Goal: Transaction & Acquisition: Purchase product/service

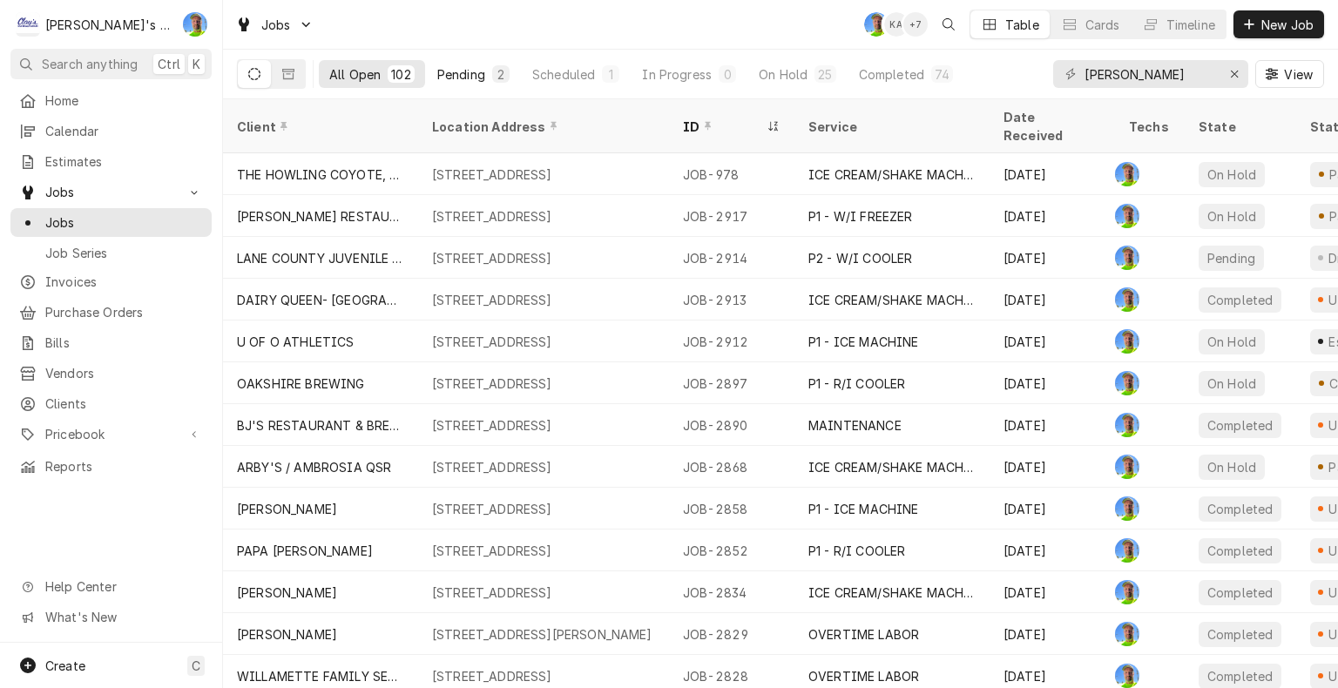
click at [471, 71] on div "Pending" at bounding box center [461, 74] width 48 height 18
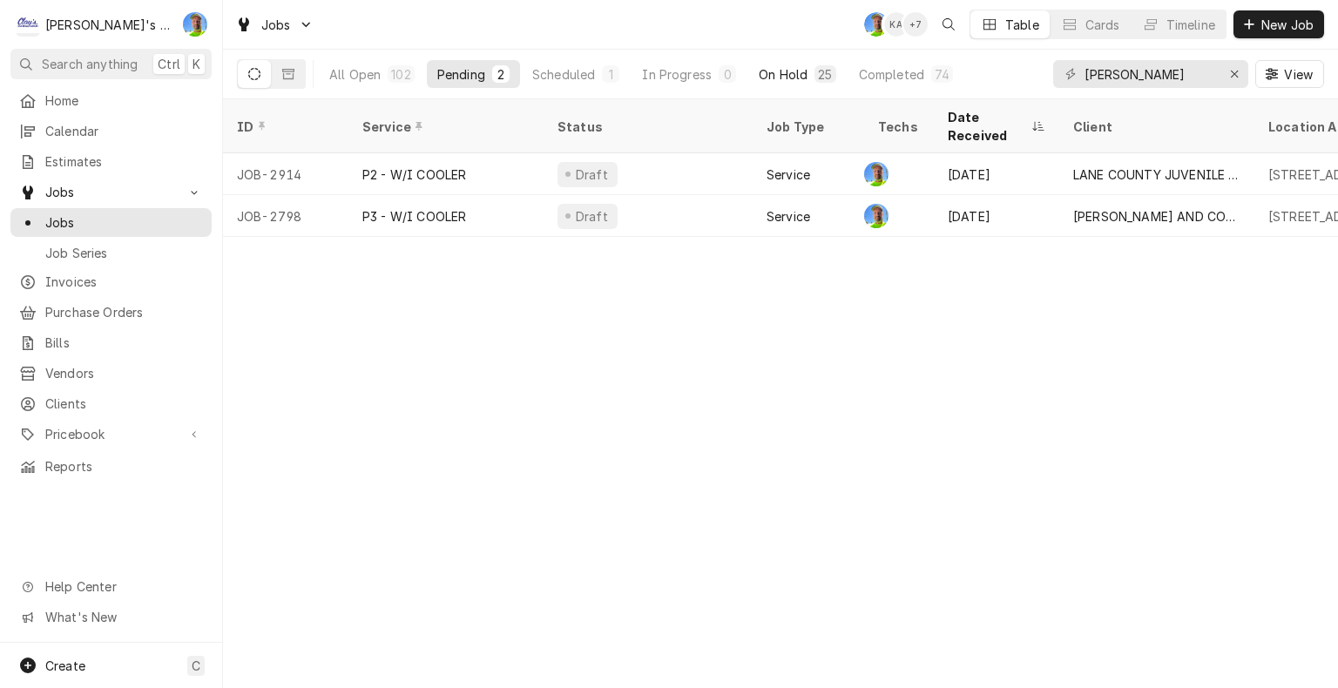
click at [783, 78] on div "On Hold" at bounding box center [783, 74] width 49 height 18
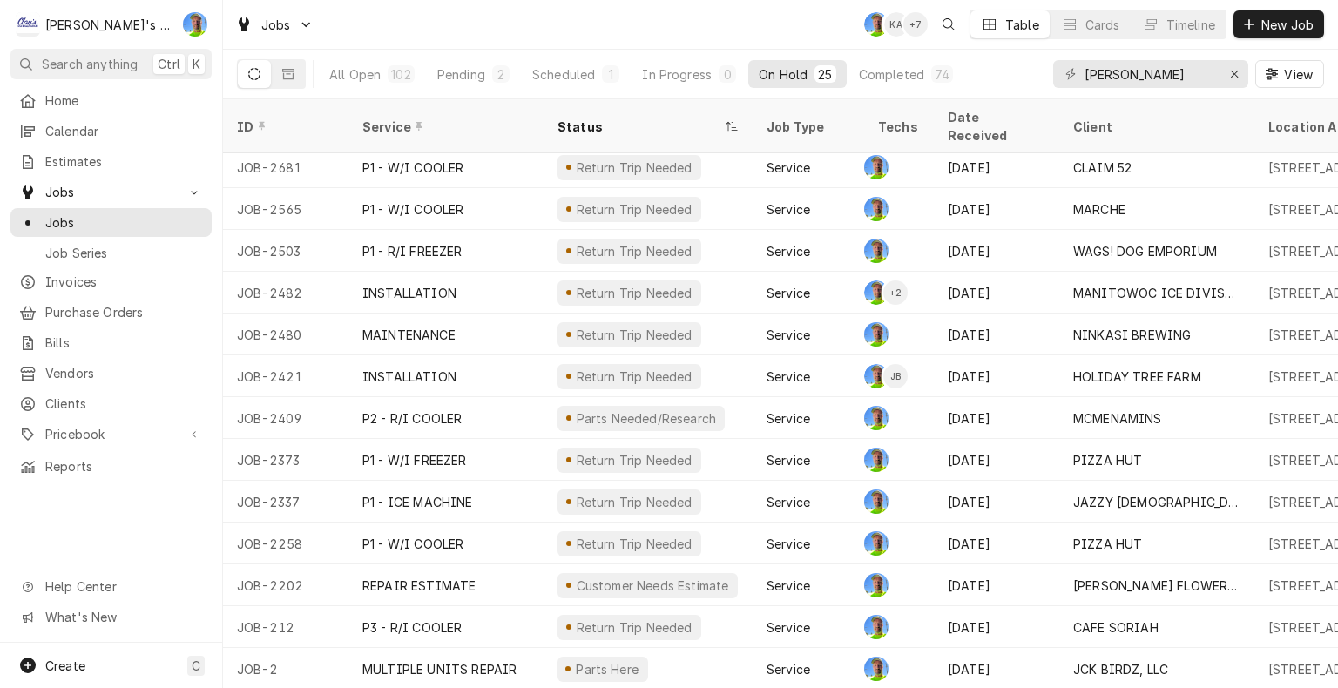
scroll to position [422, 0]
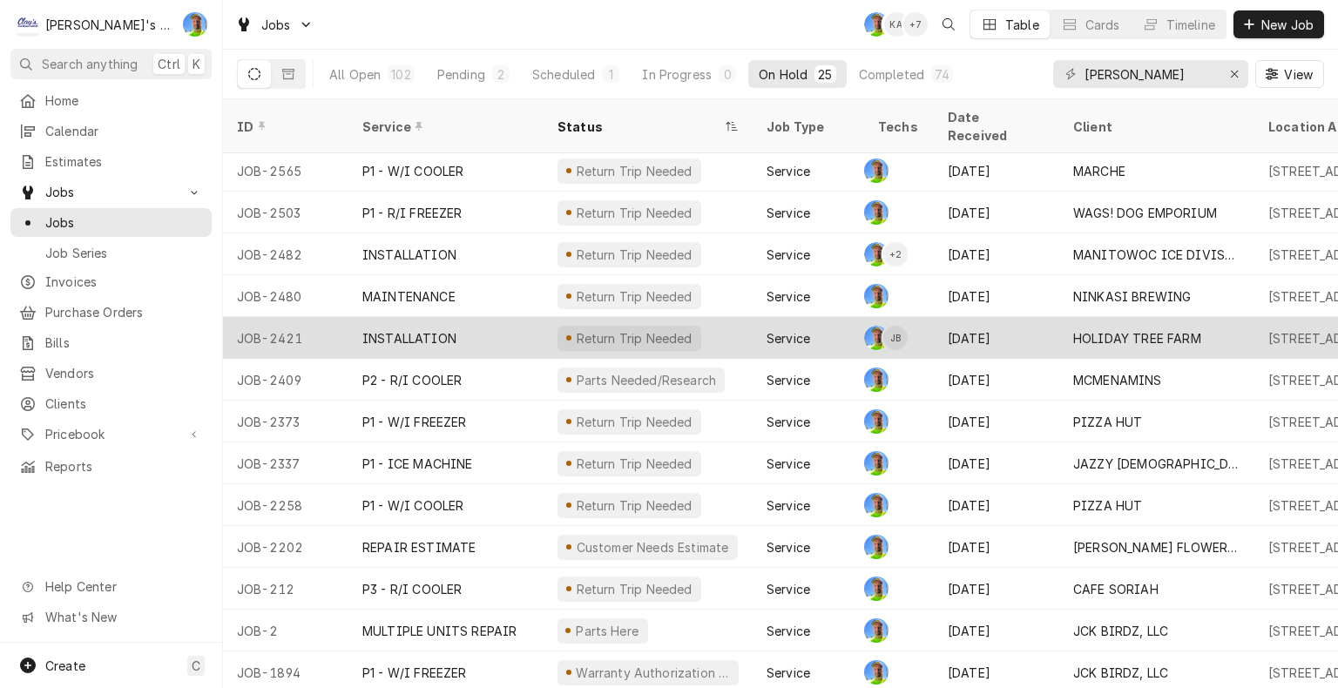
click at [1091, 329] on div "HOLIDAY TREE FARM" at bounding box center [1137, 338] width 128 height 18
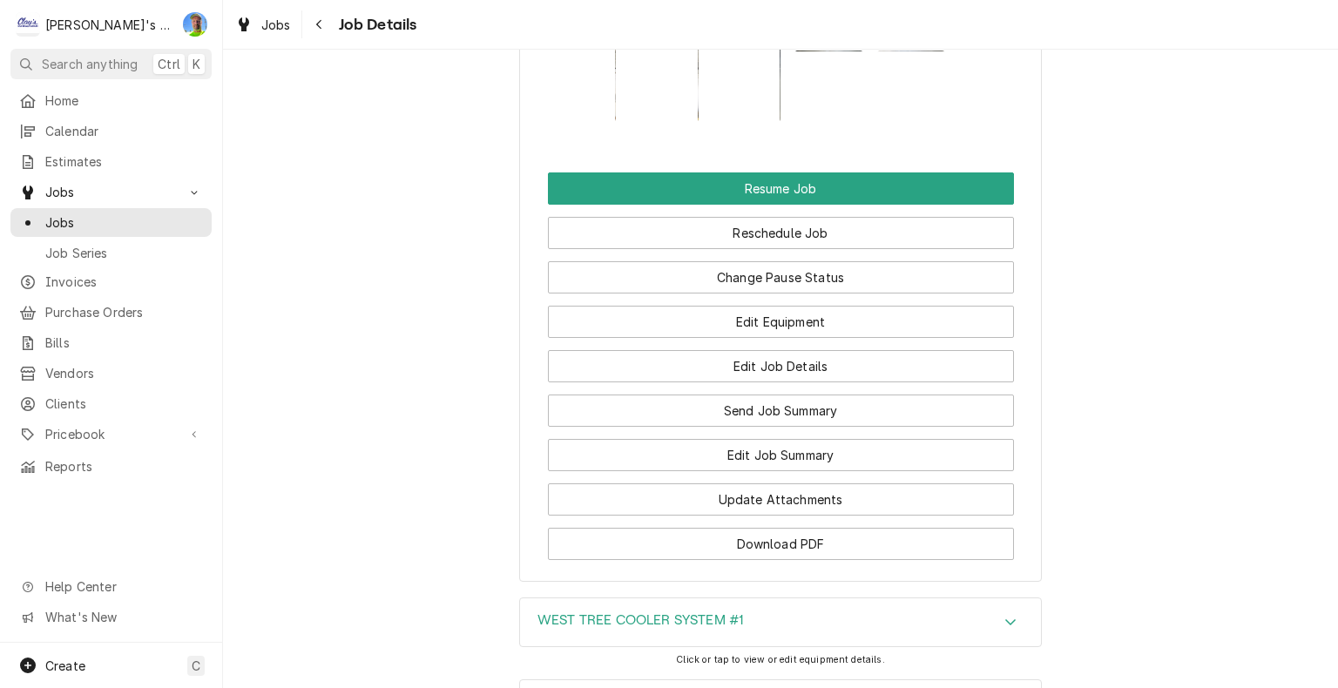
scroll to position [2265, 0]
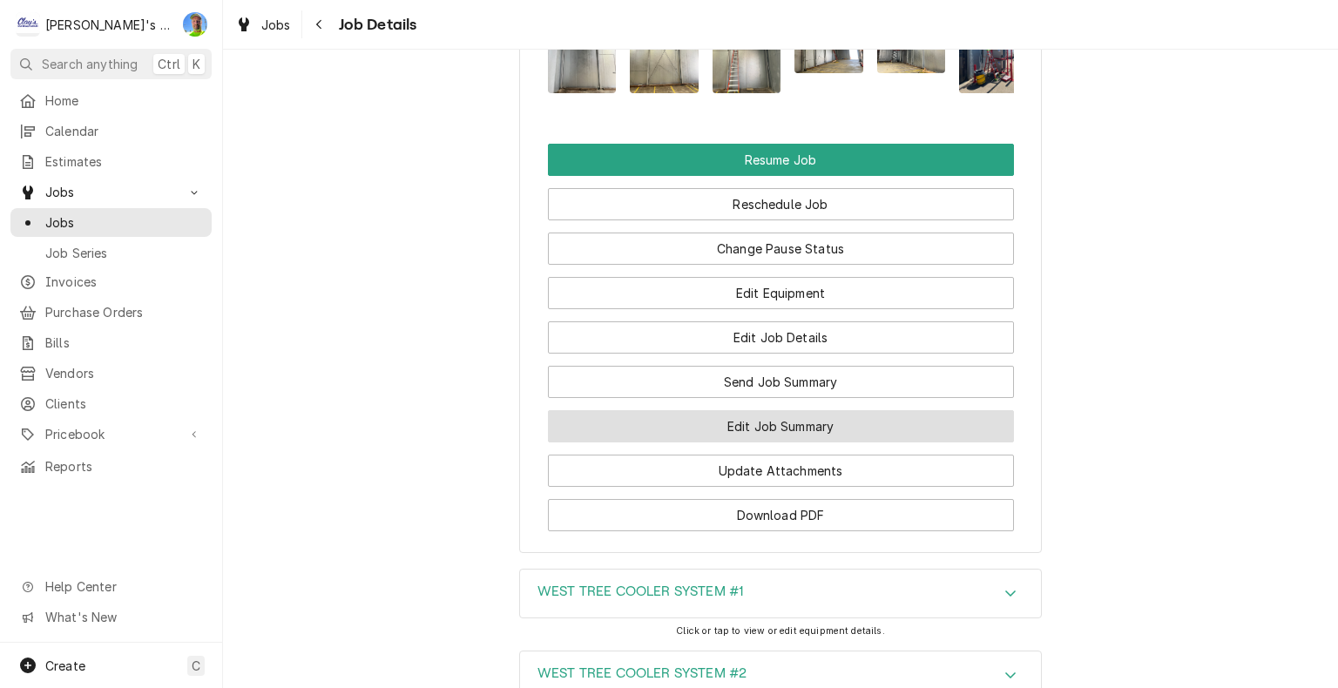
click at [929, 443] on button "Edit Job Summary" at bounding box center [781, 426] width 466 height 32
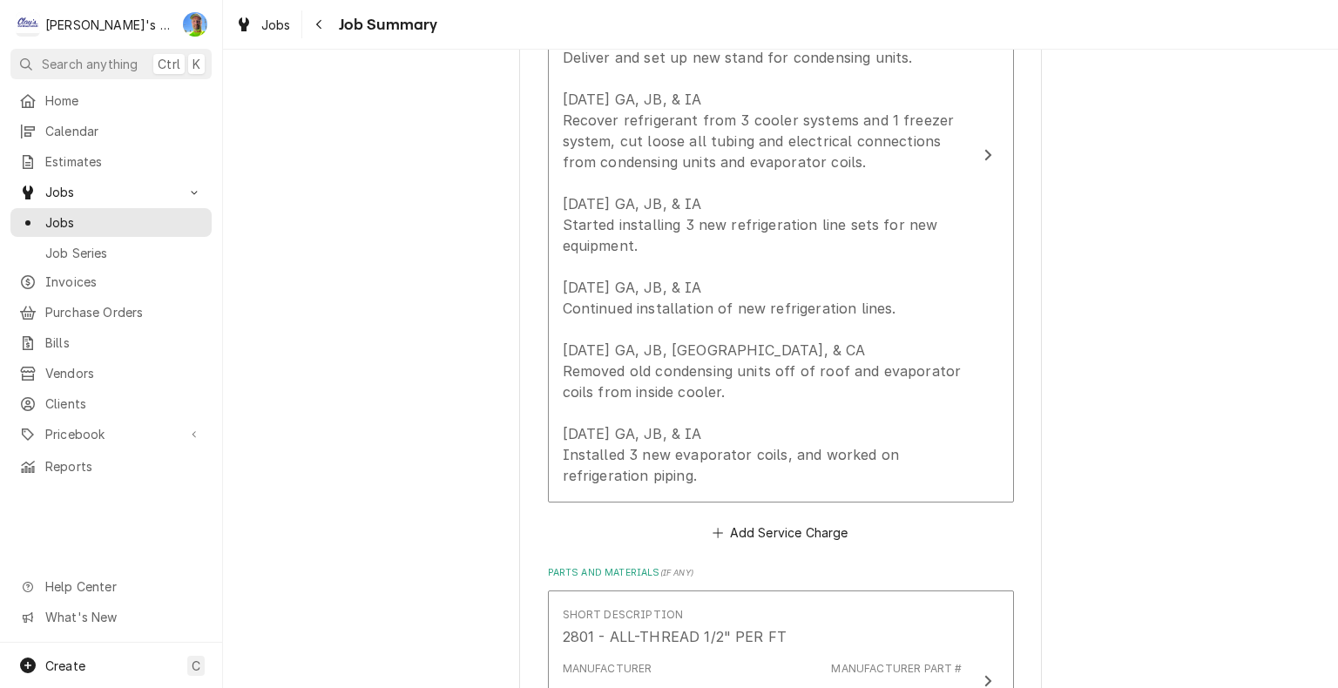
scroll to position [958, 0]
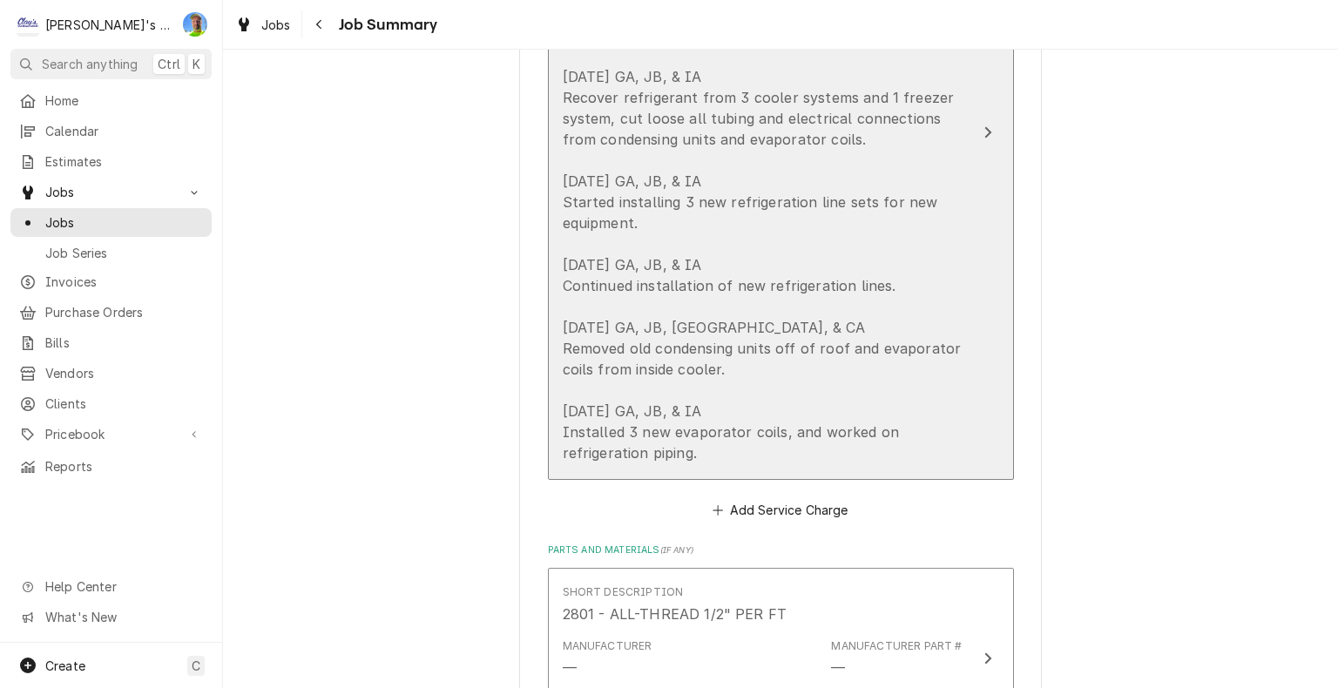
click at [1000, 343] on button "Short Description LABOR Service Dates May 30, 2025 - Jul 15, 2025 Hourly Cost $…" at bounding box center [781, 133] width 466 height 696
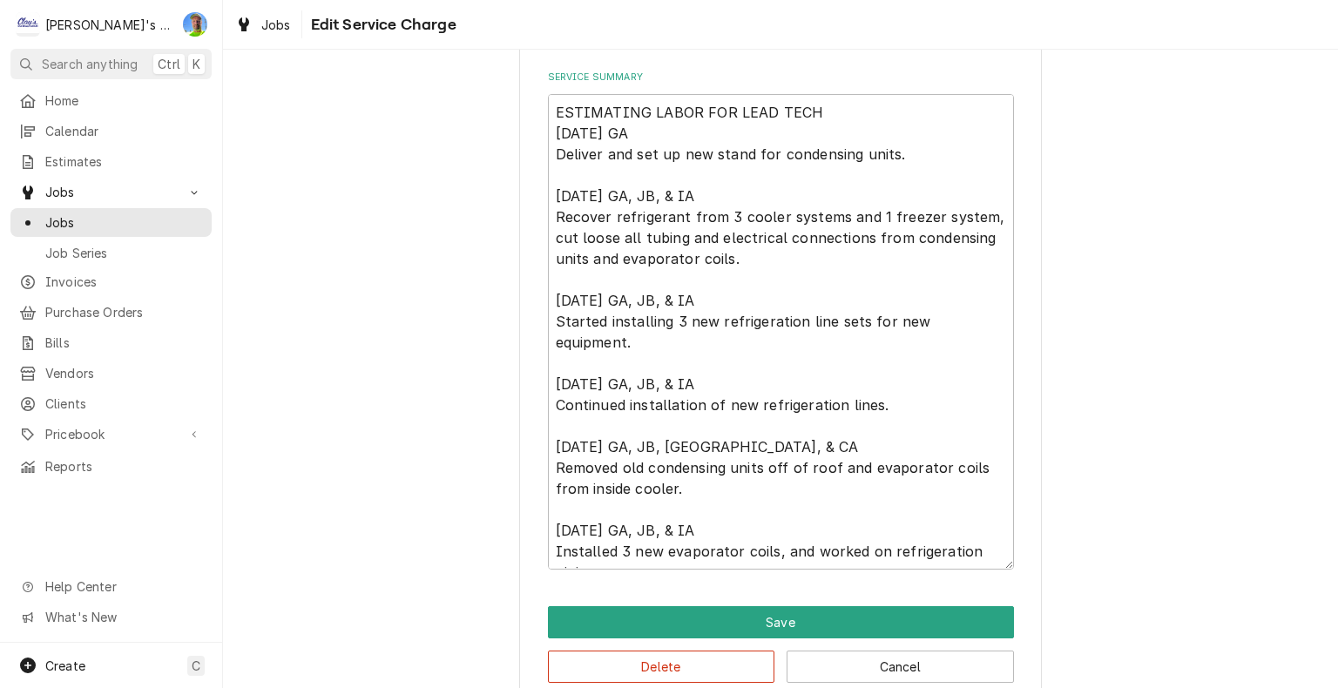
scroll to position [690, 0]
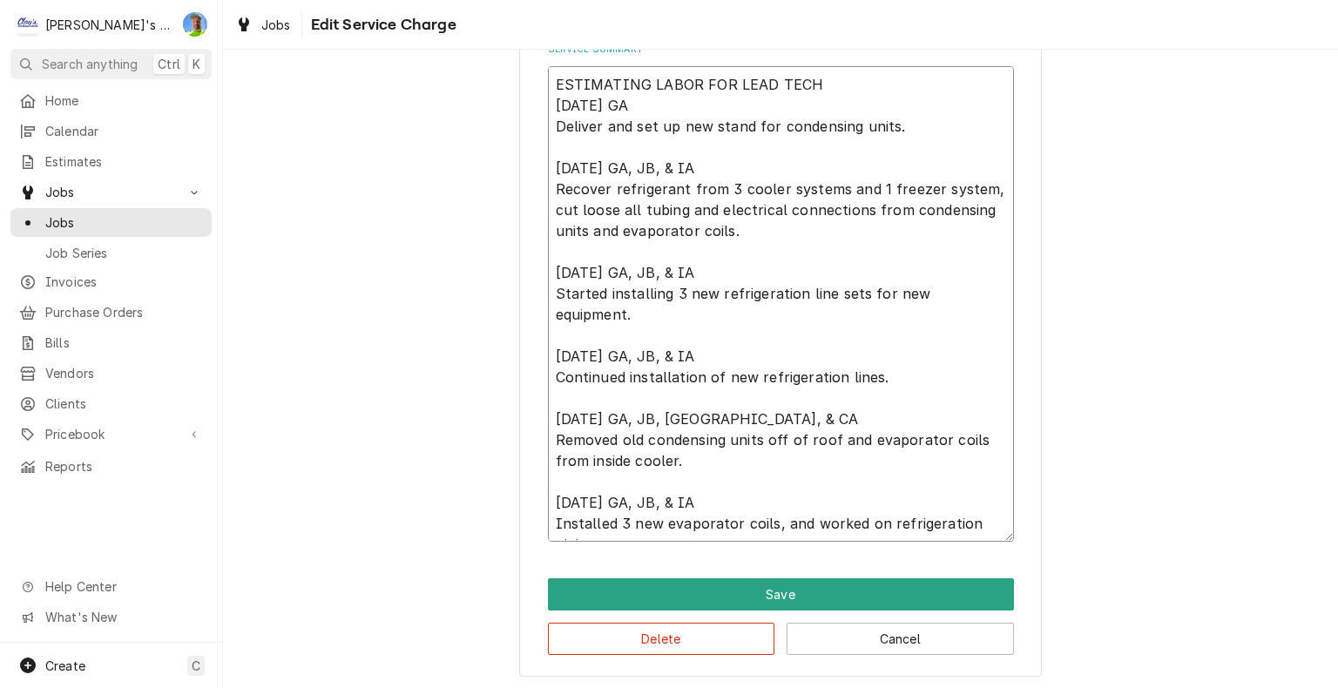
click at [979, 518] on textarea "ESTIMATING LABOR FOR LEAD TECH 5/30/2025 GA Deliver and set up new stand for co…" at bounding box center [781, 304] width 466 height 476
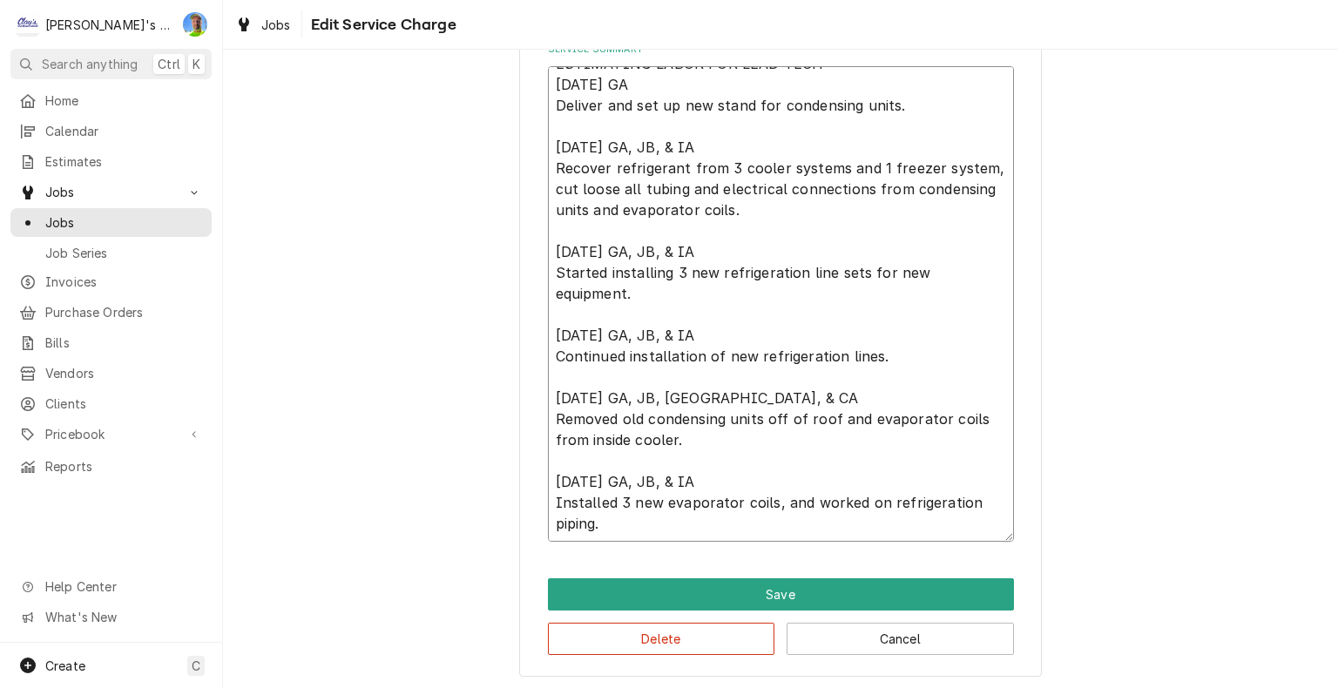
click at [788, 525] on textarea "ESTIMATING LABOR FOR LEAD TECH 5/30/2025 GA Deliver and set up new stand for co…" at bounding box center [781, 304] width 466 height 476
type textarea "x"
type textarea "ESTIMATING LABOR FOR LEAD TECH 5/30/2025 GA Deliver and set up new stand for co…"
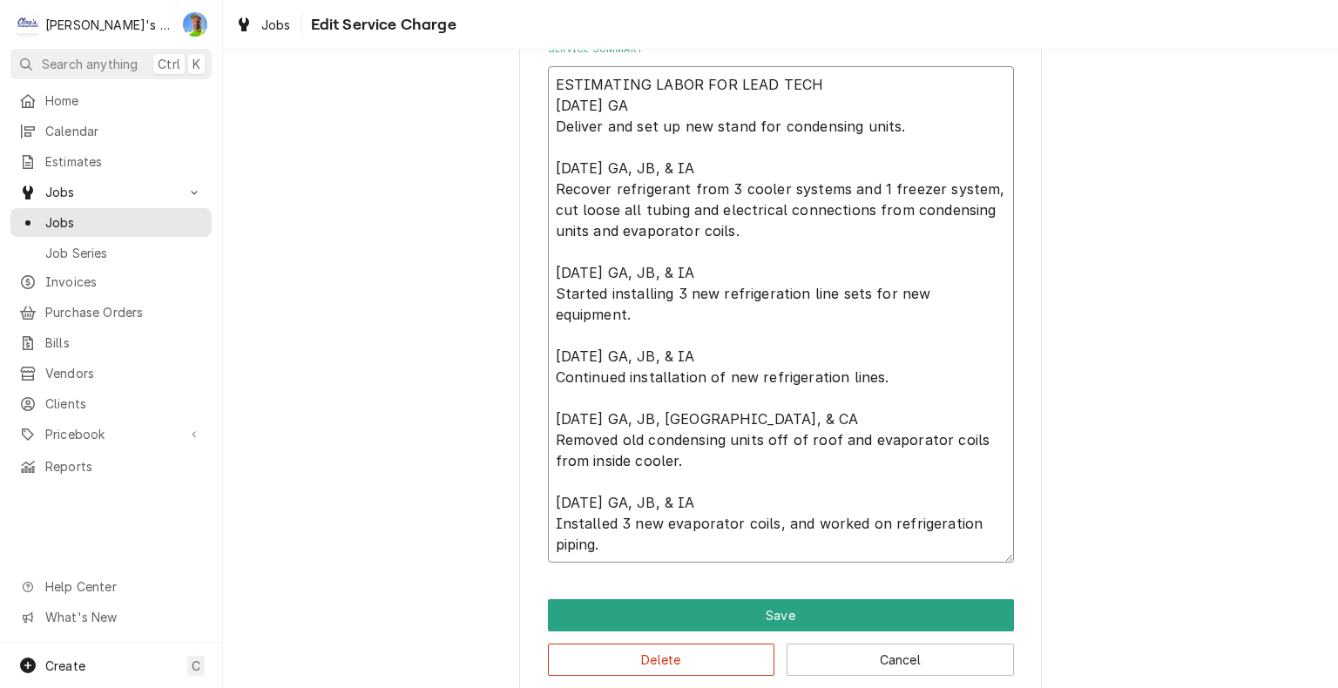
type textarea "x"
type textarea "ESTIMATING LABOR FOR LEAD TECH 5/30/2025 GA Deliver and set up new stand for co…"
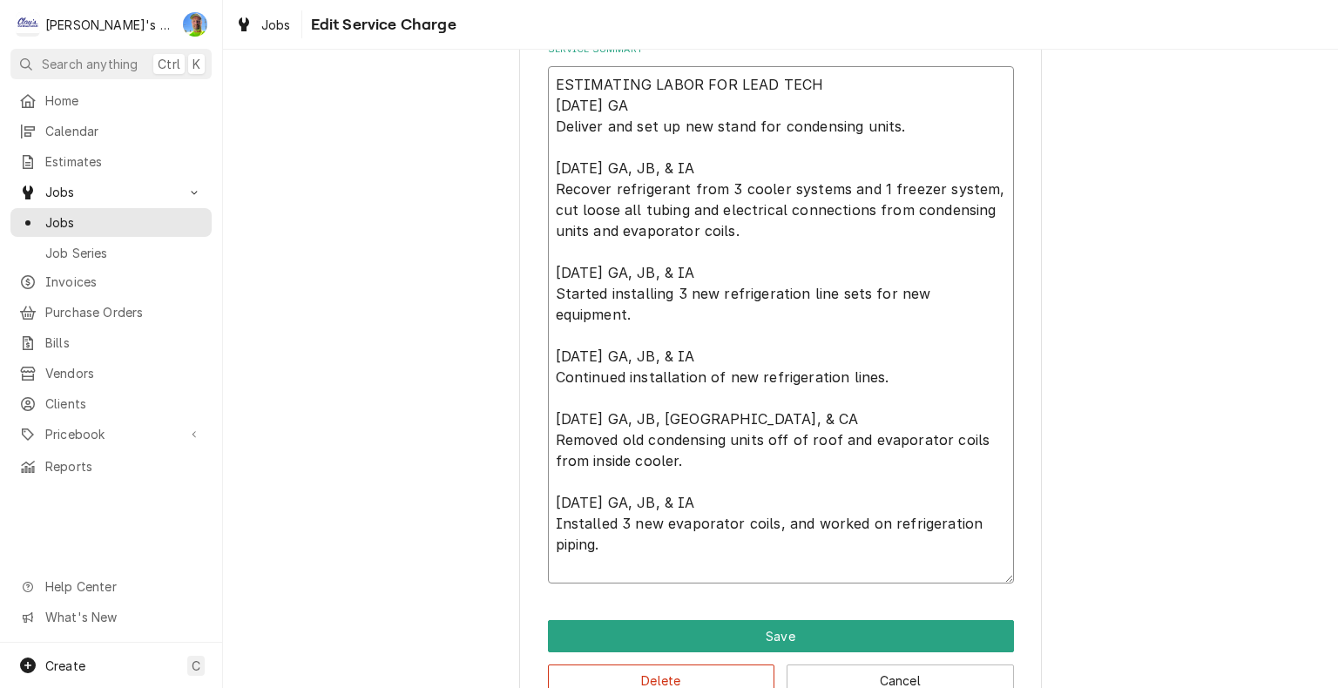
type textarea "x"
type textarea "ESTIMATING LABOR FOR LEAD TECH 5/30/2025 GA Deliver and set up new stand for co…"
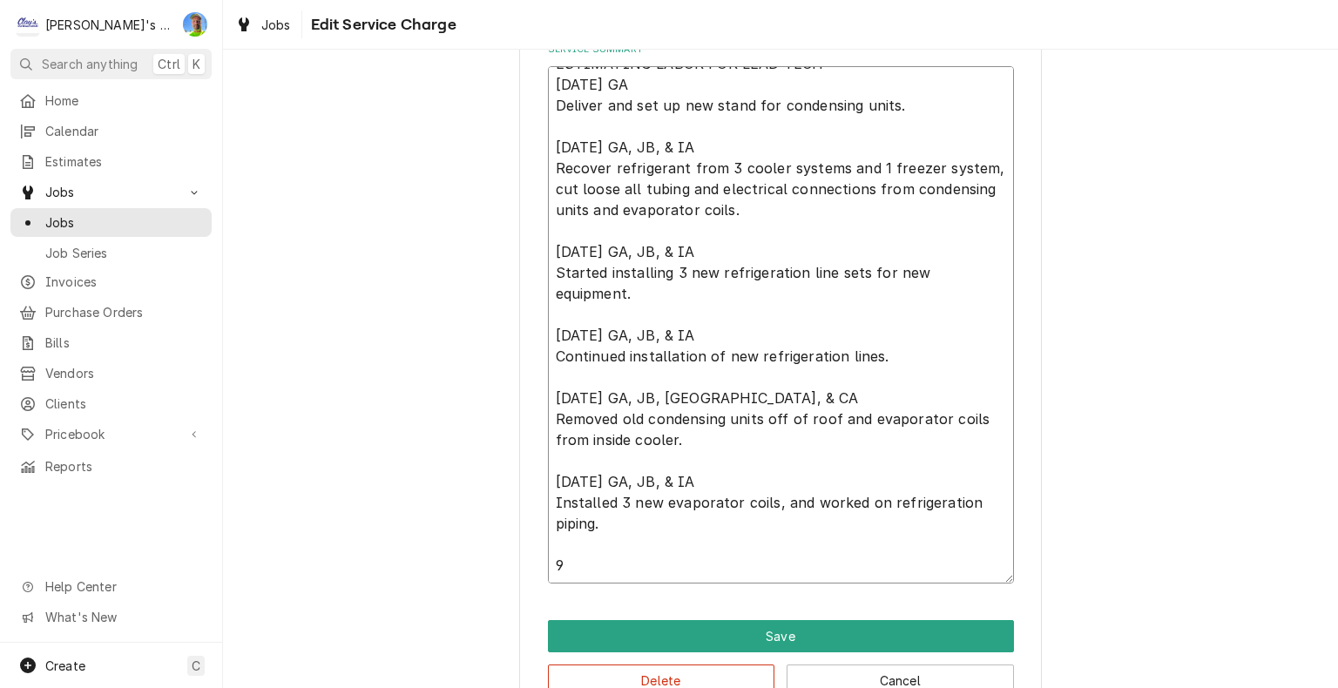
type textarea "x"
type textarea "ESTIMATING LABOR FOR LEAD TECH 5/30/2025 GA Deliver and set up new stand for co…"
type textarea "x"
type textarea "ESTIMATING LABOR FOR LEAD TECH 5/30/2025 GA Deliver and set up new stand for co…"
type textarea "x"
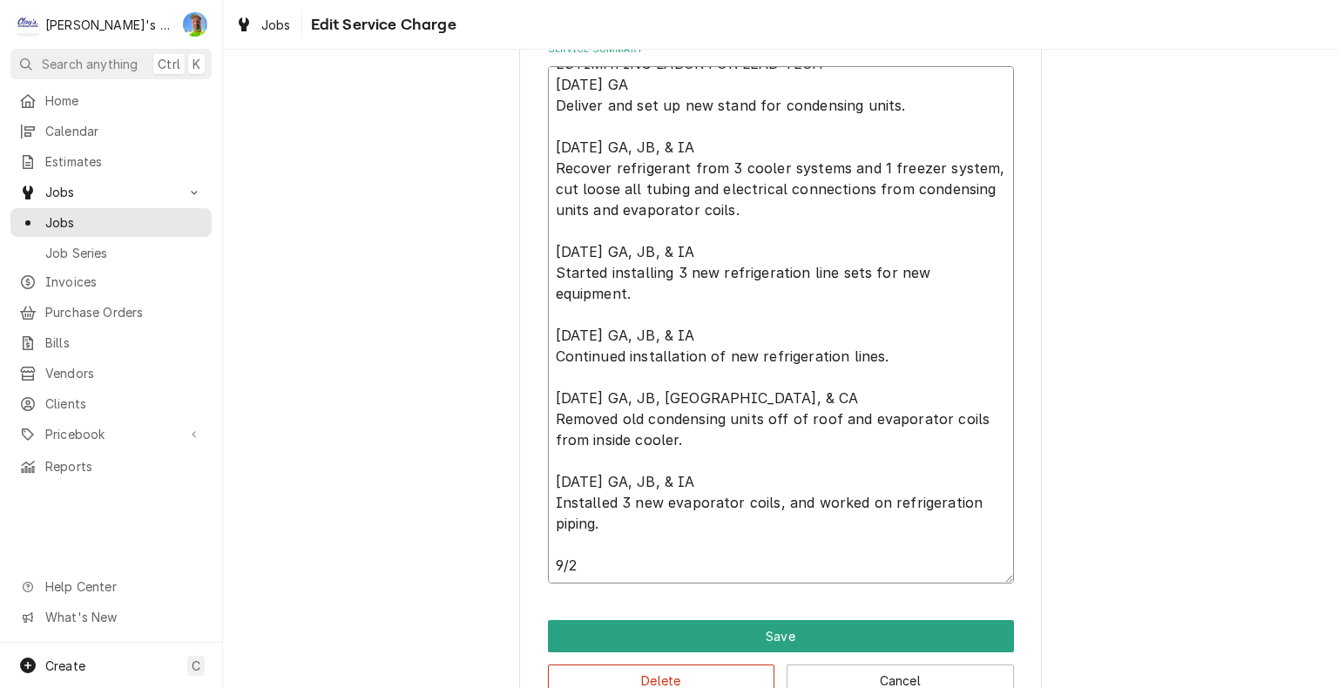
type textarea "ESTIMATING LABOR FOR LEAD TECH 5/30/2025 GA Deliver and set up new stand for co…"
type textarea "x"
type textarea "ESTIMATING LABOR FOR LEAD TECH 5/30/2025 GA Deliver and set up new stand for co…"
type textarea "x"
type textarea "ESTIMATING LABOR FOR LEAD TECH 5/30/2025 GA Deliver and set up new stand for co…"
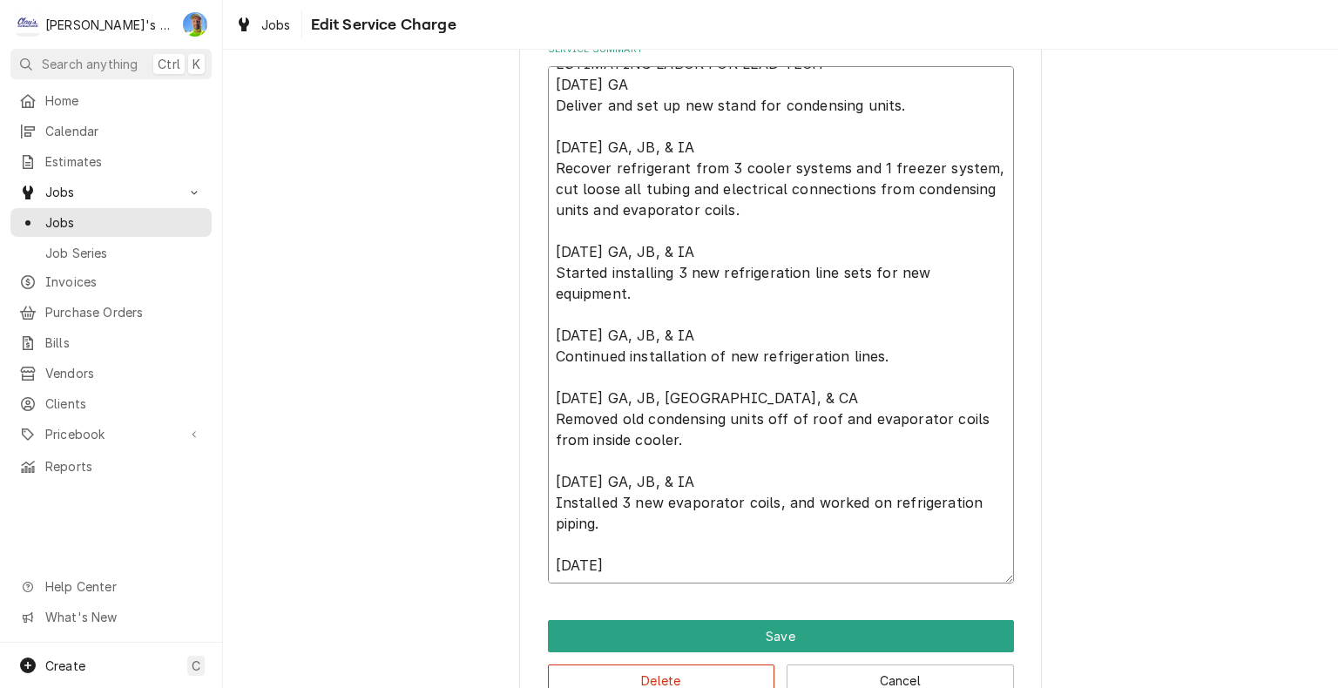
type textarea "x"
type textarea "ESTIMATING LABOR FOR LEAD TECH 5/30/2025 GA Deliver and set up new stand for co…"
type textarea "x"
type textarea "ESTIMATING LABOR FOR LEAD TECH 5/30/2025 GA Deliver and set up new stand for co…"
type textarea "x"
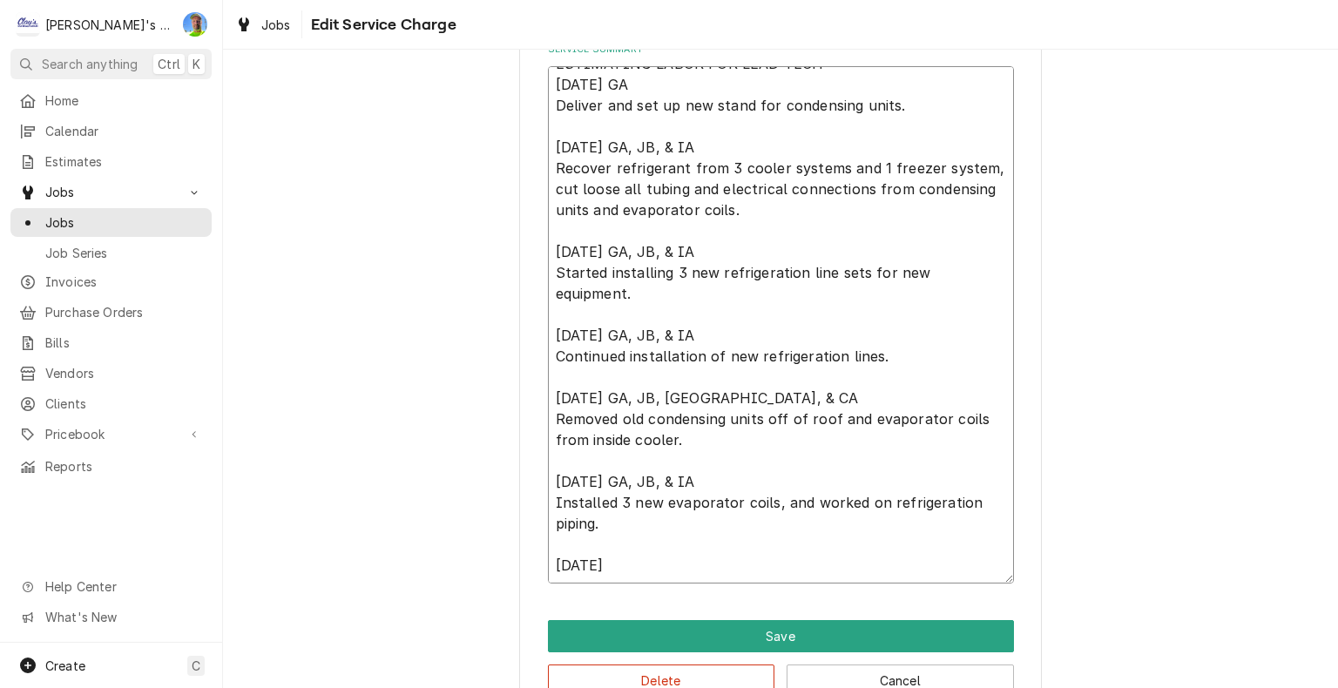
type textarea "ESTIMATING LABOR FOR LEAD TECH 5/30/2025 GA Deliver and set up new stand for co…"
type textarea "x"
type textarea "ESTIMATING LABOR FOR LEAD TECH 5/30/2025 GA Deliver and set up new stand for co…"
type textarea "x"
type textarea "ESTIMATING LABOR FOR LEAD TECH 5/30/2025 GA Deliver and set up new stand for co…"
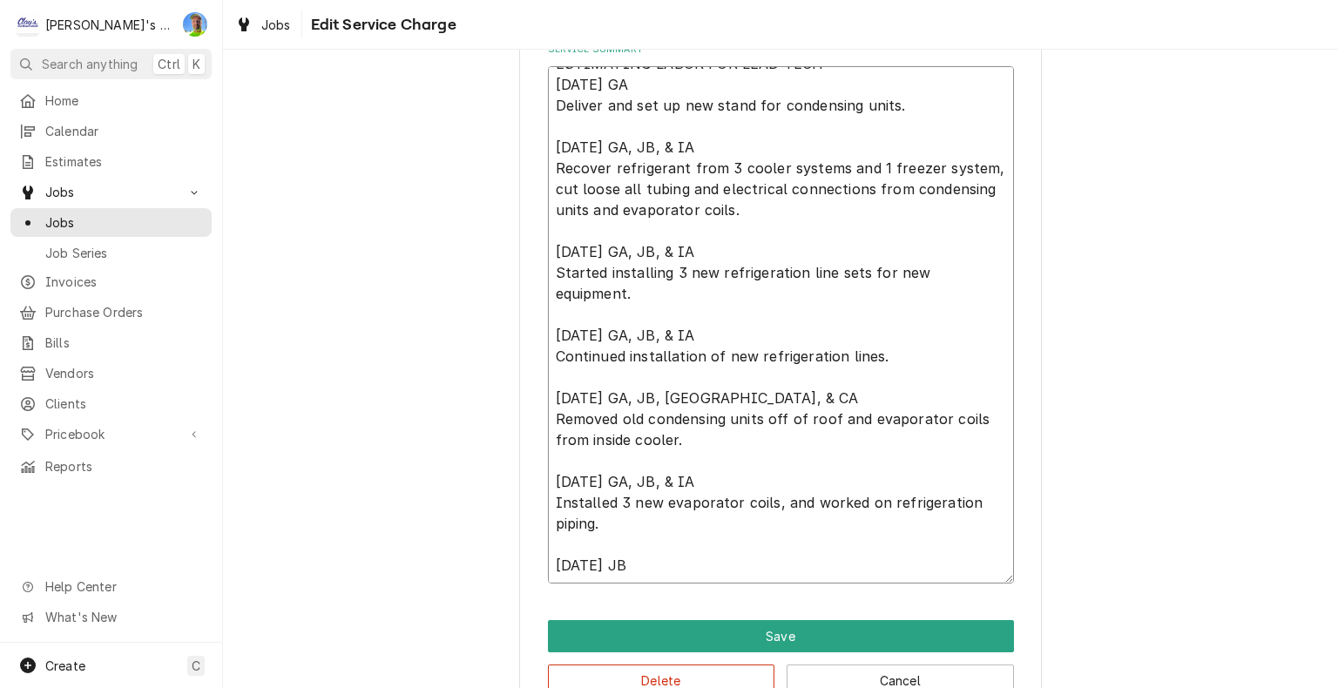
type textarea "x"
type textarea "ESTIMATING LABOR FOR LEAD TECH 5/30/2025 GA Deliver and set up new stand for co…"
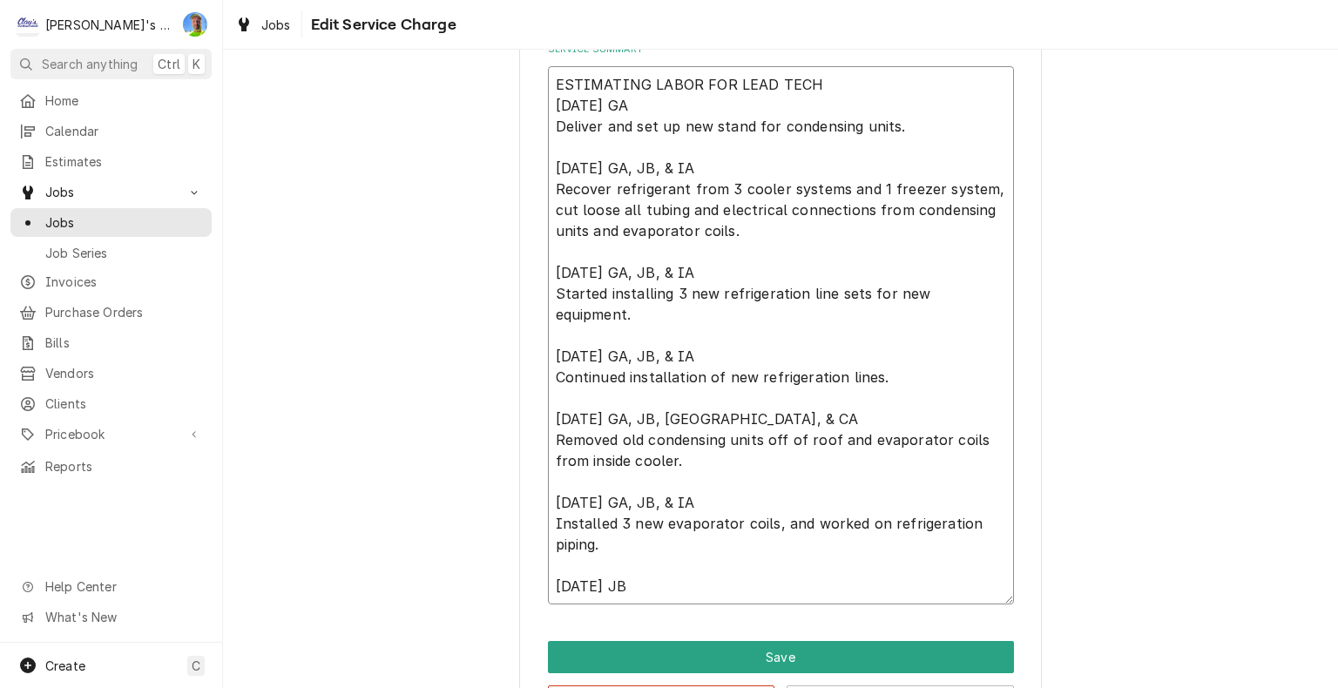
type textarea "x"
type textarea "ESTIMATING LABOR FOR LEAD TECH 5/30/2025 GA Deliver and set up new stand for co…"
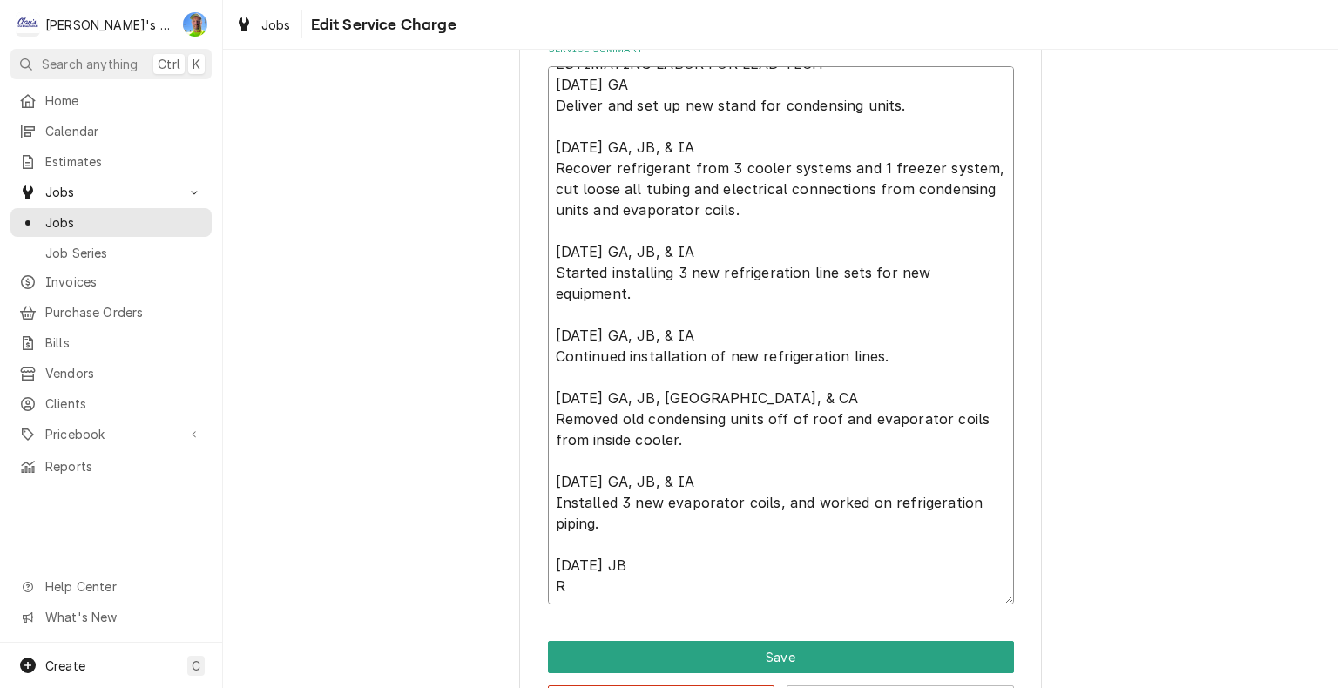
type textarea "x"
type textarea "ESTIMATING LABOR FOR LEAD TECH 5/30/2025 GA Deliver and set up new stand for co…"
type textarea "x"
type textarea "ESTIMATING LABOR FOR LEAD TECH 5/30/2025 GA Deliver and set up new stand for co…"
type textarea "x"
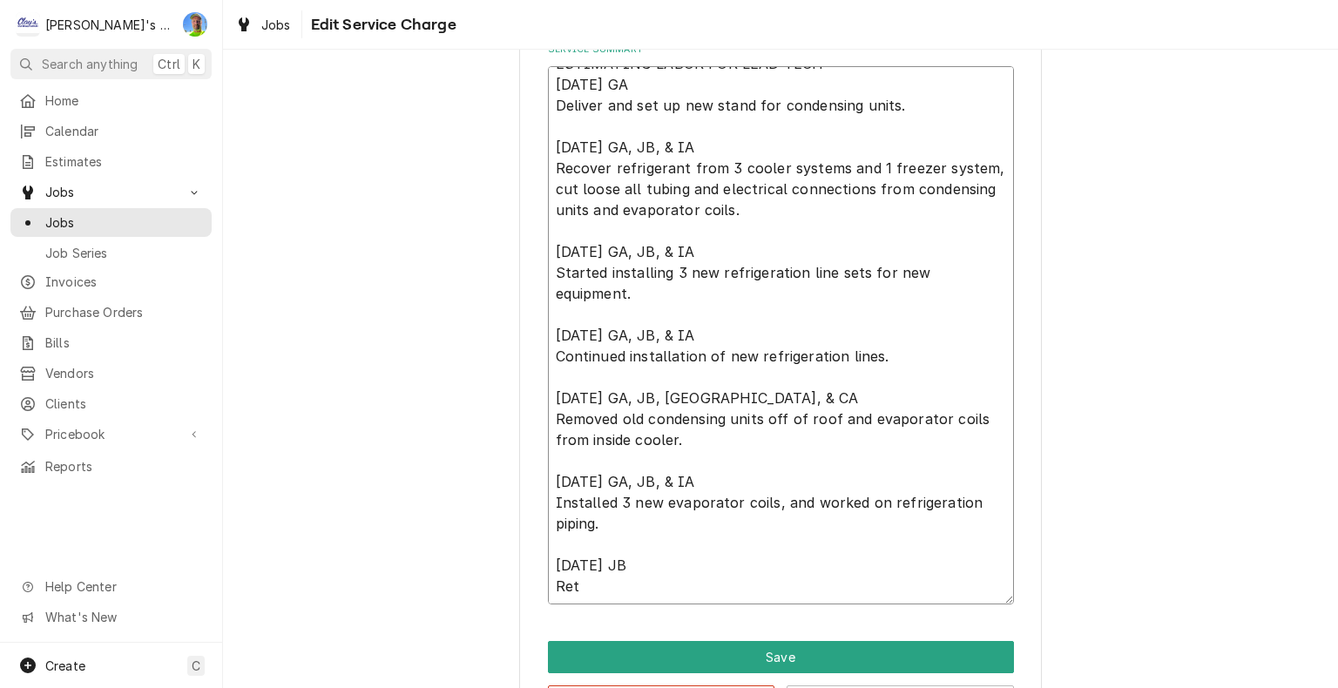
type textarea "ESTIMATING LABOR FOR LEAD TECH 5/30/2025 GA Deliver and set up new stand for co…"
type textarea "x"
type textarea "ESTIMATING LABOR FOR LEAD TECH 5/30/2025 GA Deliver and set up new stand for co…"
type textarea "x"
type textarea "ESTIMATING LABOR FOR LEAD TECH 5/30/2025 GA Deliver and set up new stand for co…"
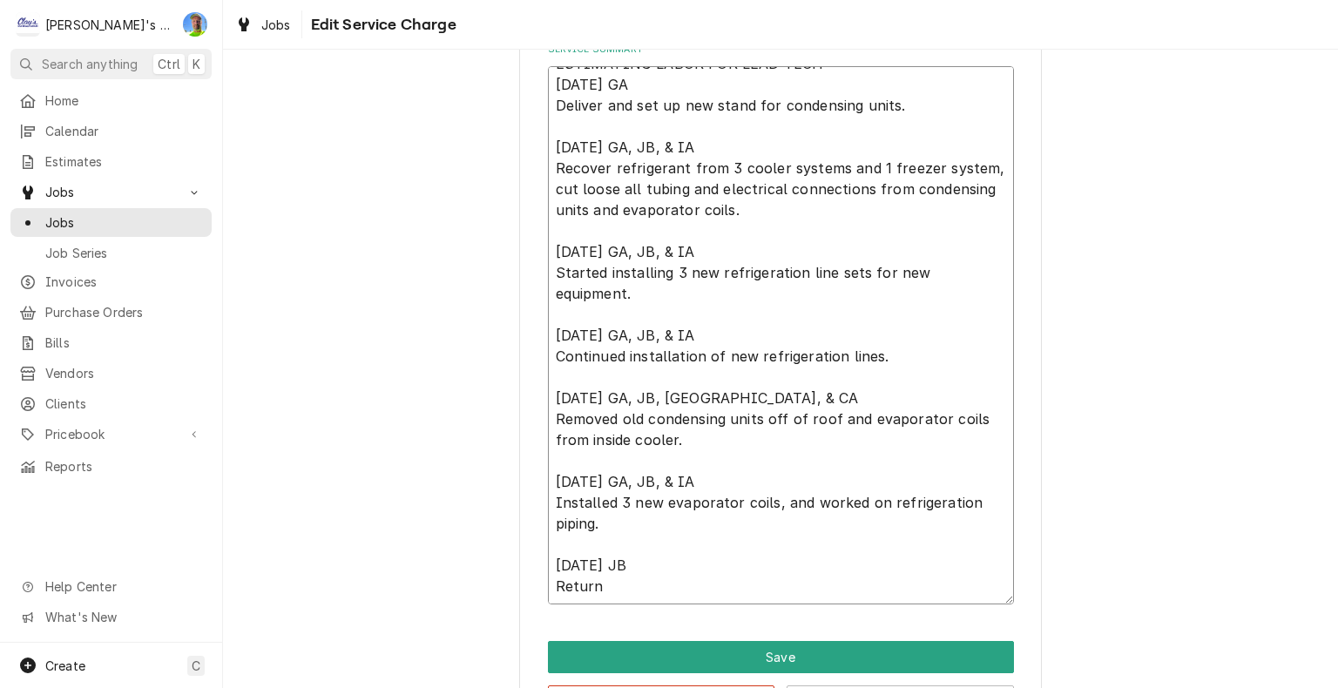
type textarea "x"
type textarea "ESTIMATING LABOR FOR LEAD TECH 5/30/2025 GA Deliver and set up new stand for co…"
type textarea "x"
type textarea "ESTIMATING LABOR FOR LEAD TECH 5/30/2025 GA Deliver and set up new stand for co…"
type textarea "x"
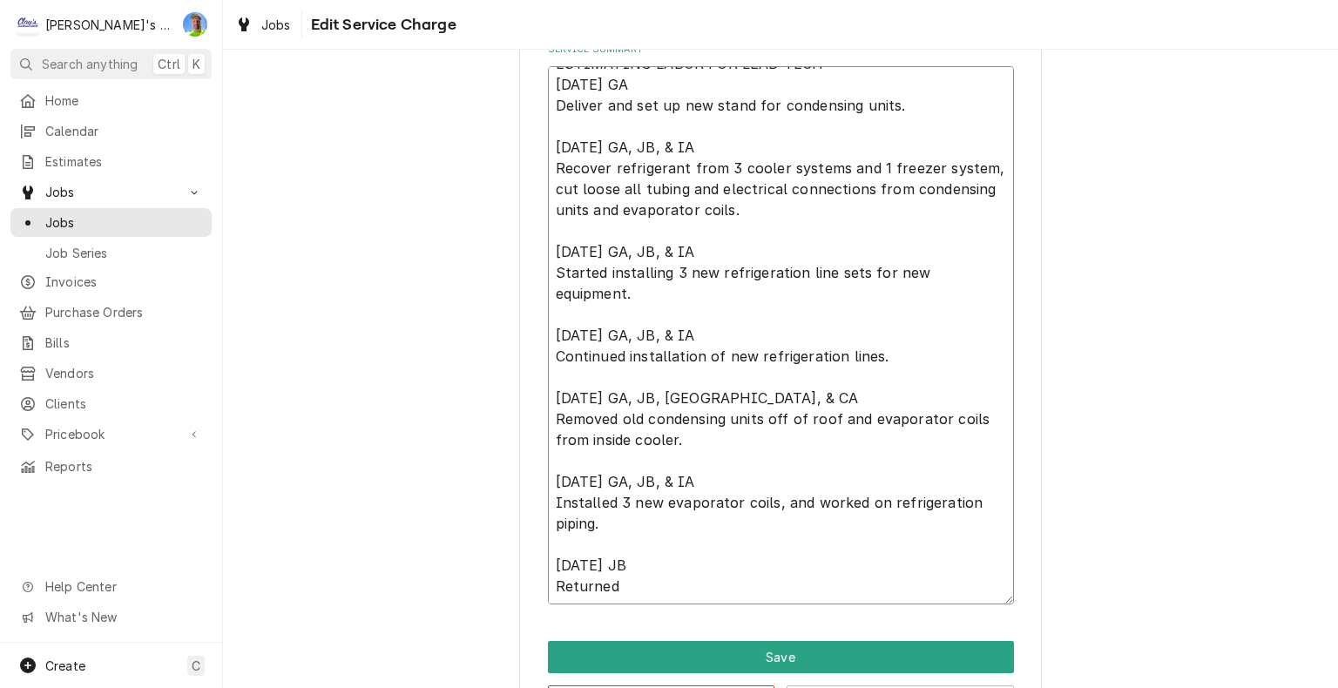
type textarea "ESTIMATING LABOR FOR LEAD TECH 5/30/2025 GA Deliver and set up new stand for co…"
type textarea "x"
type textarea "ESTIMATING LABOR FOR LEAD TECH 5/30/2025 GA Deliver and set up new stand for co…"
type textarea "x"
type textarea "ESTIMATING LABOR FOR LEAD TECH 5/30/2025 GA Deliver and set up new stand for co…"
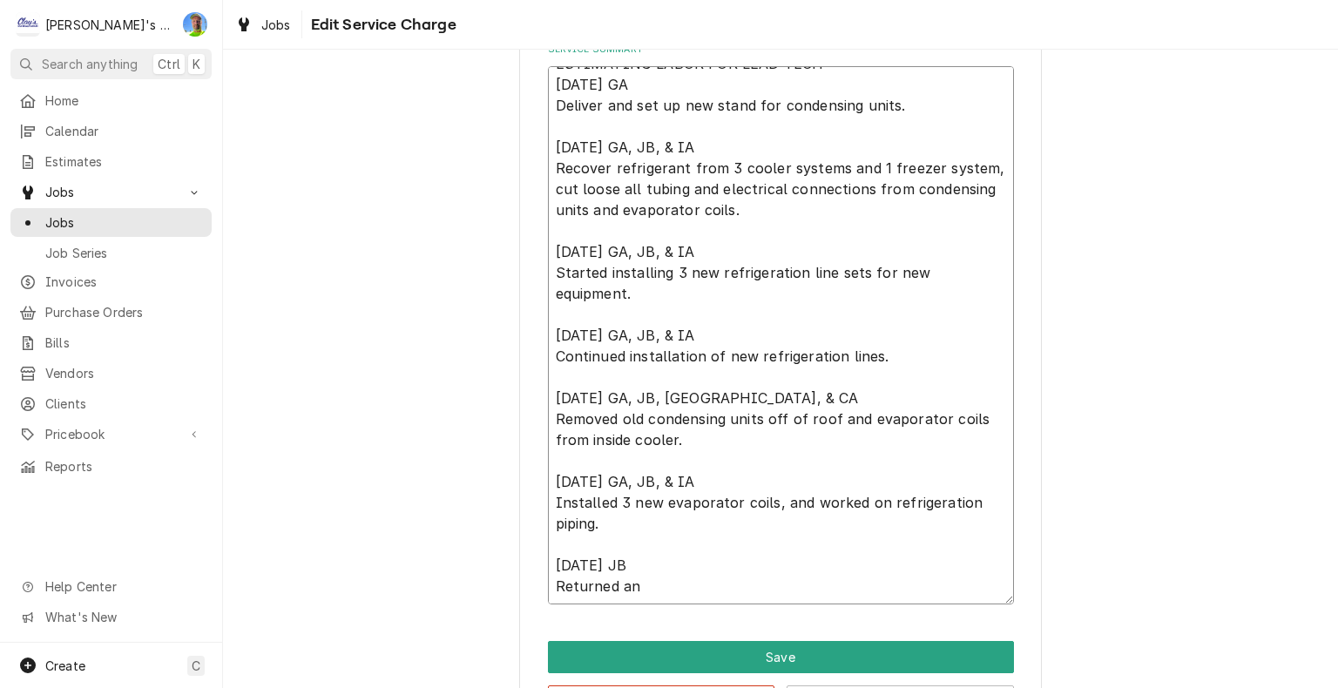
type textarea "x"
type textarea "ESTIMATING LABOR FOR LEAD TECH 5/30/2025 GA Deliver and set up new stand for co…"
type textarea "x"
type textarea "ESTIMATING LABOR FOR LEAD TECH 5/30/2025 GA Deliver and set up new stand for co…"
type textarea "x"
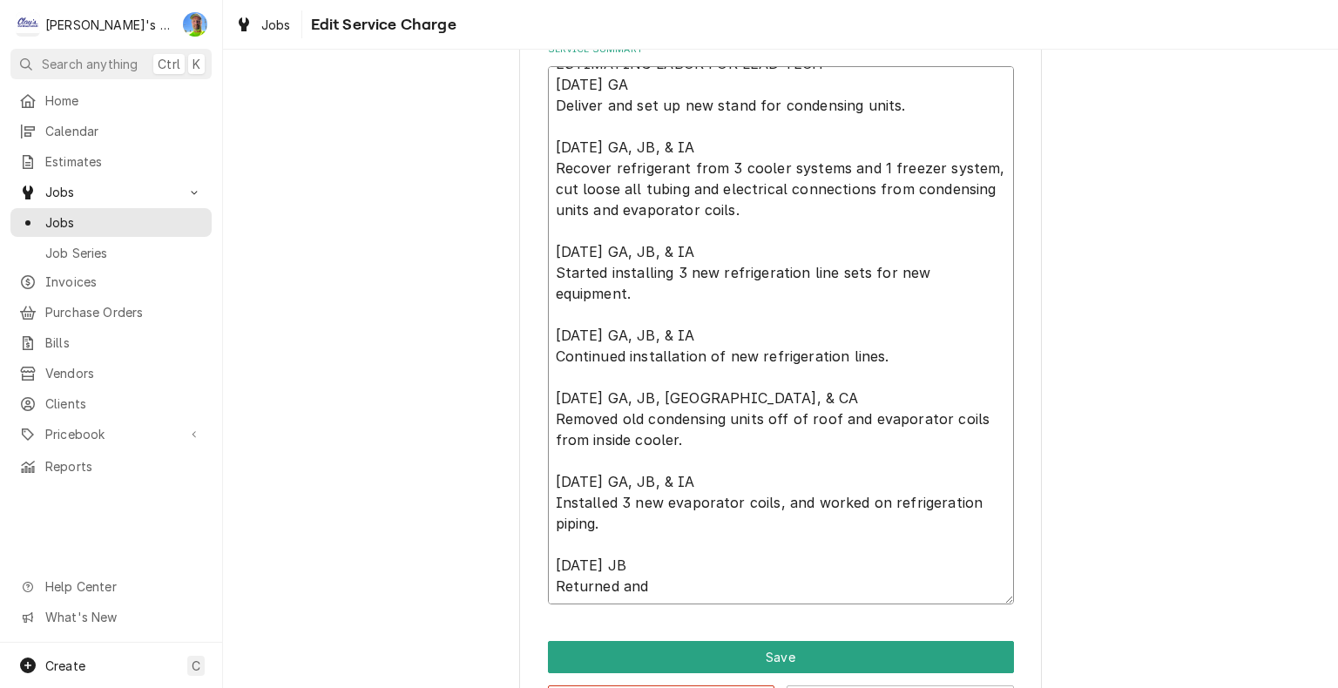
type textarea "ESTIMATING LABOR FOR LEAD TECH 5/30/2025 GA Deliver and set up new stand for co…"
type textarea "x"
type textarea "ESTIMATING LABOR FOR LEAD TECH 5/30/2025 GA Deliver and set up new stand for co…"
type textarea "x"
type textarea "ESTIMATING LABOR FOR LEAD TECH 5/30/2025 GA Deliver and set up new stand for co…"
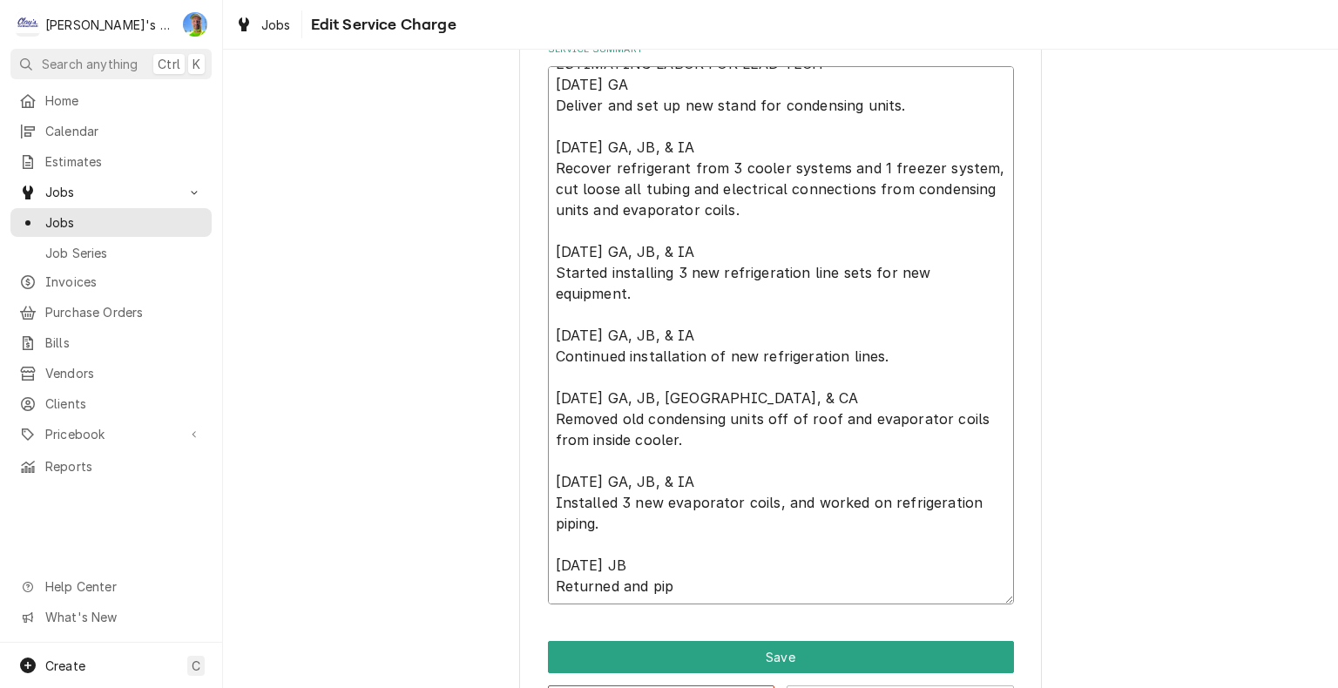
type textarea "x"
type textarea "ESTIMATING LABOR FOR LEAD TECH 5/30/2025 GA Deliver and set up new stand for co…"
type textarea "x"
type textarea "ESTIMATING LABOR FOR LEAD TECH 5/30/2025 GA Deliver and set up new stand for co…"
type textarea "x"
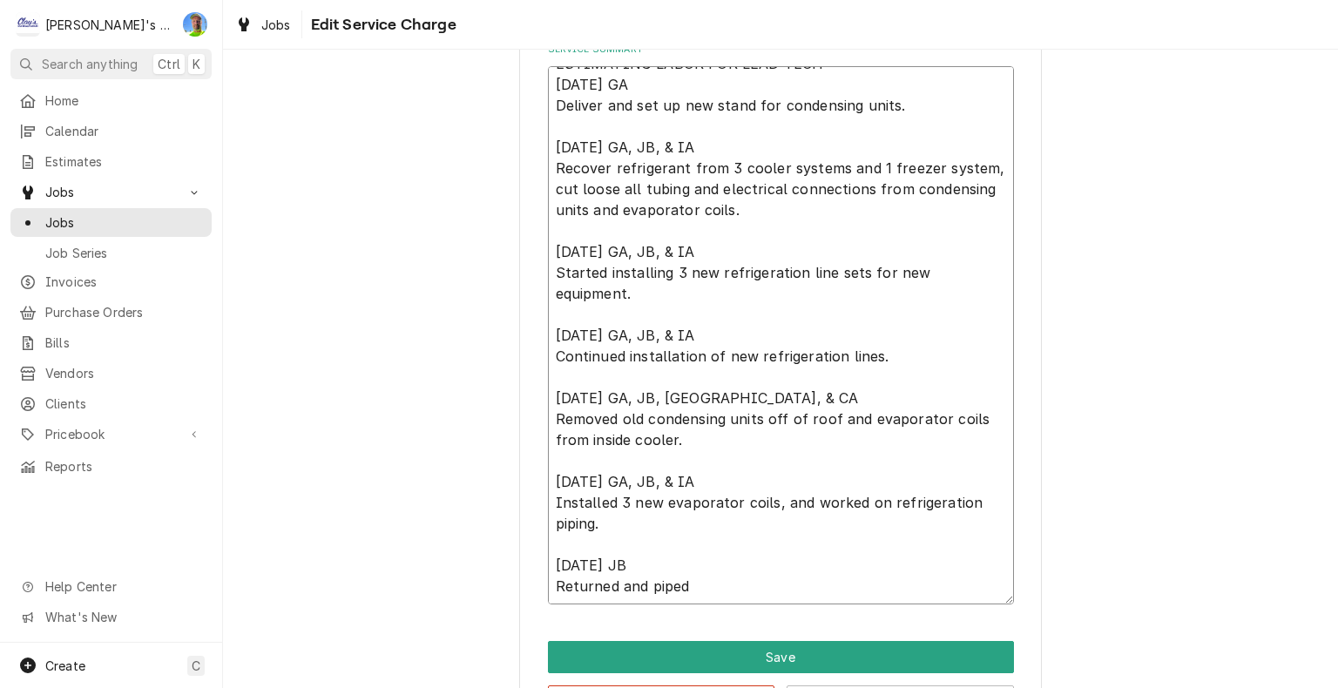
type textarea "ESTIMATING LABOR FOR LEAD TECH 5/30/2025 GA Deliver and set up new stand for co…"
type textarea "x"
type textarea "ESTIMATING LABOR FOR LEAD TECH 5/30/2025 GA Deliver and set up new stand for co…"
type textarea "x"
type textarea "ESTIMATING LABOR FOR LEAD TECH 5/30/2025 GA Deliver and set up new stand for co…"
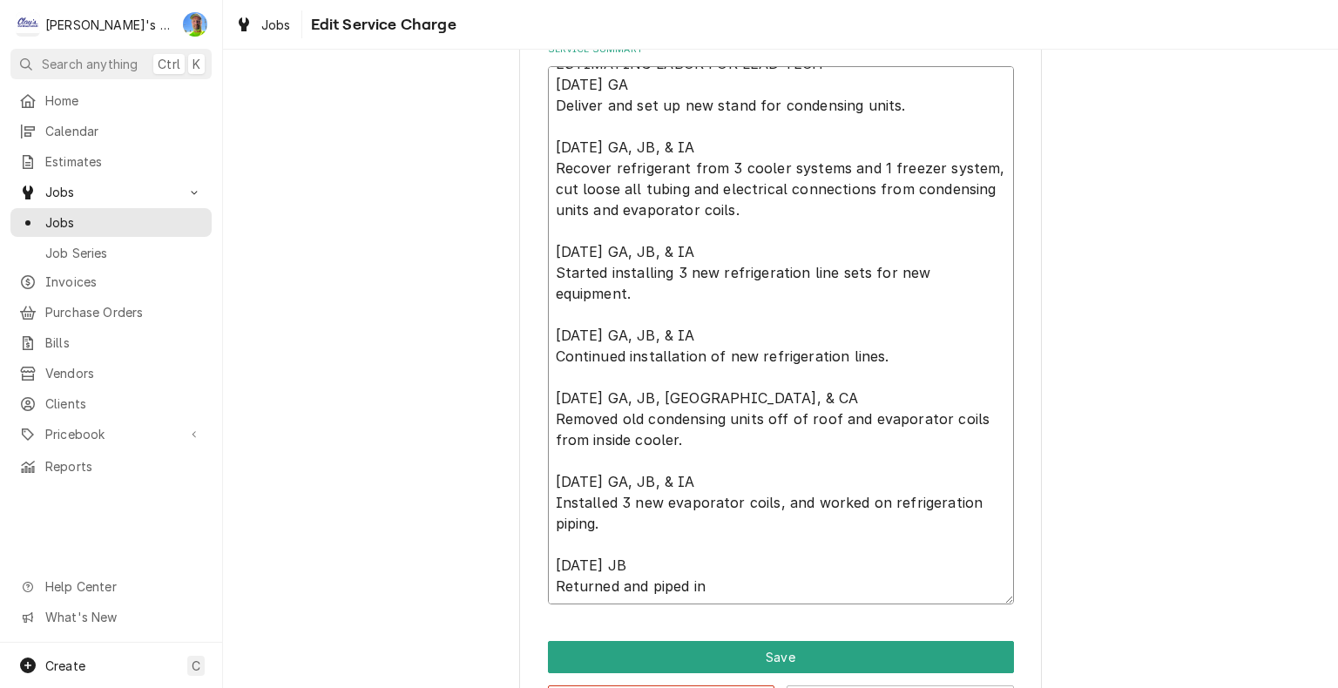
type textarea "x"
type textarea "ESTIMATING LABOR FOR LEAD TECH 5/30/2025 GA Deliver and set up new stand for co…"
type textarea "x"
type textarea "ESTIMATING LABOR FOR LEAD TECH 5/30/2025 GA Deliver and set up new stand for co…"
type textarea "x"
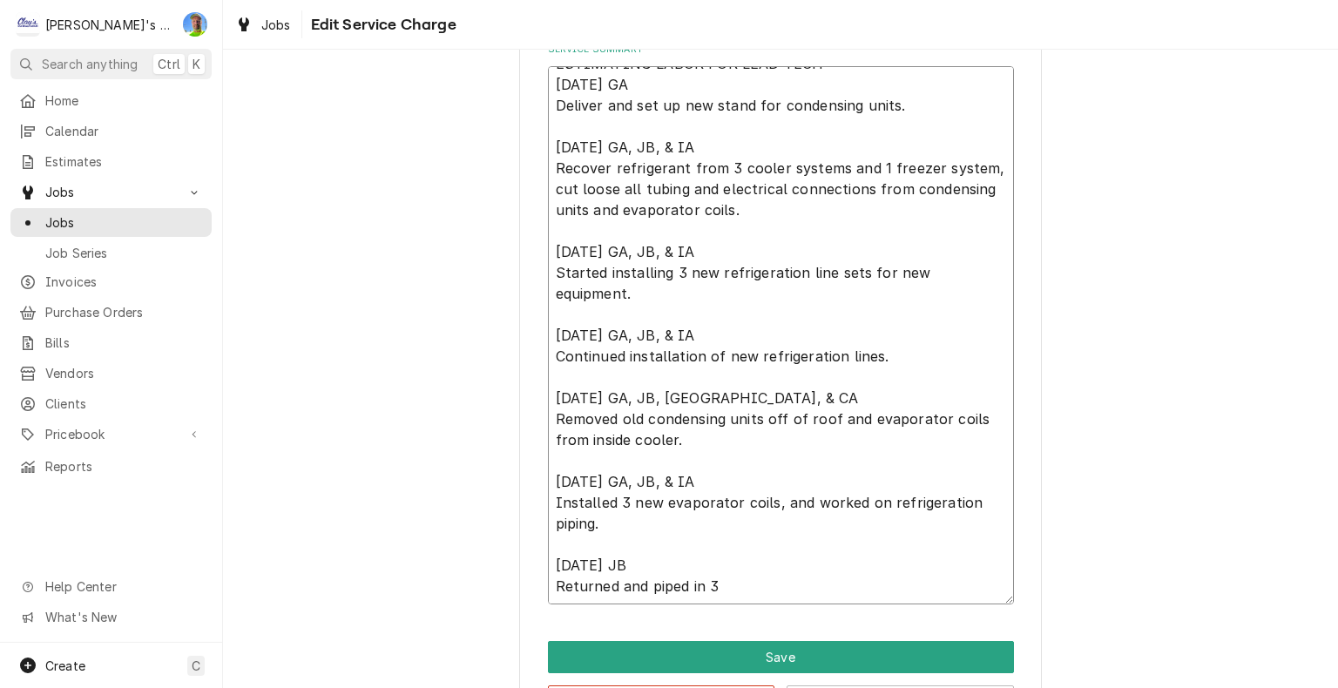
type textarea "ESTIMATING LABOR FOR LEAD TECH 5/30/2025 GA Deliver and set up new stand for co…"
type textarea "x"
type textarea "ESTIMATING LABOR FOR LEAD TECH 5/30/2025 GA Deliver and set up new stand for co…"
type textarea "x"
type textarea "ESTIMATING LABOR FOR LEAD TECH 5/30/2025 GA Deliver and set up new stand for co…"
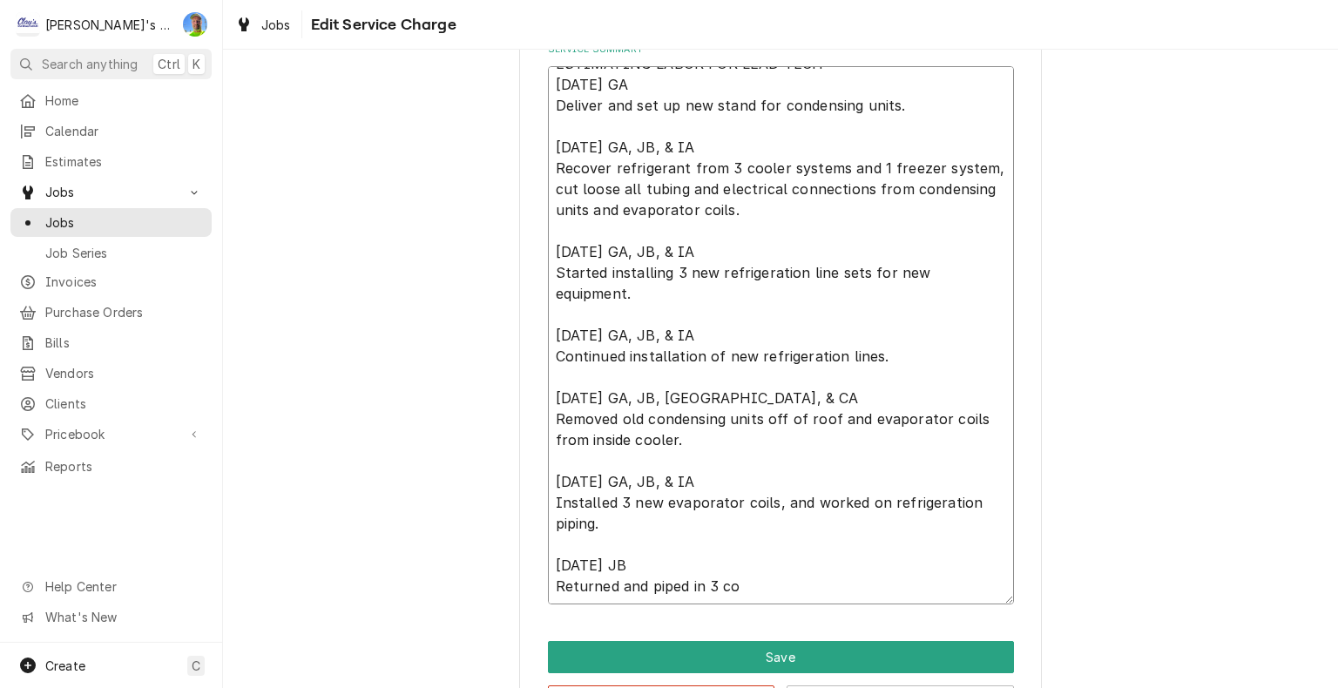
type textarea "x"
type textarea "ESTIMATING LABOR FOR LEAD TECH 5/30/2025 GA Deliver and set up new stand for co…"
type textarea "x"
type textarea "ESTIMATING LABOR FOR LEAD TECH 5/30/2025 GA Deliver and set up new stand for co…"
type textarea "x"
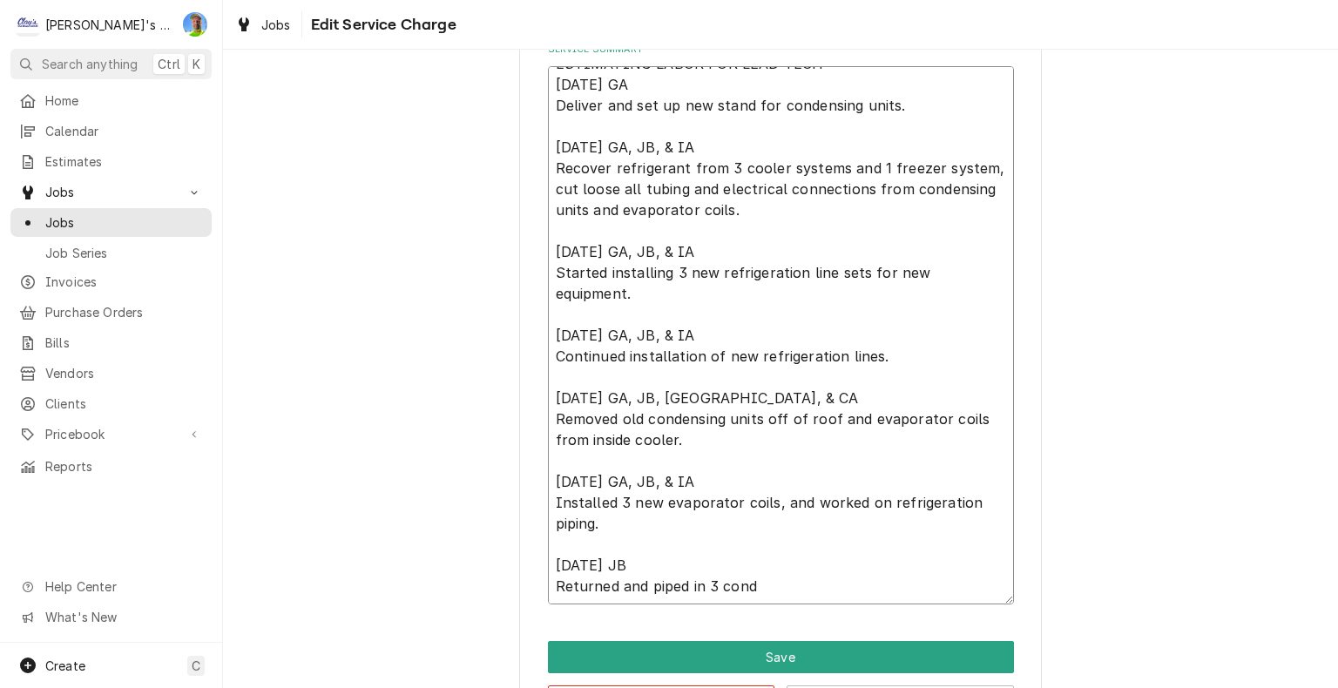
type textarea "ESTIMATING LABOR FOR LEAD TECH 5/30/2025 GA Deliver and set up new stand for co…"
type textarea "x"
type textarea "ESTIMATING LABOR FOR LEAD TECH 5/30/2025 GA Deliver and set up new stand for co…"
type textarea "x"
type textarea "ESTIMATING LABOR FOR LEAD TECH 5/30/2025 GA Deliver and set up new stand for co…"
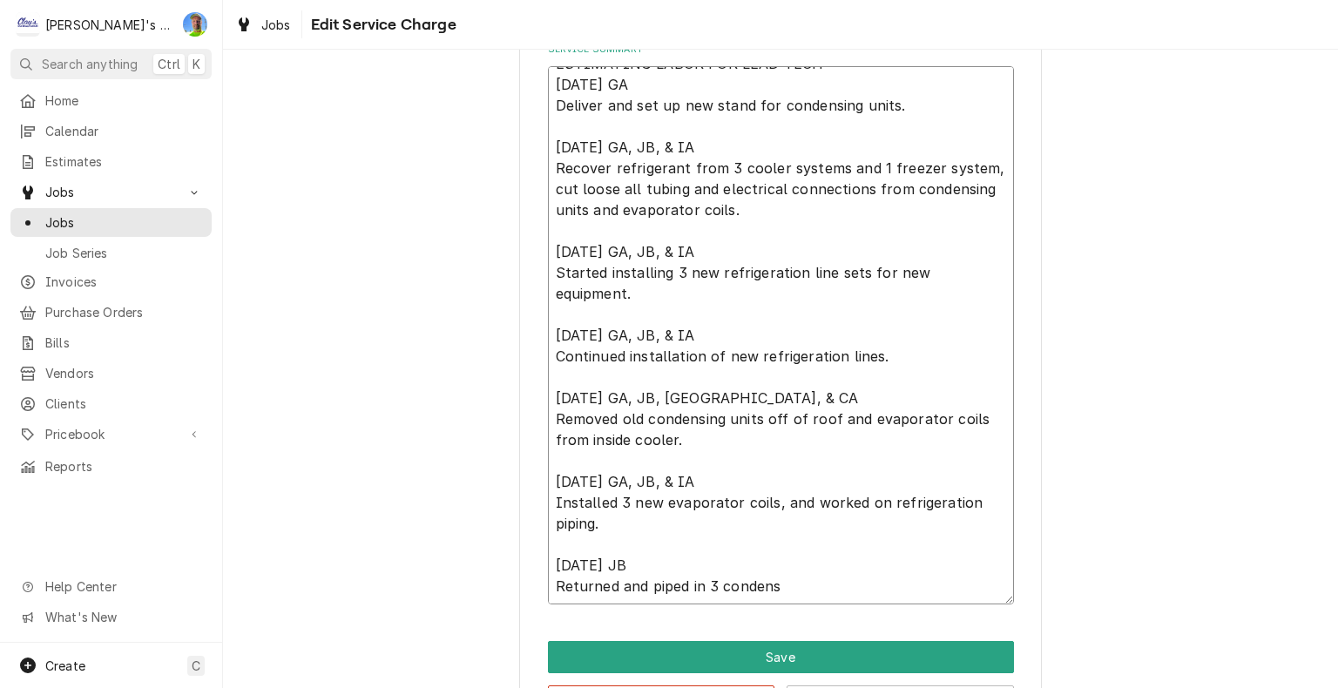
type textarea "x"
type textarea "ESTIMATING LABOR FOR LEAD TECH 5/30/2025 GA Deliver and set up new stand for co…"
type textarea "x"
type textarea "ESTIMATING LABOR FOR LEAD TECH 5/30/2025 GA Deliver and set up new stand for co…"
type textarea "x"
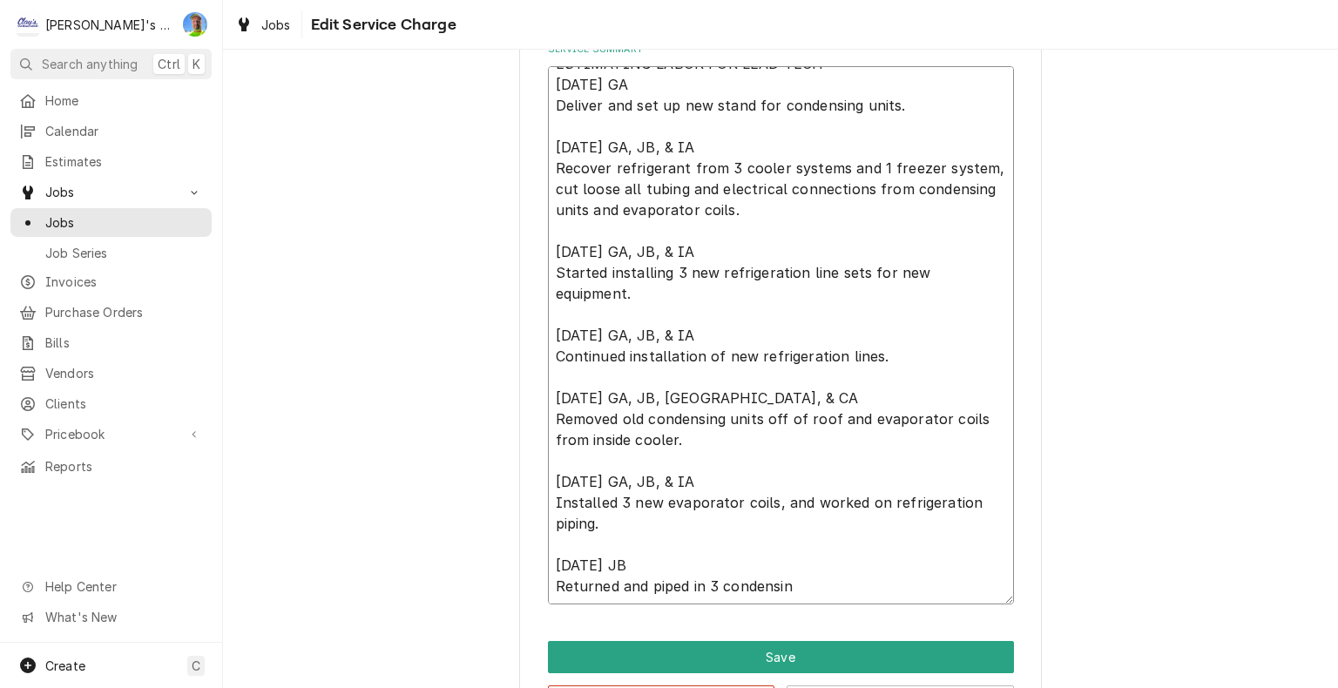
type textarea "ESTIMATING LABOR FOR LEAD TECH 5/30/2025 GA Deliver and set up new stand for co…"
type textarea "x"
type textarea "ESTIMATING LABOR FOR LEAD TECH 5/30/2025 GA Deliver and set up new stand for co…"
type textarea "x"
type textarea "ESTIMATING LABOR FOR LEAD TECH 5/30/2025 GA Deliver and set up new stand for co…"
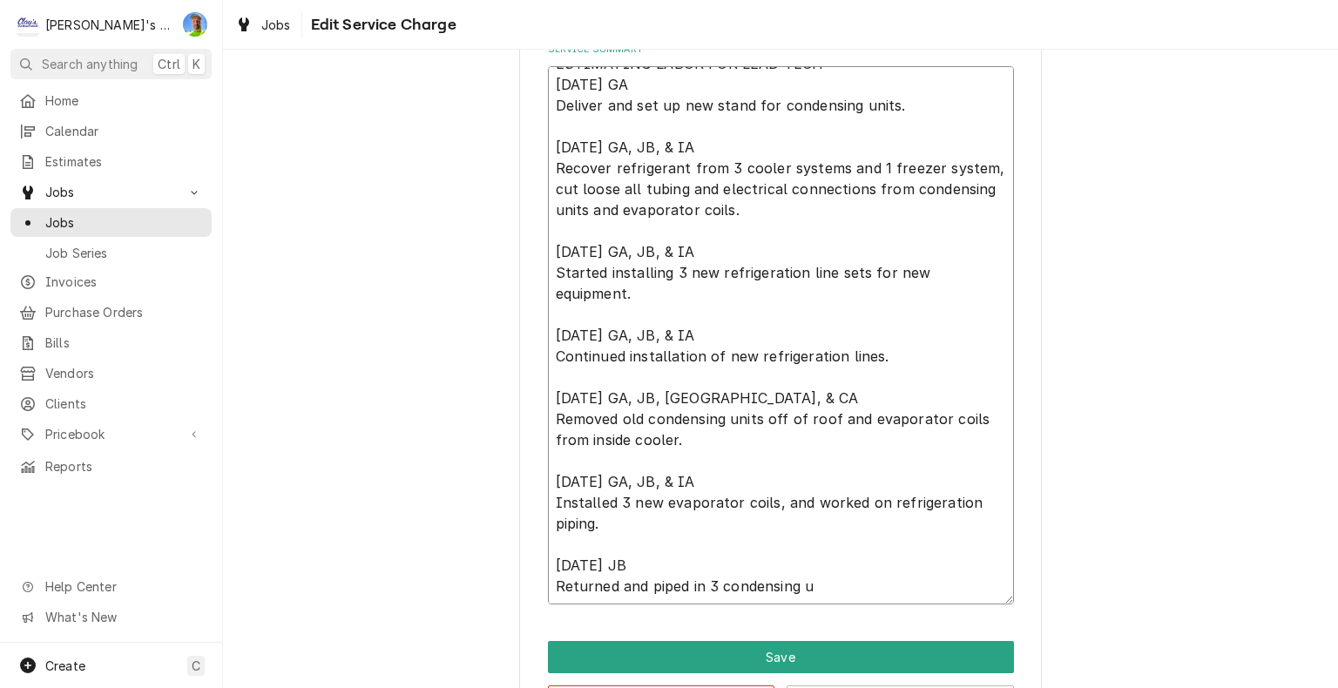
type textarea "x"
type textarea "ESTIMATING LABOR FOR LEAD TECH 5/30/2025 GA Deliver and set up new stand for co…"
type textarea "x"
type textarea "ESTIMATING LABOR FOR LEAD TECH 5/30/2025 GA Deliver and set up new stand for co…"
type textarea "x"
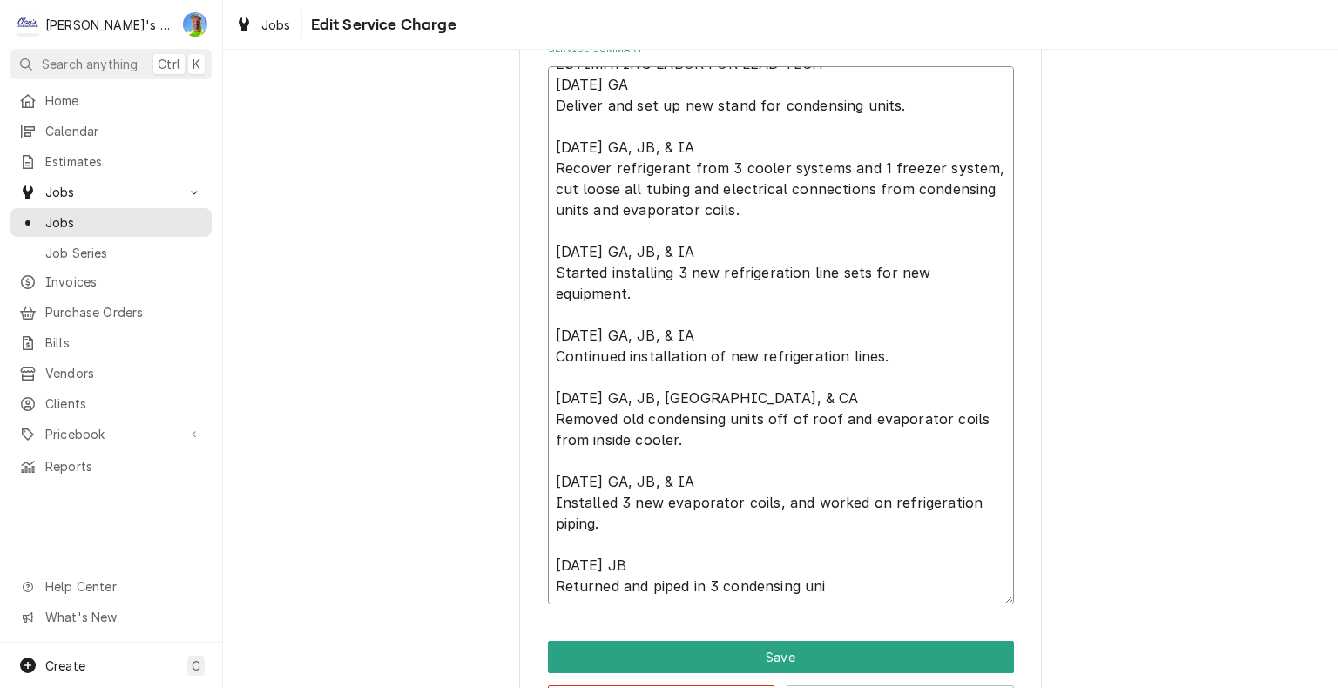
type textarea "ESTIMATING LABOR FOR LEAD TECH 5/30/2025 GA Deliver and set up new stand for co…"
type textarea "x"
type textarea "ESTIMATING LABOR FOR LEAD TECH 5/30/2025 GA Deliver and set up new stand for co…"
type textarea "x"
type textarea "ESTIMATING LABOR FOR LEAD TECH 5/30/2025 GA Deliver and set up new stand for co…"
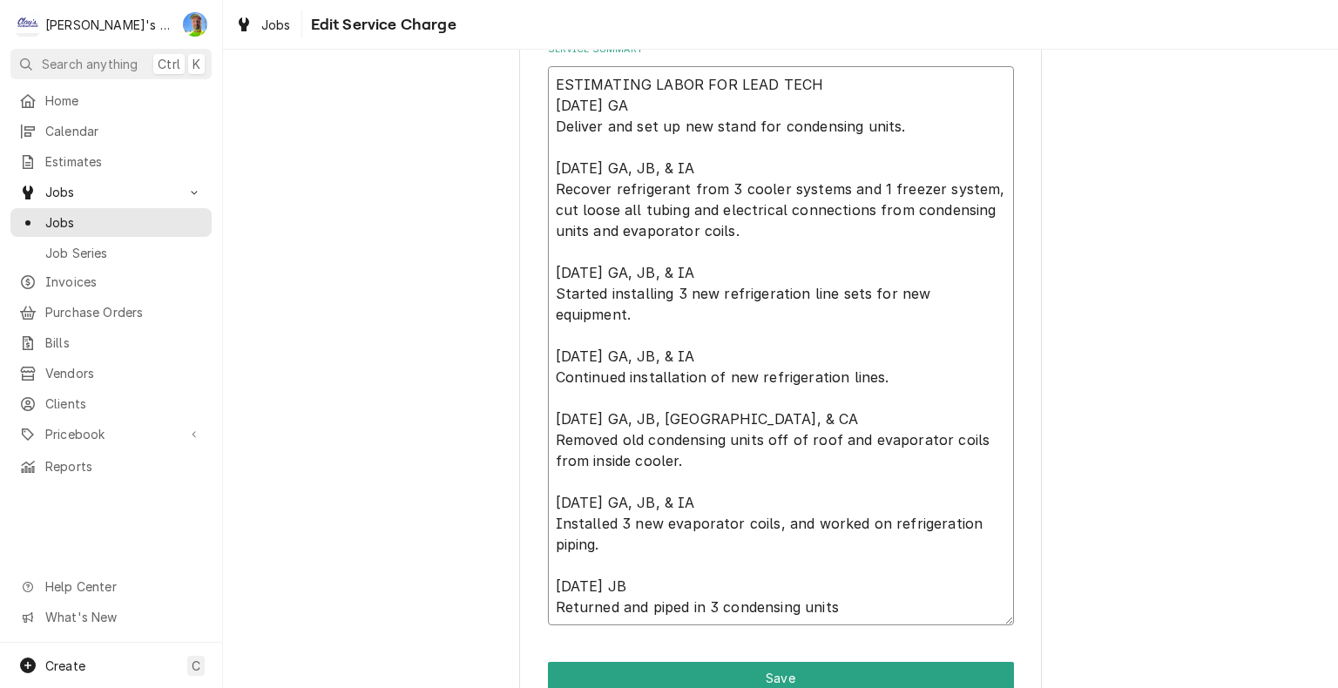
type textarea "x"
type textarea "ESTIMATING LABOR FOR LEAD TECH 5/30/2025 GA Deliver and set up new stand for co…"
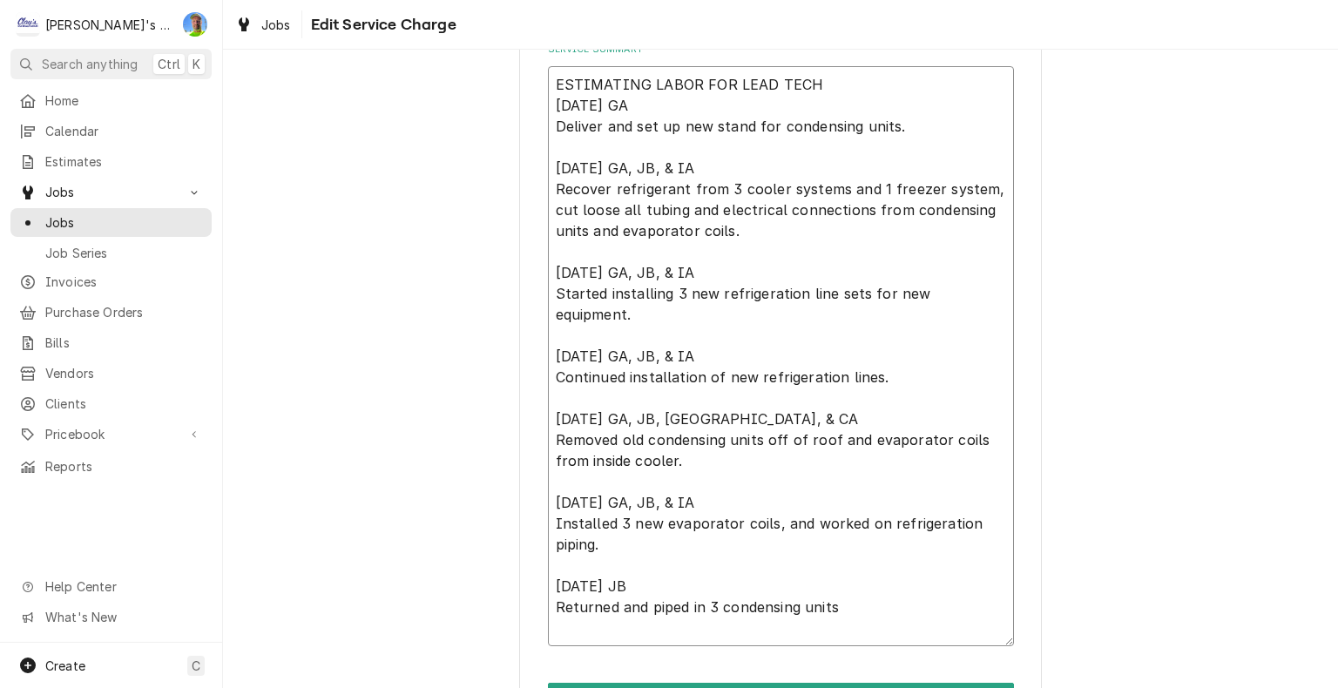
type textarea "x"
type textarea "ESTIMATING LABOR FOR LEAD TECH 5/30/2025 GA Deliver and set up new stand for co…"
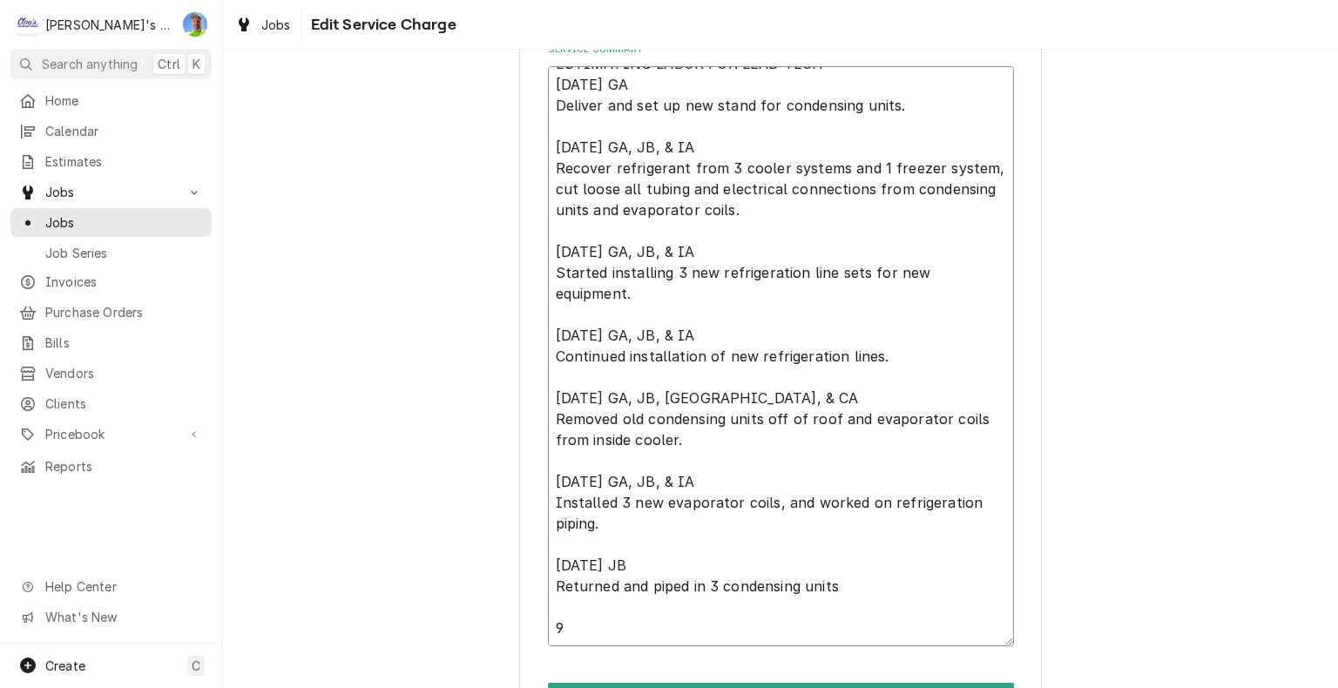
type textarea "x"
type textarea "ESTIMATING LABOR FOR LEAD TECH 5/30/2025 GA Deliver and set up new stand for co…"
type textarea "x"
type textarea "ESTIMATING LABOR FOR LEAD TECH 5/30/2025 GA Deliver and set up new stand for co…"
type textarea "x"
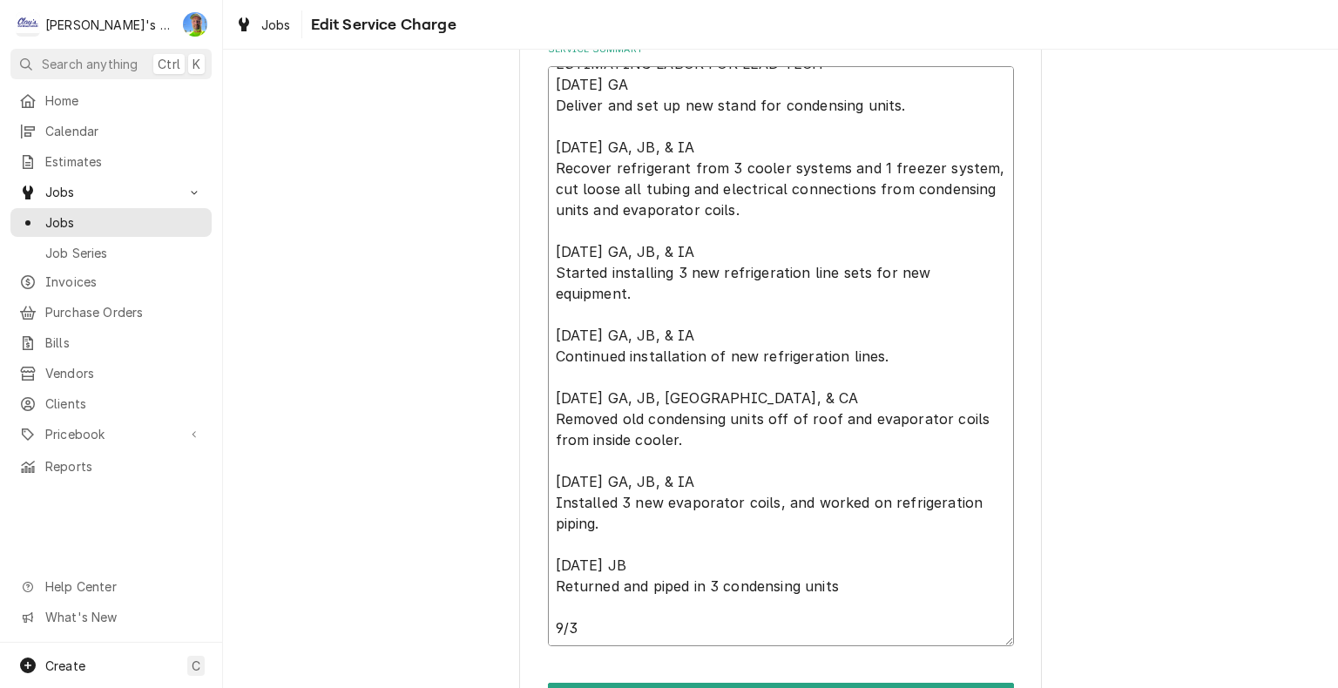
type textarea "ESTIMATING LABOR FOR LEAD TECH 5/30/2025 GA Deliver and set up new stand for co…"
type textarea "x"
type textarea "ESTIMATING LABOR FOR LEAD TECH 5/30/2025 GA Deliver and set up new stand for co…"
type textarea "x"
type textarea "ESTIMATING LABOR FOR LEAD TECH 5/30/2025 GA Deliver and set up new stand for co…"
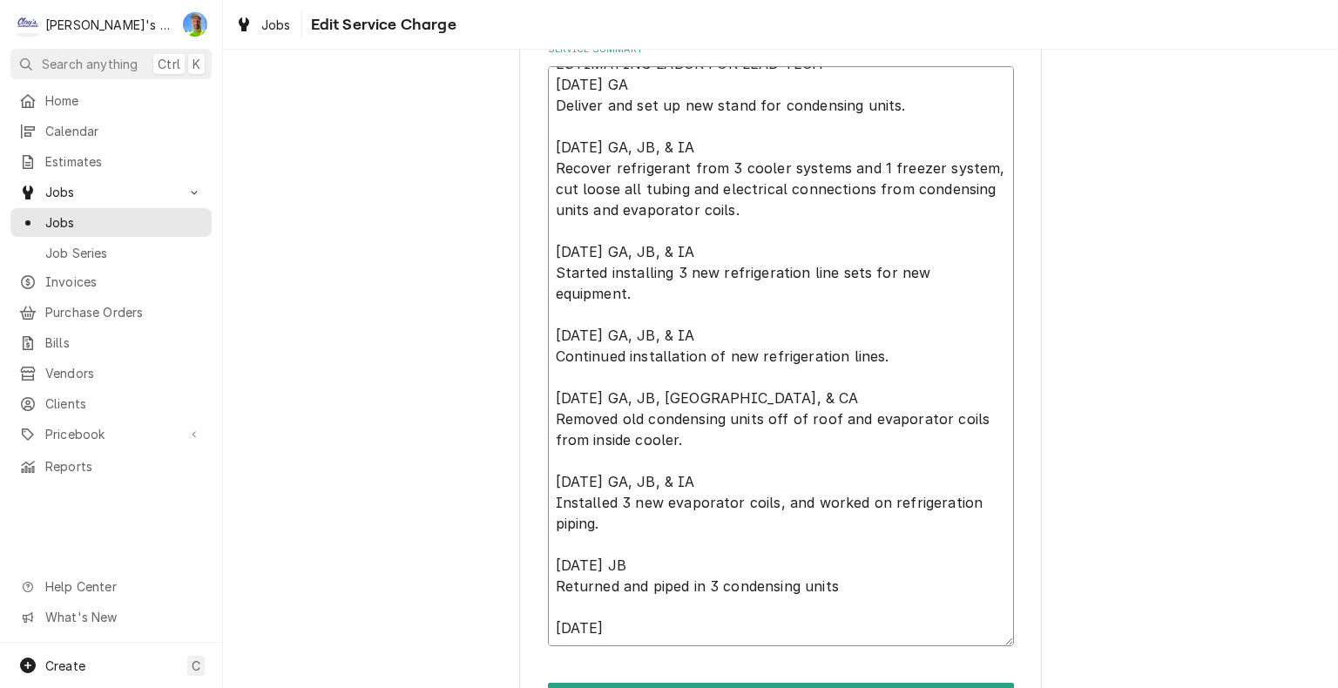
type textarea "x"
type textarea "ESTIMATING LABOR FOR LEAD TECH 5/30/2025 GA Deliver and set up new stand for co…"
type textarea "x"
type textarea "ESTIMATING LABOR FOR LEAD TECH 5/30/2025 GA Deliver and set up new stand for co…"
type textarea "x"
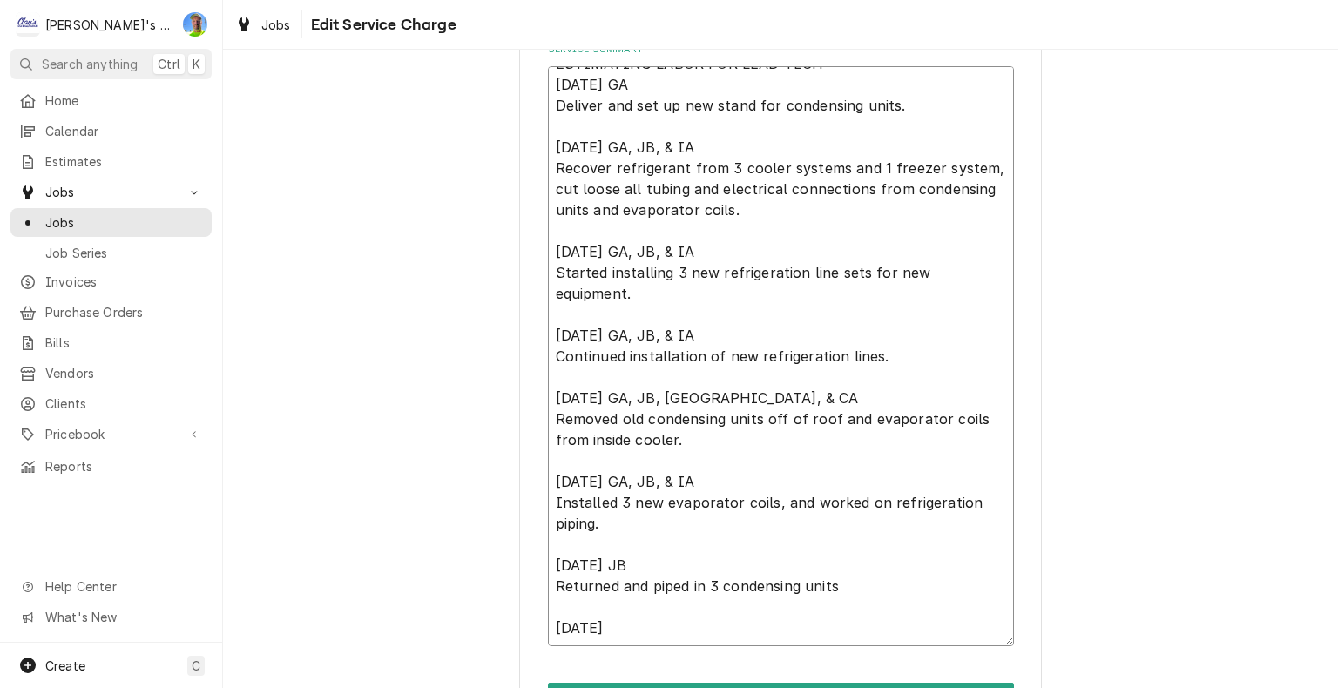
type textarea "ESTIMATING LABOR FOR LEAD TECH 5/30/2025 GA Deliver and set up new stand for co…"
type textarea "x"
type textarea "ESTIMATING LABOR FOR LEAD TECH 5/30/2025 GA Deliver and set up new stand for co…"
type textarea "x"
type textarea "ESTIMATING LABOR FOR LEAD TECH 5/30/2025 GA Deliver and set up new stand for co…"
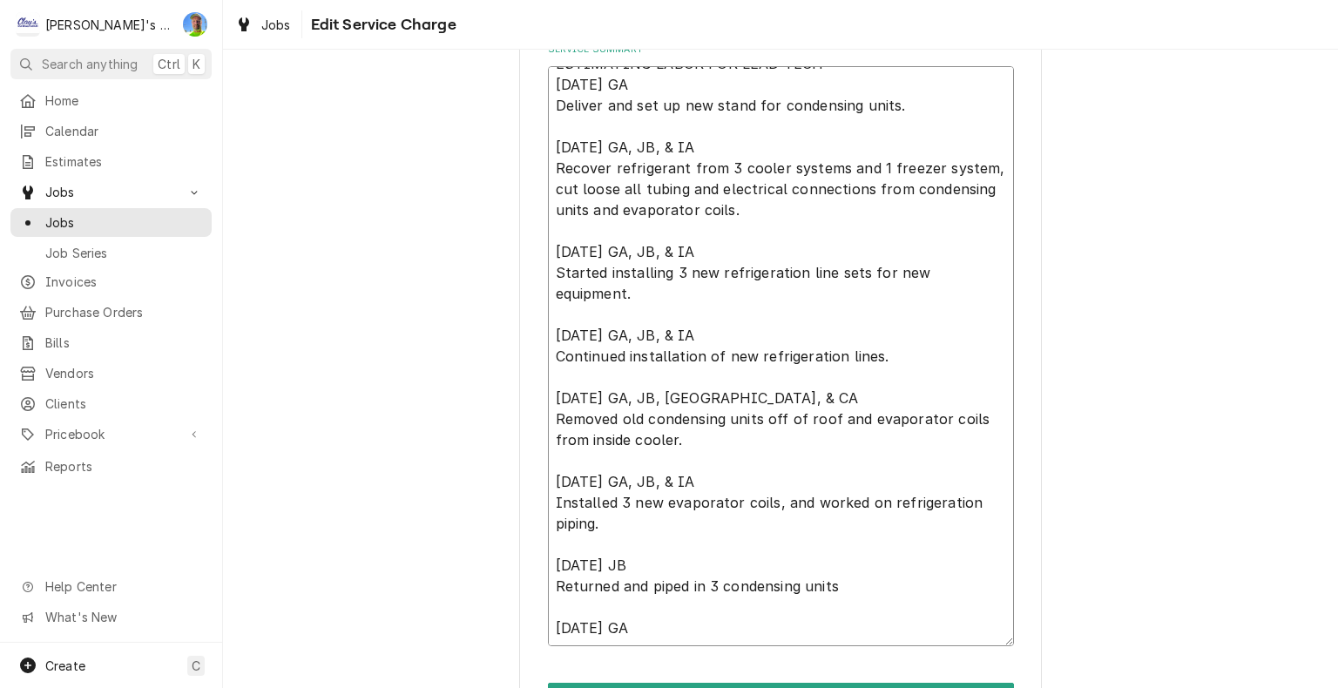
type textarea "x"
type textarea "ESTIMATING LABOR FOR LEAD TECH 5/30/2025 GA Deliver and set up new stand for co…"
type textarea "x"
type textarea "ESTIMATING LABOR FOR LEAD TECH 5/30/2025 GA Deliver and set up new stand for co…"
type textarea "x"
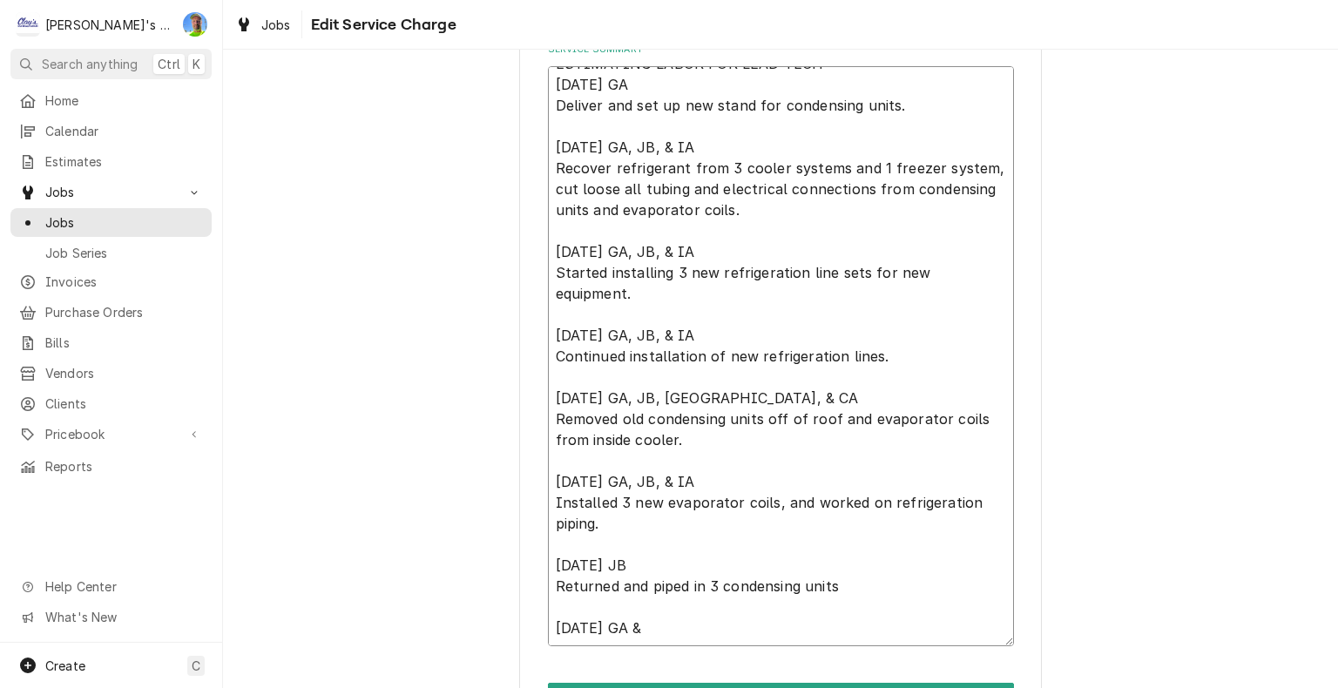
type textarea "ESTIMATING LABOR FOR LEAD TECH 5/30/2025 GA Deliver and set up new stand for co…"
type textarea "x"
type textarea "ESTIMATING LABOR FOR LEAD TECH 5/30/2025 GA Deliver and set up new stand for co…"
type textarea "x"
type textarea "ESTIMATING LABOR FOR LEAD TECH 5/30/2025 GA Deliver and set up new stand for co…"
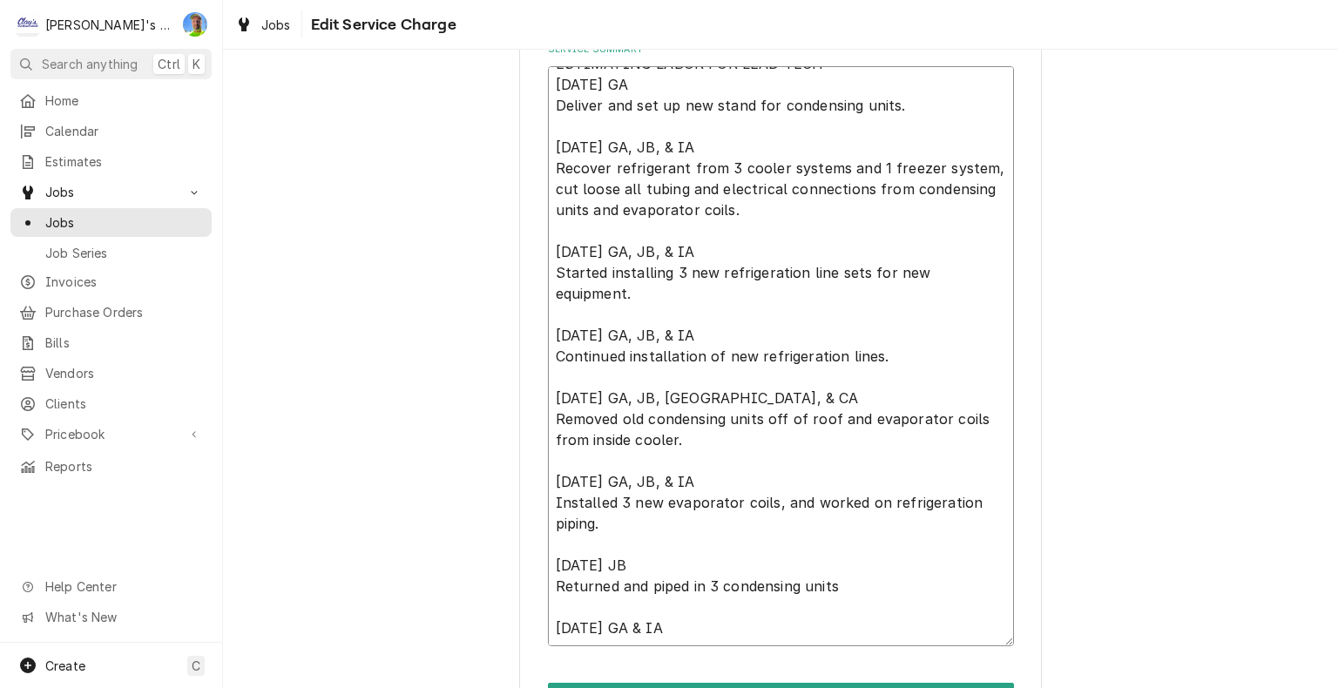
type textarea "x"
type textarea "ESTIMATING LABOR FOR LEAD TECH 5/30/2025 GA Deliver and set up new stand for co…"
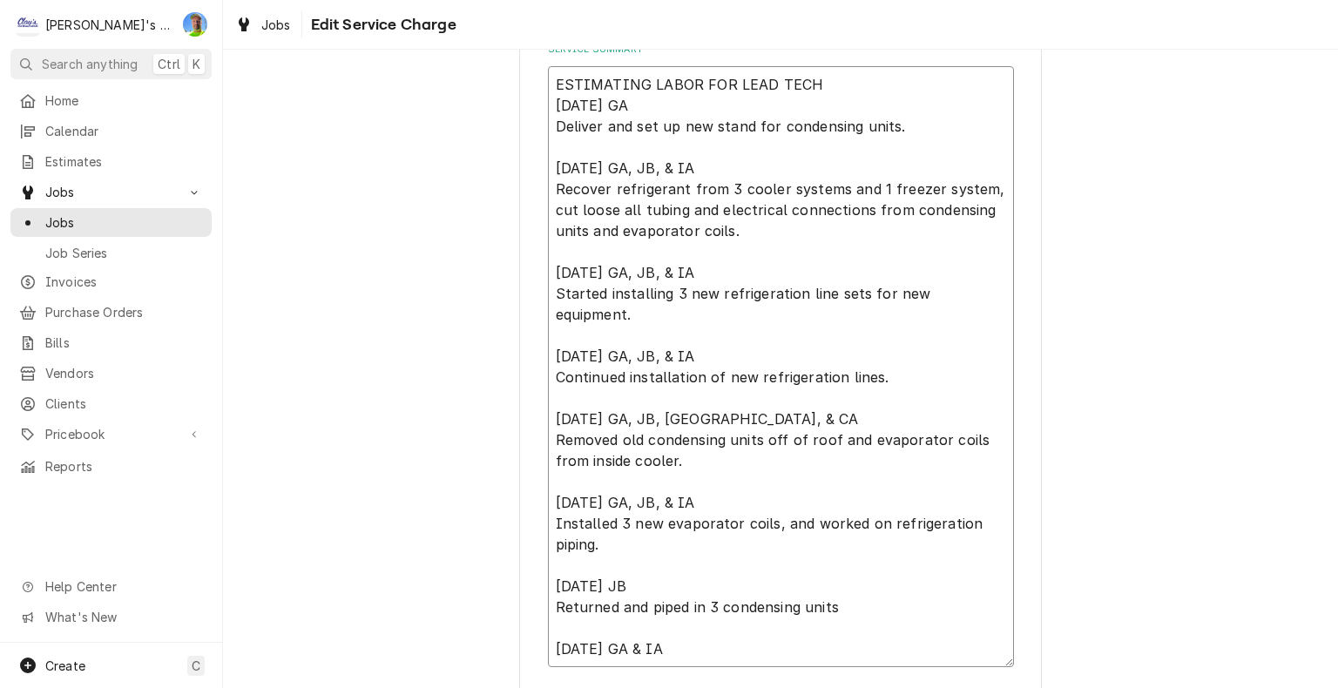
type textarea "x"
type textarea "ESTIMATING LABOR FOR LEAD TECH 5/30/2025 GA Deliver and set up new stand for co…"
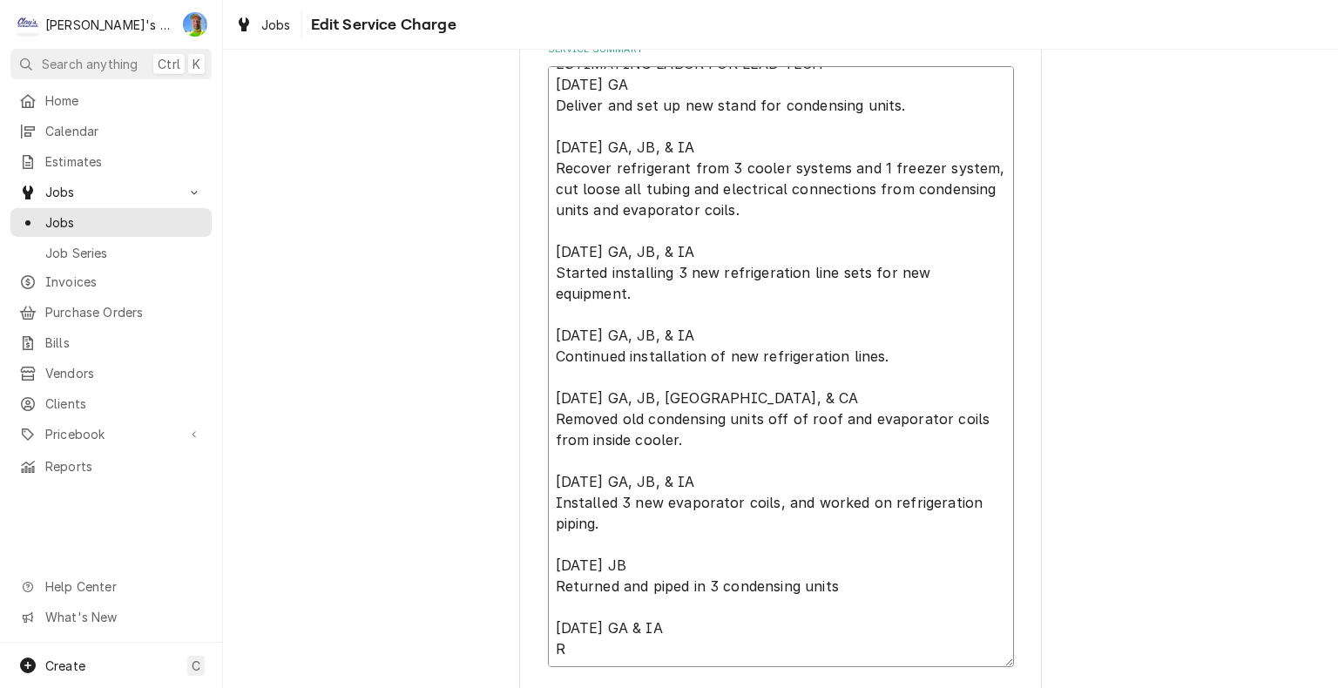
type textarea "x"
type textarea "ESTIMATING LABOR FOR LEAD TECH 5/30/2025 GA Deliver and set up new stand for co…"
type textarea "x"
type textarea "ESTIMATING LABOR FOR LEAD TECH 5/30/2025 GA Deliver and set up new stand for co…"
type textarea "x"
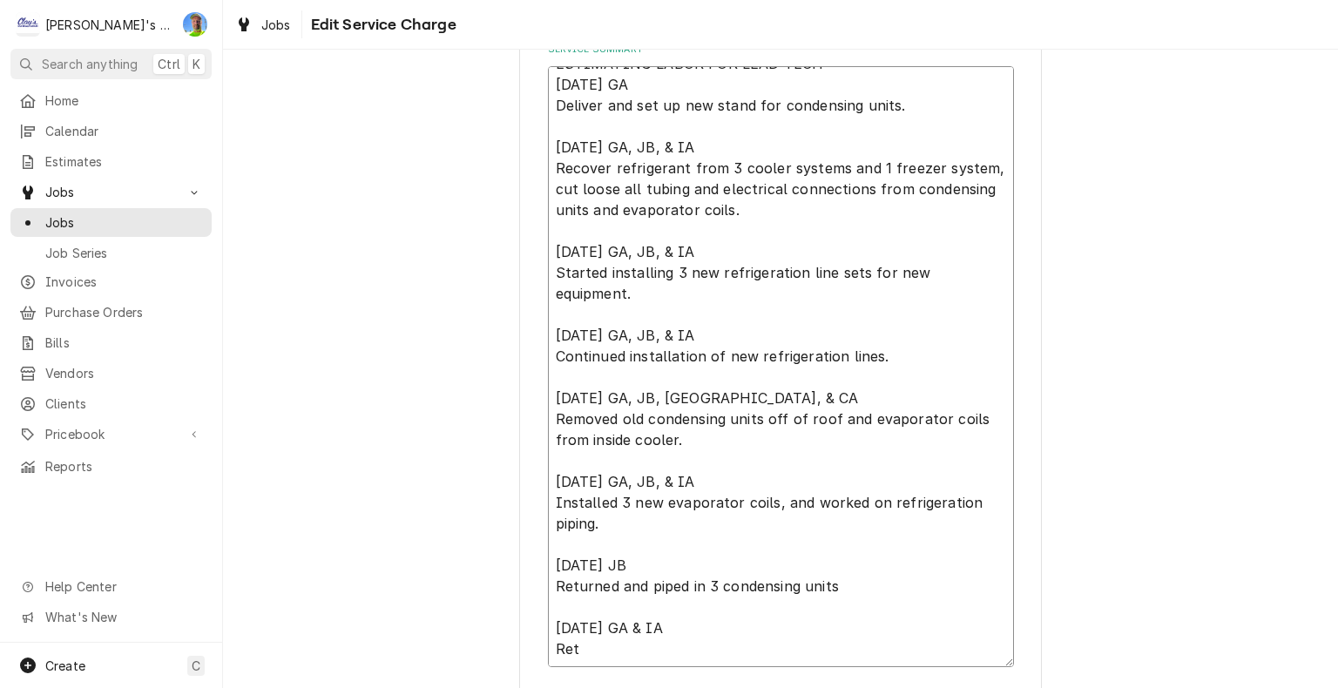
type textarea "ESTIMATING LABOR FOR LEAD TECH 5/30/2025 GA Deliver and set up new stand for co…"
type textarea "x"
type textarea "ESTIMATING LABOR FOR LEAD TECH 5/30/2025 GA Deliver and set up new stand for co…"
type textarea "x"
type textarea "ESTIMATING LABOR FOR LEAD TECH 5/30/2025 GA Deliver and set up new stand for co…"
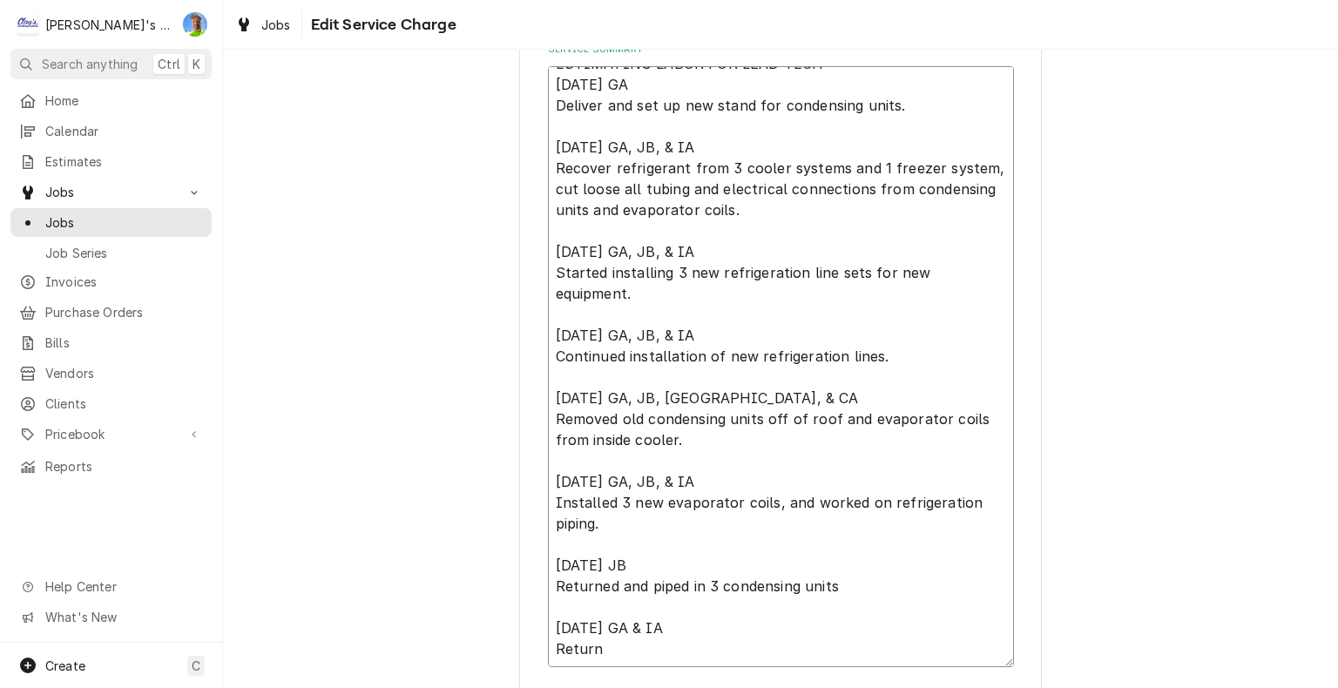
type textarea "x"
type textarea "ESTIMATING LABOR FOR LEAD TECH 5/30/2025 GA Deliver and set up new stand for co…"
type textarea "x"
type textarea "ESTIMATING LABOR FOR LEAD TECH 5/30/2025 GA Deliver and set up new stand for co…"
type textarea "x"
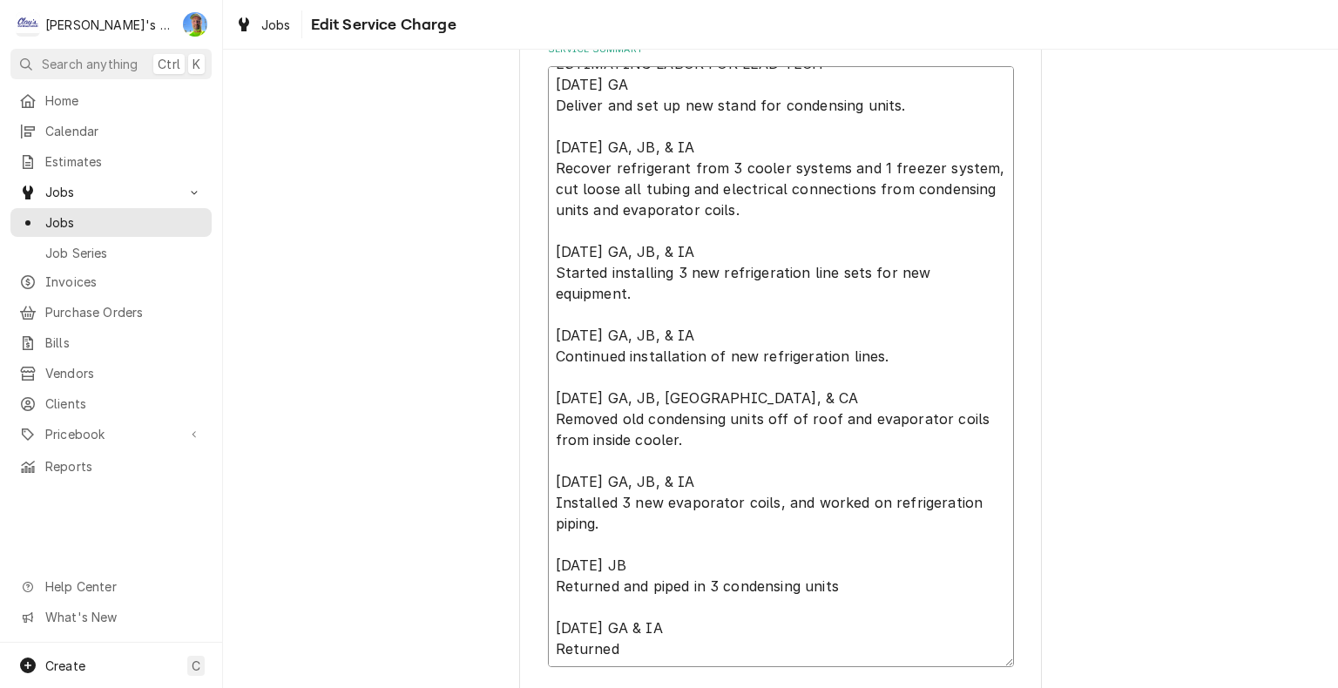
type textarea "ESTIMATING LABOR FOR LEAD TECH 5/30/2025 GA Deliver and set up new stand for co…"
type textarea "x"
type textarea "ESTIMATING LABOR FOR LEAD TECH 5/30/2025 GA Deliver and set up new stand for co…"
type textarea "x"
type textarea "ESTIMATING LABOR FOR LEAD TECH 5/30/2025 GA Deliver and set up new stand for co…"
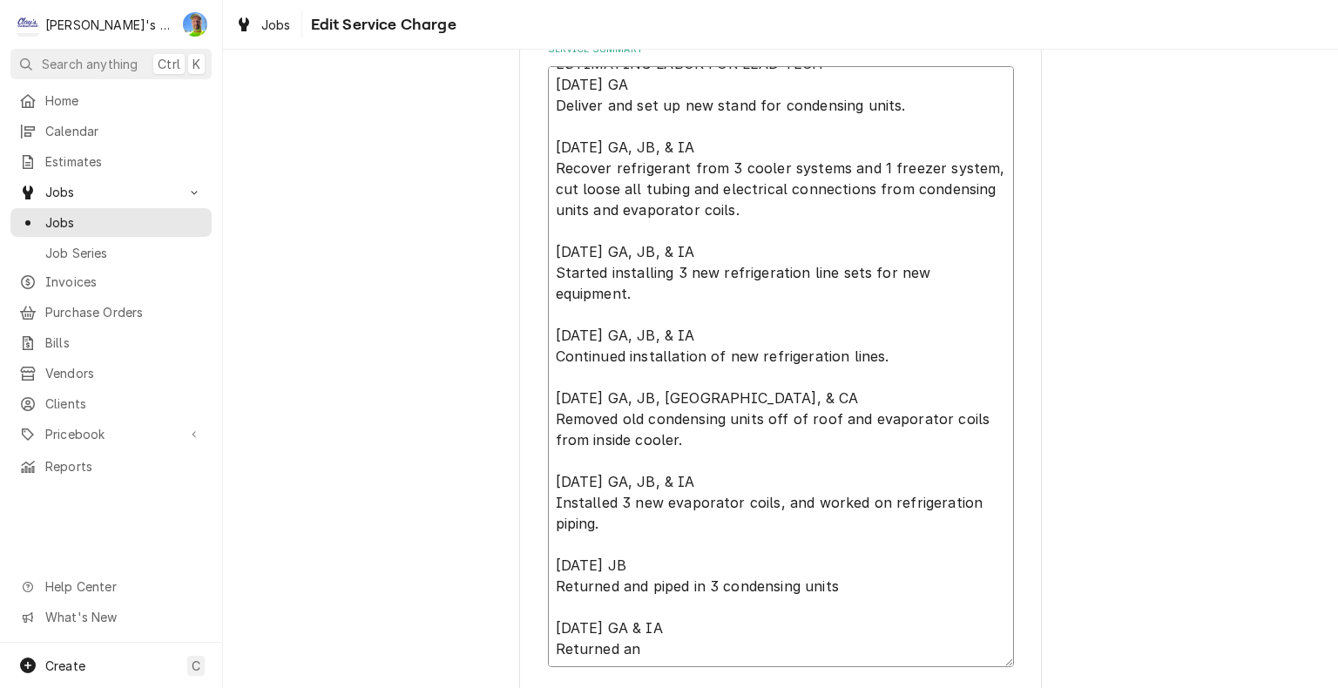
type textarea "x"
type textarea "ESTIMATING LABOR FOR LEAD TECH 5/30/2025 GA Deliver and set up new stand for co…"
type textarea "x"
type textarea "ESTIMATING LABOR FOR LEAD TECH 5/30/2025 GA Deliver and set up new stand for co…"
type textarea "x"
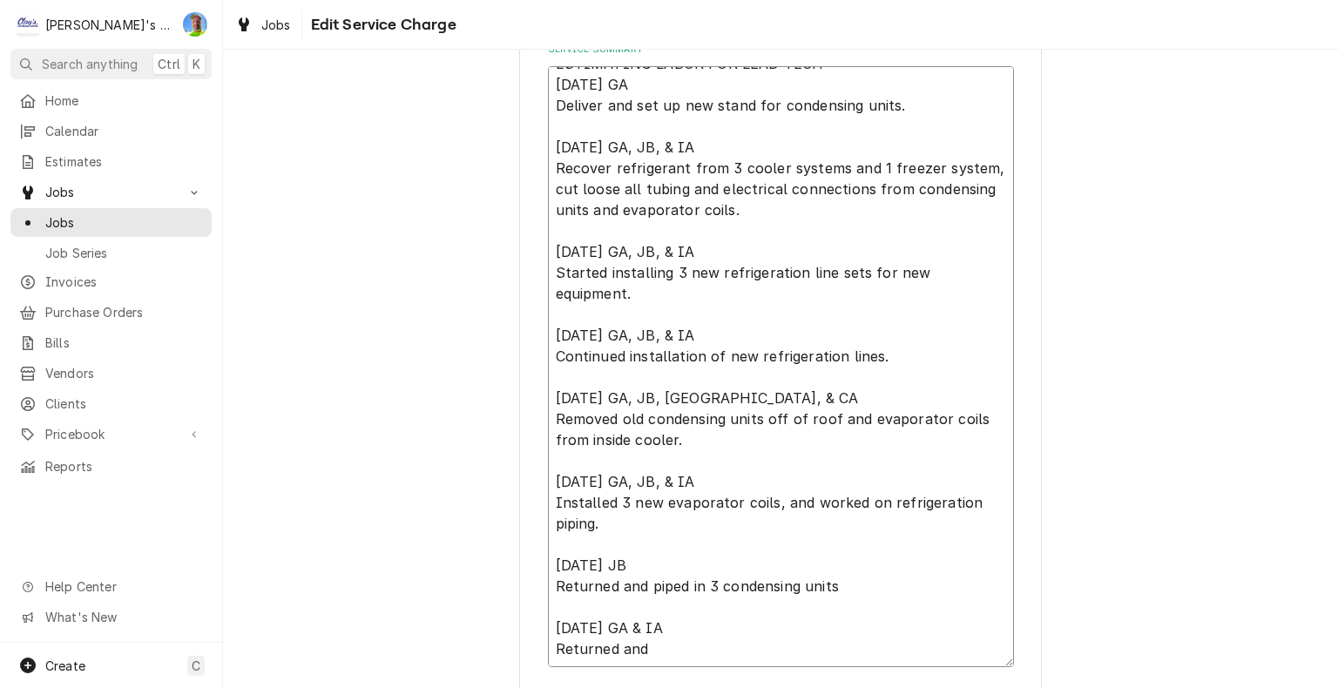
type textarea "ESTIMATING LABOR FOR LEAD TECH 5/30/2025 GA Deliver and set up new stand for co…"
type textarea "x"
type textarea "ESTIMATING LABOR FOR LEAD TECH 5/30/2025 GA Deliver and set up new stand for co…"
type textarea "x"
type textarea "ESTIMATING LABOR FOR LEAD TECH 5/30/2025 GA Deliver and set up new stand for co…"
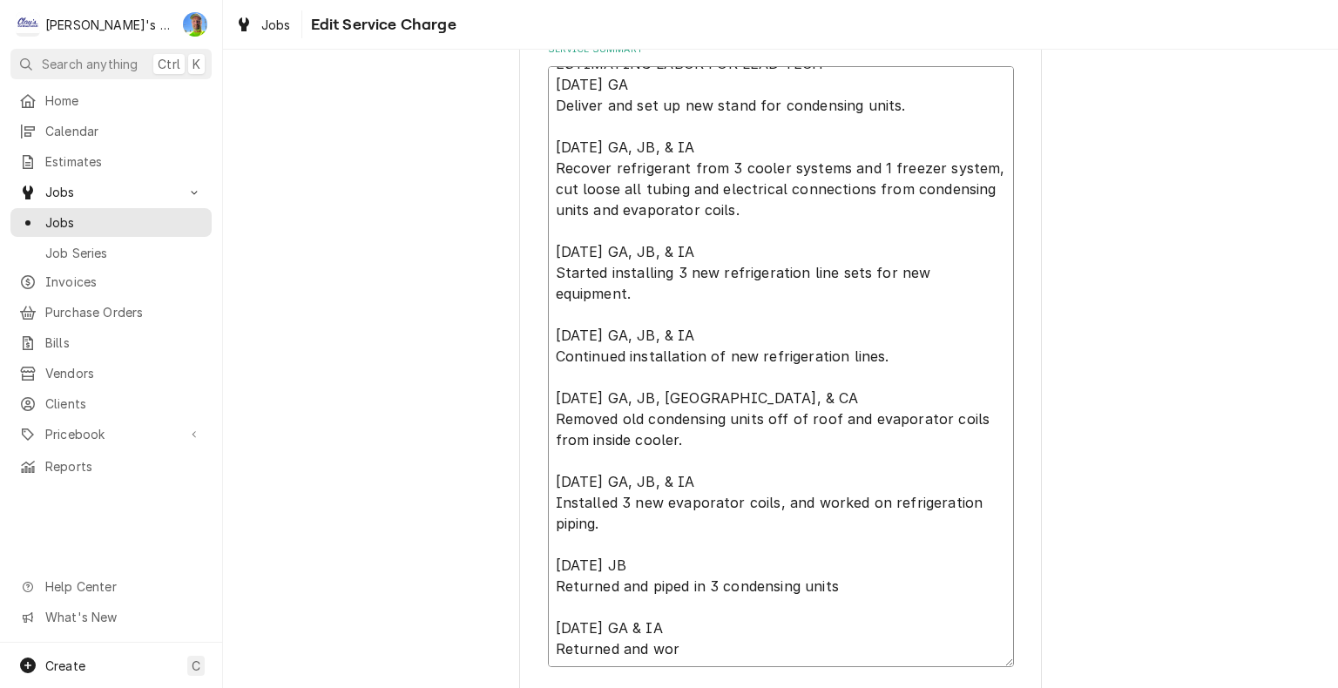
type textarea "x"
type textarea "ESTIMATING LABOR FOR LEAD TECH 5/30/2025 GA Deliver and set up new stand for co…"
type textarea "x"
type textarea "ESTIMATING LABOR FOR LEAD TECH 5/30/2025 GA Deliver and set up new stand for co…"
type textarea "x"
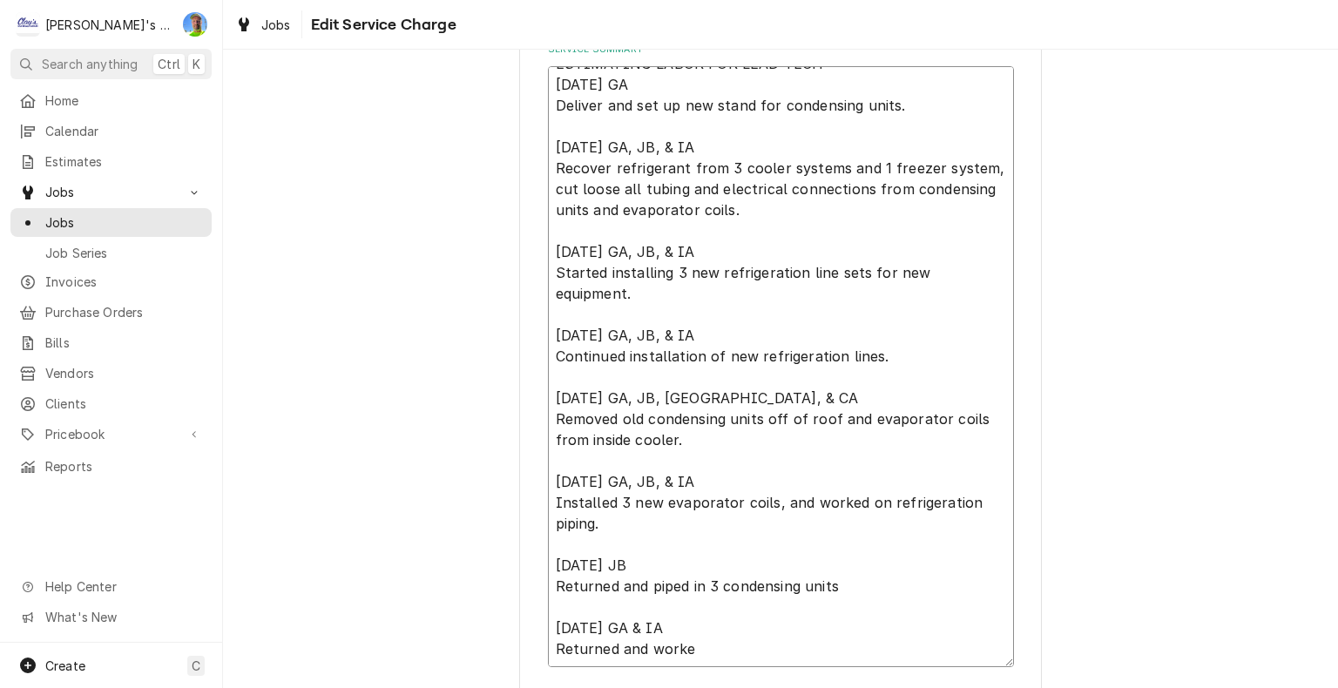
type textarea "ESTIMATING LABOR FOR LEAD TECH 5/30/2025 GA Deliver and set up new stand for co…"
type textarea "x"
type textarea "ESTIMATING LABOR FOR LEAD TECH 5/30/2025 GA Deliver and set up new stand for co…"
type textarea "x"
type textarea "ESTIMATING LABOR FOR LEAD TECH 5/30/2025 GA Deliver and set up new stand for co…"
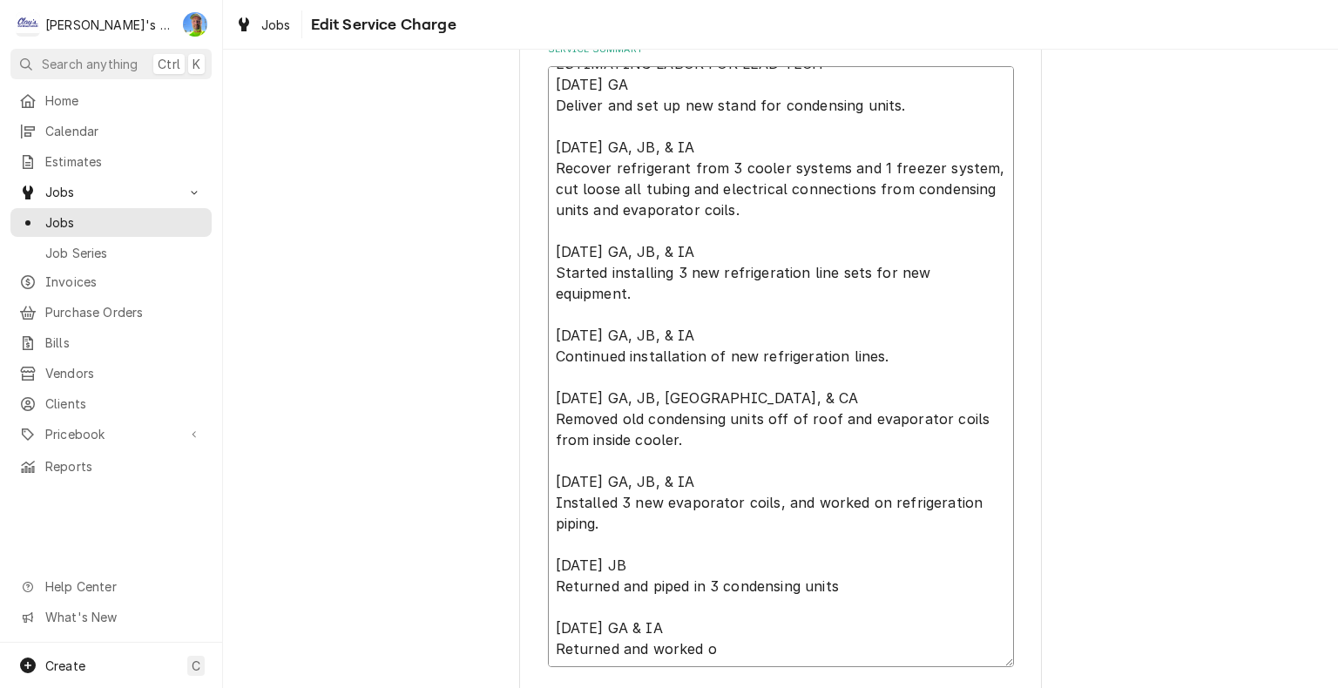
type textarea "x"
type textarea "ESTIMATING LABOR FOR LEAD TECH 5/30/2025 GA Deliver and set up new stand for co…"
type textarea "x"
type textarea "ESTIMATING LABOR FOR LEAD TECH 5/30/2025 GA Deliver and set up new stand for co…"
type textarea "x"
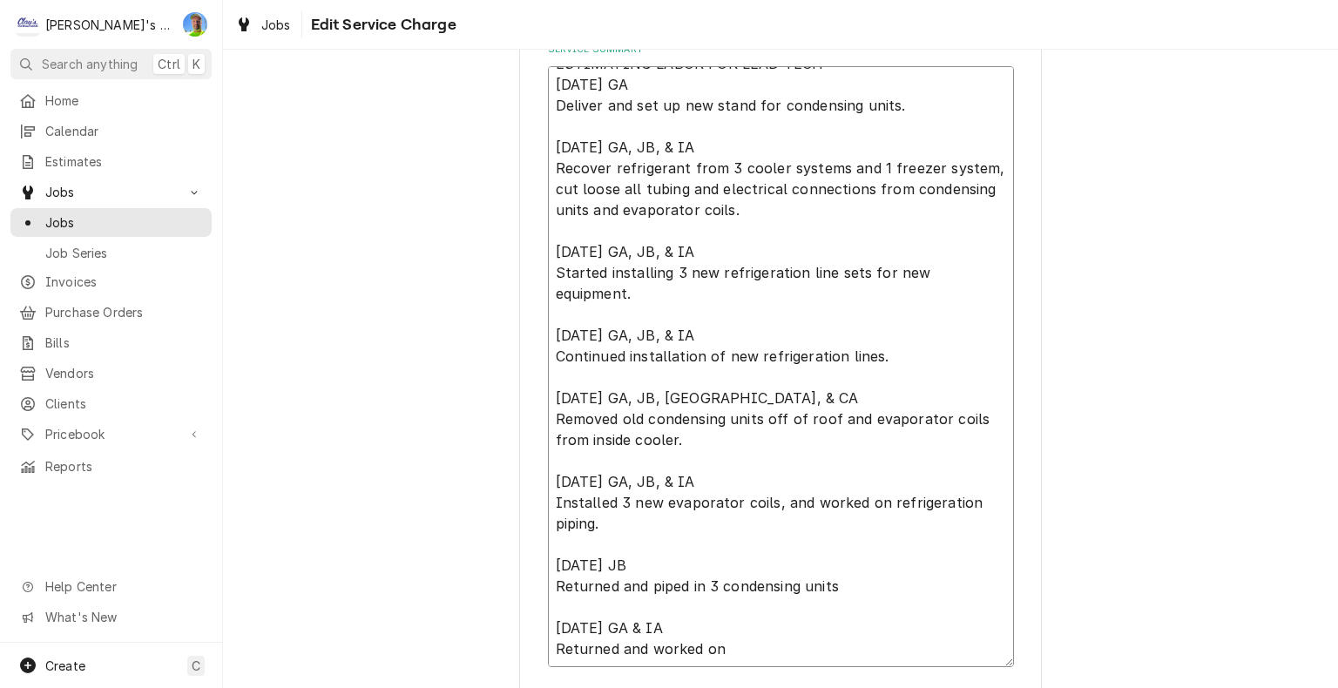
type textarea "ESTIMATING LABOR FOR LEAD TECH 5/30/2025 GA Deliver and set up new stand for co…"
type textarea "x"
type textarea "ESTIMATING LABOR FOR LEAD TECH 5/30/2025 GA Deliver and set up new stand for co…"
type textarea "x"
type textarea "ESTIMATING LABOR FOR LEAD TECH 5/30/2025 GA Deliver and set up new stand for co…"
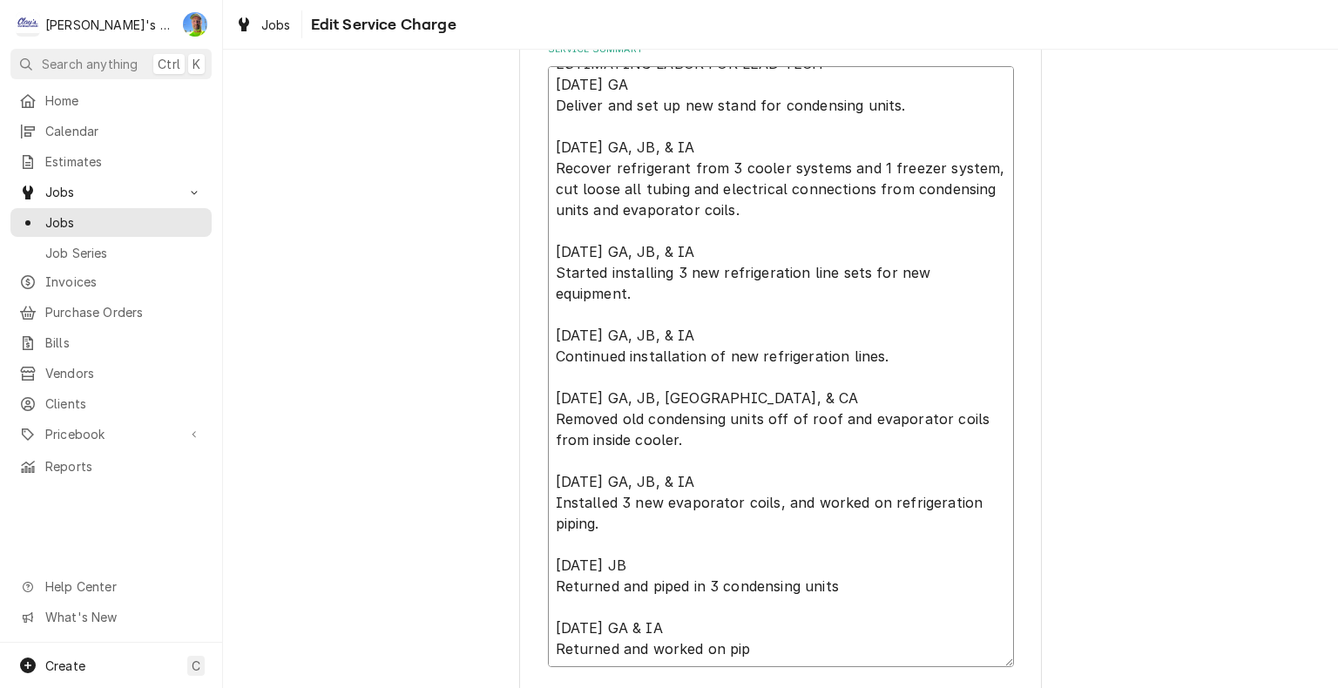
type textarea "x"
type textarea "ESTIMATING LABOR FOR LEAD TECH 5/30/2025 GA Deliver and set up new stand for co…"
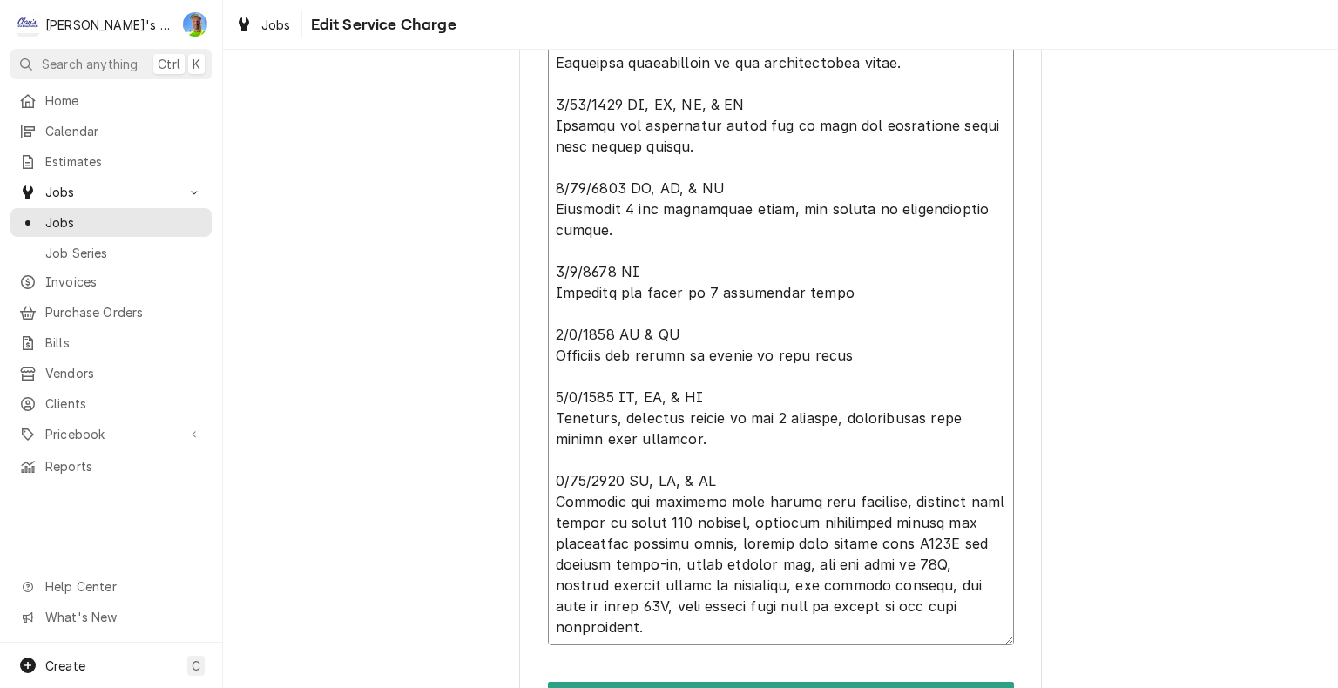
scroll to position [1067, 0]
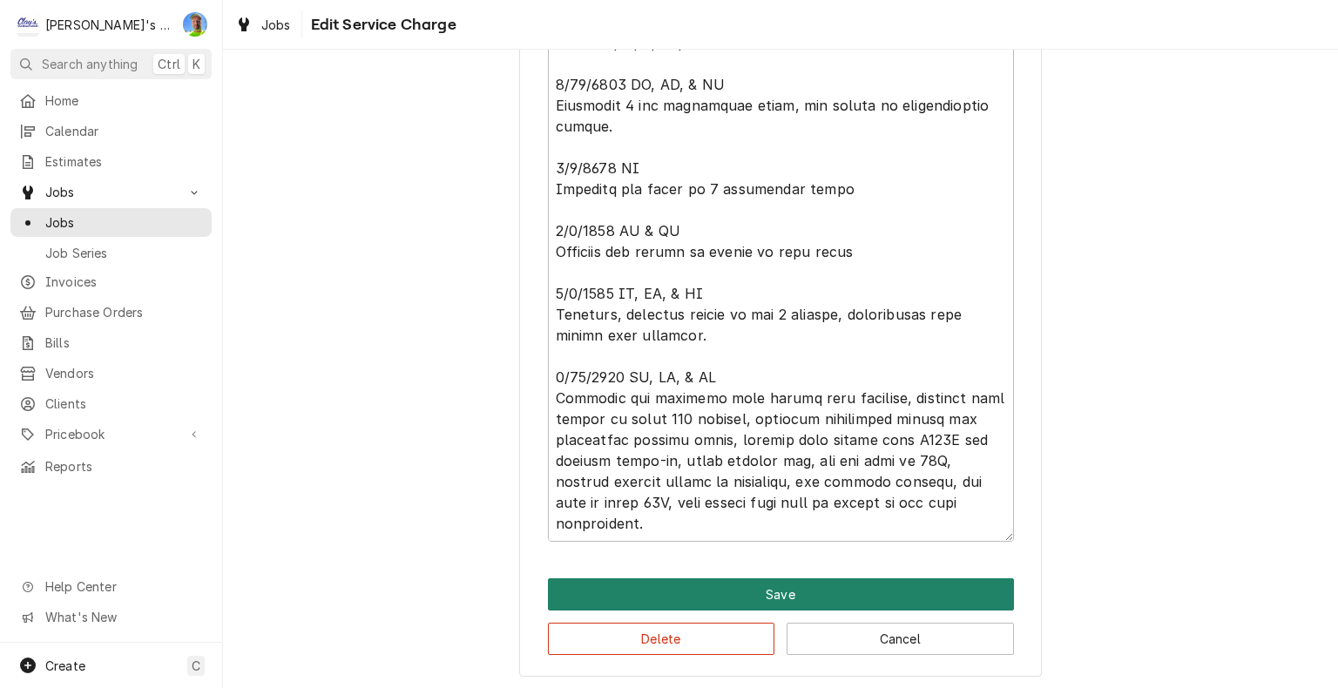
click at [962, 596] on button "Save" at bounding box center [781, 595] width 466 height 32
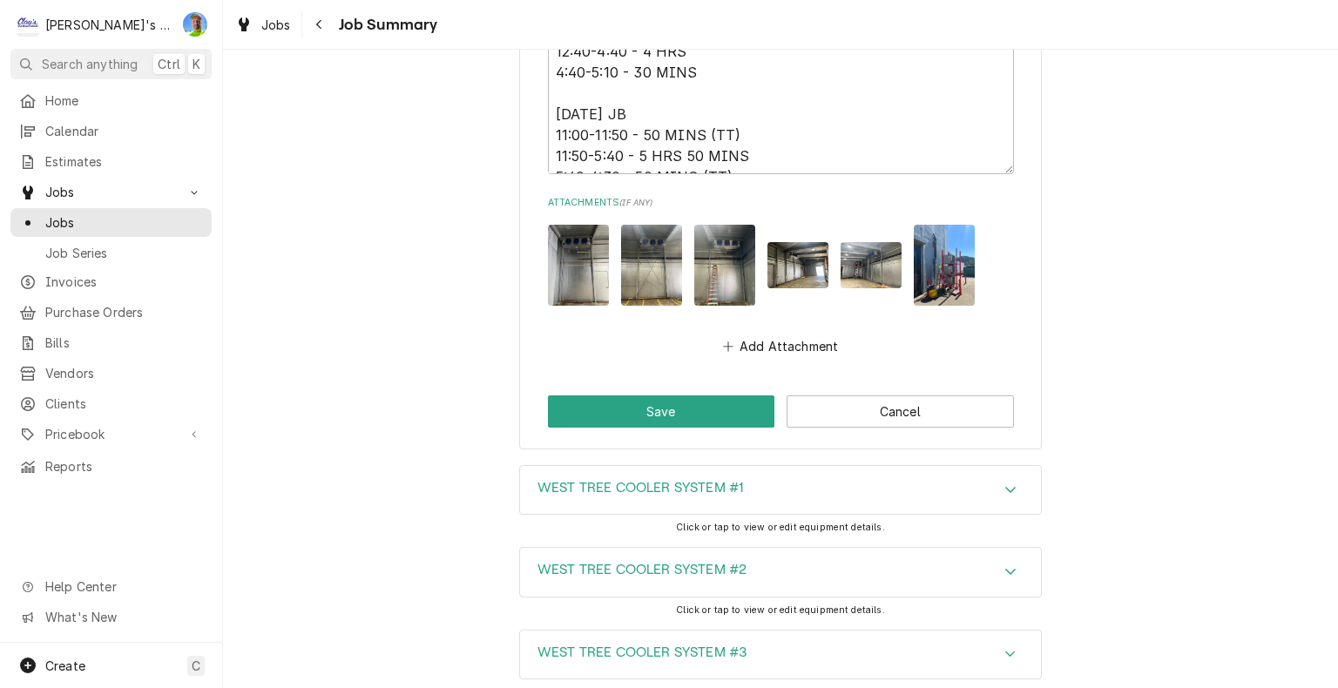
scroll to position [8975, 0]
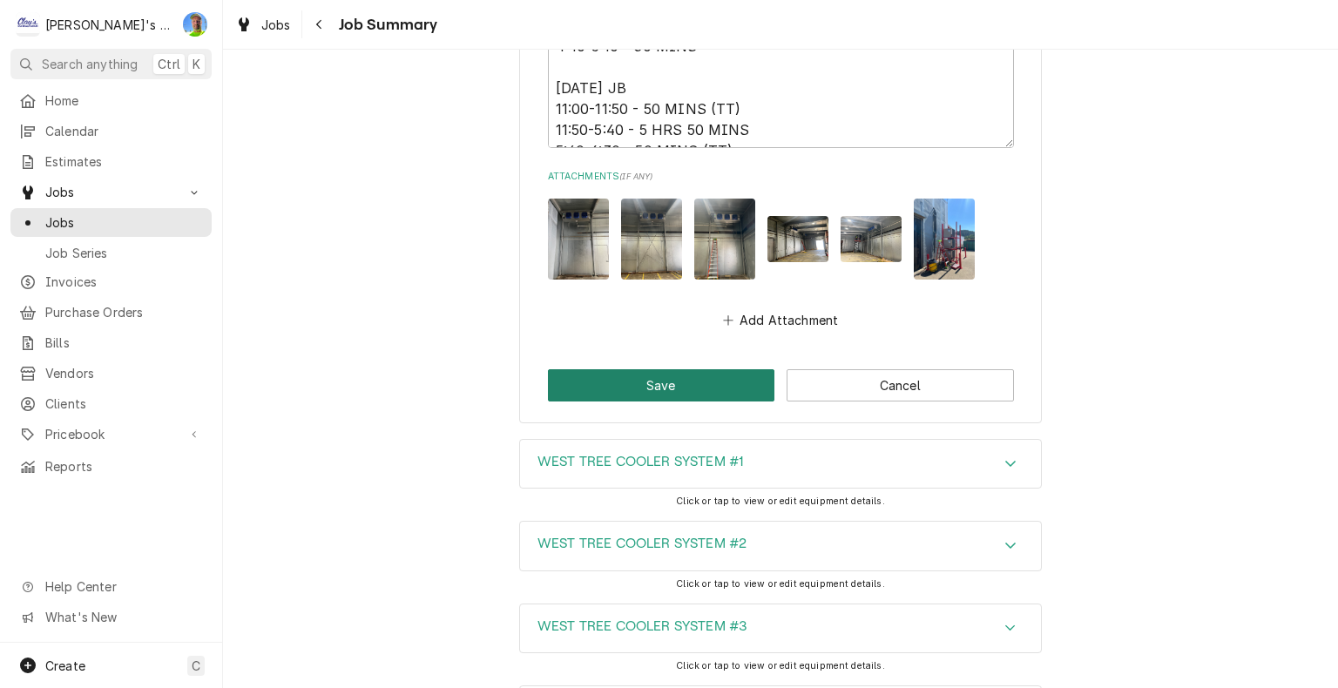
click at [675, 369] on button "Save" at bounding box center [661, 385] width 227 height 32
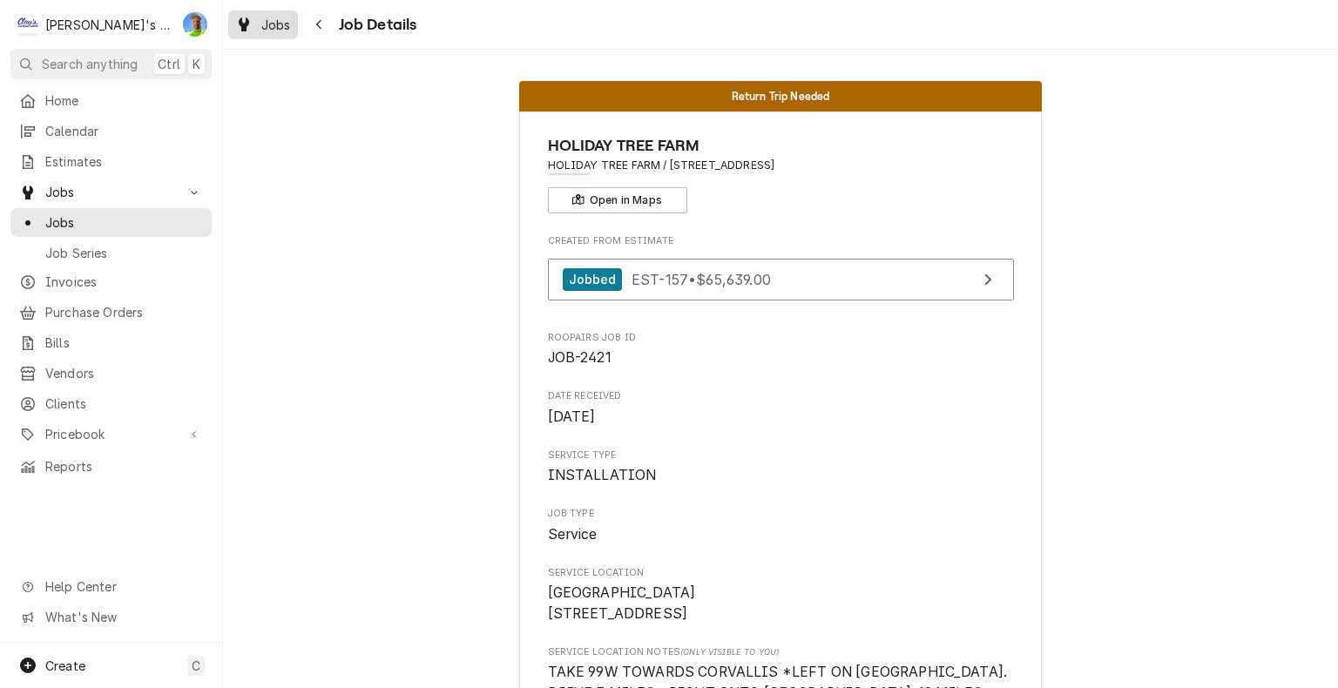
click at [272, 24] on span "Jobs" at bounding box center [276, 25] width 30 height 18
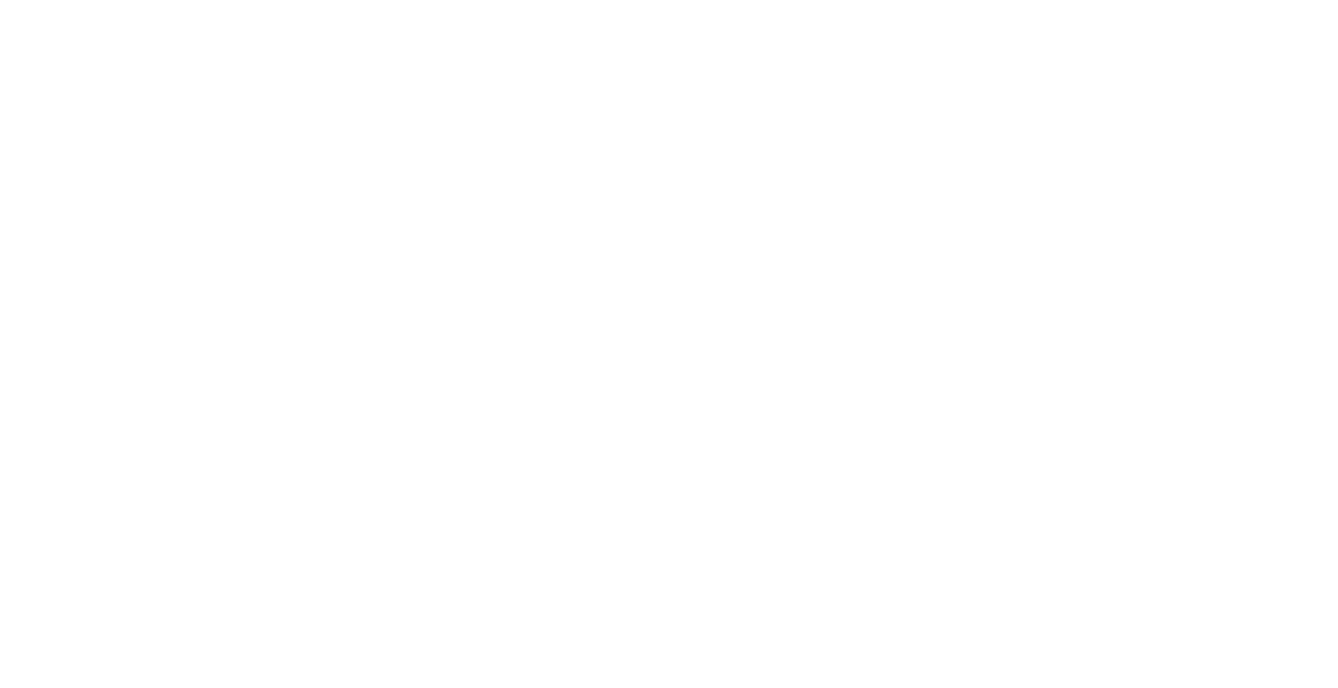
click at [333, 162] on div "Dynamic Content Wrapper" at bounding box center [669, 344] width 1338 height 688
click at [667, 94] on div "Dynamic Content Wrapper" at bounding box center [669, 344] width 1338 height 688
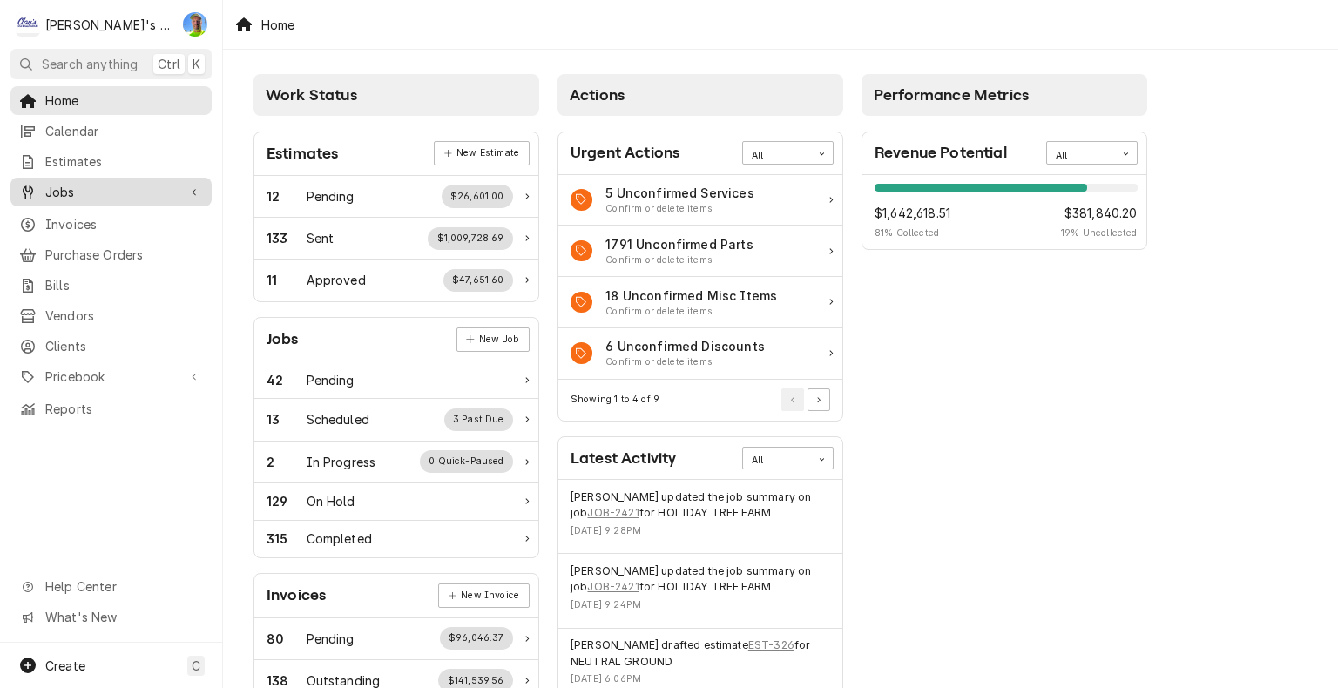
click at [71, 194] on span "Jobs" at bounding box center [111, 192] width 132 height 18
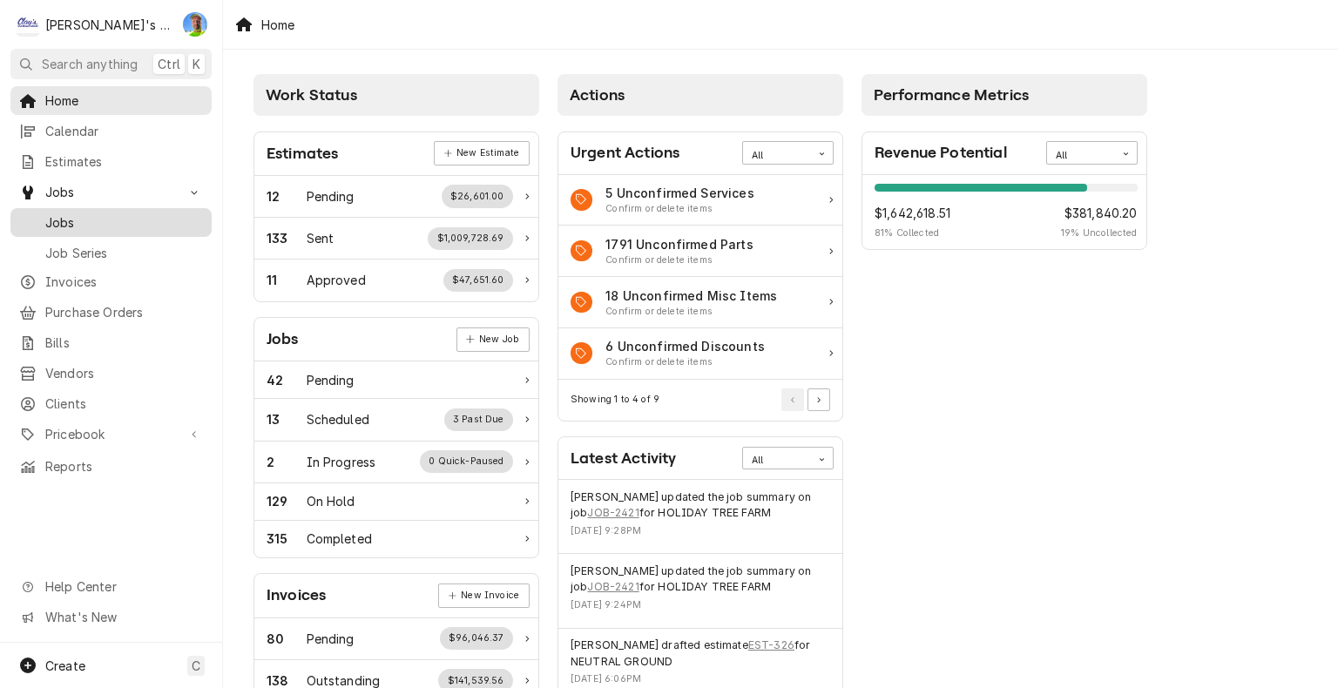
click at [73, 218] on span "Jobs" at bounding box center [124, 222] width 158 height 18
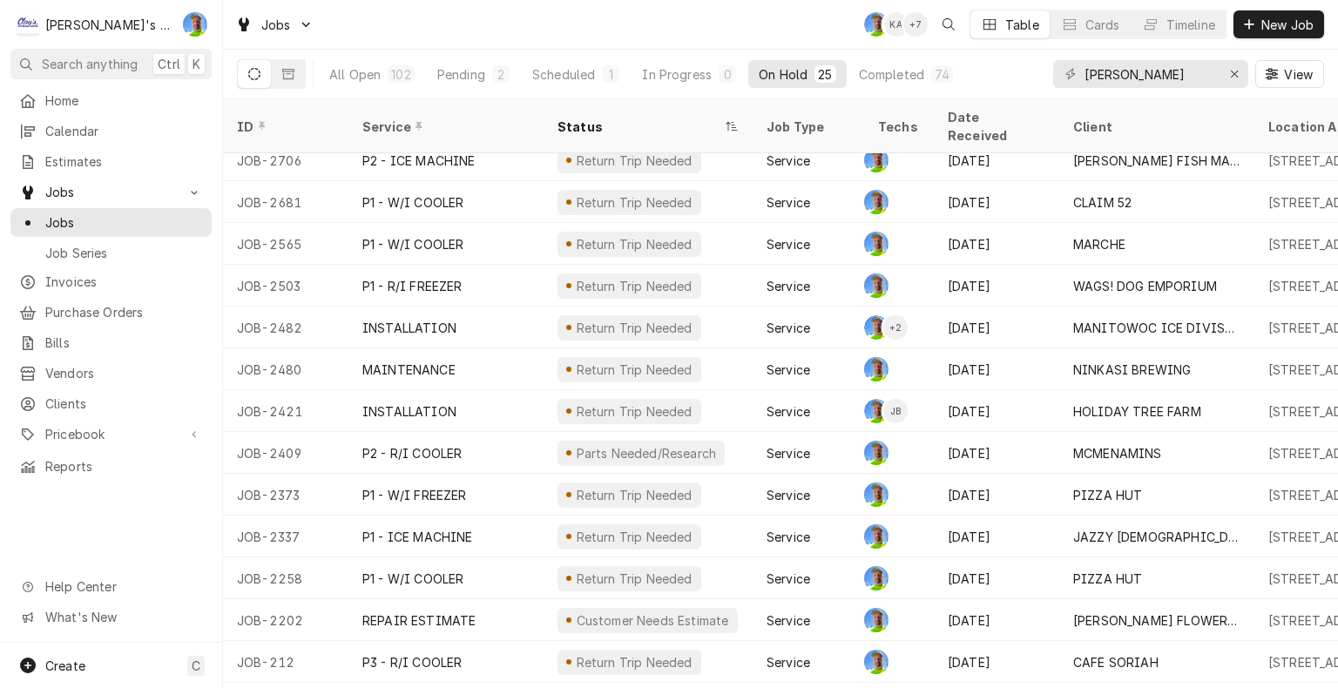
scroll to position [436, 0]
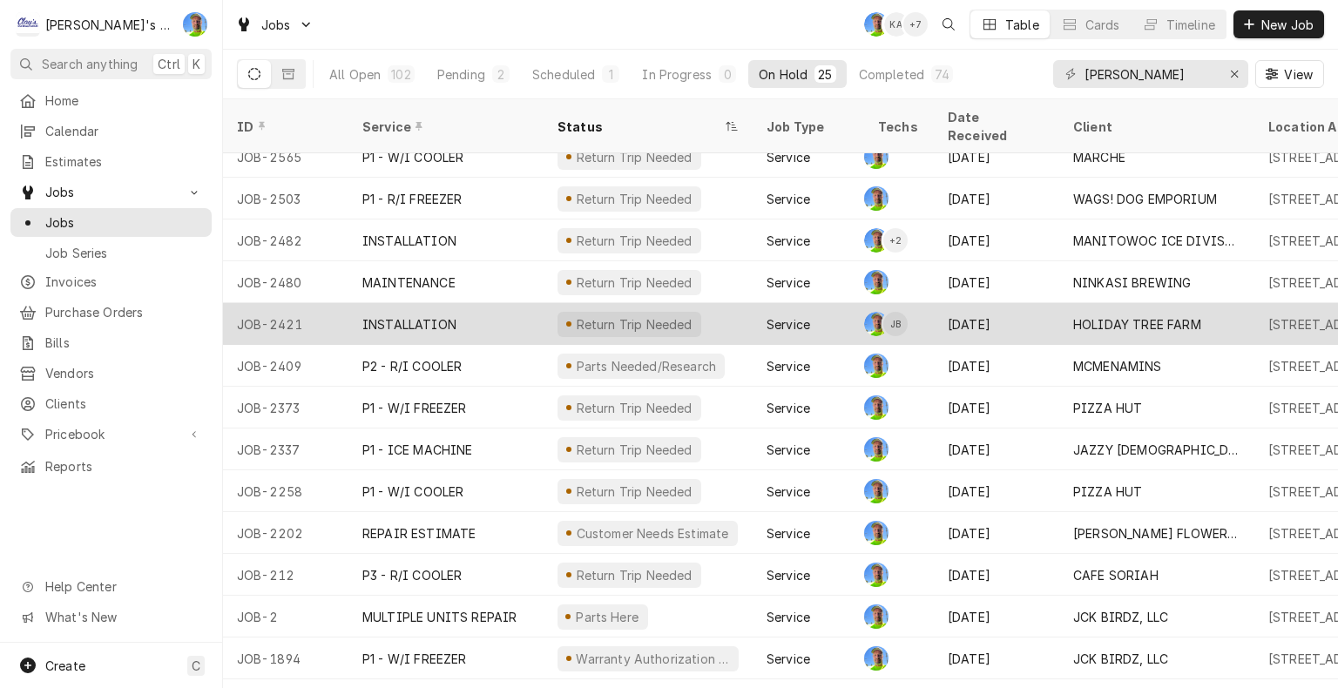
click at [460, 303] on div "INSTALLATION" at bounding box center [446, 324] width 195 height 42
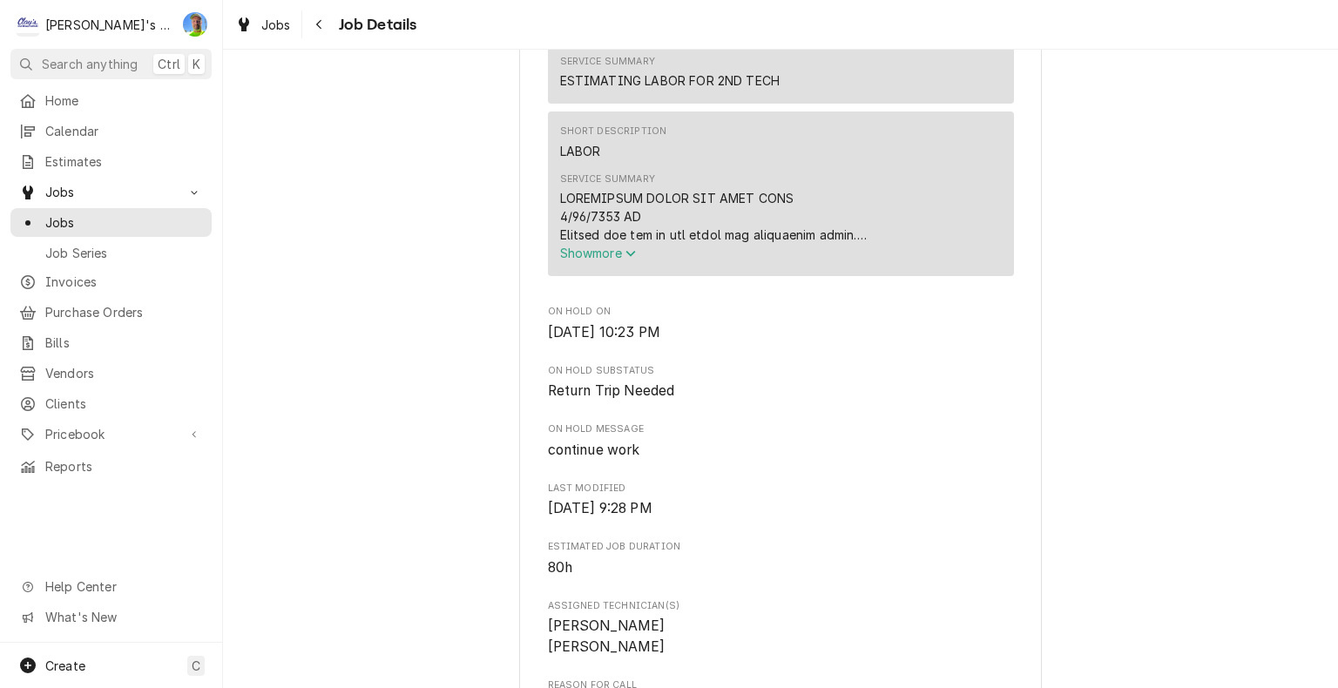
scroll to position [1046, 0]
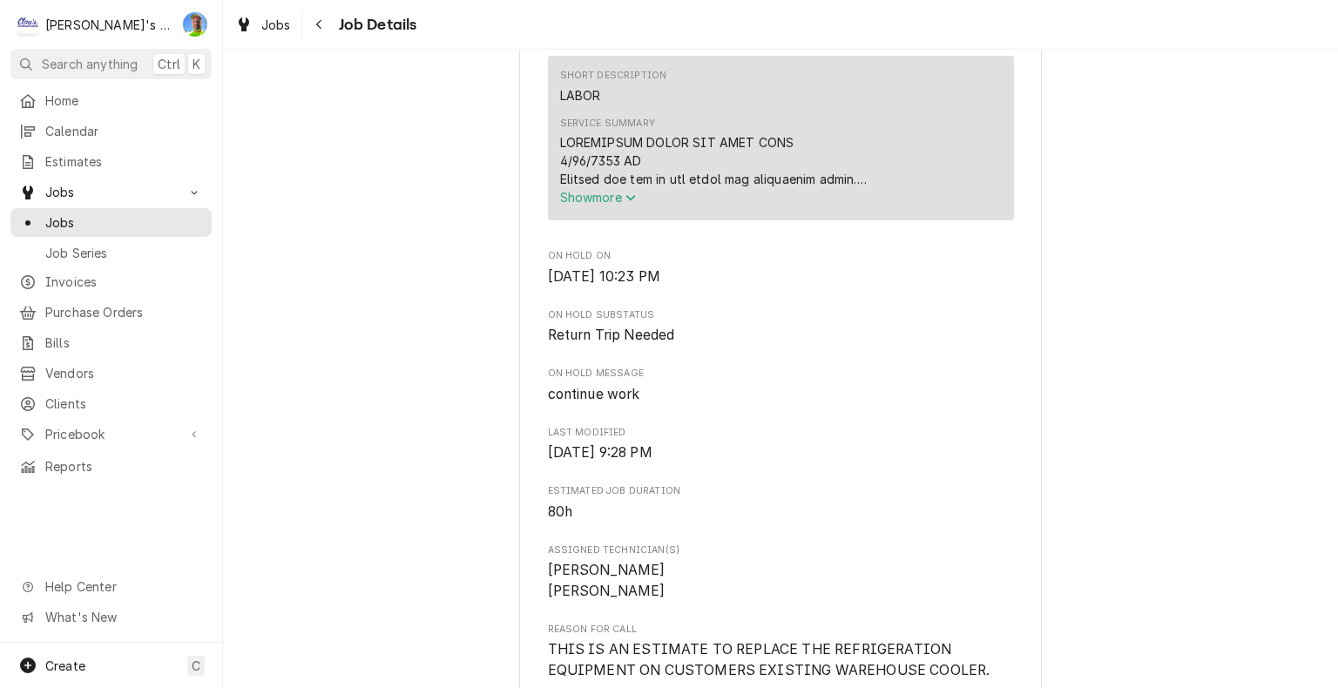
click at [569, 205] on span "Show more" at bounding box center [598, 197] width 77 height 15
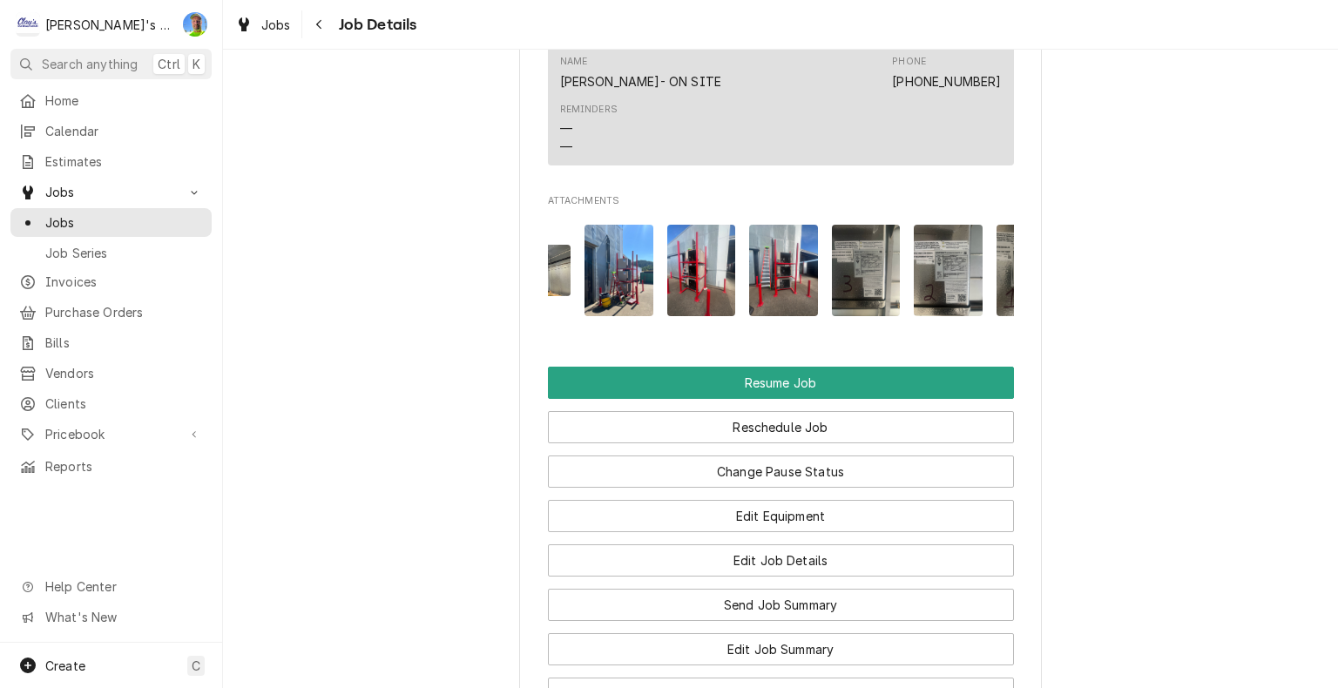
scroll to position [0, 338]
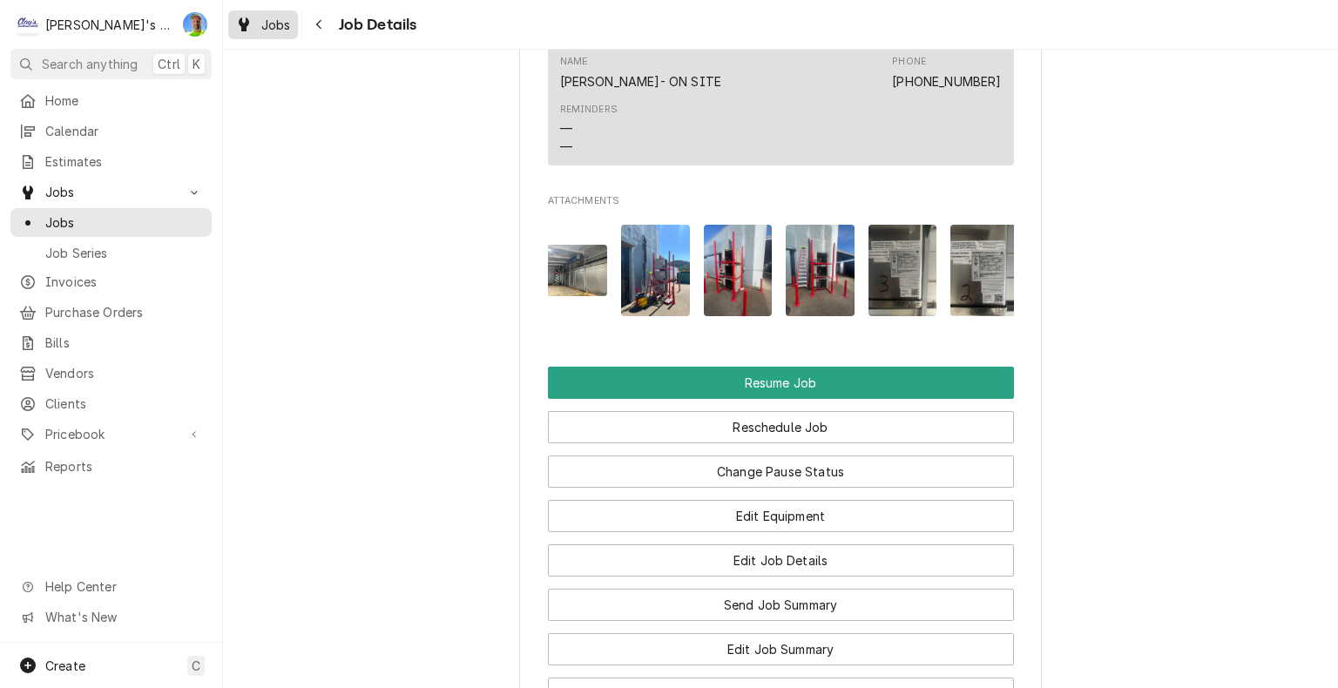
click at [254, 26] on div "Jobs" at bounding box center [263, 25] width 63 height 22
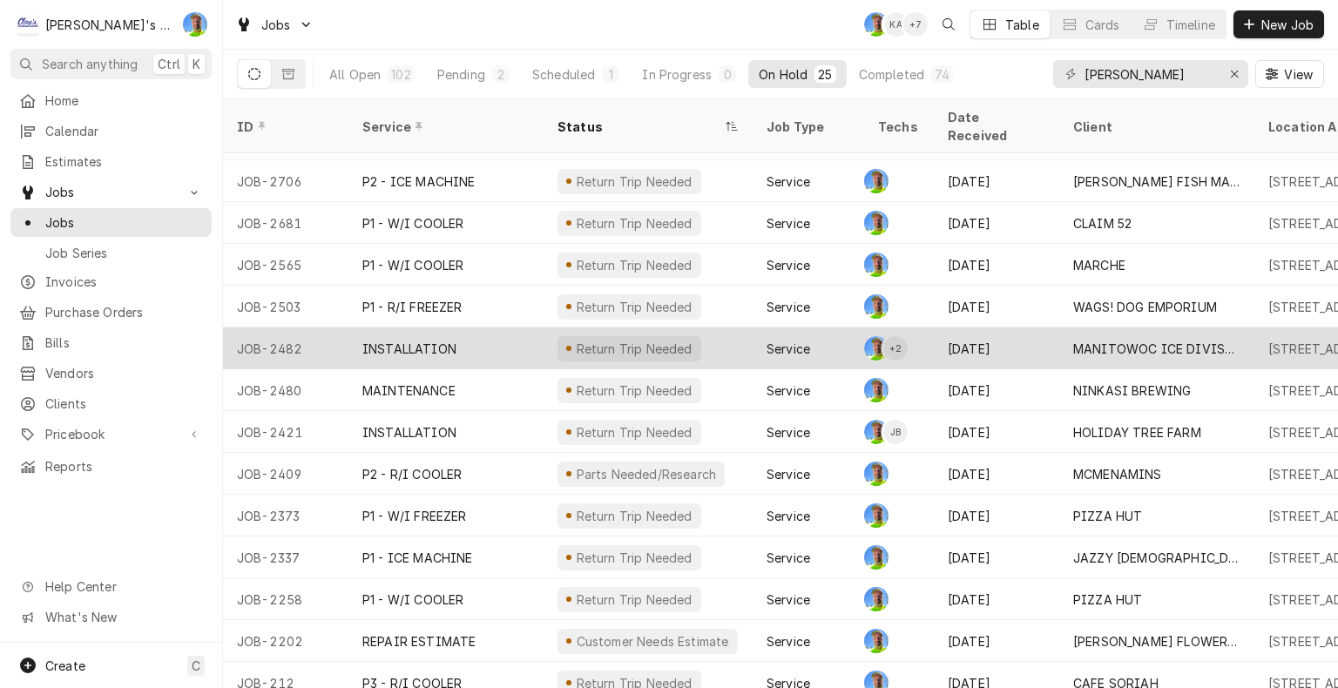
scroll to position [240, 0]
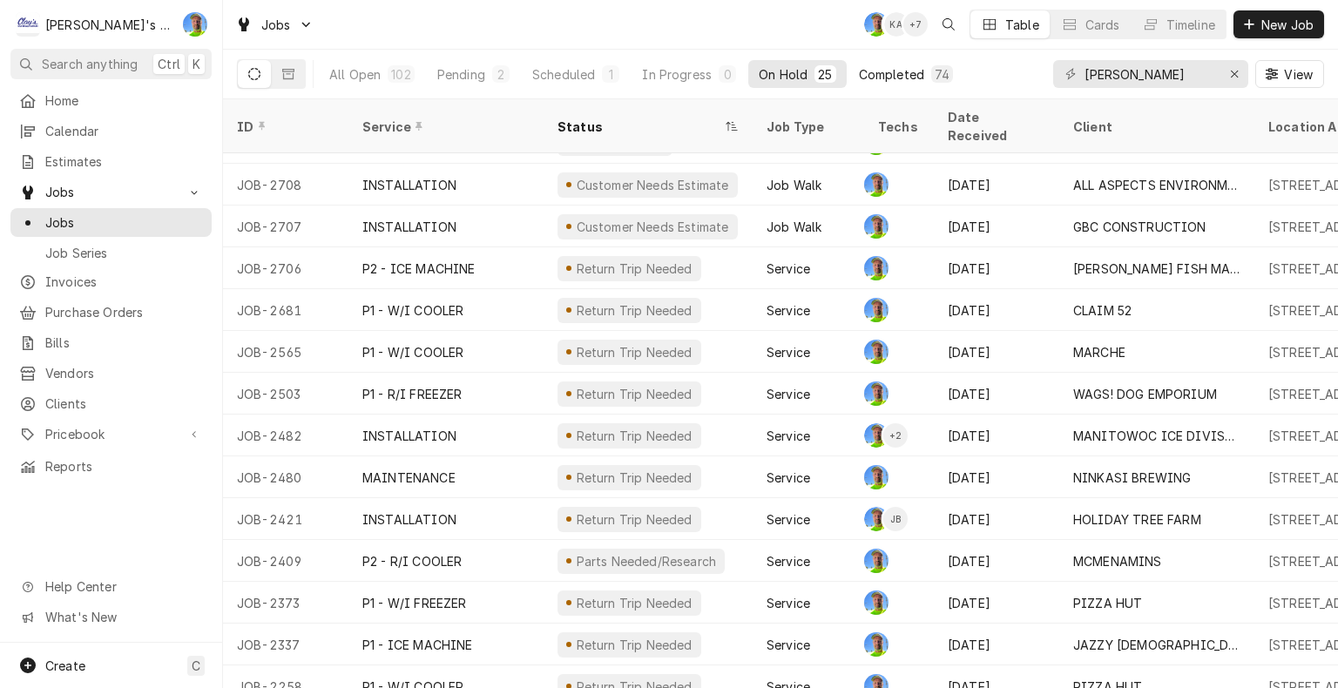
click at [876, 71] on div "Completed" at bounding box center [891, 74] width 65 height 18
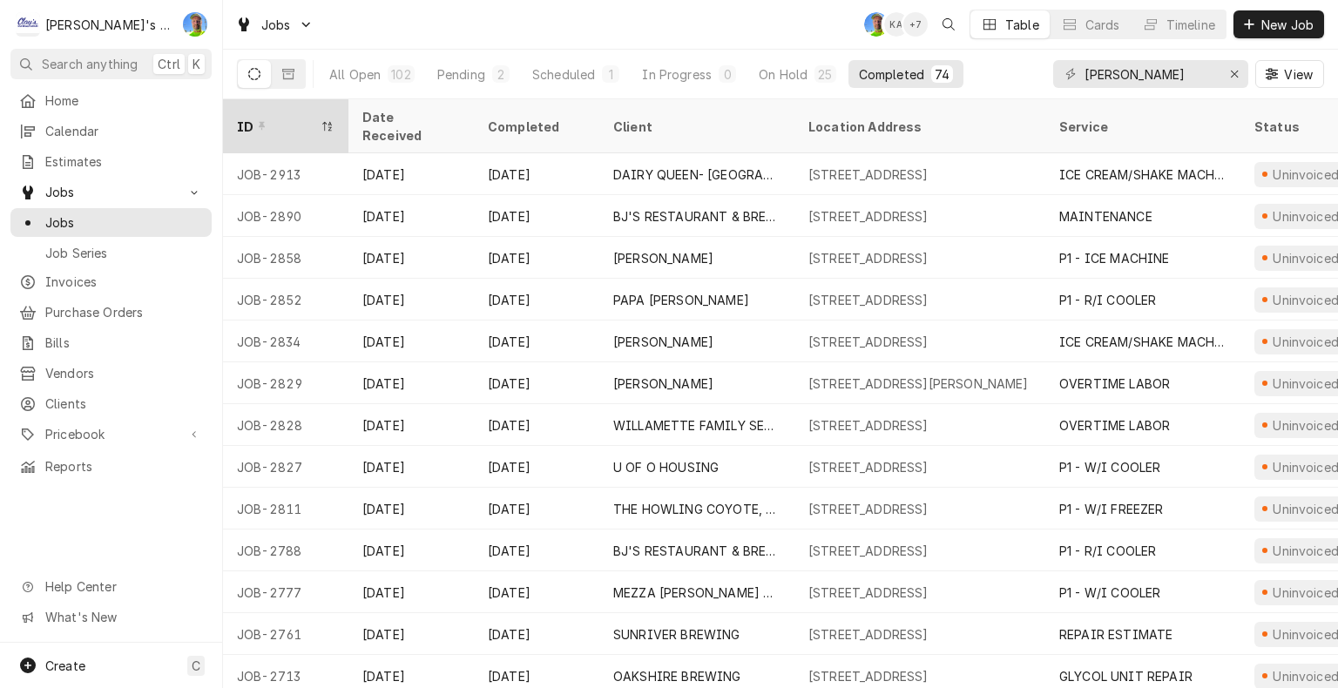
click at [289, 124] on div "ID" at bounding box center [286, 126] width 119 height 47
click at [291, 118] on div "ID" at bounding box center [277, 127] width 80 height 18
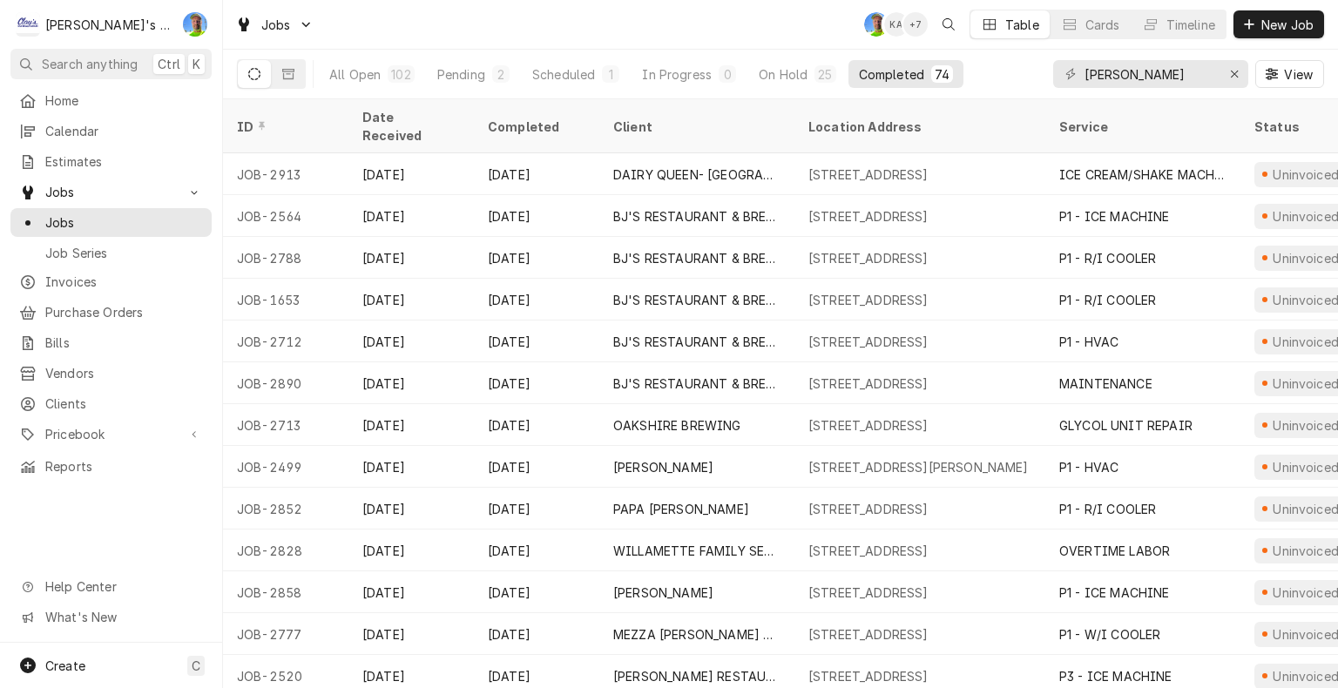
click at [291, 118] on div "ID" at bounding box center [284, 127] width 94 height 18
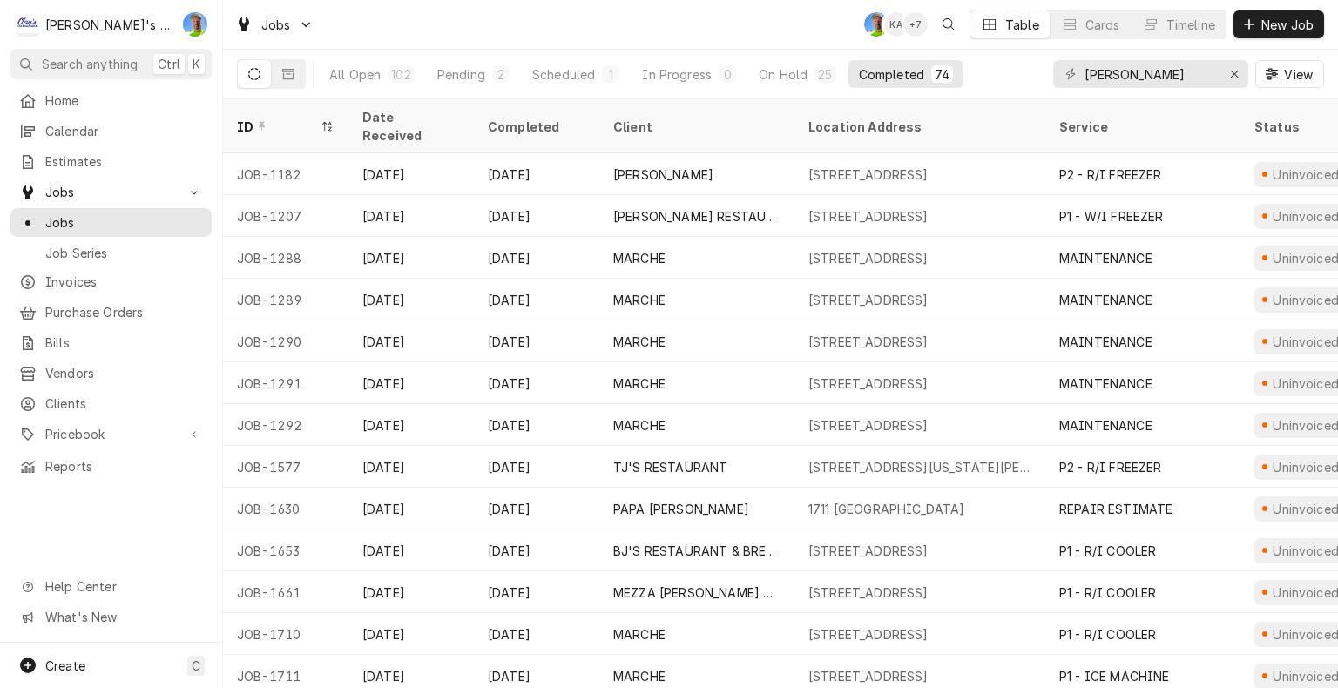
click at [291, 118] on div "ID" at bounding box center [277, 127] width 80 height 18
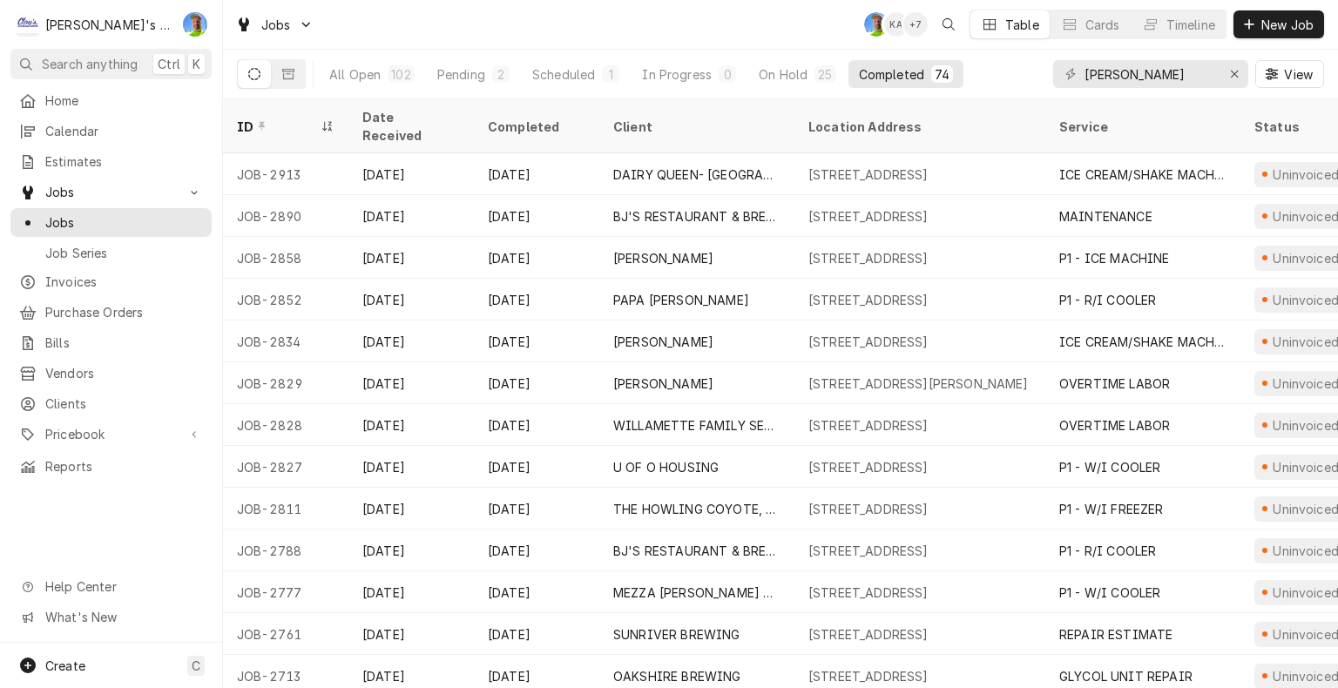
click at [291, 118] on div "ID" at bounding box center [277, 127] width 80 height 18
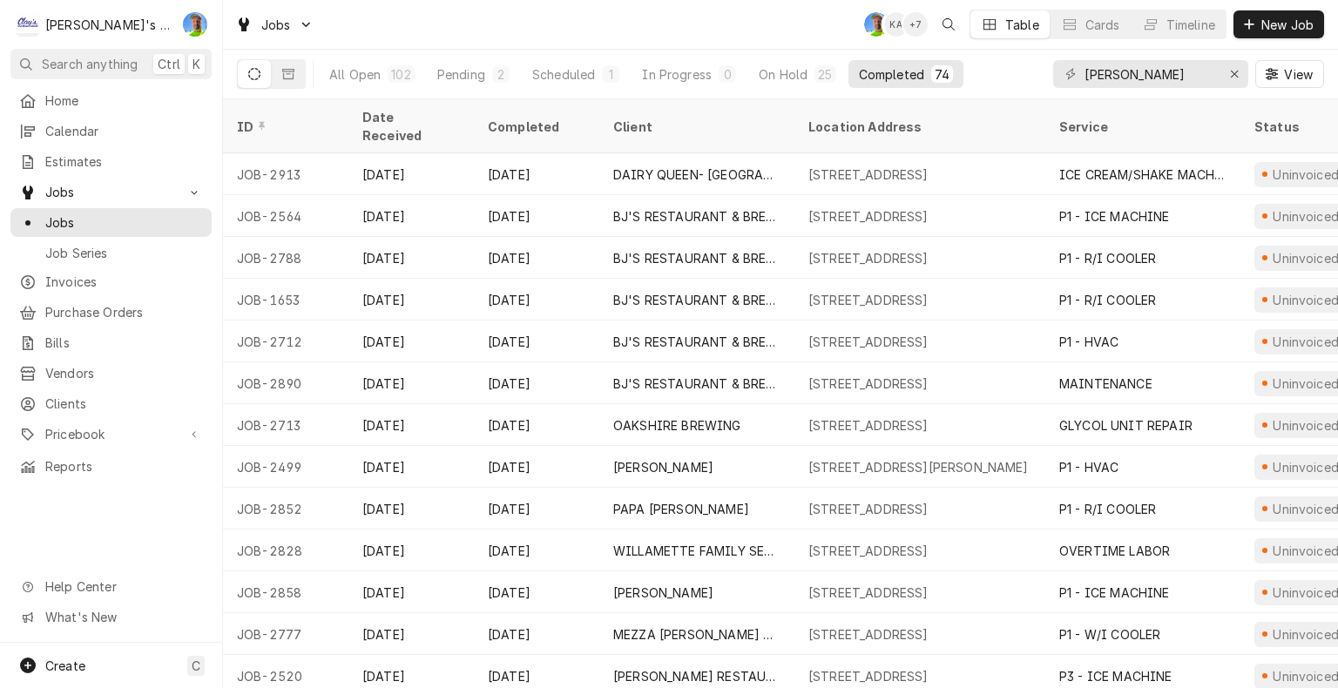
click at [291, 118] on div "ID" at bounding box center [284, 127] width 94 height 18
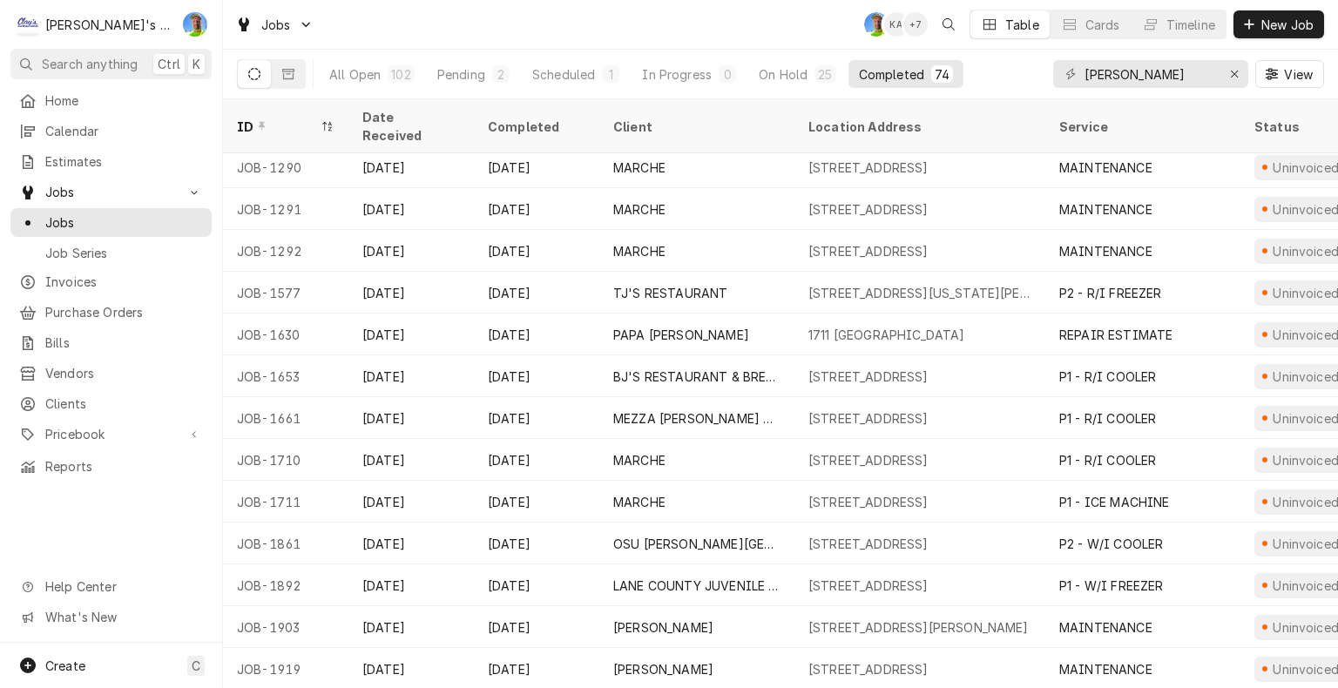
scroll to position [261, 0]
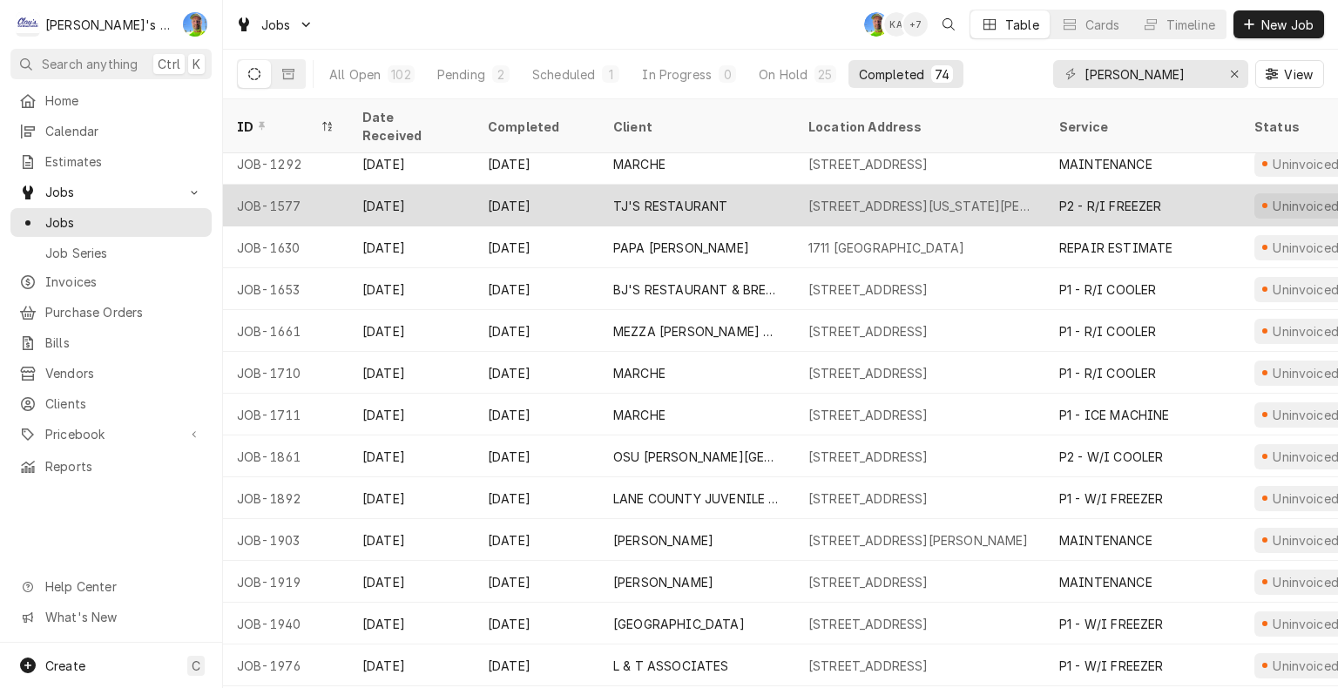
click at [624, 197] on div "TJ'S RESTAURANT" at bounding box center [670, 206] width 114 height 18
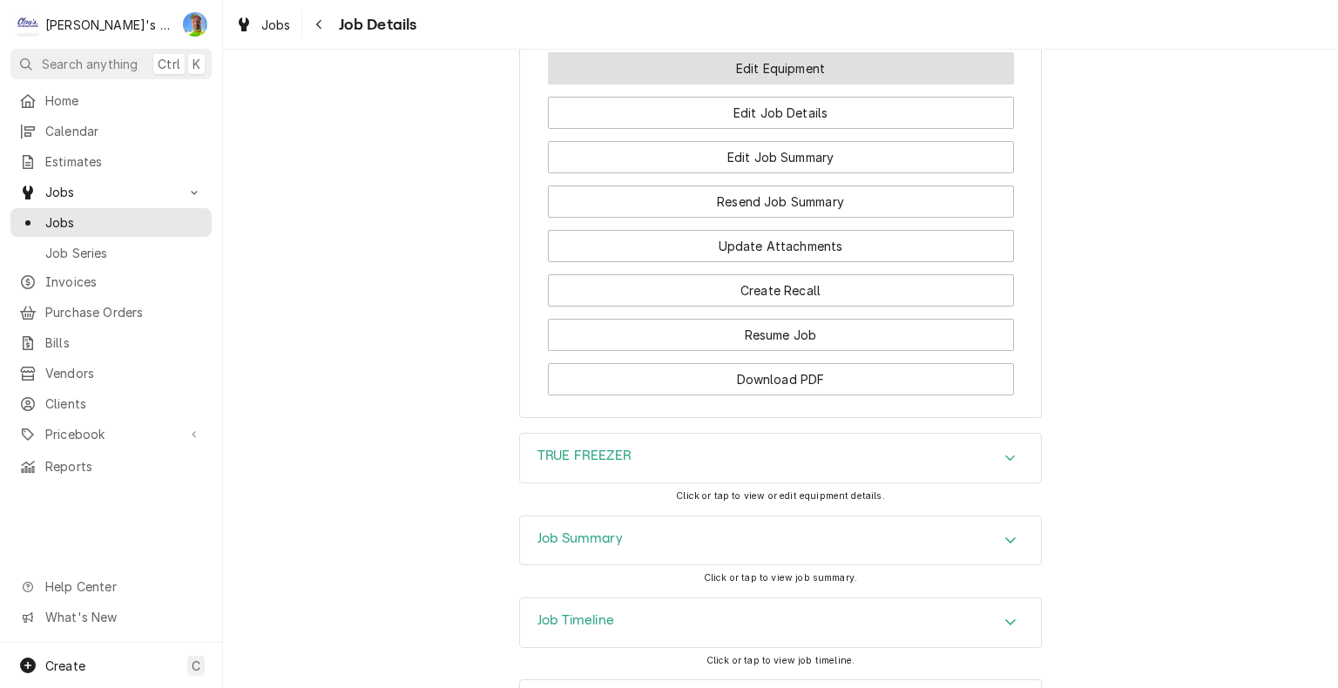
scroll to position [2440, 0]
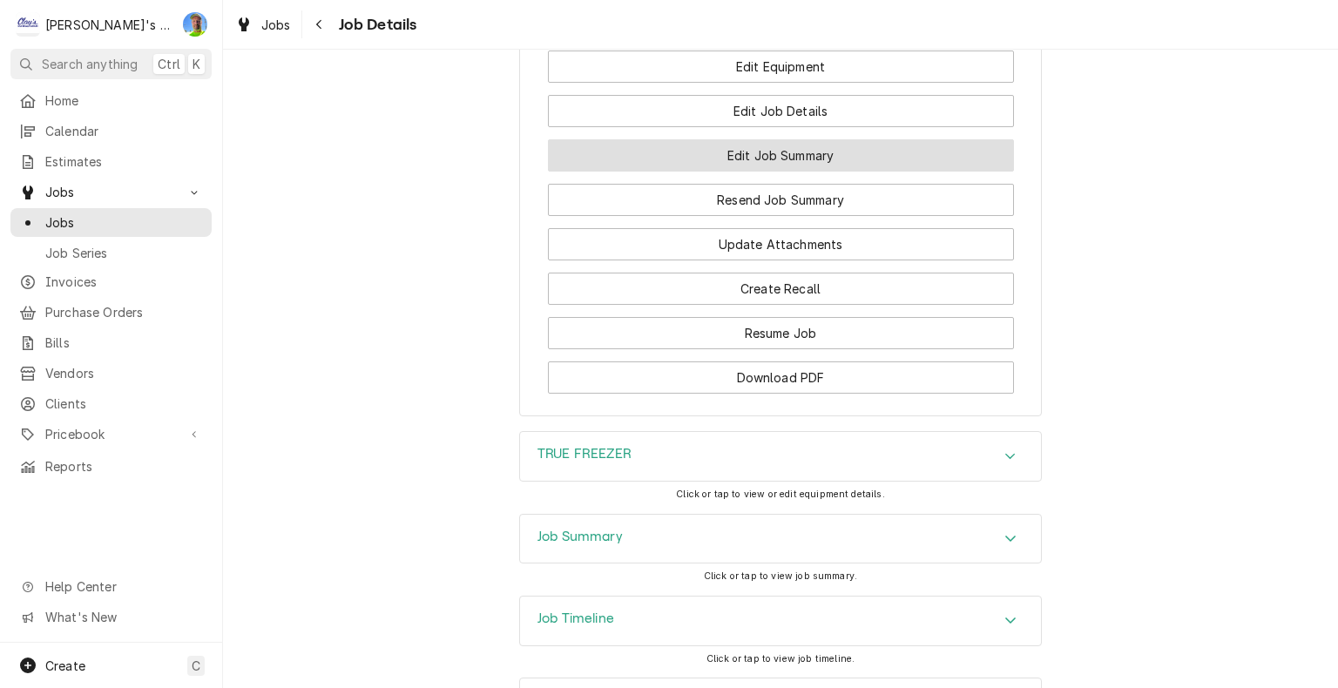
click at [847, 158] on button "Edit Job Summary" at bounding box center [781, 155] width 466 height 32
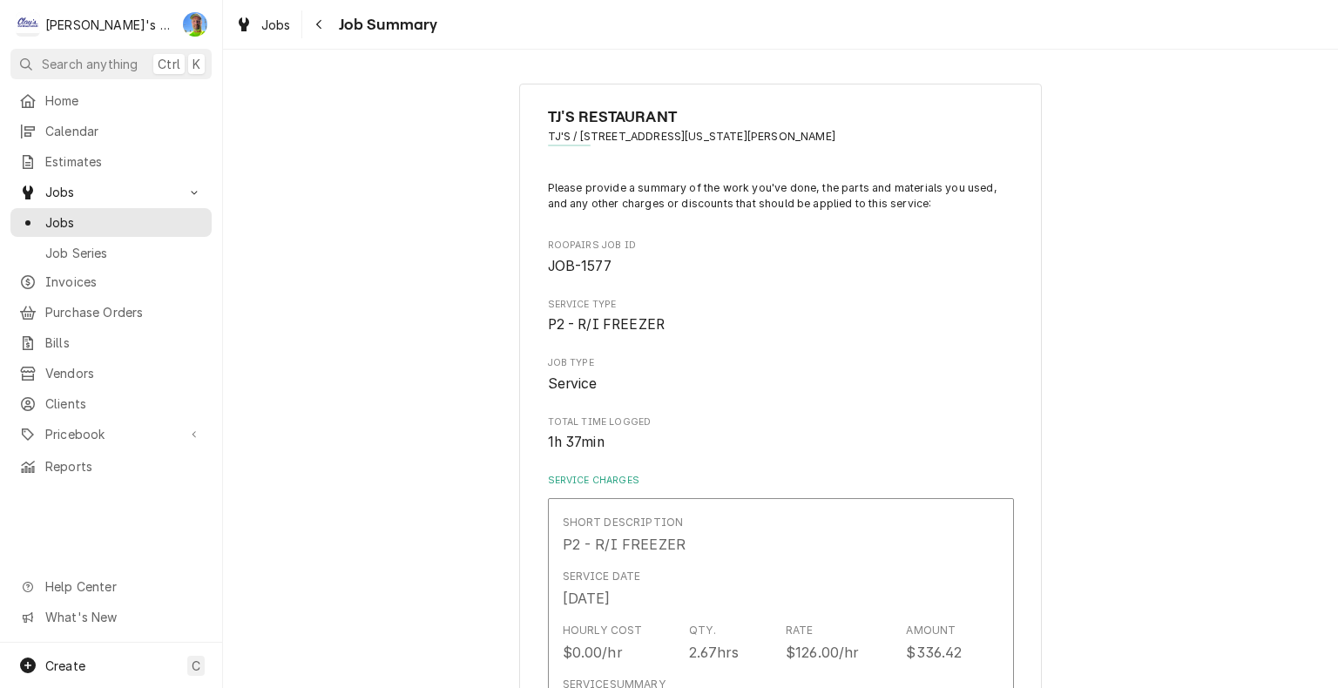
type textarea "x"
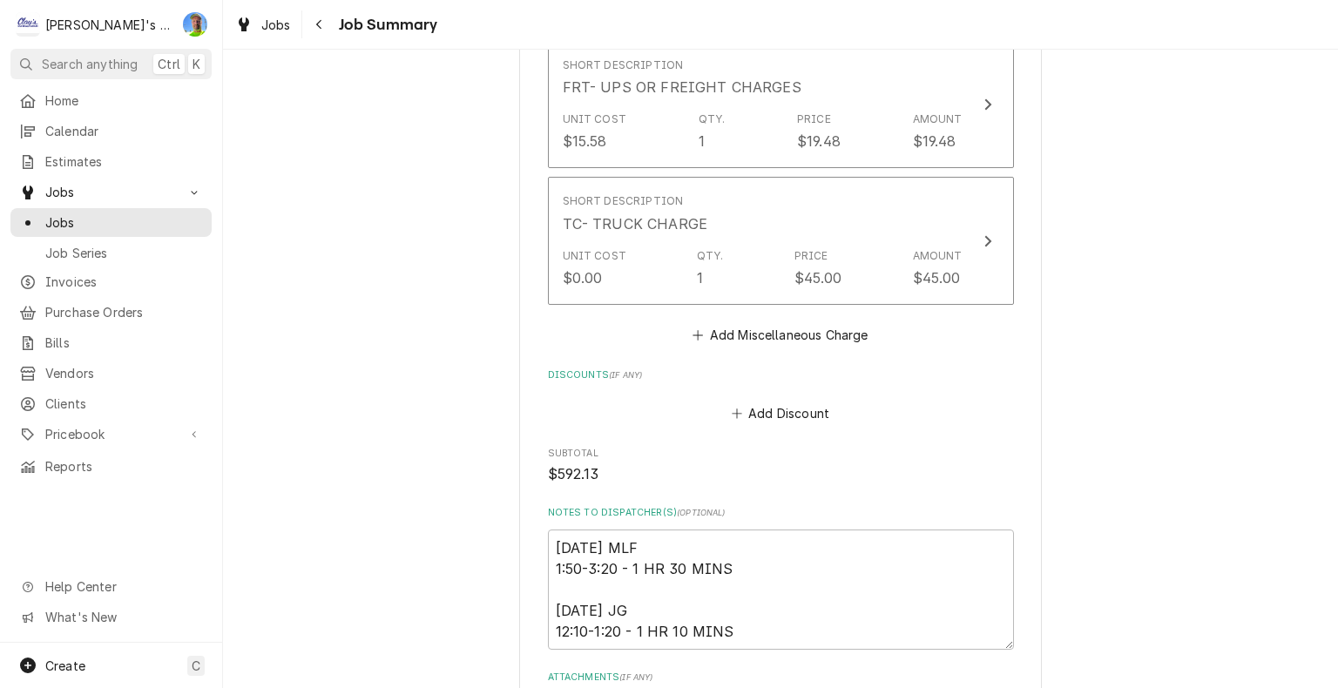
scroll to position [1917, 0]
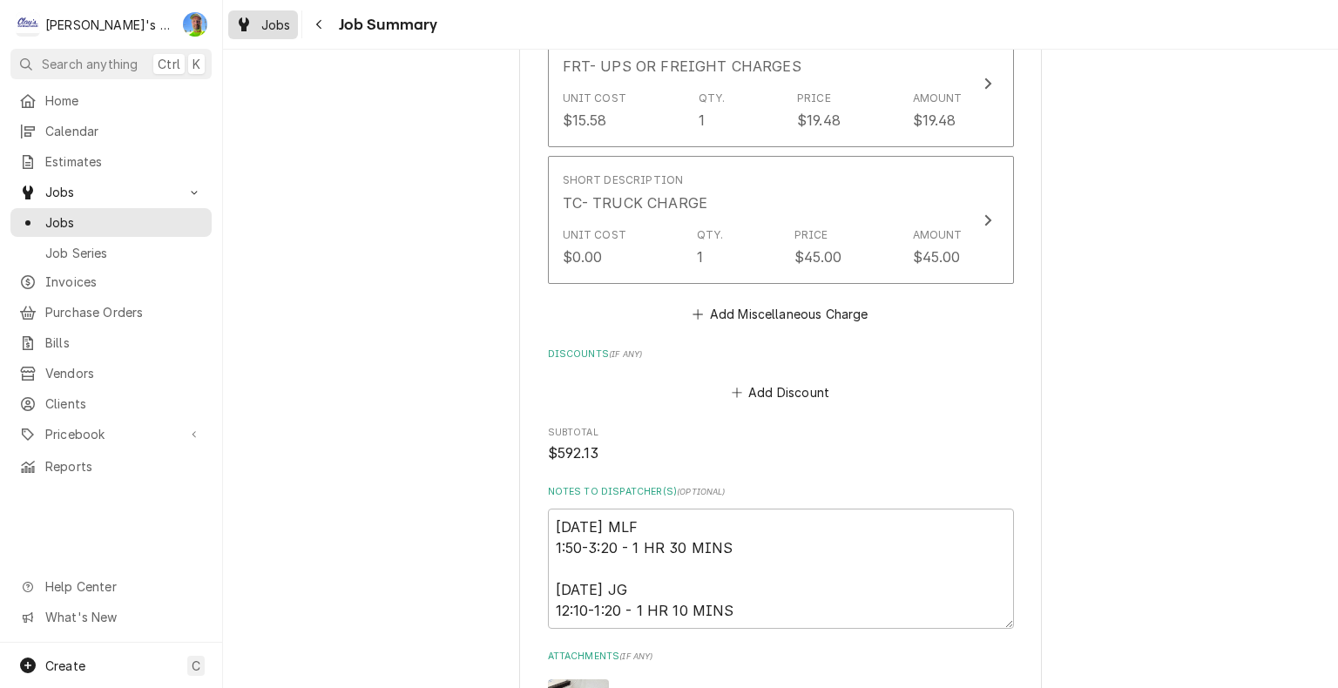
click at [261, 26] on div "Jobs" at bounding box center [263, 25] width 63 height 22
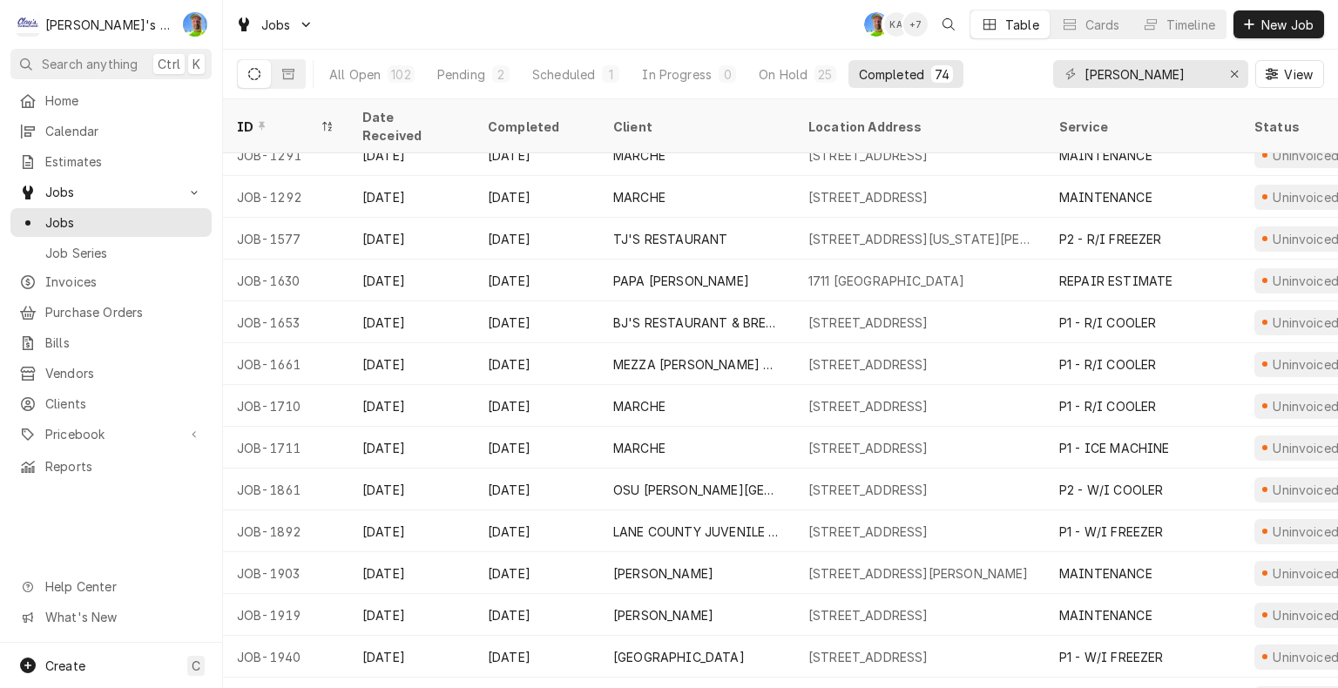
scroll to position [254, 0]
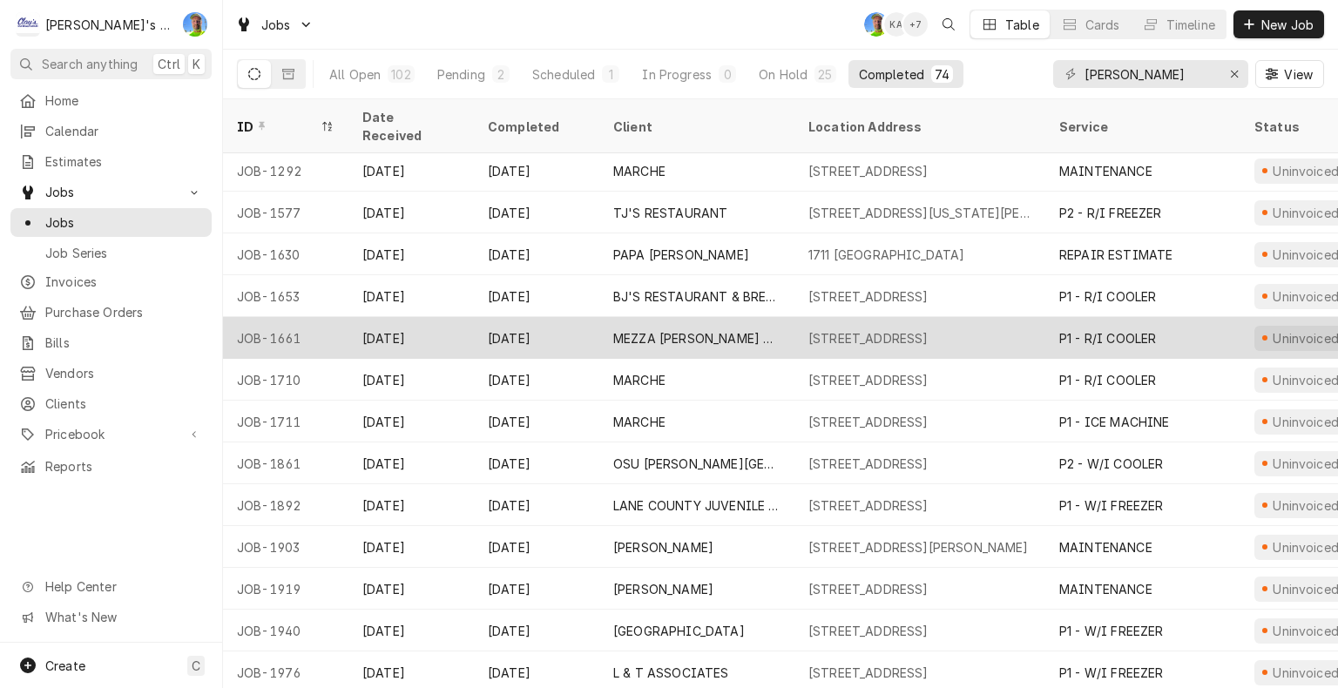
click at [566, 317] on div "[DATE]" at bounding box center [536, 338] width 125 height 42
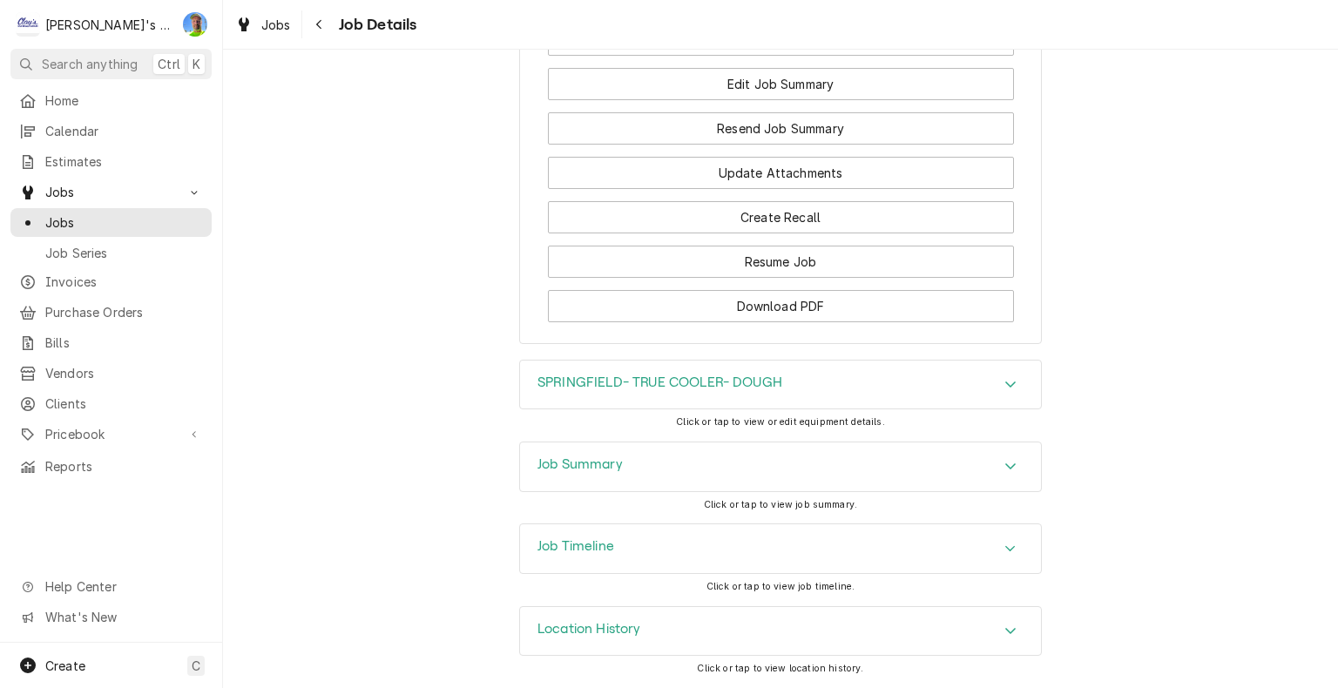
scroll to position [1948, 0]
click at [998, 459] on div "Accordion Header" at bounding box center [1011, 467] width 26 height 21
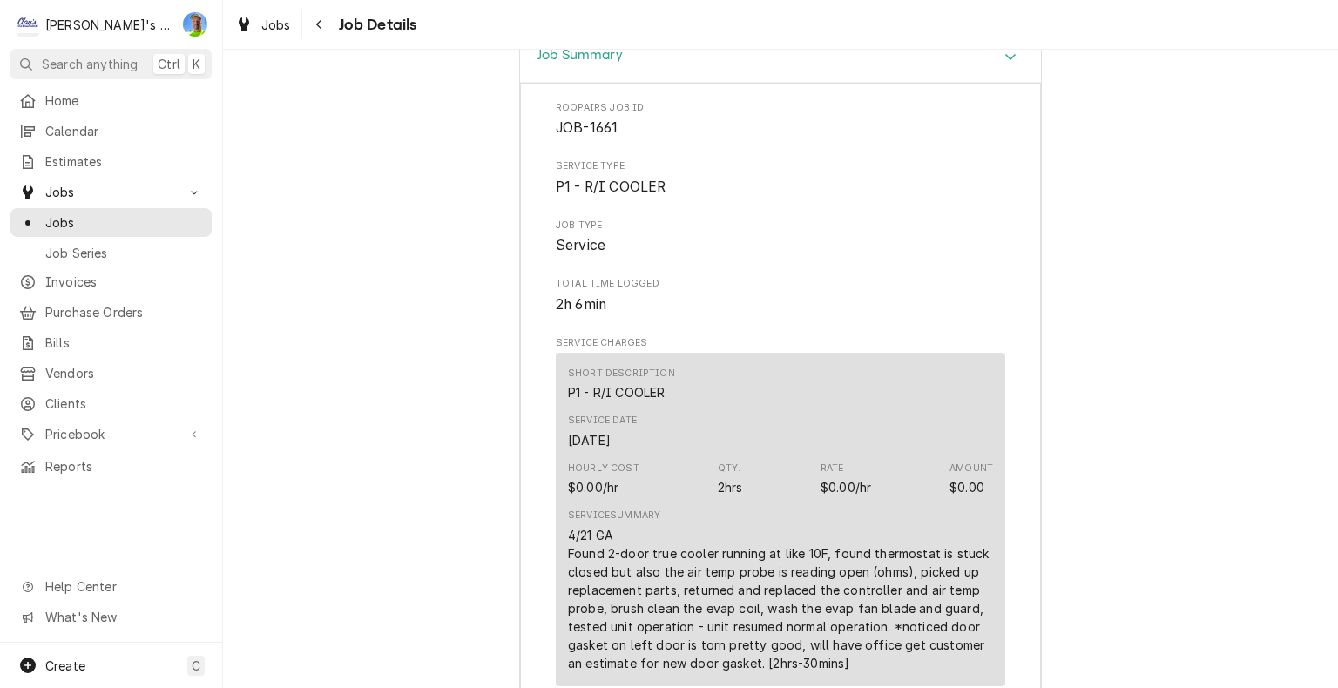
scroll to position [2123, 0]
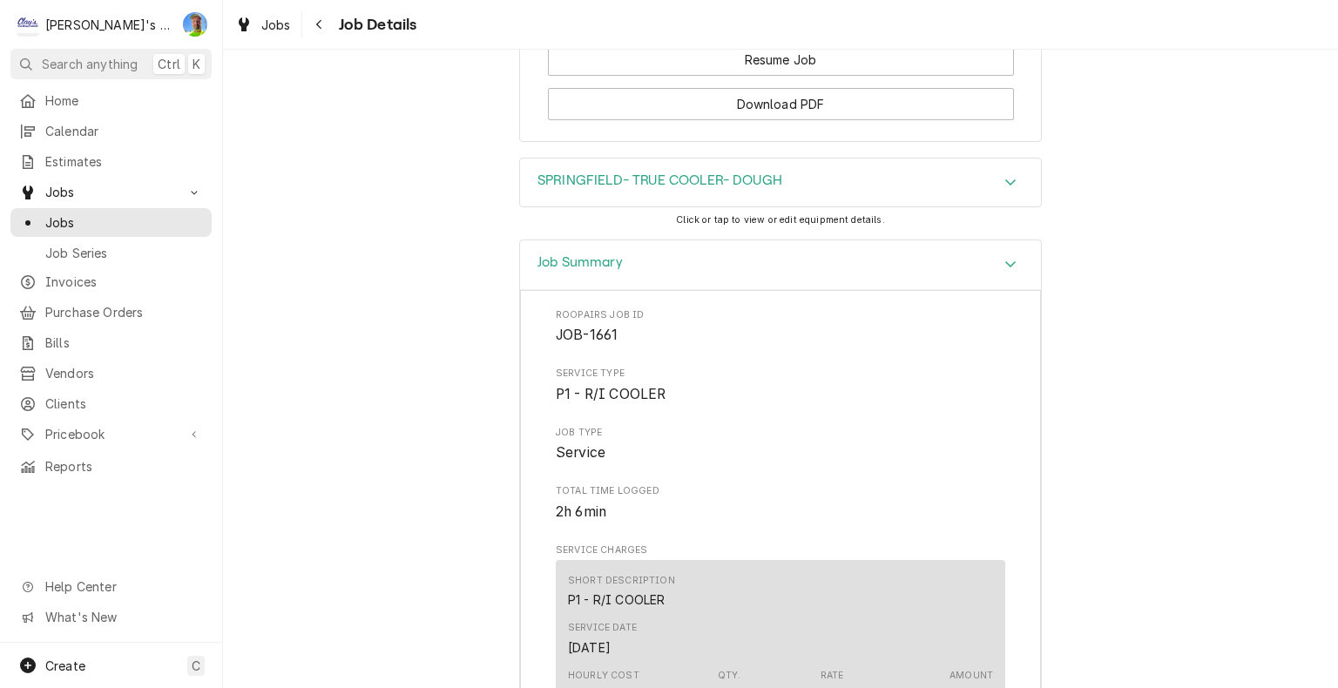
click at [1006, 290] on div "Job Summary" at bounding box center [780, 265] width 521 height 50
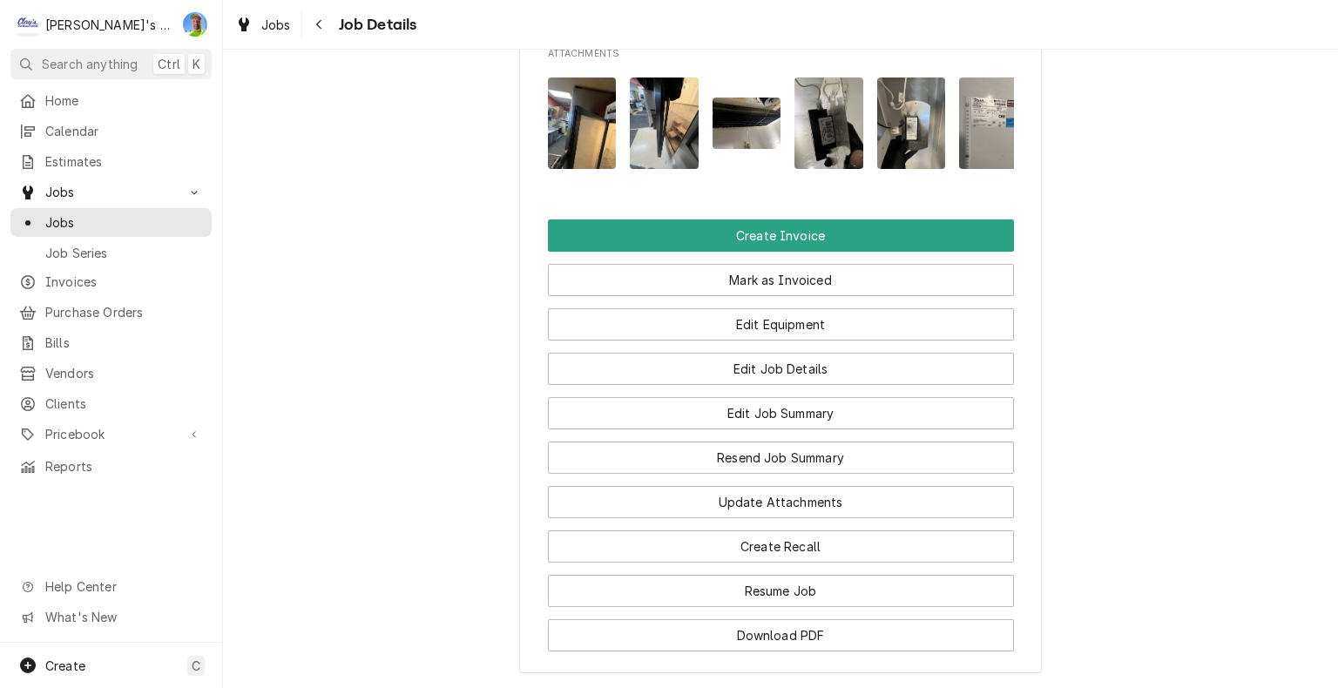
scroll to position [1600, 0]
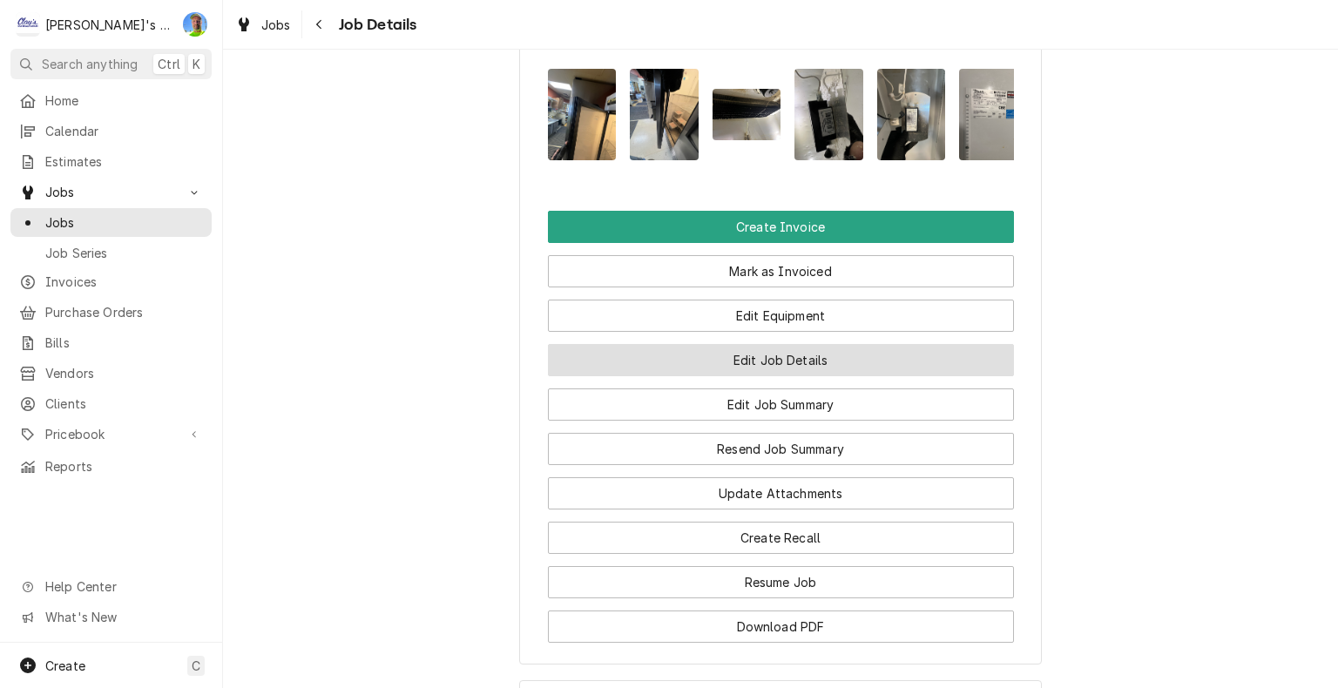
click at [958, 376] on button "Edit Job Details" at bounding box center [781, 360] width 466 height 32
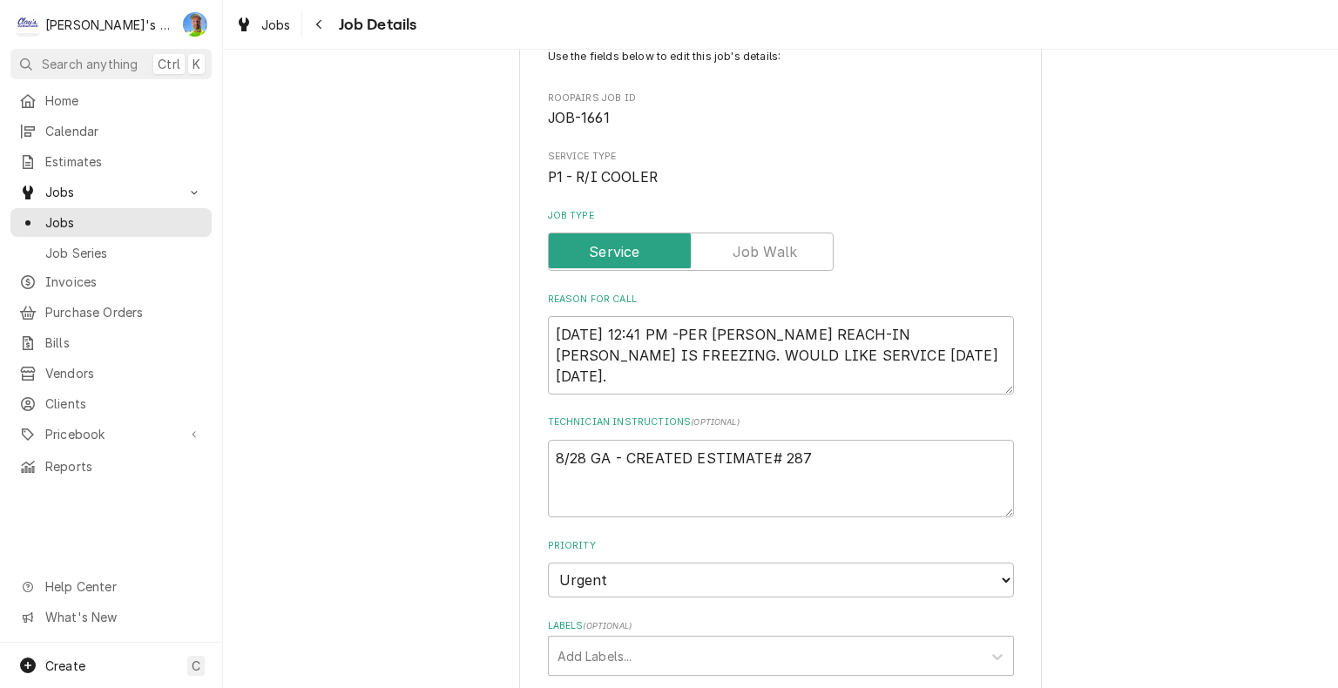
scroll to position [174, 0]
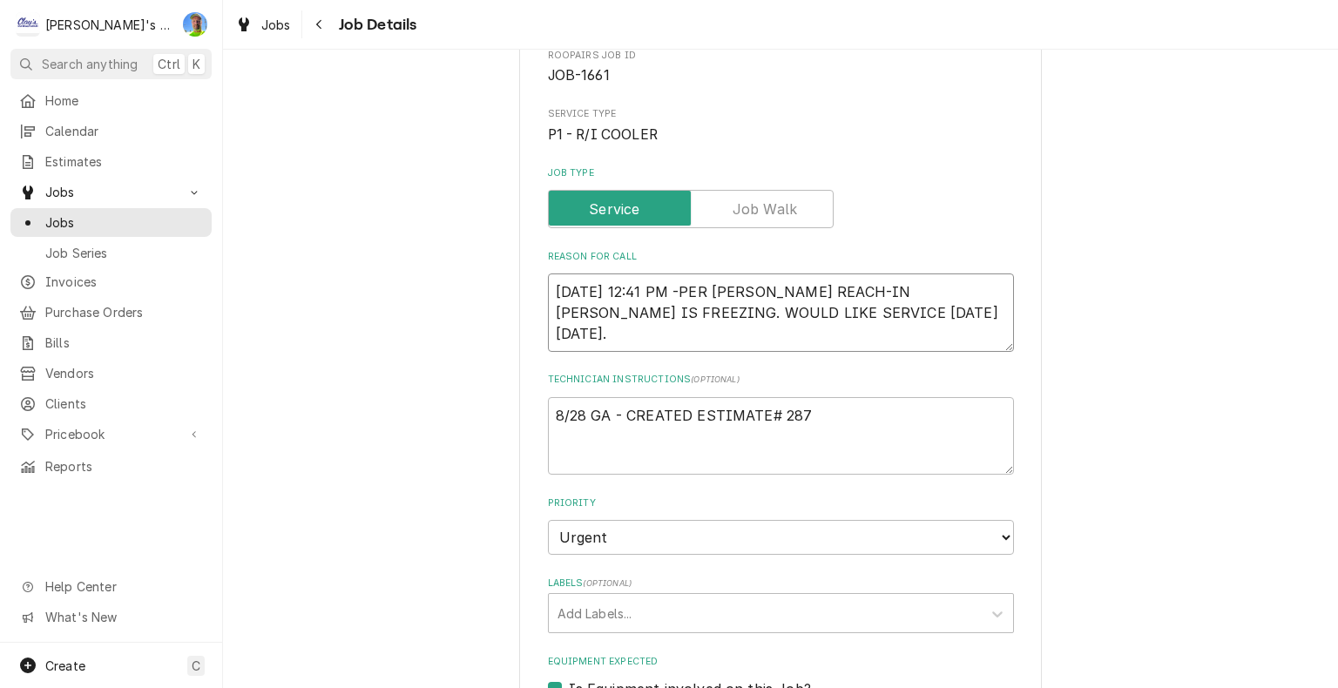
click at [945, 339] on textarea "[DATE] 12:41 PM -PER [PERSON_NAME] REACH-IN [PERSON_NAME] IS FREEZING. WOULD LI…" at bounding box center [781, 313] width 466 height 78
type textarea "x"
type textarea "[DATE] 12:41 PM -PER [PERSON_NAME] REACH-IN [PERSON_NAME] IS FREEZING. WOULD LI…"
type textarea "x"
type textarea "[DATE] 12:41 PM -PER [PERSON_NAME] REACH-IN [PERSON_NAME] IS FREEZING. WOULD LI…"
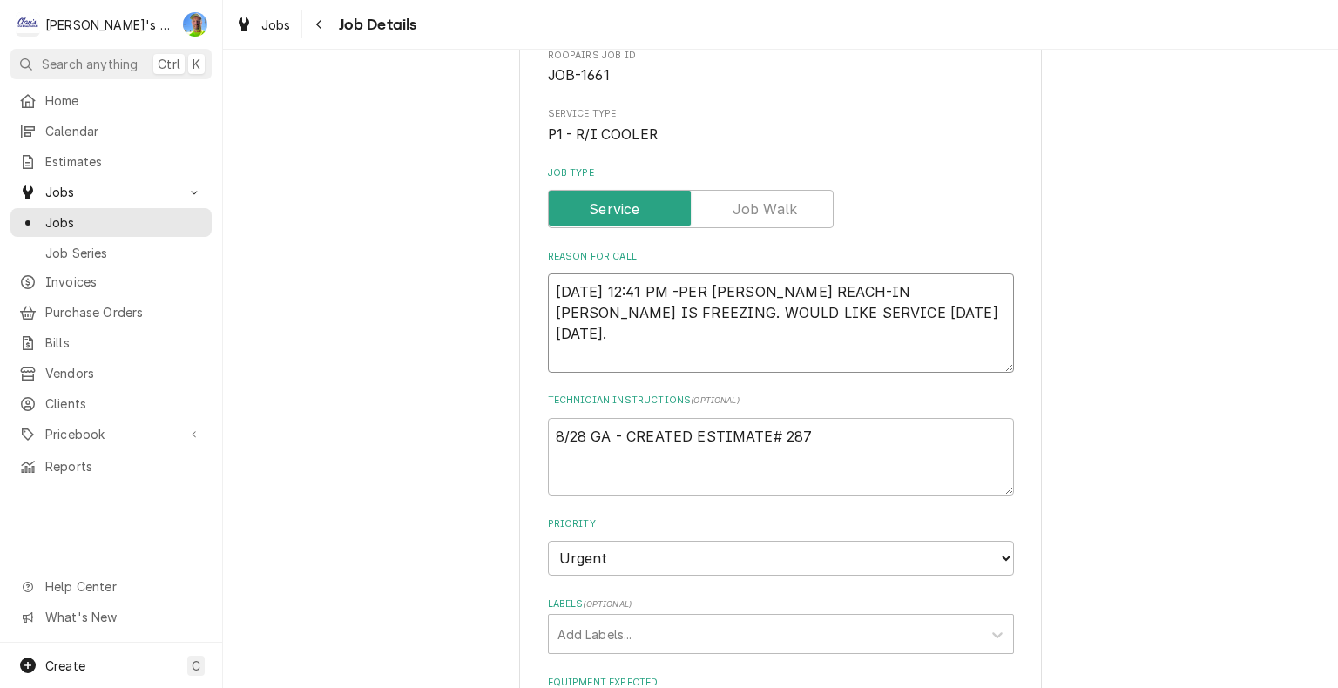
scroll to position [12, 0]
type textarea "x"
type textarea "4/19/2025 12:41 PM -PER JOHN- OUR REACH-IN DOUGH COOLER IS FREEZING. WOULD LIKE…"
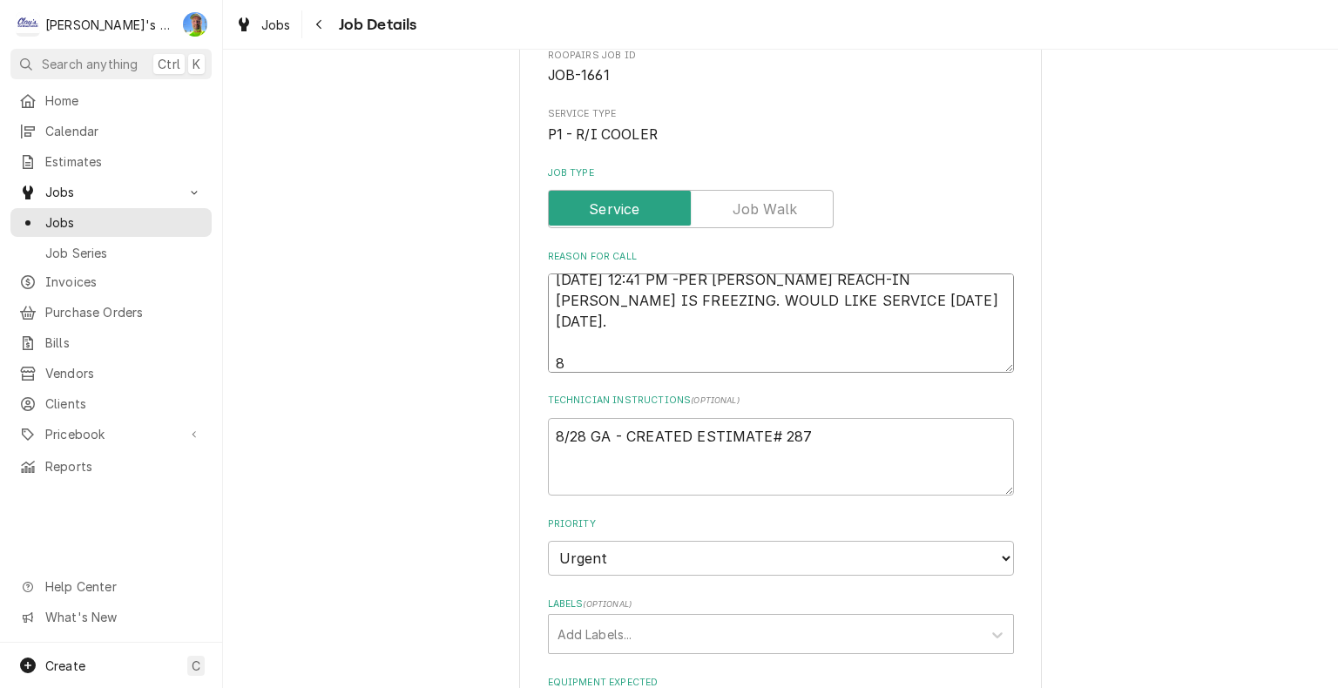
type textarea "x"
type textarea "4/19/2025 12:41 PM -PER JOHN- OUR REACH-IN DOUGH COOLER IS FREEZING. WOULD LIKE…"
type textarea "x"
type textarea "4/19/2025 12:41 PM -PER JOHN- OUR REACH-IN DOUGH COOLER IS FREEZING. WOULD LIKE…"
type textarea "x"
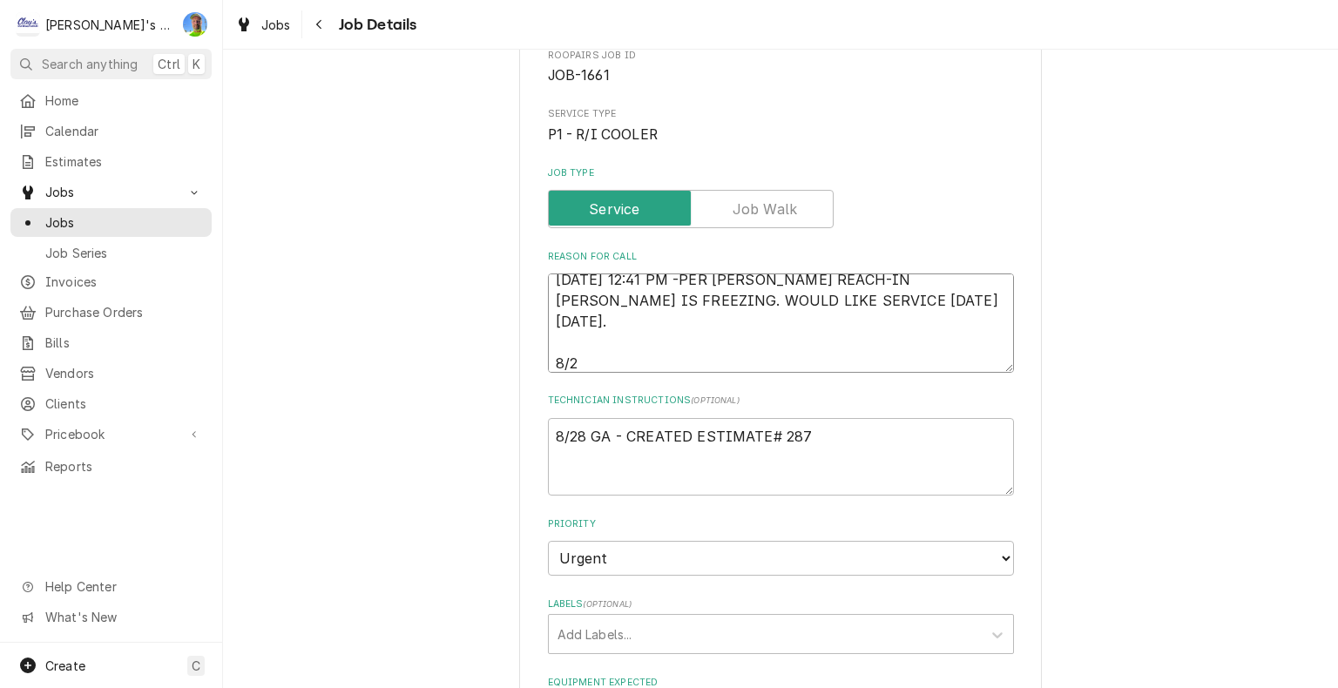
type textarea "4/19/2025 12:41 PM -PER JOHN- OUR REACH-IN DOUGH COOLER IS FREEZING. WOULD LIKE…"
type textarea "x"
type textarea "4/19/2025 12:41 PM -PER JOHN- OUR REACH-IN DOUGH COOLER IS FREEZING. WOULD LIKE…"
type textarea "x"
type textarea "4/19/2025 12:41 PM -PER JOHN- OUR REACH-IN DOUGH COOLER IS FREEZING. WOULD LIKE…"
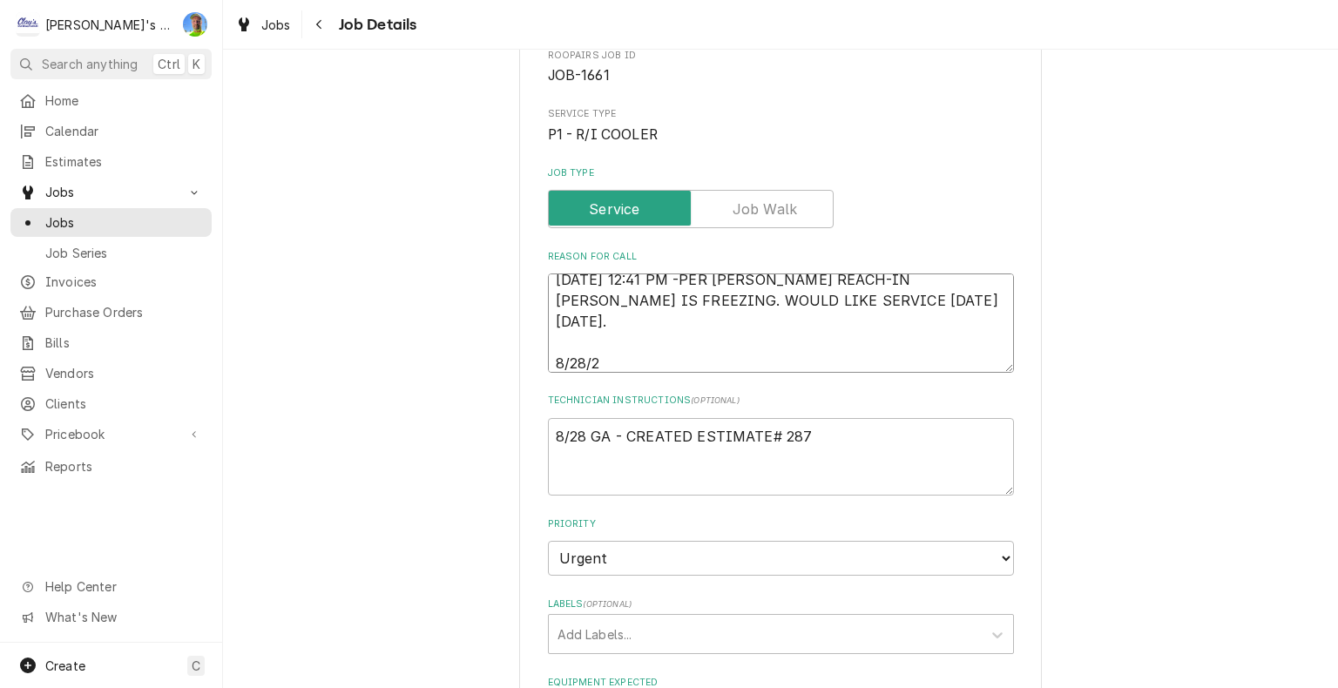
type textarea "x"
type textarea "4/19/2025 12:41 PM -PER JOHN- OUR REACH-IN DOUGH COOLER IS FREEZING. WOULD LIKE…"
type textarea "x"
type textarea "4/19/2025 12:41 PM -PER JOHN- OUR REACH-IN DOUGH COOLER IS FREEZING. WOULD LIKE…"
type textarea "x"
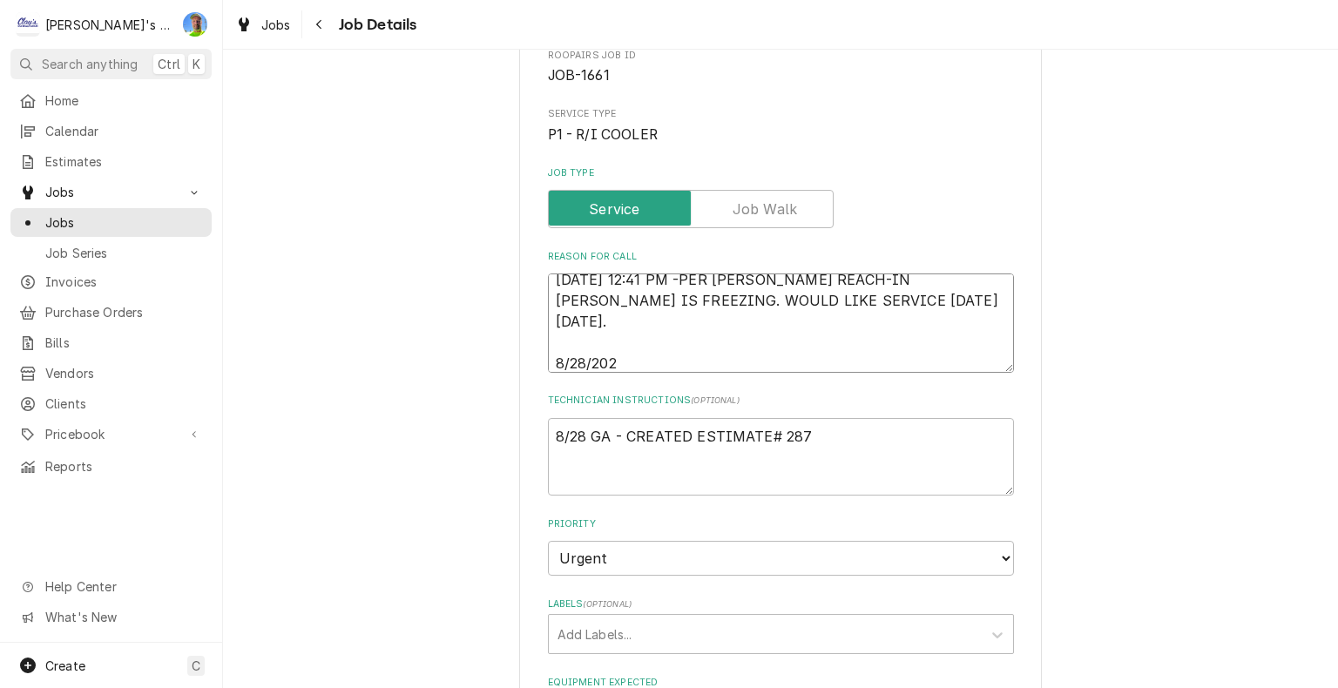
type textarea "4/19/2025 12:41 PM -PER JOHN- OUR REACH-IN DOUGH COOLER IS FREEZING. WOULD LIKE…"
type textarea "x"
type textarea "4/19/2025 12:41 PM -PER JOHN- OUR REACH-IN DOUGH COOLER IS FREEZING. WOULD LIKE…"
type textarea "x"
type textarea "4/19/2025 12:41 PM -PER JOHN- OUR REACH-IN DOUGH COOLER IS FREEZING. WOULD LIKE…"
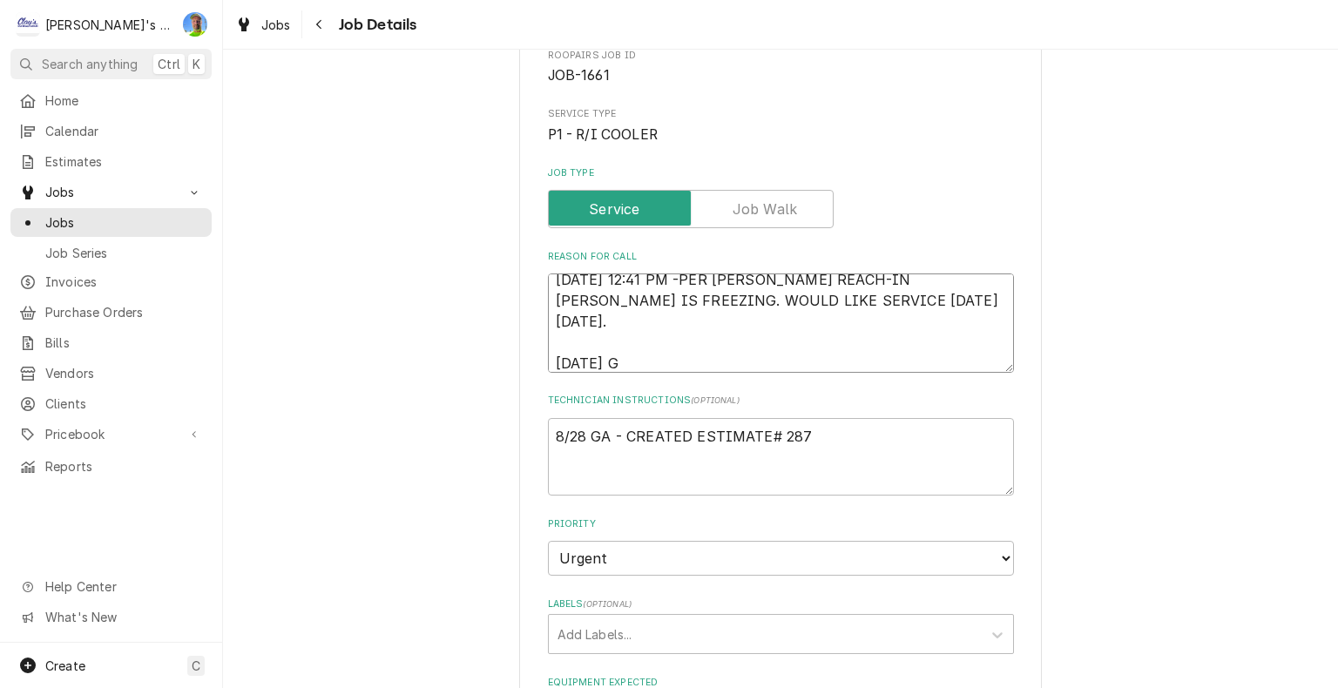
type textarea "x"
type textarea "4/19/2025 12:41 PM -PER JOHN- OUR REACH-IN DOUGH COOLER IS FREEZING. WOULD LIKE…"
type textarea "x"
type textarea "4/19/2025 12:41 PM -PER JOHN- OUR REACH-IN DOUGH COOLER IS FREEZING. WOULD LIKE…"
type textarea "x"
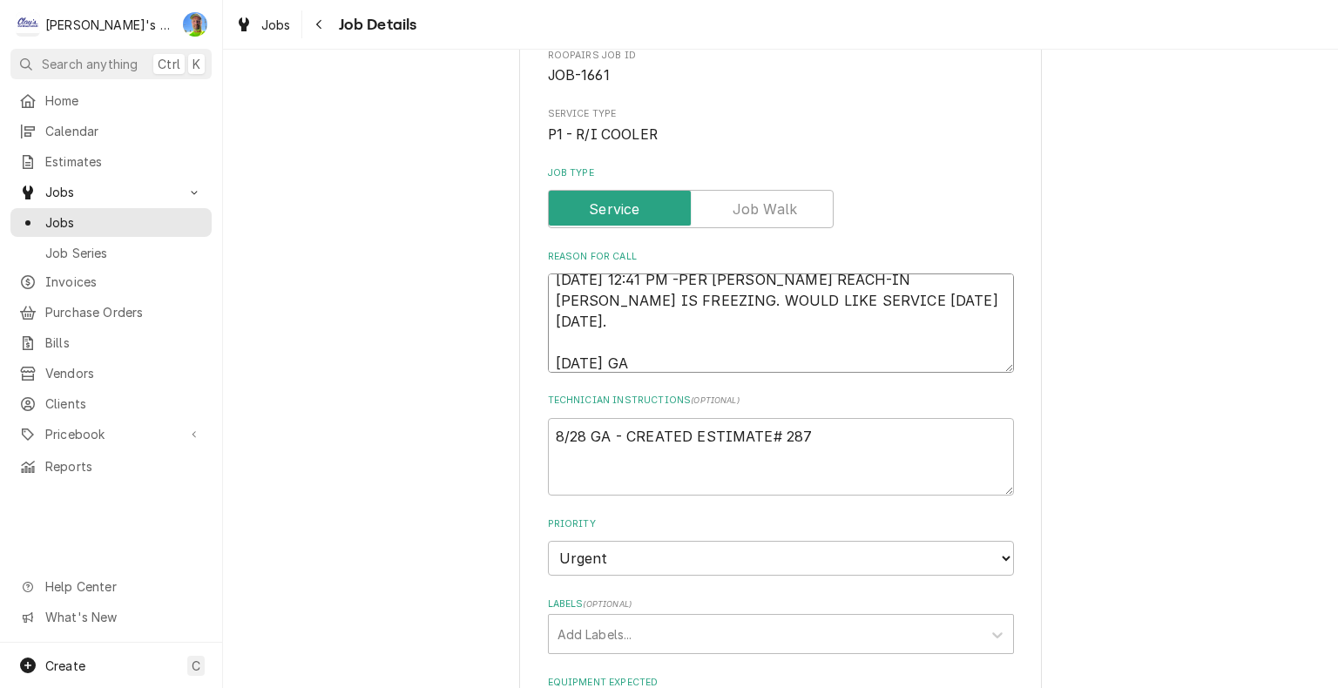
type textarea "4/19/2025 12:41 PM -PER JOHN- OUR REACH-IN DOUGH COOLER IS FREEZING. WOULD LIKE…"
type textarea "x"
type textarea "4/19/2025 12:41 PM -PER JOHN- OUR REACH-IN DOUGH COOLER IS FREEZING. WOULD LIKE…"
type textarea "x"
type textarea "4/19/2025 12:41 PM -PER JOHN- OUR REACH-IN DOUGH COOLER IS FREEZING. WOULD LIKE…"
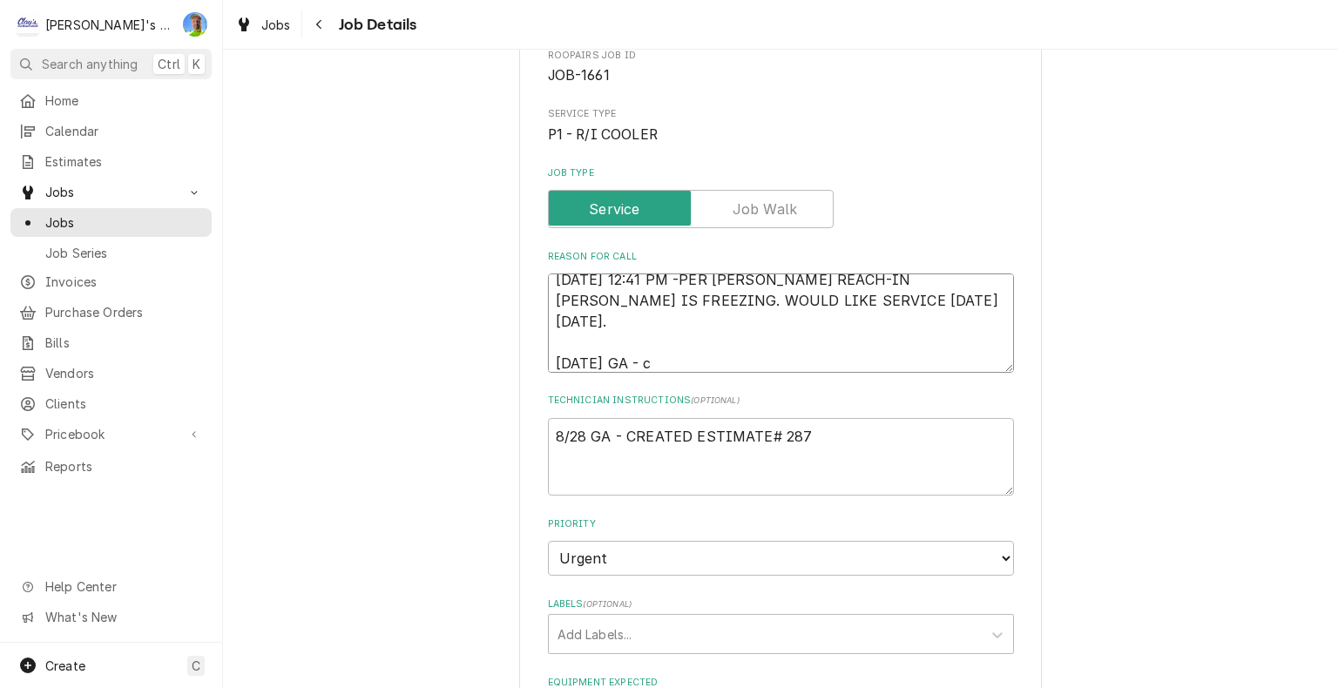
type textarea "x"
type textarea "4/19/2025 12:41 PM -PER JOHN- OUR REACH-IN DOUGH COOLER IS FREEZING. WOULD LIKE…"
type textarea "x"
type textarea "4/19/2025 12:41 PM -PER JOHN- OUR REACH-IN DOUGH COOLER IS FREEZING. WOULD LIKE…"
type textarea "x"
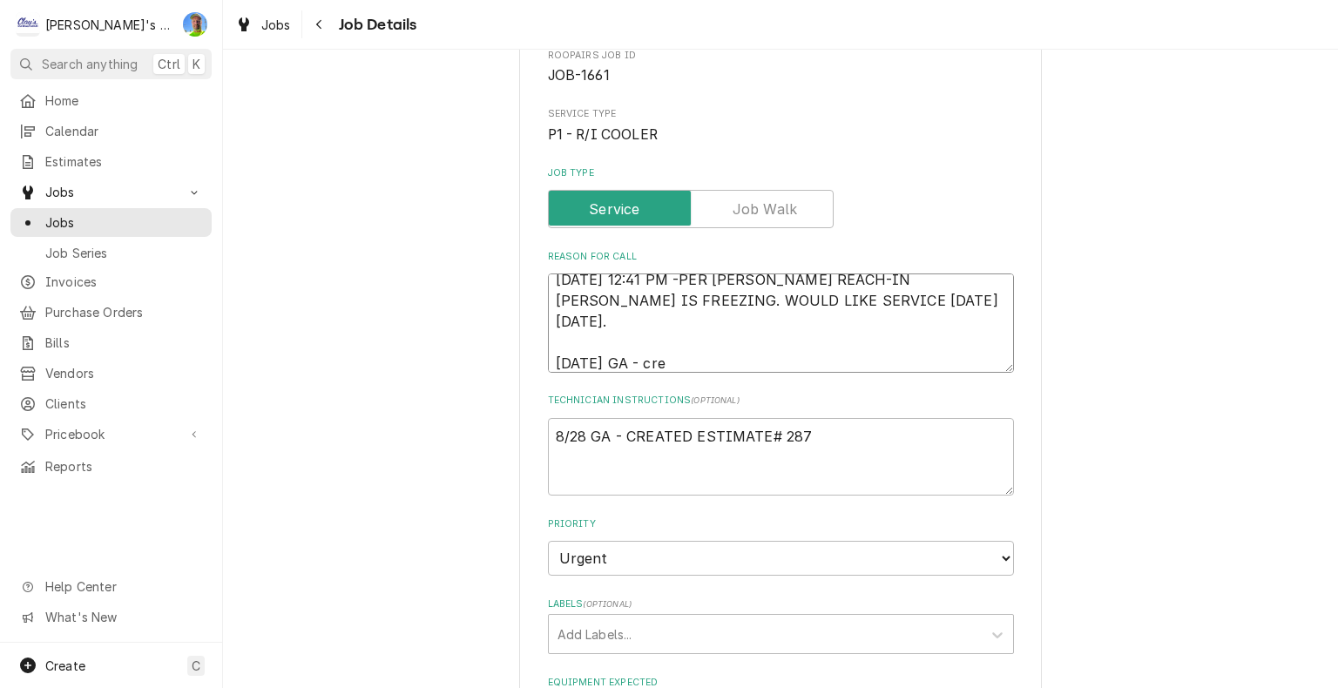
type textarea "4/19/2025 12:41 PM -PER JOHN- OUR REACH-IN DOUGH COOLER IS FREEZING. WOULD LIKE…"
type textarea "x"
type textarea "4/19/2025 12:41 PM -PER JOHN- OUR REACH-IN DOUGH COOLER IS FREEZING. WOULD LIKE…"
type textarea "x"
type textarea "4/19/2025 12:41 PM -PER JOHN- OUR REACH-IN DOUGH COOLER IS FREEZING. WOULD LIKE…"
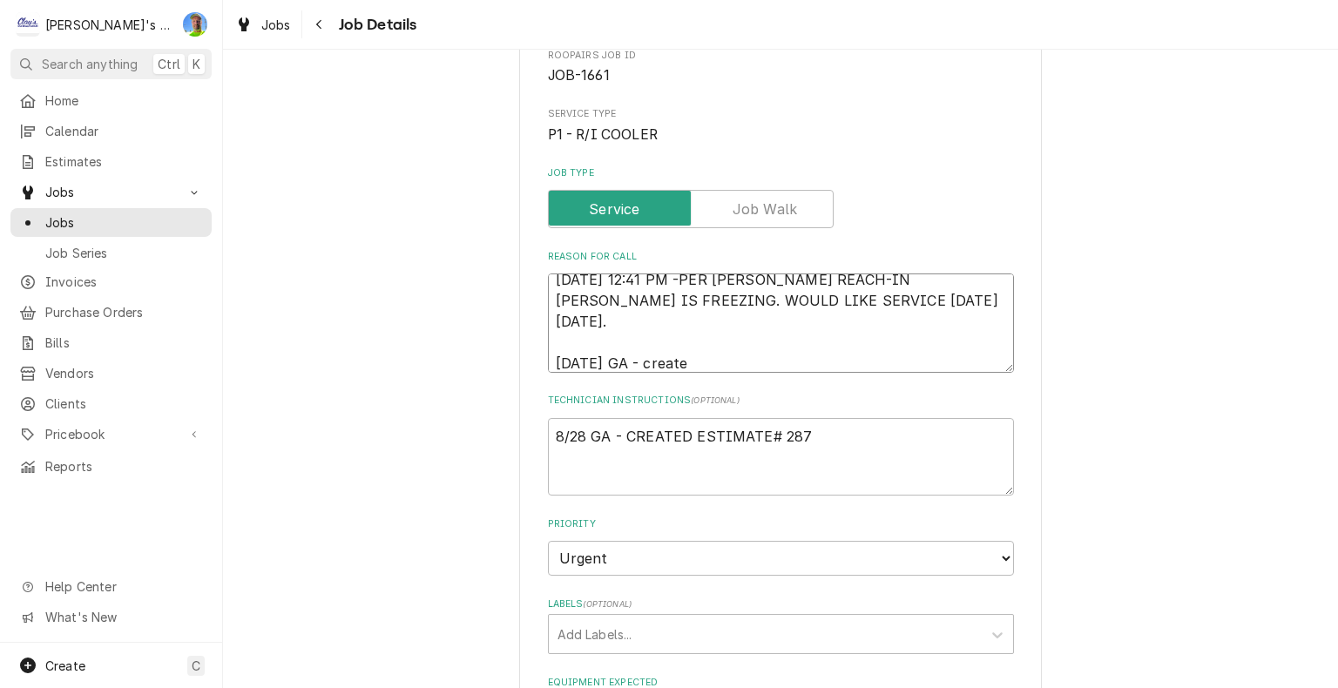
type textarea "x"
type textarea "4/19/2025 12:41 PM -PER JOHN- OUR REACH-IN DOUGH COOLER IS FREEZING. WOULD LIKE…"
type textarea "x"
type textarea "4/19/2025 12:41 PM -PER JOHN- OUR REACH-IN DOUGH COOLER IS FREEZING. WOULD LIKE…"
type textarea "x"
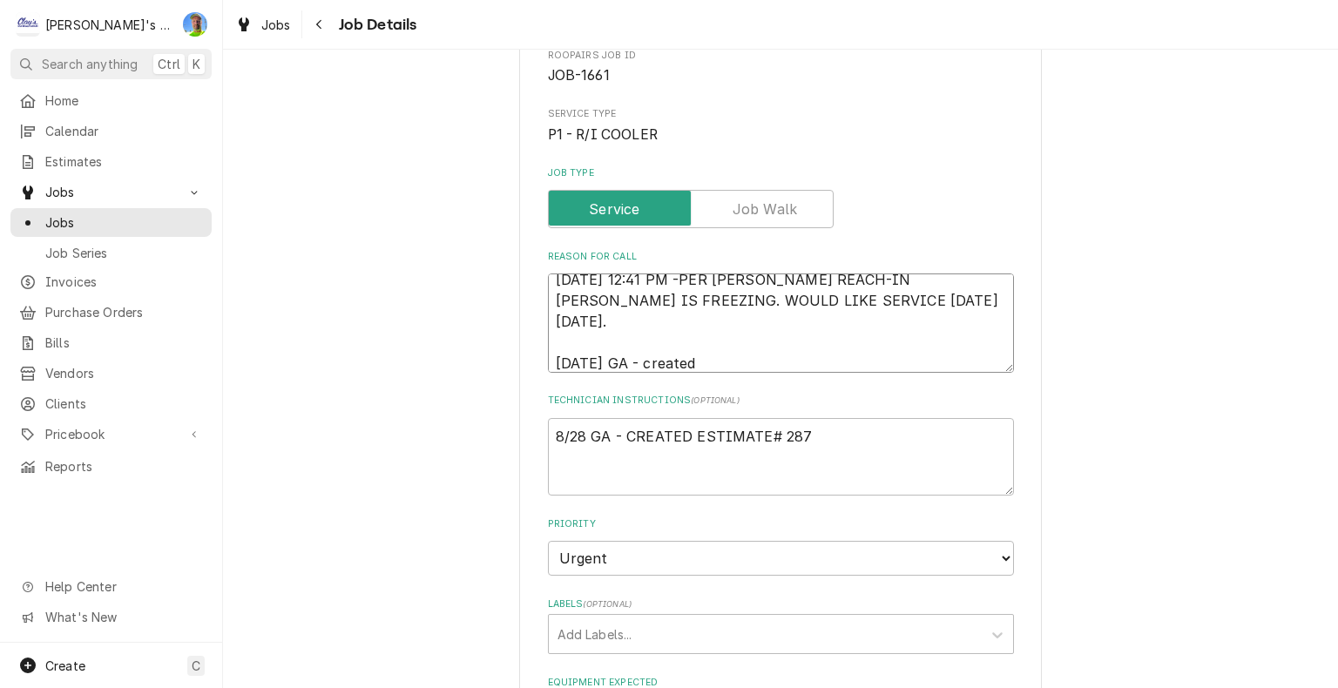
type textarea "4/19/2025 12:41 PM -PER JOHN- OUR REACH-IN DOUGH COOLER IS FREEZING. WOULD LIKE…"
type textarea "x"
type textarea "4/19/2025 12:41 PM -PER JOHN- OUR REACH-IN DOUGH COOLER IS FREEZING. WOULD LIKE…"
type textarea "x"
type textarea "4/19/2025 12:41 PM -PER JOHN- OUR REACH-IN DOUGH COOLER IS FREEZING. WOULD LIKE…"
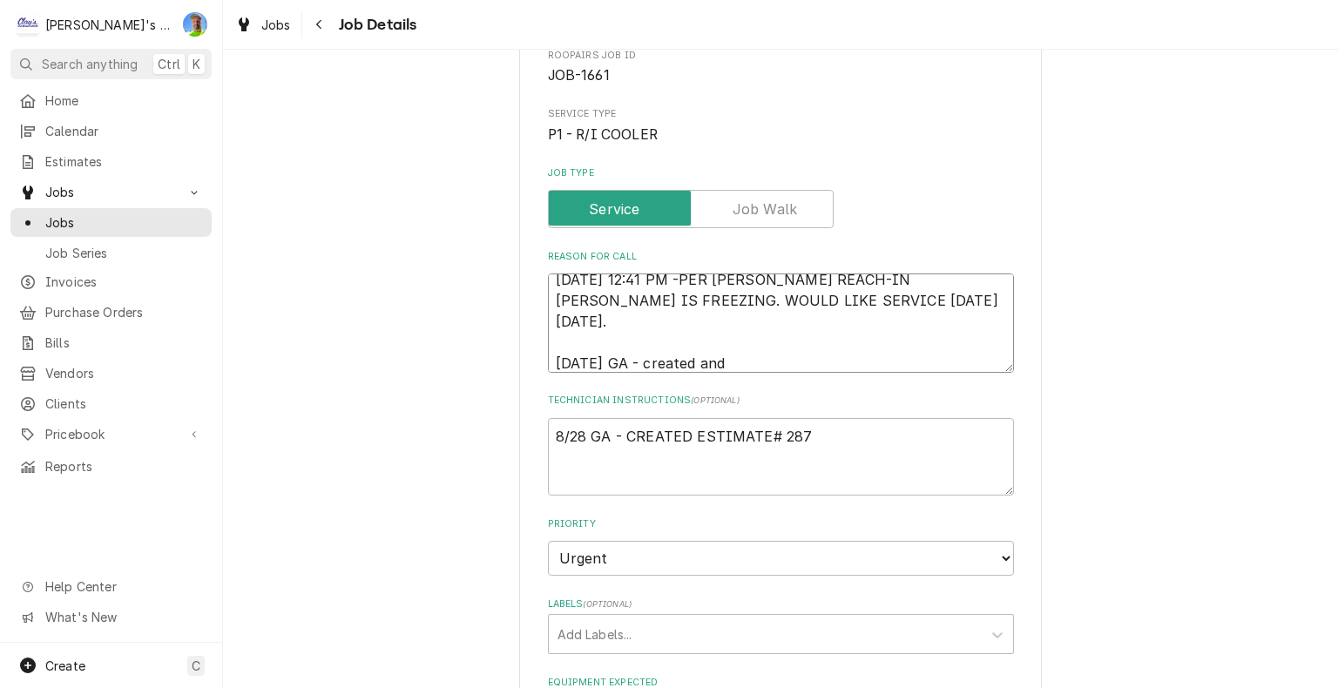
type textarea "x"
type textarea "4/19/2025 12:41 PM -PER JOHN- OUR REACH-IN DOUGH COOLER IS FREEZING. WOULD LIKE…"
type textarea "x"
type textarea "4/19/2025 12:41 PM -PER JOHN- OUR REACH-IN DOUGH COOLER IS FREEZING. WOULD LIKE…"
type textarea "x"
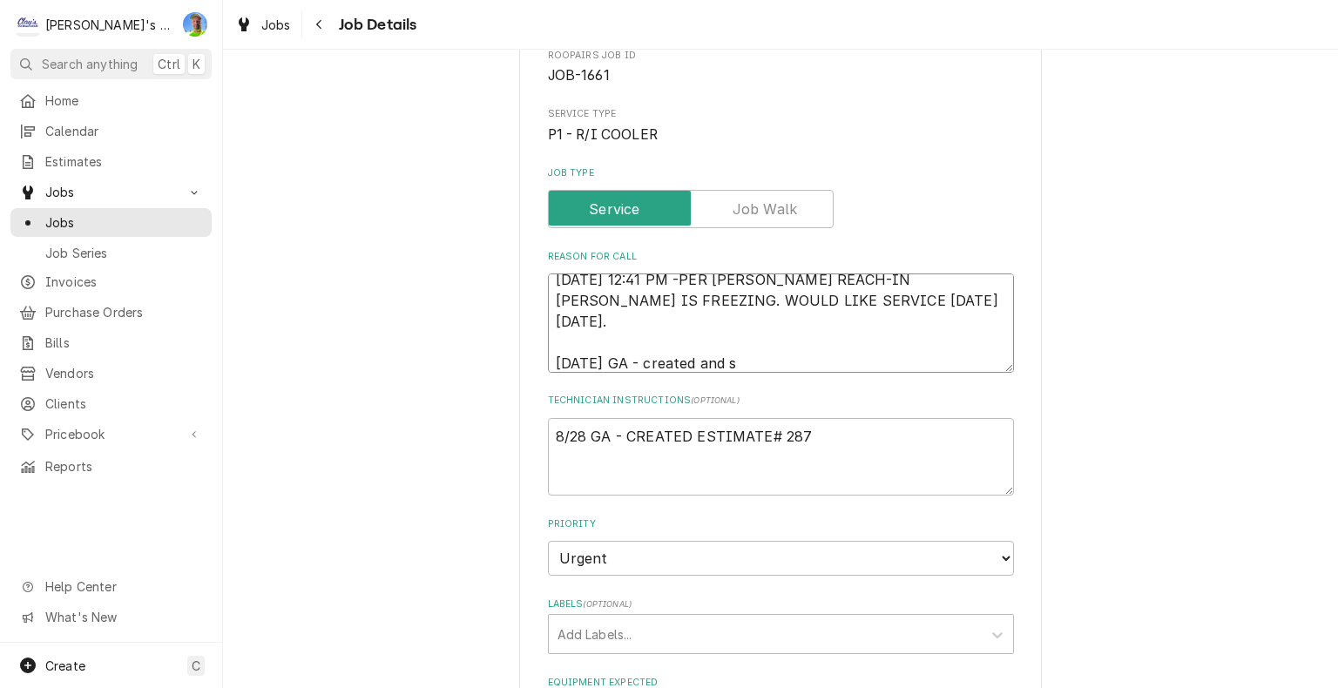
type textarea "4/19/2025 12:41 PM -PER JOHN- OUR REACH-IN DOUGH COOLER IS FREEZING. WOULD LIKE…"
type textarea "x"
type textarea "4/19/2025 12:41 PM -PER JOHN- OUR REACH-IN DOUGH COOLER IS FREEZING. WOULD LIKE…"
type textarea "x"
type textarea "4/19/2025 12:41 PM -PER JOHN- OUR REACH-IN DOUGH COOLER IS FREEZING. WOULD LIKE…"
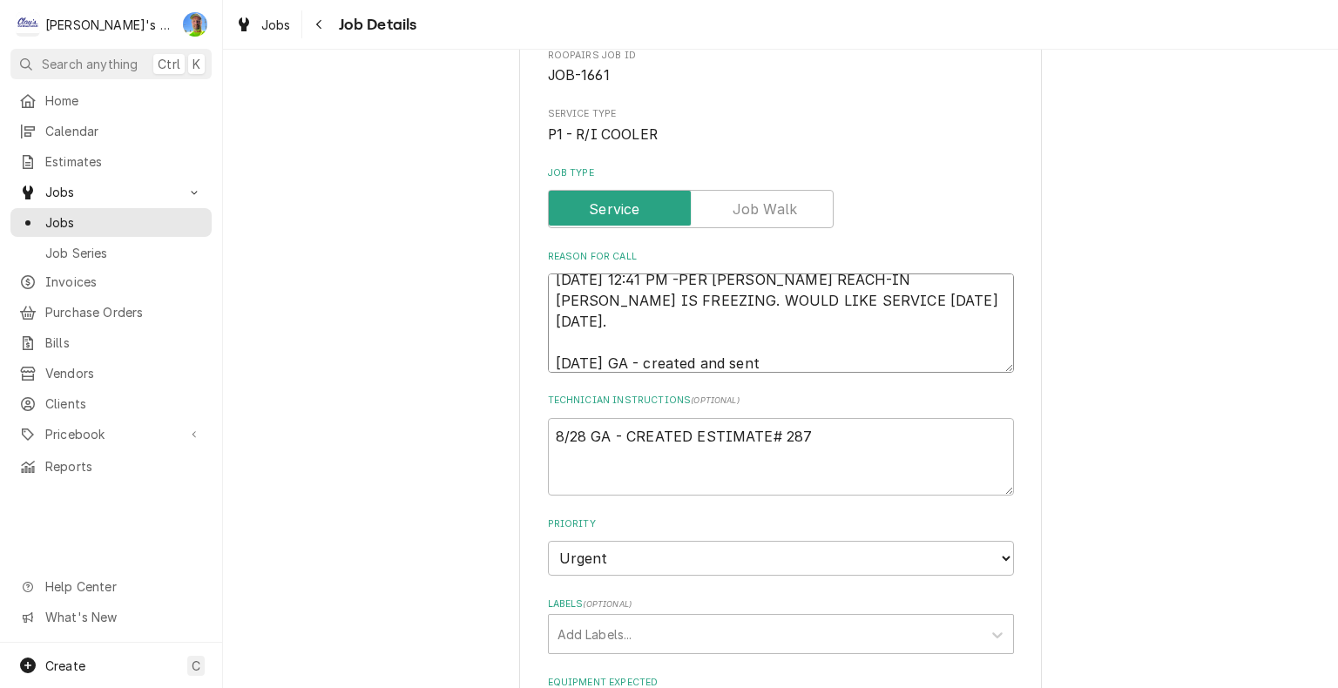
type textarea "x"
type textarea "4/19/2025 12:41 PM -PER JOHN- OUR REACH-IN DOUGH COOLER IS FREEZING. WOULD LIKE…"
type textarea "x"
type textarea "4/19/2025 12:41 PM -PER JOHN- OUR REACH-IN DOUGH COOLER IS FREEZING. WOULD LIKE…"
type textarea "x"
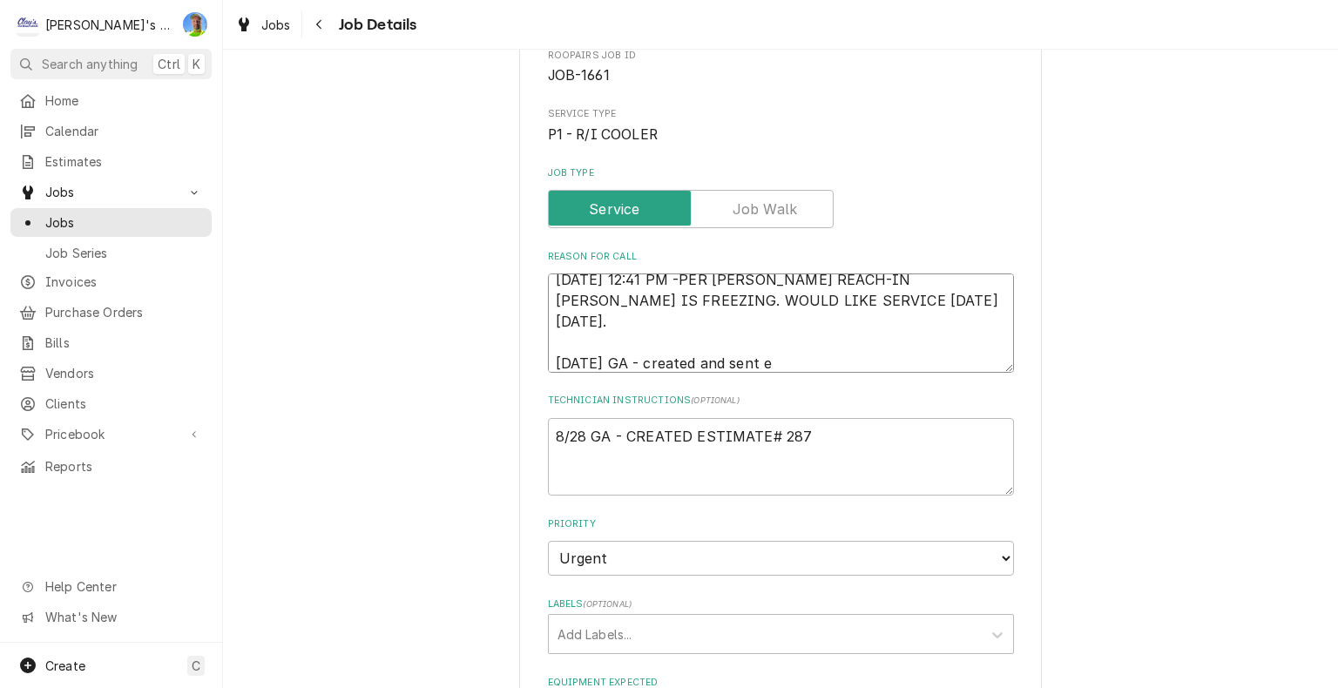
type textarea "4/19/2025 12:41 PM -PER JOHN- OUR REACH-IN DOUGH COOLER IS FREEZING. WOULD LIKE…"
type textarea "x"
type textarea "4/19/2025 12:41 PM -PER JOHN- OUR REACH-IN DOUGH COOLER IS FREEZING. WOULD LIKE…"
type textarea "x"
type textarea "4/19/2025 12:41 PM -PER JOHN- OUR REACH-IN DOUGH COOLER IS FREEZING. WOULD LIKE…"
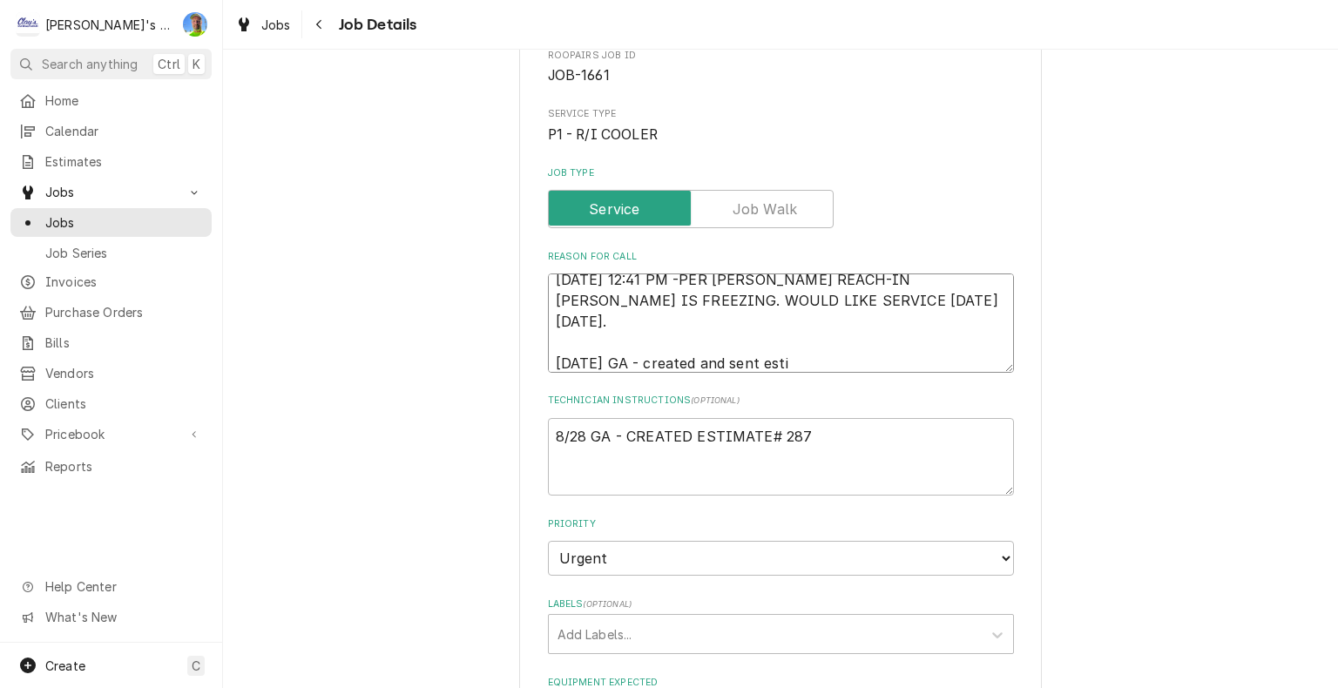
type textarea "x"
type textarea "4/19/2025 12:41 PM -PER JOHN- OUR REACH-IN DOUGH COOLER IS FREEZING. WOULD LIKE…"
type textarea "x"
type textarea "4/19/2025 12:41 PM -PER JOHN- OUR REACH-IN DOUGH COOLER IS FREEZING. WOULD LIKE…"
type textarea "x"
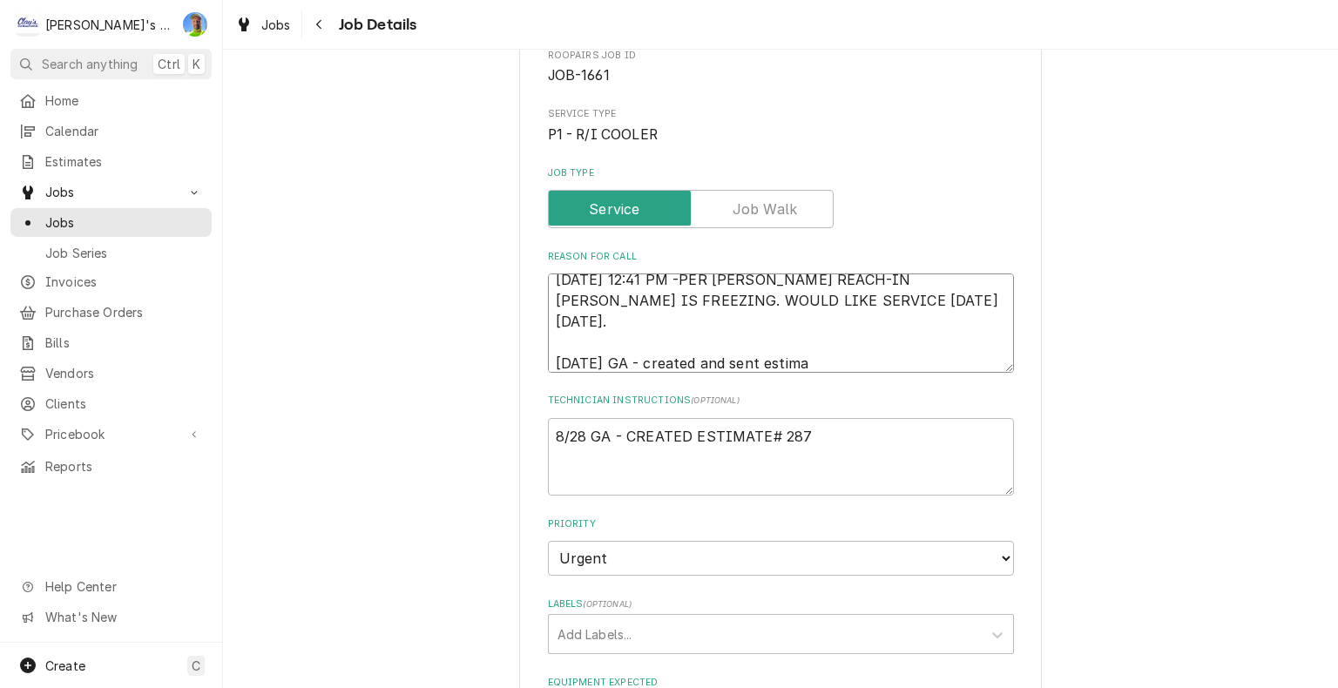
type textarea "4/19/2025 12:41 PM -PER JOHN- OUR REACH-IN DOUGH COOLER IS FREEZING. WOULD LIKE…"
type textarea "x"
type textarea "4/19/2025 12:41 PM -PER JOHN- OUR REACH-IN DOUGH COOLER IS FREEZING. WOULD LIKE…"
type textarea "x"
type textarea "4/19/2025 12:41 PM -PER JOHN- OUR REACH-IN DOUGH COOLER IS FREEZING. WOULD LIKE…"
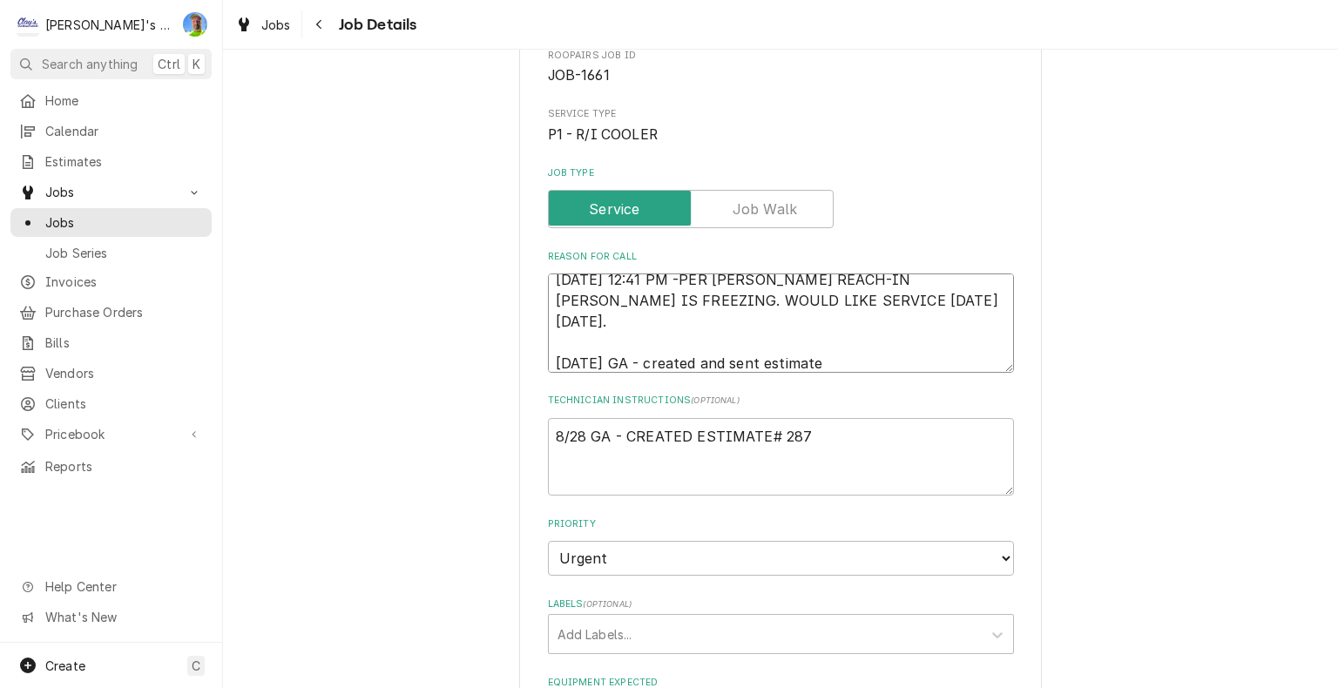
type textarea "x"
type textarea "4/19/2025 12:41 PM -PER JOHN- OUR REACH-IN DOUGH COOLER IS FREEZING. WOULD LIKE…"
type textarea "x"
type textarea "4/19/2025 12:41 PM -PER JOHN- OUR REACH-IN DOUGH COOLER IS FREEZING. WOULD LIKE…"
type textarea "x"
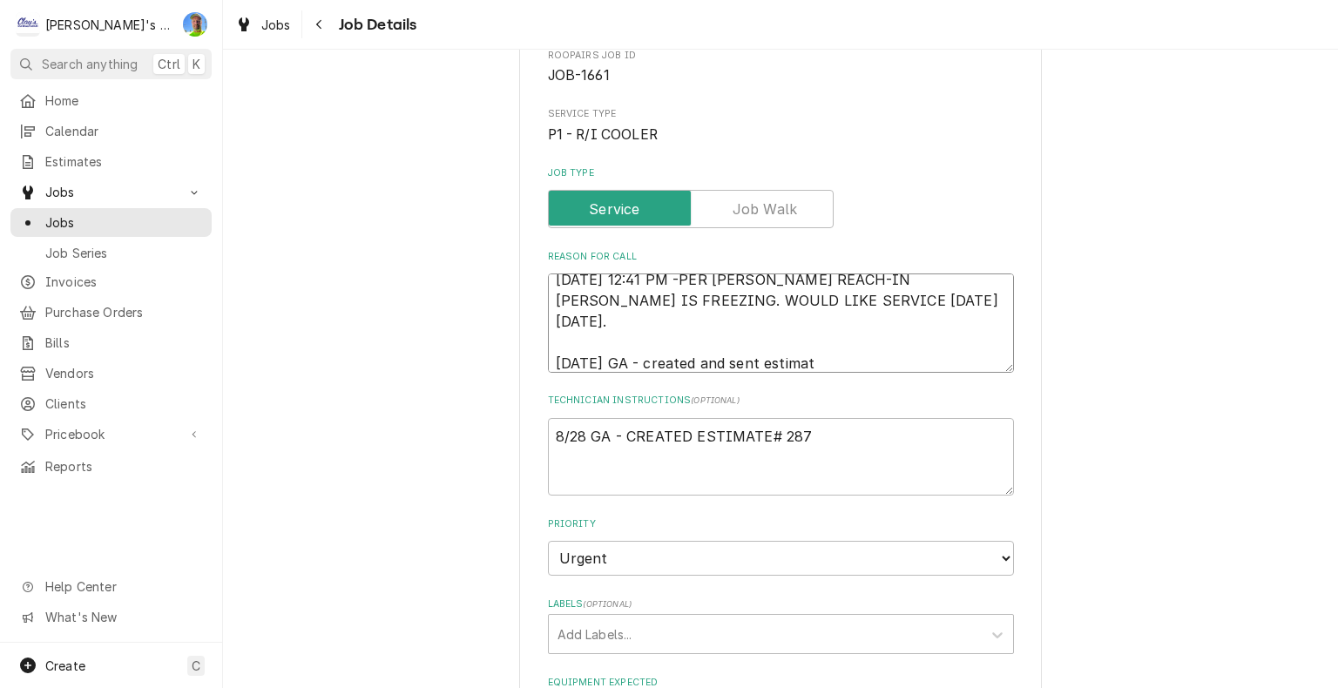
type textarea "4/19/2025 12:41 PM -PER JOHN- OUR REACH-IN DOUGH COOLER IS FREEZING. WOULD LIKE…"
type textarea "x"
type textarea "4/19/2025 12:41 PM -PER JOHN- OUR REACH-IN DOUGH COOLER IS FREEZING. WOULD LIKE…"
type textarea "x"
type textarea "4/19/2025 12:41 PM -PER JOHN- OUR REACH-IN DOUGH COOLER IS FREEZING. WOULD LIKE…"
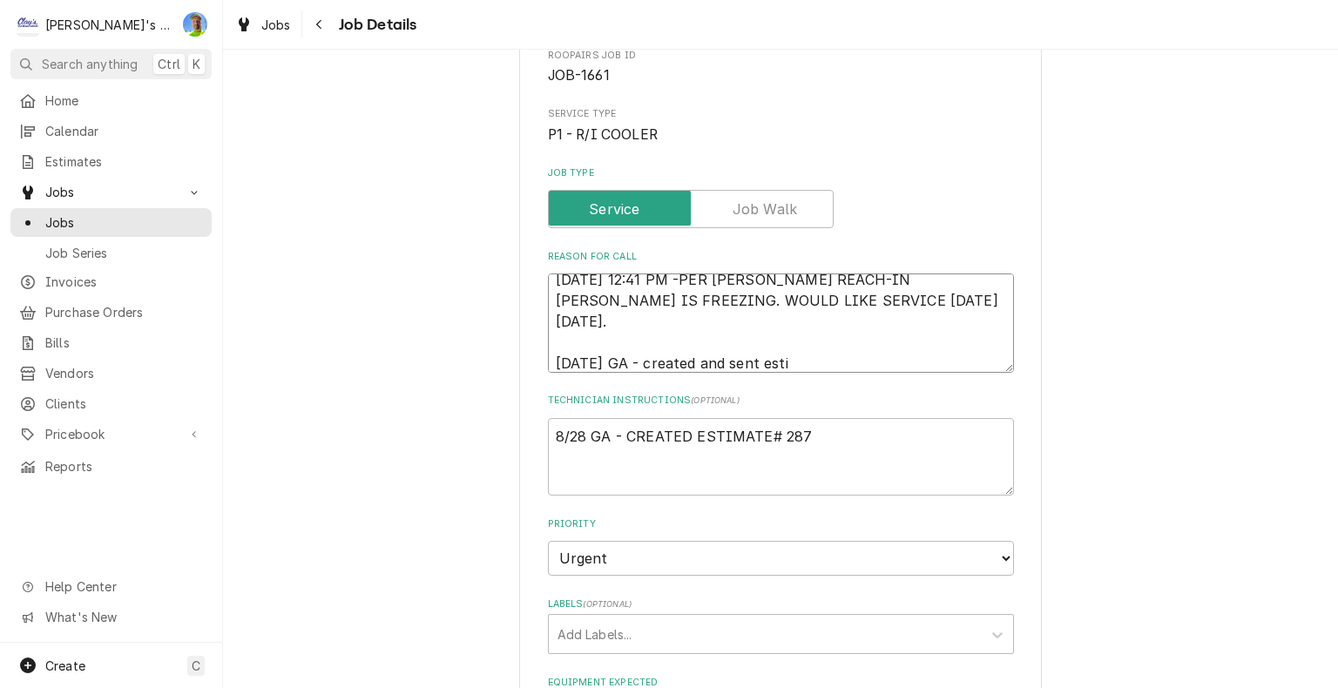
type textarea "x"
type textarea "4/19/2025 12:41 PM -PER JOHN- OUR REACH-IN DOUGH COOLER IS FREEZING. WOULD LIKE…"
type textarea "x"
type textarea "4/19/2025 12:41 PM -PER JOHN- OUR REACH-IN DOUGH COOLER IS FREEZING. WOULD LIKE…"
type textarea "x"
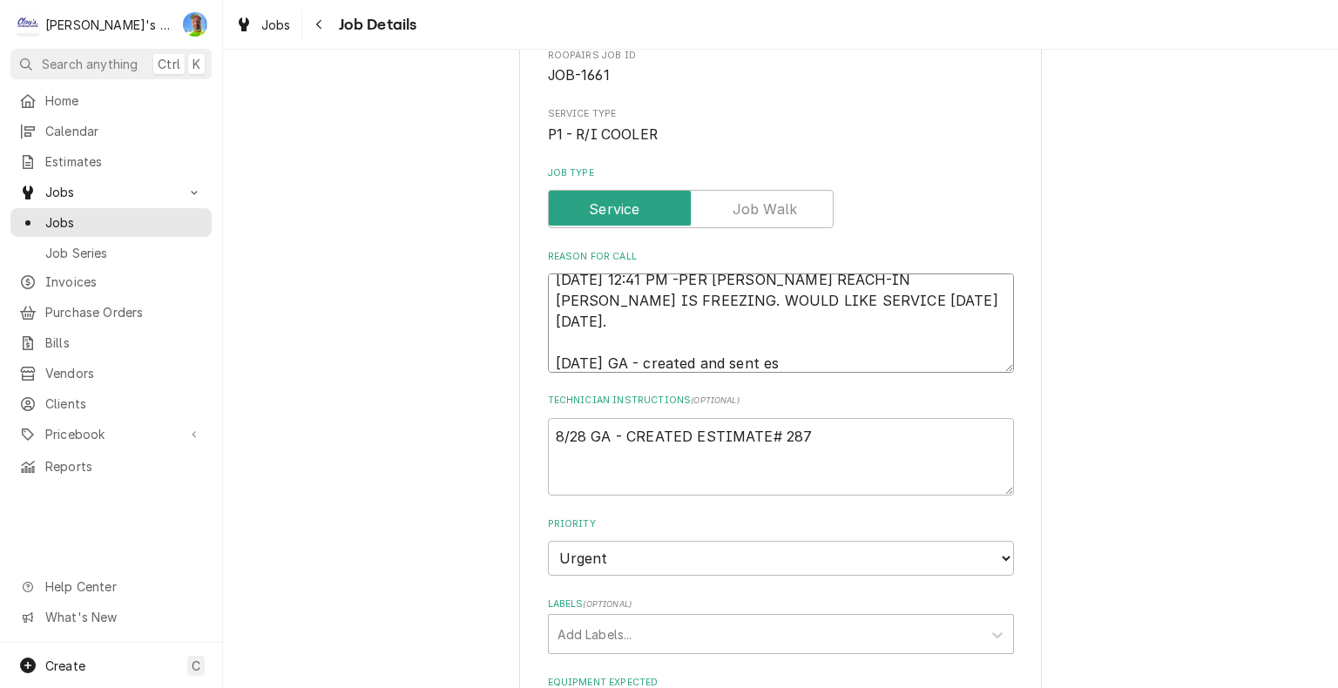
type textarea "4/19/2025 12:41 PM -PER JOHN- OUR REACH-IN DOUGH COOLER IS FREEZING. WOULD LIKE…"
type textarea "x"
type textarea "4/19/2025 12:41 PM -PER JOHN- OUR REACH-IN DOUGH COOLER IS FREEZING. WOULD LIKE…"
type textarea "x"
type textarea "4/19/2025 12:41 PM -PER JOHN- OUR REACH-IN DOUGH COOLER IS FREEZING. WOULD LIKE…"
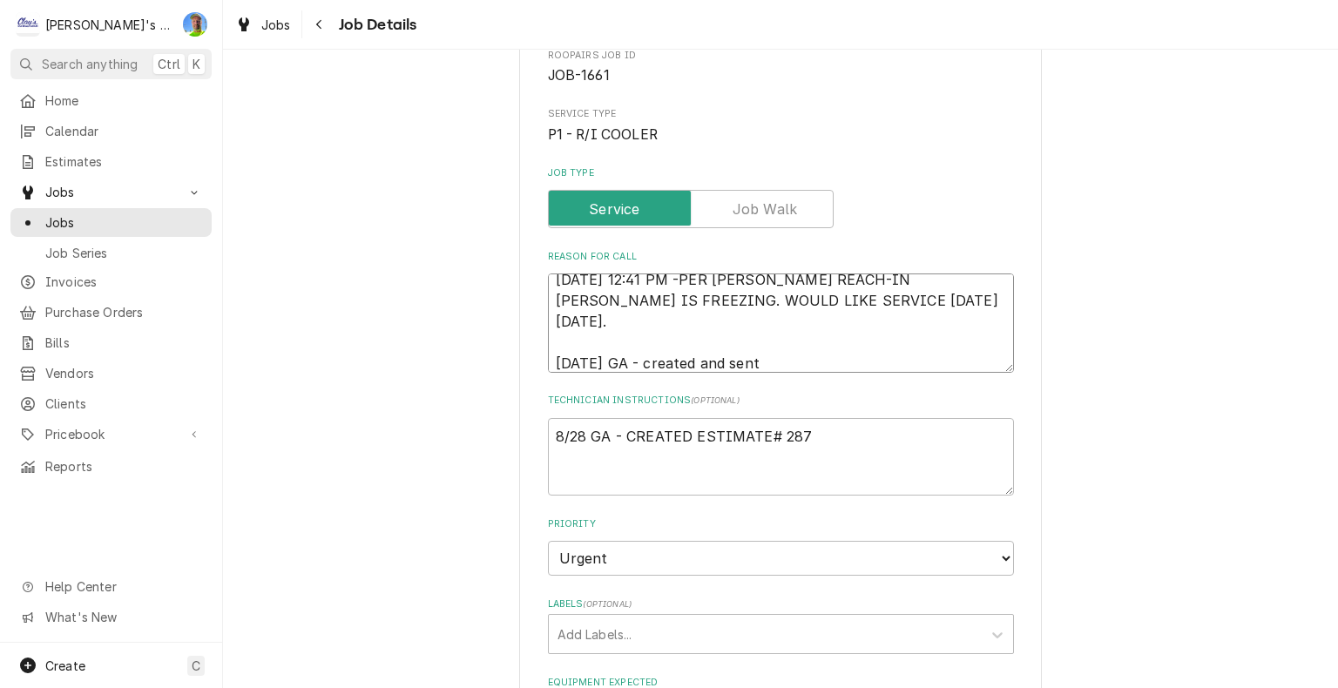
type textarea "x"
type textarea "4/19/2025 12:41 PM -PER JOHN- OUR REACH-IN DOUGH COOLER IS FREEZING. WOULD LIKE…"
type textarea "x"
type textarea "4/19/2025 12:41 PM -PER JOHN- OUR REACH-IN DOUGH COOLER IS FREEZING. WOULD LIKE…"
type textarea "x"
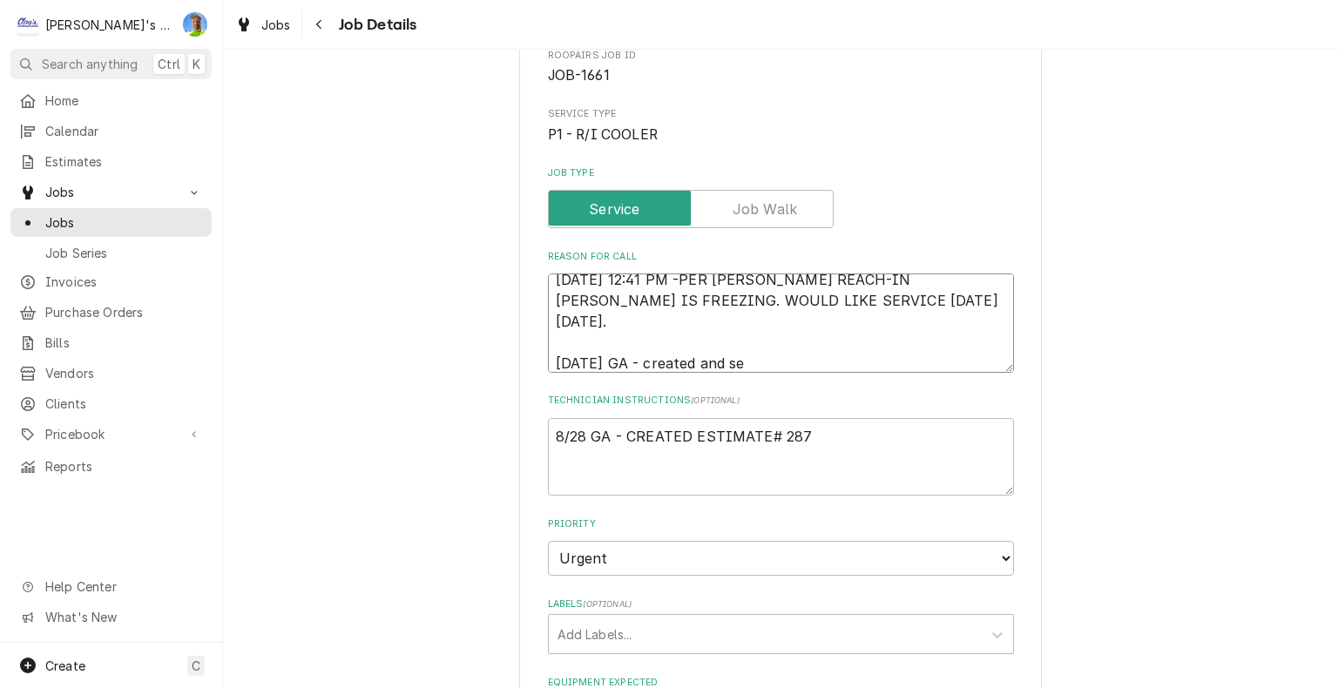
type textarea "4/19/2025 12:41 PM -PER JOHN- OUR REACH-IN DOUGH COOLER IS FREEZING. WOULD LIKE…"
type textarea "x"
type textarea "4/19/2025 12:41 PM -PER JOHN- OUR REACH-IN DOUGH COOLER IS FREEZING. WOULD LIKE…"
type textarea "x"
type textarea "4/19/2025 12:41 PM -PER JOHN- OUR REACH-IN DOUGH COOLER IS FREEZING. WOULD LIKE…"
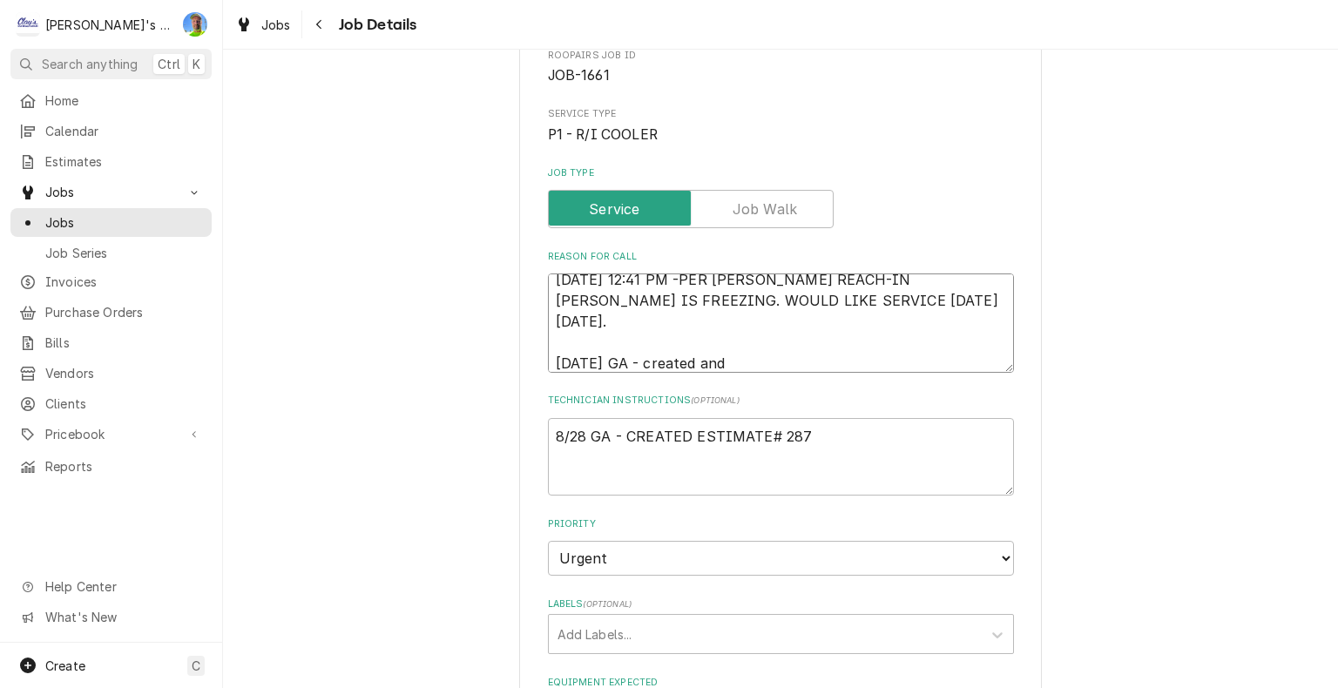
type textarea "x"
type textarea "4/19/2025 12:41 PM -PER JOHN- OUR REACH-IN DOUGH COOLER IS FREEZING. WOULD LIKE…"
type textarea "x"
type textarea "4/19/2025 12:41 PM -PER JOHN- OUR REACH-IN DOUGH COOLER IS FREEZING. WOULD LIKE…"
type textarea "x"
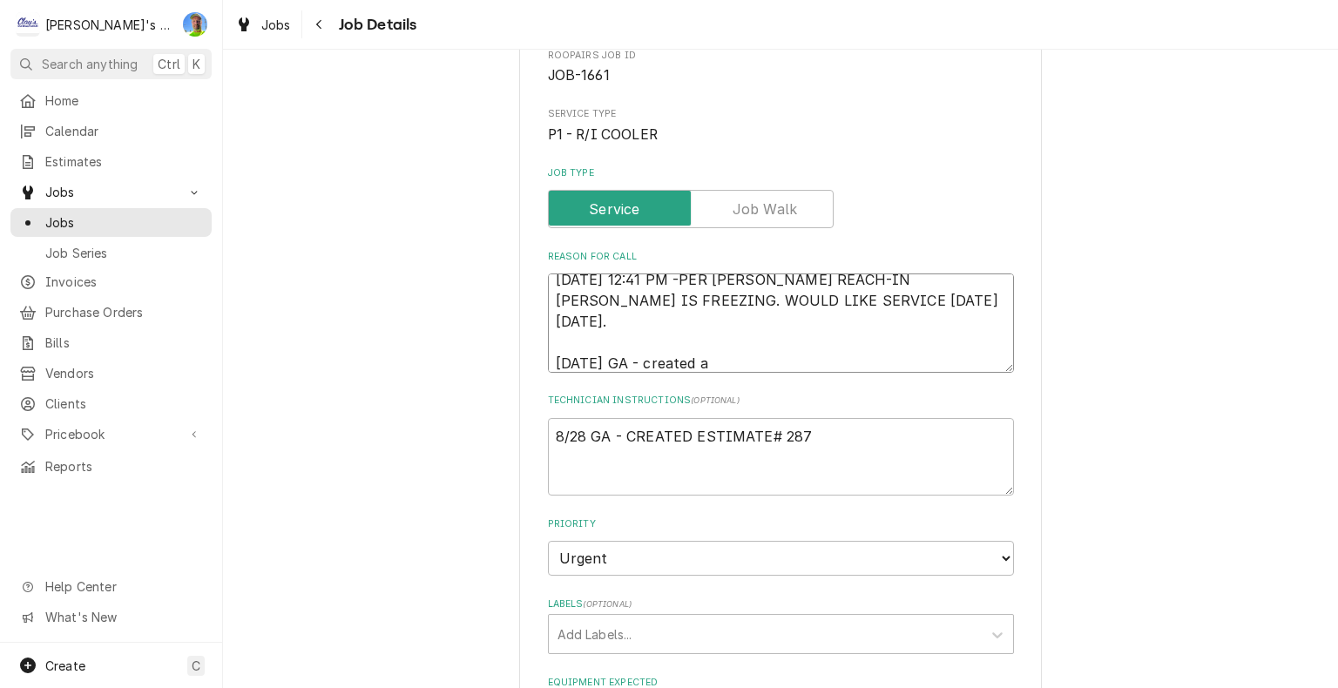
type textarea "4/19/2025 12:41 PM -PER JOHN- OUR REACH-IN DOUGH COOLER IS FREEZING. WOULD LIKE…"
type textarea "x"
type textarea "4/19/2025 12:41 PM -PER JOHN- OUR REACH-IN DOUGH COOLER IS FREEZING. WOULD LIKE…"
type textarea "x"
type textarea "4/19/2025 12:41 PM -PER JOHN- OUR REACH-IN DOUGH COOLER IS FREEZING. WOULD LIKE…"
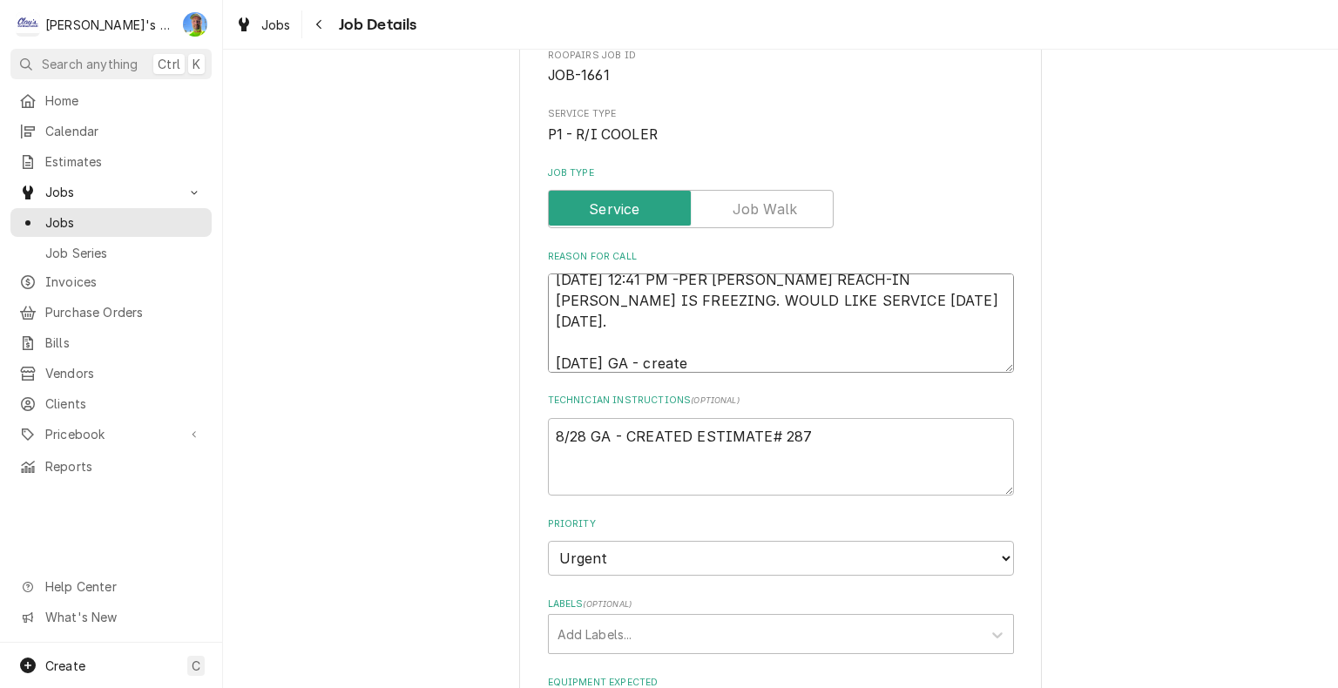
type textarea "x"
type textarea "4/19/2025 12:41 PM -PER JOHN- OUR REACH-IN DOUGH COOLER IS FREEZING. WOULD LIKE…"
type textarea "x"
type textarea "4/19/2025 12:41 PM -PER JOHN- OUR REACH-IN DOUGH COOLER IS FREEZING. WOULD LIKE…"
type textarea "x"
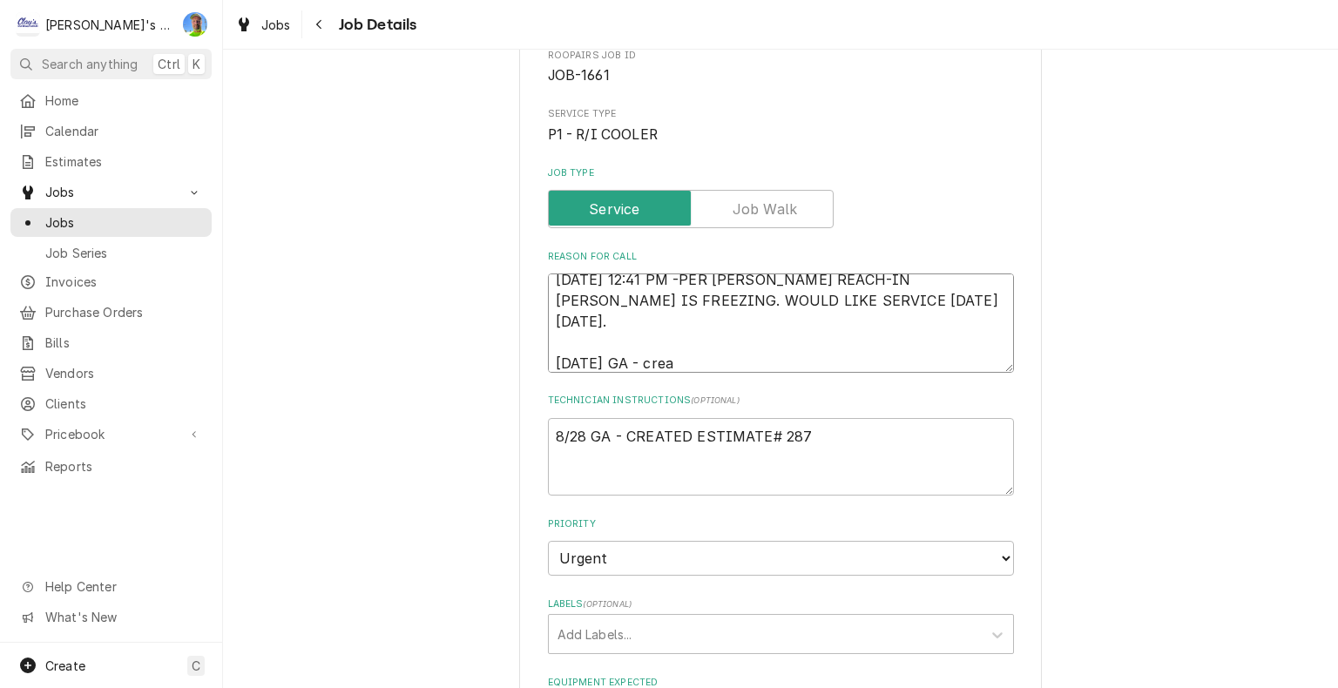
type textarea "4/19/2025 12:41 PM -PER JOHN- OUR REACH-IN DOUGH COOLER IS FREEZING. WOULD LIKE…"
type textarea "x"
type textarea "4/19/2025 12:41 PM -PER JOHN- OUR REACH-IN DOUGH COOLER IS FREEZING. WOULD LIKE…"
type textarea "x"
type textarea "4/19/2025 12:41 PM -PER JOHN- OUR REACH-IN DOUGH COOLER IS FREEZING. WOULD LIKE…"
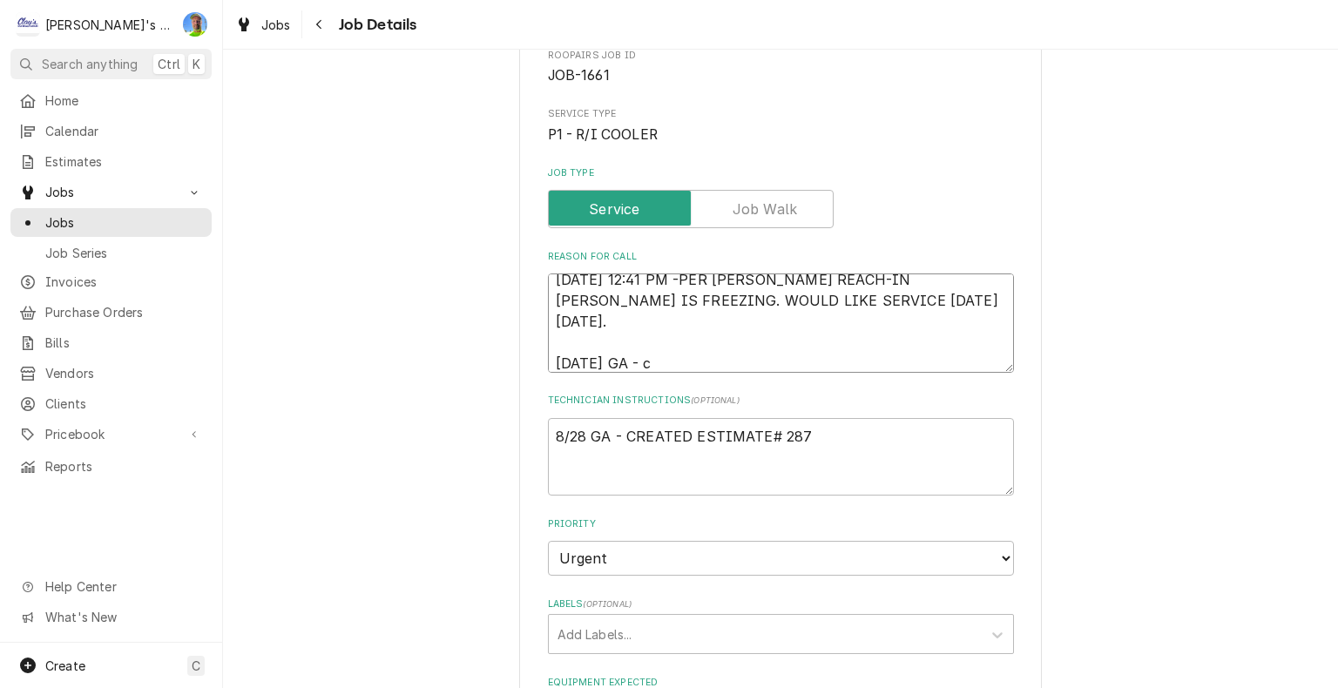
type textarea "x"
type textarea "4/19/2025 12:41 PM -PER JOHN- OUR REACH-IN DOUGH COOLER IS FREEZING. WOULD LIKE…"
type textarea "x"
type textarea "4/19/2025 12:41 PM -PER JOHN- OUR REACH-IN DOUGH COOLER IS FREEZING. WOULD LIKE…"
type textarea "x"
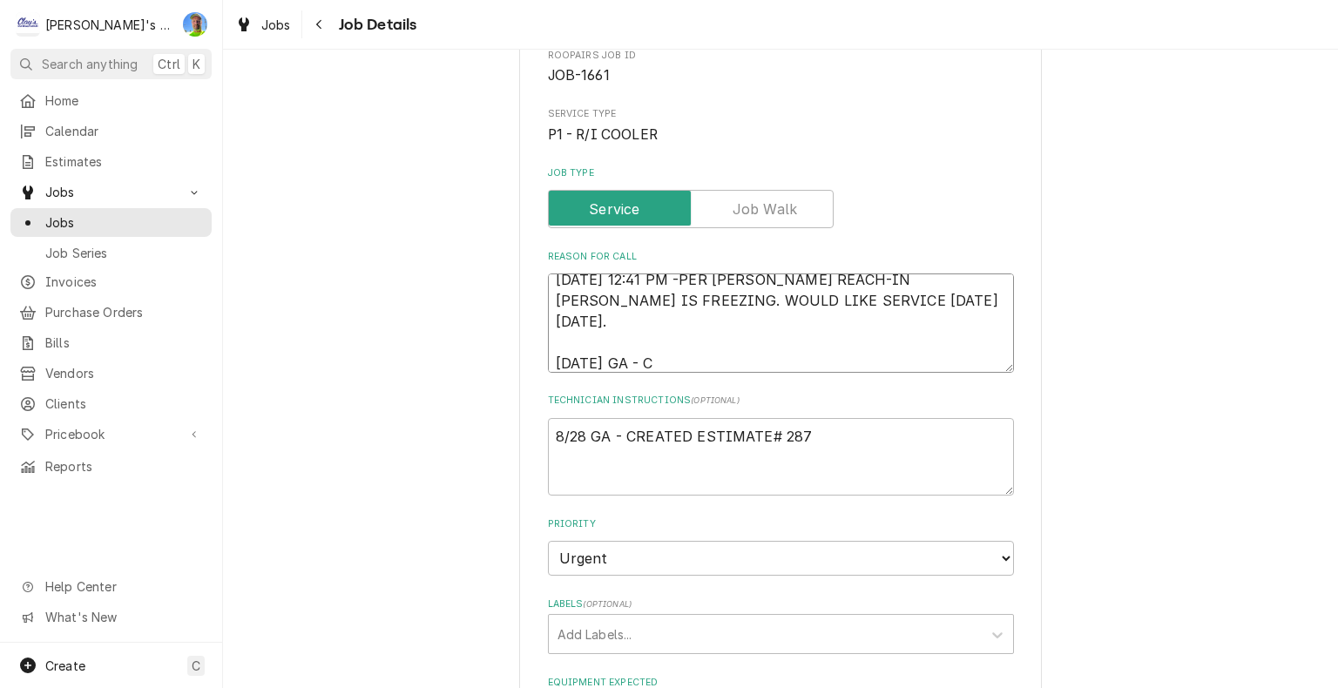
type textarea "4/19/2025 12:41 PM -PER JOHN- OUR REACH-IN DOUGH COOLER IS FREEZING. WOULD LIKE…"
type textarea "x"
type textarea "4/19/2025 12:41 PM -PER JOHN- OUR REACH-IN DOUGH COOLER IS FREEZING. WOULD LIKE…"
type textarea "x"
type textarea "4/19/2025 12:41 PM -PER JOHN- OUR REACH-IN DOUGH COOLER IS FREEZING. WOULD LIKE…"
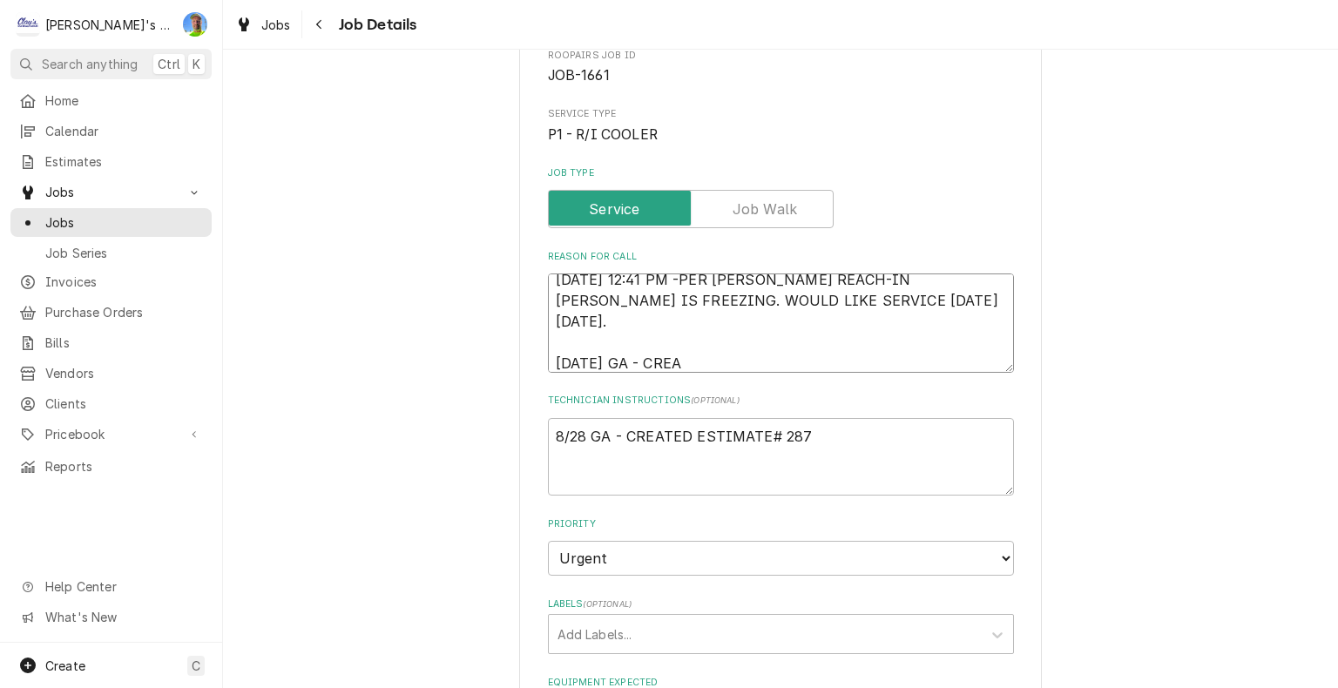
type textarea "x"
type textarea "4/19/2025 12:41 PM -PER JOHN- OUR REACH-IN DOUGH COOLER IS FREEZING. WOULD LIKE…"
type textarea "x"
type textarea "4/19/2025 12:41 PM -PER JOHN- OUR REACH-IN DOUGH COOLER IS FREEZING. WOULD LIKE…"
type textarea "x"
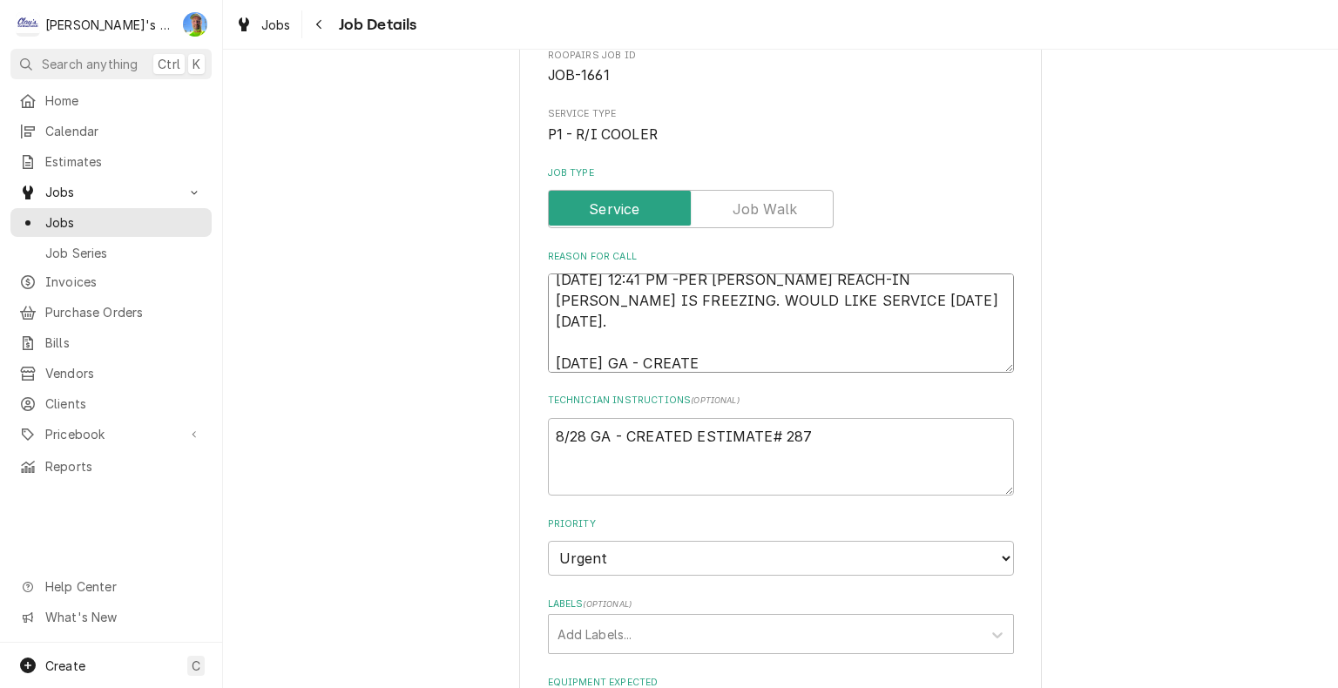
type textarea "4/19/2025 12:41 PM -PER JOHN- OUR REACH-IN DOUGH COOLER IS FREEZING. WOULD LIKE…"
type textarea "x"
type textarea "4/19/2025 12:41 PM -PER JOHN- OUR REACH-IN DOUGH COOLER IS FREEZING. WOULD LIKE…"
type textarea "x"
type textarea "4/19/2025 12:41 PM -PER JOHN- OUR REACH-IN DOUGH COOLER IS FREEZING. WOULD LIKE…"
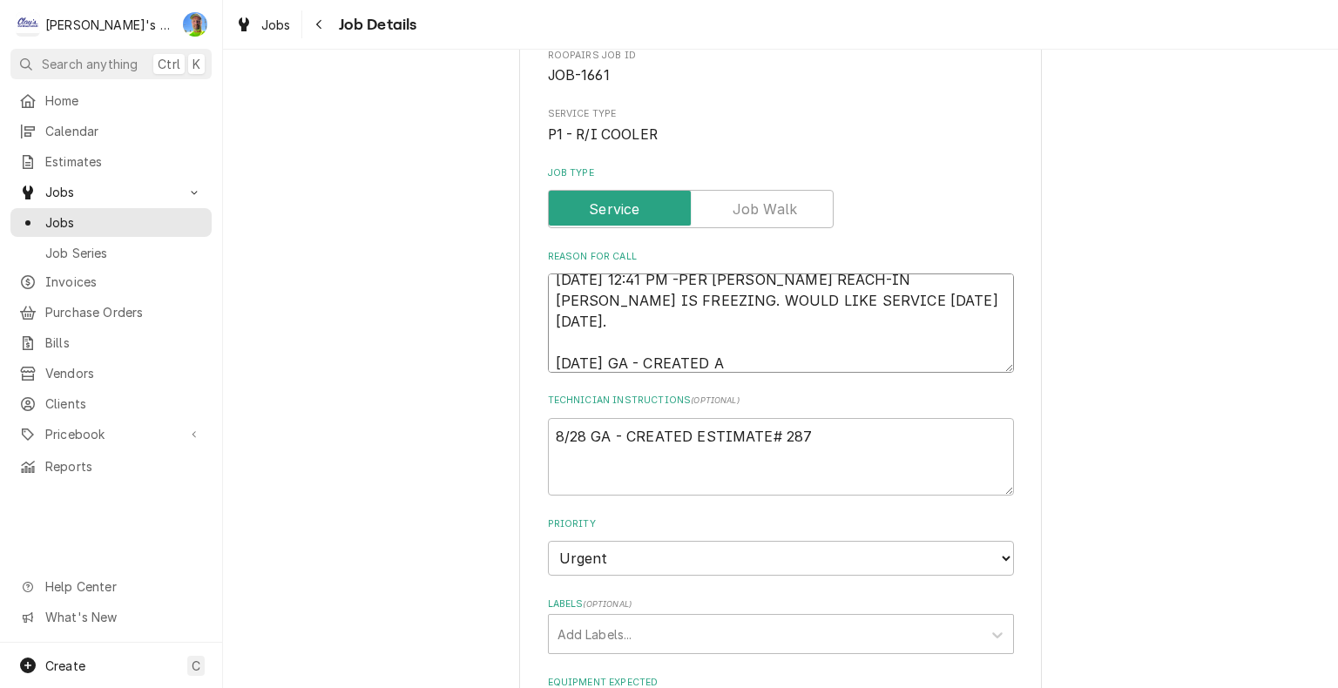
type textarea "x"
type textarea "4/19/2025 12:41 PM -PER JOHN- OUR REACH-IN DOUGH COOLER IS FREEZING. WOULD LIKE…"
type textarea "x"
type textarea "4/19/2025 12:41 PM -PER JOHN- OUR REACH-IN DOUGH COOLER IS FREEZING. WOULD LIKE…"
type textarea "x"
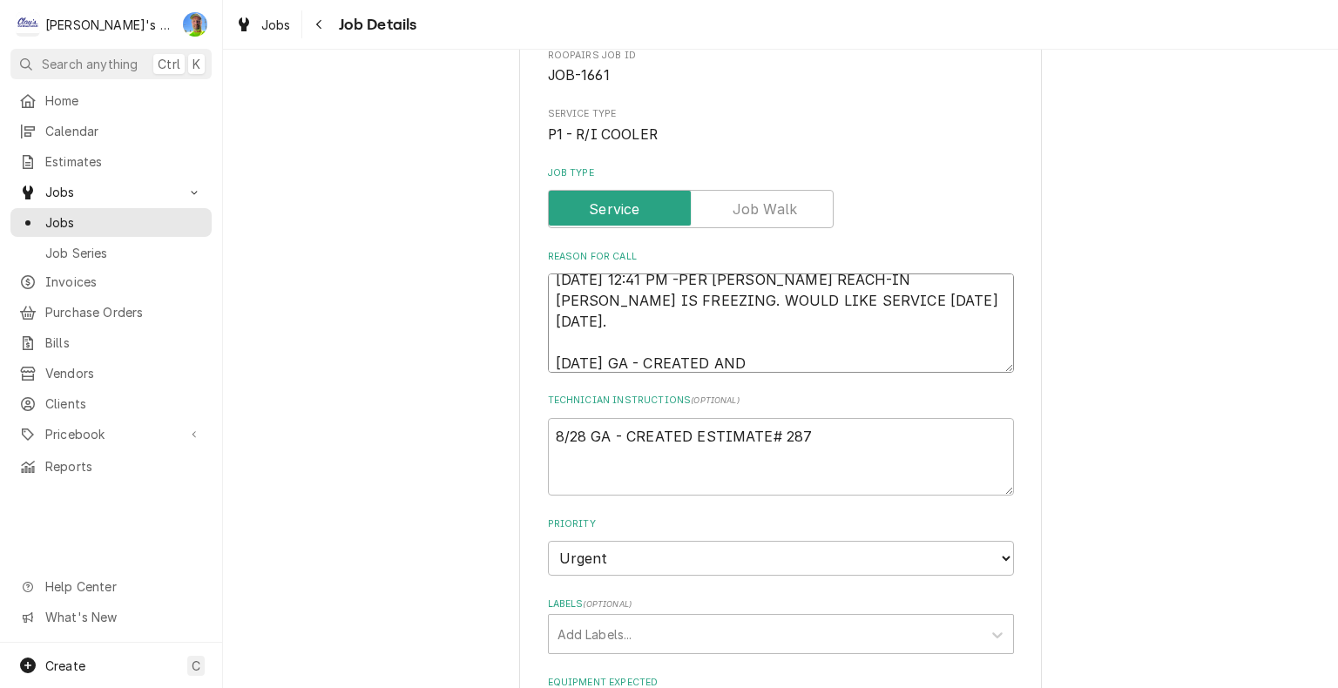
type textarea "4/19/2025 12:41 PM -PER JOHN- OUR REACH-IN DOUGH COOLER IS FREEZING. WOULD LIKE…"
type textarea "x"
type textarea "4/19/2025 12:41 PM -PER JOHN- OUR REACH-IN DOUGH COOLER IS FREEZING. WOULD LIKE…"
type textarea "x"
type textarea "4/19/2025 12:41 PM -PER JOHN- OUR REACH-IN DOUGH COOLER IS FREEZING. WOULD LIKE…"
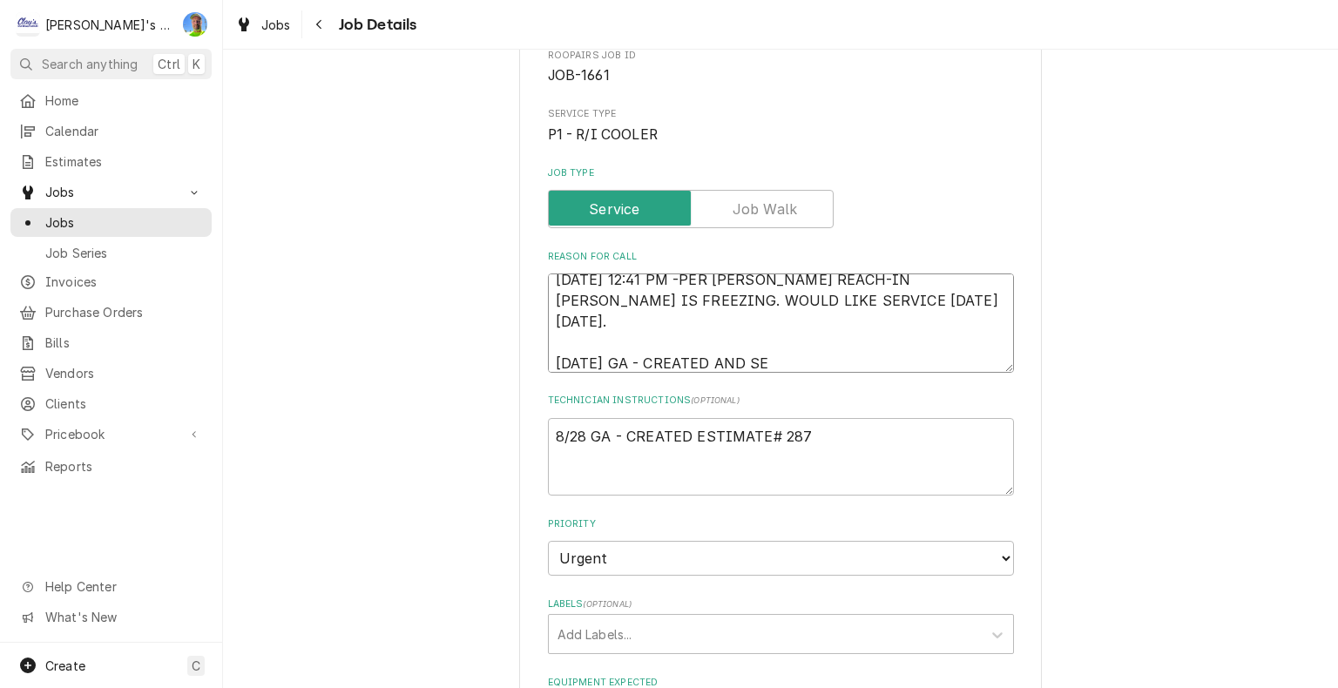
type textarea "x"
type textarea "4/19/2025 12:41 PM -PER JOHN- OUR REACH-IN DOUGH COOLER IS FREEZING. WOULD LIKE…"
type textarea "x"
type textarea "4/19/2025 12:41 PM -PER JOHN- OUR REACH-IN DOUGH COOLER IS FREEZING. WOULD LIKE…"
type textarea "x"
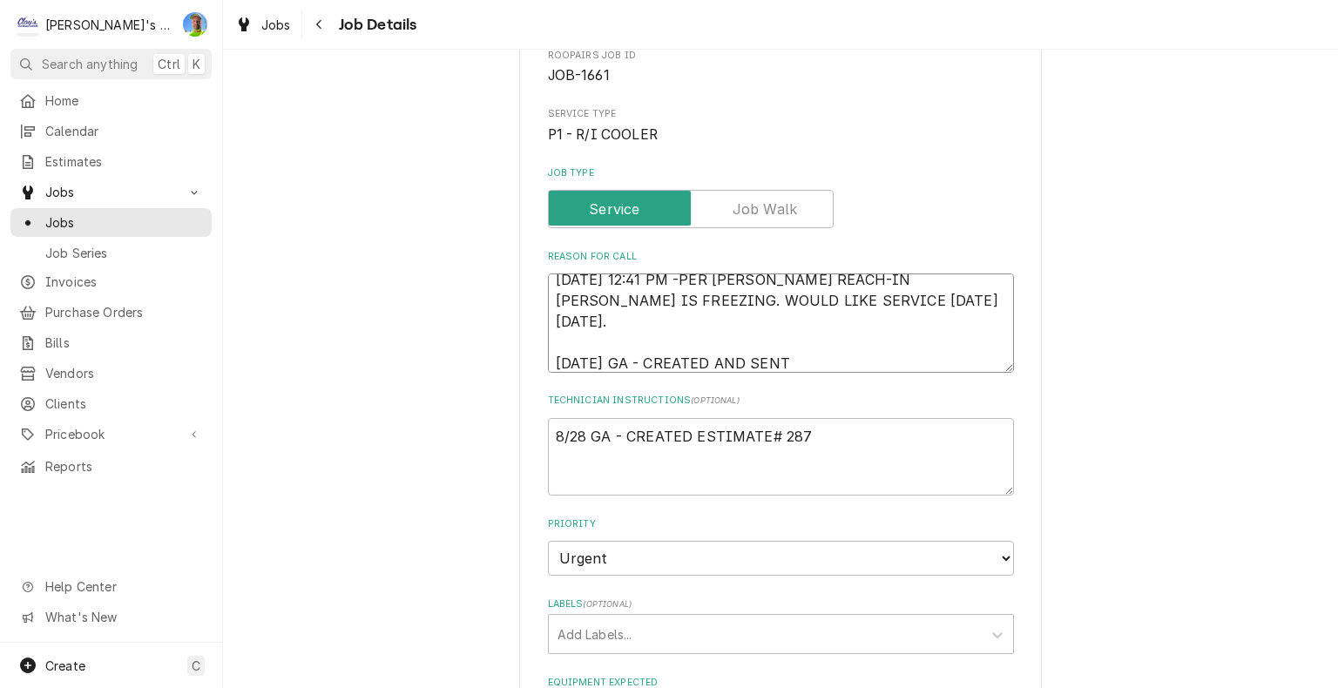
type textarea "4/19/2025 12:41 PM -PER JOHN- OUR REACH-IN DOUGH COOLER IS FREEZING. WOULD LIKE…"
type textarea "x"
type textarea "4/19/2025 12:41 PM -PER JOHN- OUR REACH-IN DOUGH COOLER IS FREEZING. WOULD LIKE…"
type textarea "x"
type textarea "4/19/2025 12:41 PM -PER JOHN- OUR REACH-IN DOUGH COOLER IS FREEZING. WOULD LIKE…"
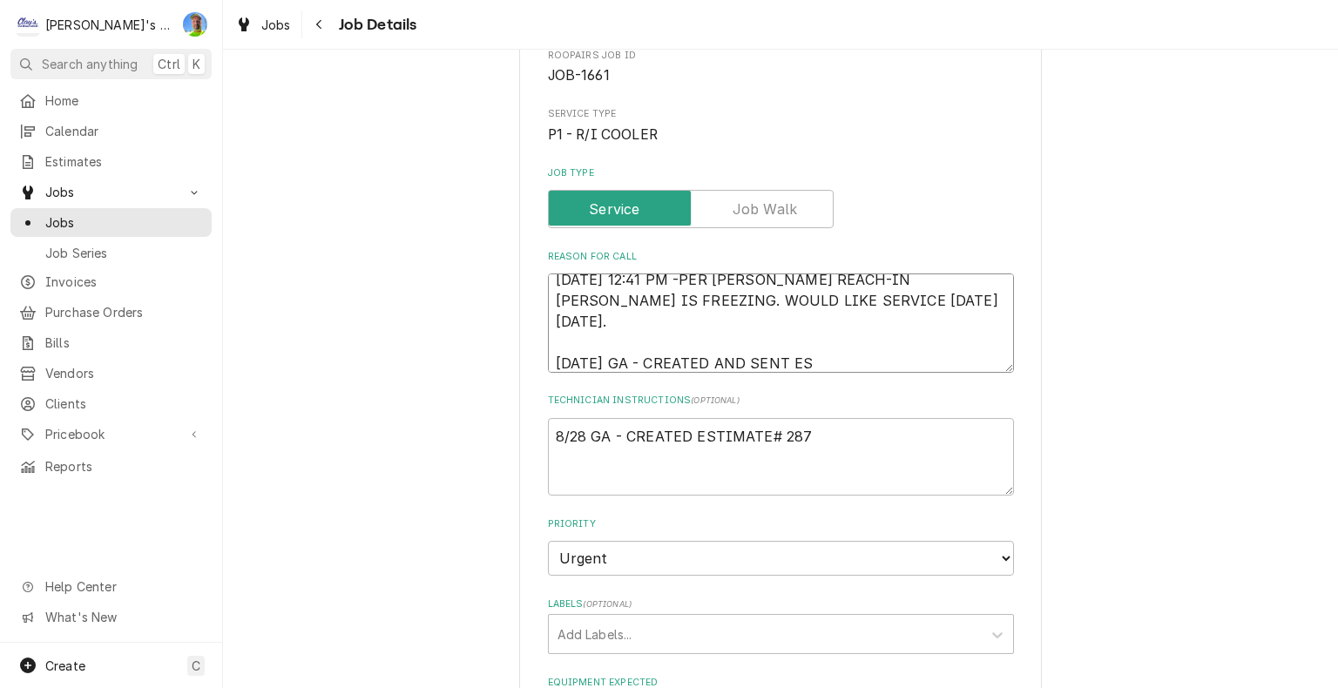
type textarea "x"
type textarea "4/19/2025 12:41 PM -PER JOHN- OUR REACH-IN DOUGH COOLER IS FREEZING. WOULD LIKE…"
type textarea "x"
type textarea "4/19/2025 12:41 PM -PER JOHN- OUR REACH-IN DOUGH COOLER IS FREEZING. WOULD LIKE…"
type textarea "x"
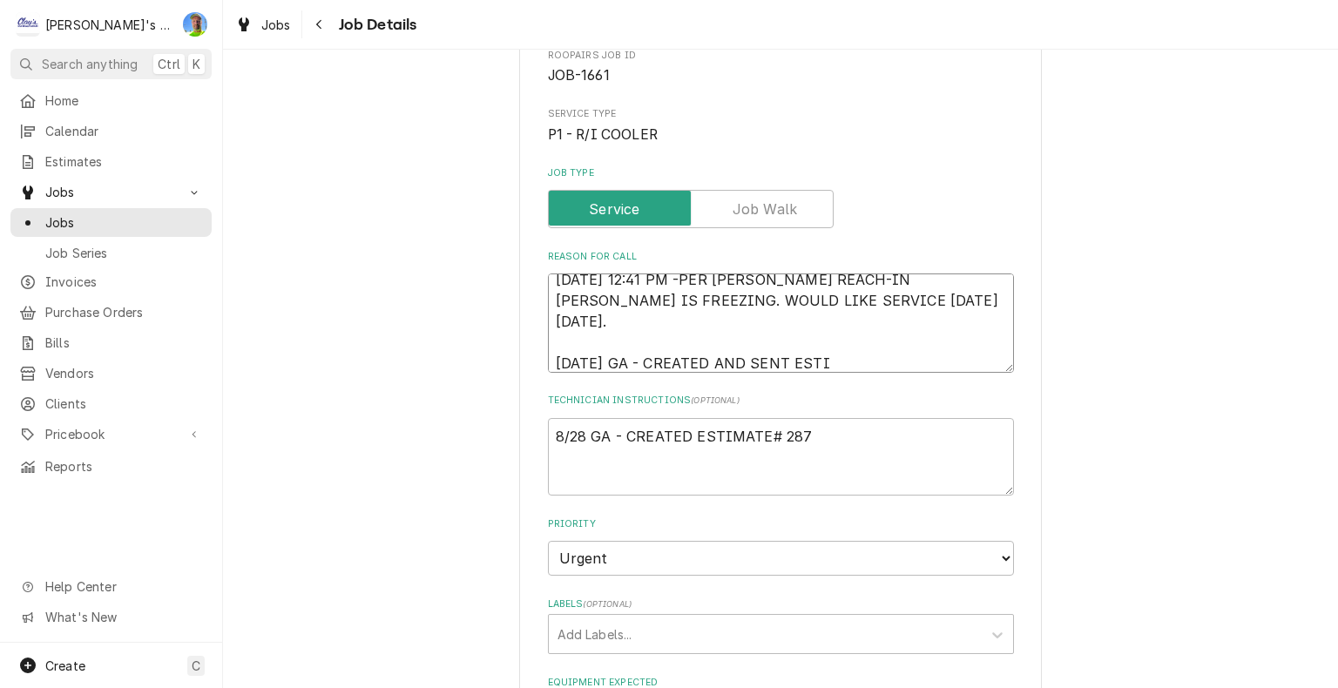
type textarea "4/19/2025 12:41 PM -PER JOHN- OUR REACH-IN DOUGH COOLER IS FREEZING. WOULD LIKE…"
type textarea "x"
type textarea "4/19/2025 12:41 PM -PER JOHN- OUR REACH-IN DOUGH COOLER IS FREEZING. WOULD LIKE…"
type textarea "x"
type textarea "4/19/2025 12:41 PM -PER JOHN- OUR REACH-IN DOUGH COOLER IS FREEZING. WOULD LIKE…"
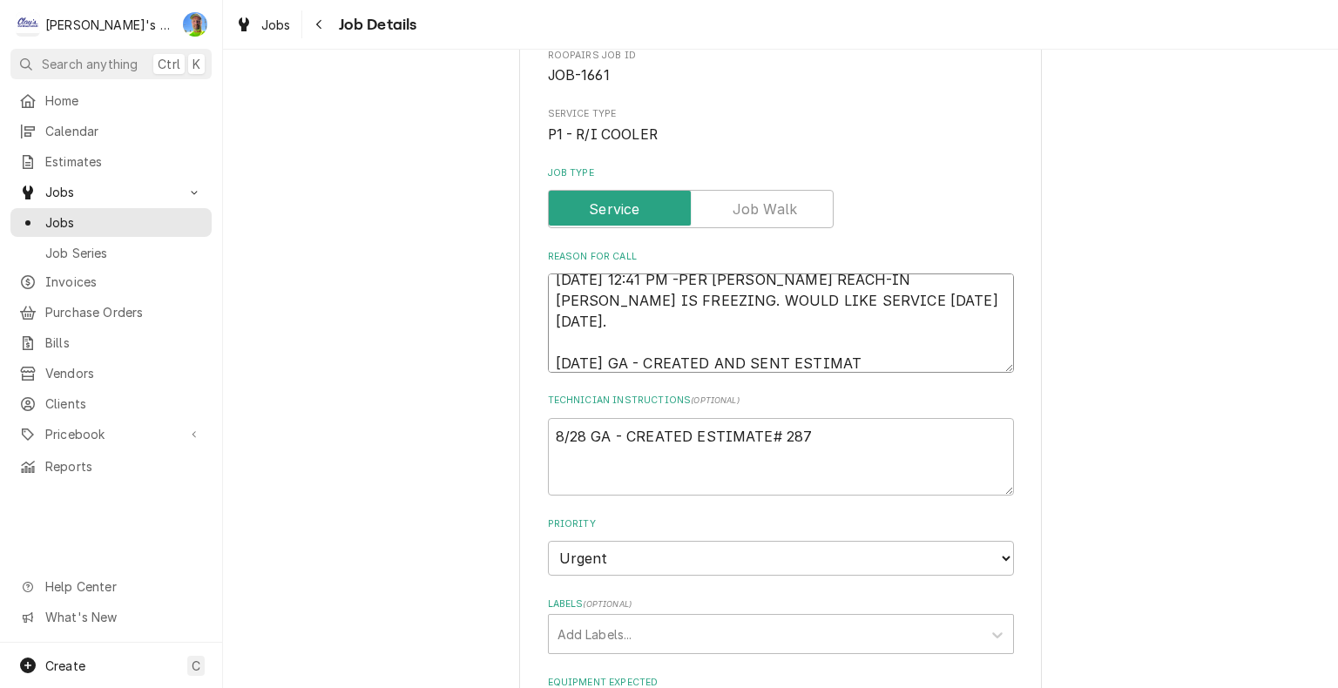
type textarea "x"
type textarea "4/19/2025 12:41 PM -PER JOHN- OUR REACH-IN DOUGH COOLER IS FREEZING. WOULD LIKE…"
type textarea "x"
type textarea "4/19/2025 12:41 PM -PER JOHN- OUR REACH-IN DOUGH COOLER IS FREEZING. WOULD LIKE…"
type textarea "x"
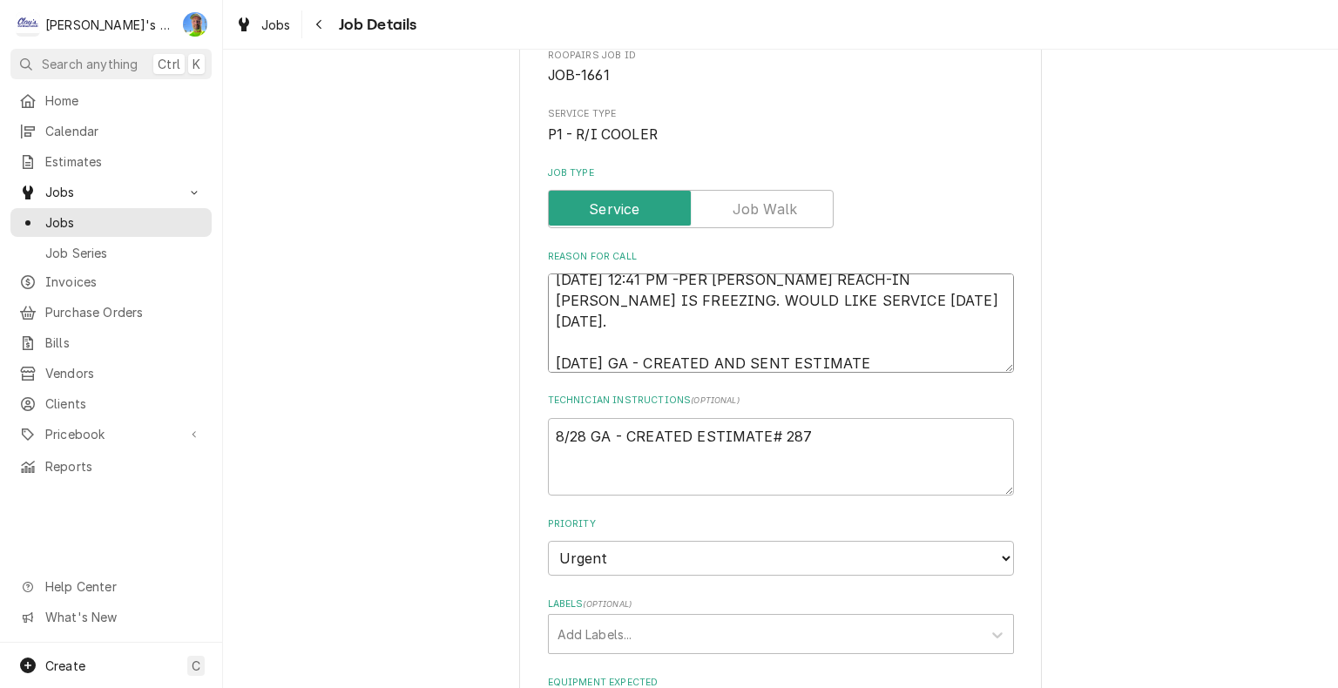
type textarea "4/19/2025 12:41 PM -PER JOHN- OUR REACH-IN DOUGH COOLER IS FREEZING. WOULD LIKE…"
type textarea "x"
type textarea "4/19/2025 12:41 PM -PER JOHN- OUR REACH-IN DOUGH COOLER IS FREEZING. WOULD LIKE…"
type textarea "x"
type textarea "4/19/2025 12:41 PM -PER JOHN- OUR REACH-IN DOUGH COOLER IS FREEZING. WOULD LIKE…"
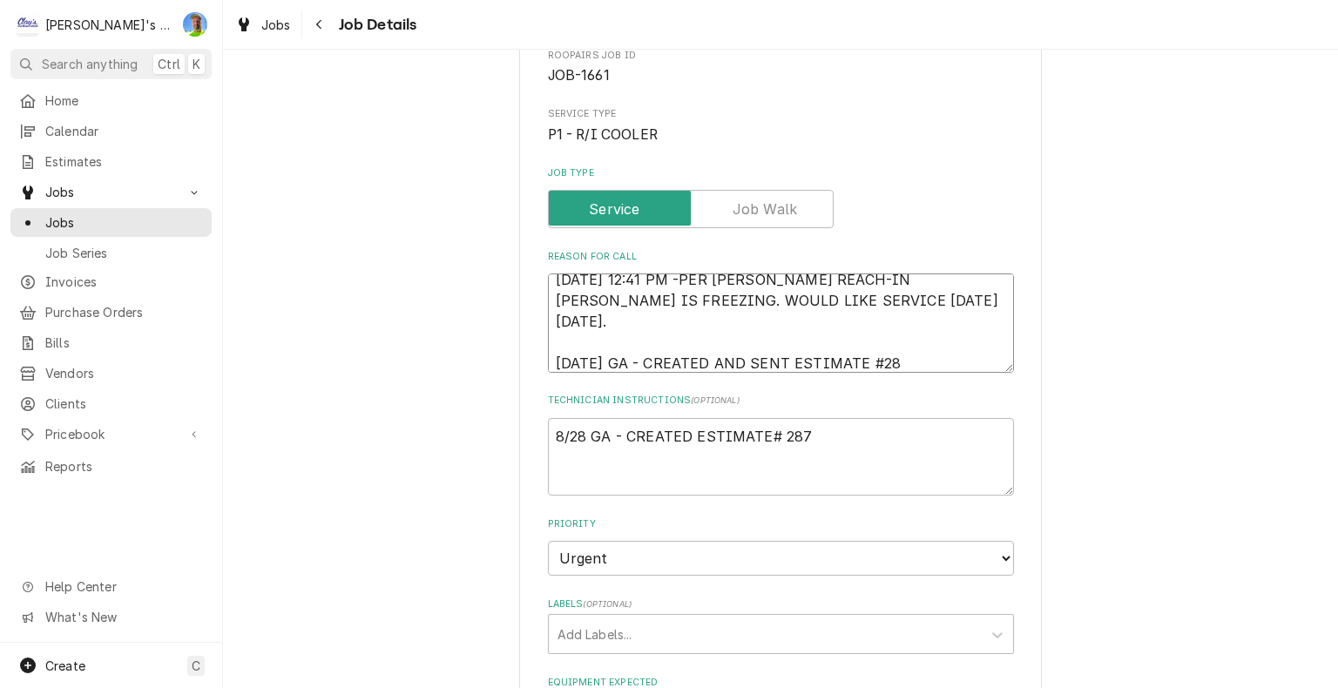
type textarea "x"
type textarea "4/19/2025 12:41 PM -PER JOHN- OUR REACH-IN DOUGH COOLER IS FREEZING. WOULD LIKE…"
type textarea "x"
type textarea "4/19/2025 12:41 PM -PER JOHN- OUR REACH-IN DOUGH COOLER IS FREEZING. WOULD LIKE…"
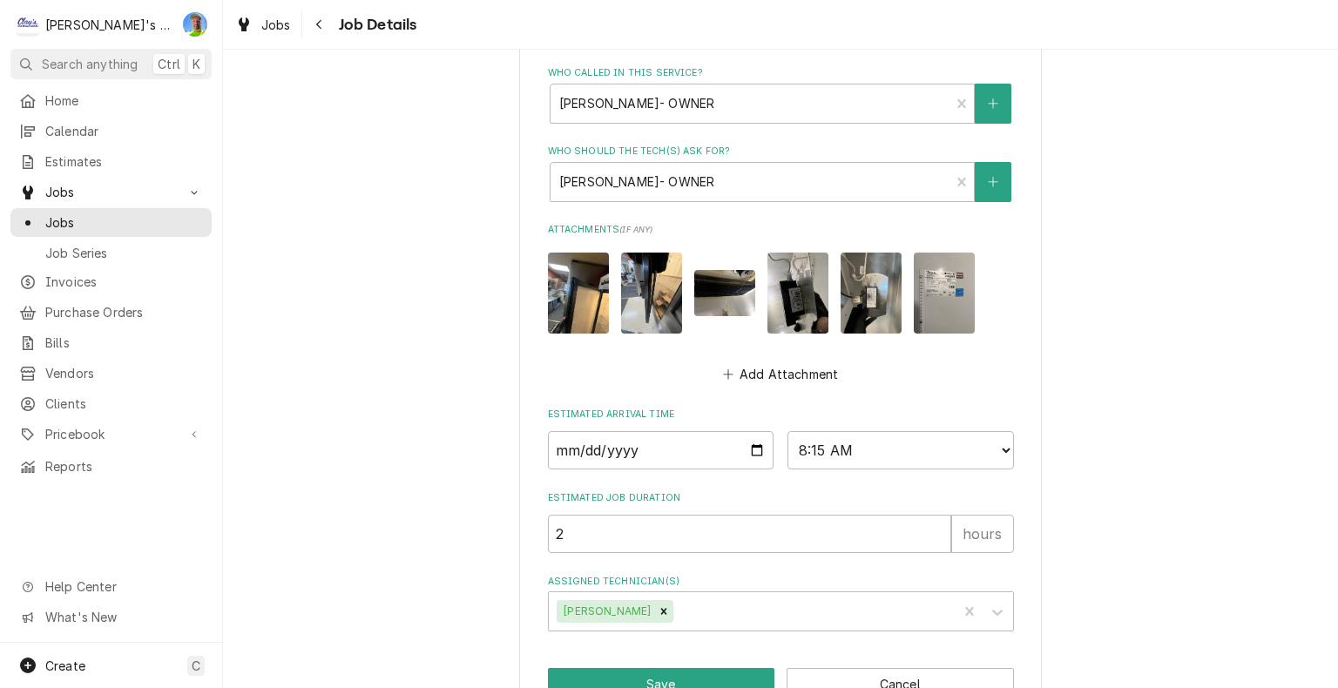
scroll to position [1046, 0]
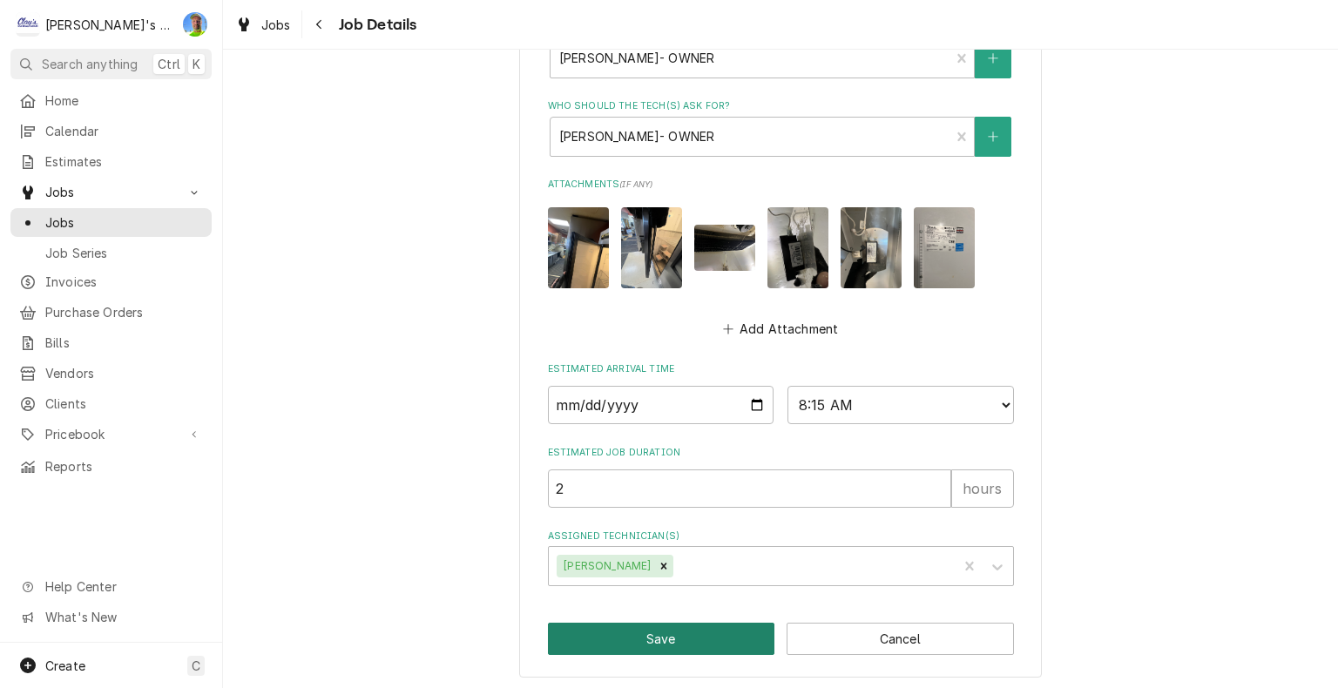
click at [645, 626] on button "Save" at bounding box center [661, 639] width 227 height 32
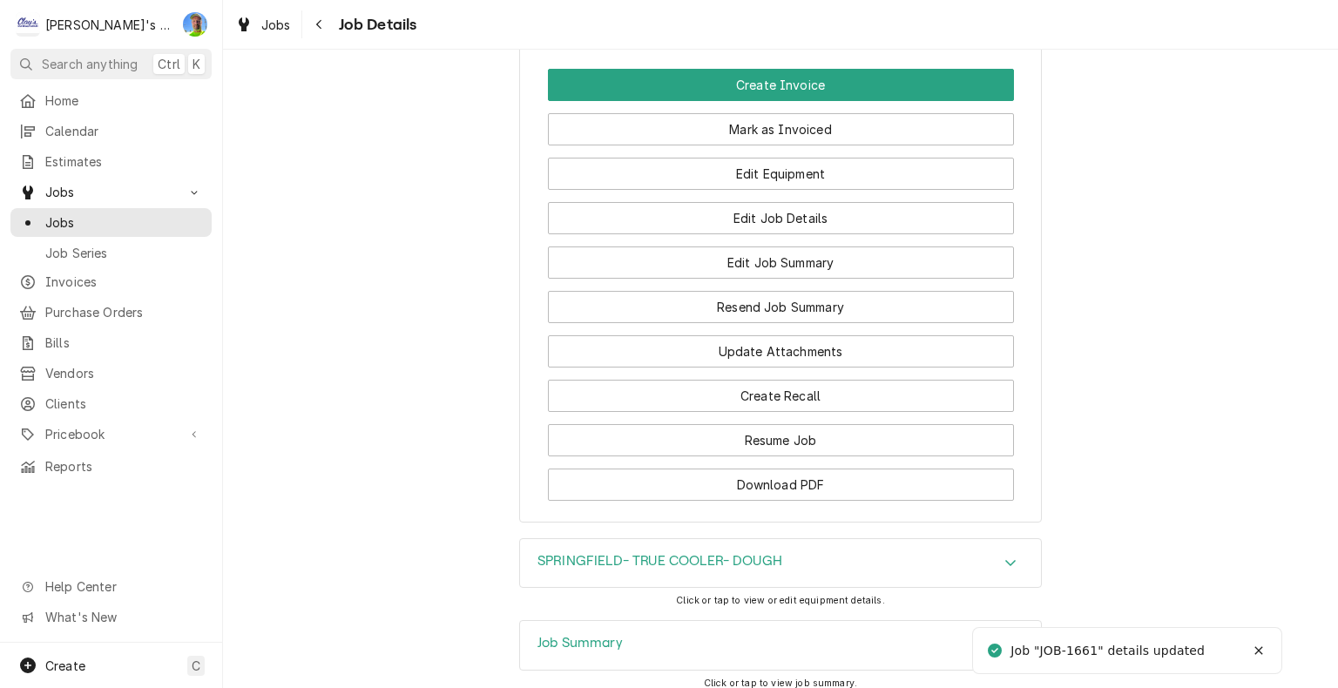
scroll to position [1830, 0]
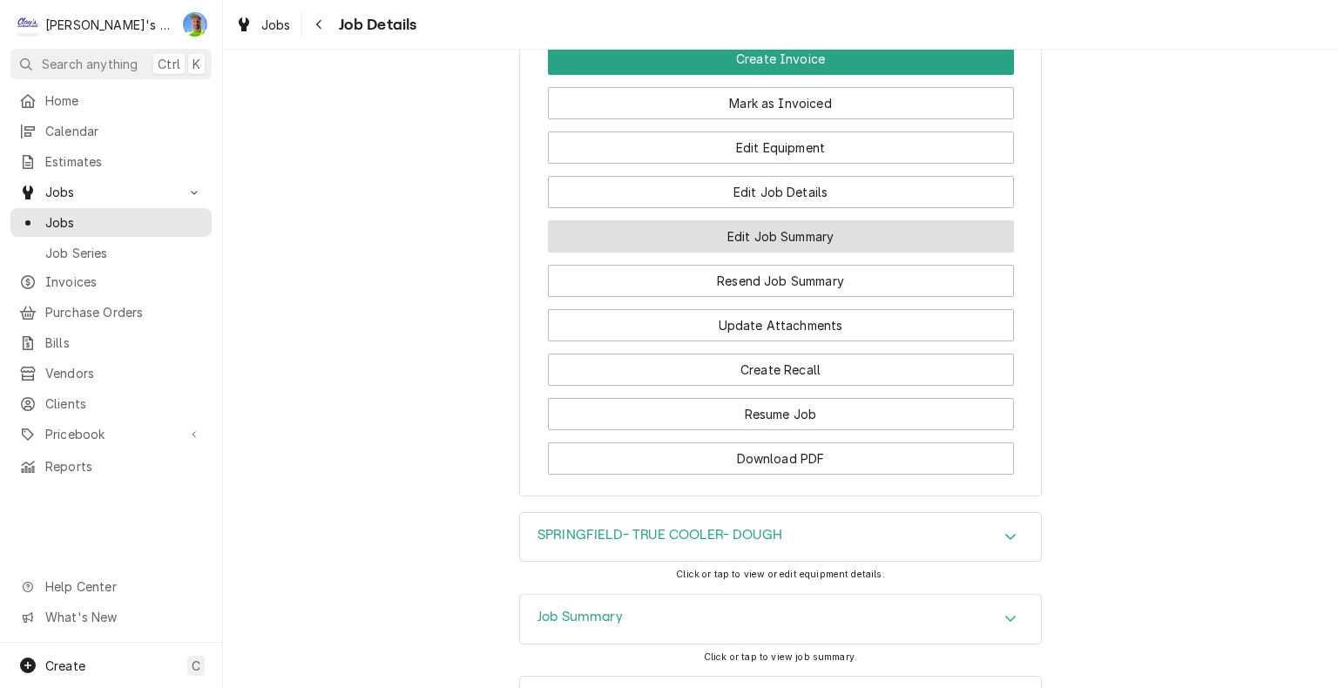
click at [879, 253] on button "Edit Job Summary" at bounding box center [781, 236] width 466 height 32
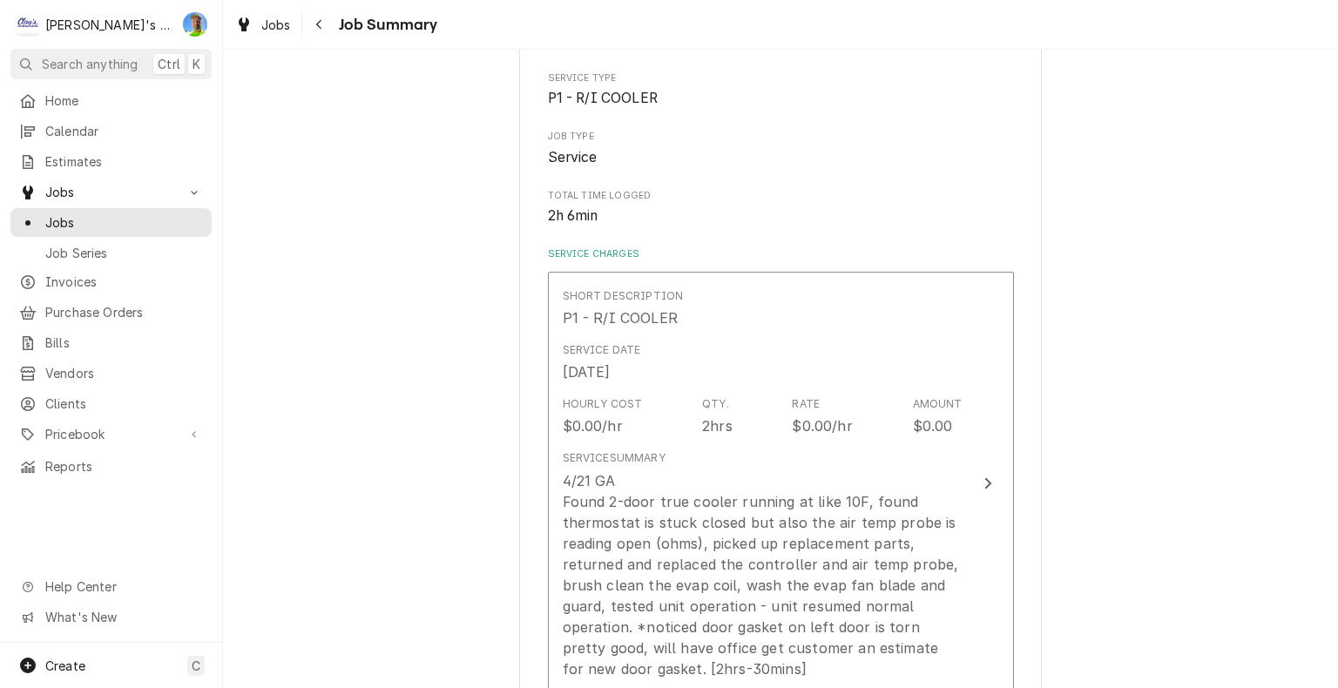
scroll to position [349, 0]
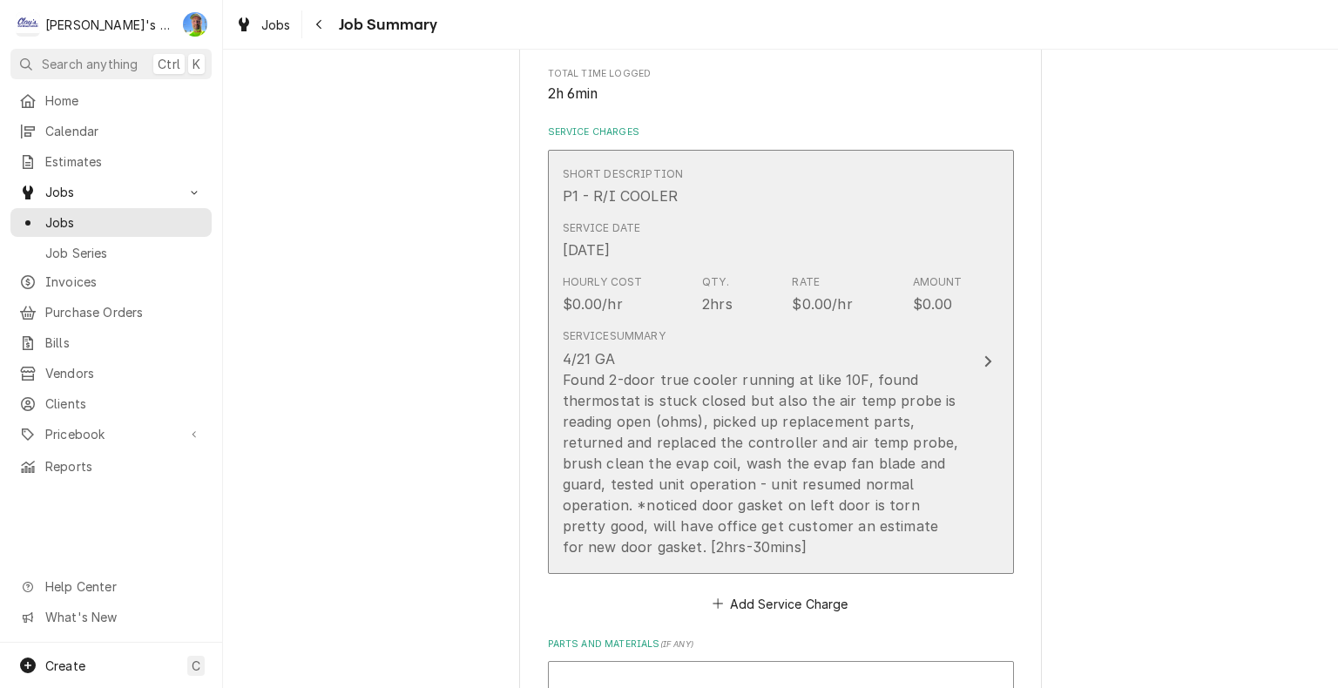
click at [967, 344] on button "Short Description P1 - R/I COOLER Service Date [DATE] Hourly Cost $0.00/hr Qty.…" at bounding box center [781, 362] width 466 height 424
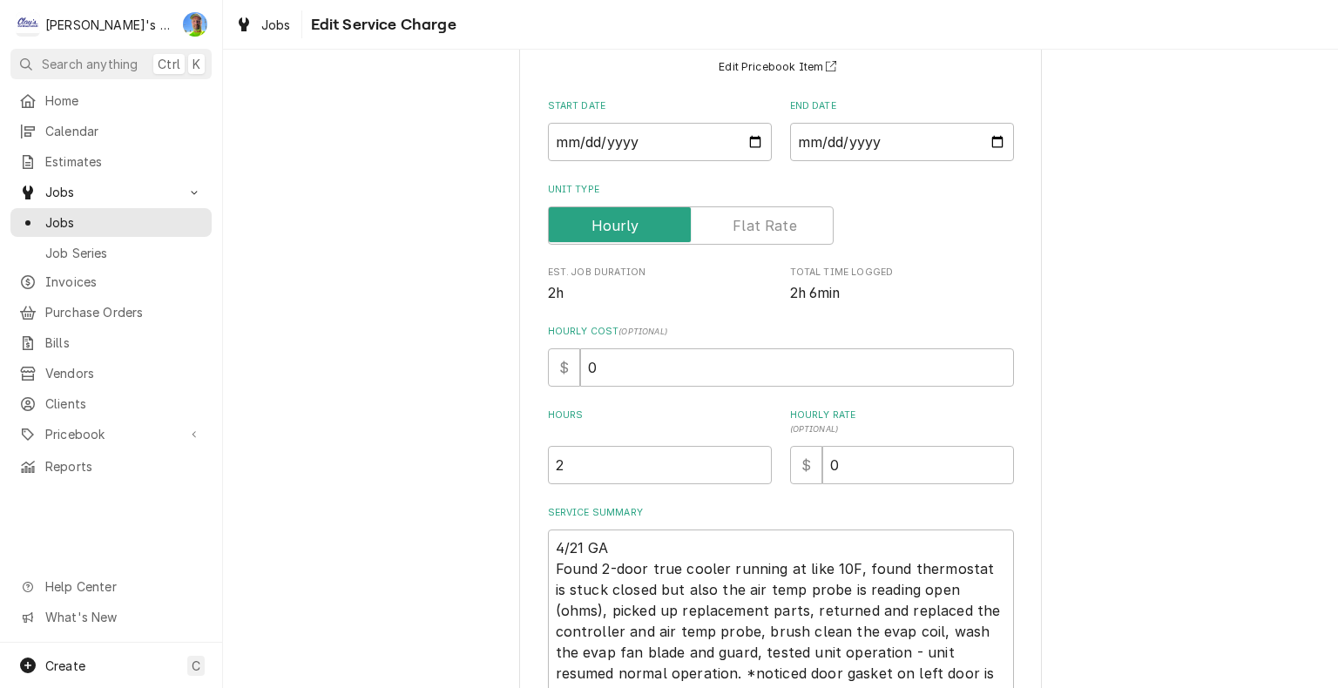
scroll to position [174, 0]
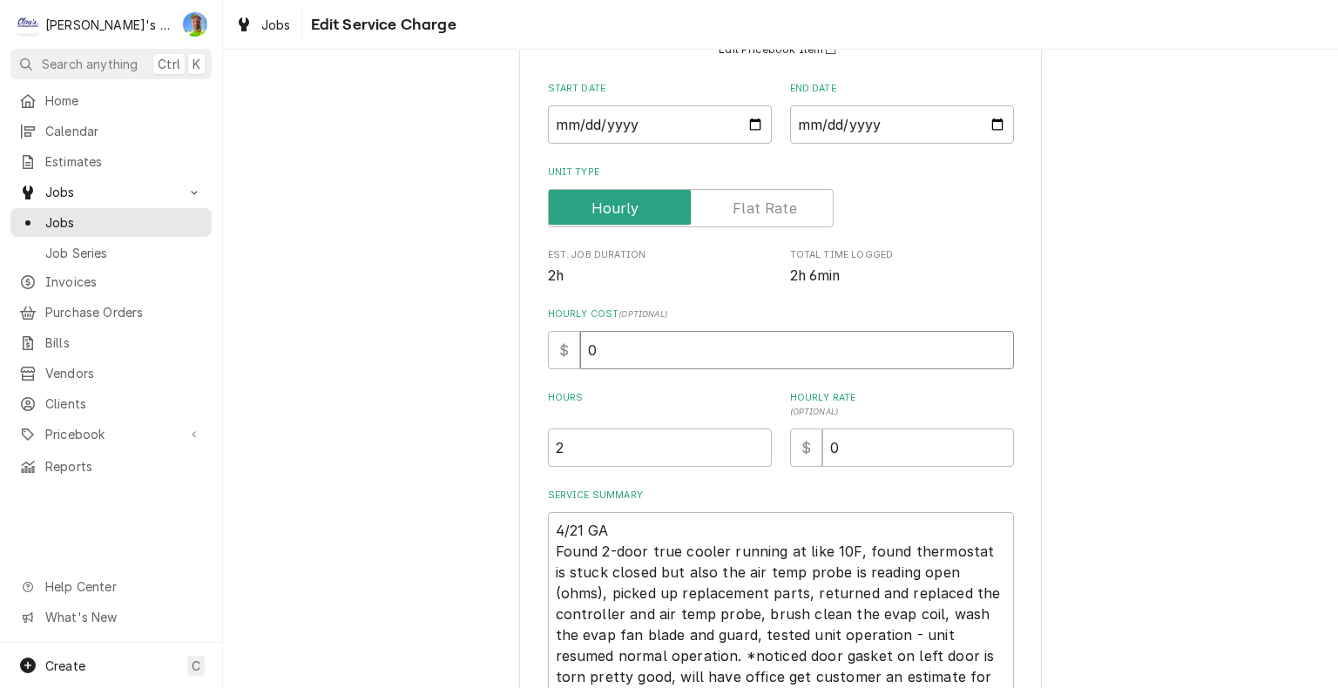
click at [597, 346] on input "0" at bounding box center [797, 350] width 434 height 38
type textarea "x"
type input "6"
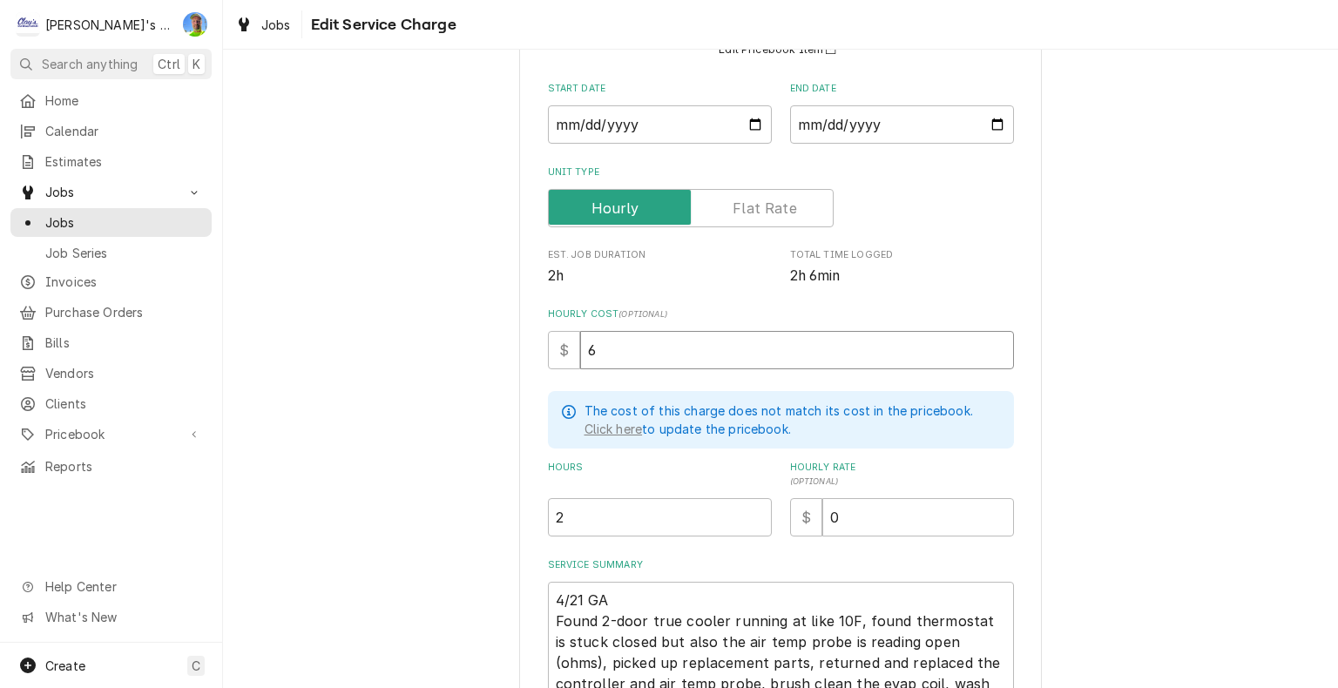
type textarea "x"
type input "60"
click at [605, 516] on input "2" at bounding box center [660, 517] width 224 height 38
type textarea "x"
type input "2.5"
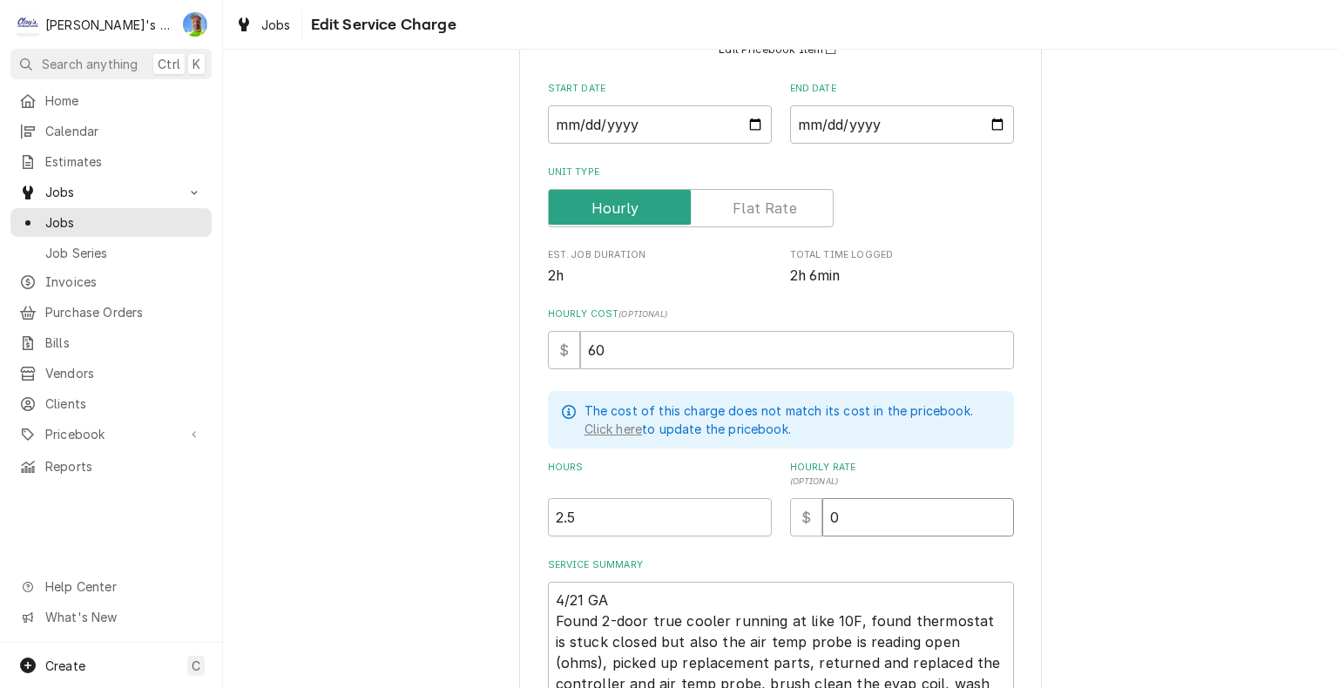
type textarea "x"
type input "1"
type textarea "x"
type input "12"
type textarea "x"
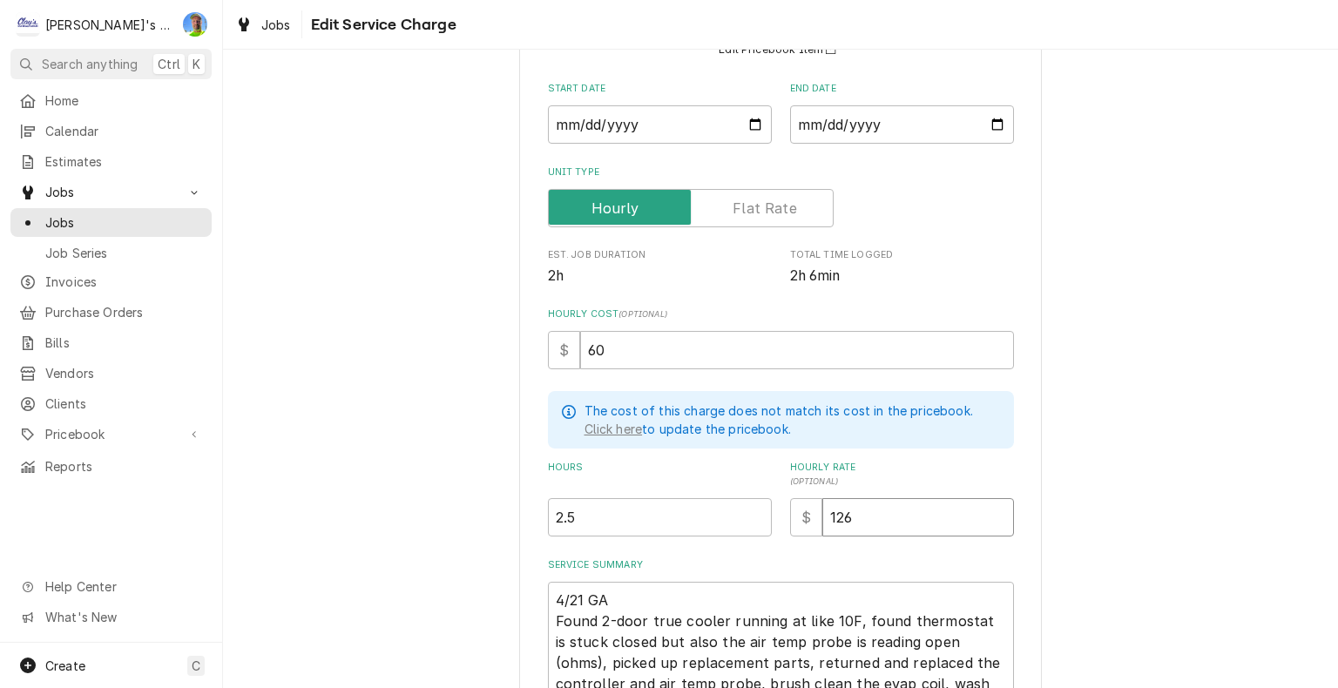
type input "126"
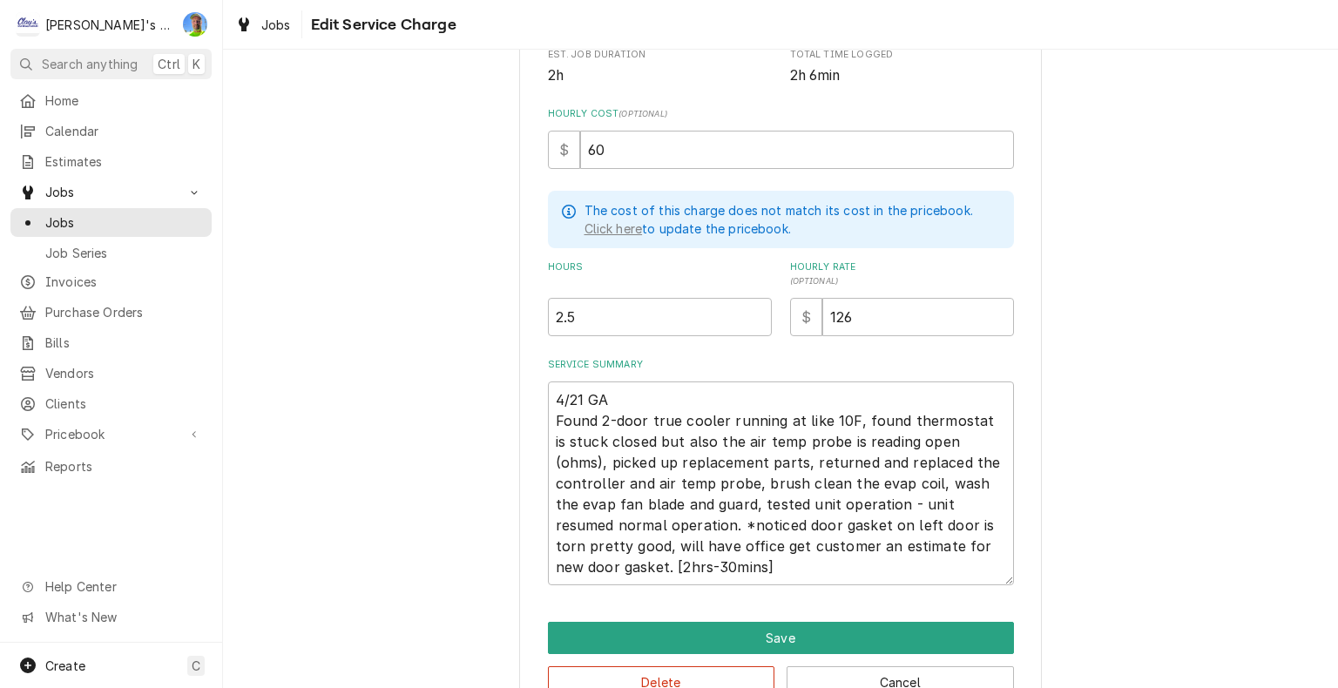
scroll to position [418, 0]
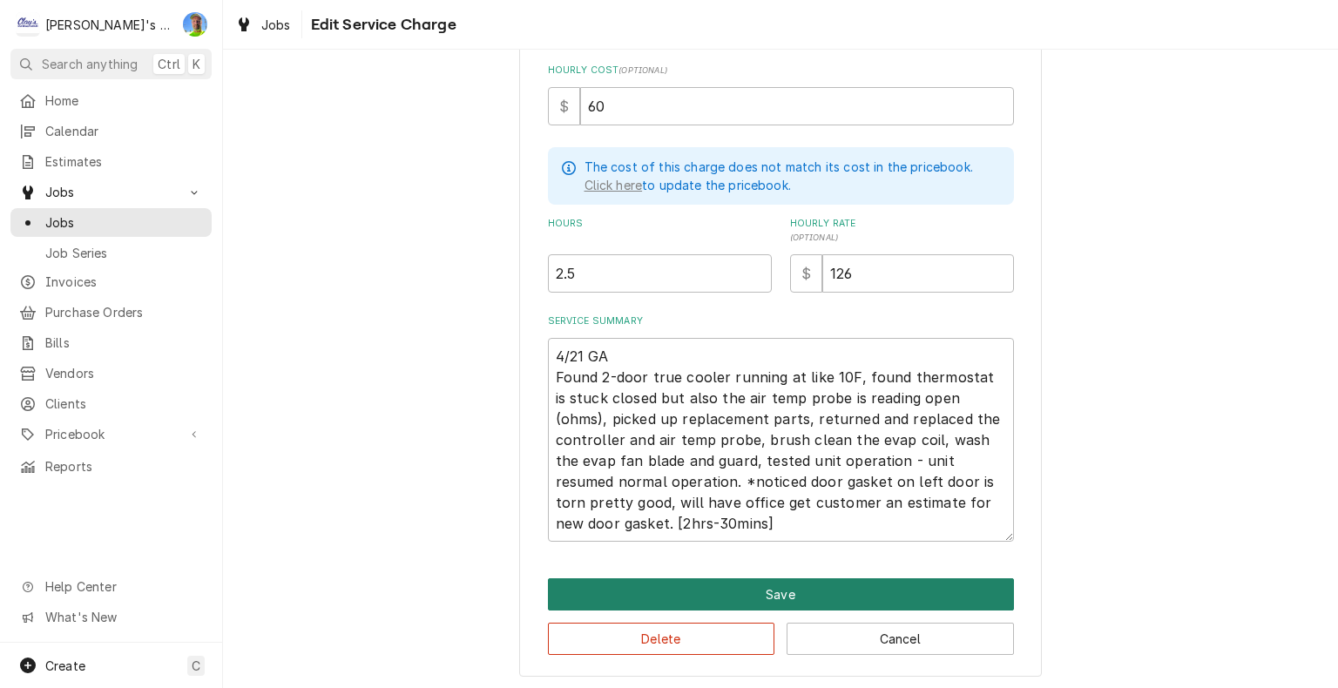
click at [957, 594] on button "Save" at bounding box center [781, 595] width 466 height 32
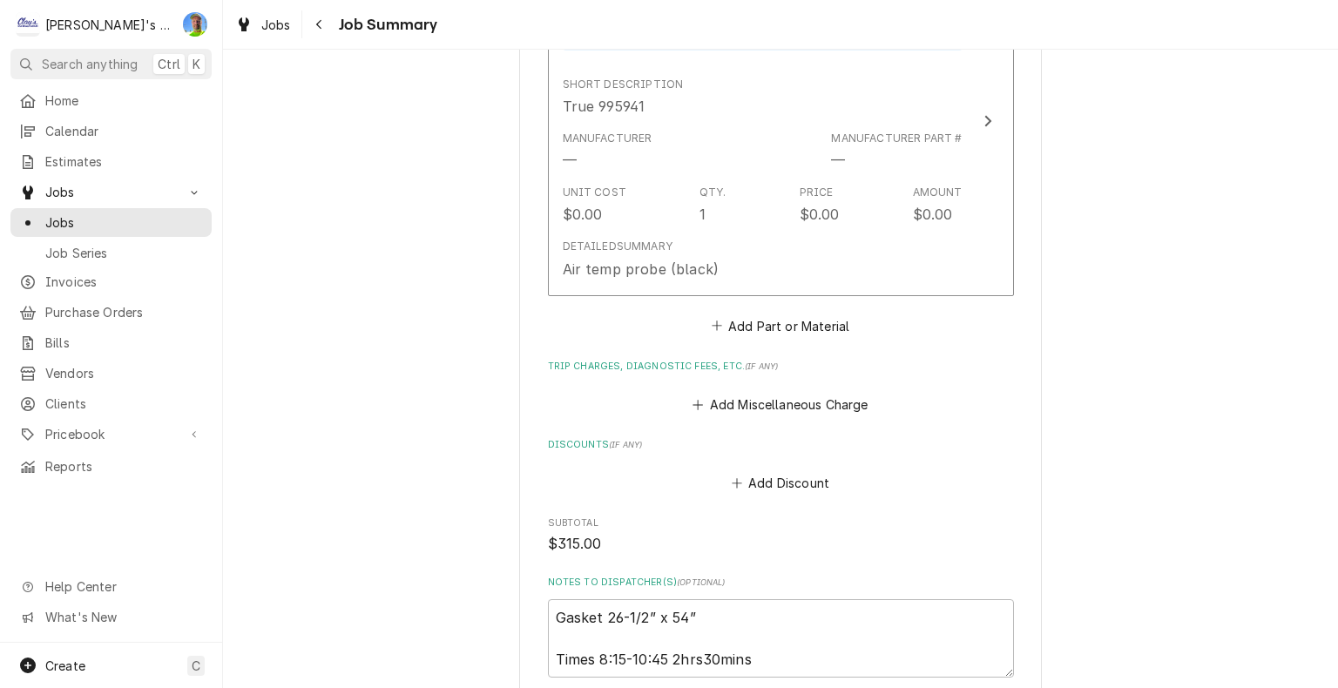
scroll to position [1394, 0]
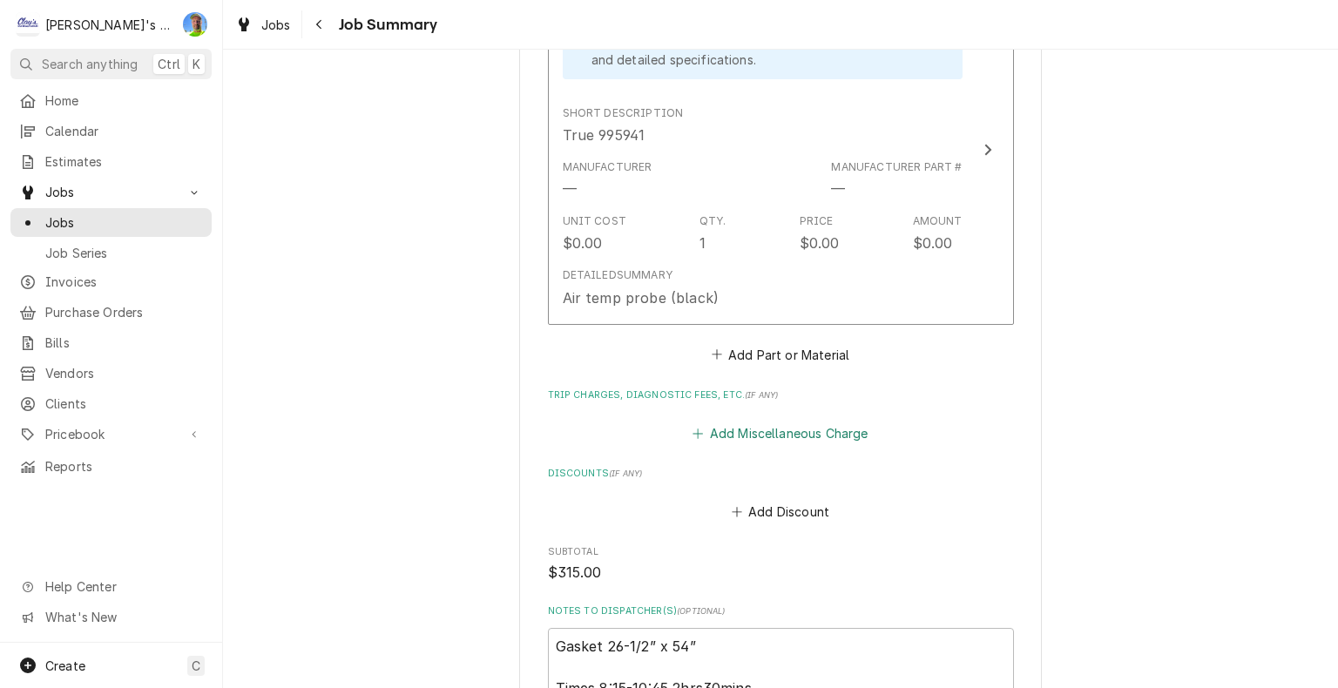
click at [760, 427] on button "Add Miscellaneous Charge" at bounding box center [780, 433] width 181 height 24
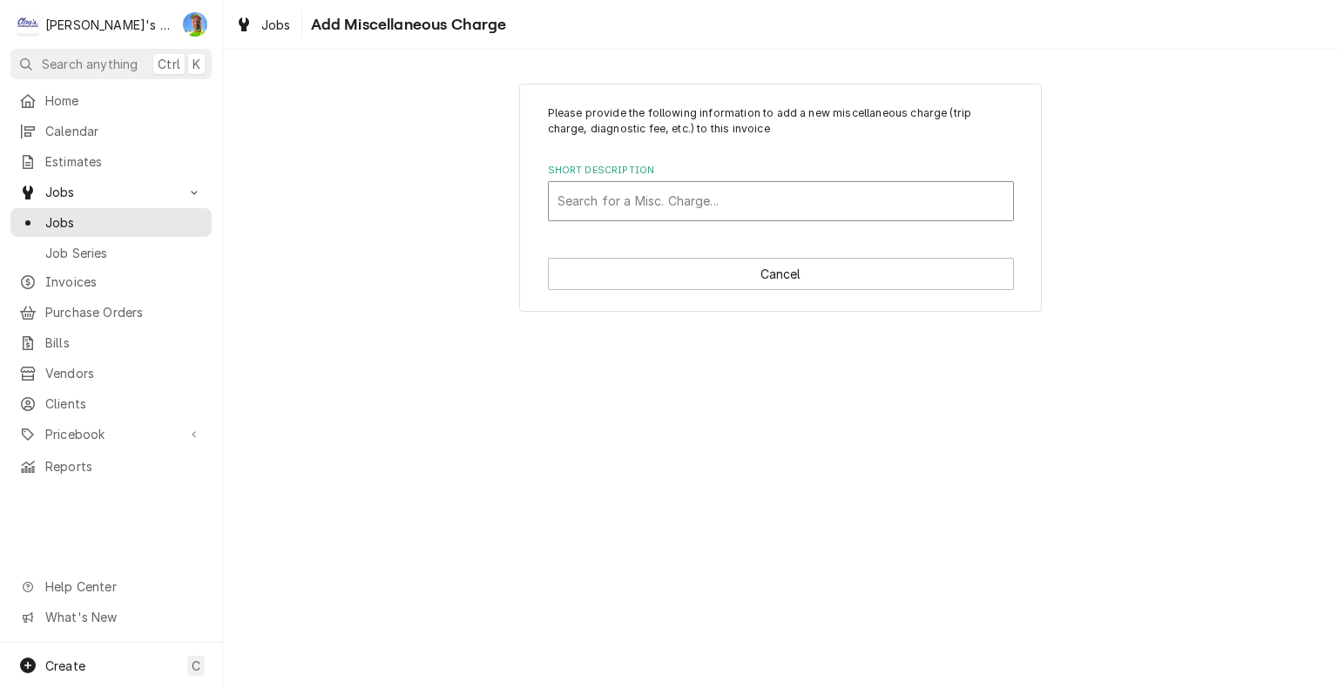
click at [661, 204] on div "Short Description" at bounding box center [781, 201] width 447 height 31
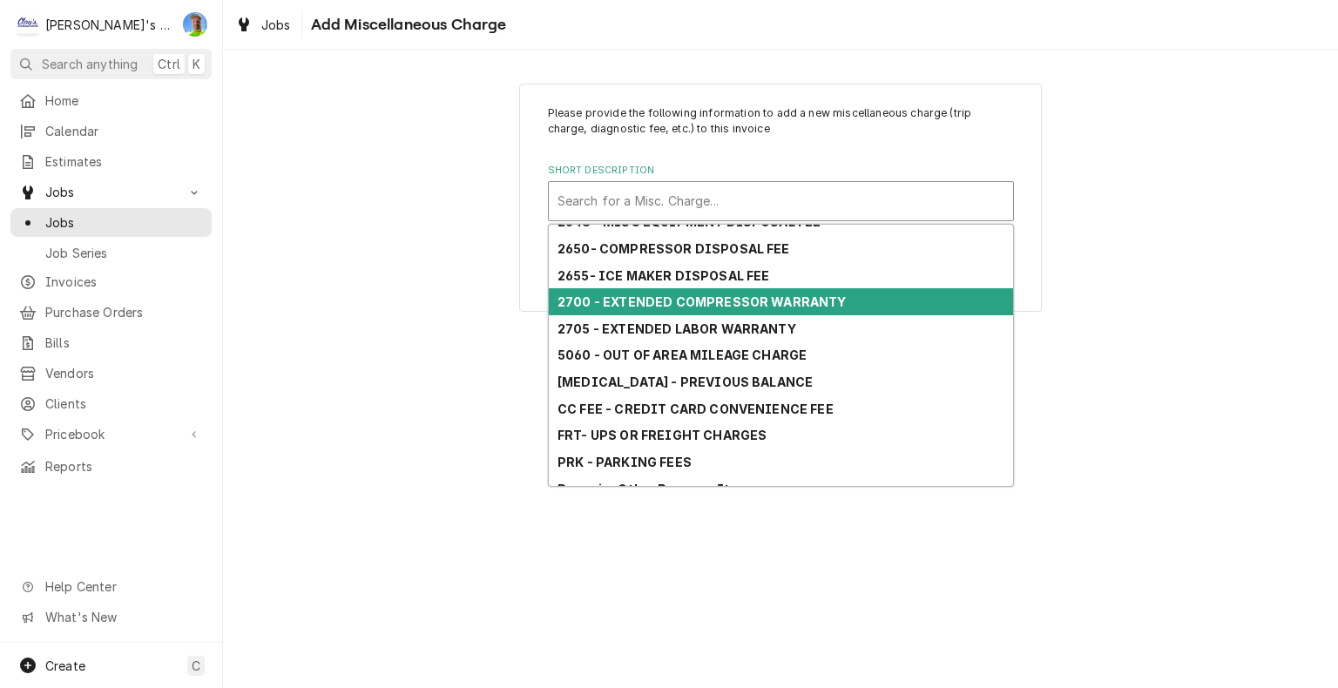
scroll to position [165, 0]
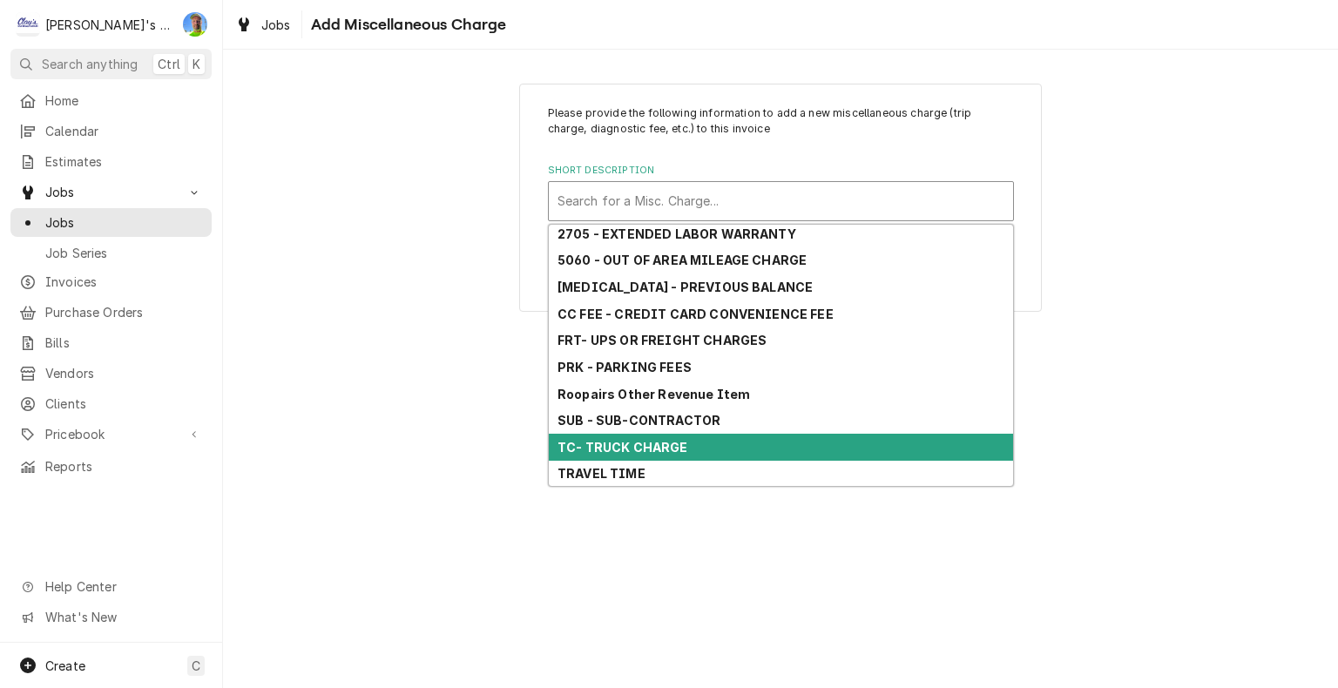
click at [711, 444] on div "TC- TRUCK CHARGE" at bounding box center [781, 447] width 464 height 27
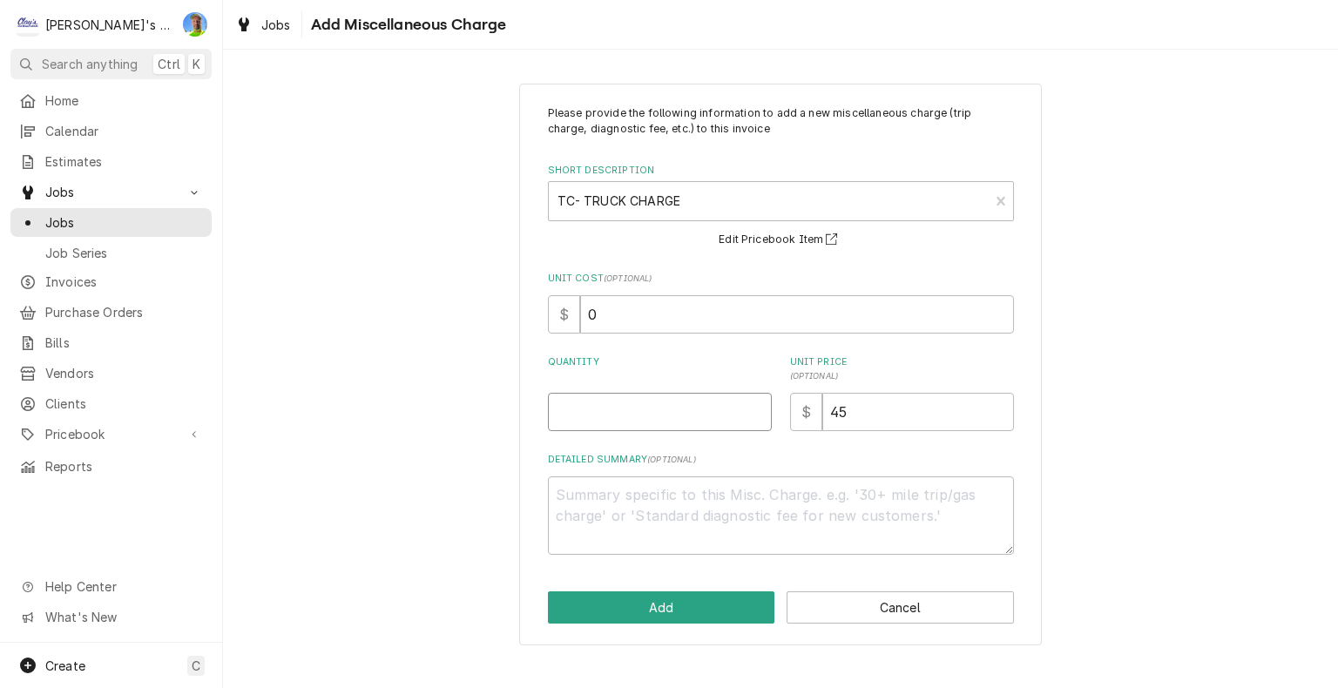
click at [615, 415] on input "Quantity" at bounding box center [660, 412] width 224 height 38
type textarea "x"
type input "1"
click at [701, 612] on button "Add" at bounding box center [661, 608] width 227 height 32
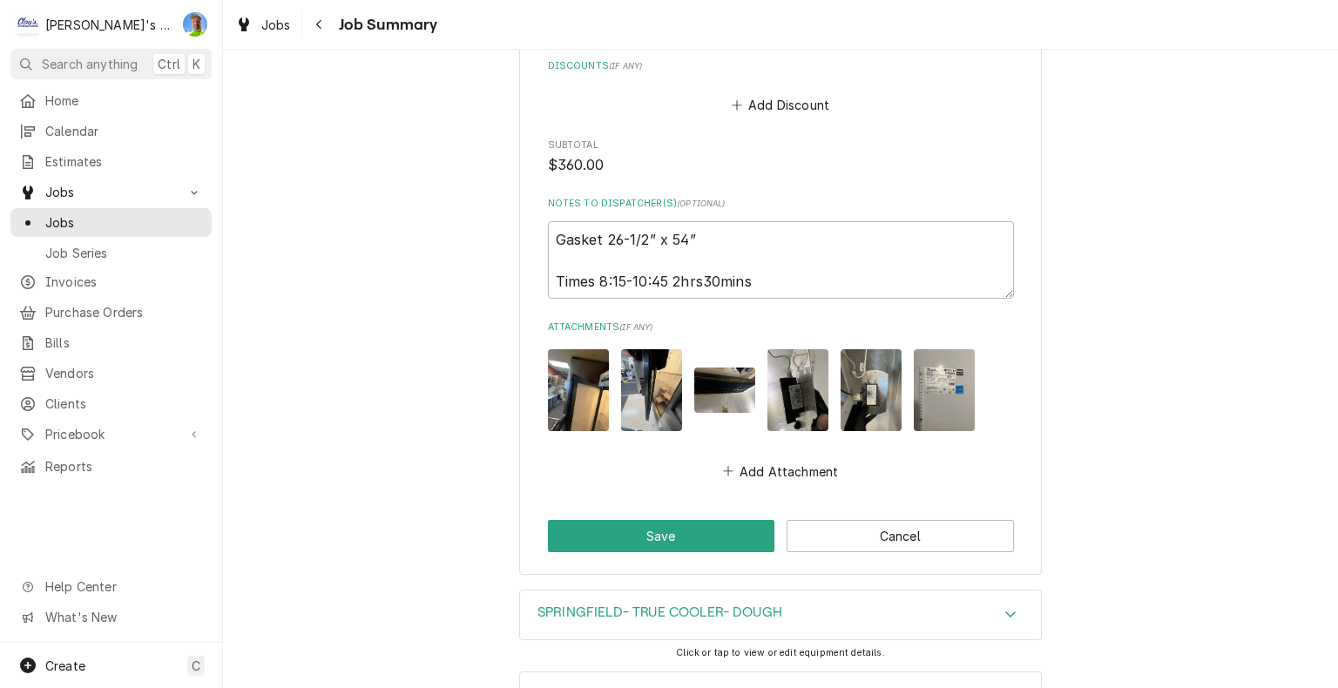
scroll to position [2001, 0]
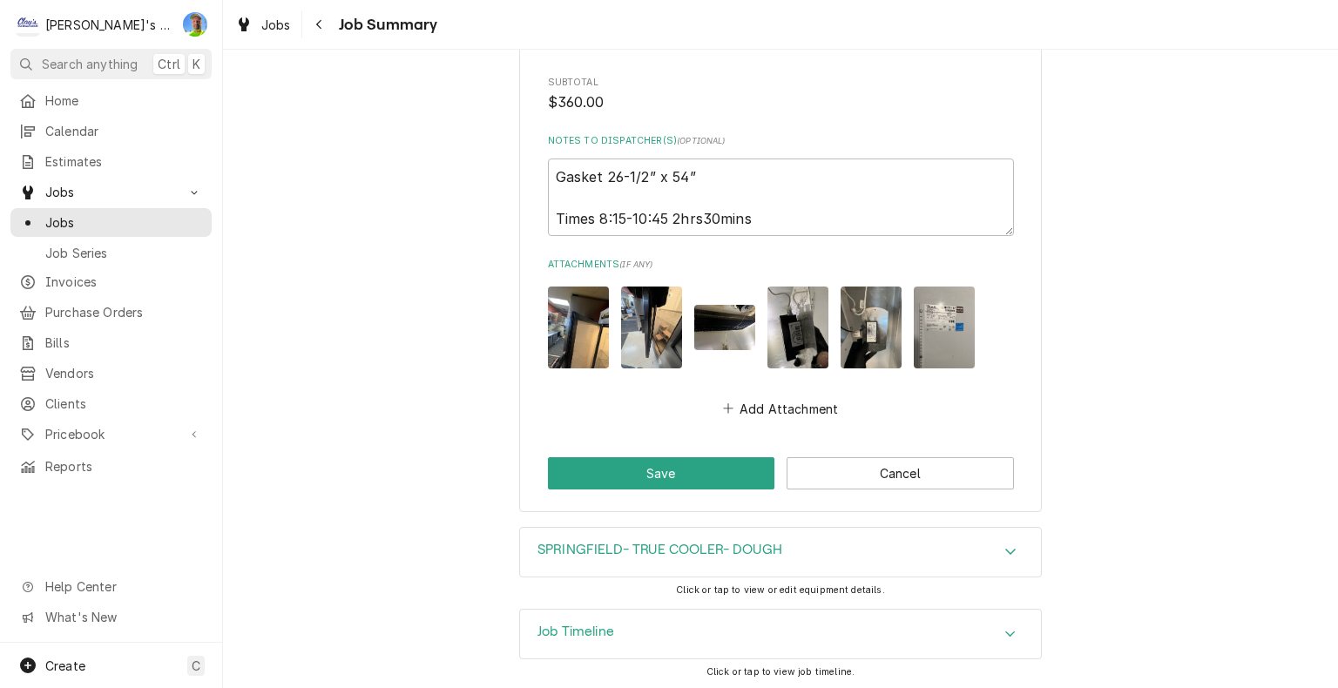
click at [867, 552] on div "SPRINGFIELD- TRUE COOLER- DOUGH" at bounding box center [780, 552] width 521 height 49
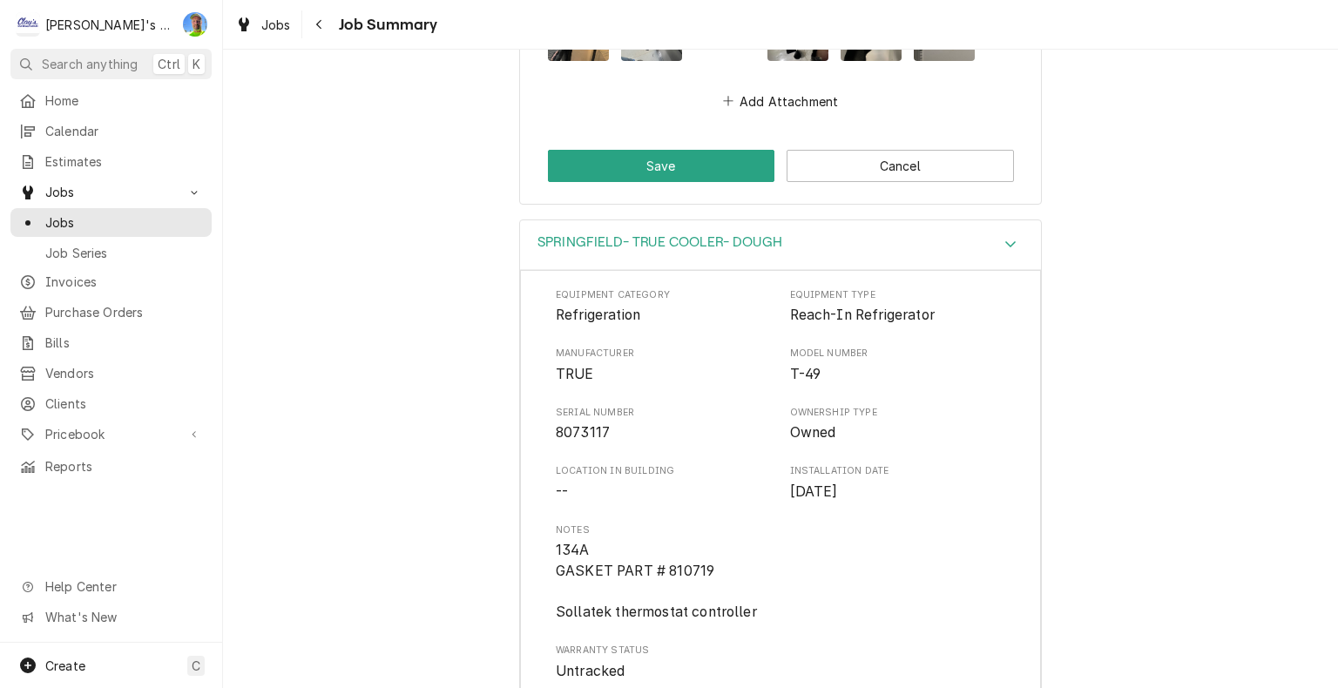
scroll to position [2349, 0]
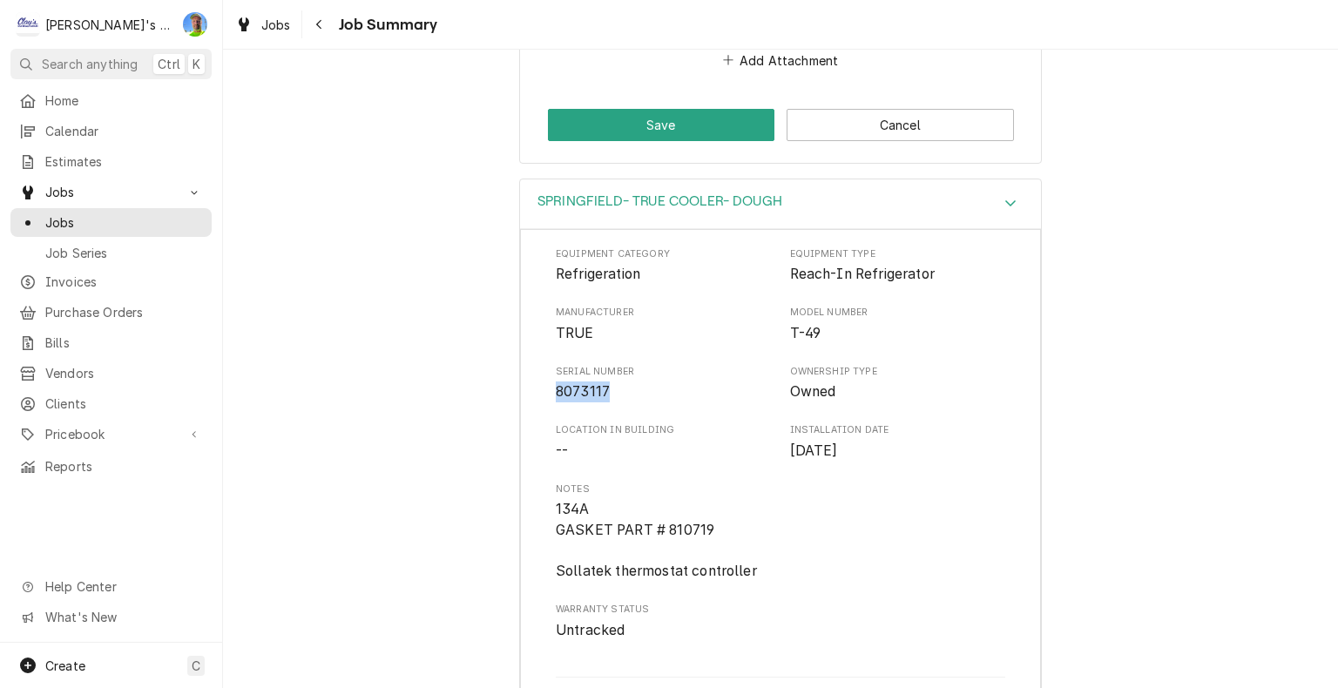
drag, startPoint x: 551, startPoint y: 389, endPoint x: 603, endPoint y: 398, distance: 53.0
click at [603, 398] on span "8073117" at bounding box center [664, 392] width 216 height 21
drag, startPoint x: 582, startPoint y: 392, endPoint x: 1101, endPoint y: 483, distance: 527.2
click at [1101, 483] on div "SPRINGFIELD- TRUE COOLER- DOUGH Equipment Category Refrigeration Equipment Type…" at bounding box center [780, 467] width 1115 height 576
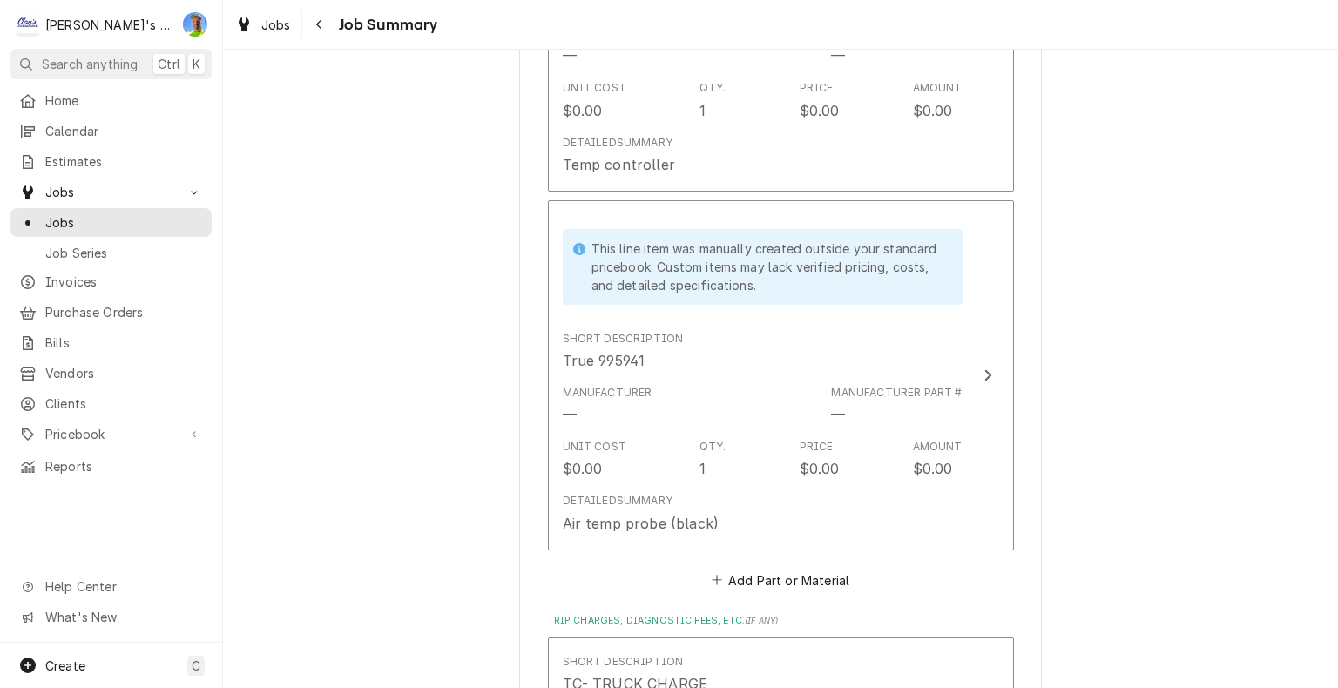
scroll to position [1129, 0]
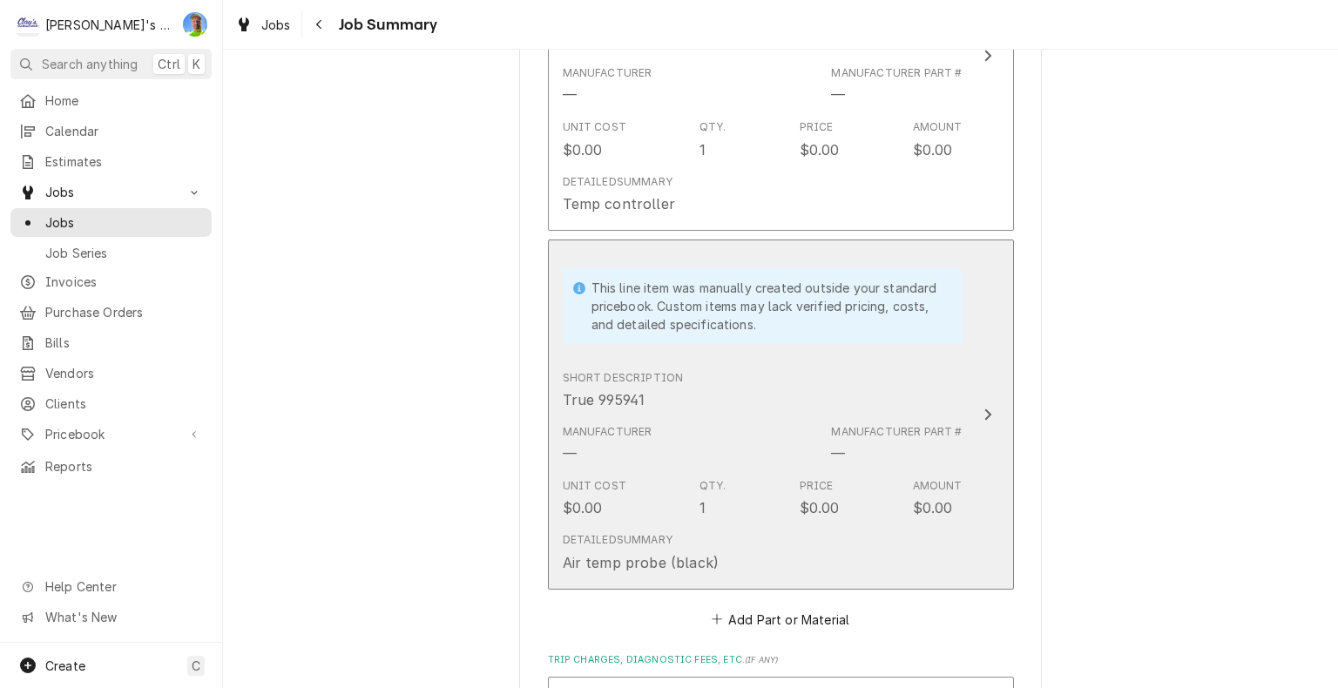
click at [593, 397] on div "True 995941" at bounding box center [604, 399] width 83 height 21
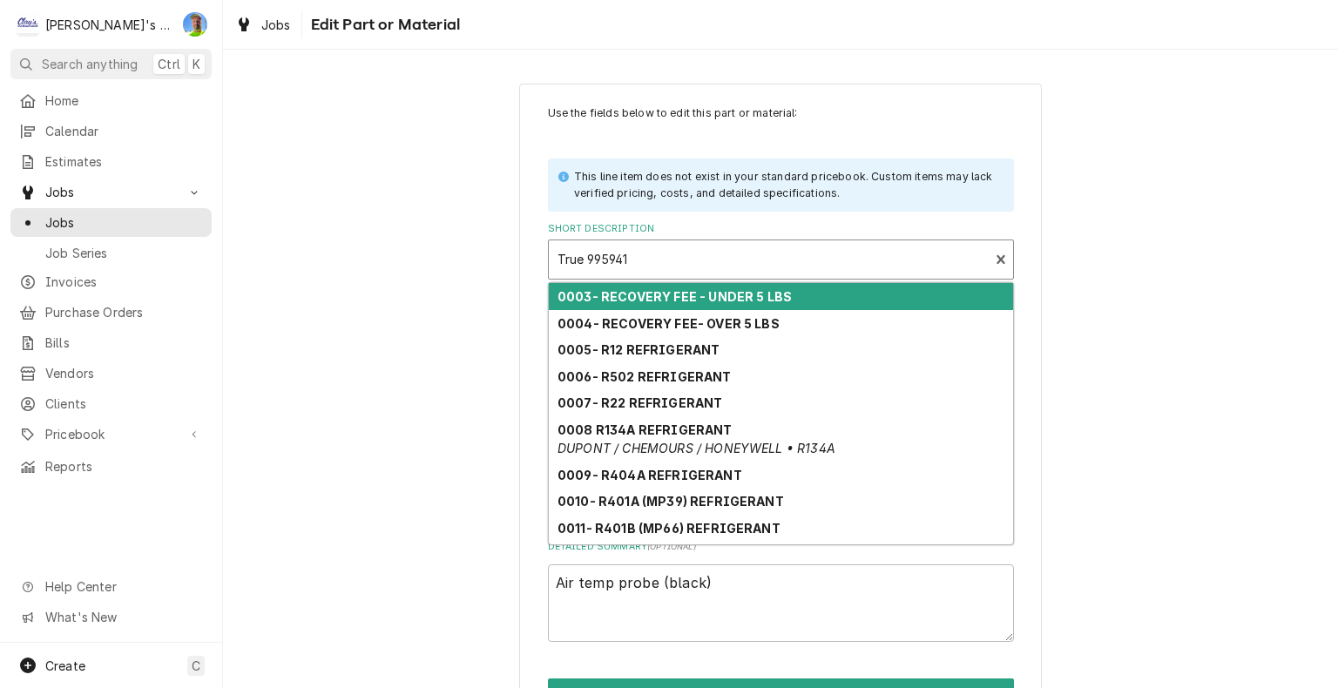
drag, startPoint x: 582, startPoint y: 258, endPoint x: 591, endPoint y: 261, distance: 9.1
click at [591, 261] on div "Short Description" at bounding box center [769, 259] width 423 height 31
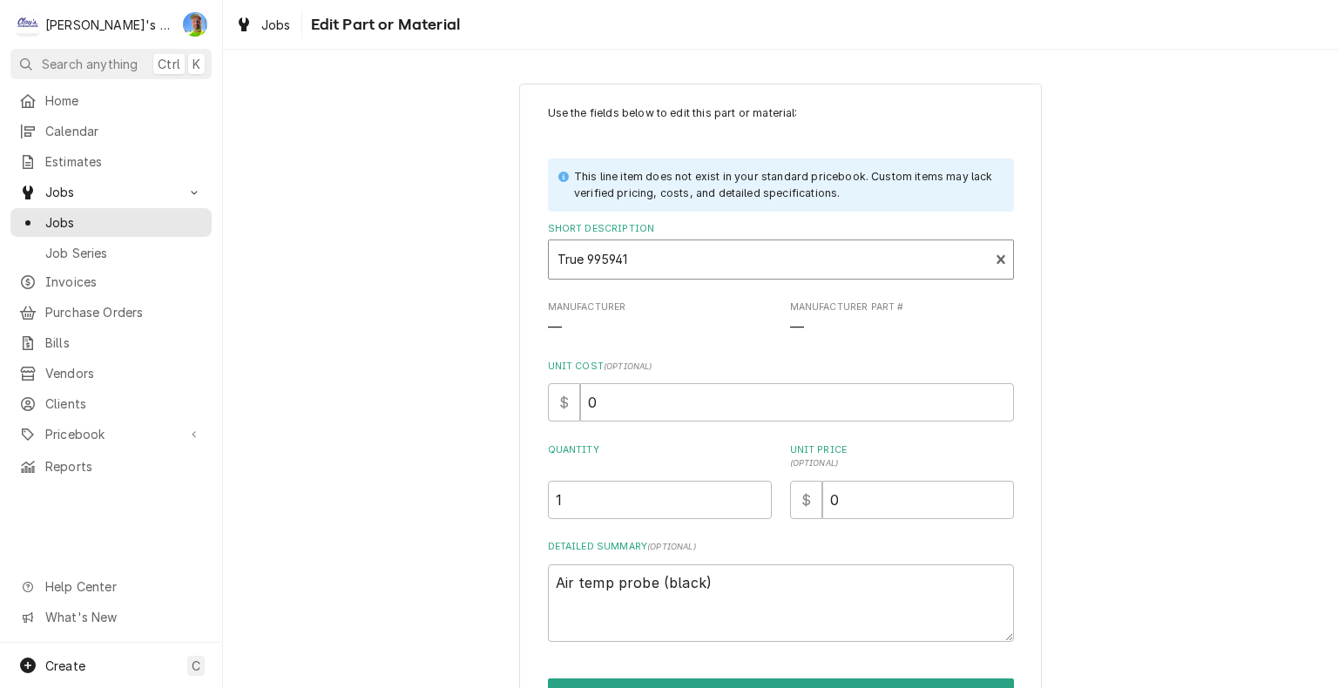
drag, startPoint x: 586, startPoint y: 260, endPoint x: 606, endPoint y: 261, distance: 21.0
click at [606, 261] on div "Short Description" at bounding box center [769, 259] width 423 height 31
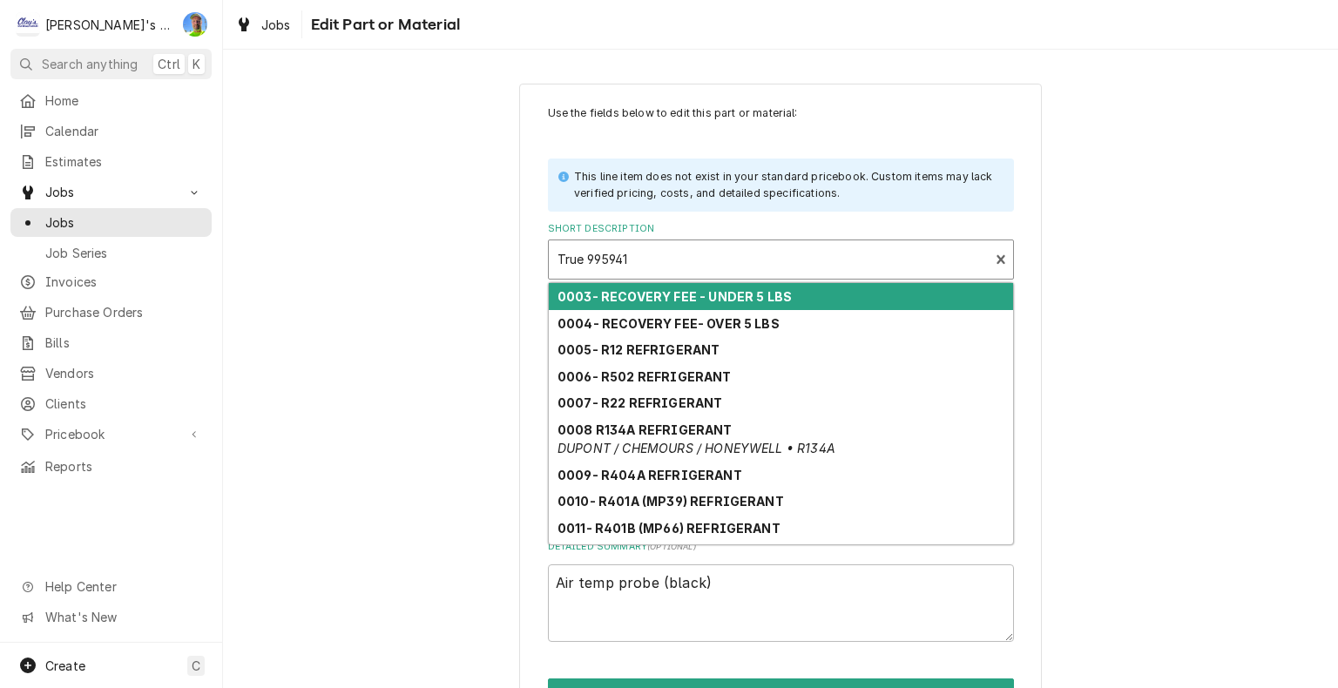
click at [620, 262] on div "Short Description" at bounding box center [769, 259] width 423 height 31
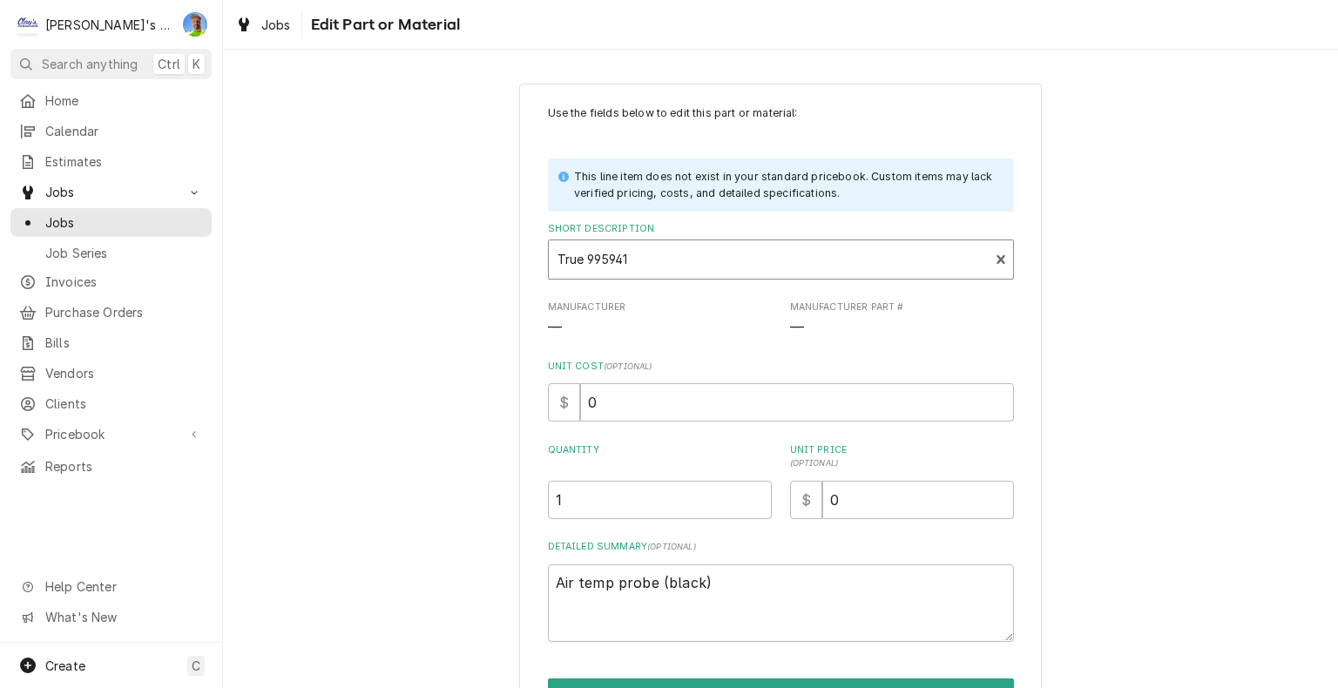
click at [620, 262] on div "Short Description" at bounding box center [769, 259] width 423 height 31
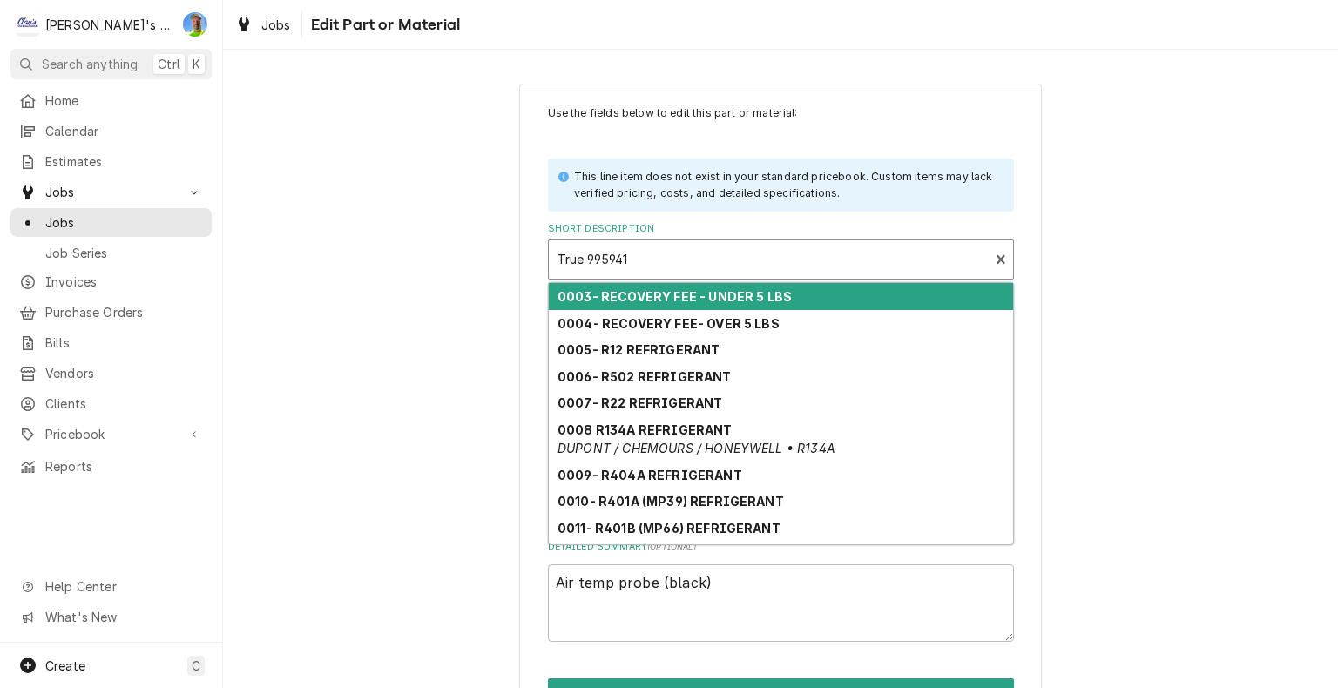
click at [620, 262] on div "Short Description" at bounding box center [769, 259] width 423 height 31
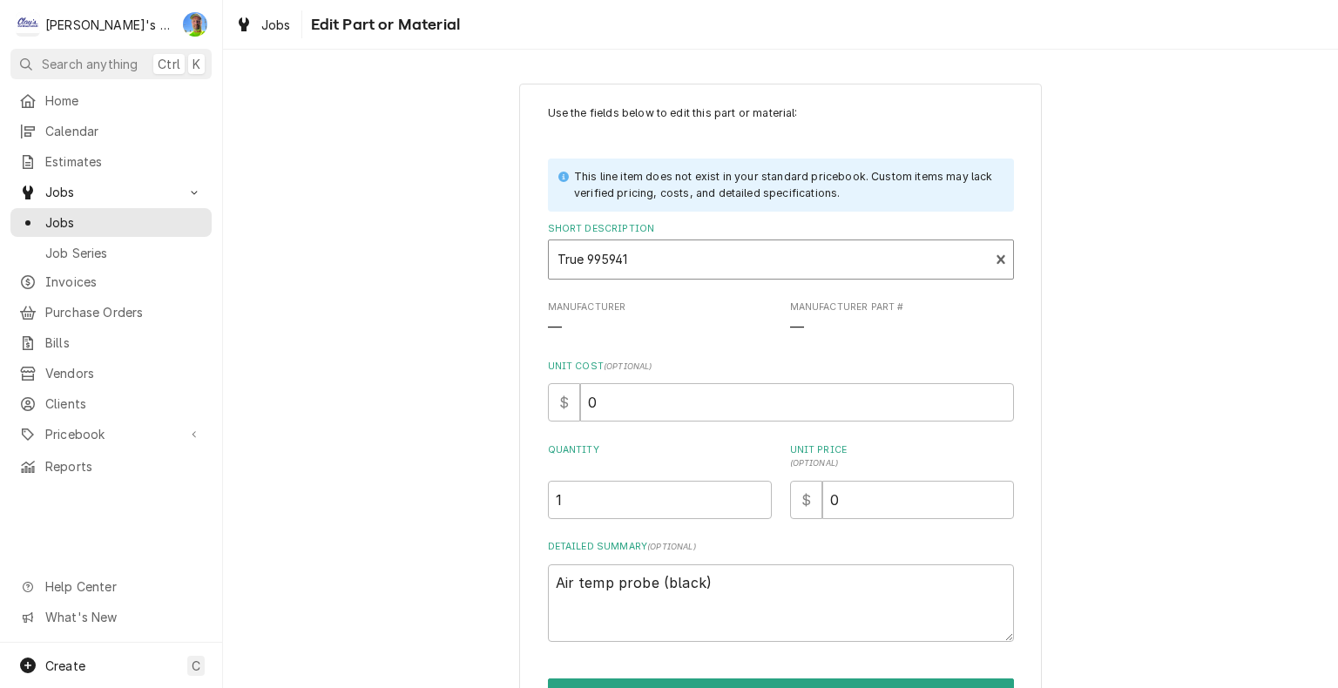
click at [1165, 375] on div "Use the fields below to edit this part or material: This line item does not exi…" at bounding box center [780, 430] width 1115 height 725
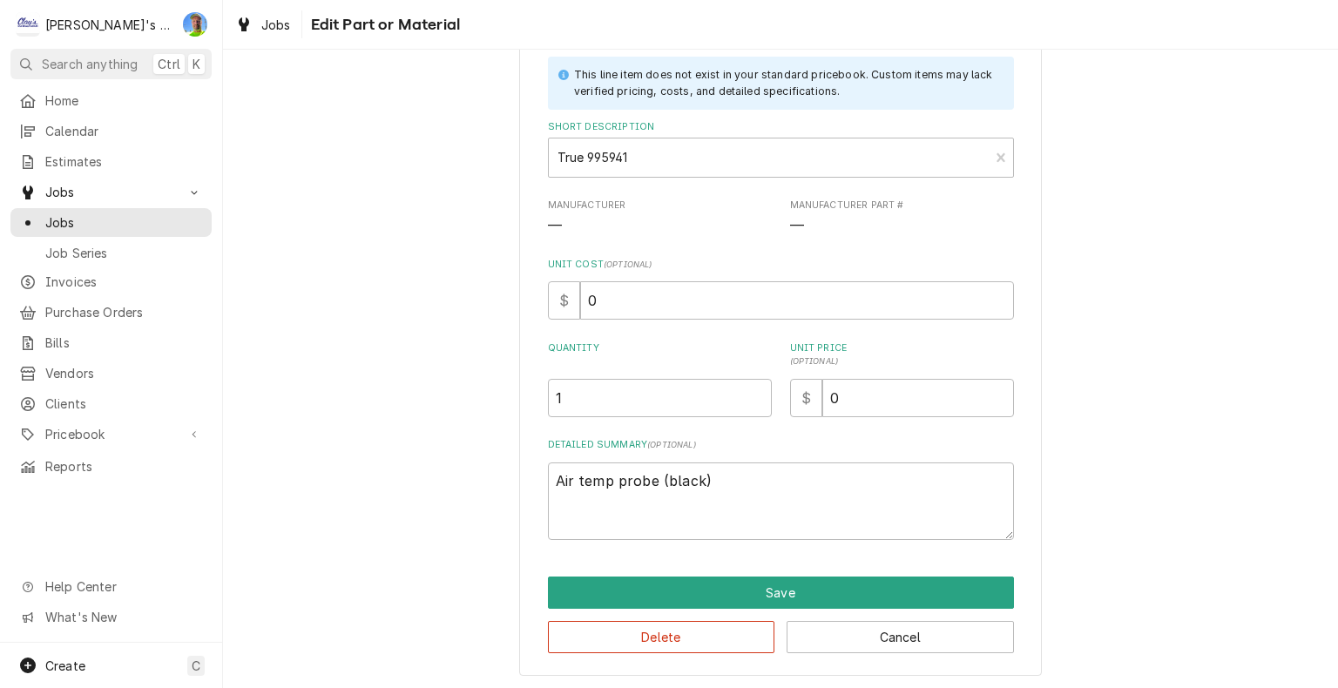
scroll to position [103, 0]
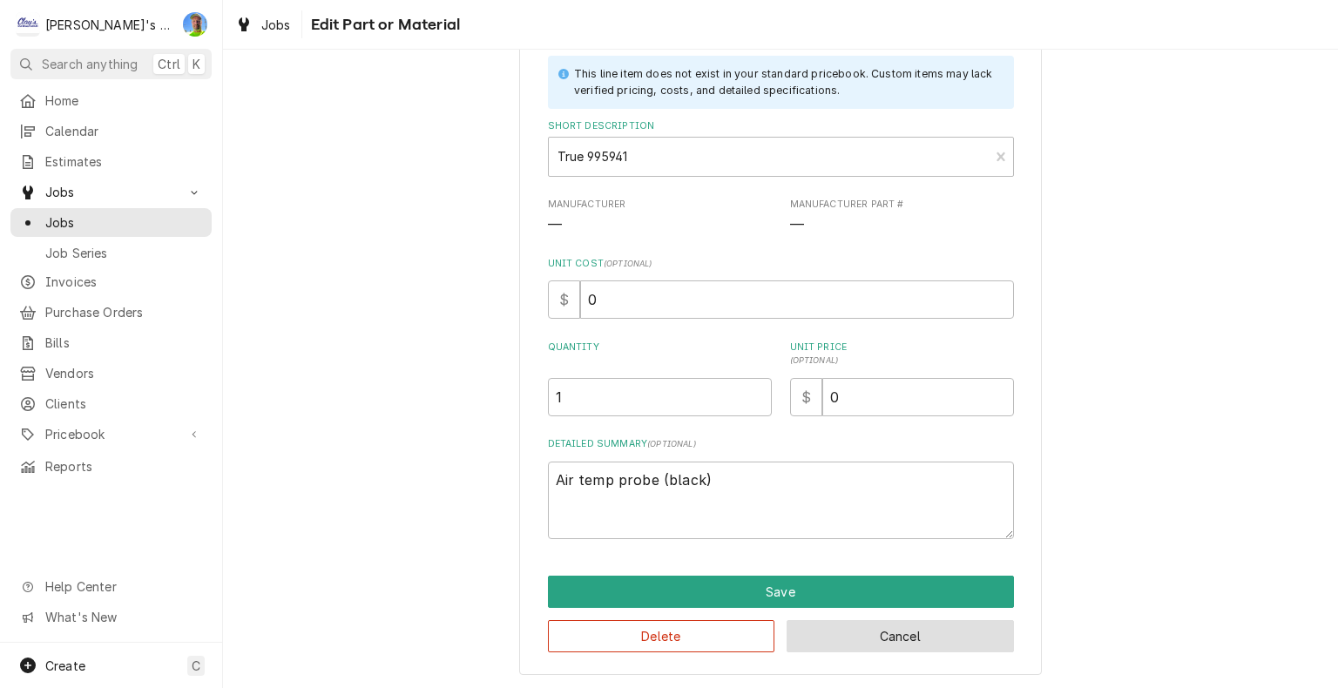
click at [964, 640] on button "Cancel" at bounding box center [900, 636] width 227 height 32
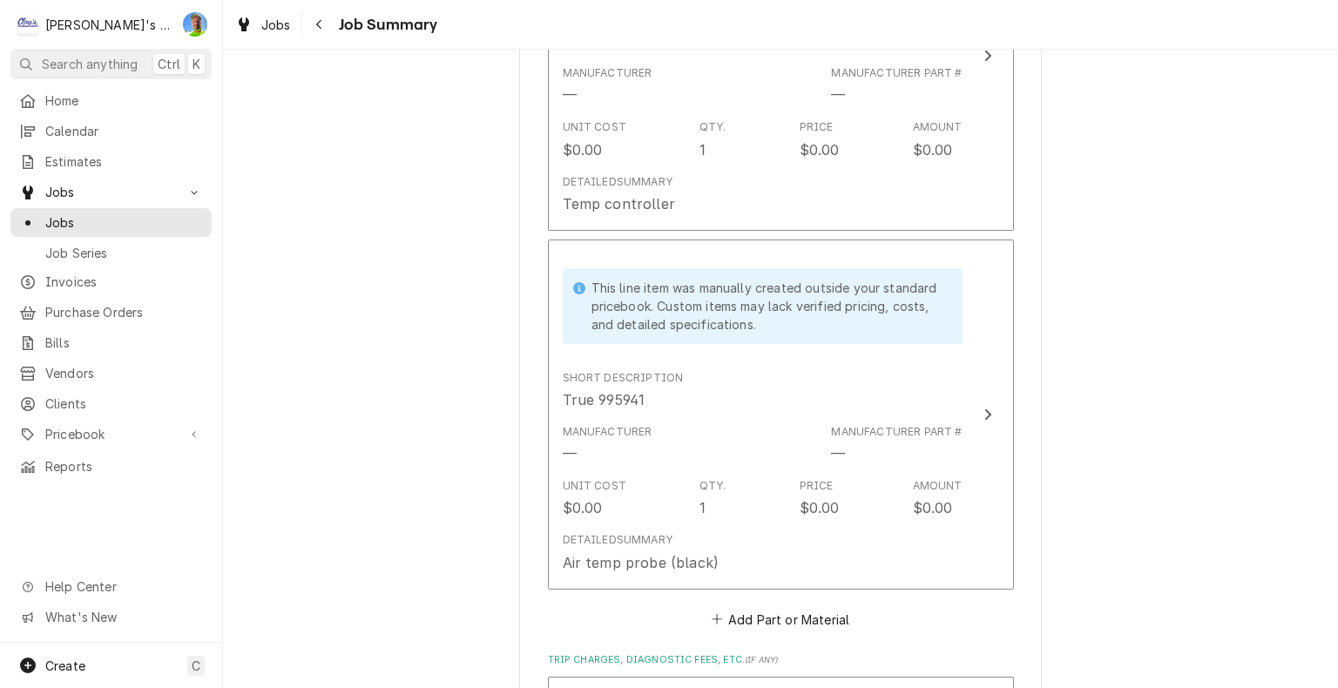
scroll to position [1150, 0]
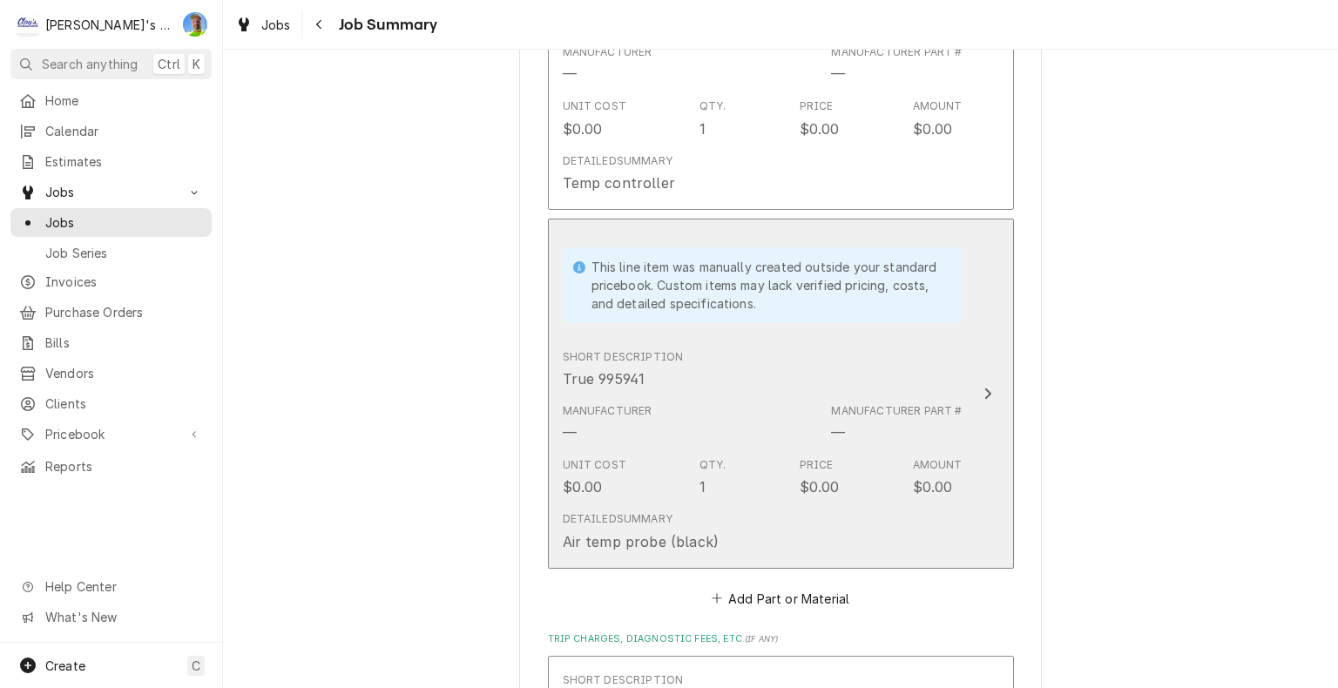
click at [984, 389] on icon "Update Line Item" at bounding box center [988, 394] width 9 height 14
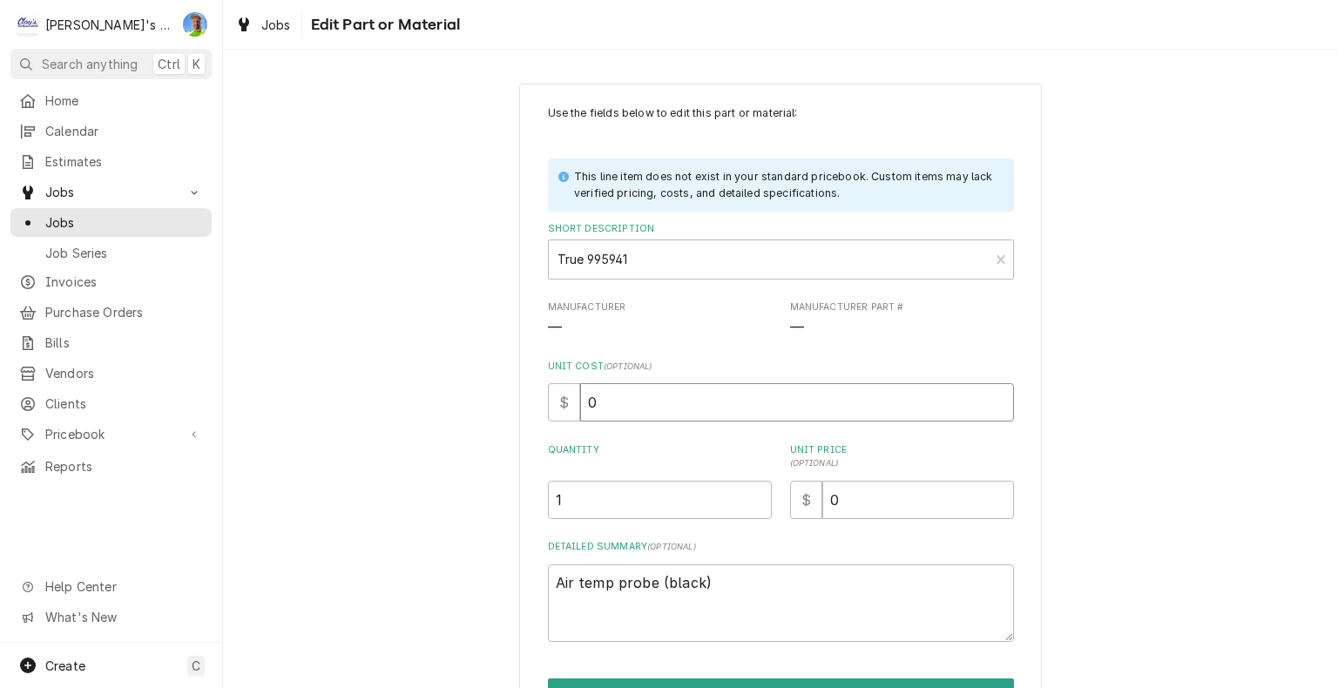
click at [636, 403] on input "0" at bounding box center [797, 402] width 434 height 38
type textarea "x"
type input "1"
type textarea "x"
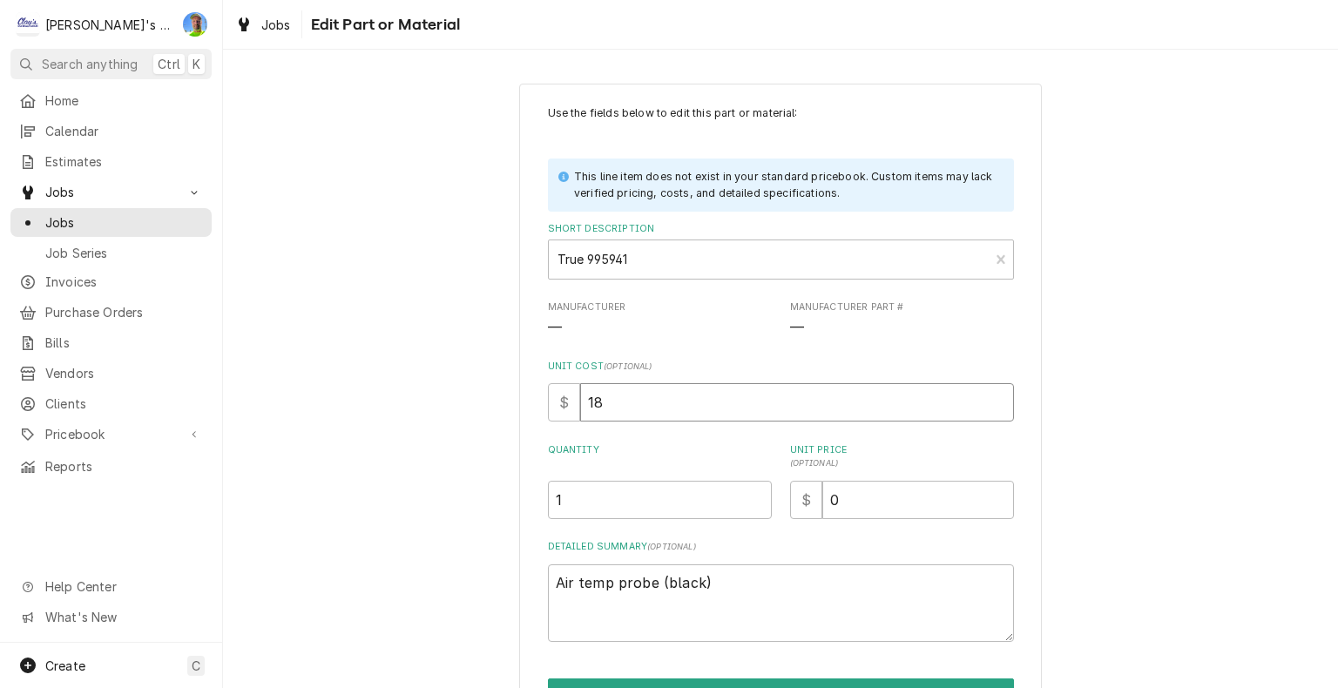
type input "18"
type textarea "x"
type input "4"
type textarea "x"
type input "45"
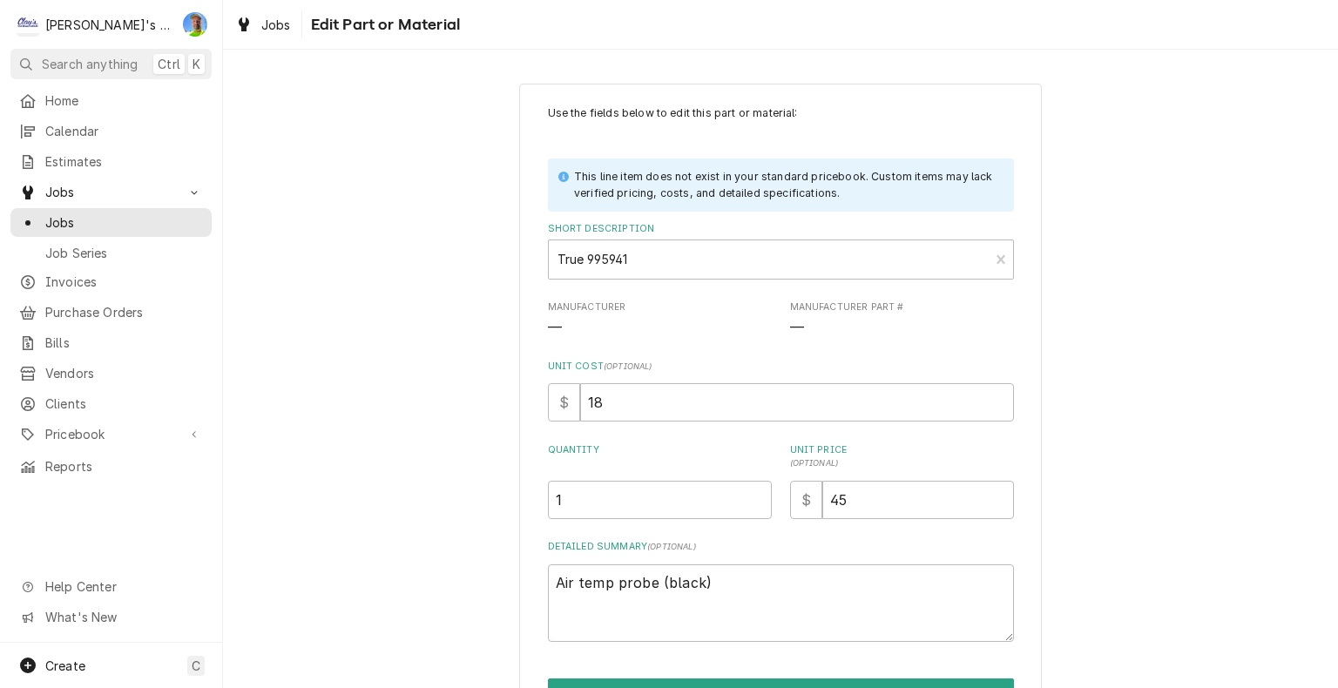
scroll to position [103, 0]
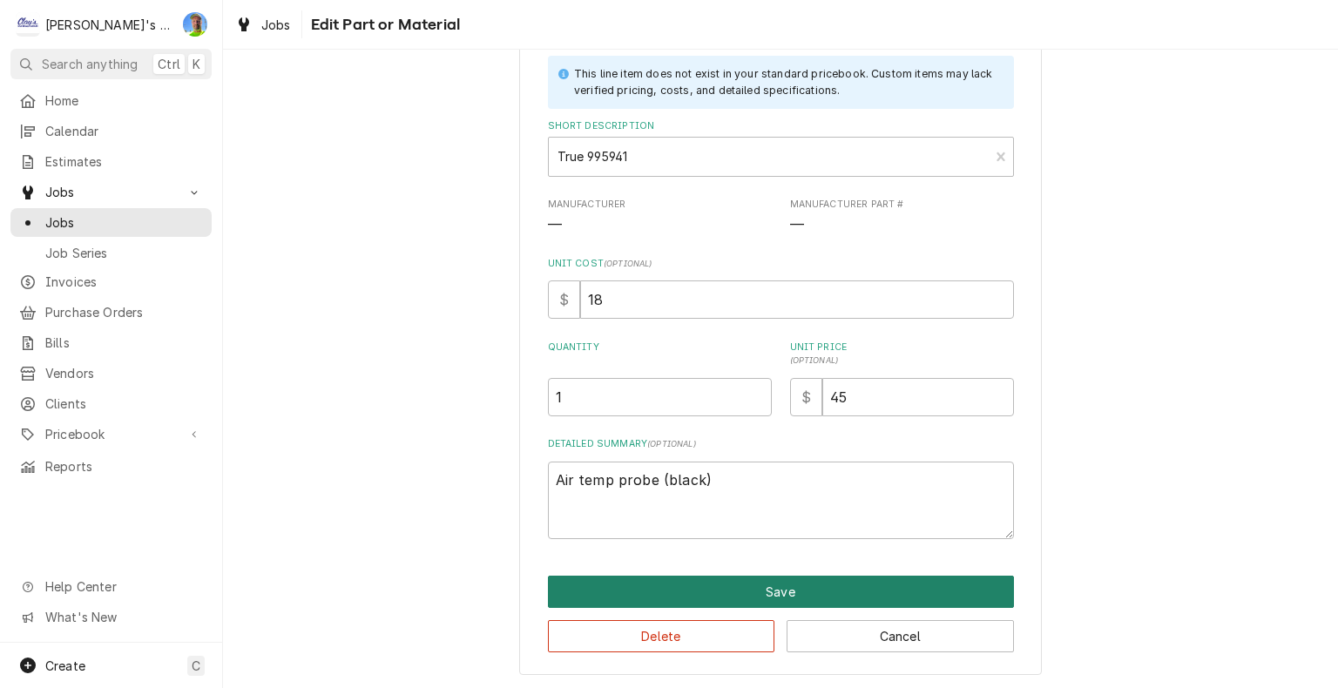
click at [913, 584] on button "Save" at bounding box center [781, 592] width 466 height 32
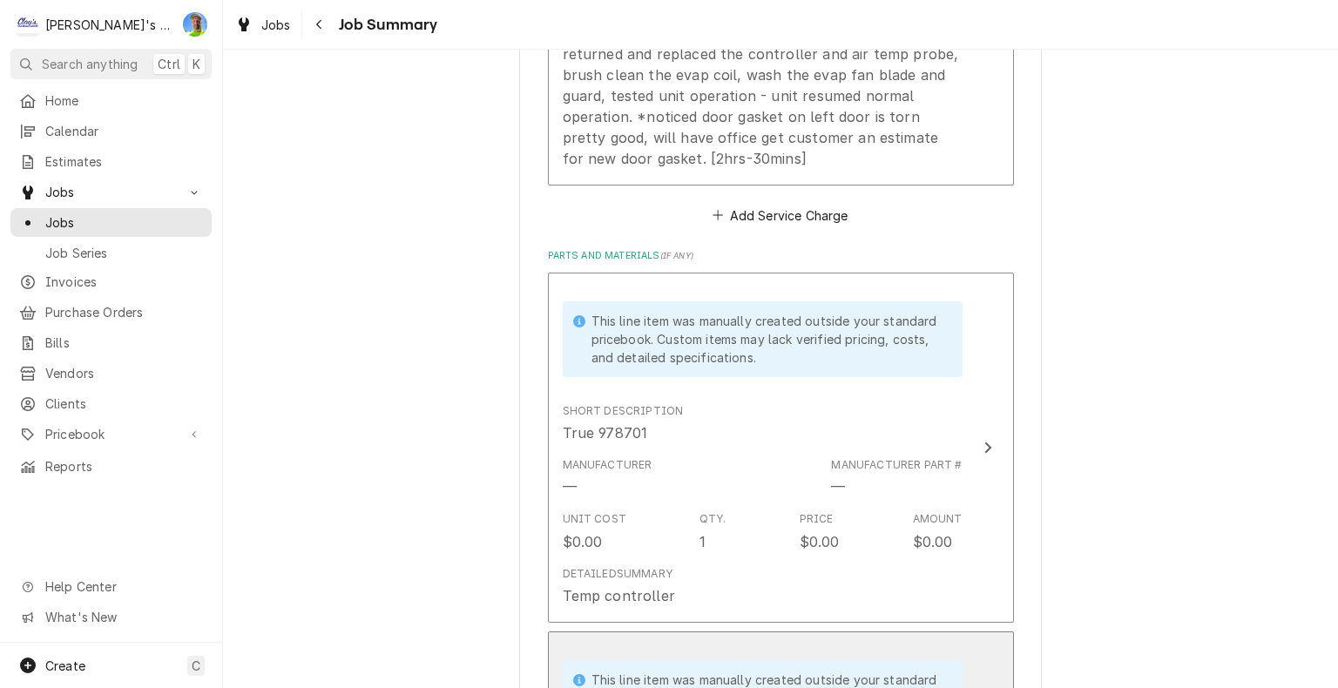
scroll to position [735, 0]
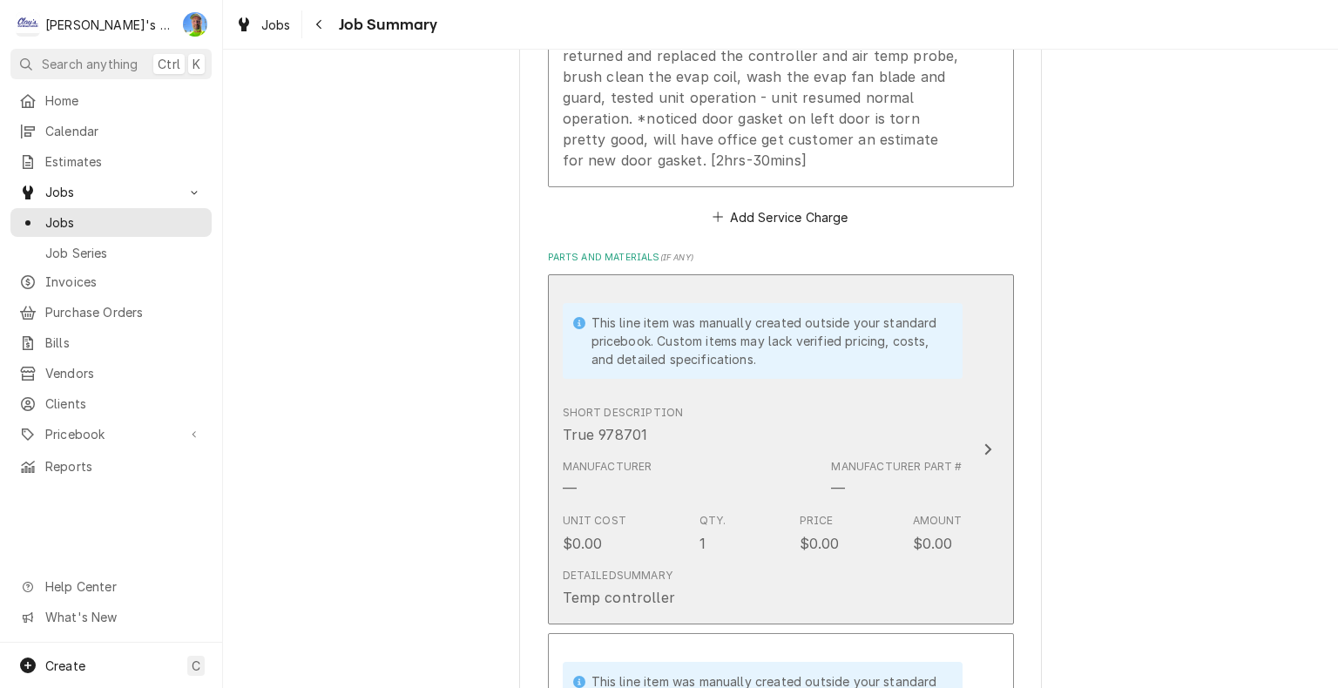
click at [982, 457] on div "Update Line Item" at bounding box center [988, 449] width 23 height 21
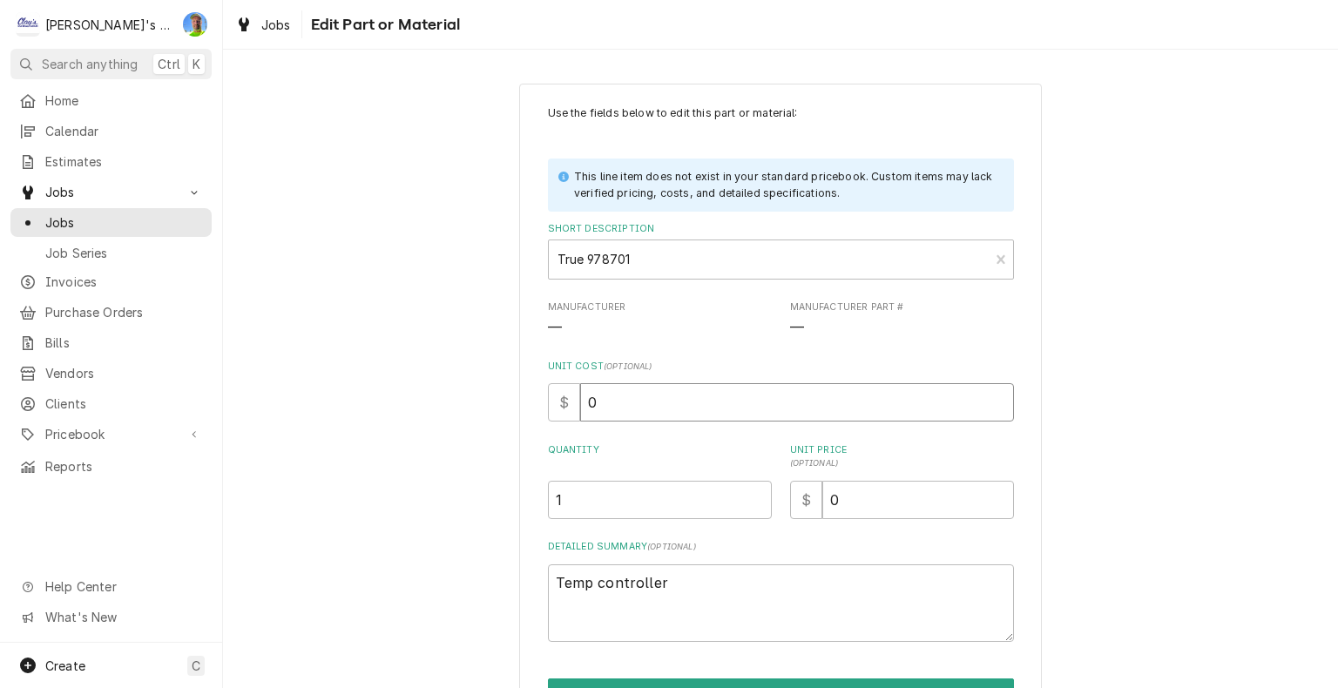
click at [701, 399] on input "0" at bounding box center [797, 402] width 434 height 38
type textarea "x"
type input "1"
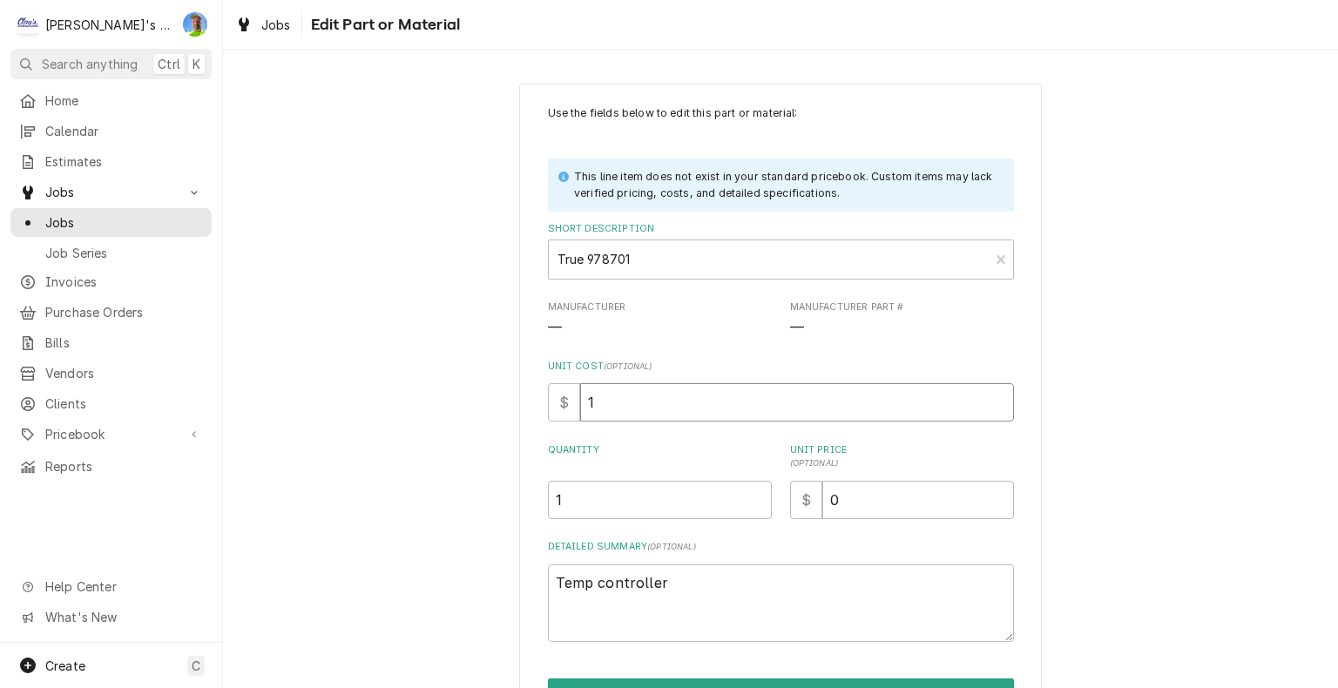
type textarea "x"
type input "10"
type textarea "x"
type input "100"
type textarea "x"
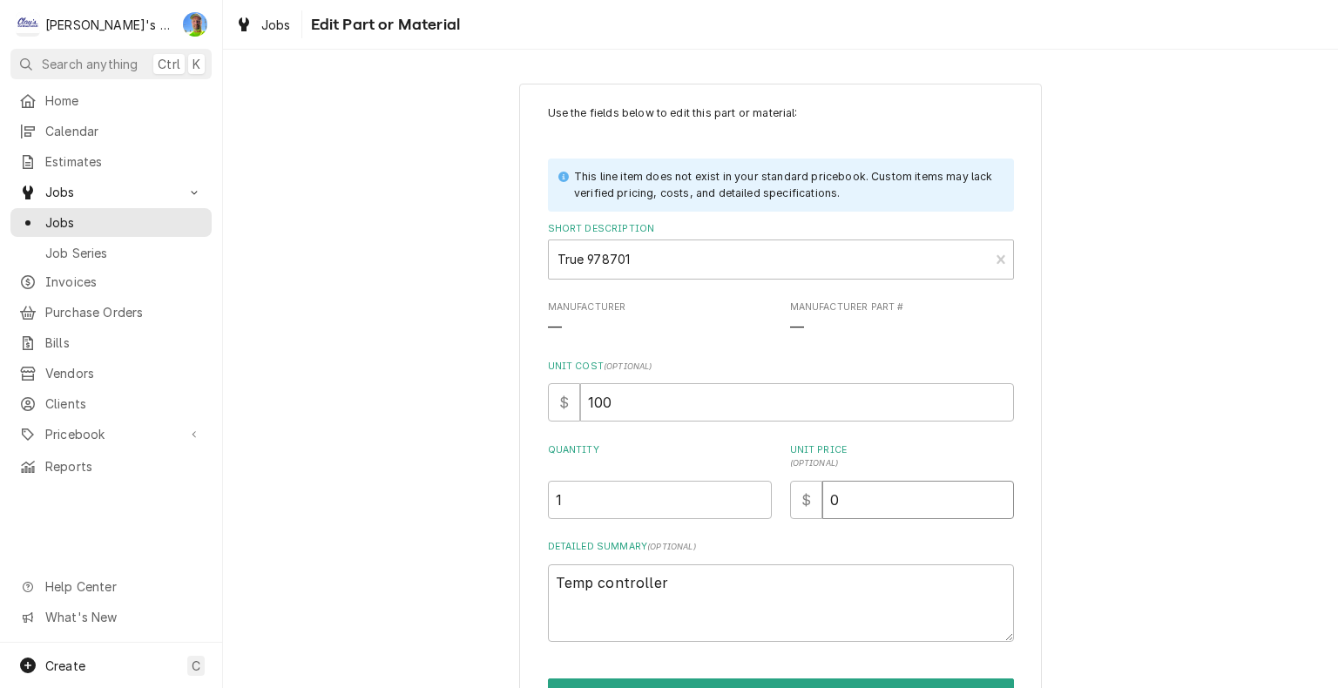
type input "2"
type textarea "x"
type input "21"
type textarea "x"
type input "210"
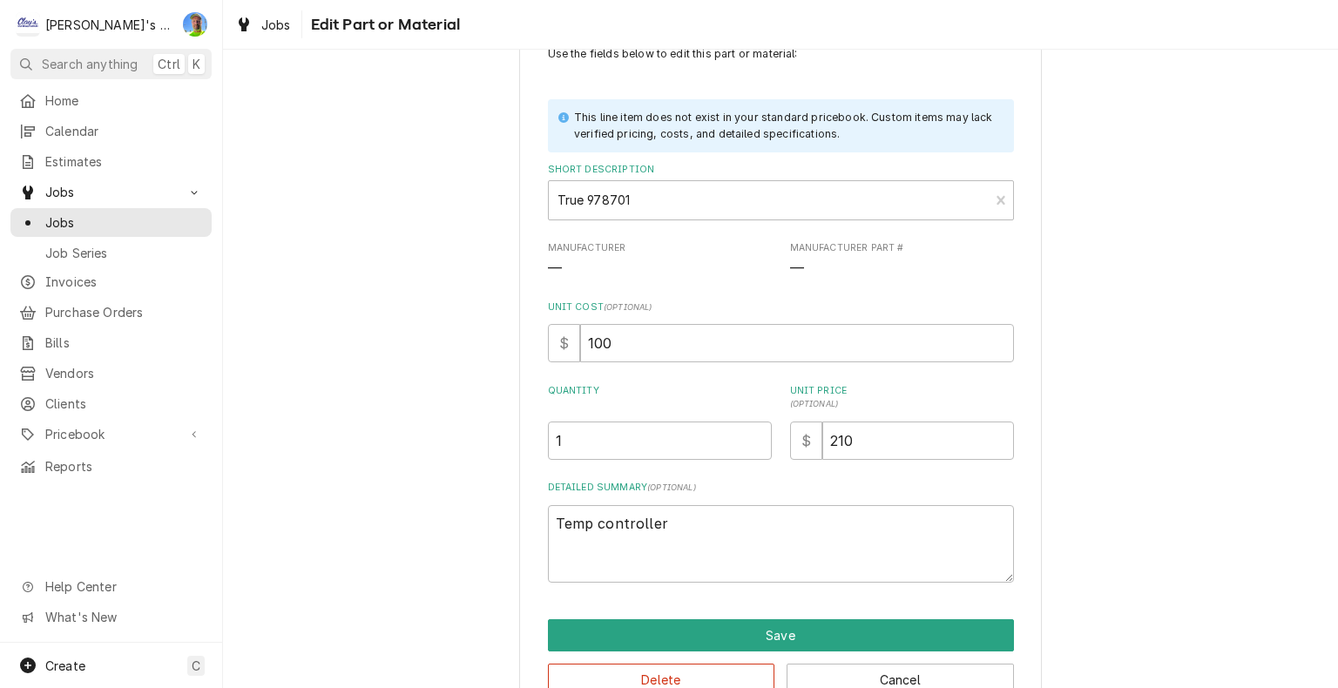
scroll to position [103, 0]
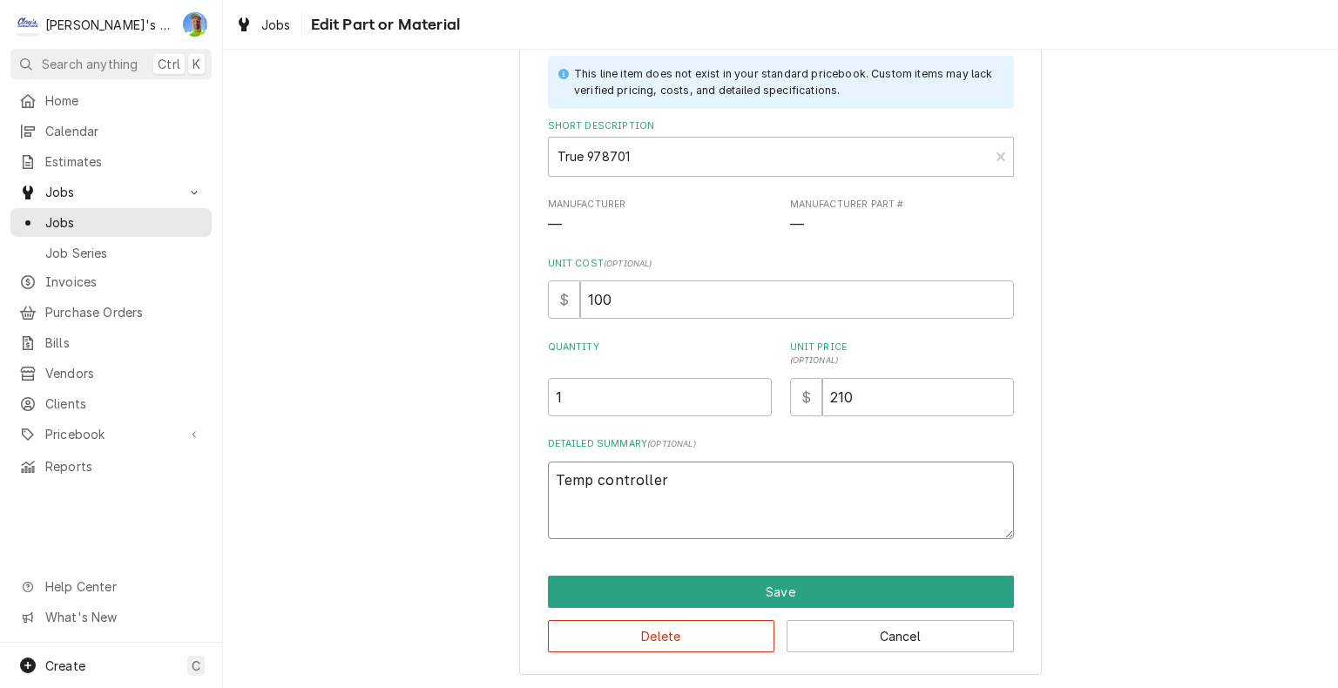
click at [667, 477] on textarea "Temp controller" at bounding box center [781, 501] width 466 height 78
type textarea "x"
type textarea "Temp controller"
type textarea "x"
type textarea "Temp controller ("
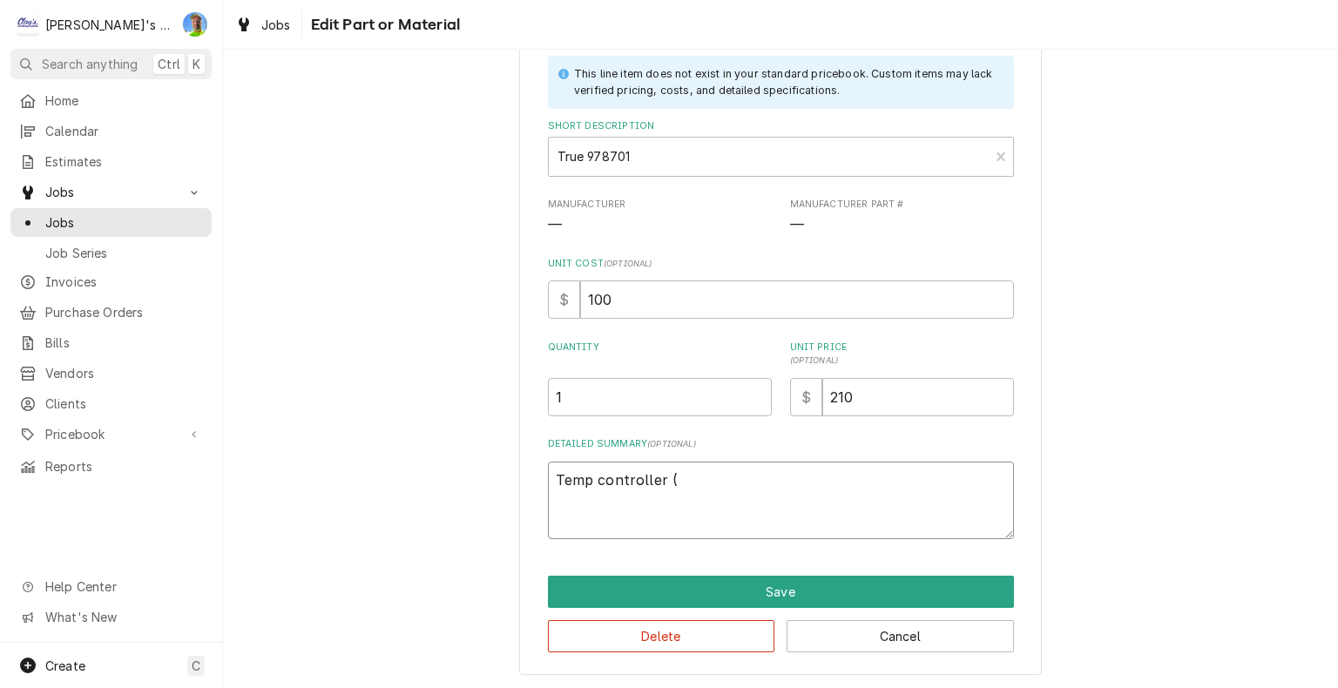
type textarea "x"
type textarea "Temp controller (S"
type textarea "x"
type textarea "Temp controller (SO"
type textarea "x"
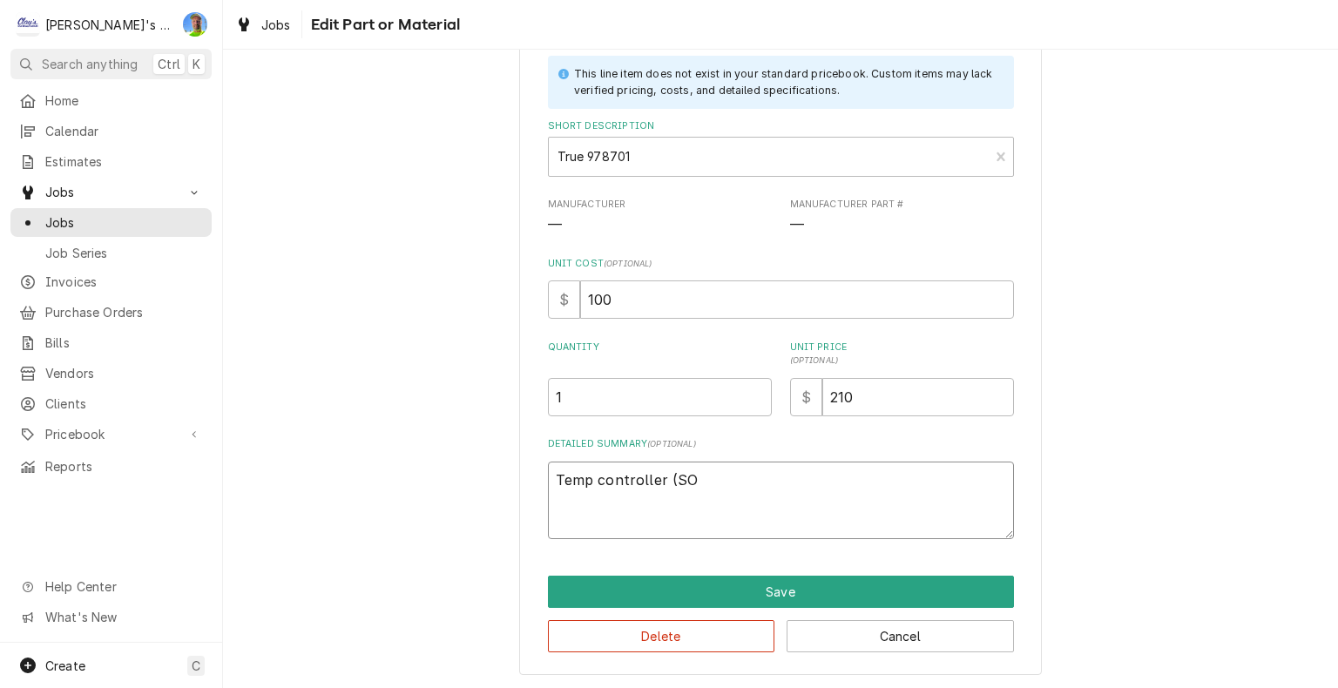
type textarea "Temp controller (SOL"
type textarea "x"
type textarea "Temp controller (SOLL"
type textarea "x"
type textarea "Temp controller (SOLLA"
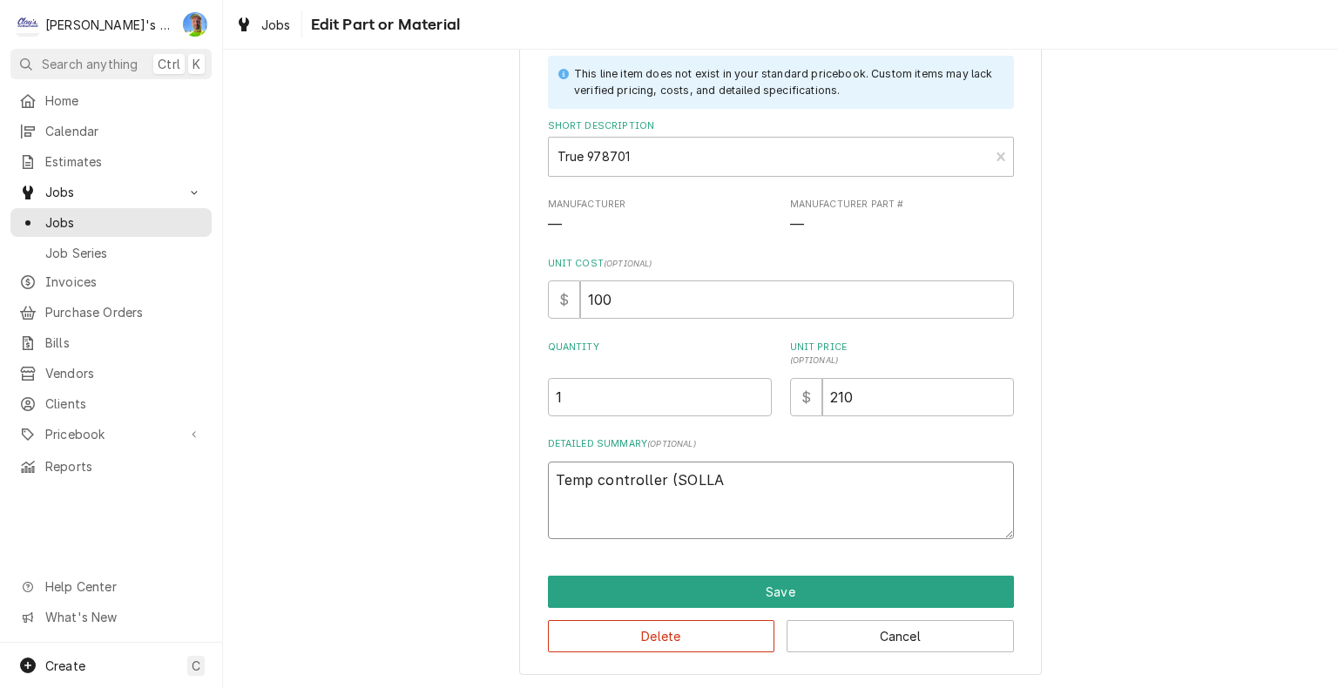
type textarea "x"
type textarea "Temp controller (SOLLAT"
type textarea "x"
type textarea "Temp controller (SOLLATE"
type textarea "x"
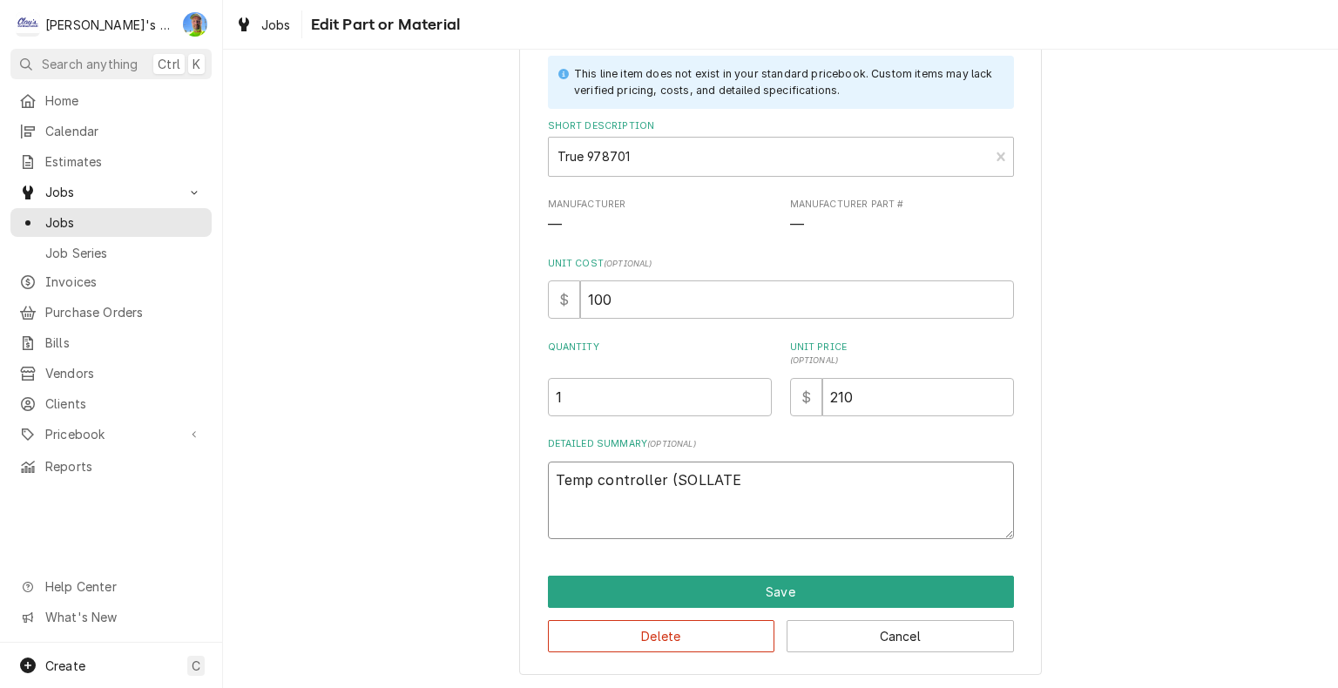
type textarea "Temp controller (SOLLATEK"
type textarea "x"
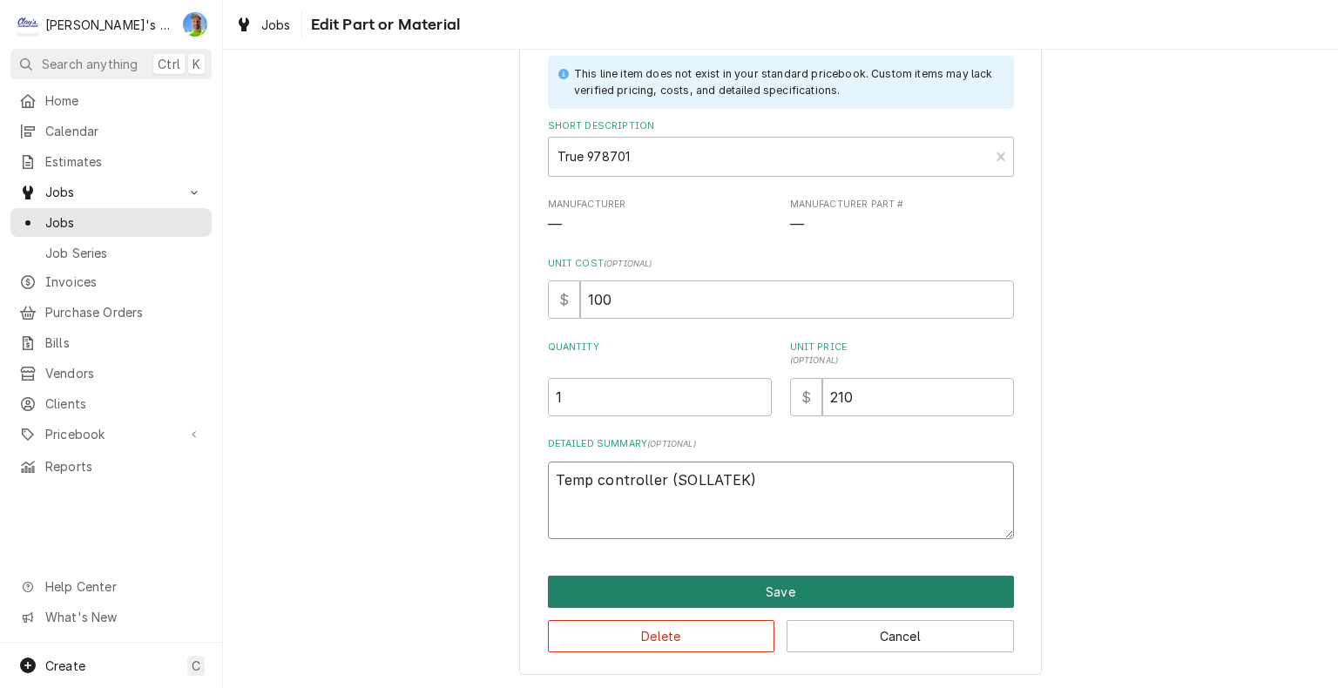
type textarea "Temp controller (SOLLATEK)"
click at [750, 591] on button "Save" at bounding box center [781, 592] width 466 height 32
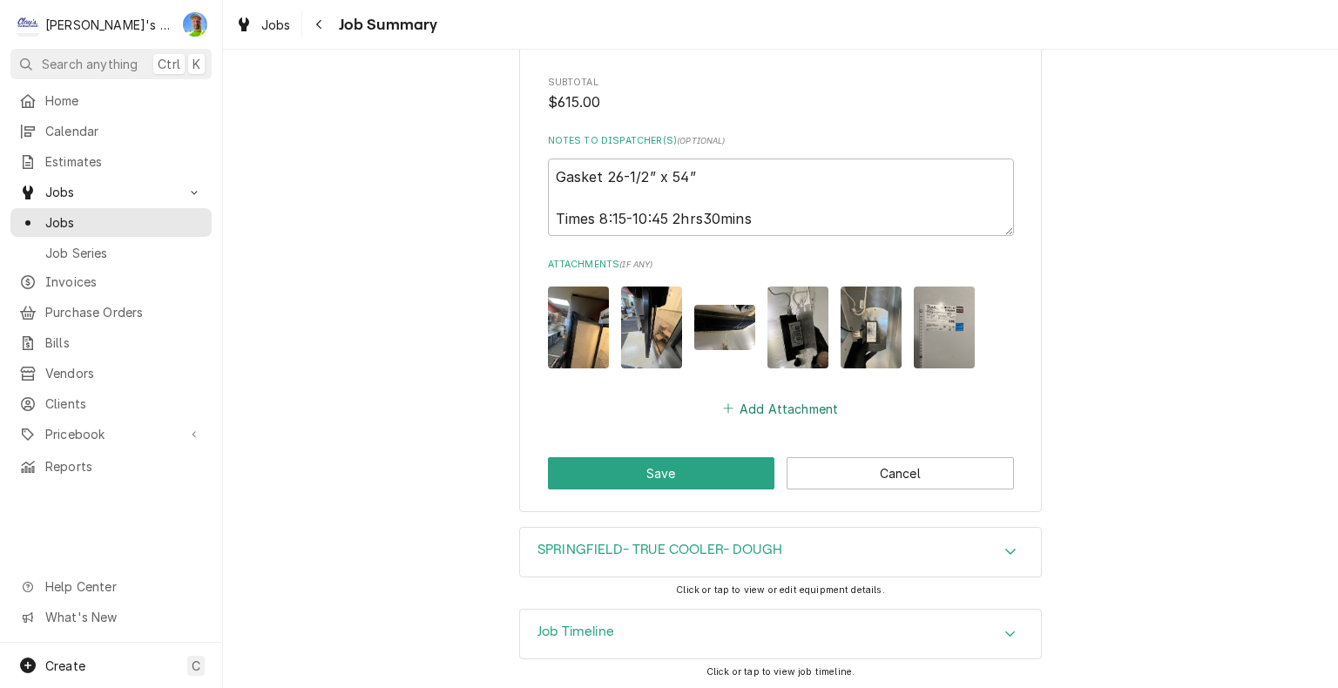
scroll to position [1652, 0]
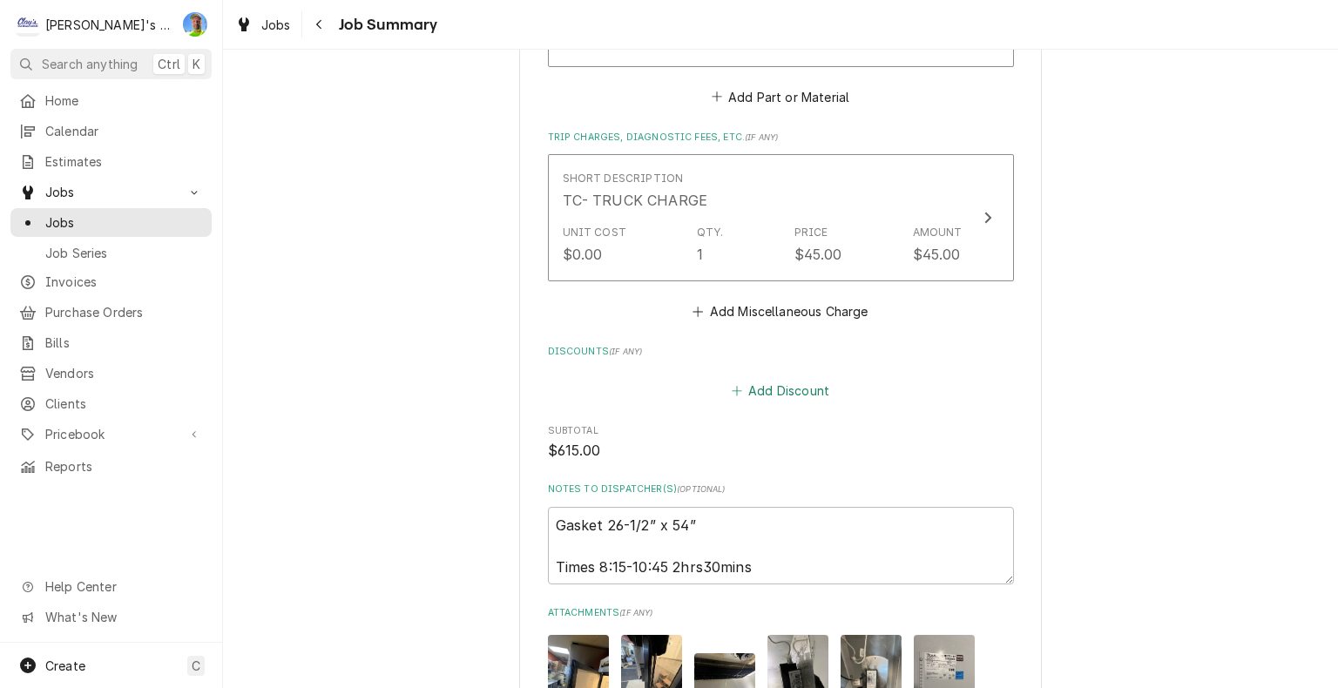
click at [769, 389] on button "Add Discount" at bounding box center [780, 390] width 104 height 24
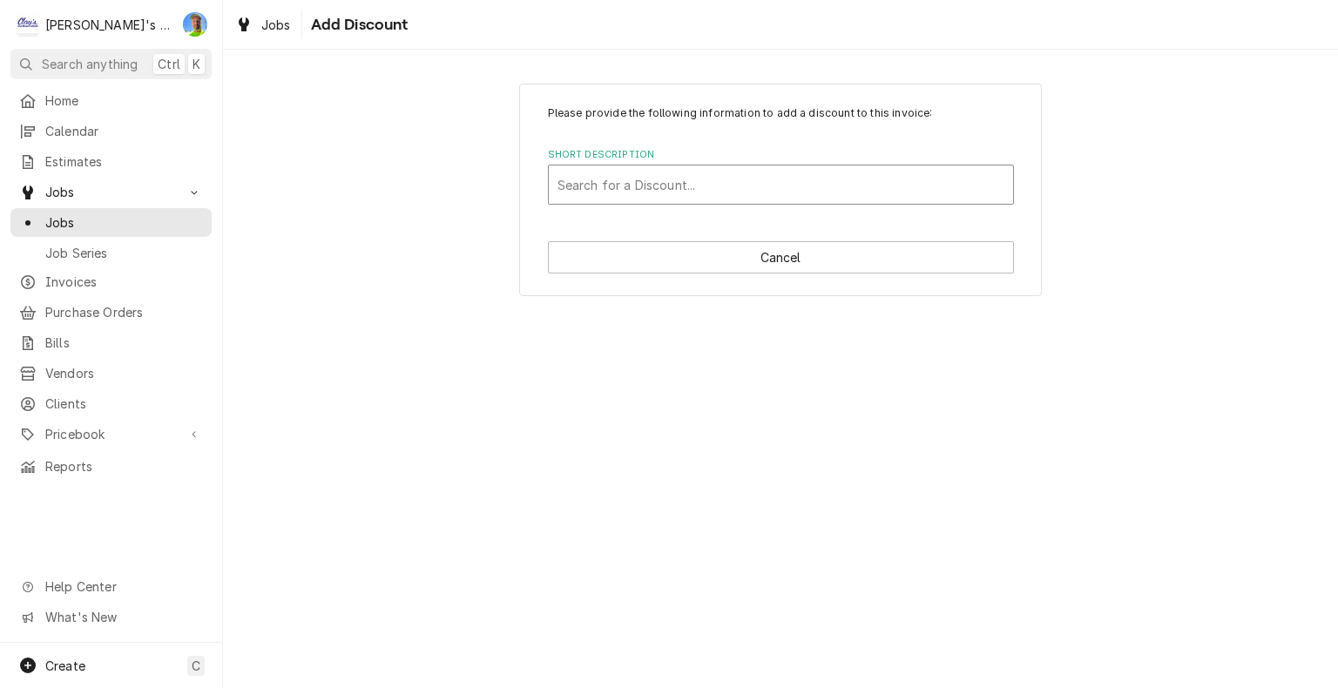
click at [769, 182] on div "Short Description" at bounding box center [781, 184] width 447 height 31
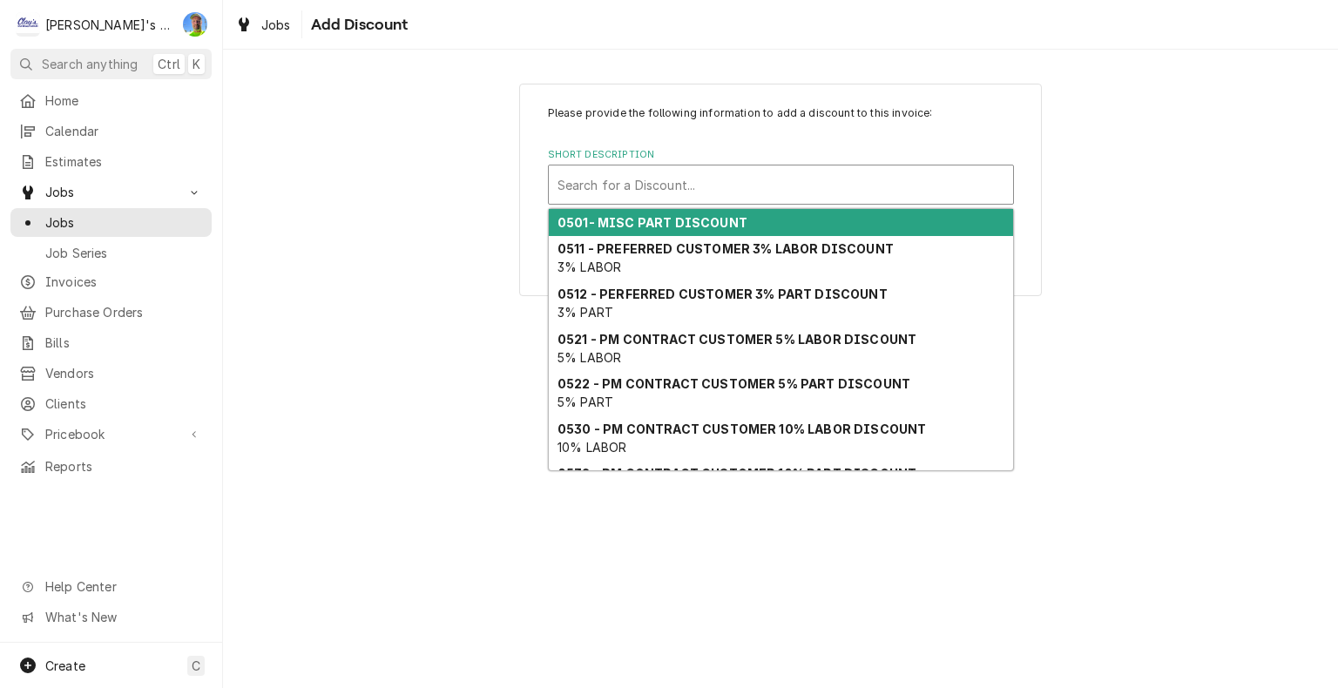
click at [773, 221] on div "0501- MISC PART DISCOUNT" at bounding box center [781, 222] width 464 height 27
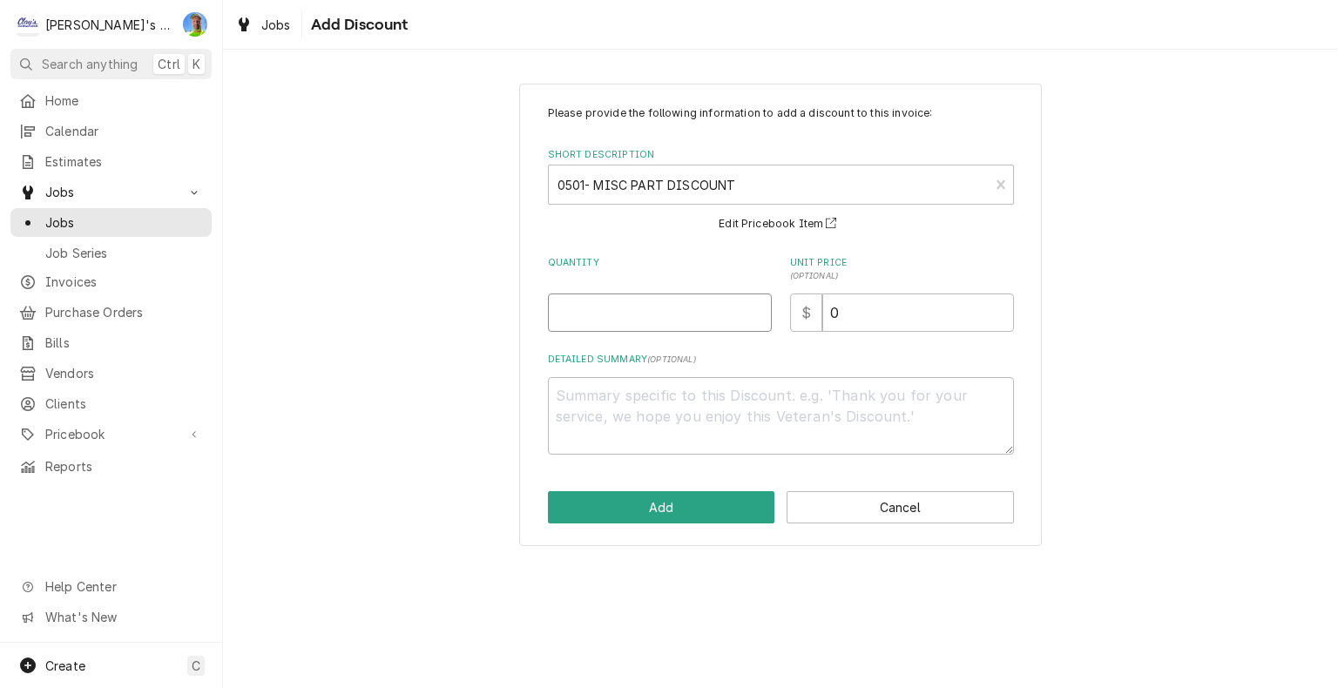
click at [639, 326] on input "Quantity" at bounding box center [660, 313] width 224 height 38
type textarea "x"
type input "1"
click at [674, 396] on textarea "Detailed Summary ( optional )" at bounding box center [781, 416] width 466 height 78
type textarea "x"
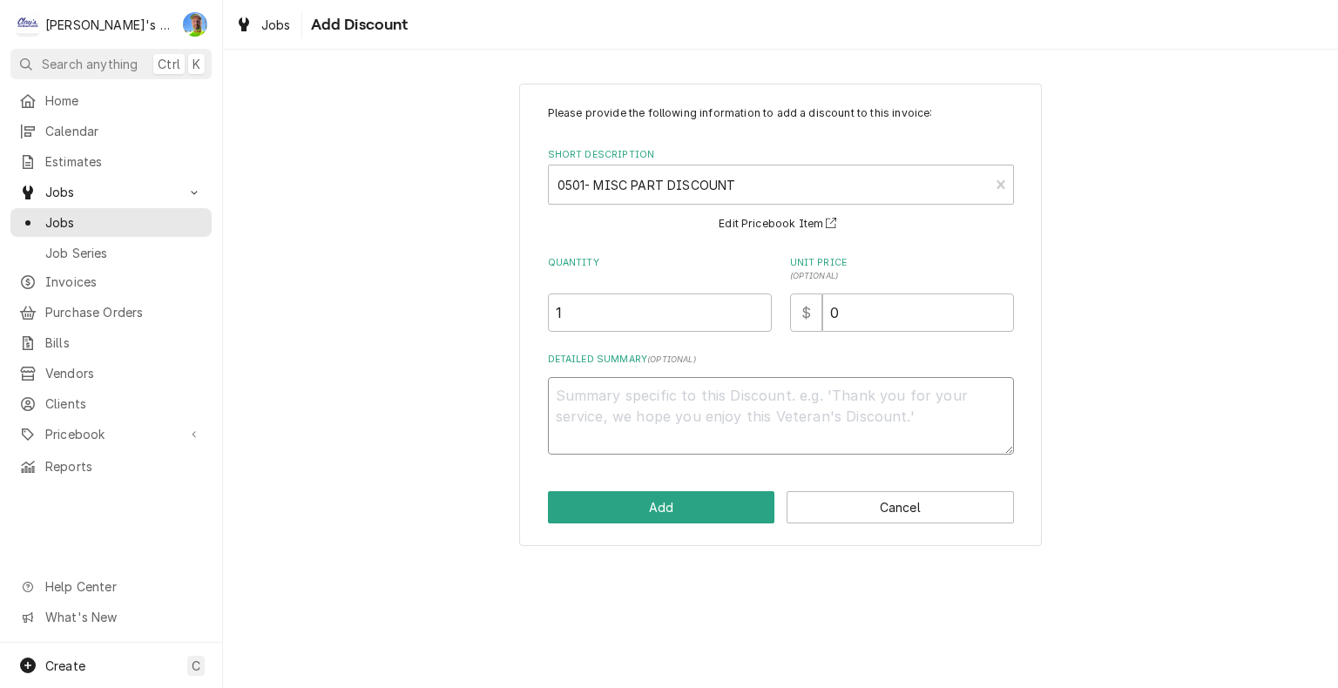
type textarea "1"
type textarea "x"
type textarea "10"
type textarea "x"
type textarea "10%"
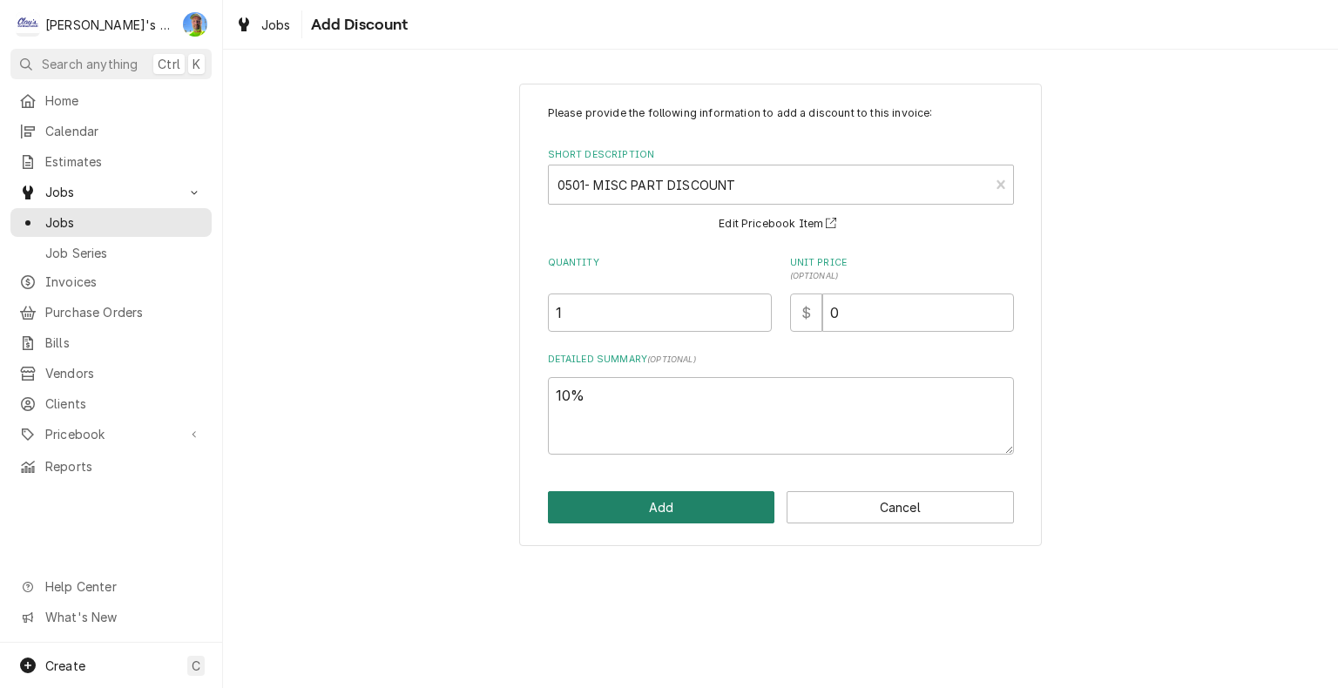
click at [680, 506] on button "Add" at bounding box center [661, 507] width 227 height 32
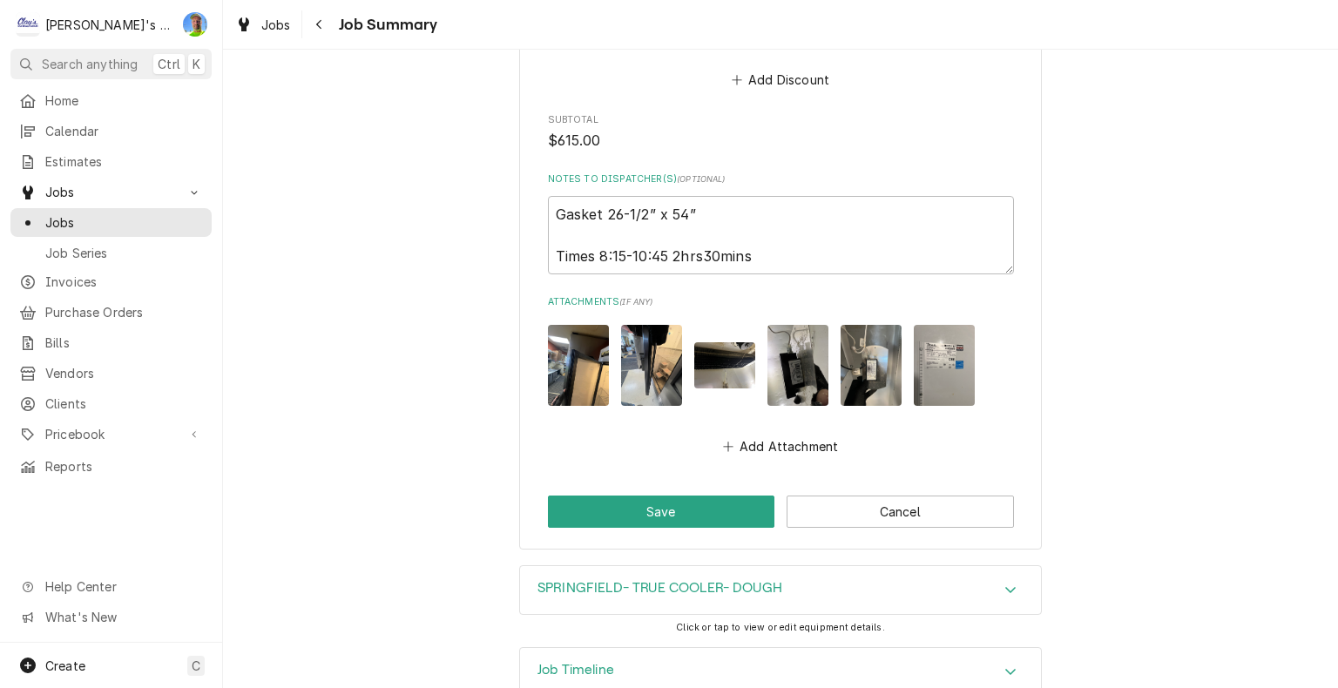
scroll to position [2191, 0]
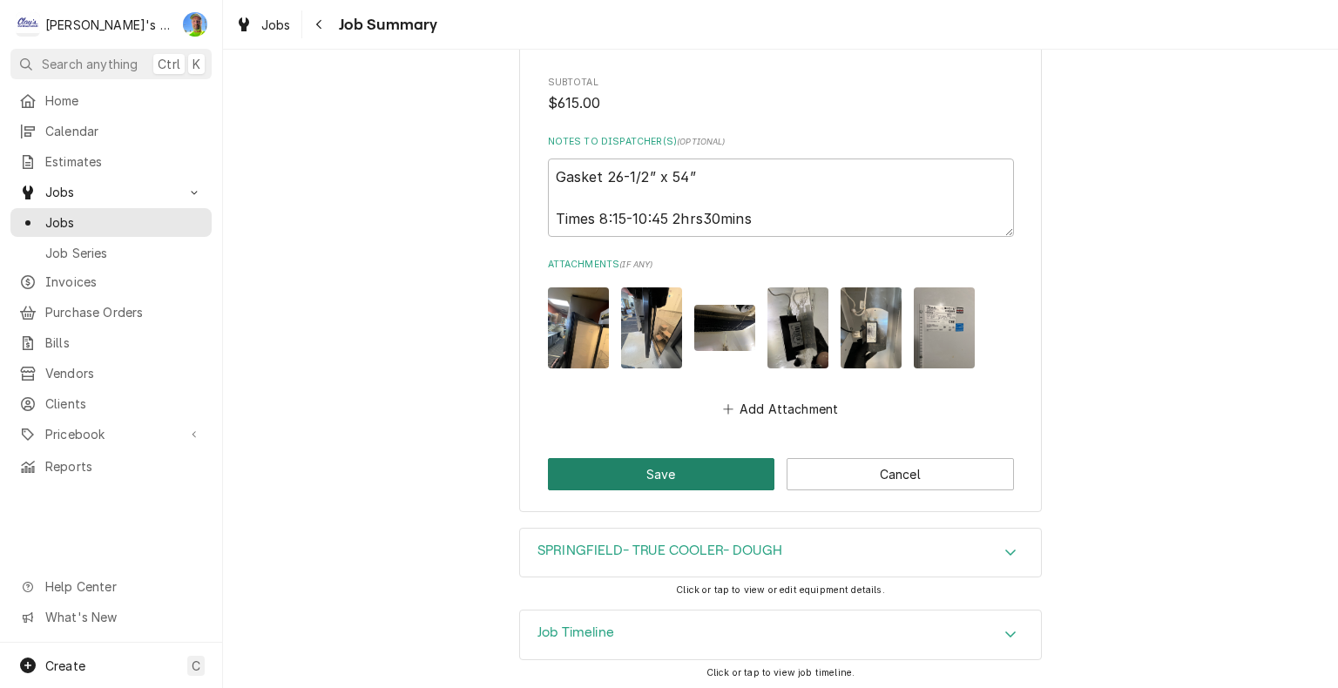
click at [693, 472] on button "Save" at bounding box center [661, 474] width 227 height 32
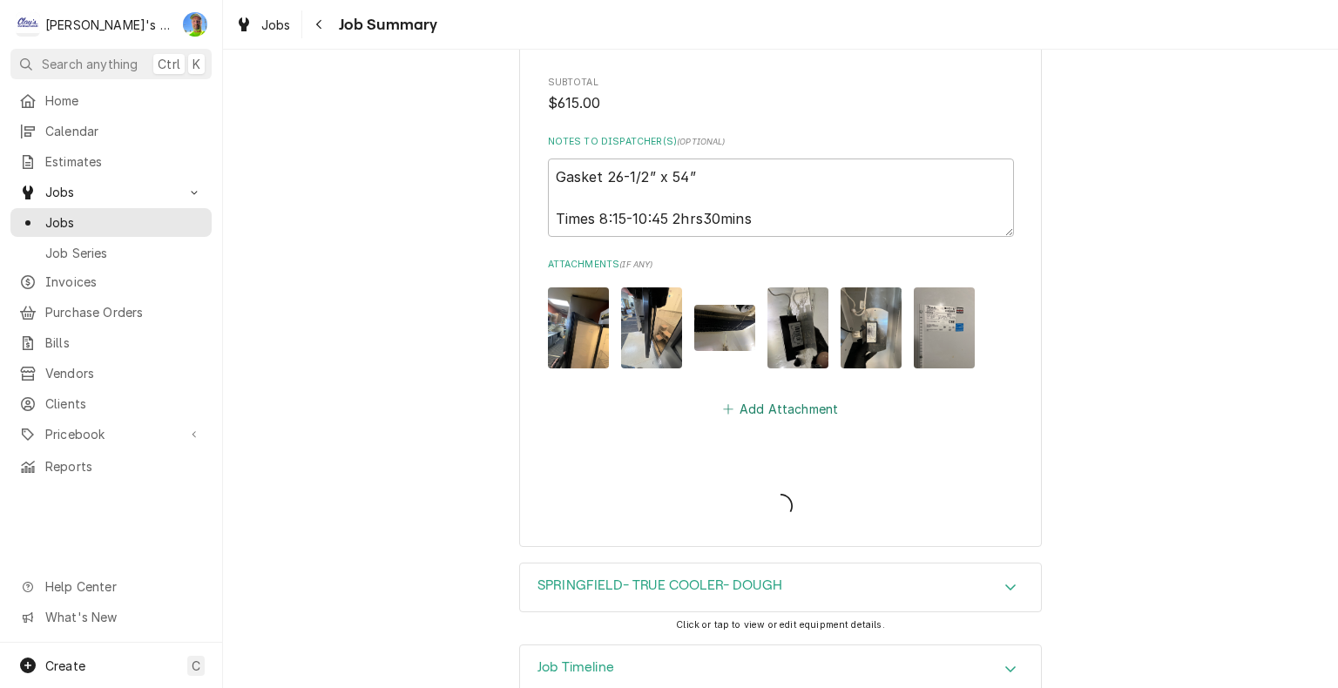
type textarea "x"
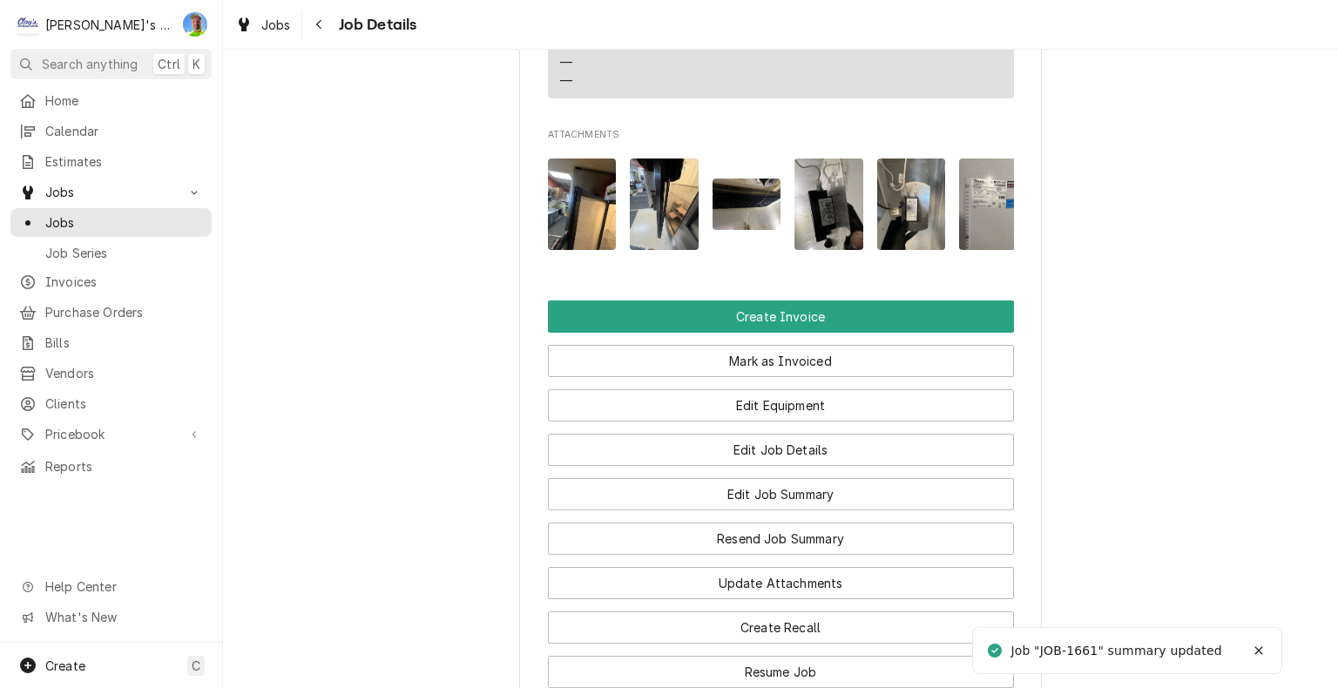
scroll to position [1743, 0]
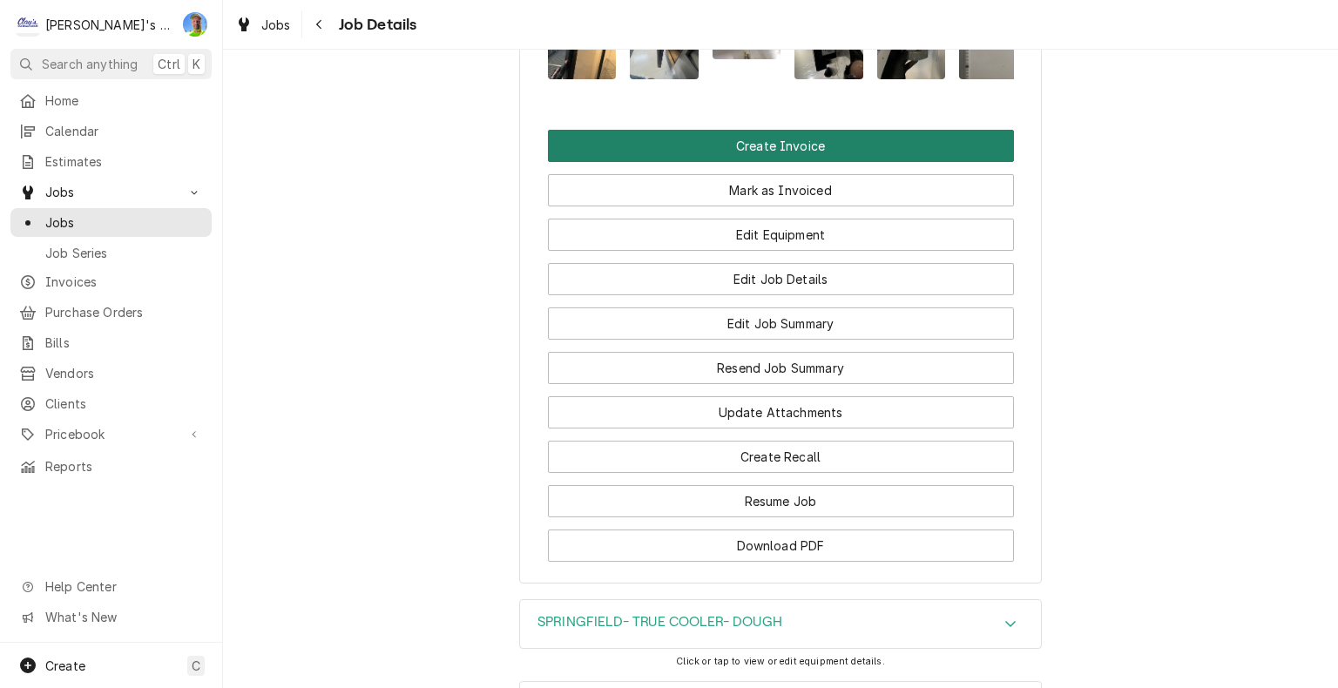
click at [768, 162] on button "Create Invoice" at bounding box center [781, 146] width 466 height 32
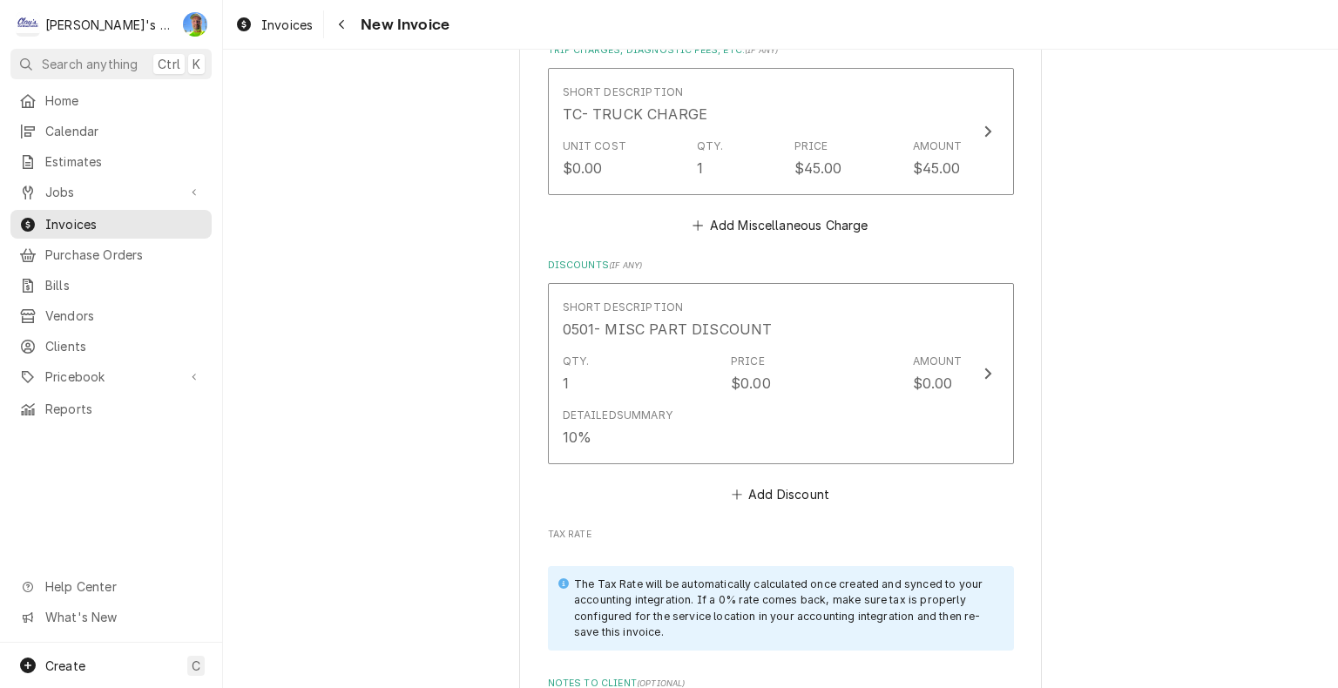
scroll to position [2875, 0]
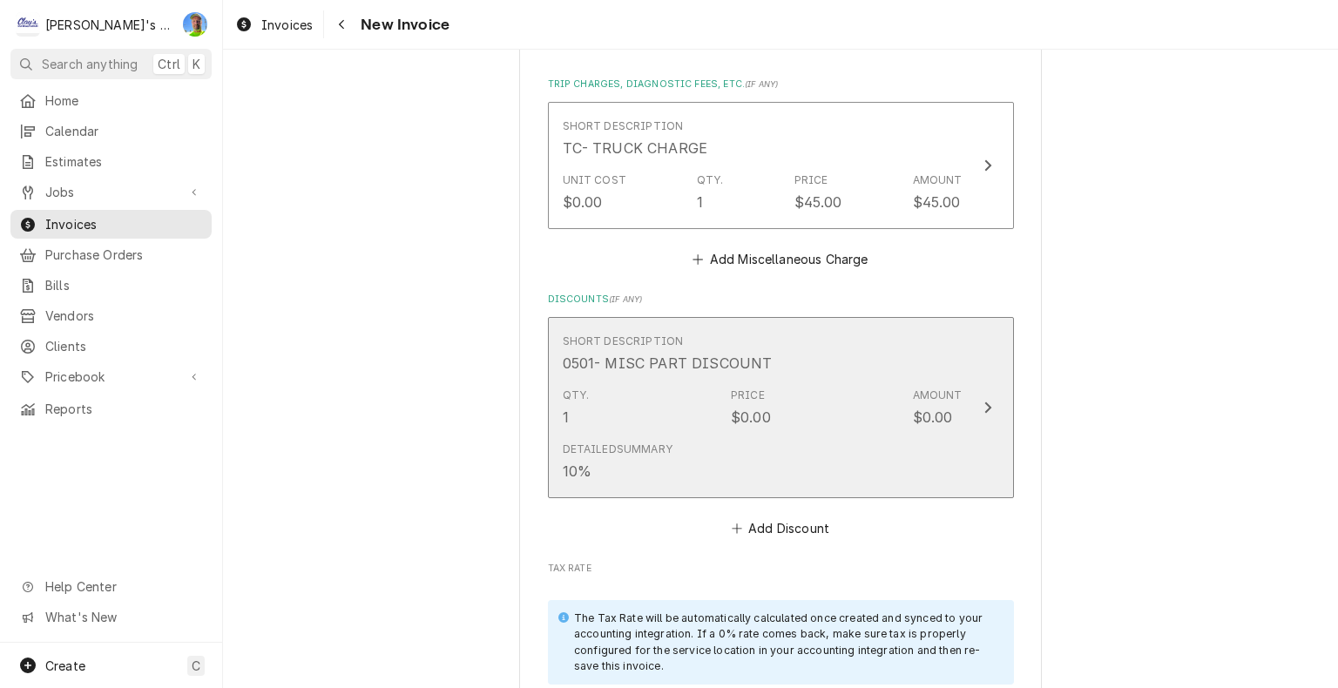
click at [1001, 444] on button "Short Description 0501- MISC PART DISCOUNT Qty. 1 Price $0.00 Amount $0.00 Deta…" at bounding box center [781, 408] width 466 height 182
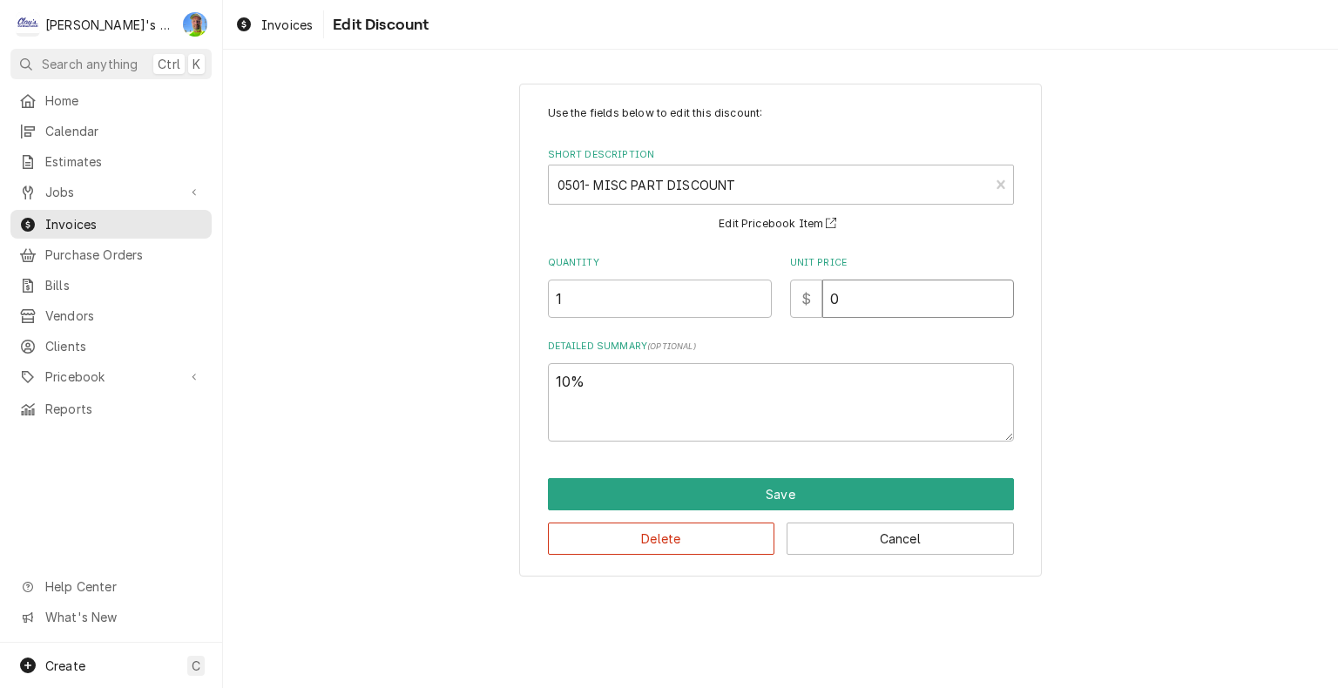
click at [866, 303] on input "0" at bounding box center [919, 299] width 192 height 38
type textarea "x"
type input "2"
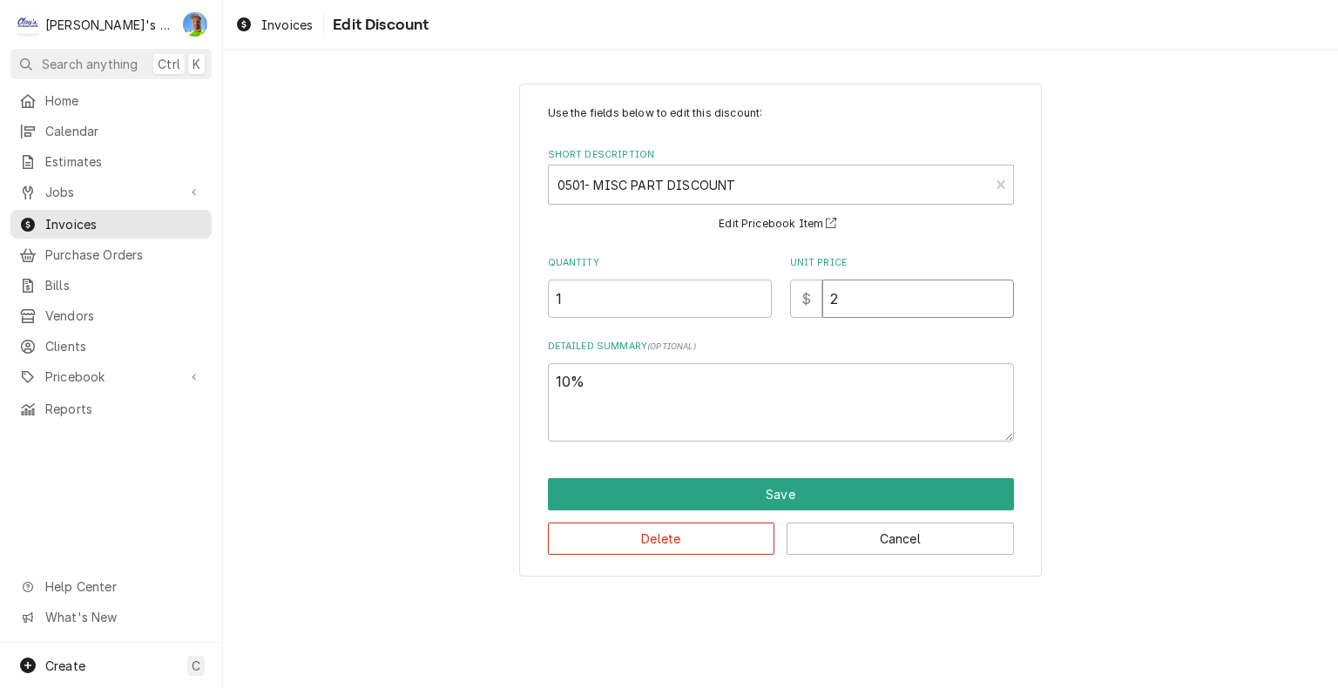
type textarea "x"
type input "25"
type textarea "x"
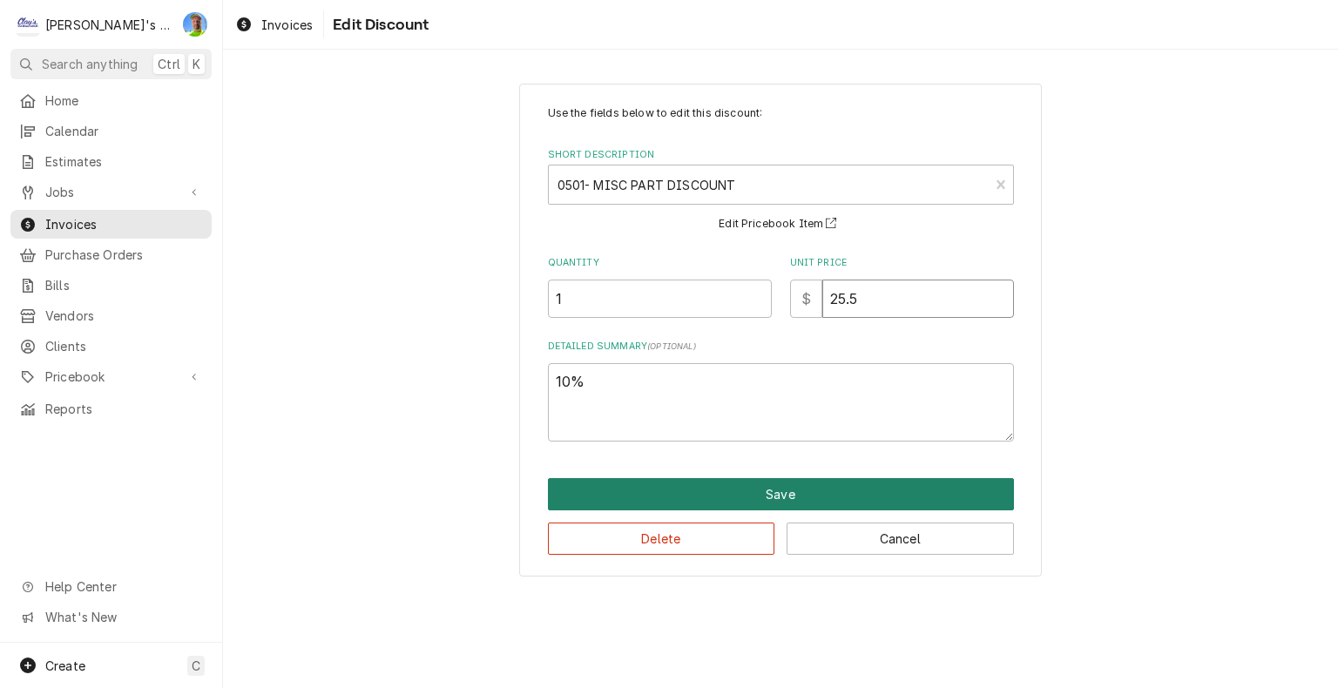
type input "25.5"
click at [872, 498] on button "Save" at bounding box center [781, 494] width 466 height 32
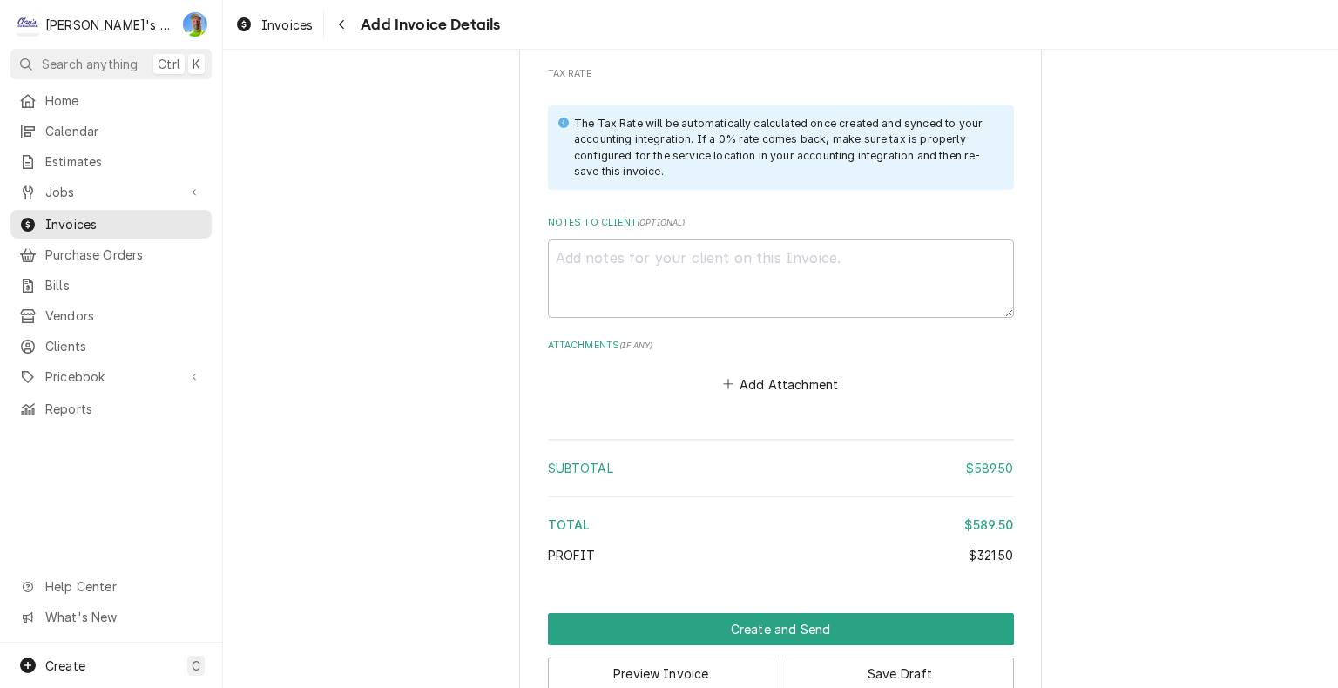
scroll to position [3398, 0]
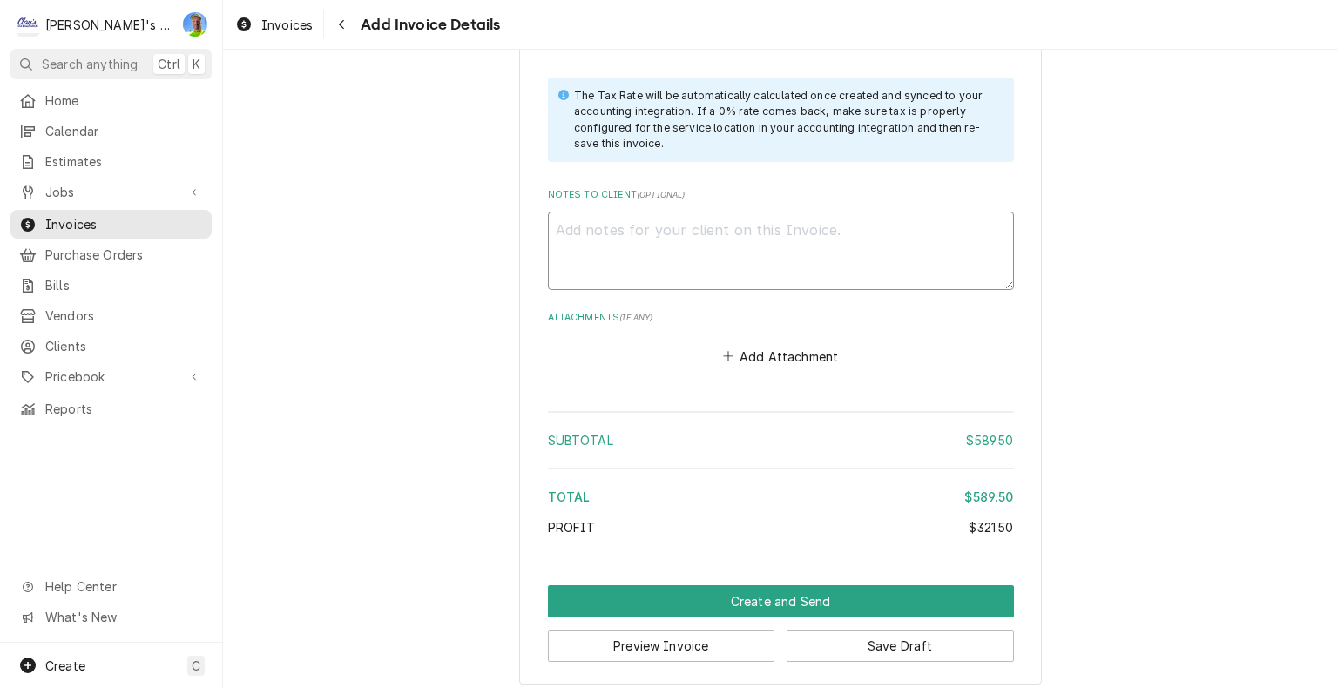
click at [672, 219] on textarea "Notes to Client ( optional )" at bounding box center [781, 251] width 466 height 78
type textarea "x"
type textarea "9"
type textarea "x"
type textarea "9/"
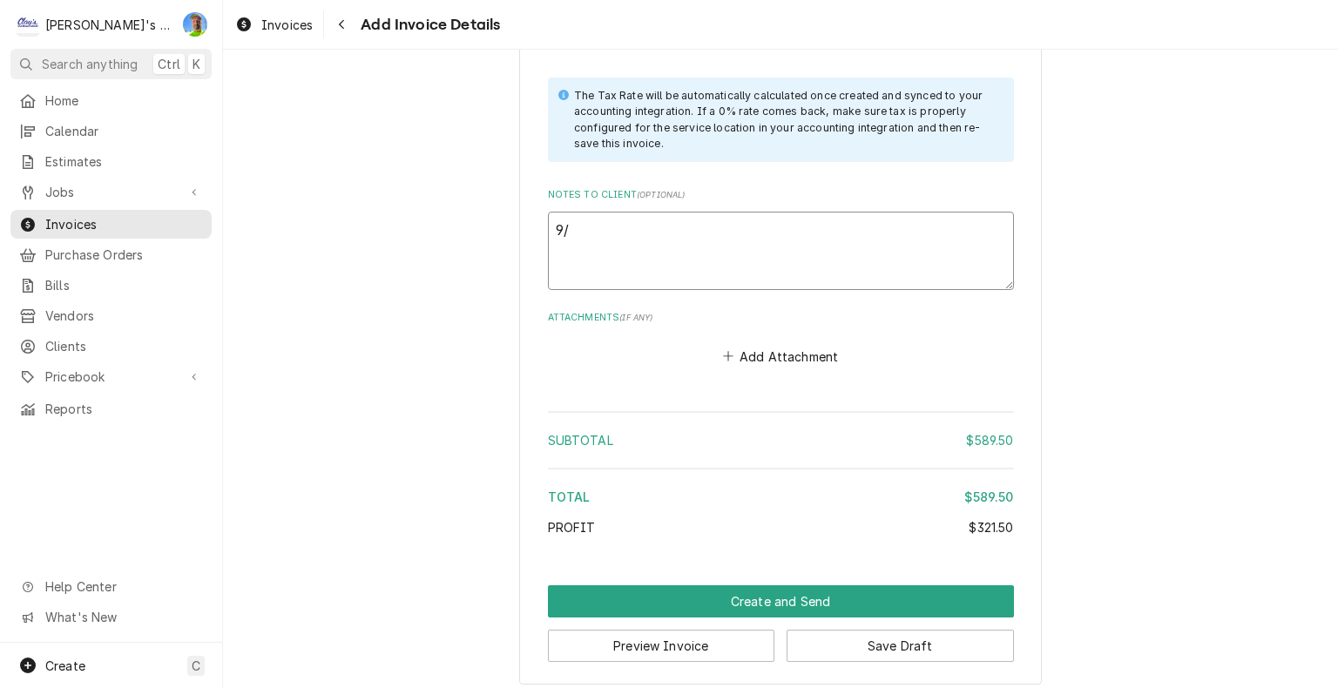
type textarea "x"
type textarea "9/1"
type textarea "x"
type textarea "9/14"
type textarea "x"
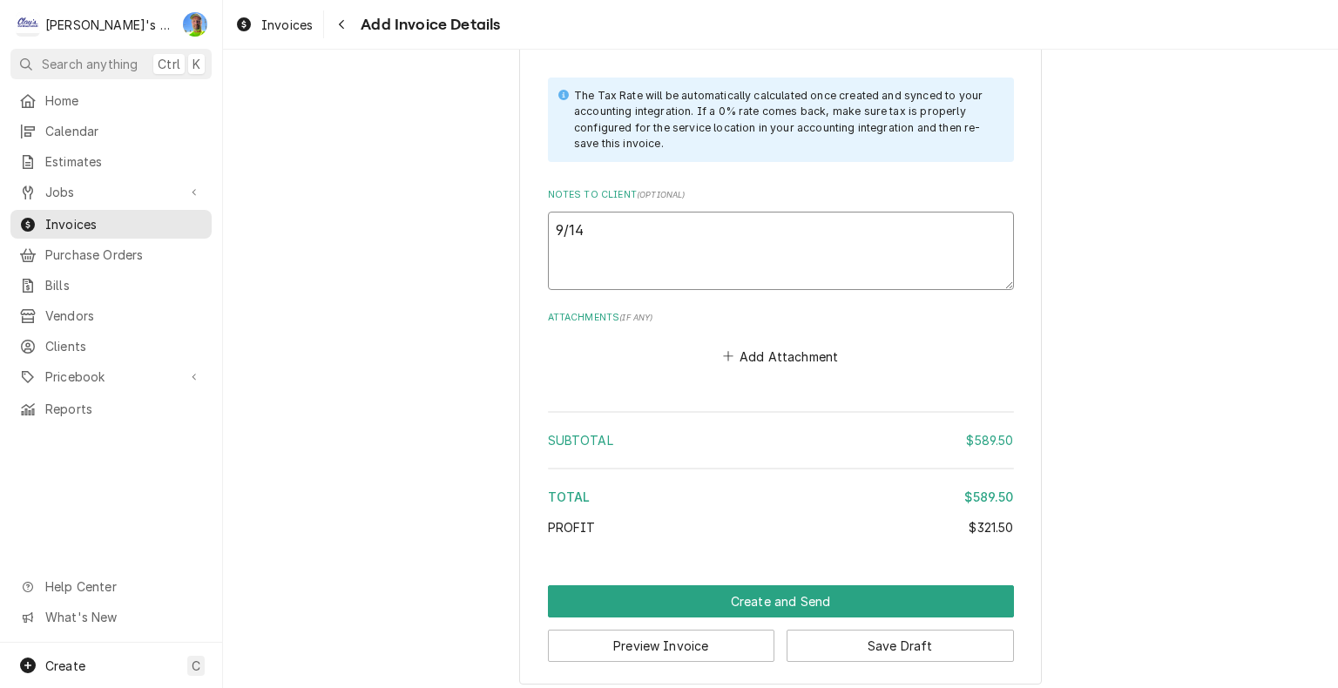
type textarea "9/14"
type textarea "x"
type textarea "9/14 G"
type textarea "x"
type textarea "9/14 GA"
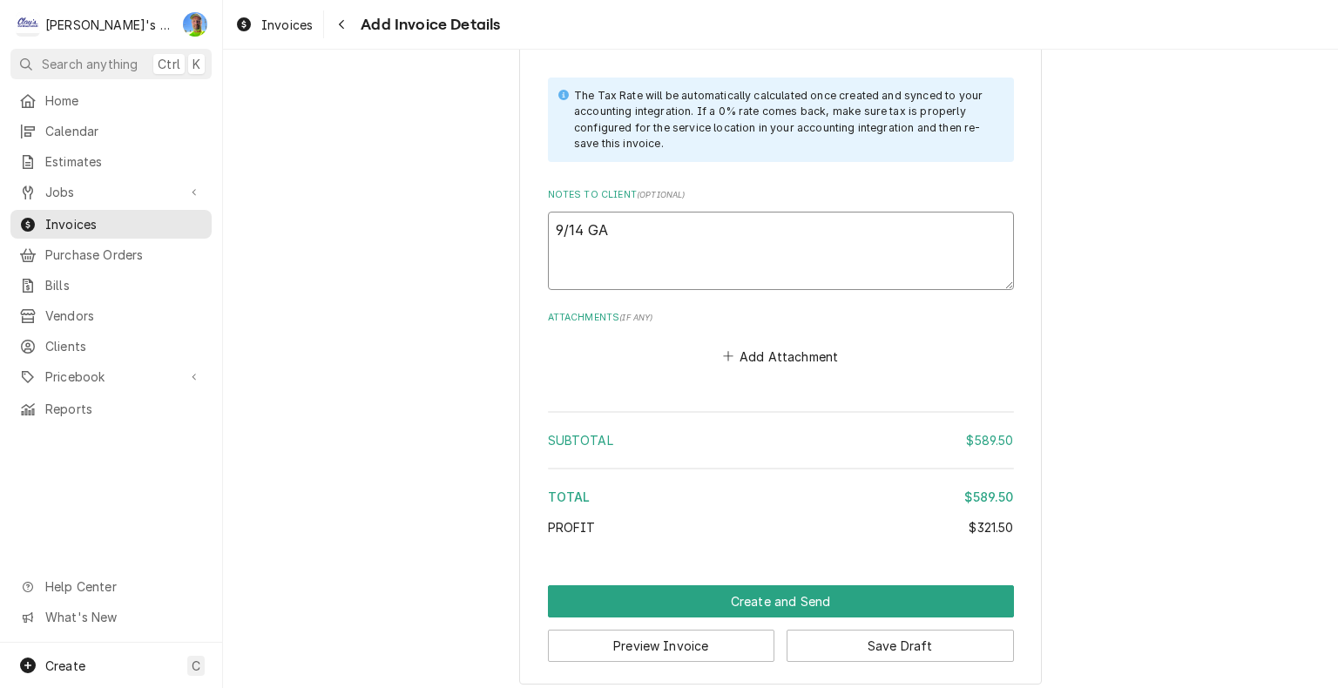
type textarea "x"
type textarea "9/14 GA"
type textarea "x"
type textarea "9/14 GA -"
type textarea "x"
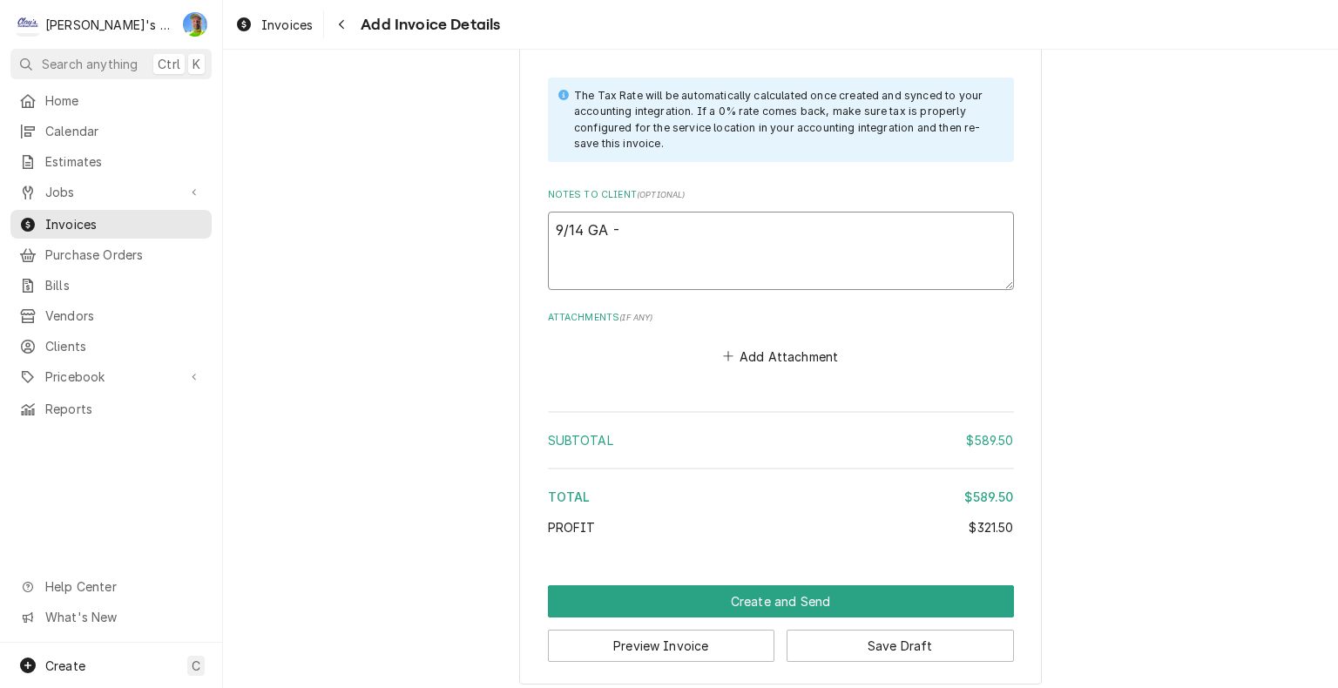
type textarea "9/14 GA -"
type textarea "x"
type textarea "9/14 GA - l"
type textarea "x"
type textarea "9/14 GA - lo"
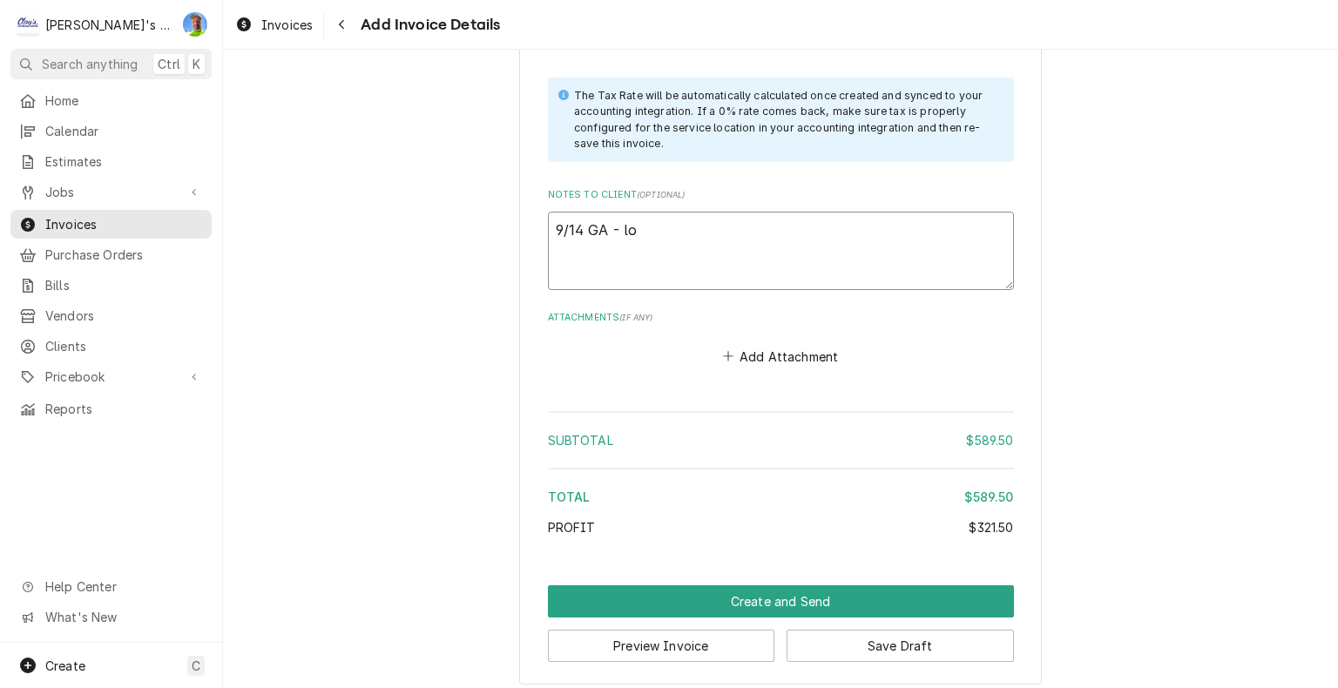
type textarea "x"
type textarea "9/14 GA - loo"
type textarea "x"
type textarea "9/14 GA - look"
type textarea "x"
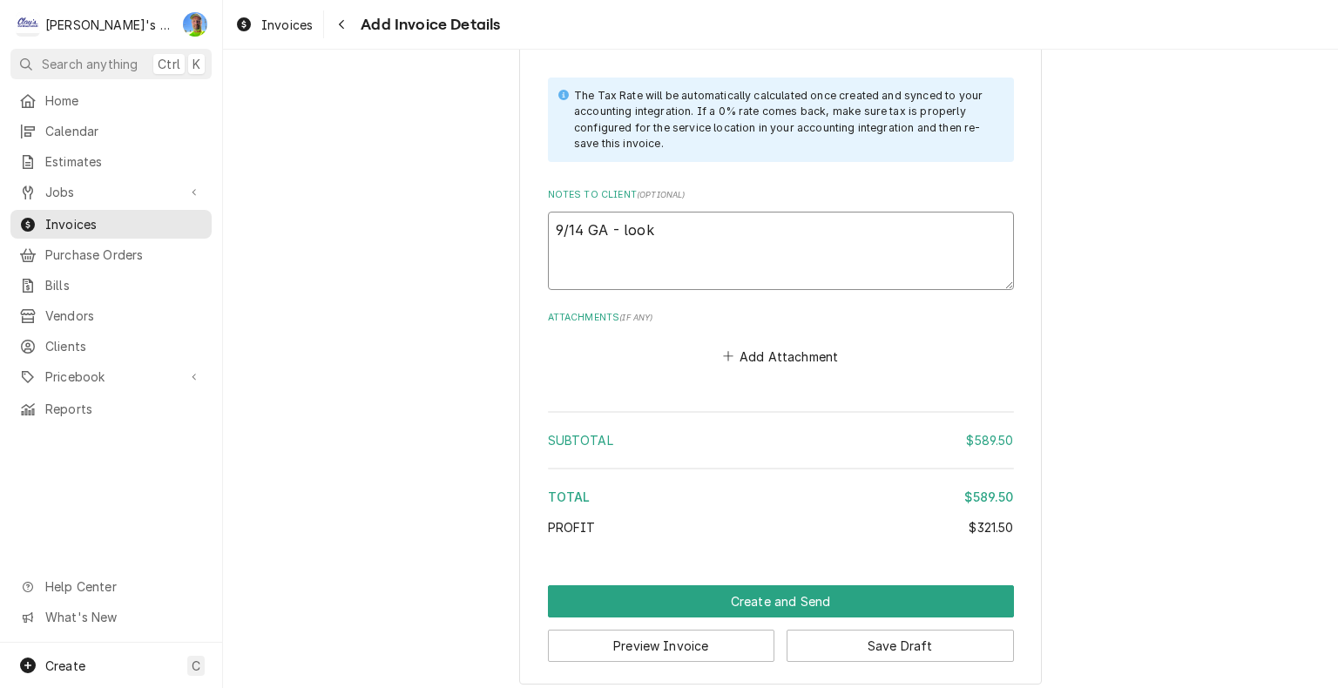
type textarea "9/14 GA - look"
type textarea "x"
type textarea "9/14 GA - look o"
type textarea "x"
type textarea "9/14 GA - look ok"
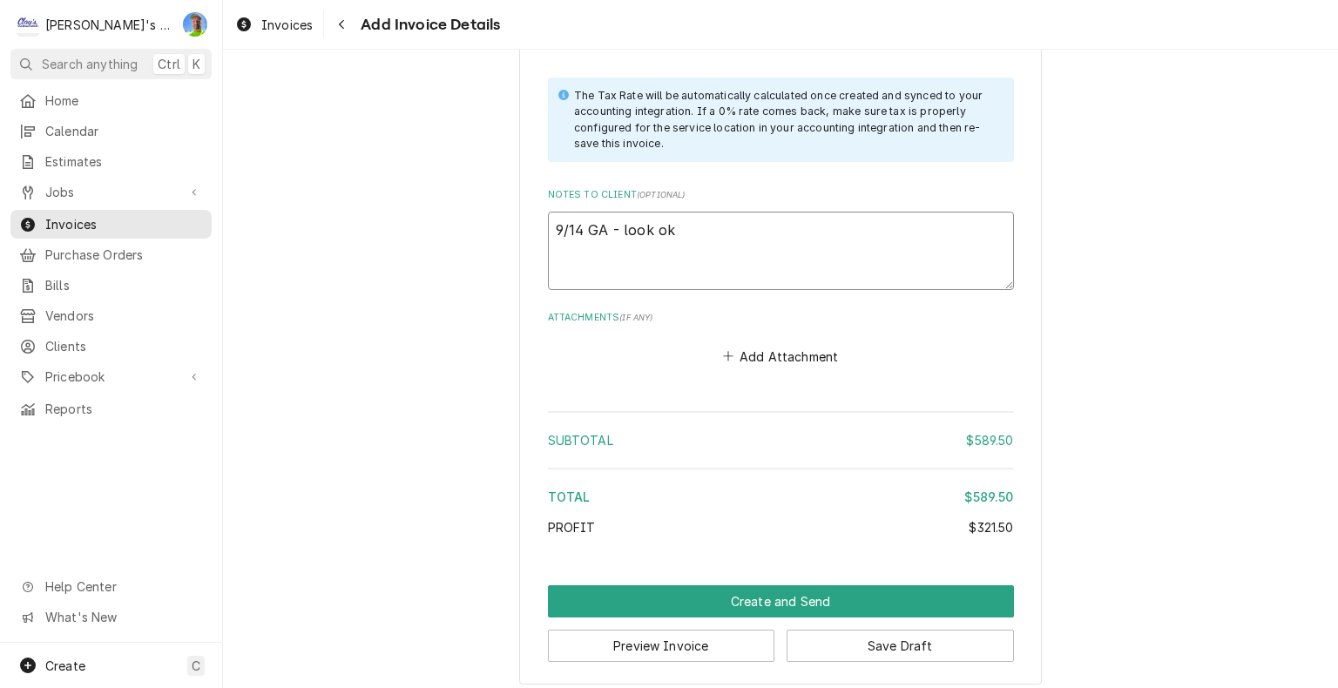
type textarea "x"
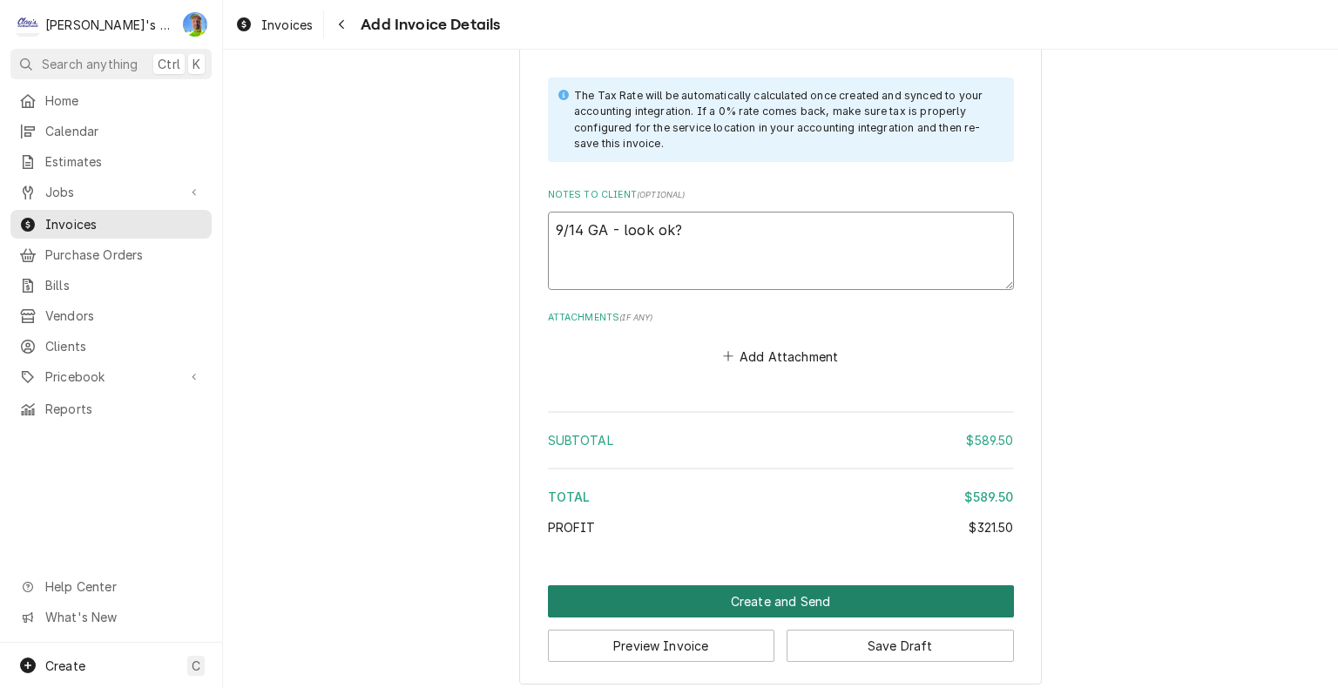
type textarea "9/14 GA - look ok?"
click at [674, 594] on button "Create and Send" at bounding box center [781, 602] width 466 height 32
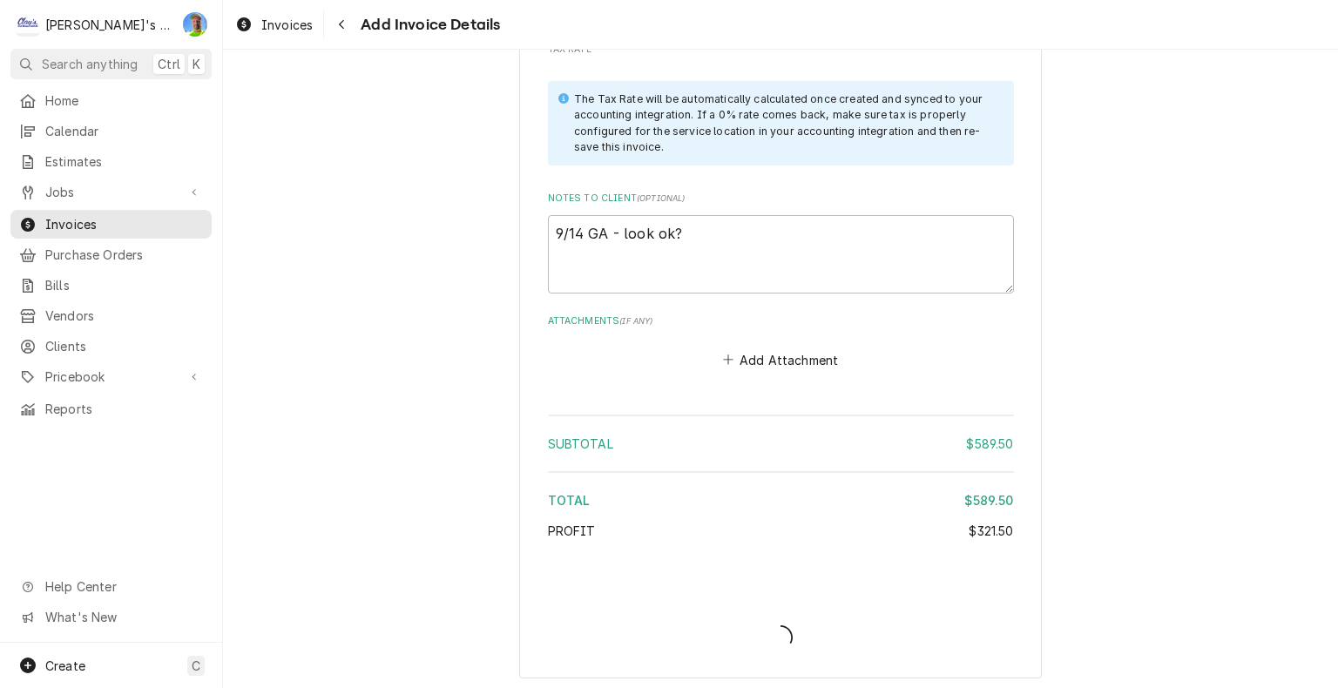
type textarea "x"
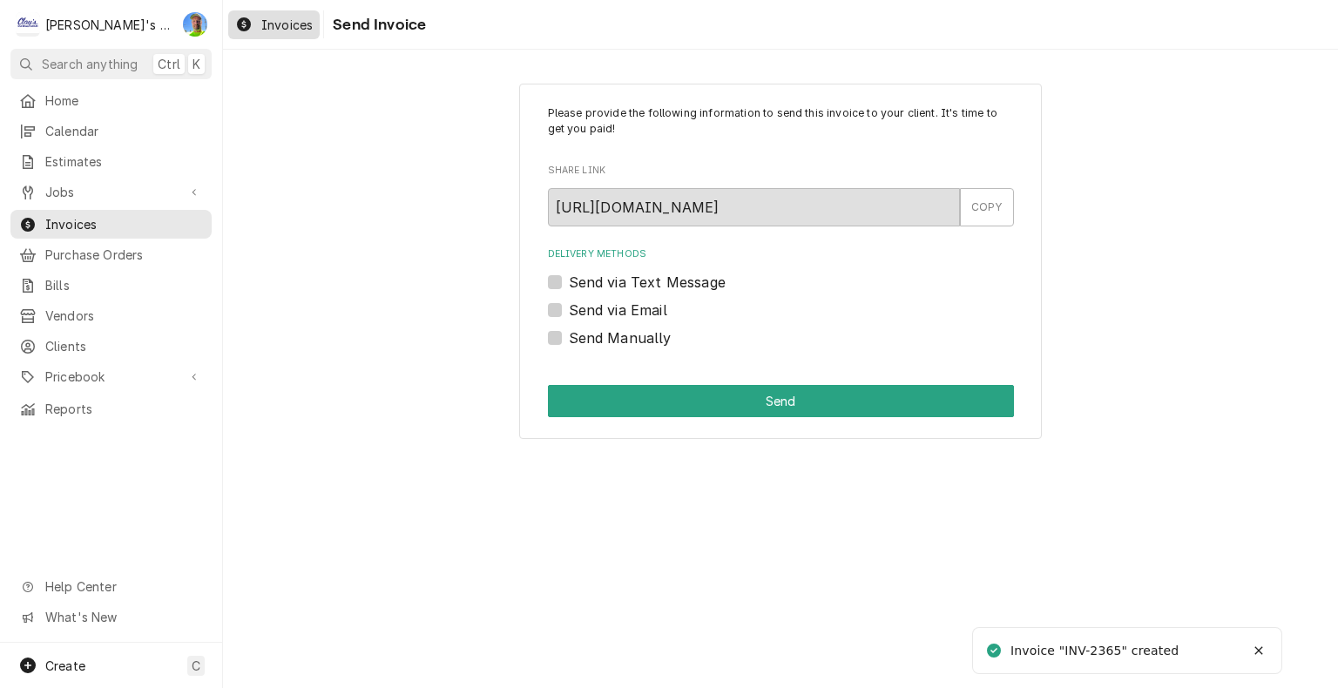
click at [270, 28] on span "Invoices" at bounding box center [286, 25] width 51 height 18
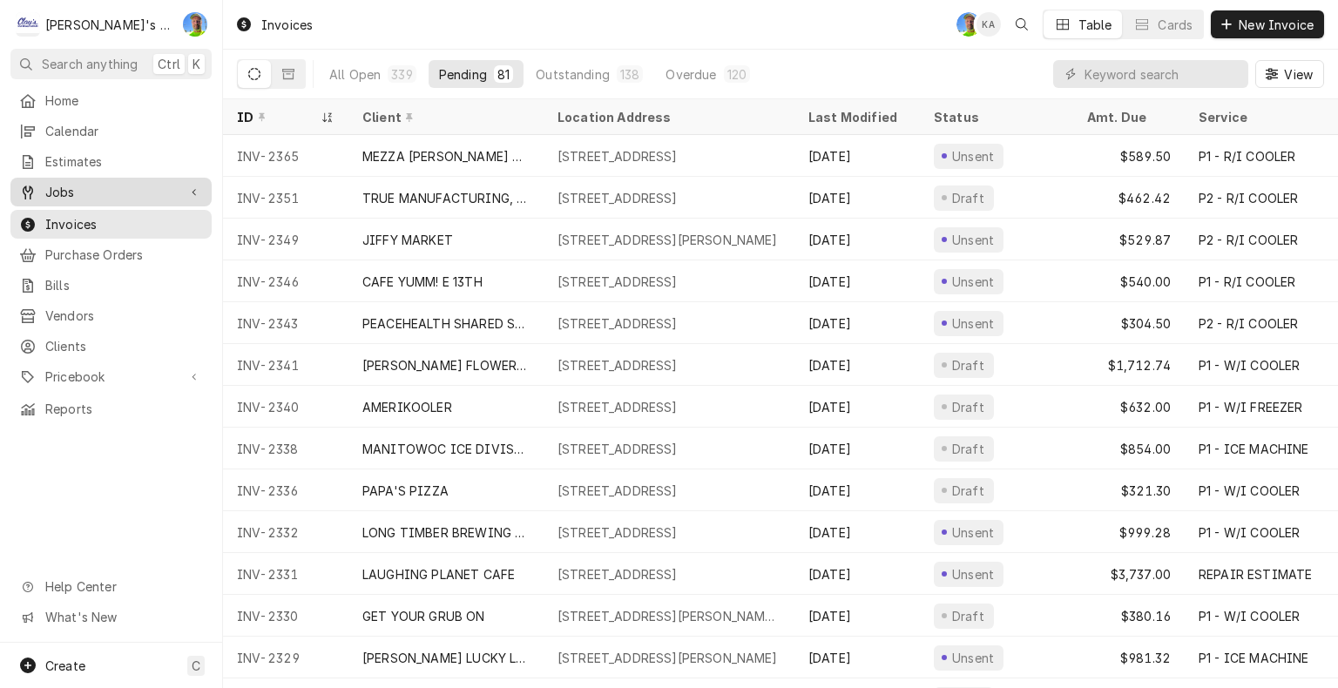
click at [66, 183] on span "Jobs" at bounding box center [111, 192] width 132 height 18
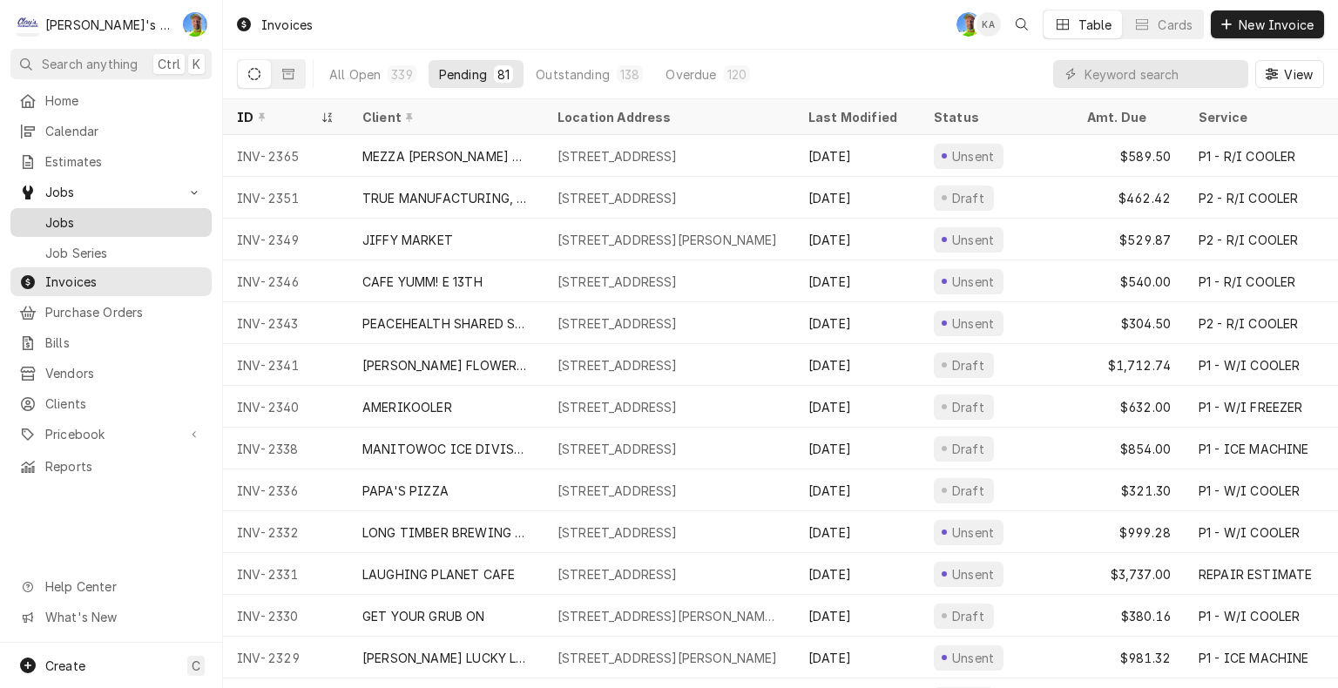
click at [70, 214] on span "Jobs" at bounding box center [124, 222] width 158 height 18
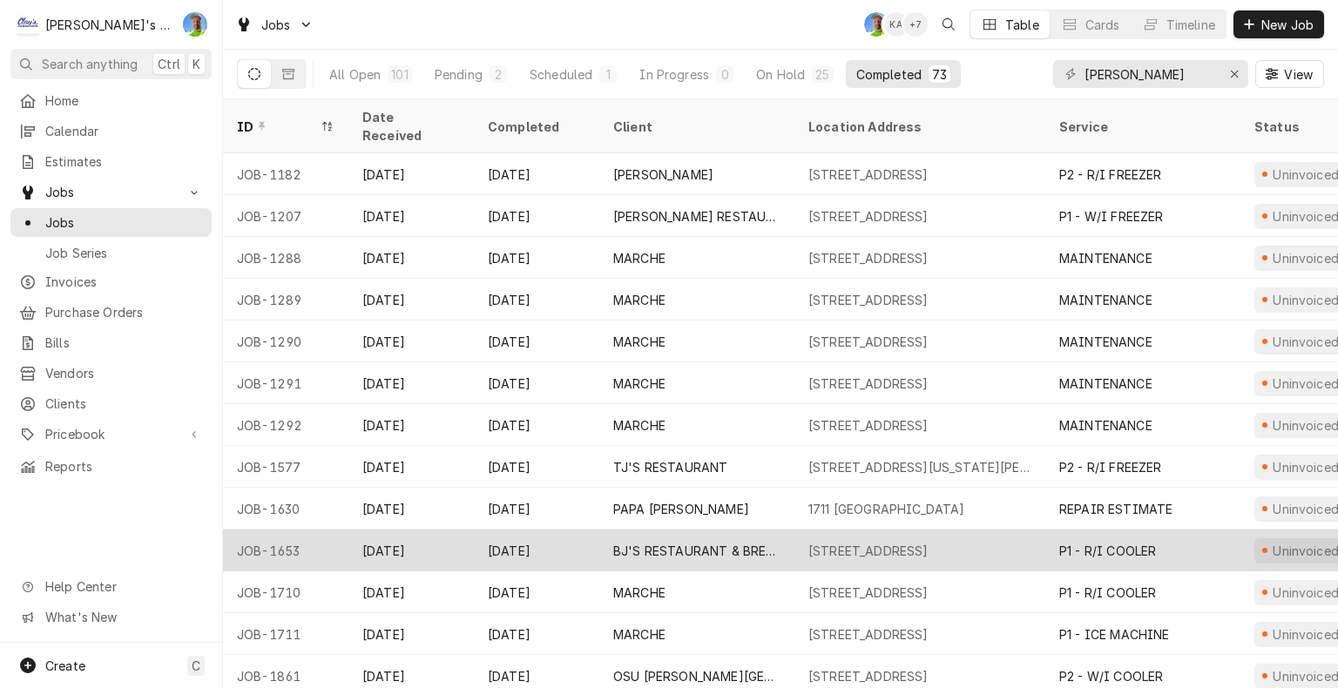
click at [860, 530] on div "1080 VALLEY RIVER WAY, EUGENE, OR 97401" at bounding box center [920, 551] width 251 height 42
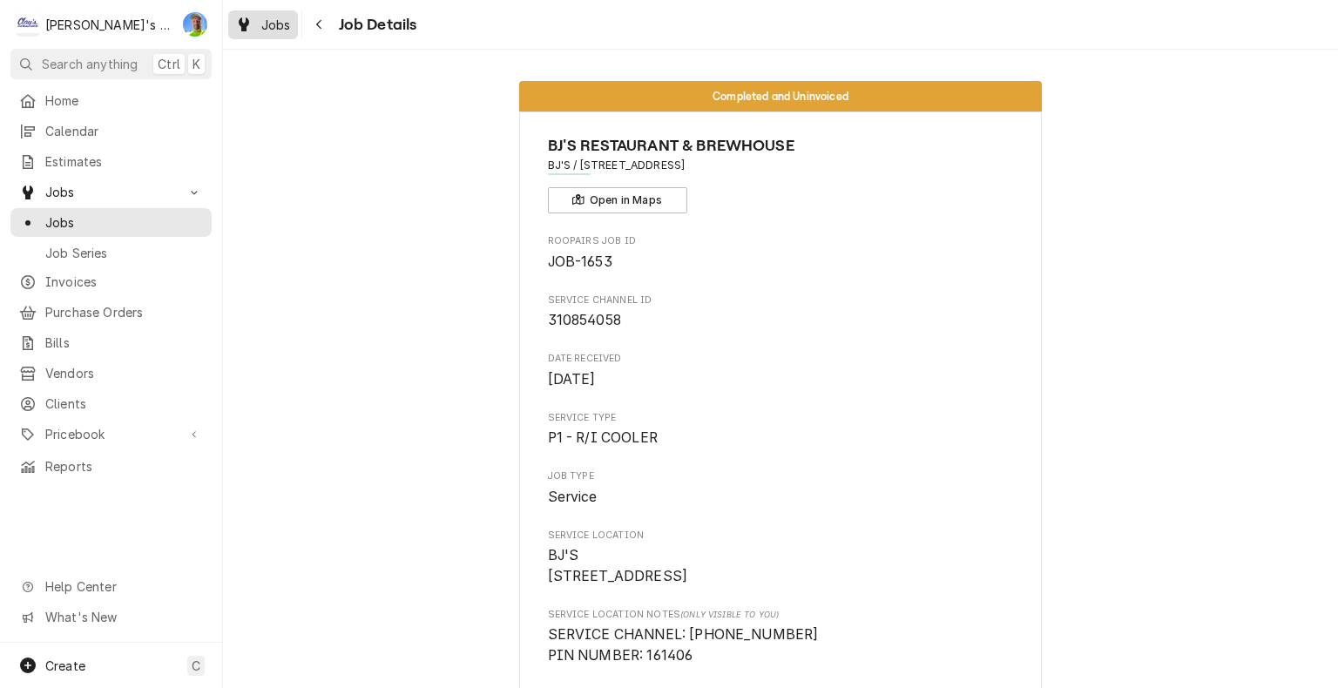
click at [251, 28] on div "Dynamic Content Wrapper" at bounding box center [243, 24] width 17 height 21
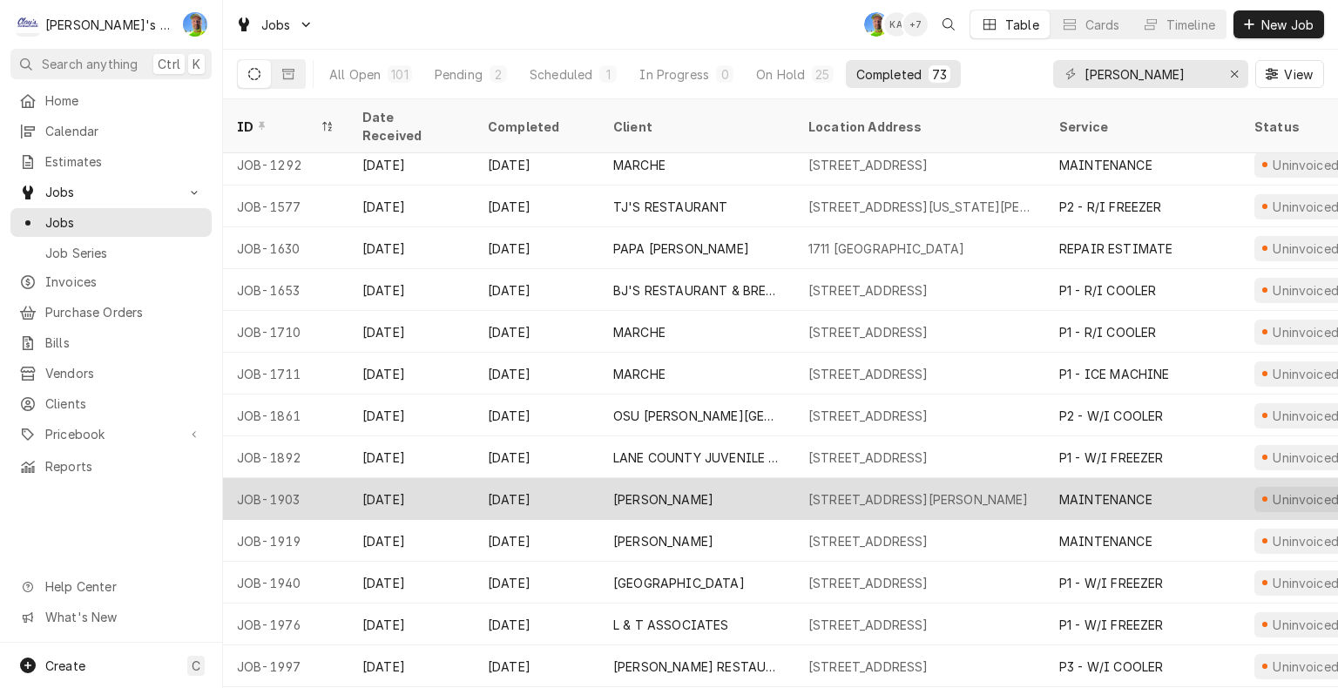
scroll to position [261, 0]
click at [801, 477] on div "[STREET_ADDRESS][PERSON_NAME]" at bounding box center [920, 498] width 251 height 42
click at [801, 477] on div "2294 LAKEVIEW DR, EUGENE, OR 97408" at bounding box center [920, 498] width 251 height 42
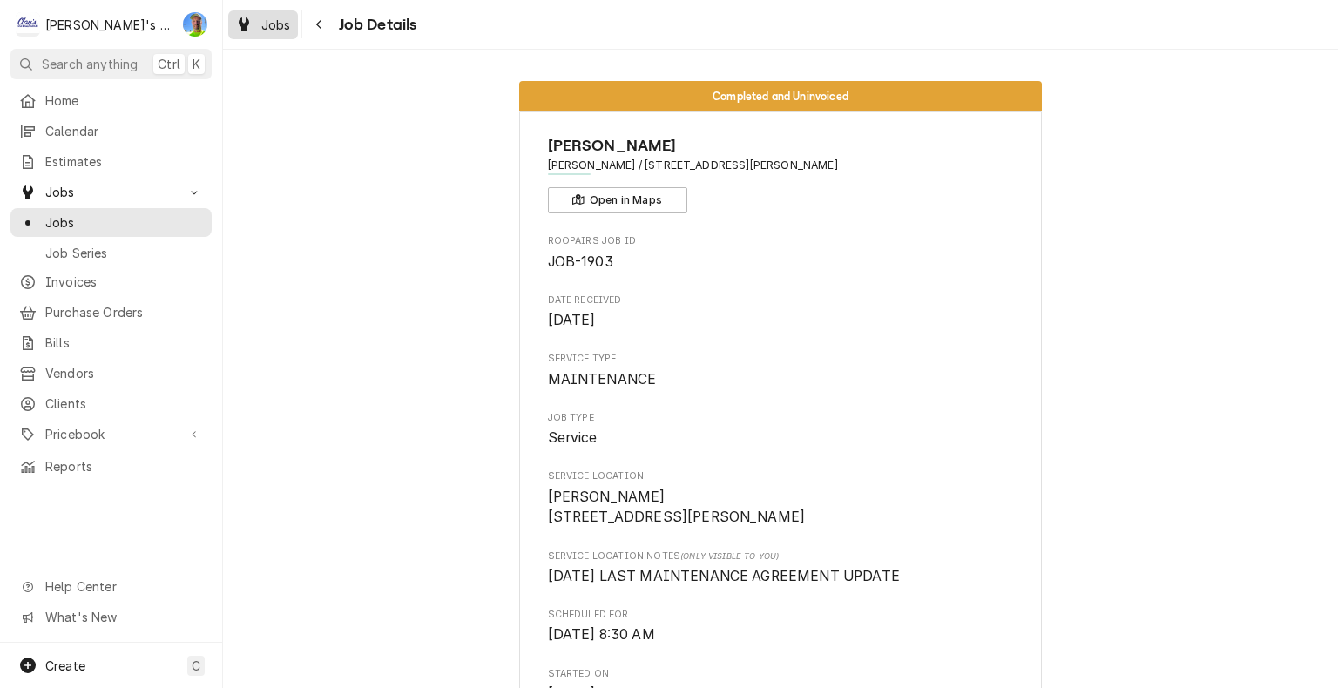
click at [268, 31] on span "Jobs" at bounding box center [276, 25] width 30 height 18
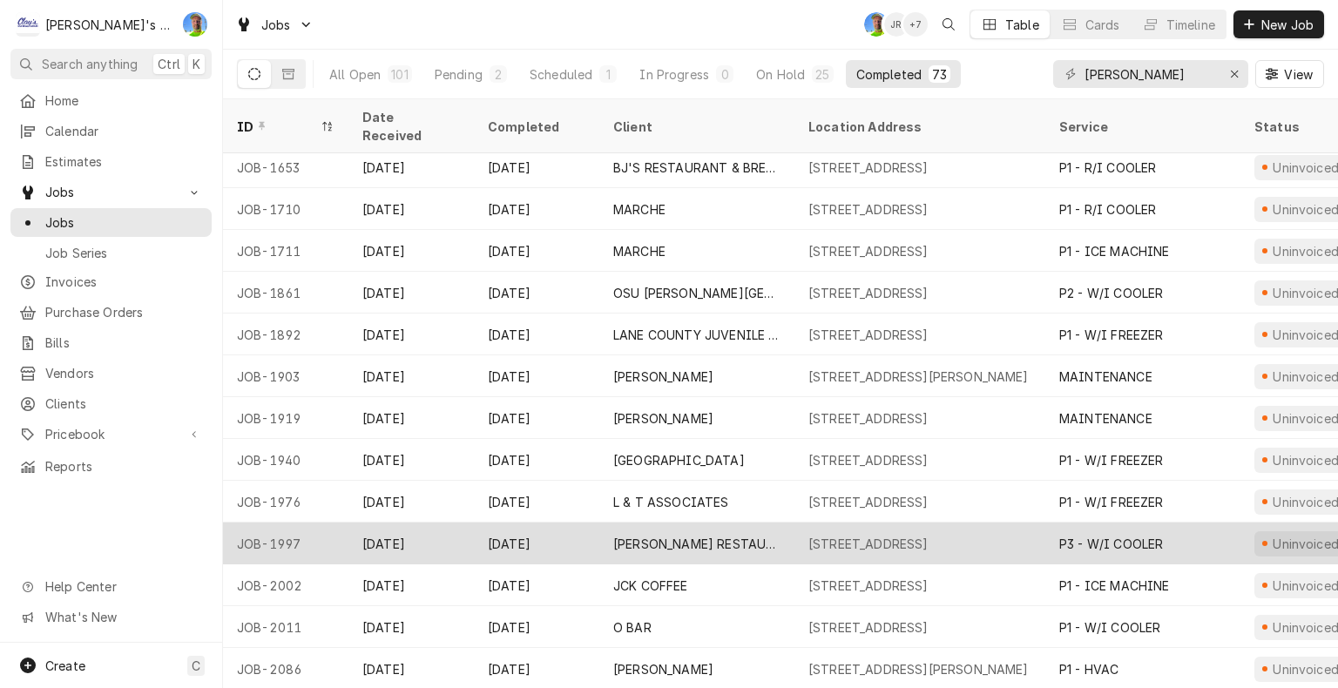
scroll to position [471, 0]
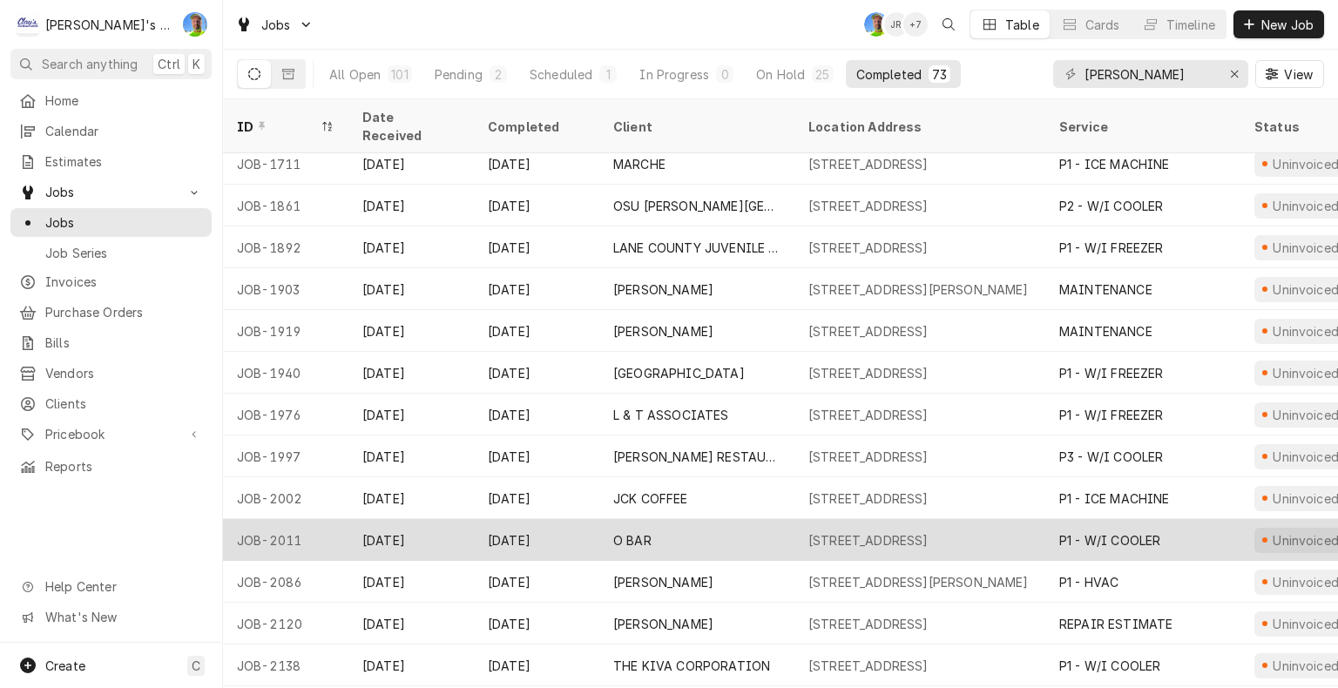
click at [708, 519] on div "O BAR" at bounding box center [696, 540] width 195 height 42
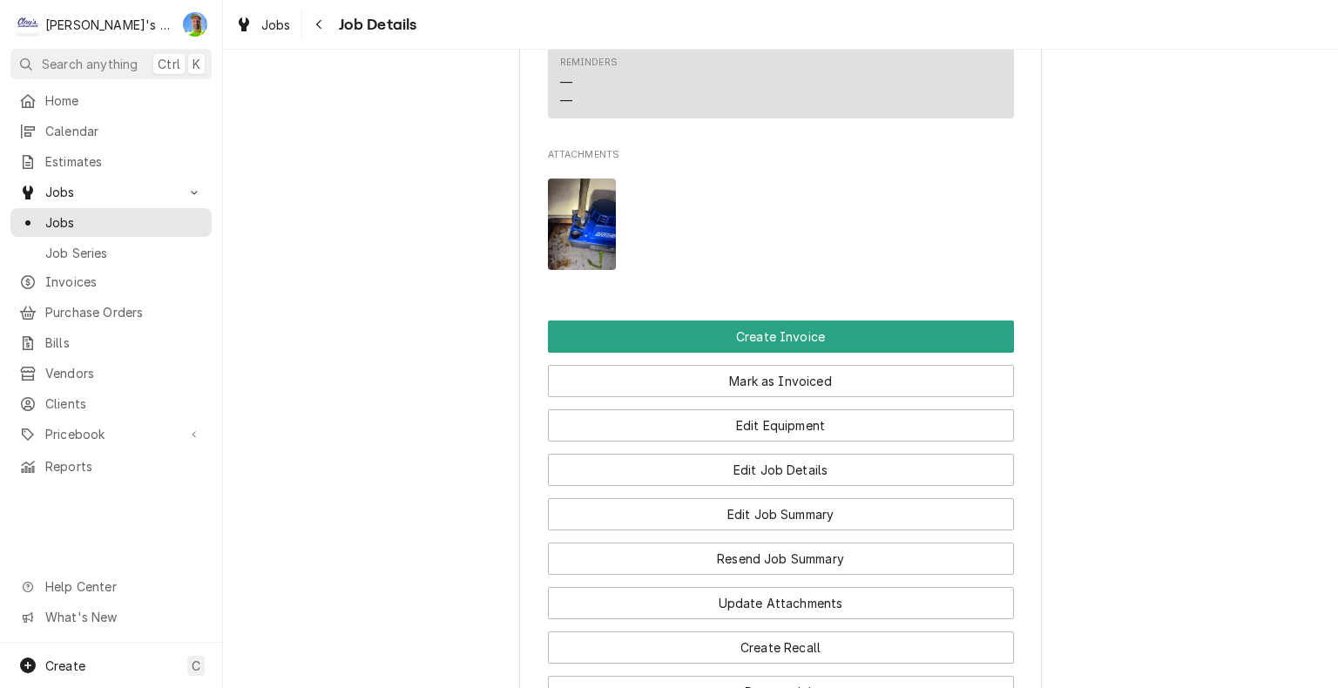
scroll to position [1394, 0]
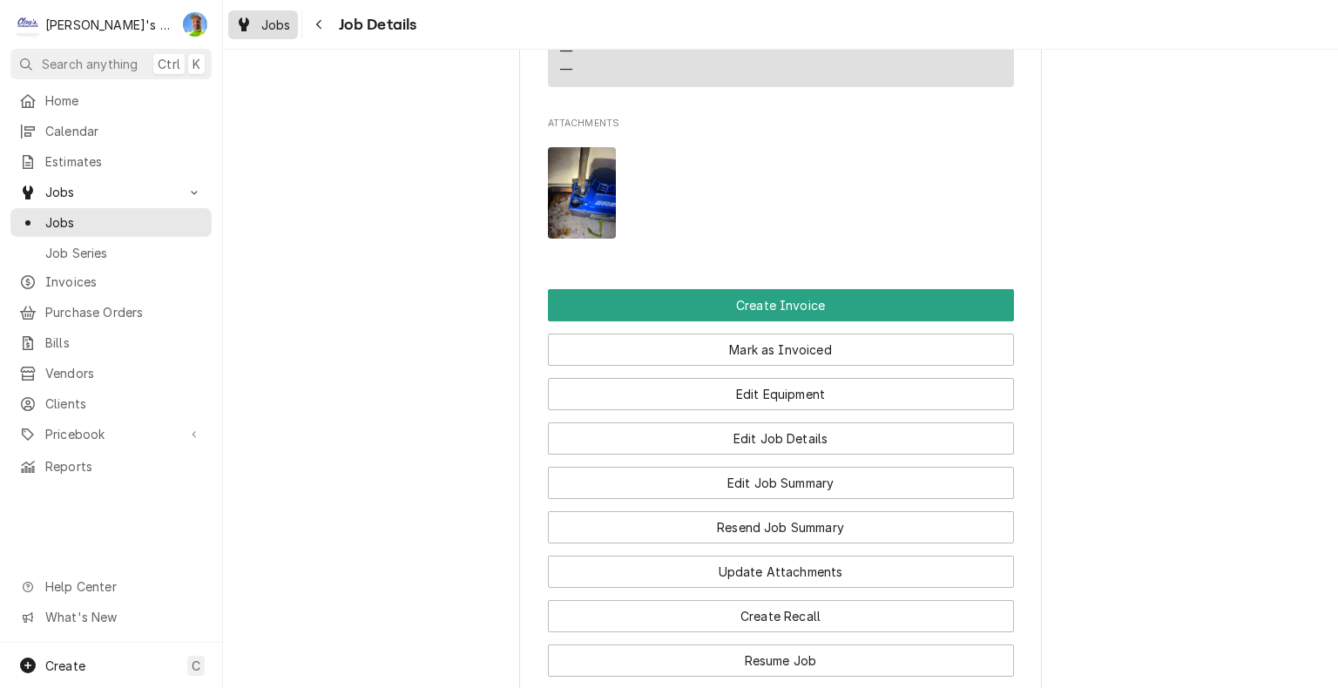
click at [271, 22] on span "Jobs" at bounding box center [276, 25] width 30 height 18
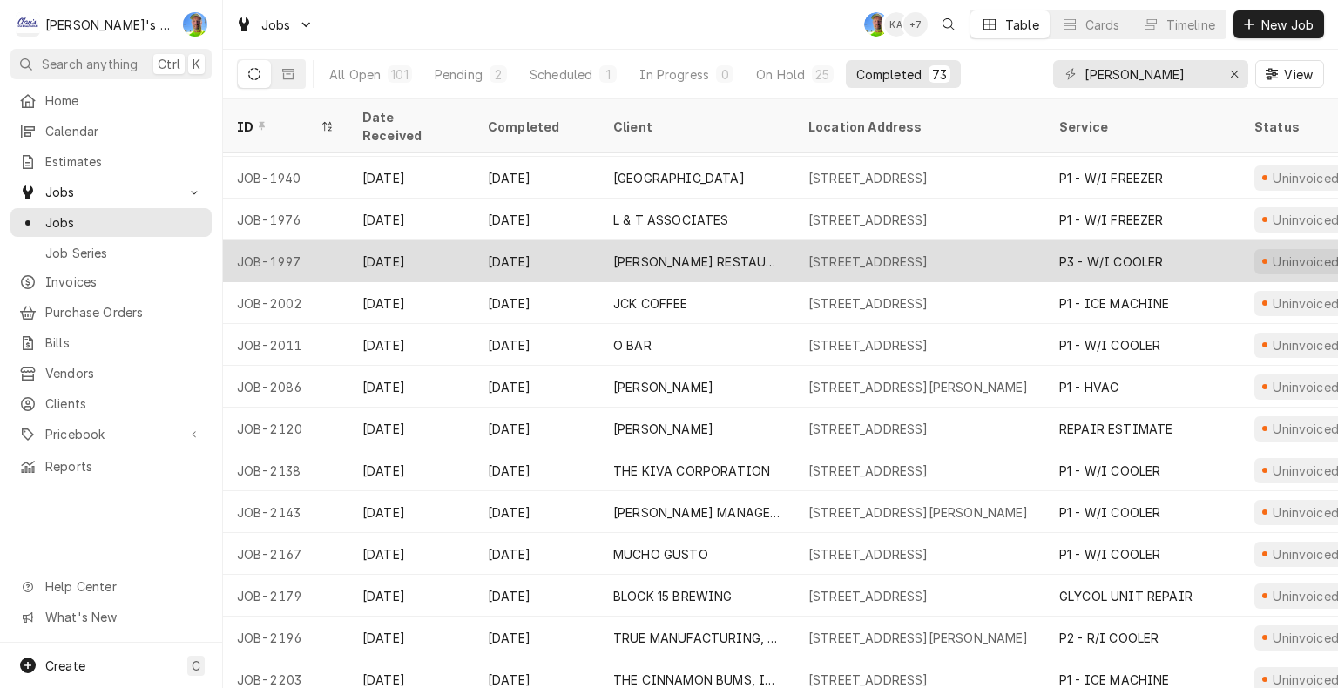
scroll to position [669, 0]
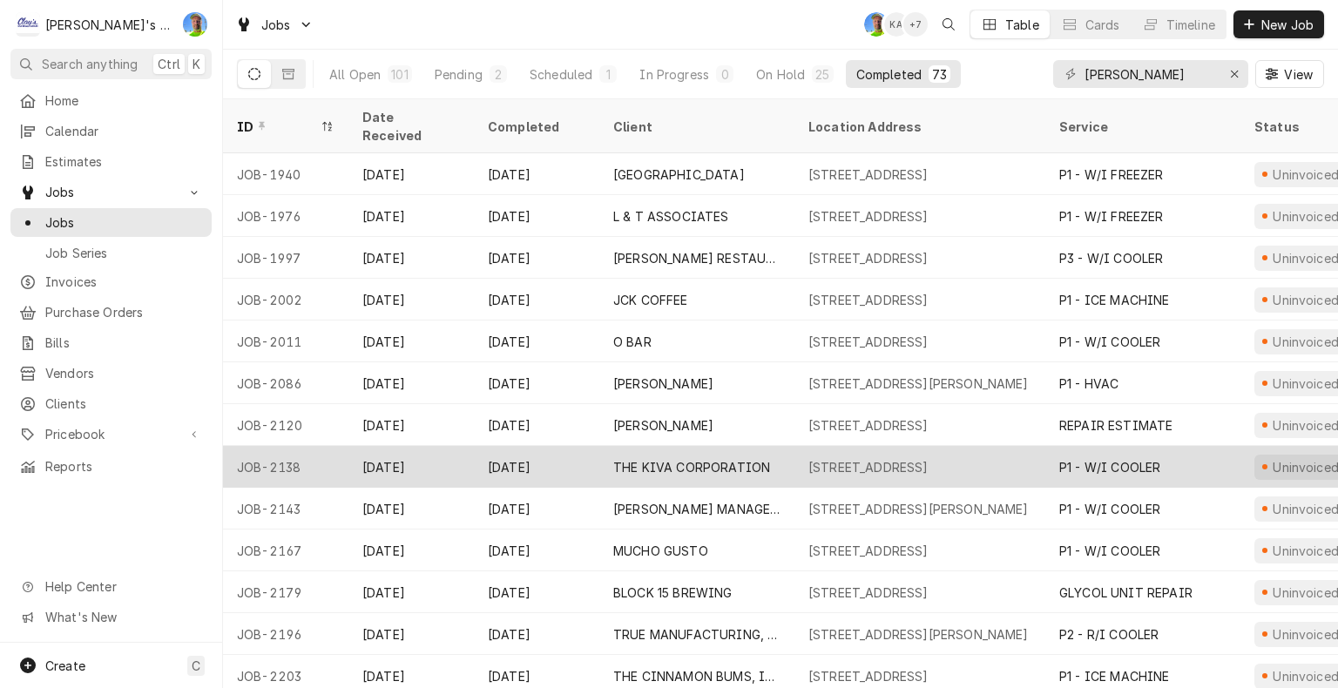
click at [833, 458] on div "[STREET_ADDRESS]" at bounding box center [869, 467] width 120 height 18
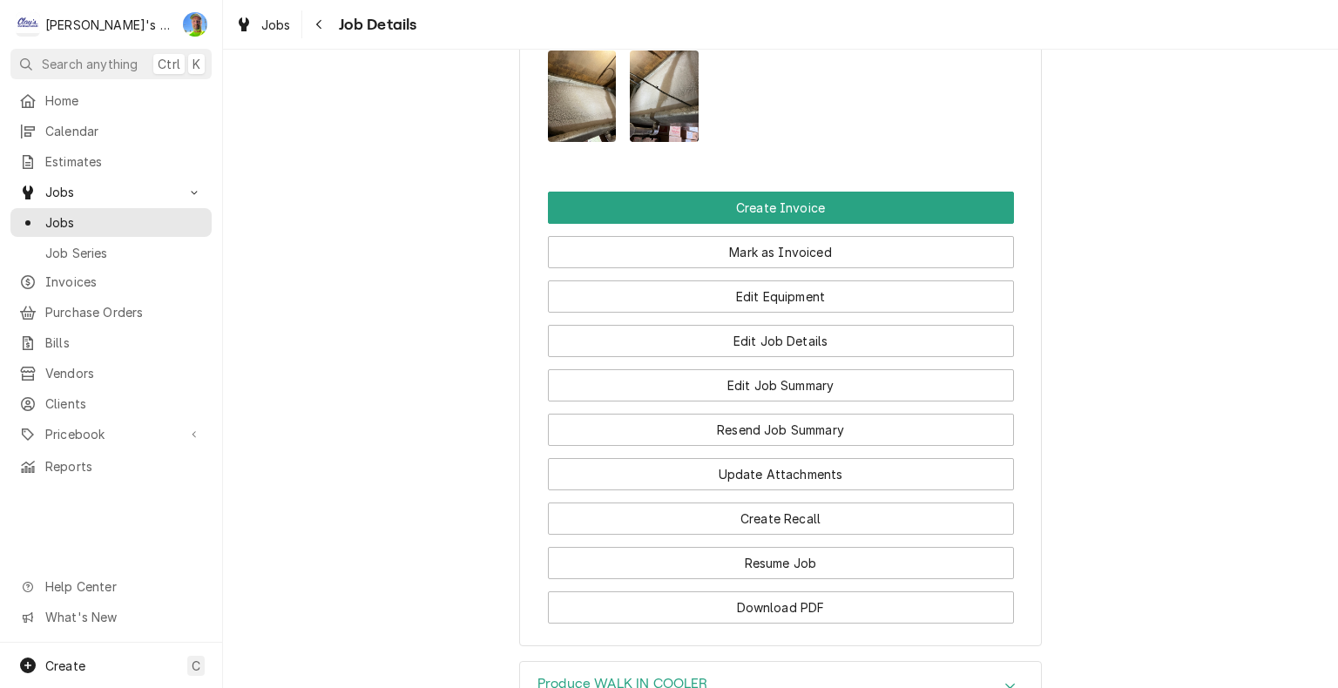
scroll to position [2004, 0]
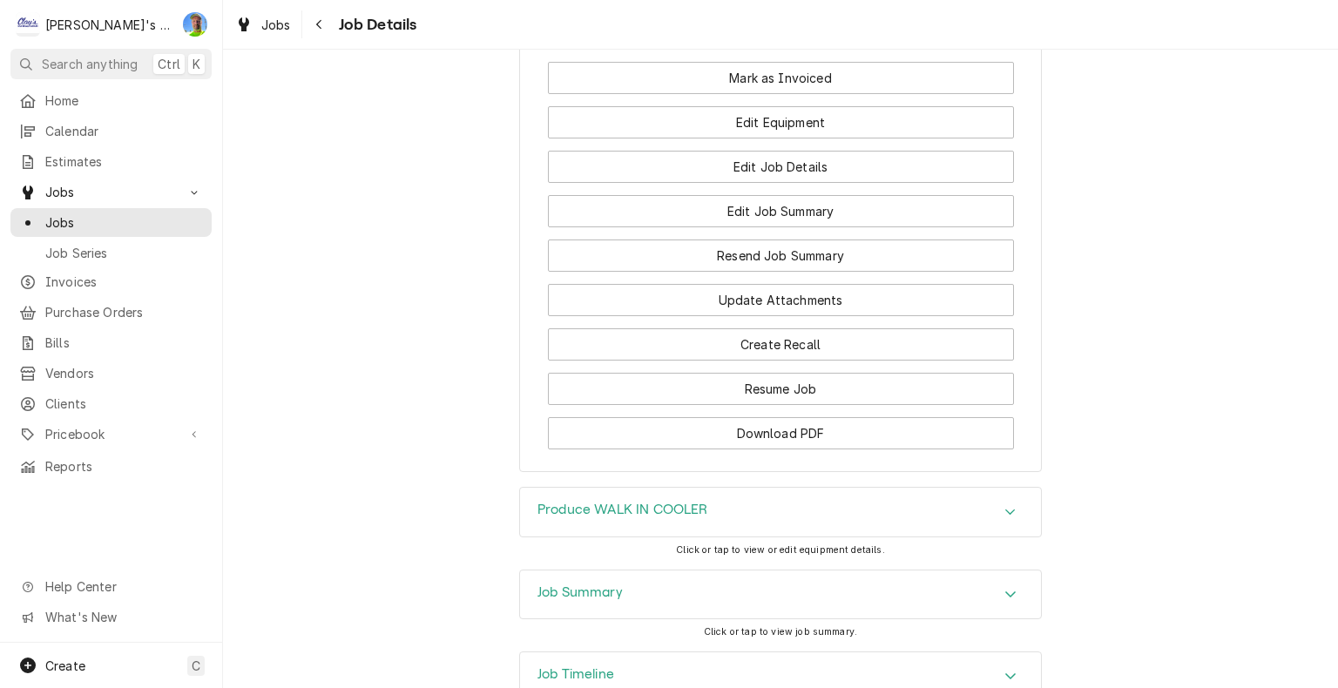
click at [998, 606] on div "Accordion Header" at bounding box center [1011, 595] width 26 height 21
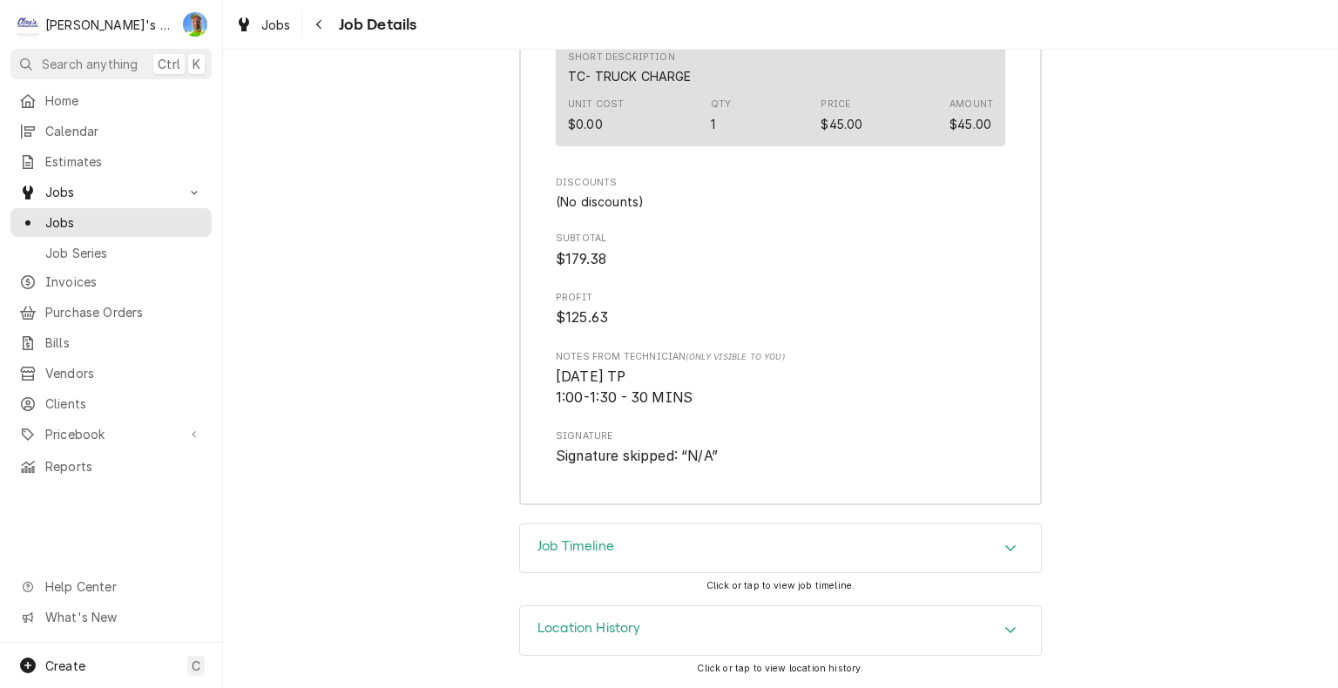
scroll to position [3599, 0]
click at [1005, 555] on icon "Accordion Header" at bounding box center [1011, 548] width 12 height 14
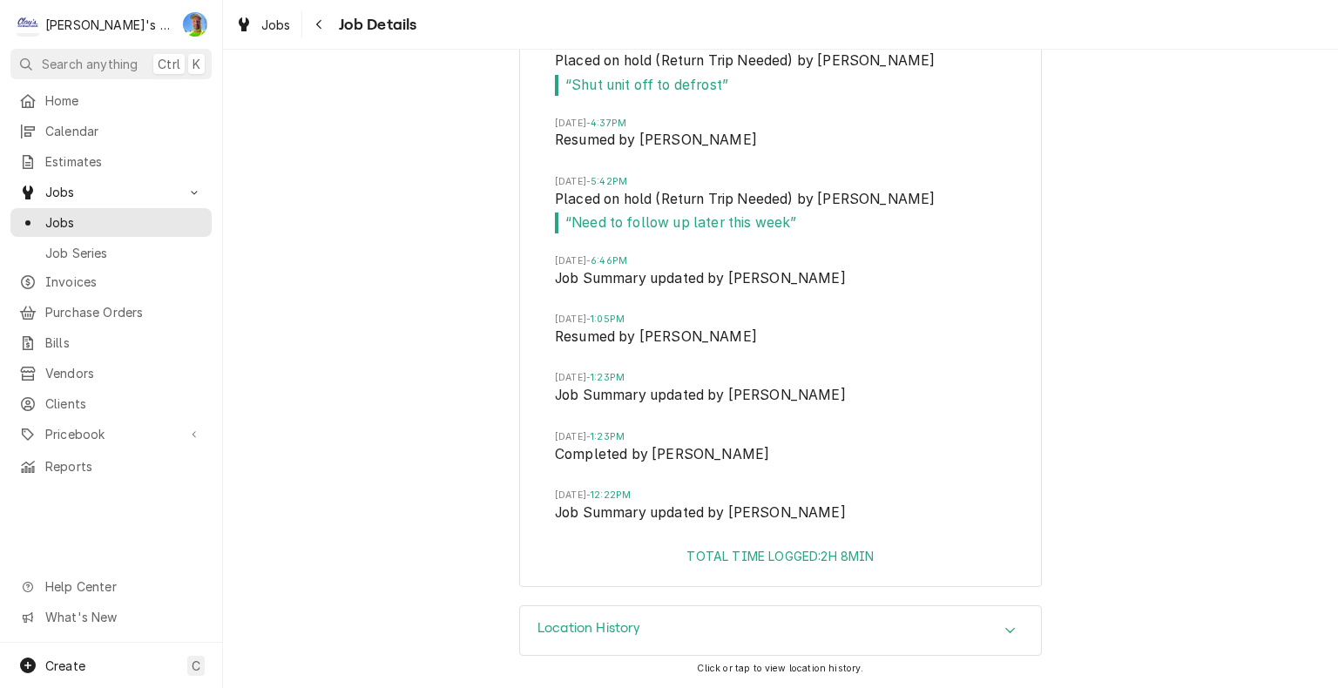
scroll to position [4388, 0]
click at [1005, 624] on icon "Accordion Header" at bounding box center [1011, 631] width 12 height 14
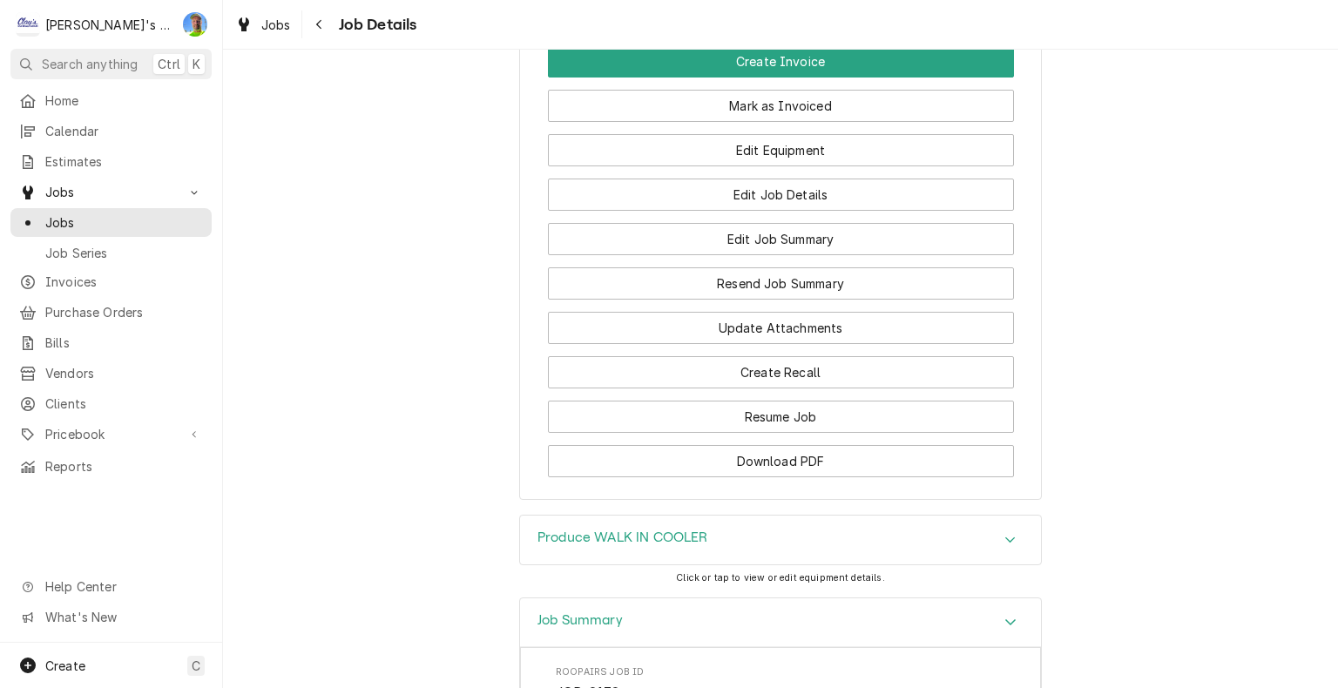
scroll to position [1948, 0]
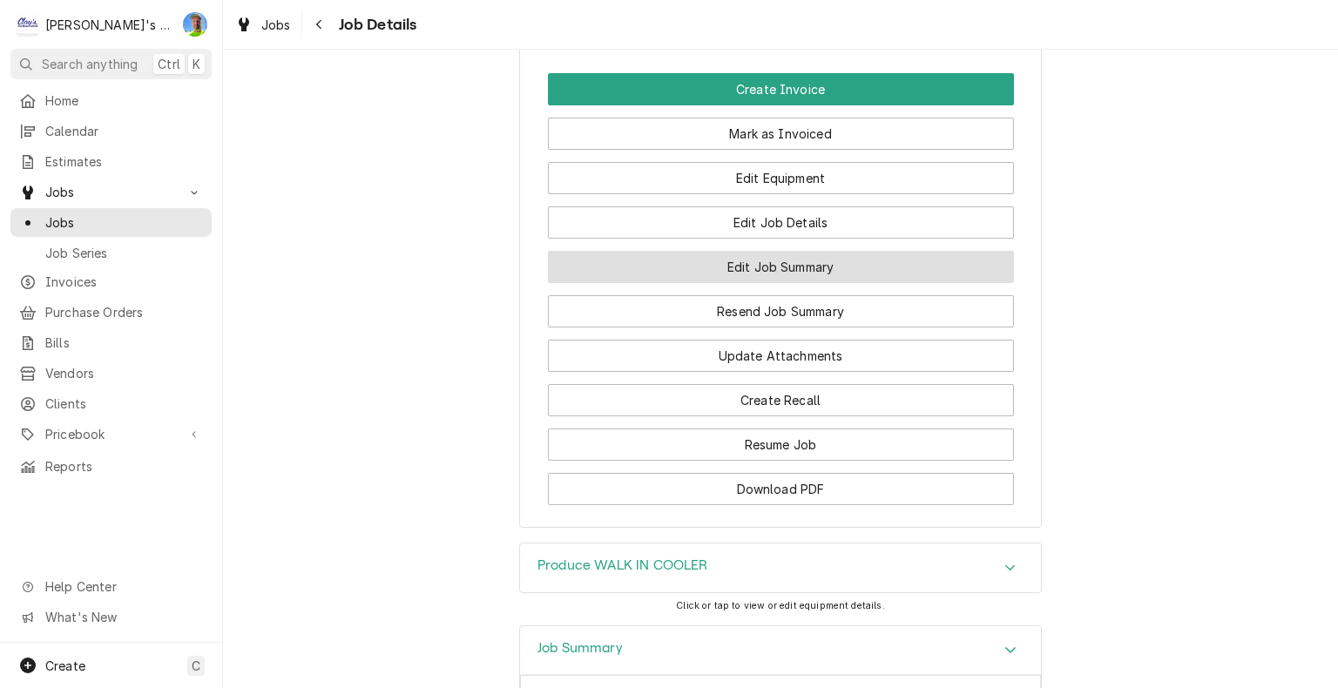
click at [910, 283] on button "Edit Job Summary" at bounding box center [781, 267] width 466 height 32
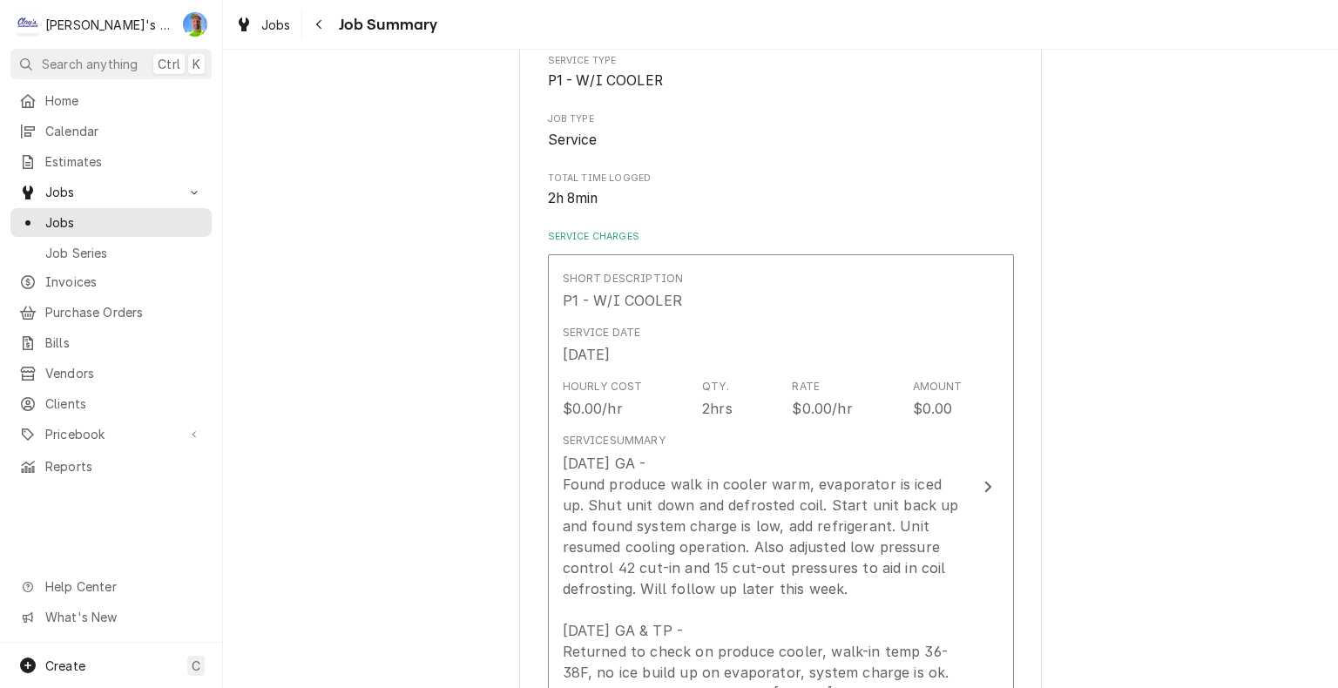
scroll to position [349, 0]
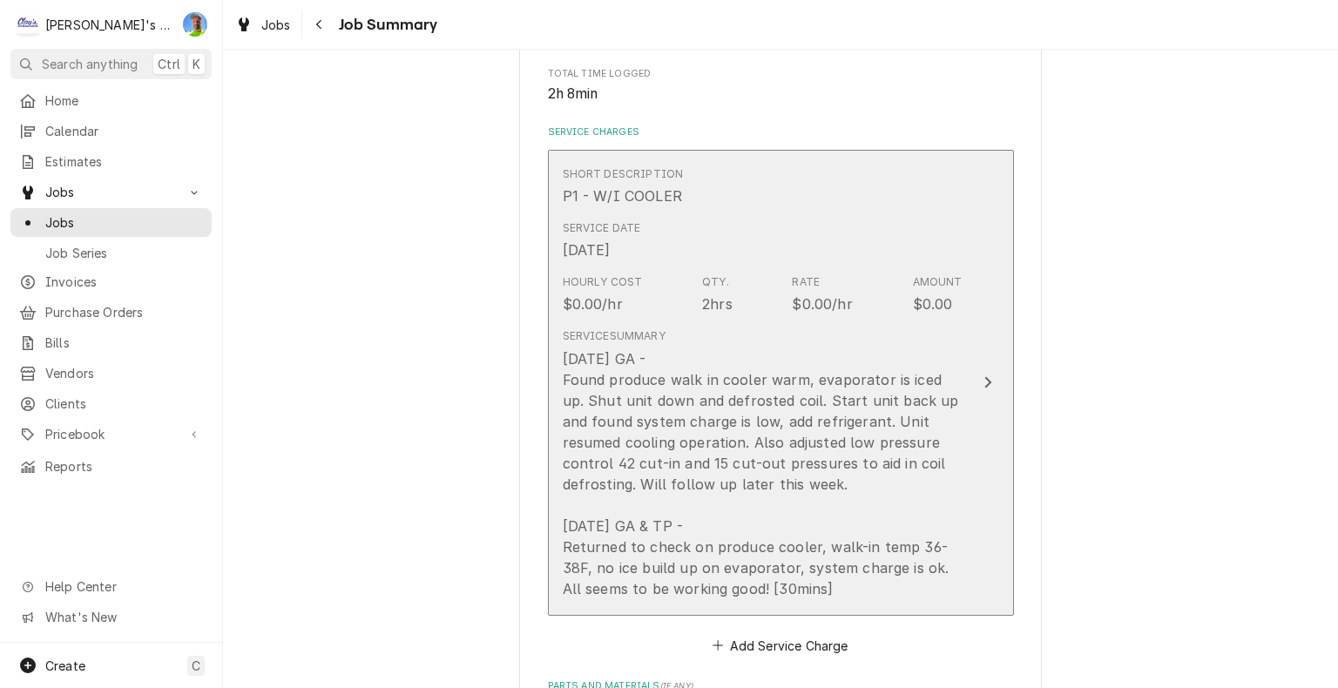
click at [807, 479] on div "[DATE] GA - Found produce walk in cooler warm, evaporator is iced up. Shut unit…" at bounding box center [763, 474] width 400 height 251
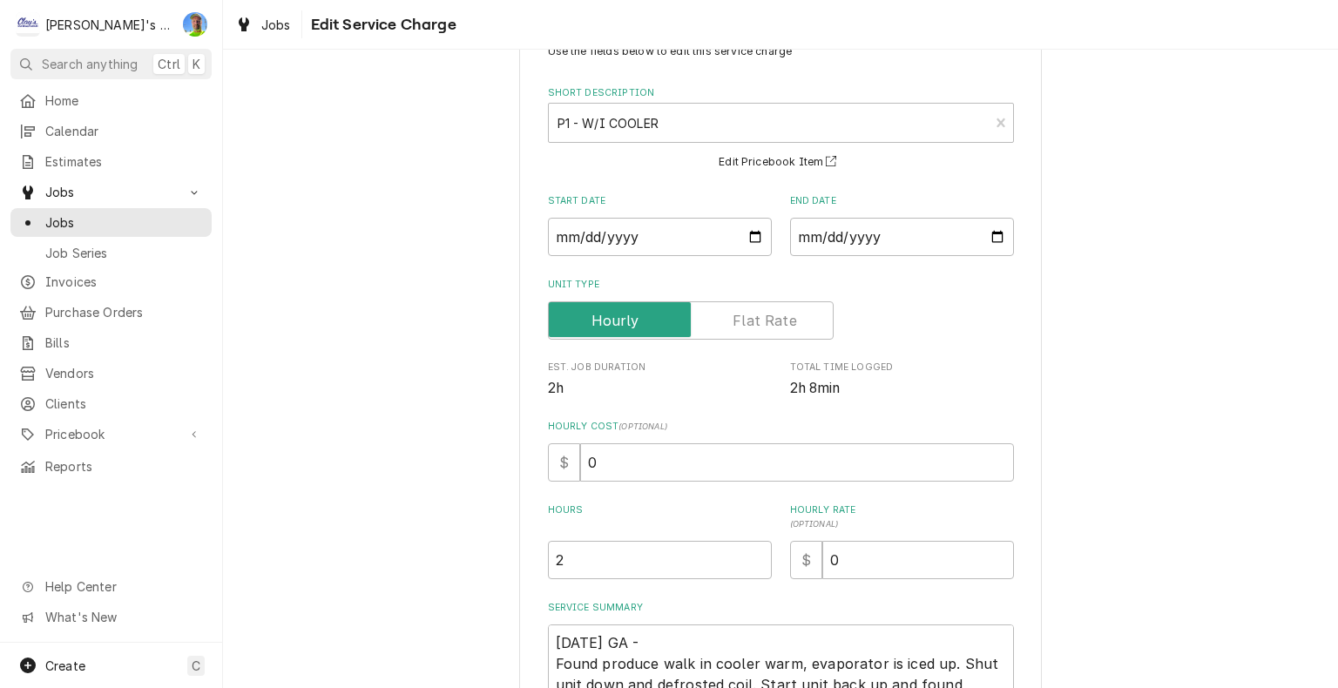
scroll to position [261, 0]
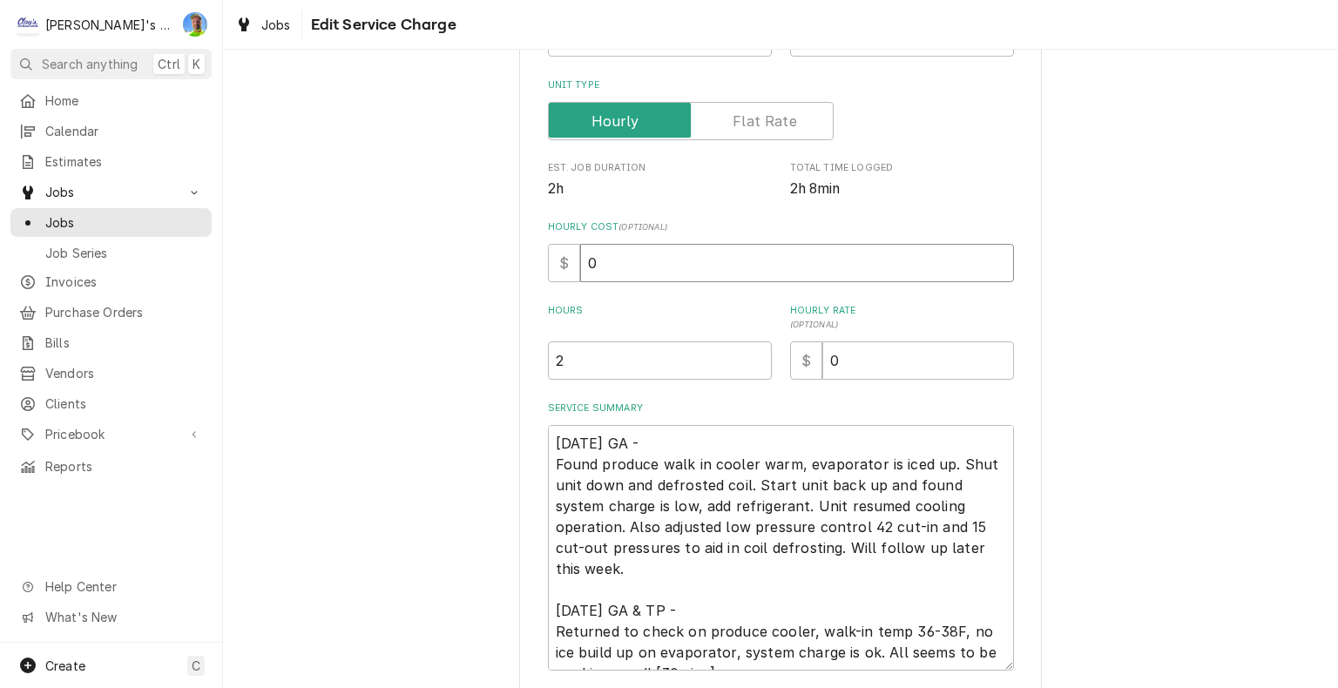
click at [636, 273] on input "0" at bounding box center [797, 263] width 434 height 38
type textarea "x"
type input "6"
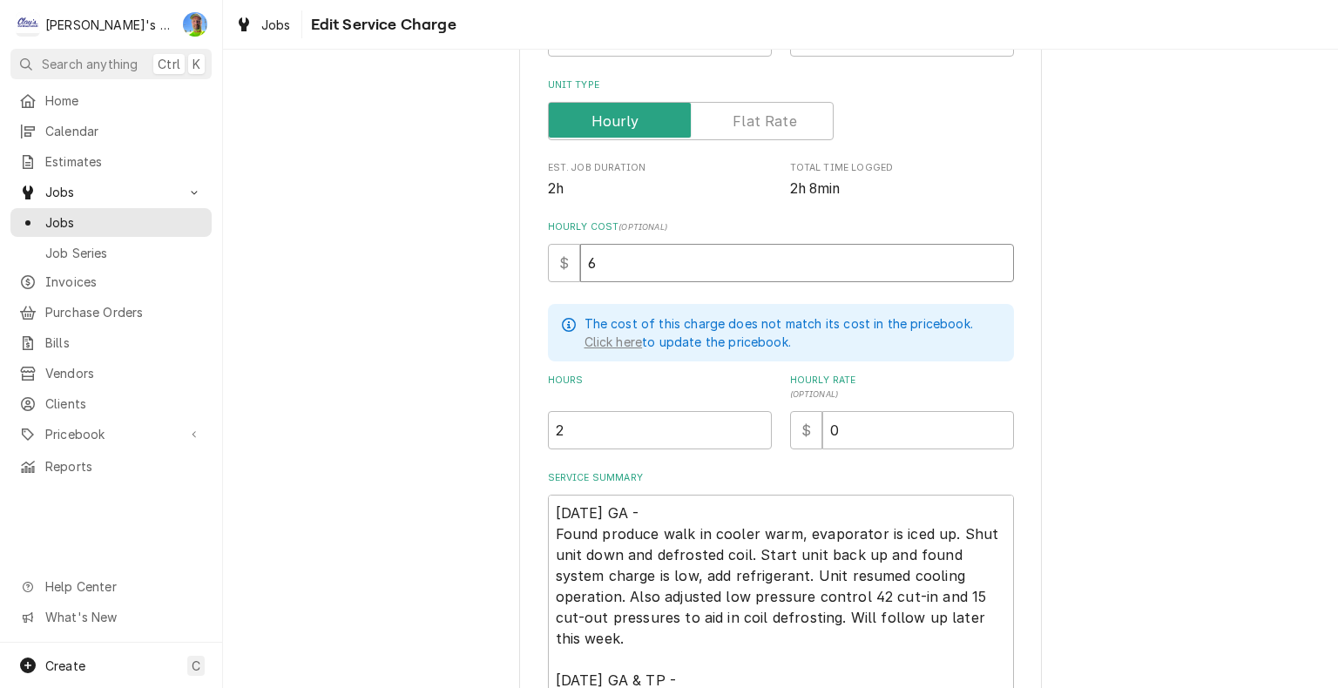
type textarea "x"
type input "60"
type textarea "x"
type input "1"
type textarea "x"
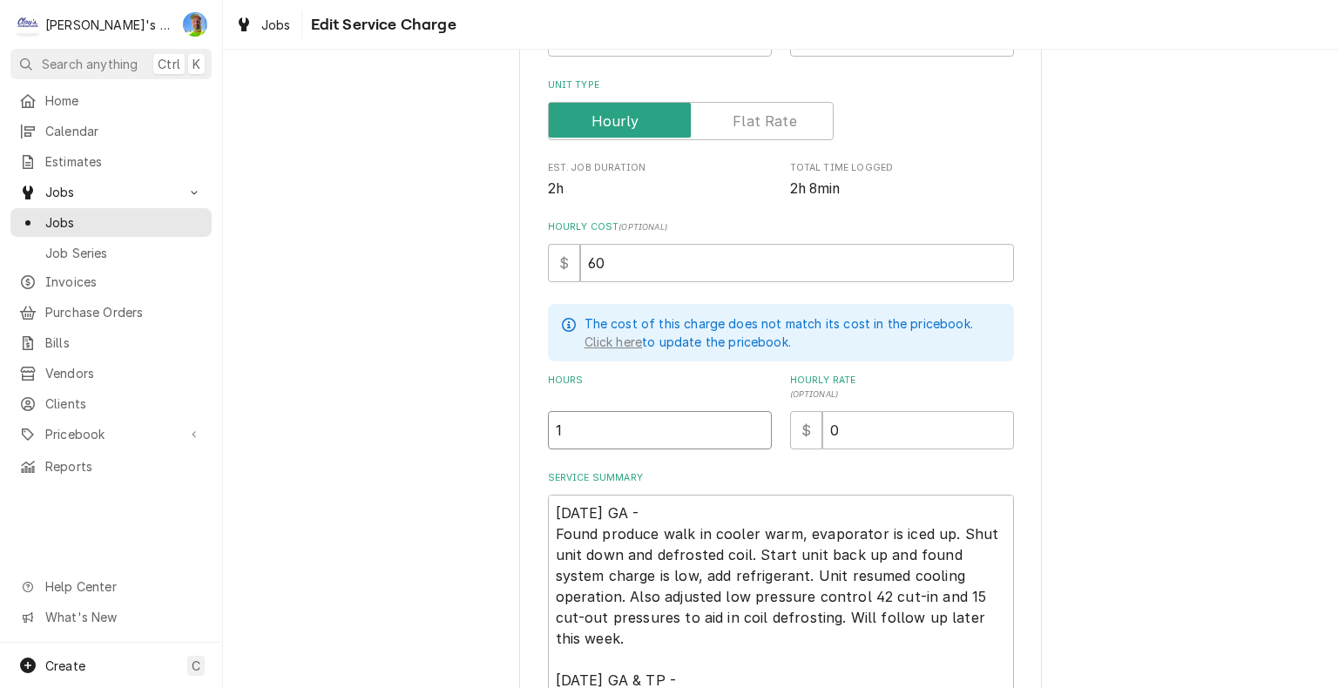
type input "1.3"
type textarea "x"
type input "1.33"
type textarea "x"
type input "1"
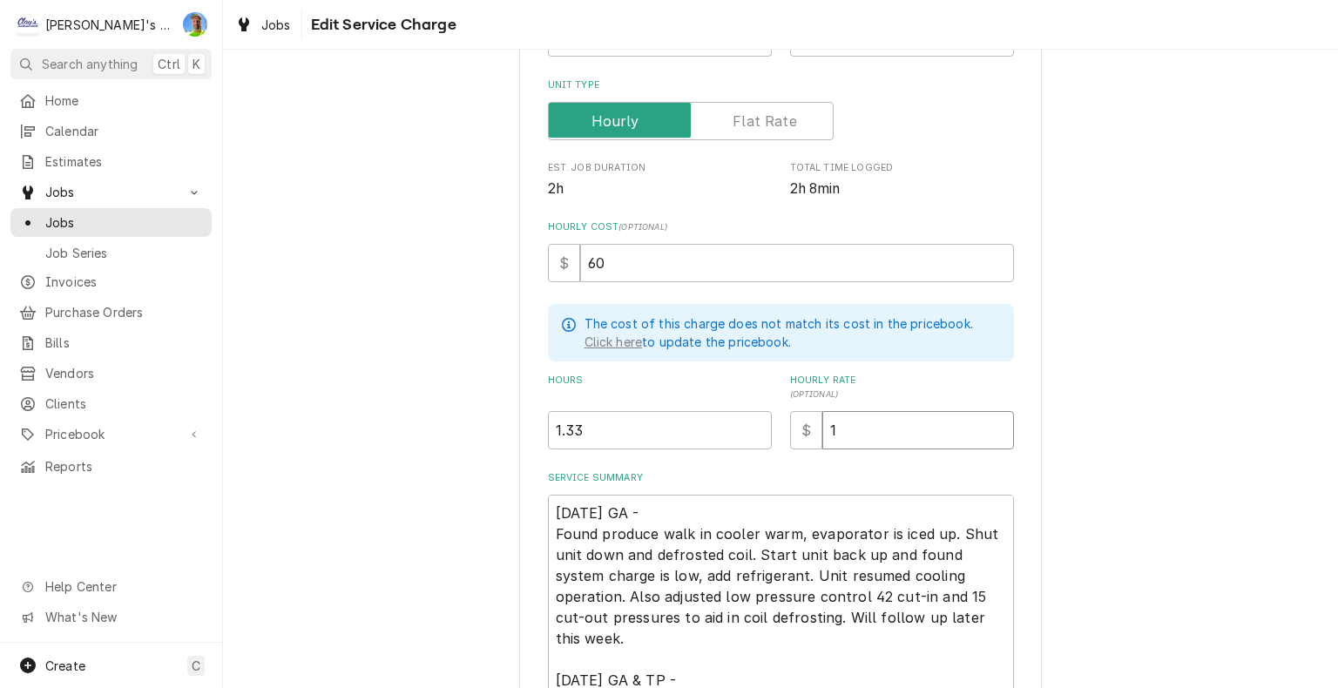
type textarea "x"
type input "12"
type textarea "x"
type input "1"
type textarea "x"
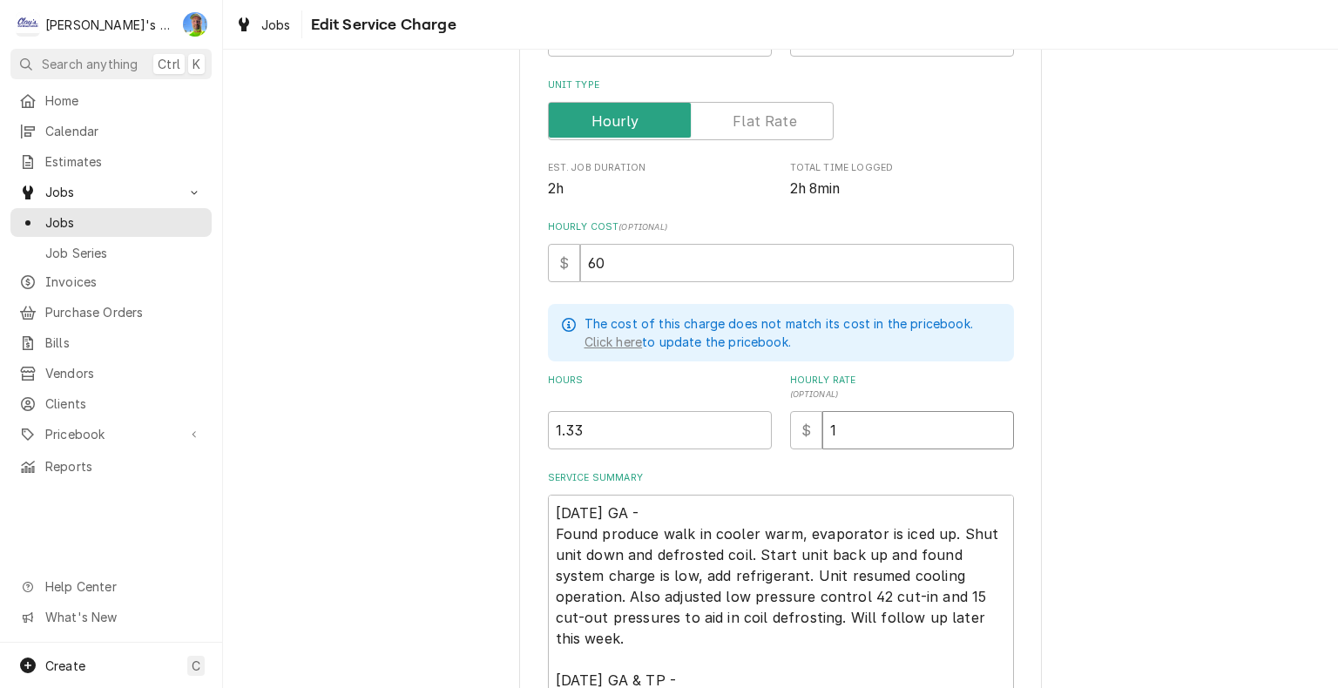
type input "11"
type textarea "x"
type input "114"
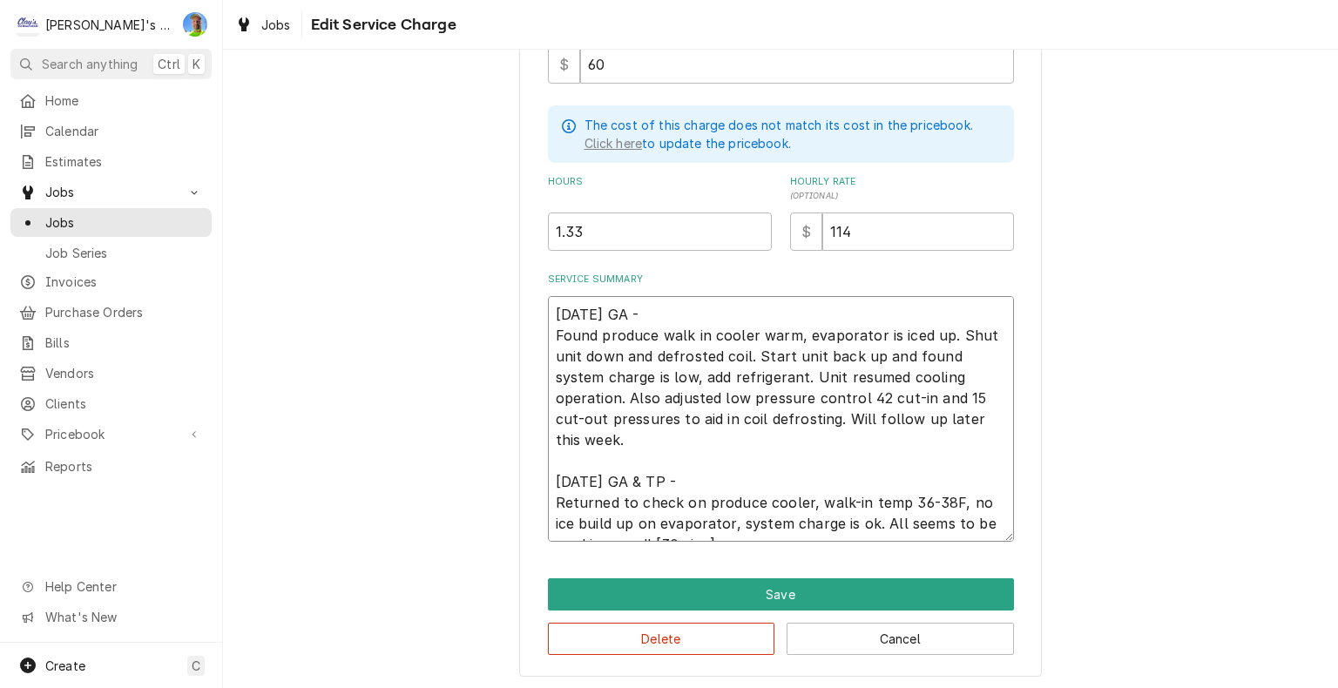
click at [640, 446] on textarea "6/16/2025 GA - Found produce walk in cooler warm, evaporator is iced up. Shut u…" at bounding box center [781, 419] width 466 height 246
type textarea "x"
type textarea "6/16/2025 GA - Found produce walk in cooler warm, evaporator is iced up. Shut u…"
type textarea "x"
type textarea "6/16/2025 GA - Found produce walk in cooler warm, evaporator is iced up. Shut u…"
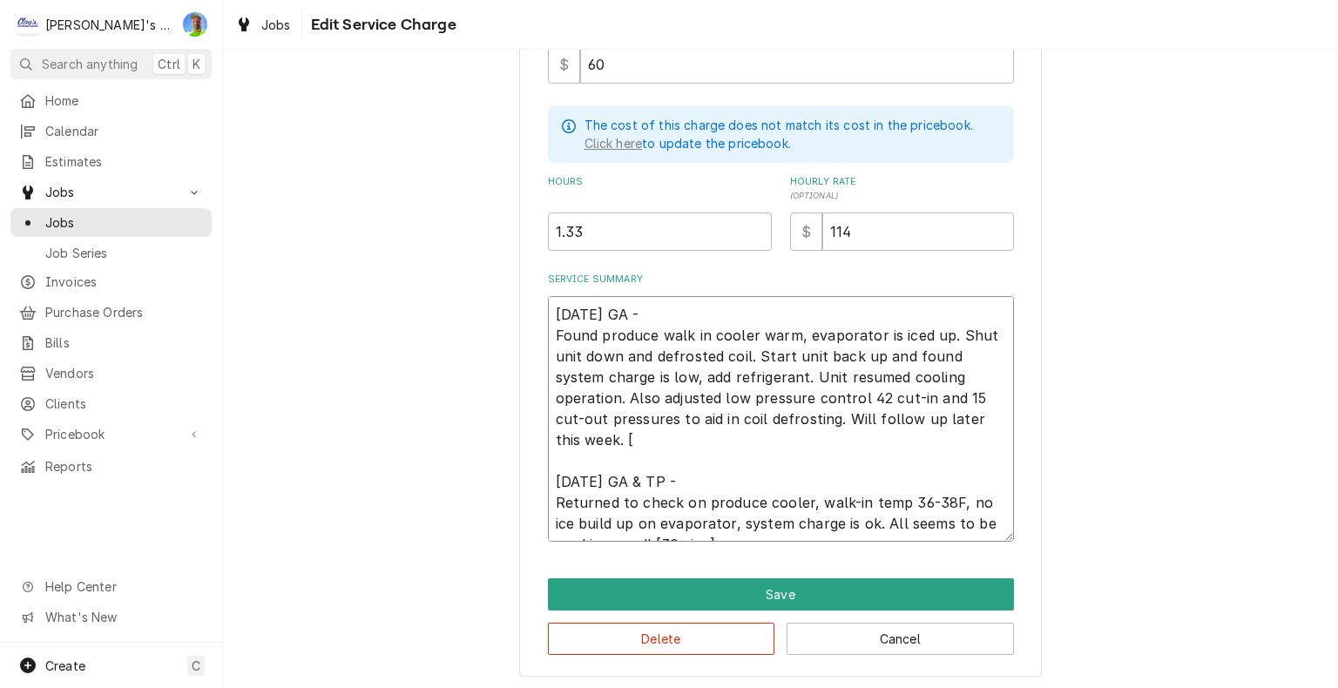
type textarea "x"
type textarea "6/16/2025 GA - Found produce walk in cooler warm, evaporator is iced up. Shut u…"
type textarea "x"
type textarea "6/16/2025 GA - Found produce walk in cooler warm, evaporator is iced up. Shut u…"
type textarea "x"
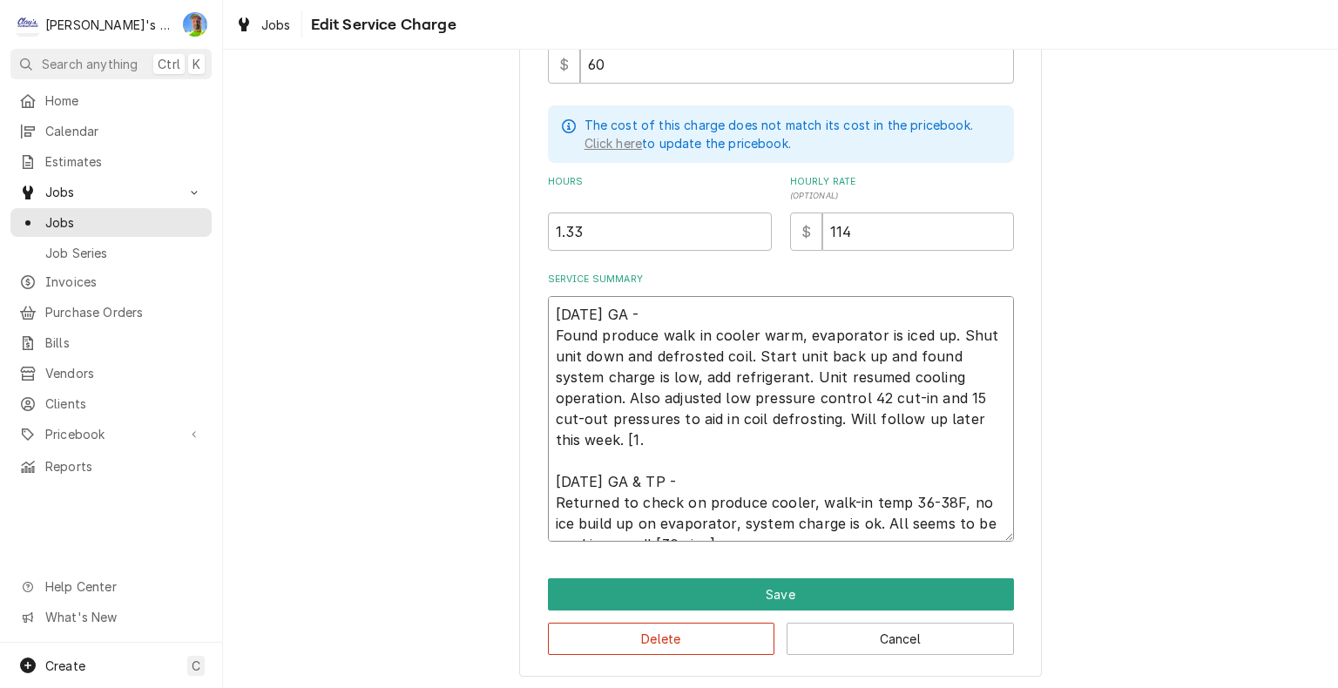
type textarea "6/16/2025 GA - Found produce walk in cooler warm, evaporator is iced up. Shut u…"
type textarea "x"
type textarea "6/16/2025 GA - Found produce walk in cooler warm, evaporator is iced up. Shut u…"
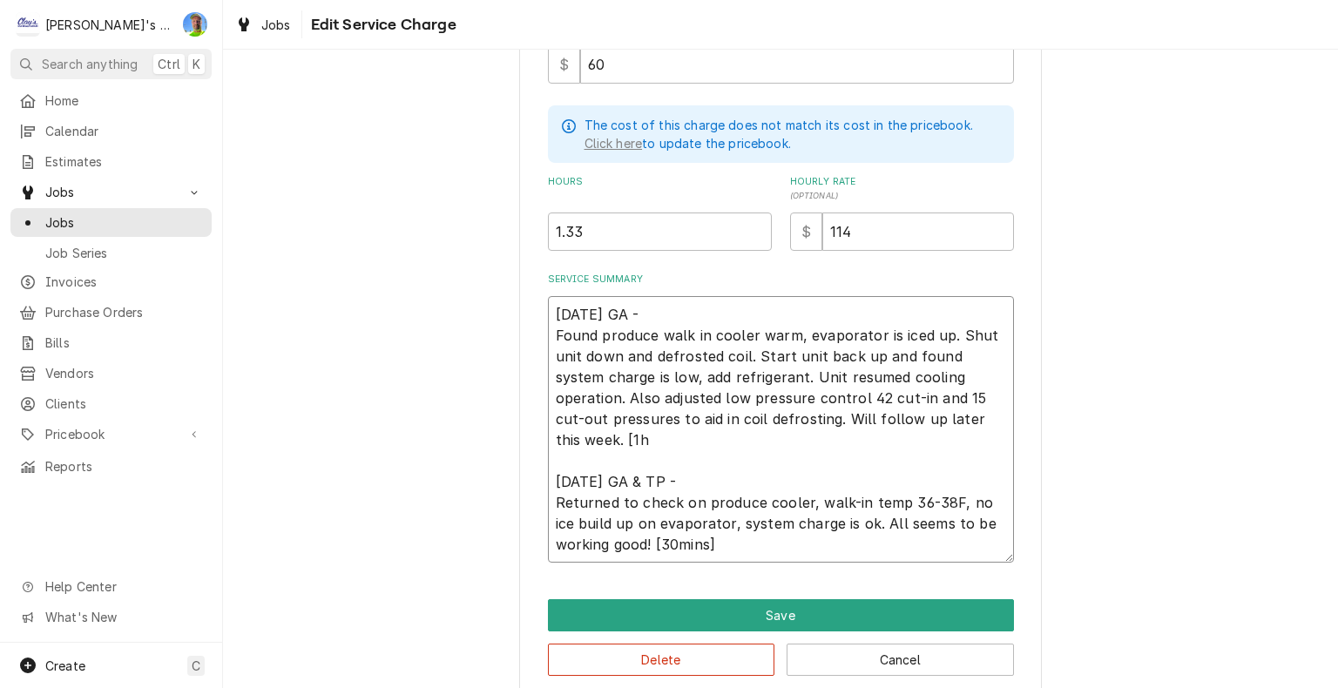
type textarea "x"
type textarea "6/16/2025 GA - Found produce walk in cooler warm, evaporator is iced up. Shut u…"
type textarea "x"
type textarea "6/16/2025 GA - Found produce walk in cooler warm, evaporator is iced up. Shut u…"
type textarea "x"
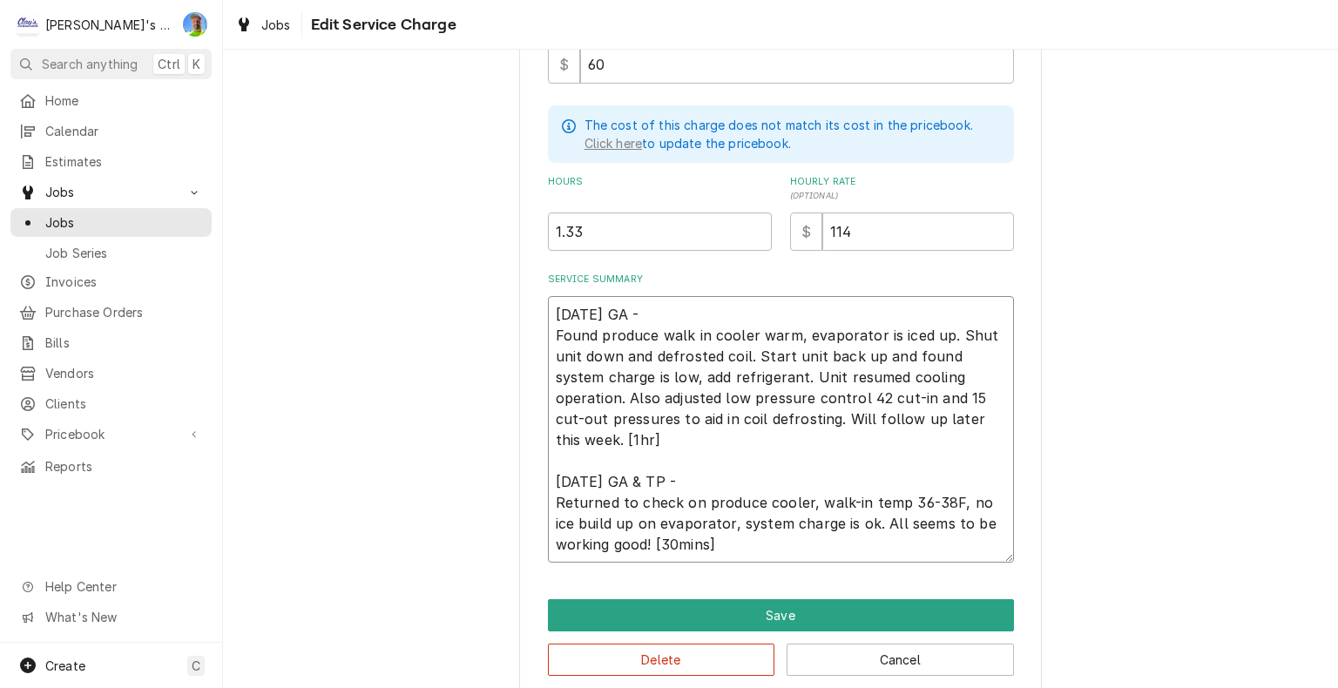
type textarea "6/16/2025 GA - Found produce walk in cooler warm, evaporator is iced up. Shut u…"
type textarea "x"
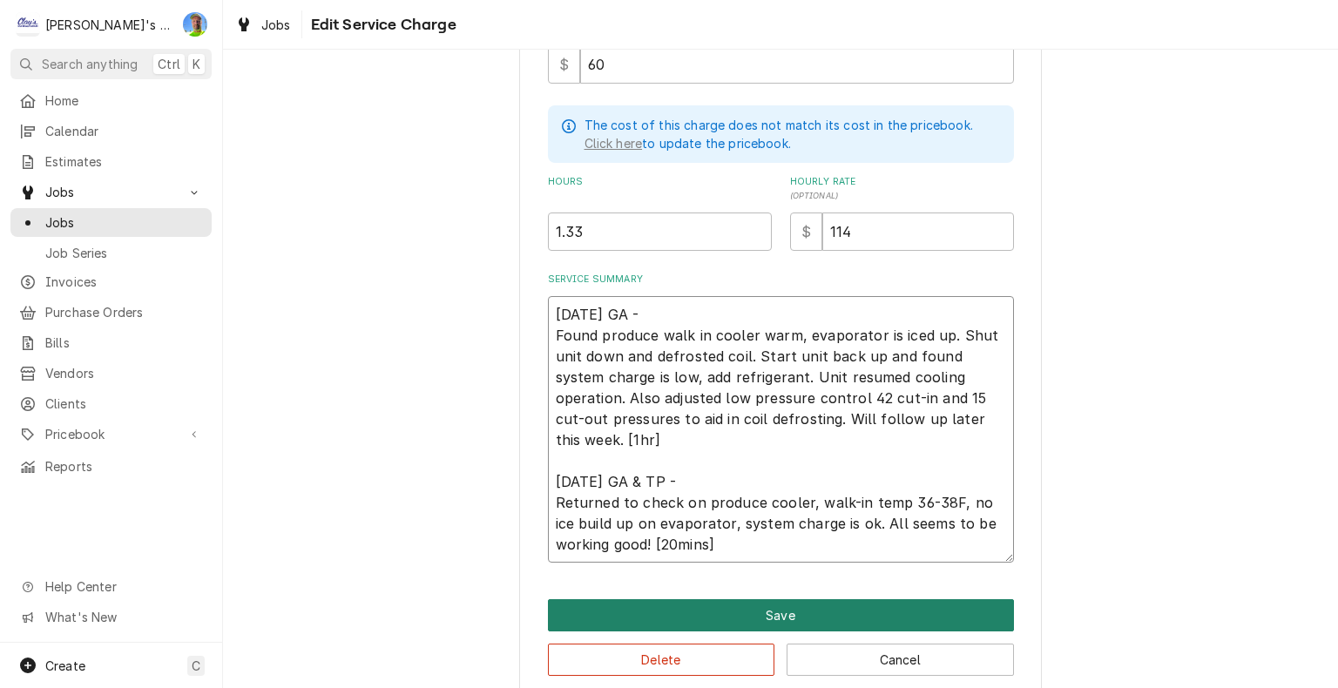
type textarea "6/16/2025 GA - Found produce walk in cooler warm, evaporator is iced up. Shut u…"
click at [727, 615] on button "Save" at bounding box center [781, 615] width 466 height 32
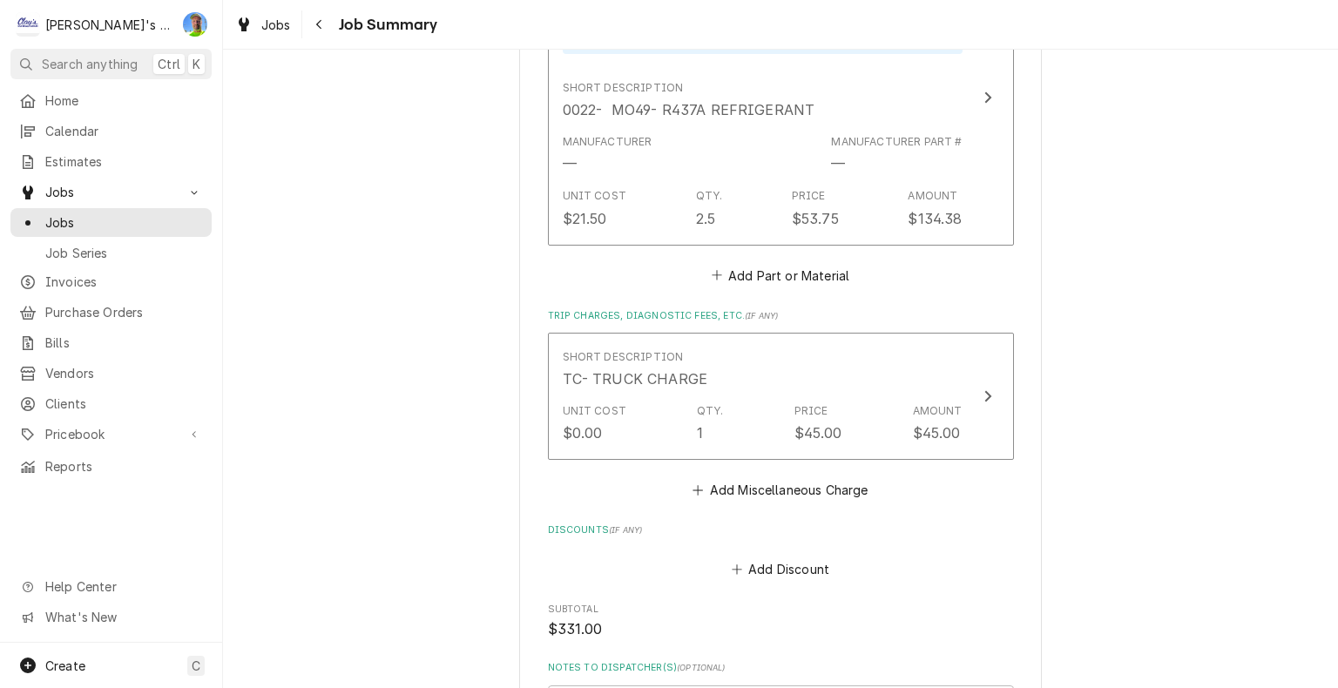
scroll to position [1133, 0]
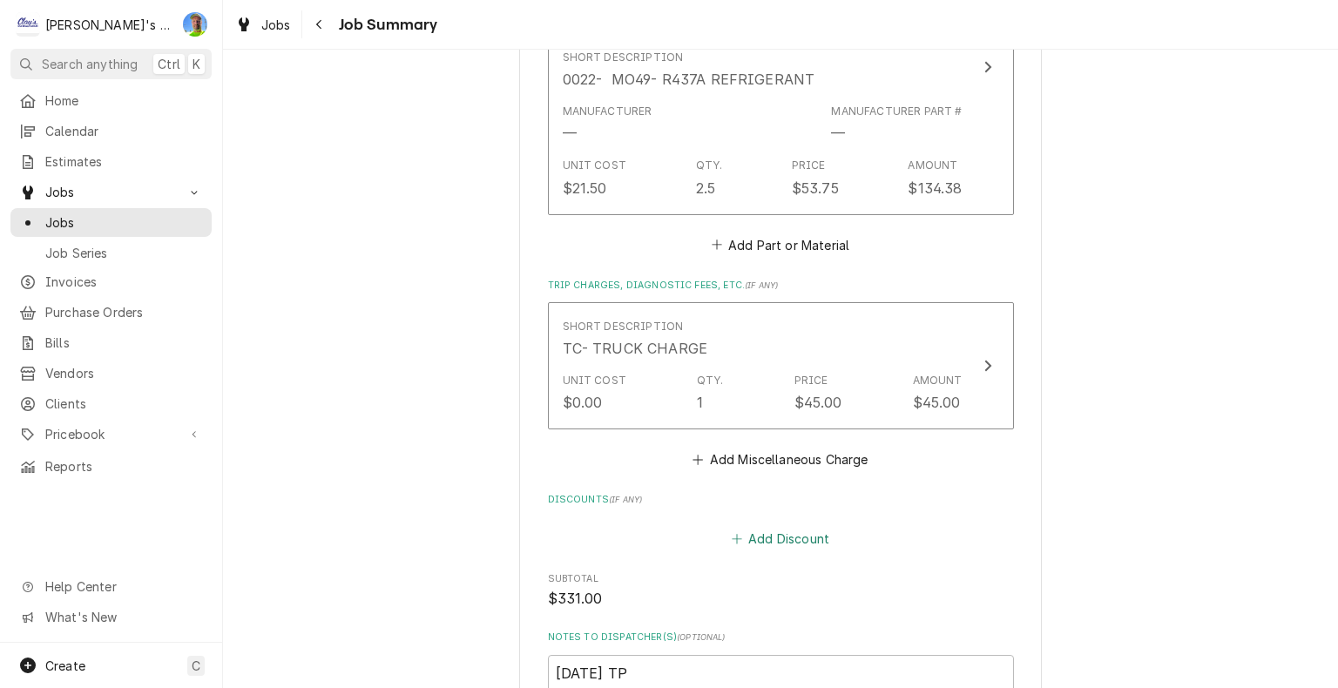
click at [762, 532] on button "Add Discount" at bounding box center [780, 538] width 104 height 24
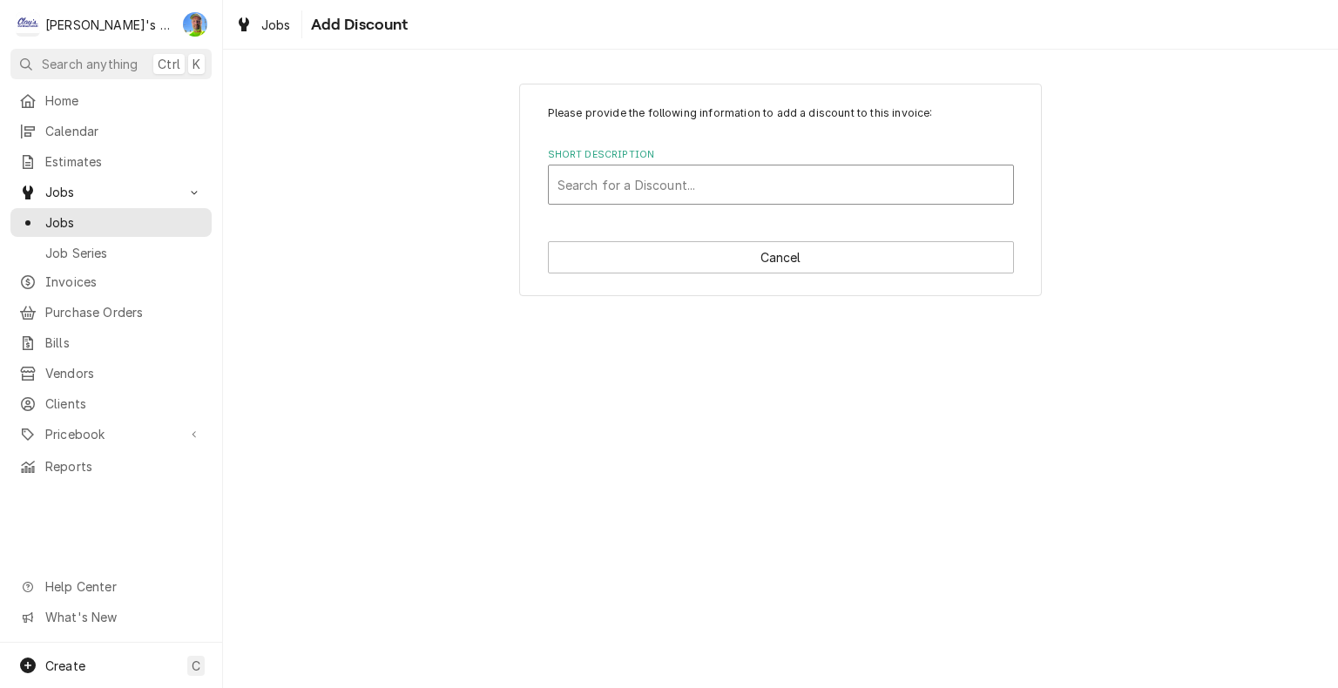
click at [596, 175] on div "Short Description" at bounding box center [781, 184] width 447 height 31
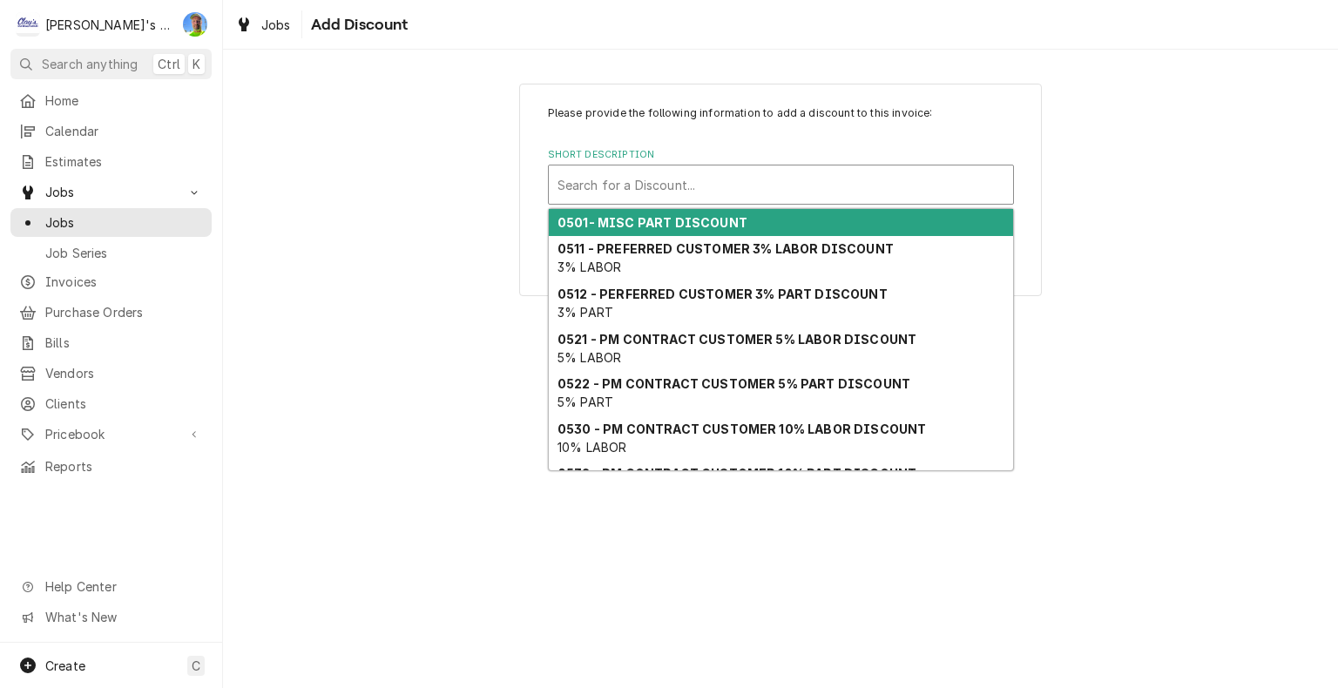
click at [631, 220] on strong "0501- MISC PART DISCOUNT" at bounding box center [653, 222] width 190 height 15
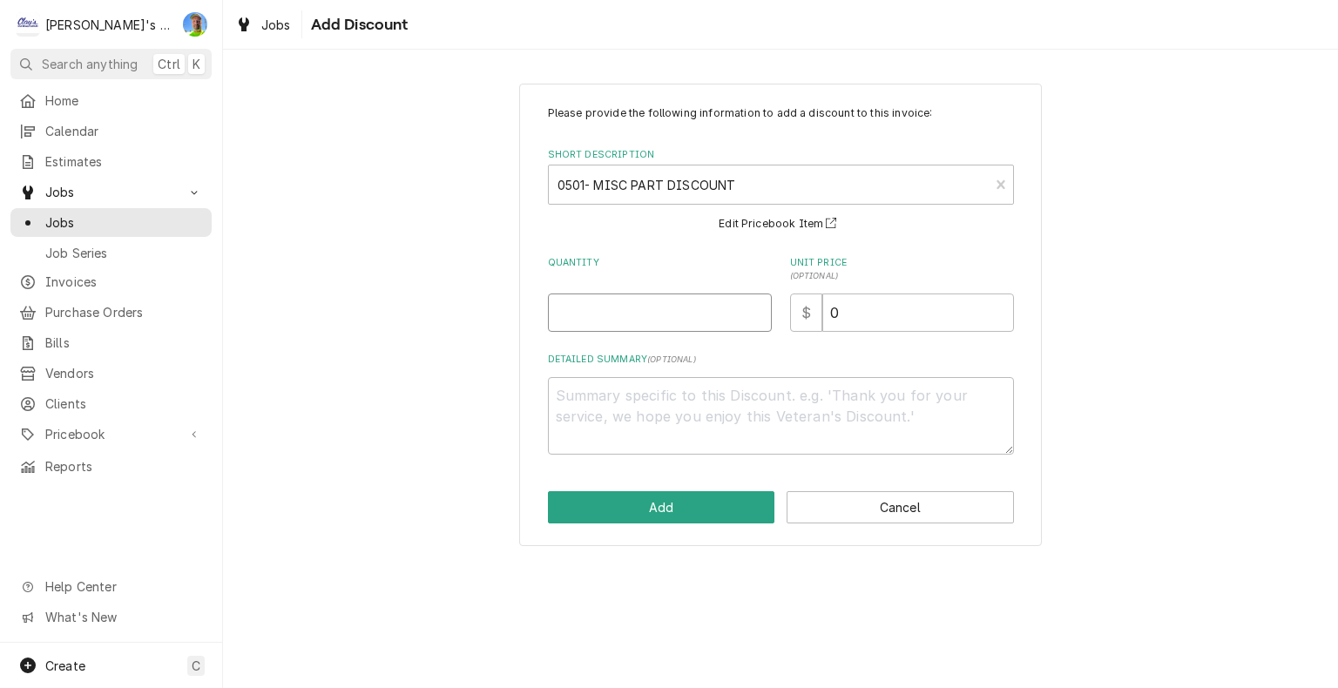
click at [634, 306] on input "Quantity" at bounding box center [660, 313] width 224 height 38
type textarea "x"
type input "1"
click at [617, 399] on textarea "Detailed Summary ( optional )" at bounding box center [781, 416] width 466 height 78
click at [872, 506] on button "Cancel" at bounding box center [900, 507] width 227 height 32
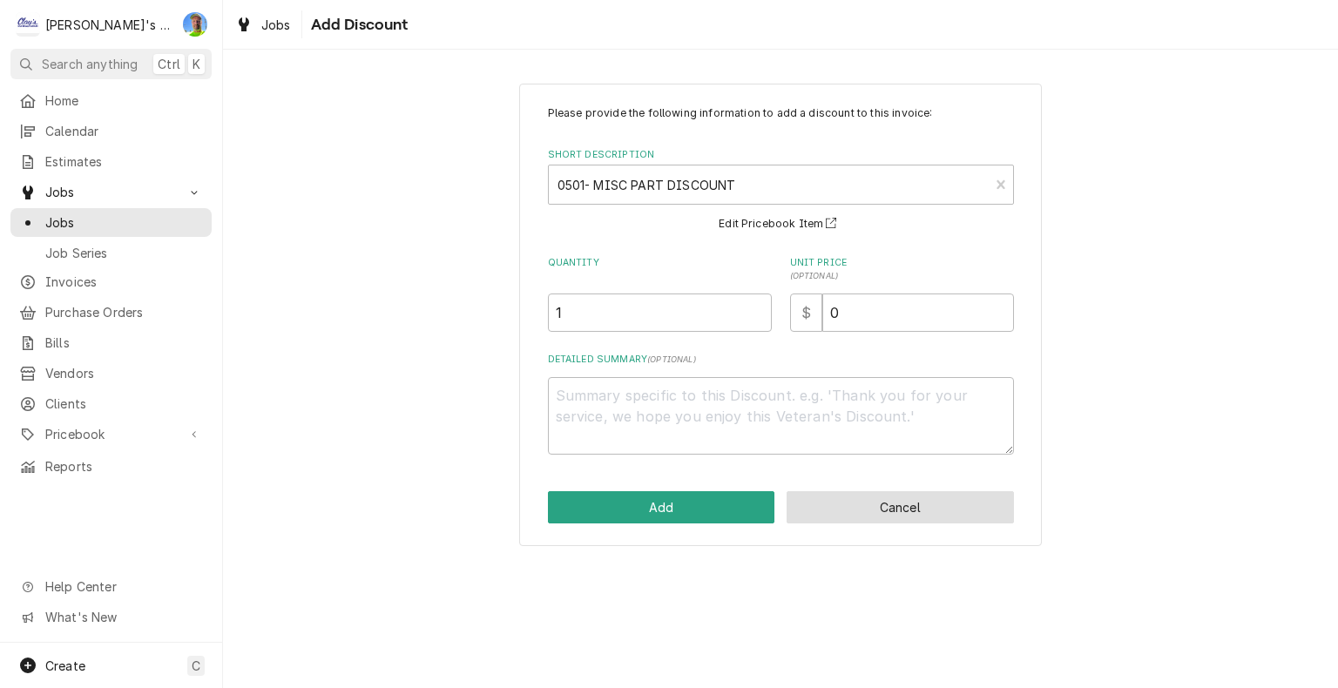
scroll to position [1133, 0]
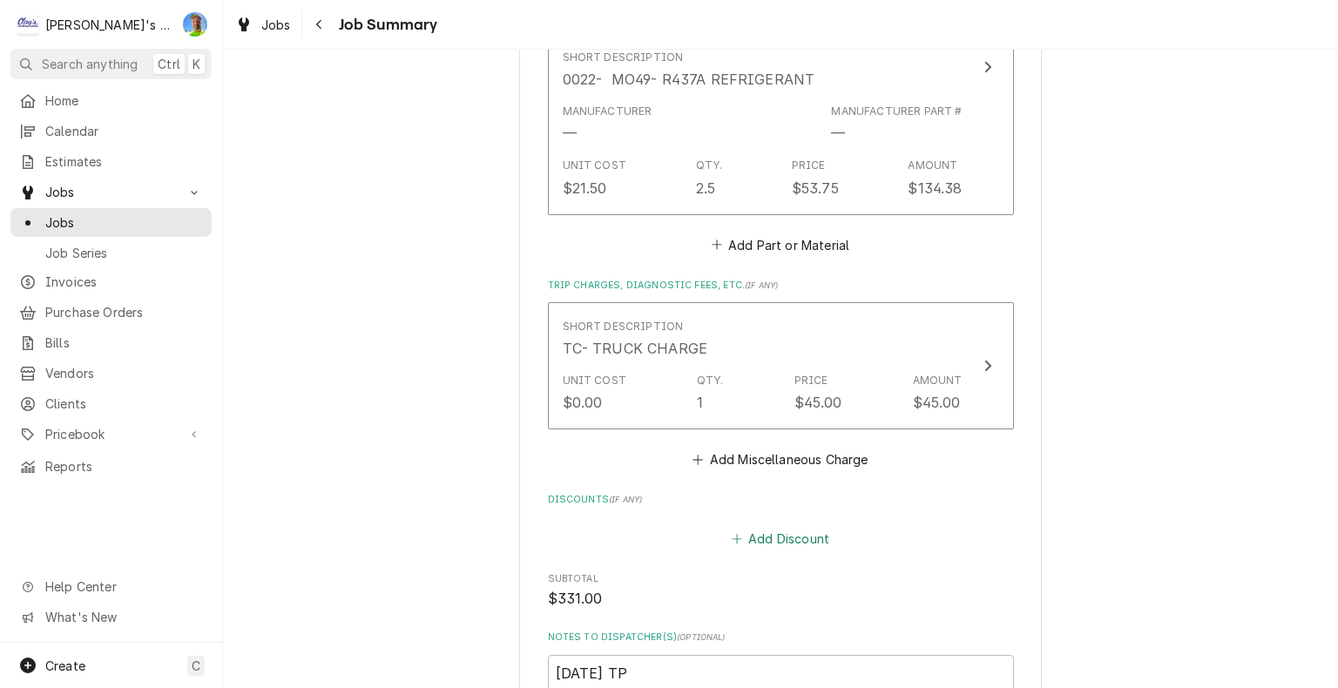
click at [748, 538] on button "Add Discount" at bounding box center [780, 538] width 104 height 24
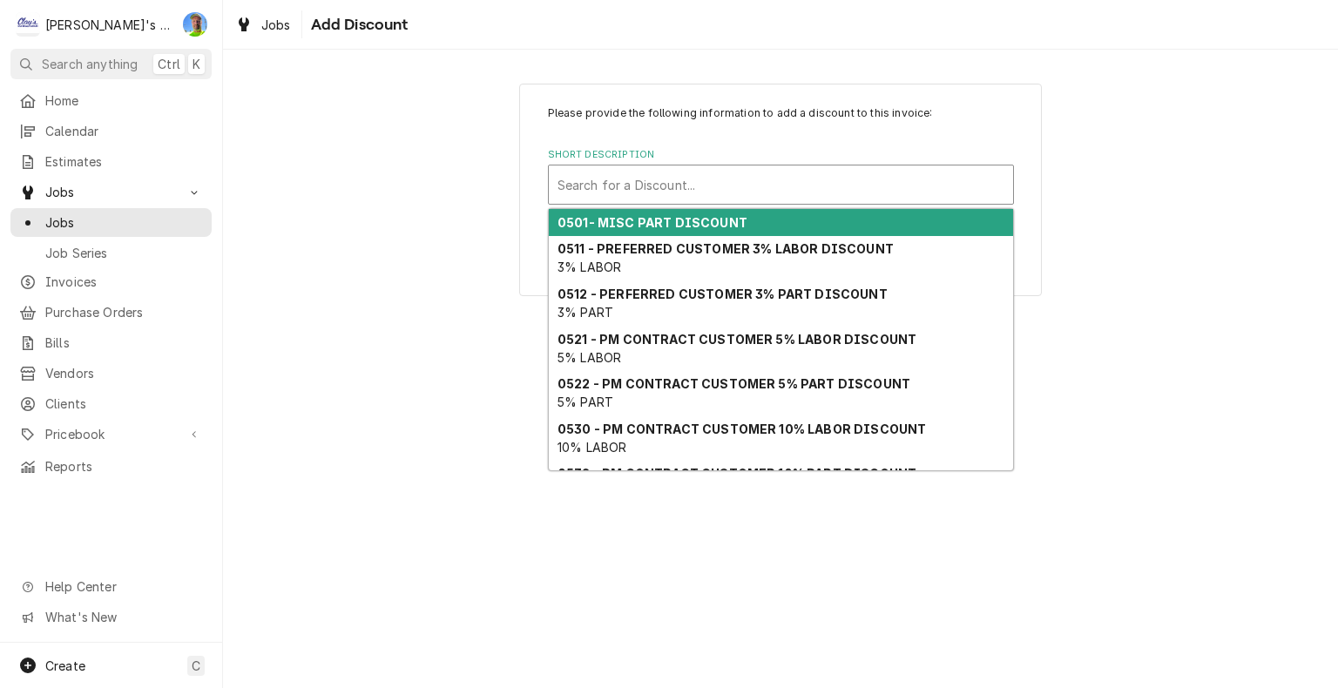
click at [602, 181] on div "Short Description" at bounding box center [781, 184] width 447 height 31
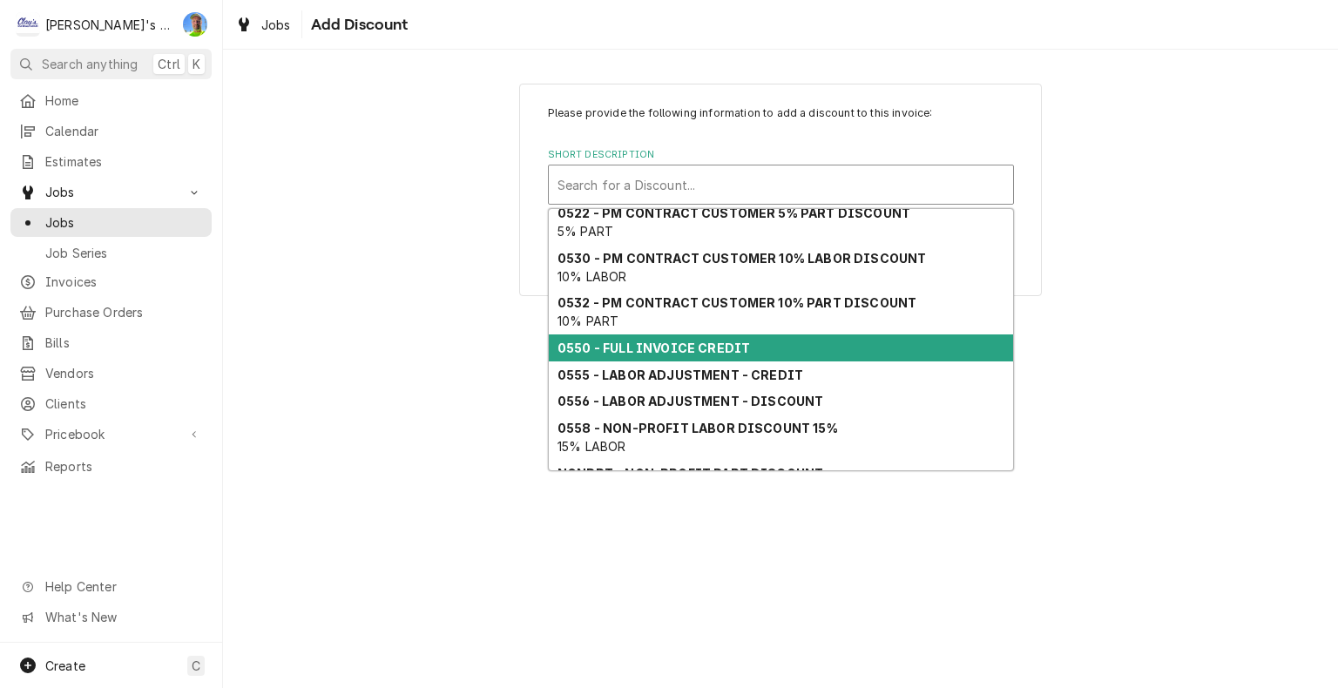
scroll to position [240, 0]
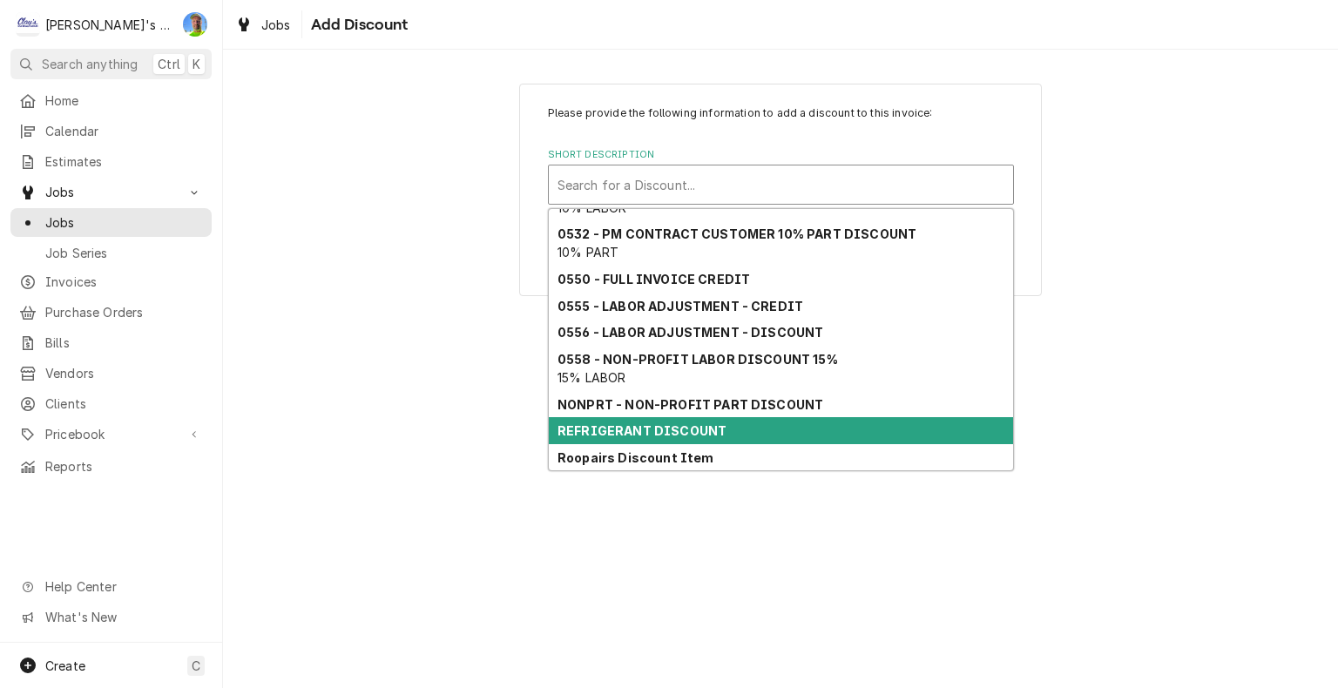
click at [638, 428] on strong "REFRIGERANT DISCOUNT" at bounding box center [642, 430] width 169 height 15
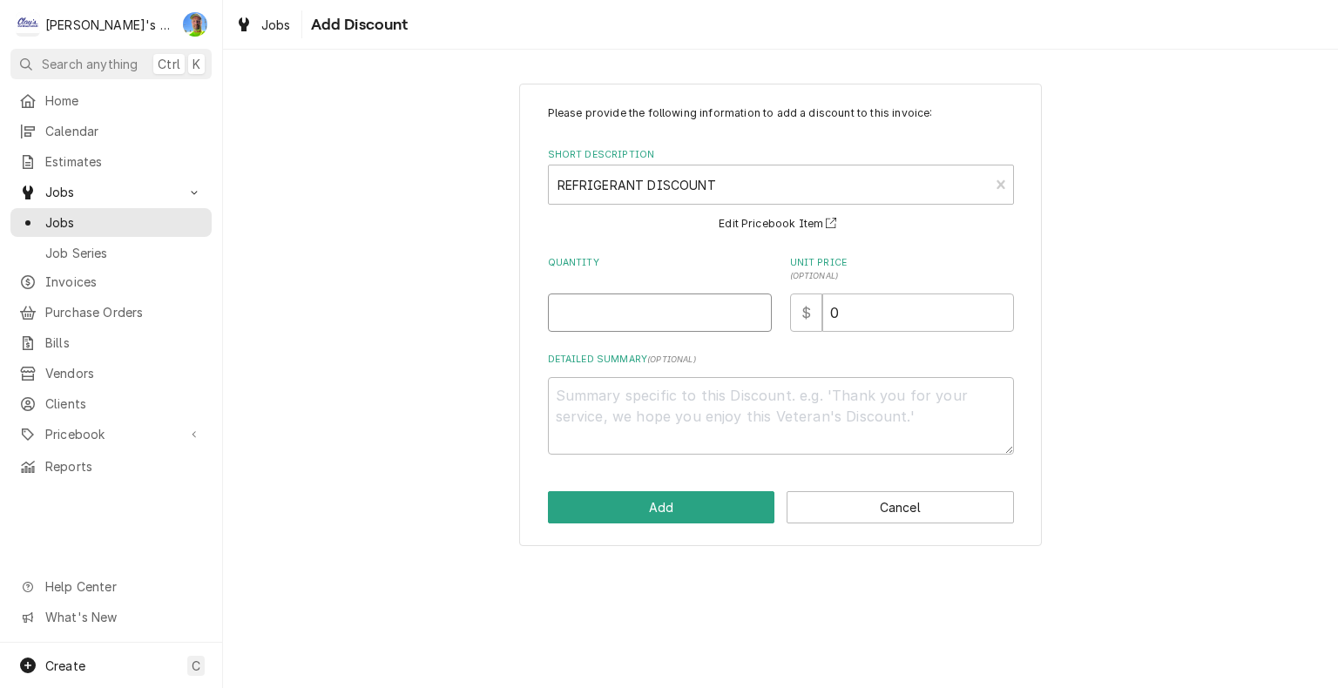
click at [566, 315] on input "Quantity" at bounding box center [660, 313] width 224 height 38
type textarea "x"
type input "1"
click at [673, 499] on button "Add" at bounding box center [661, 507] width 227 height 32
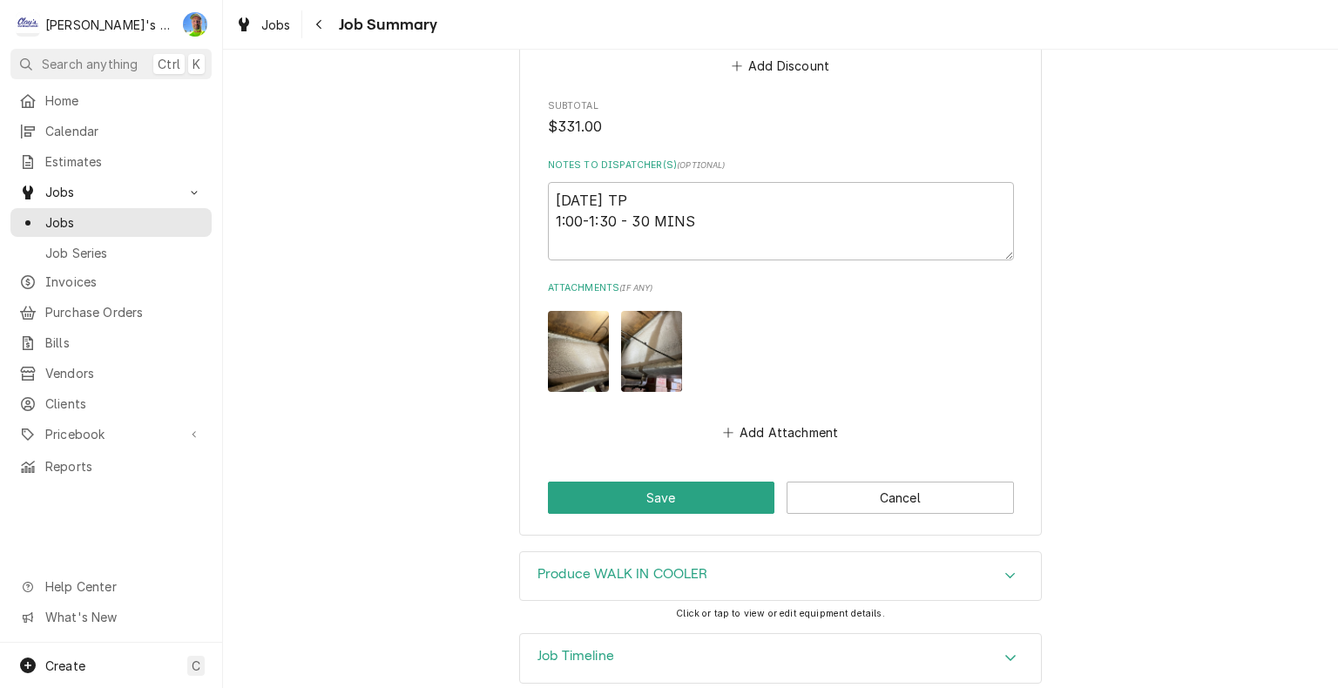
scroll to position [1743, 0]
click at [711, 498] on button "Save" at bounding box center [661, 497] width 227 height 32
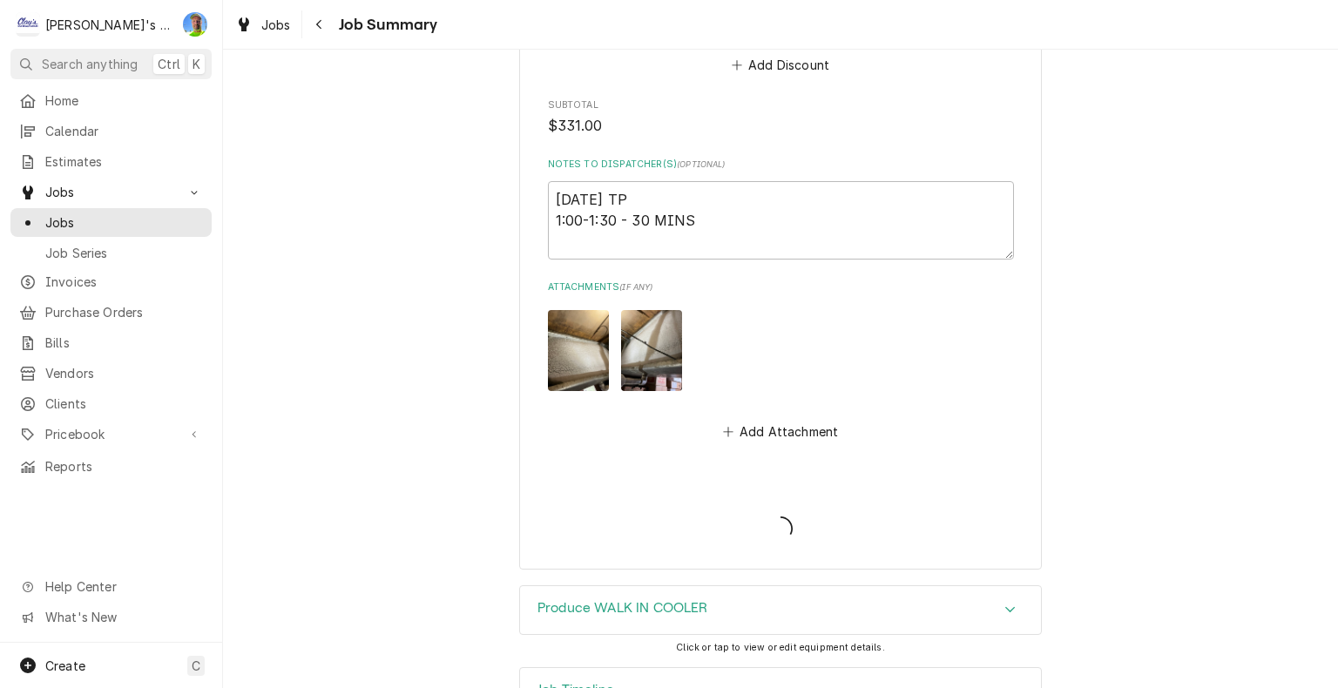
type textarea "x"
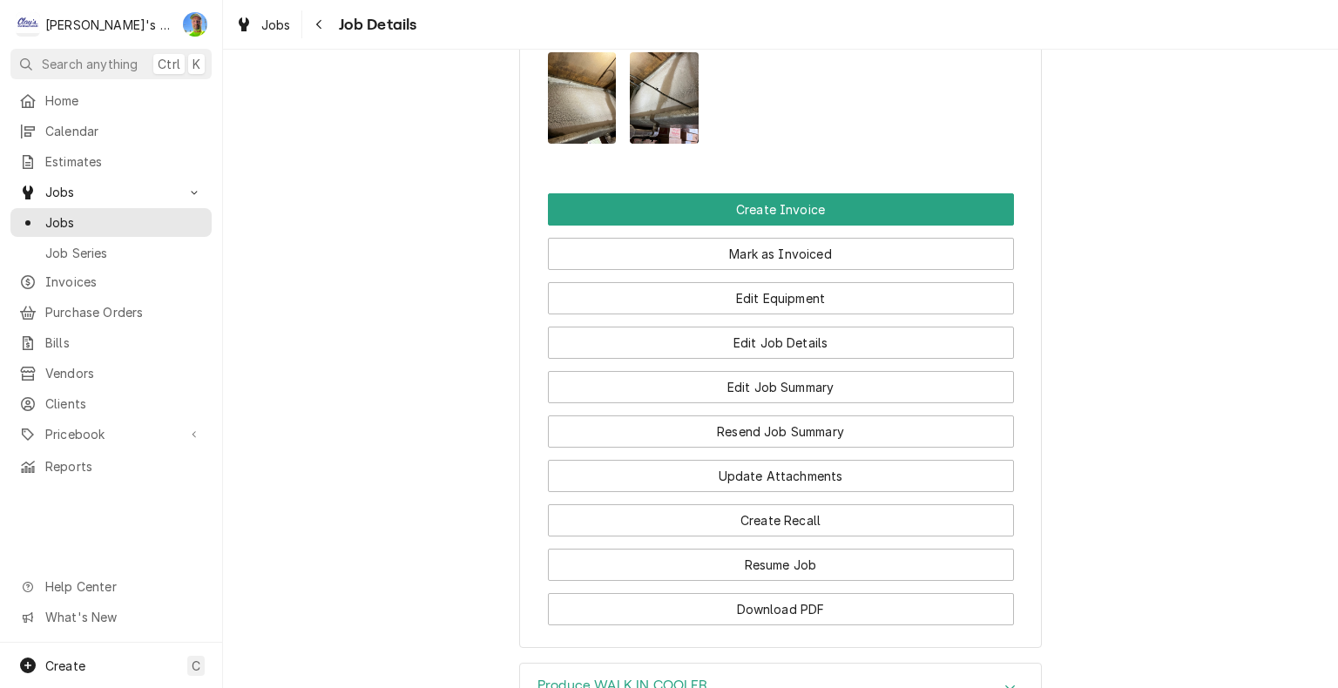
scroll to position [1830, 0]
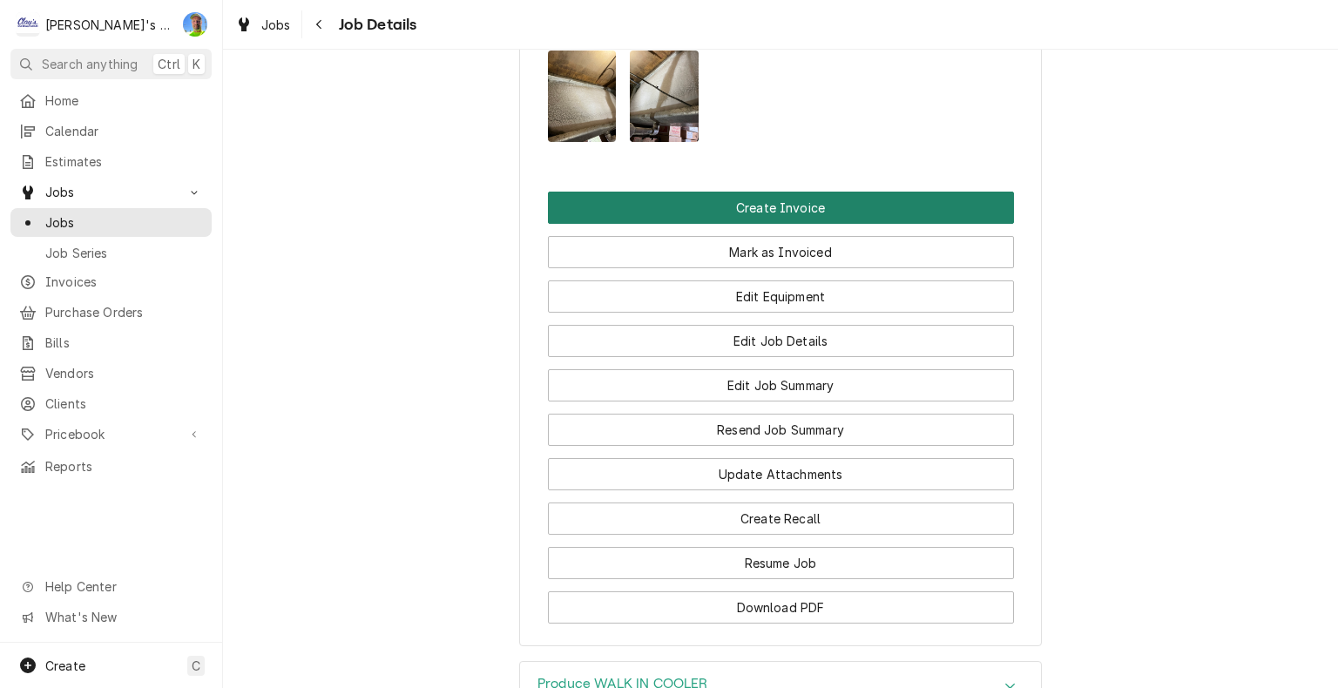
click at [824, 223] on button "Create Invoice" at bounding box center [781, 208] width 466 height 32
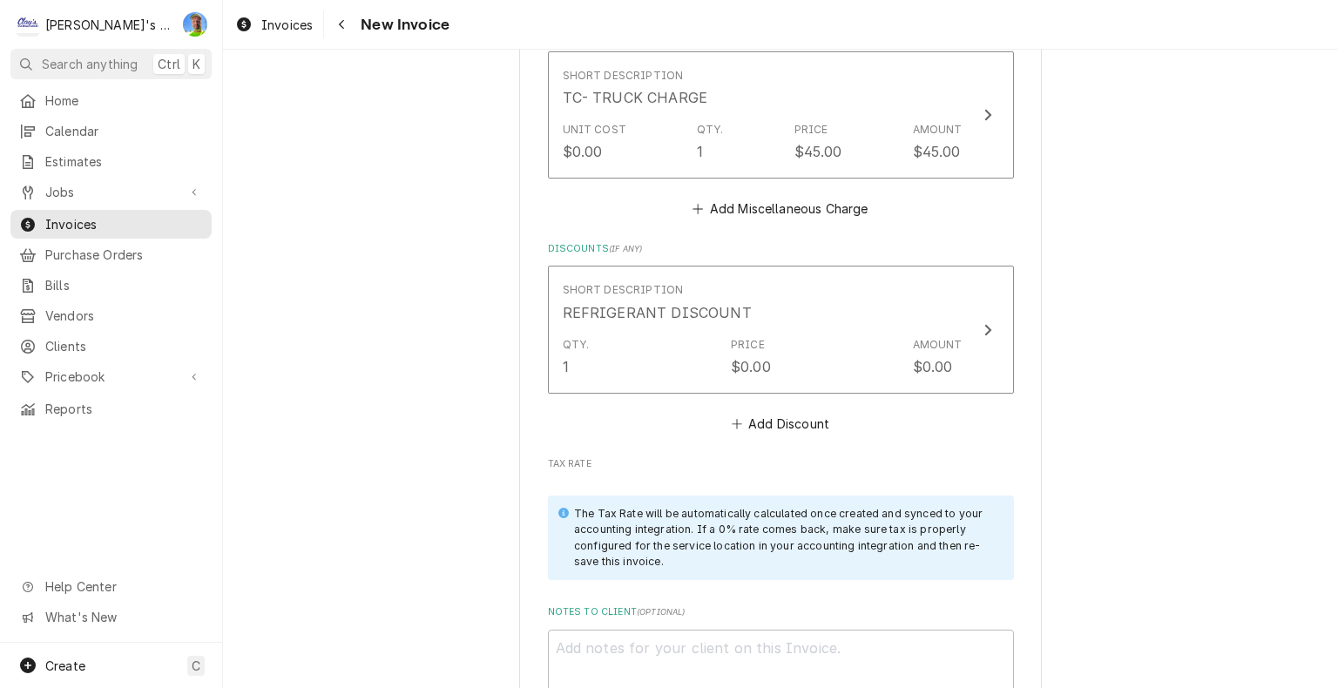
scroll to position [2614, 0]
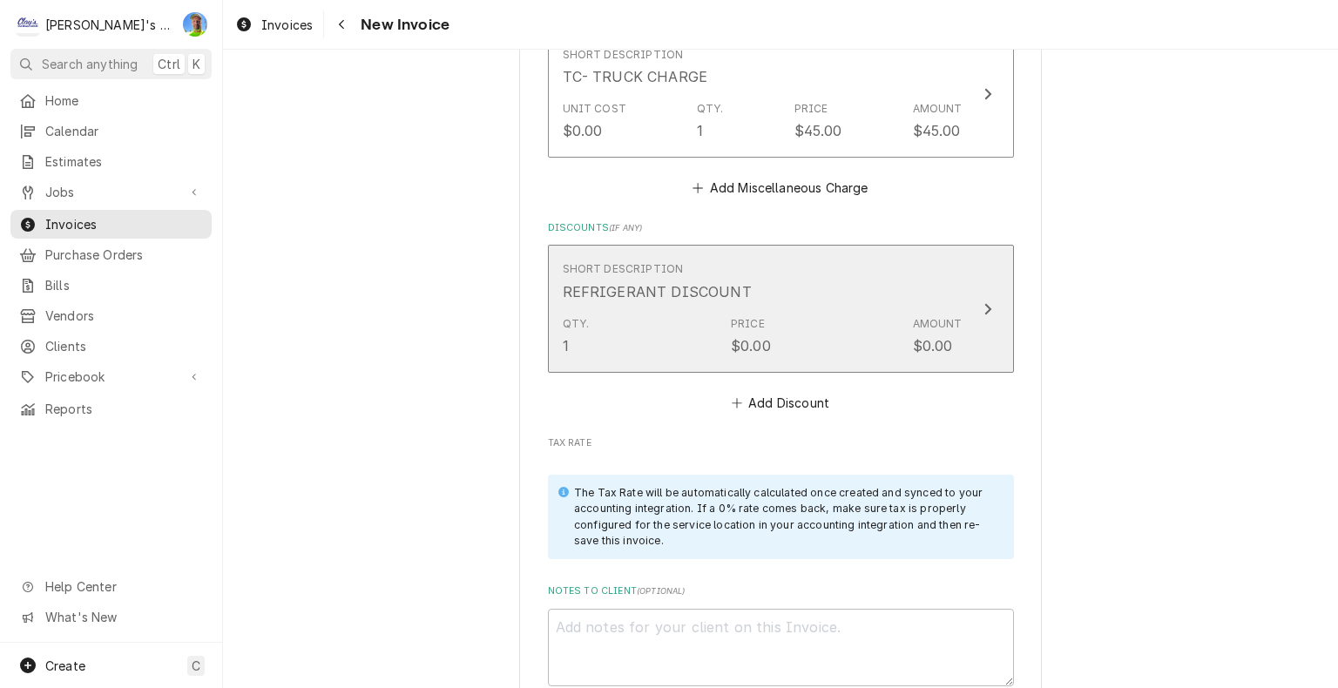
click at [868, 319] on div "Qty. 1 Price $0.00 Amount $0.00" at bounding box center [763, 336] width 400 height 54
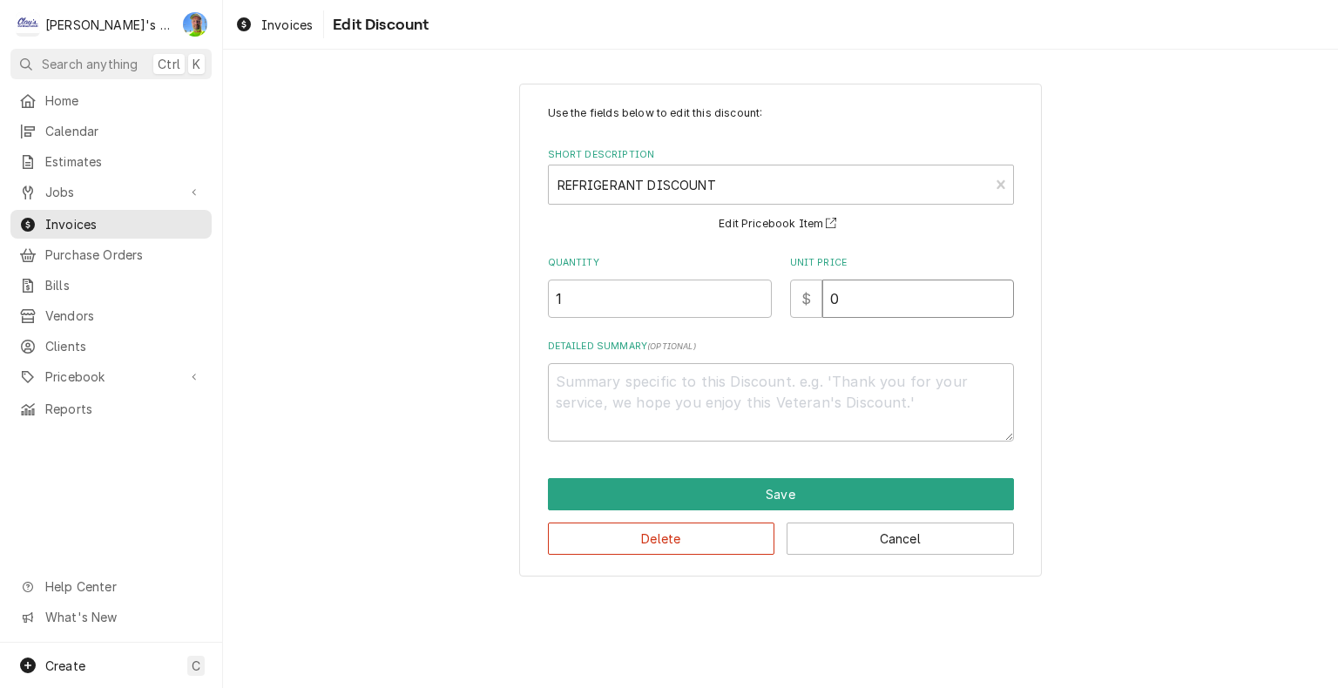
click at [851, 298] on input "0" at bounding box center [919, 299] width 192 height 38
type textarea "x"
type input "1"
type textarea "x"
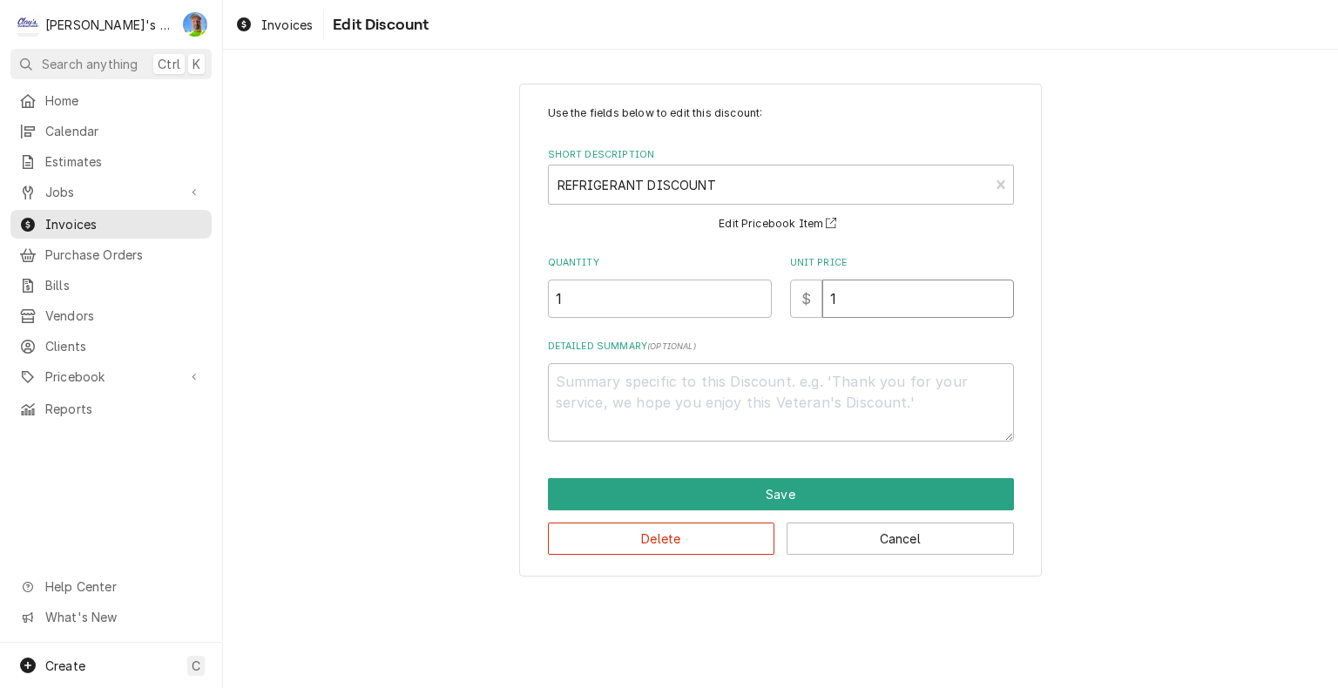
type input "13"
type textarea "x"
type input "13.4"
type textarea "x"
type input "13.44"
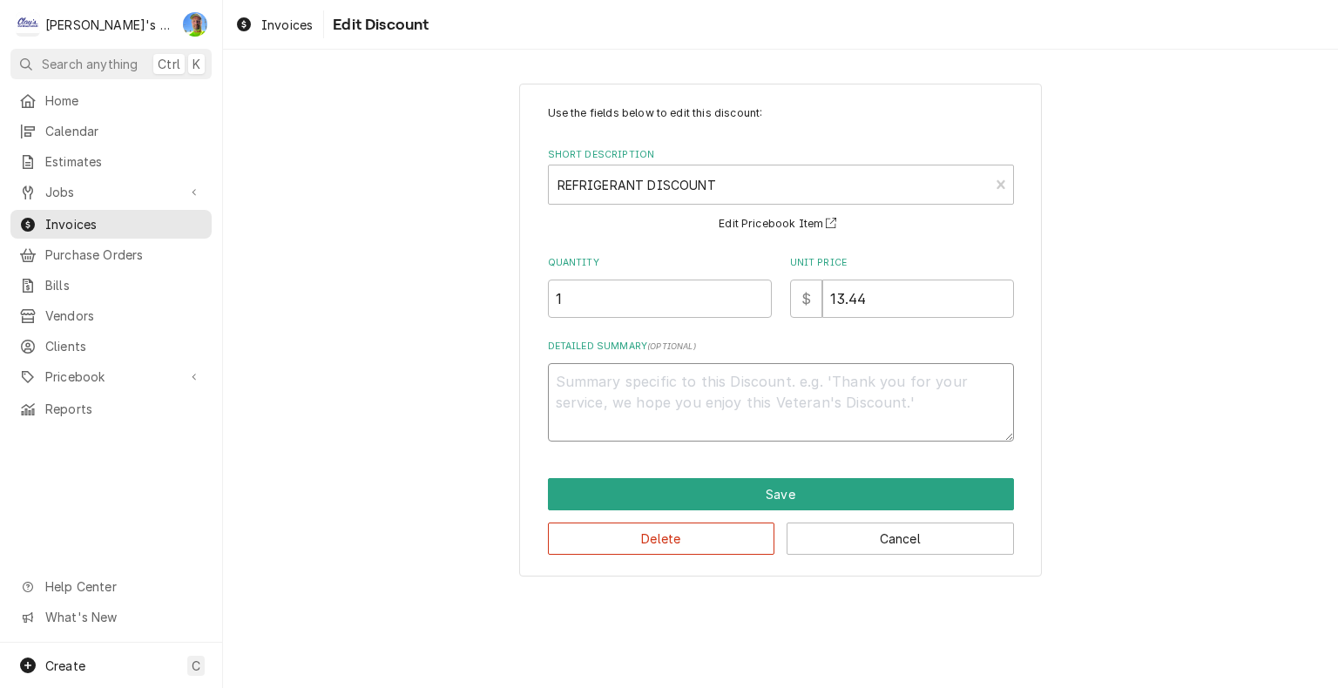
click at [779, 364] on textarea "Detailed Summary ( optional )" at bounding box center [781, 402] width 466 height 78
type textarea "x"
type textarea "1"
type textarea "x"
type textarea "10"
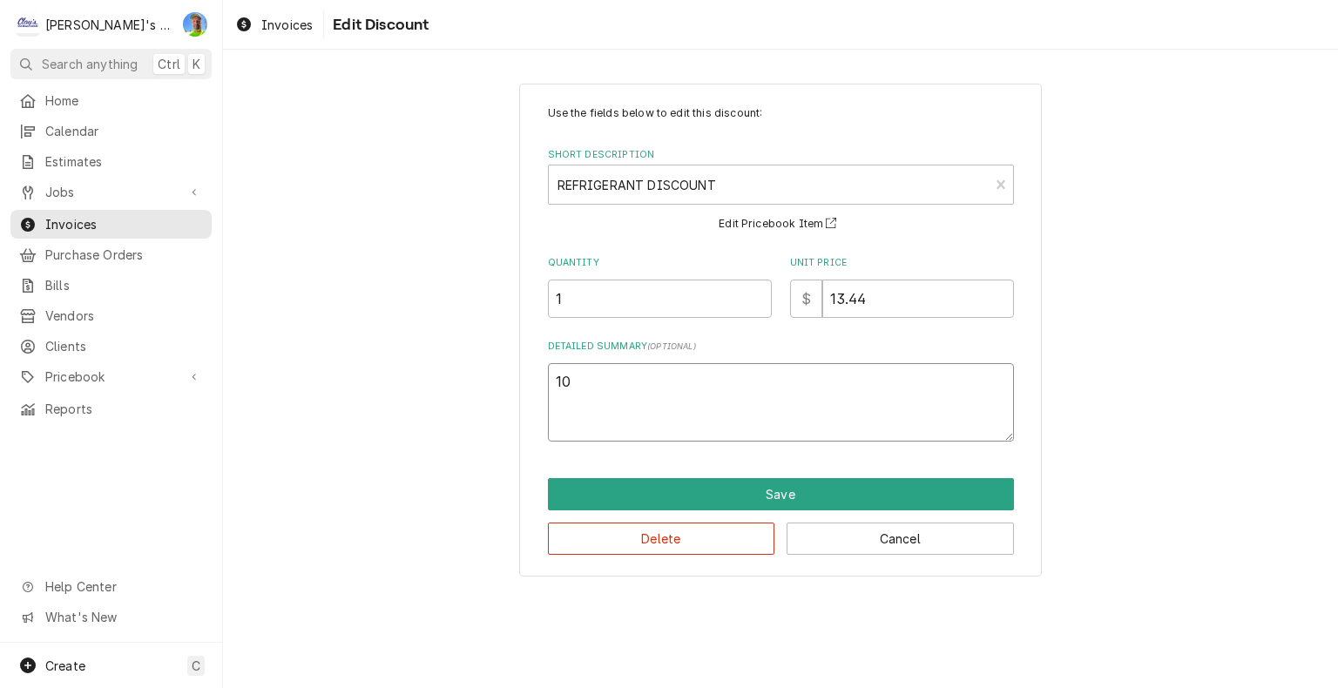
type textarea "x"
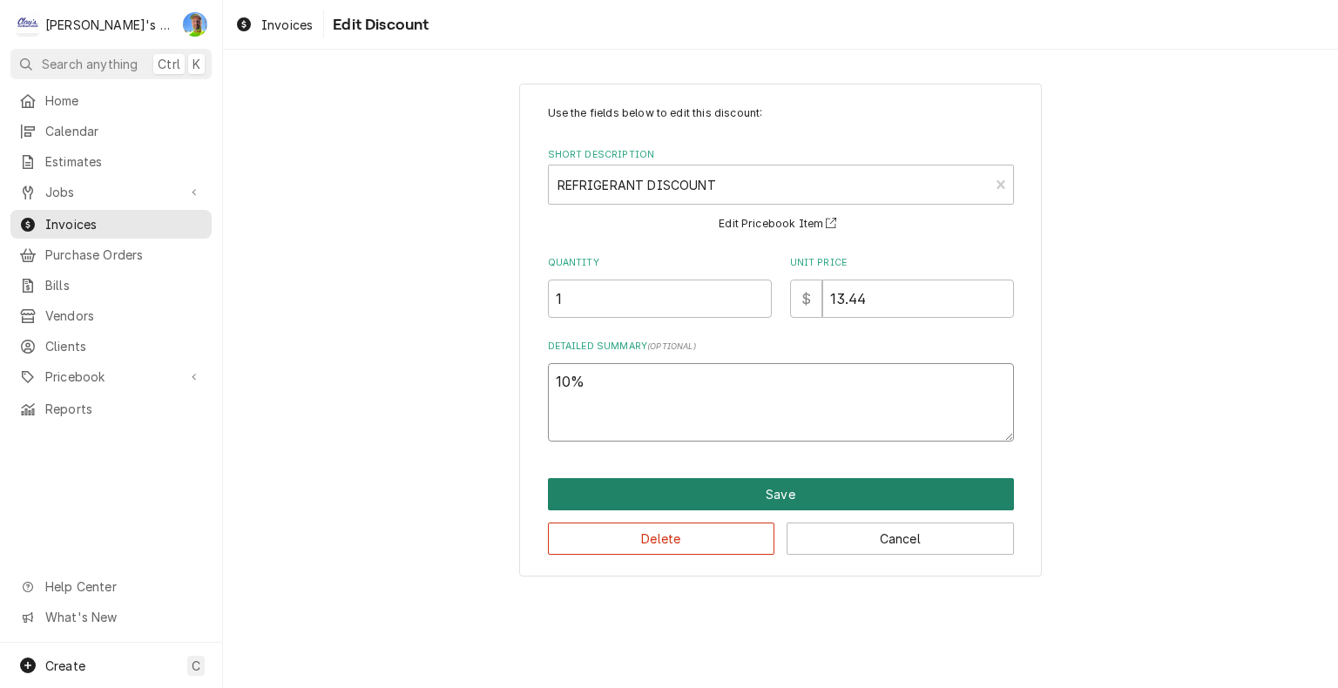
type textarea "10%"
click at [833, 484] on button "Save" at bounding box center [781, 494] width 466 height 32
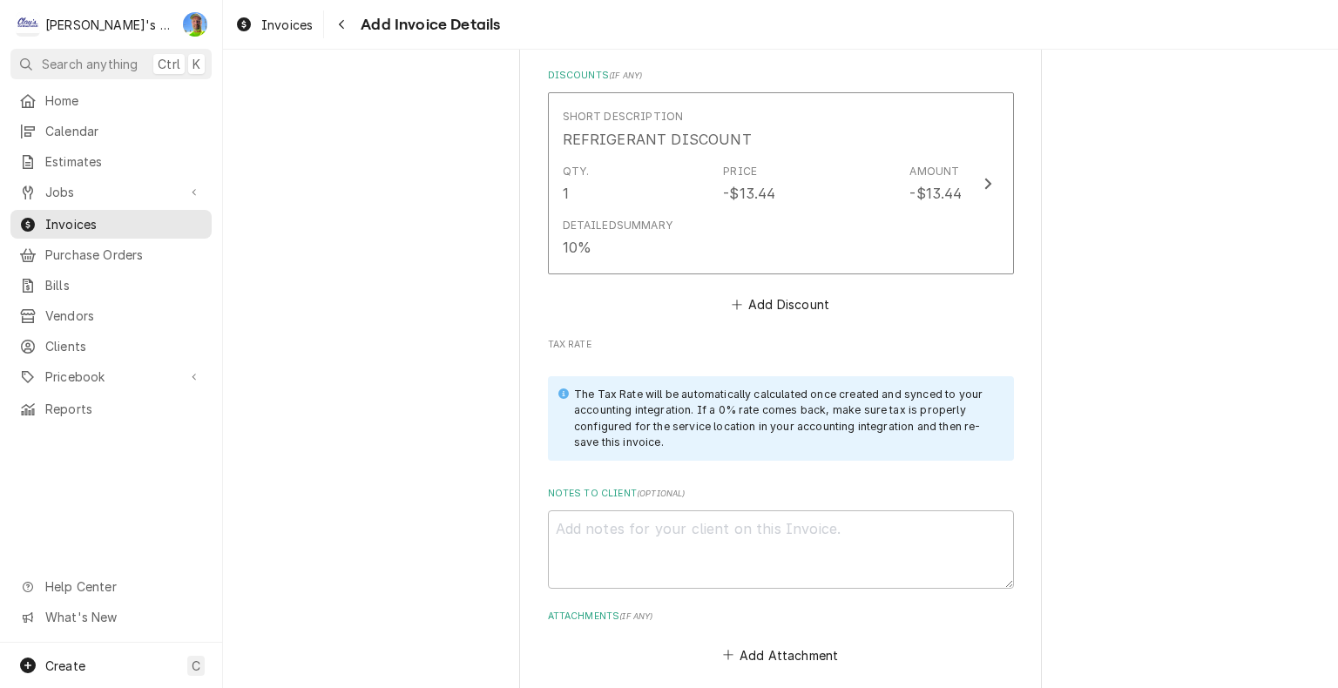
scroll to position [2854, 0]
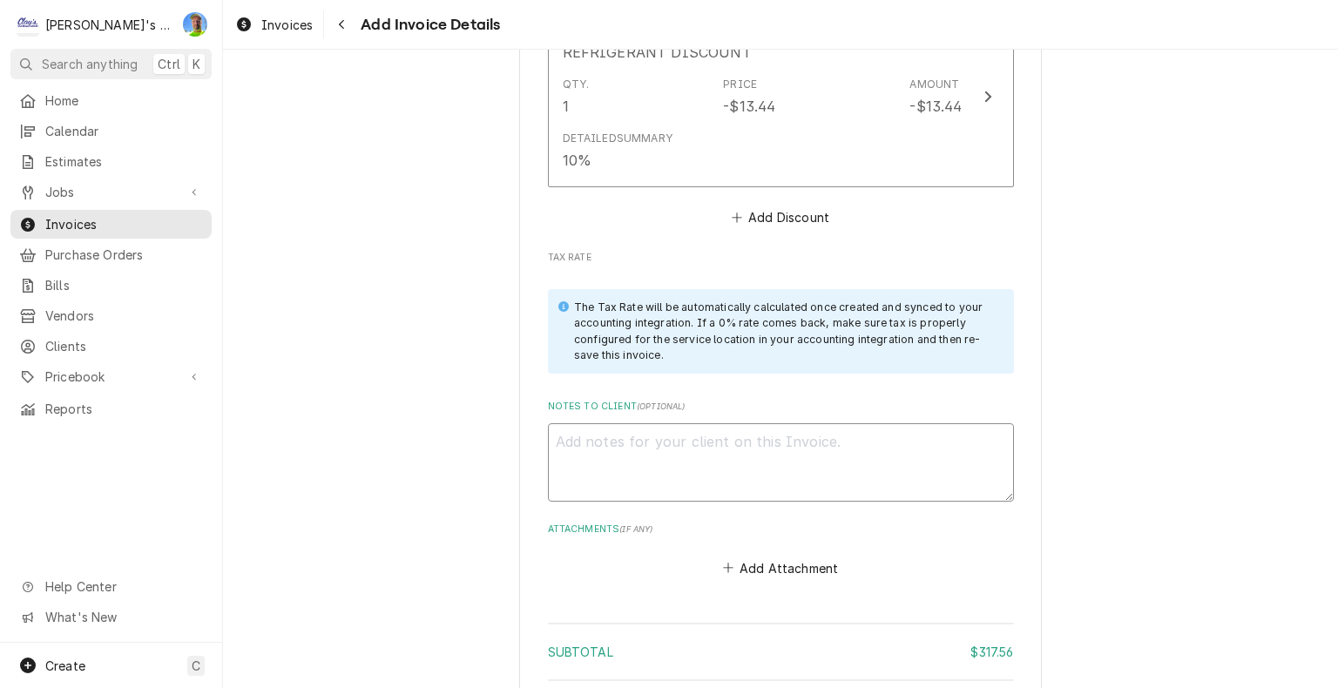
click at [955, 456] on textarea "Notes to Client ( optional )" at bounding box center [781, 462] width 466 height 78
type textarea "x"
type textarea "9"
type textarea "x"
type textarea "9/"
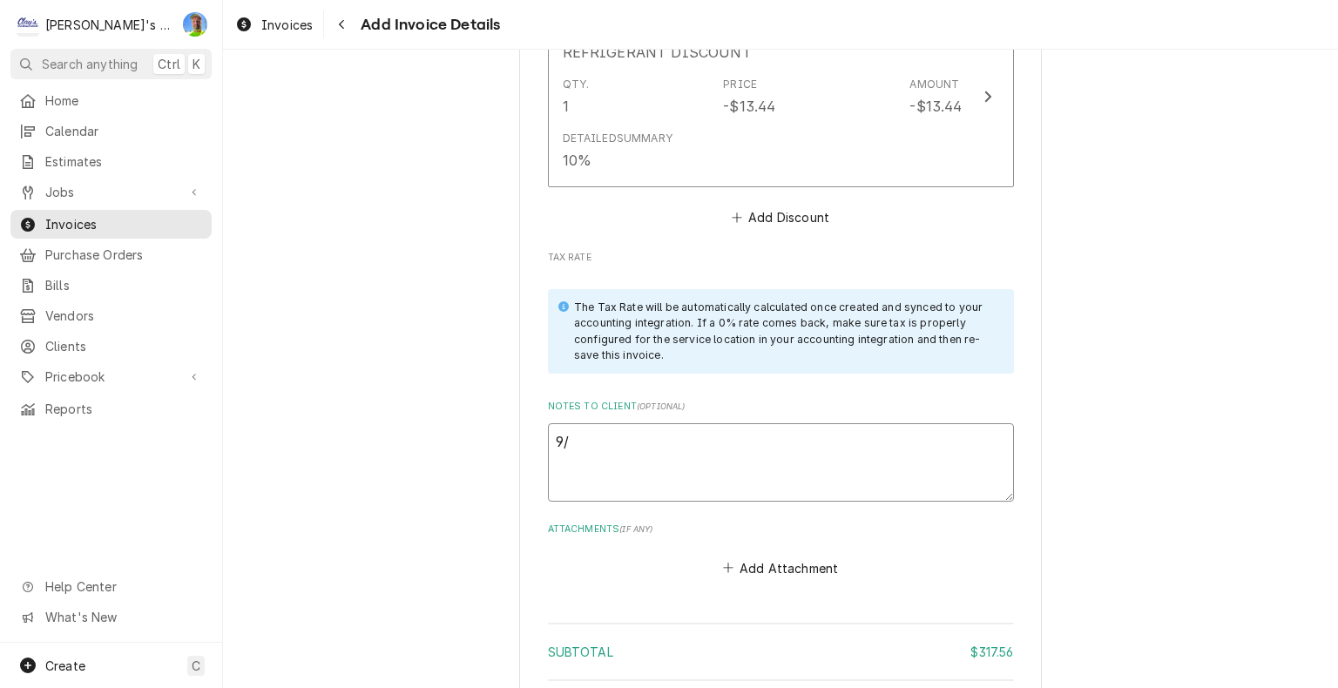
type textarea "x"
type textarea "9/1"
type textarea "x"
type textarea "9/14"
type textarea "x"
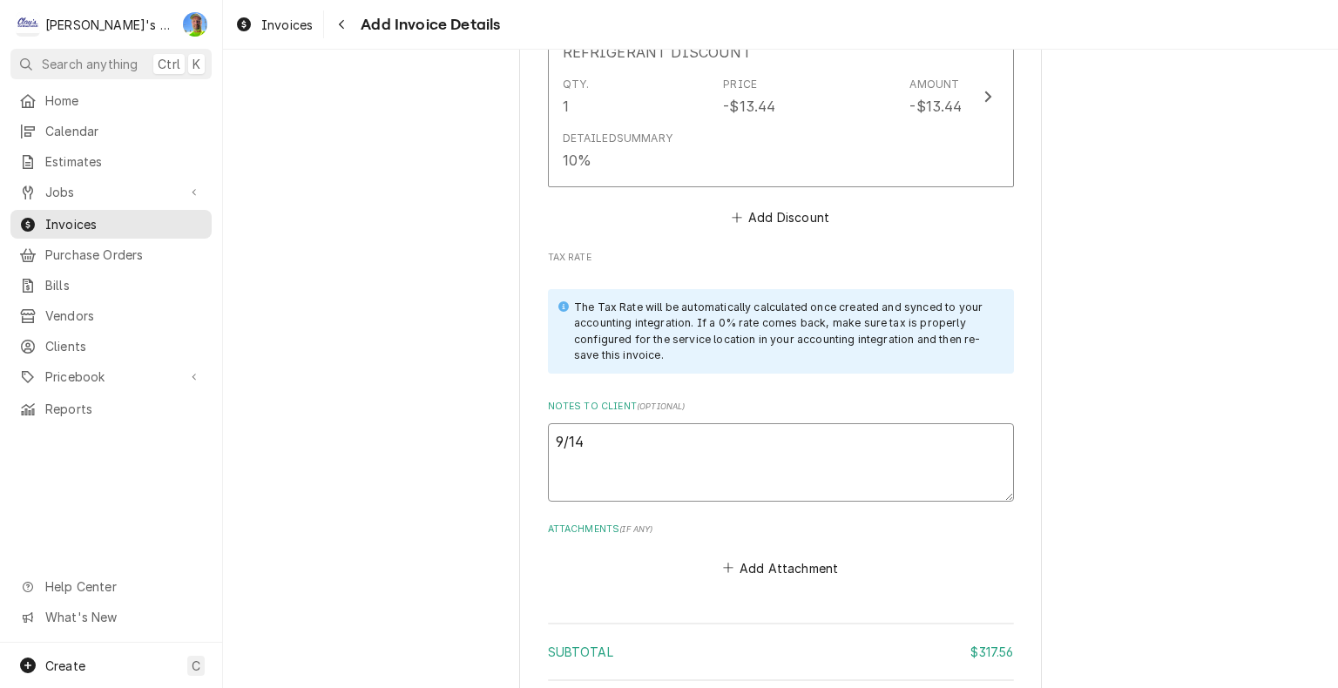
type textarea "9/14"
type textarea "x"
type textarea "9/14 G"
type textarea "x"
type textarea "9/14 GA"
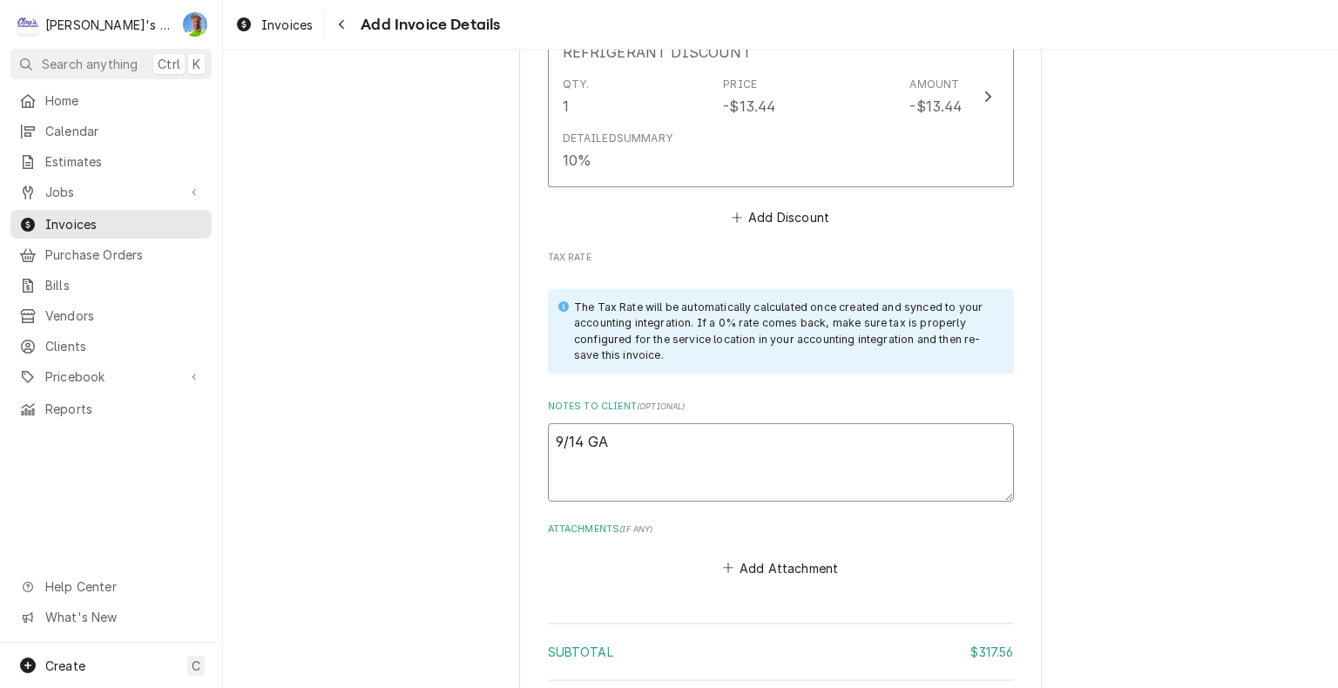
type textarea "x"
type textarea "9/14 GA"
type textarea "x"
type textarea "9/14 GA l"
type textarea "x"
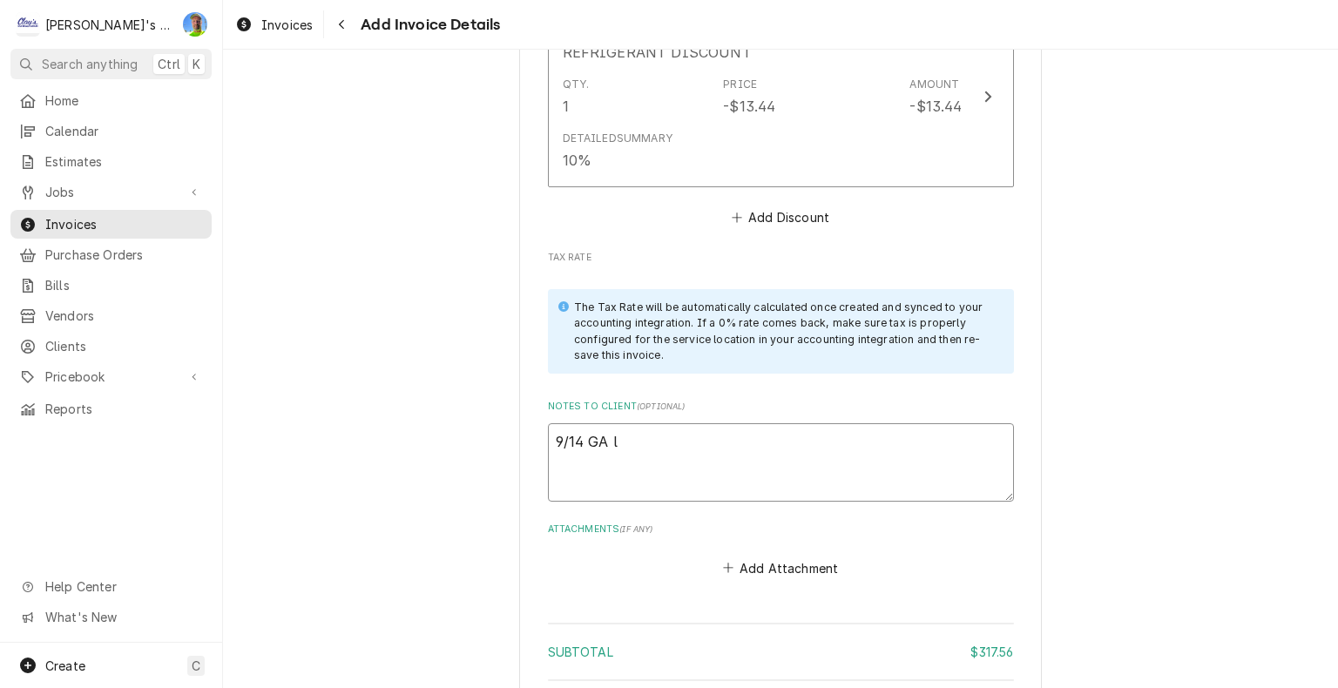
type textarea "9/14 GA lo"
type textarea "x"
type textarea "9/14 GA loo"
type textarea "x"
type textarea "9/14 GA look"
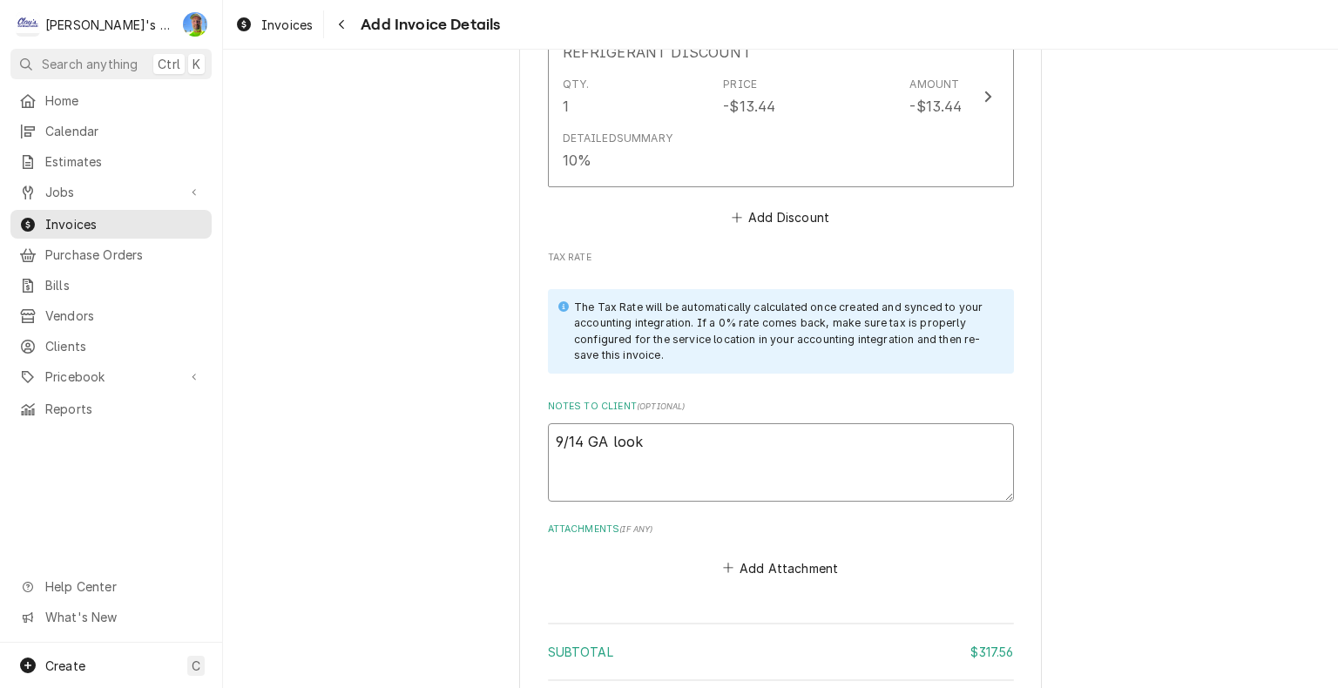
type textarea "x"
type textarea "9/14 GA look"
type textarea "x"
type textarea "9/14 GA look o"
type textarea "x"
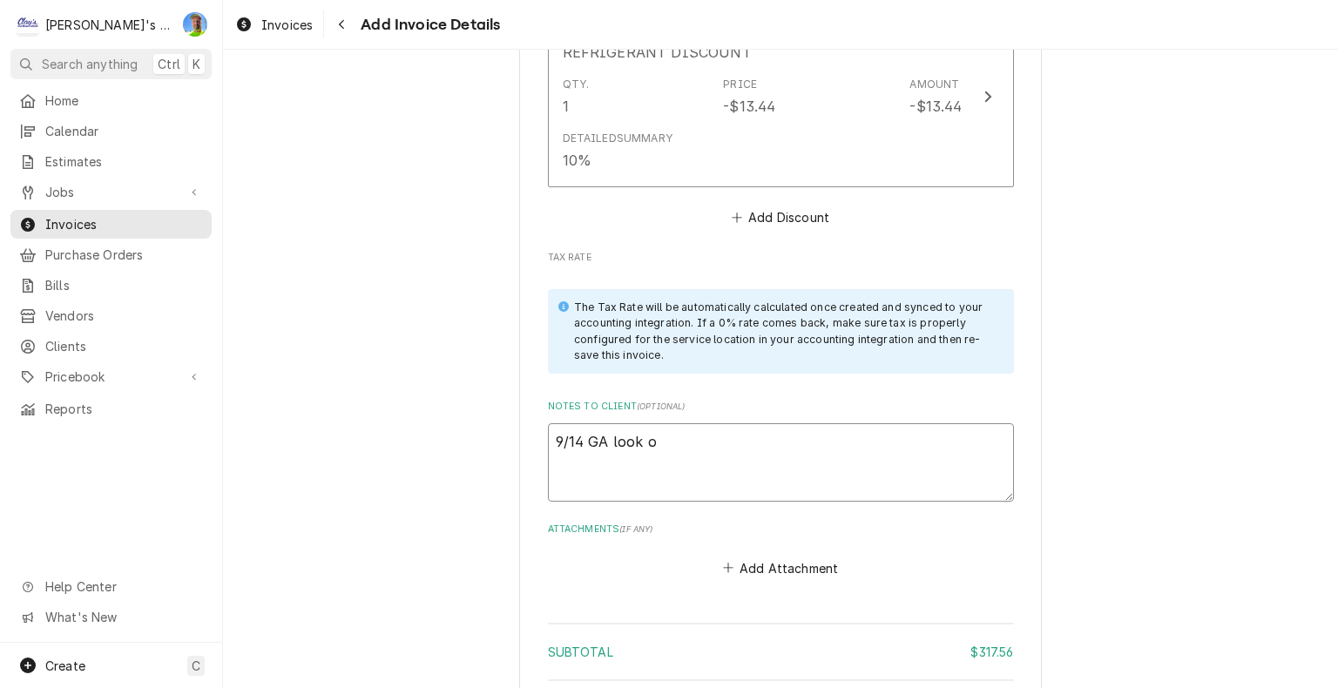
type textarea "9/14 GA look ok"
type textarea "x"
type textarea "9/14 GA look ok?"
click at [736, 211] on button "Add Discount" at bounding box center [780, 218] width 104 height 24
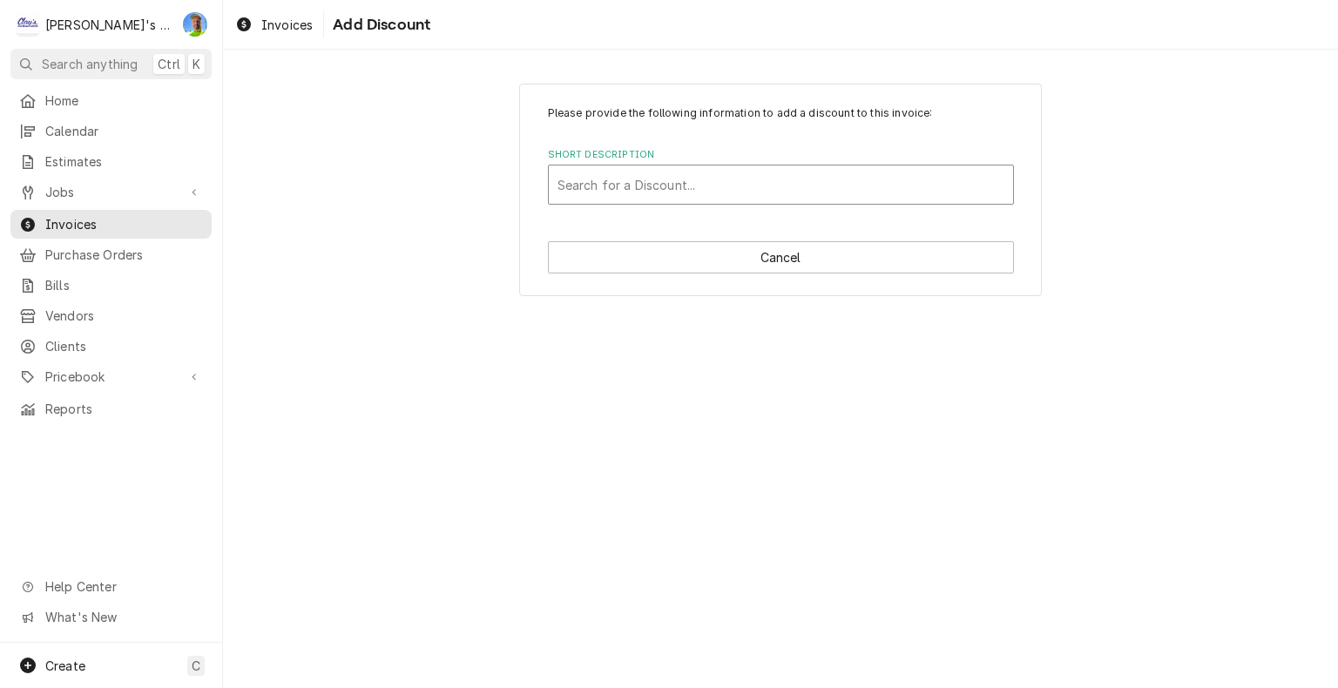
click at [712, 180] on div "Short Description" at bounding box center [781, 184] width 447 height 31
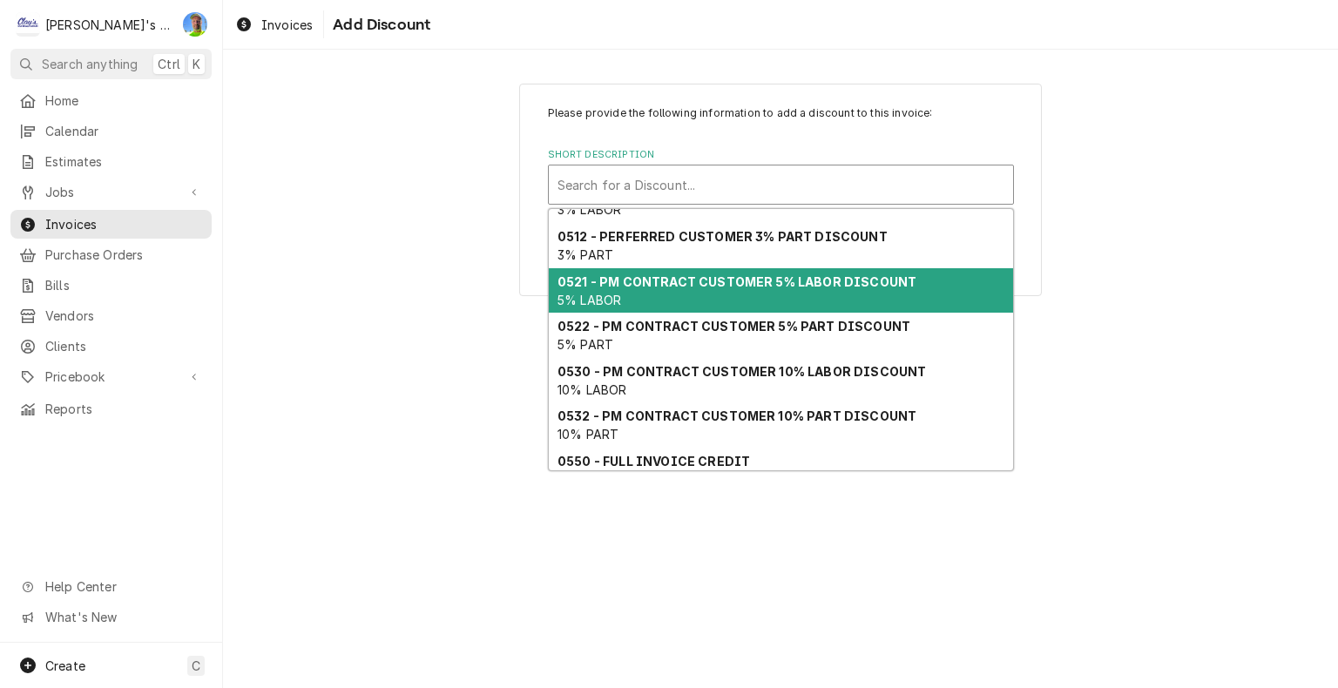
scroll to position [87, 0]
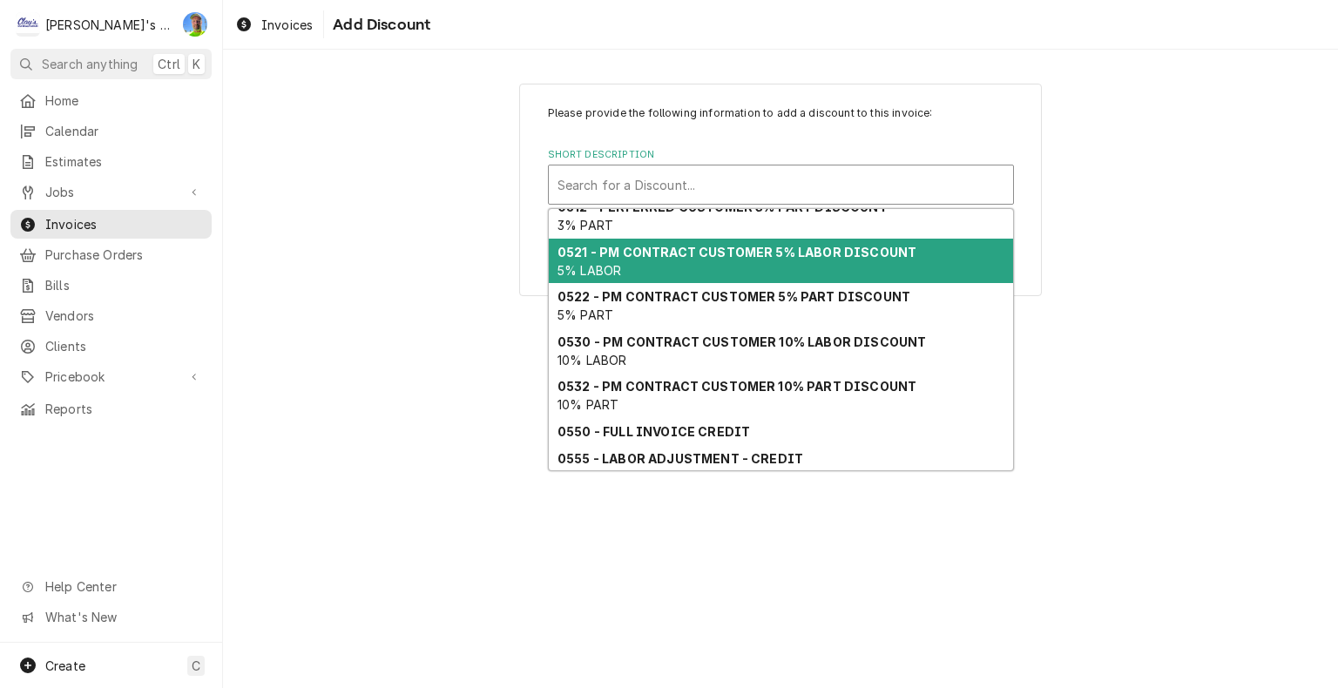
click at [746, 258] on div "0521 - PM CONTRACT CUSTOMER 5% LABOR DISCOUNT 5% LABOR" at bounding box center [781, 261] width 464 height 45
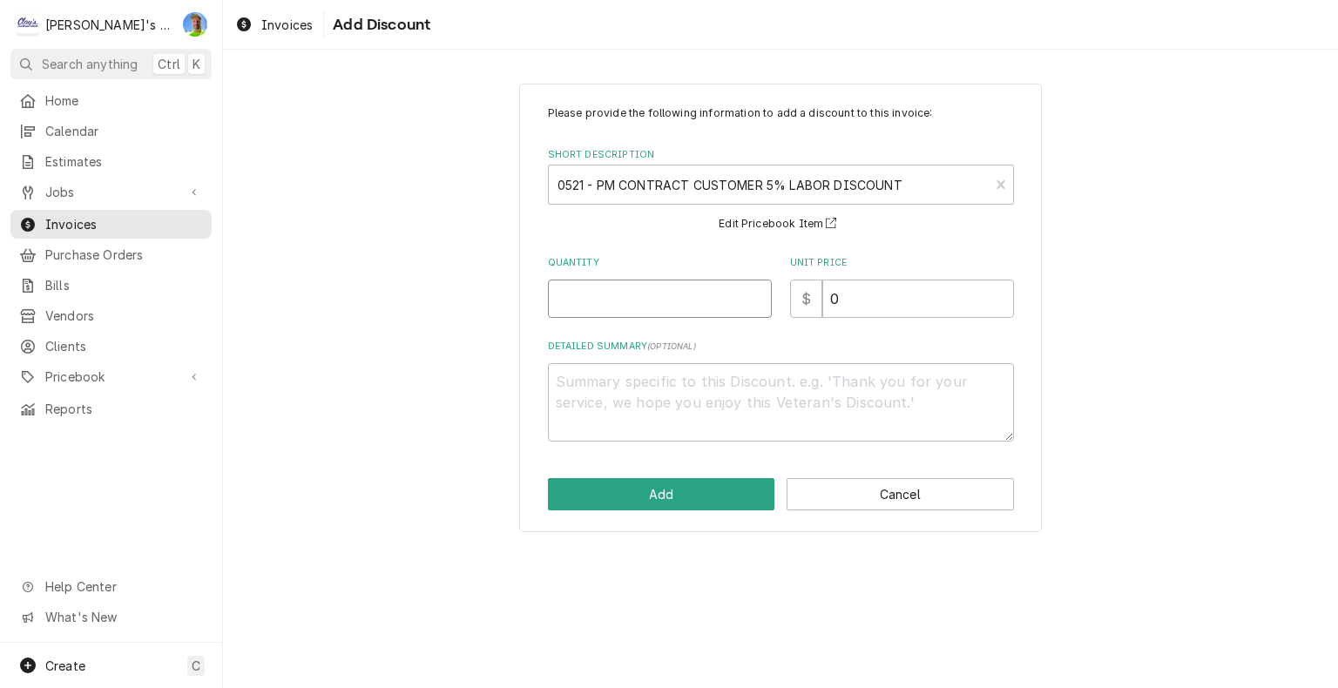
click at [701, 302] on input "Quantity" at bounding box center [660, 299] width 224 height 38
type textarea "x"
type input "1"
click at [705, 496] on button "Add" at bounding box center [661, 494] width 227 height 32
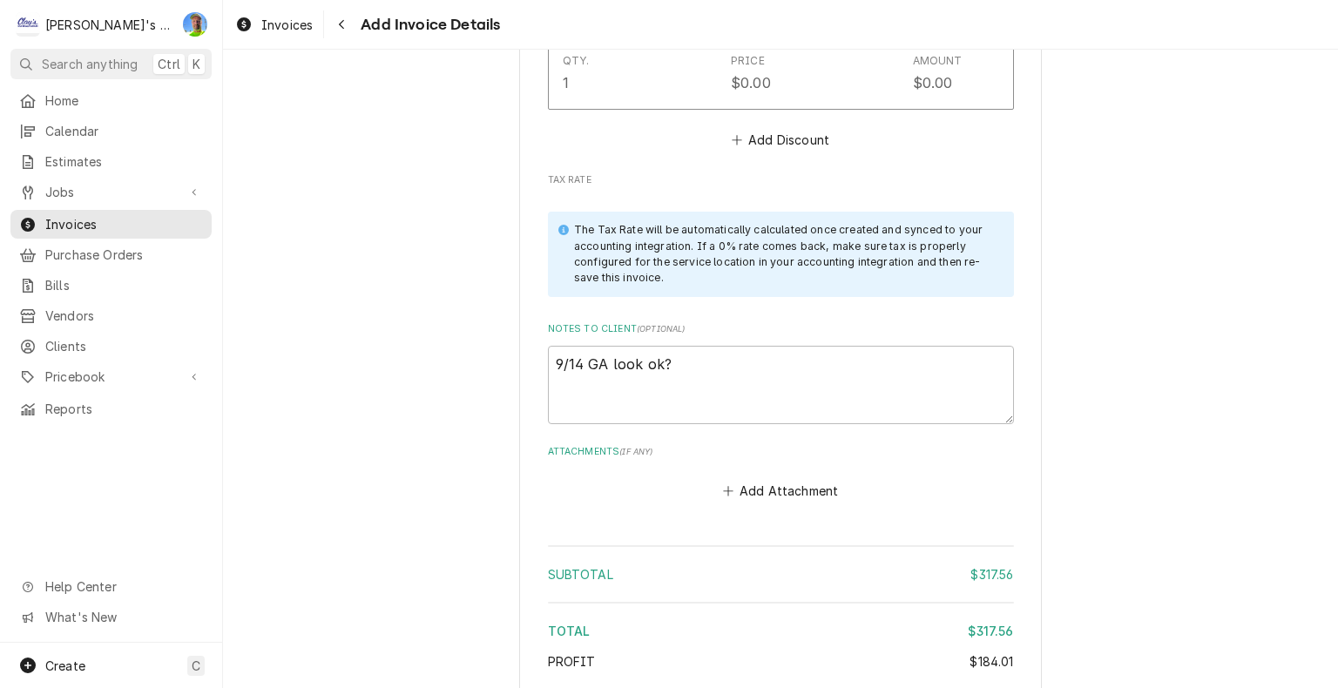
scroll to position [3180, 0]
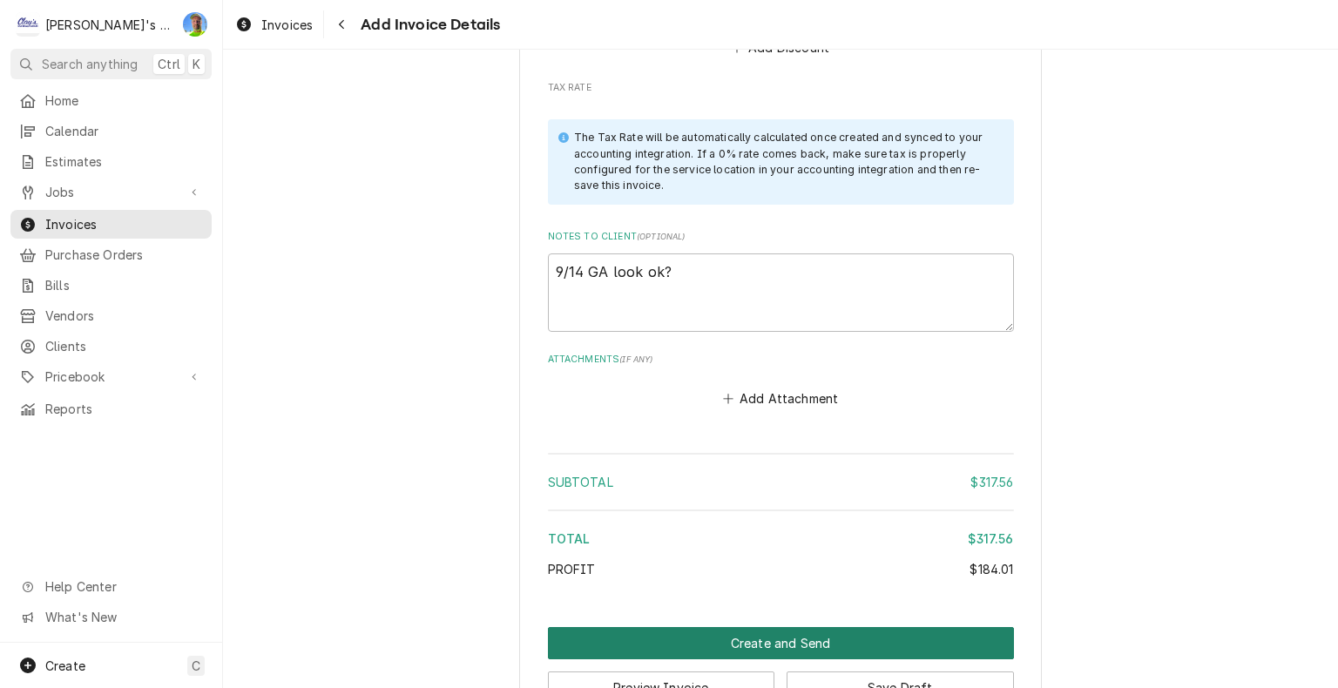
click at [884, 627] on button "Create and Send" at bounding box center [781, 643] width 466 height 32
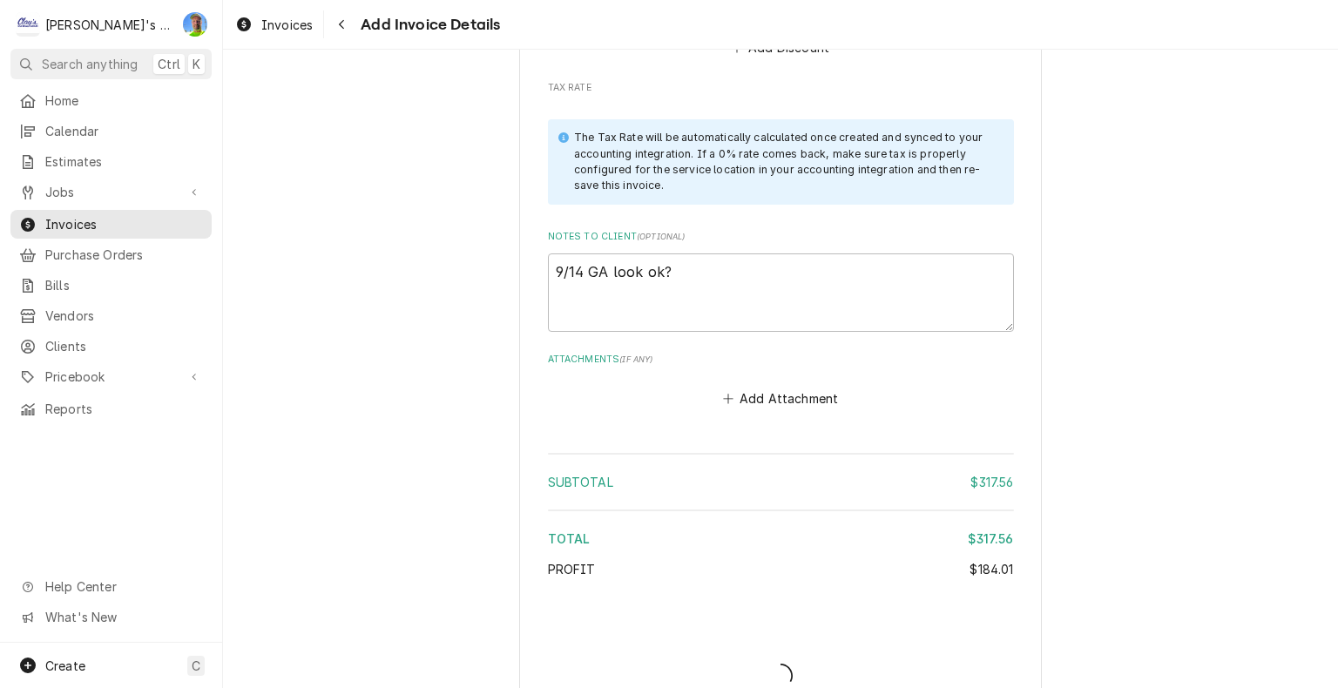
type textarea "x"
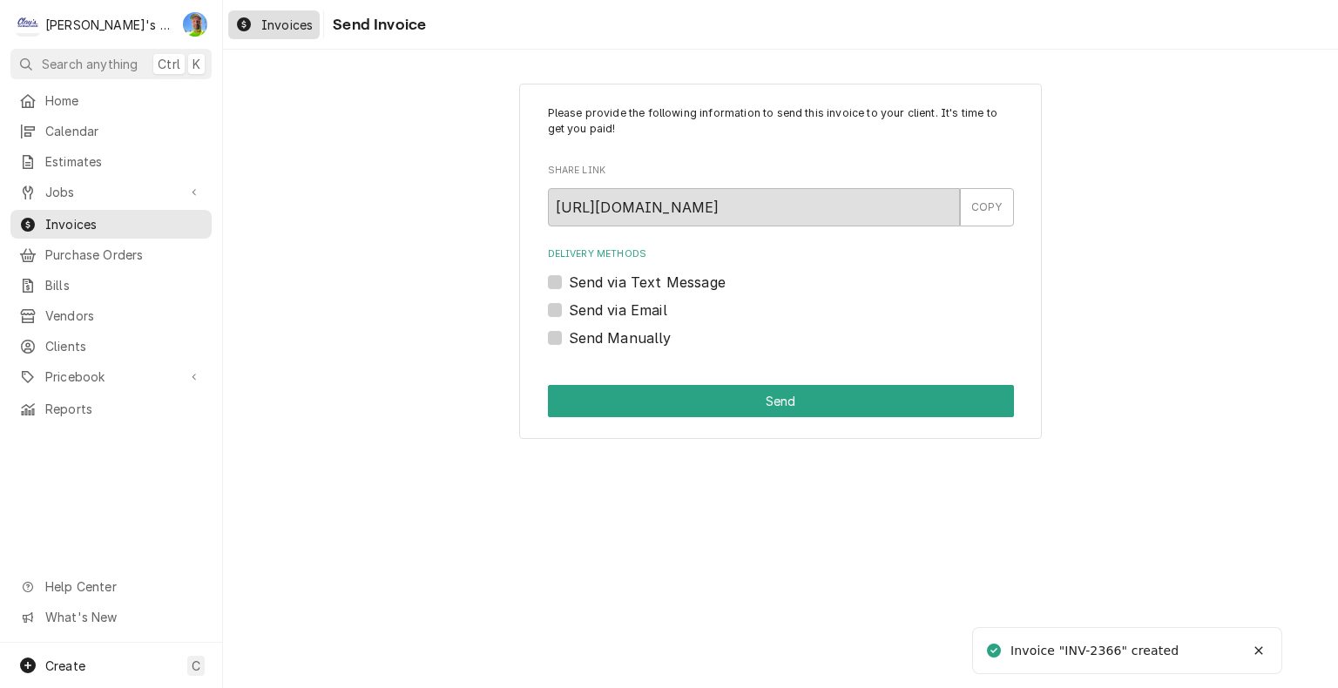
click at [275, 22] on span "Invoices" at bounding box center [286, 25] width 51 height 18
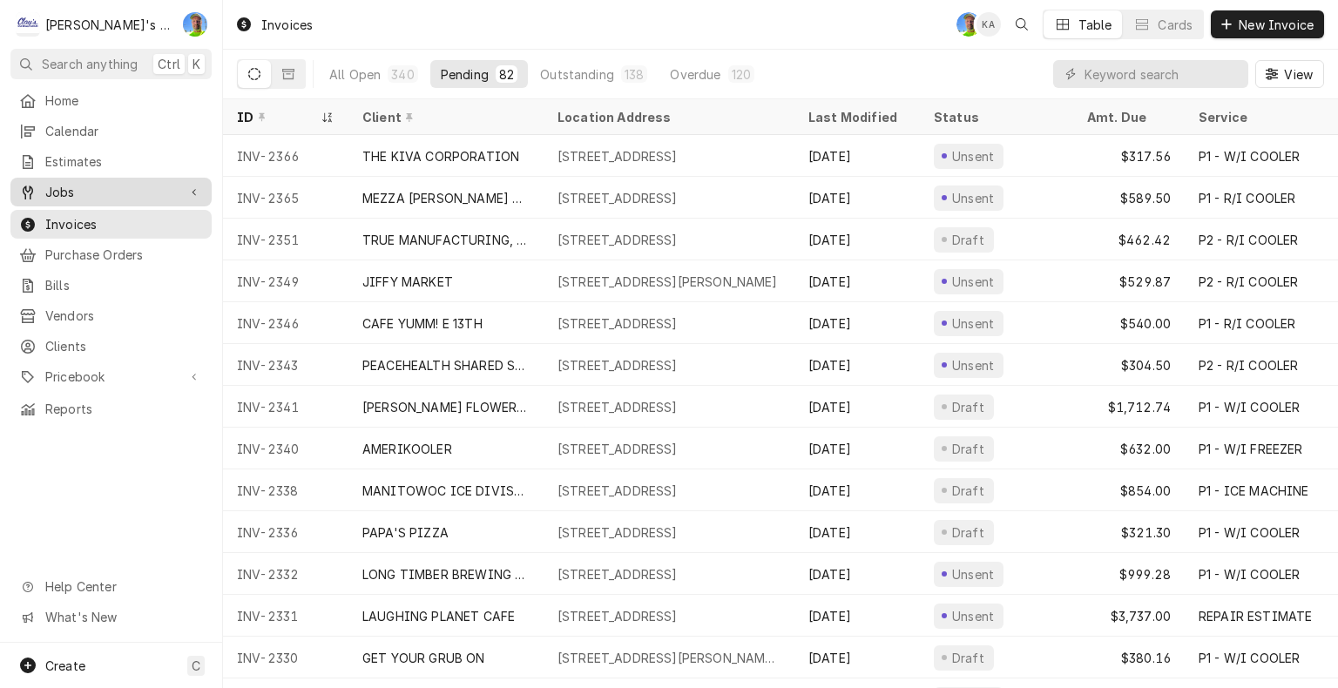
click at [94, 185] on span "Jobs" at bounding box center [111, 192] width 132 height 18
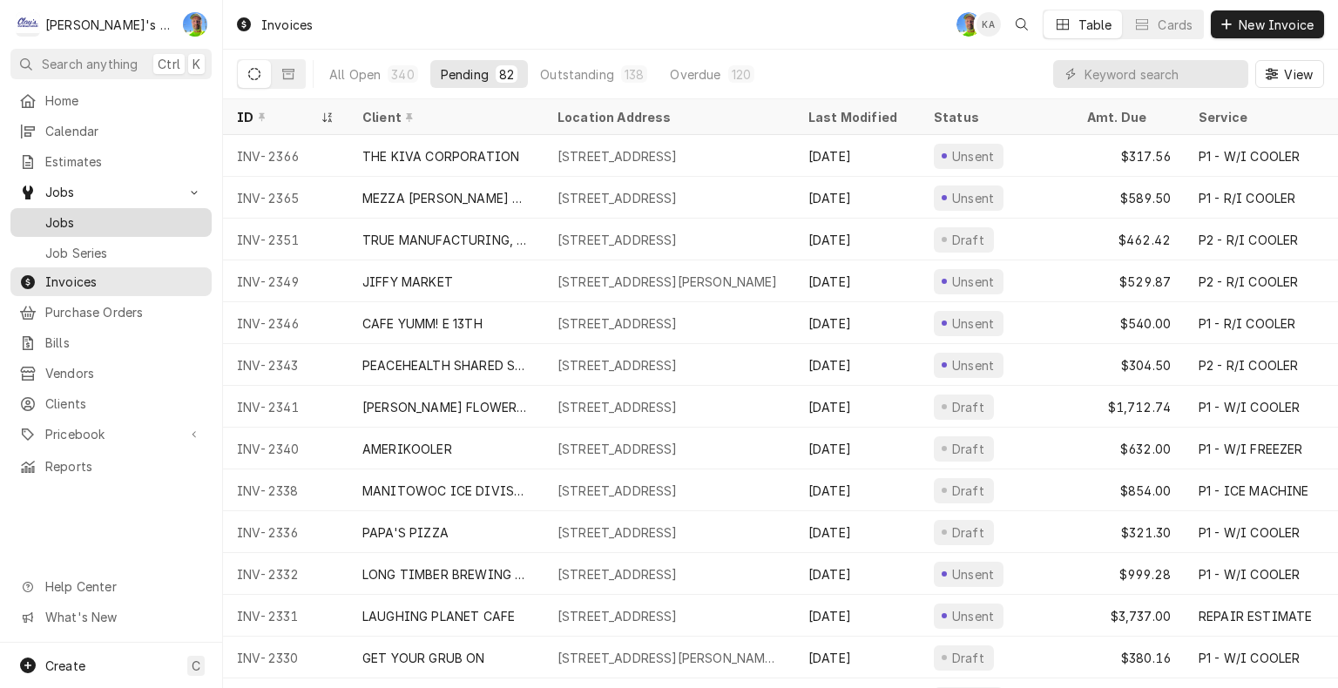
click at [55, 228] on link "Jobs" at bounding box center [110, 222] width 201 height 29
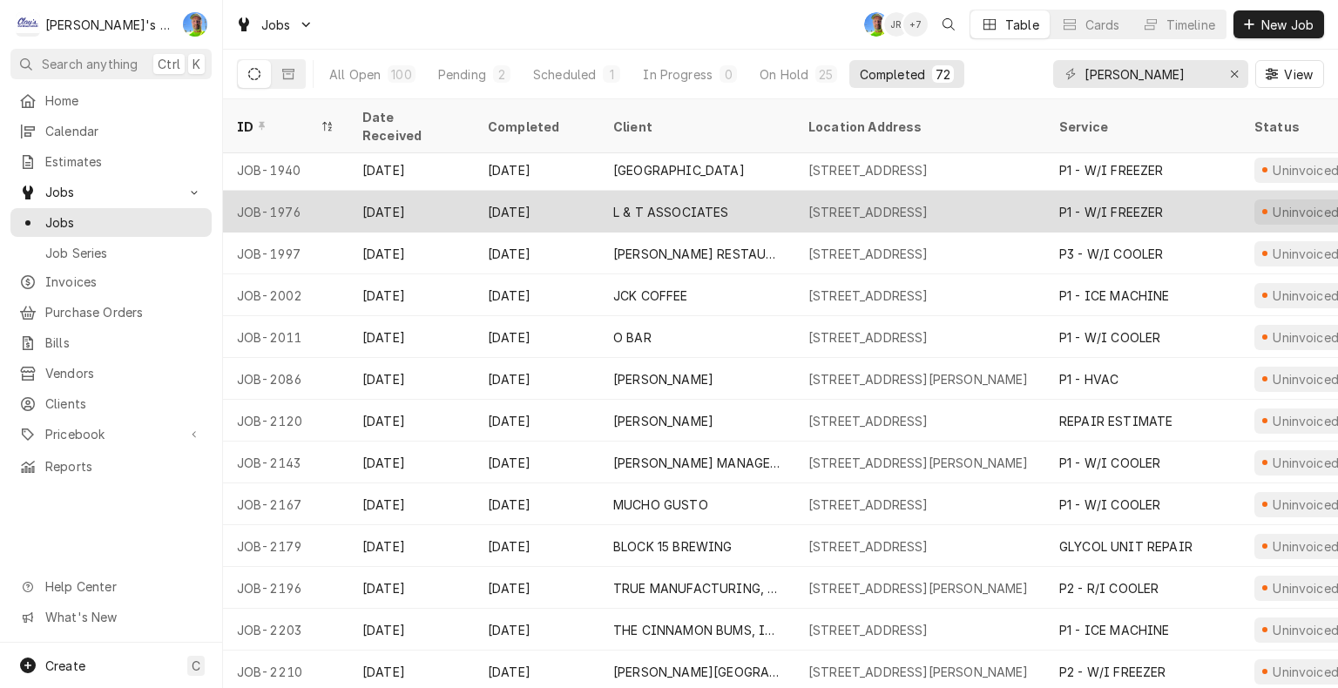
scroll to position [683, 0]
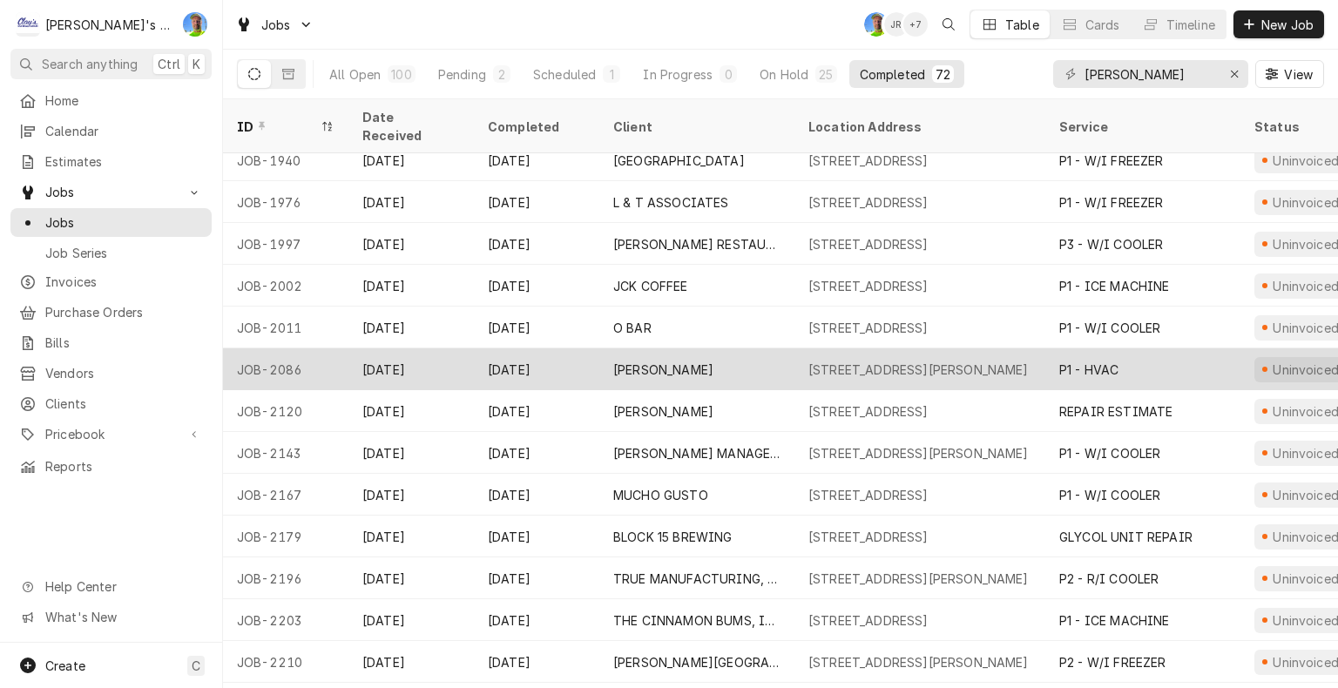
click at [720, 349] on div "[PERSON_NAME]" at bounding box center [696, 370] width 195 height 42
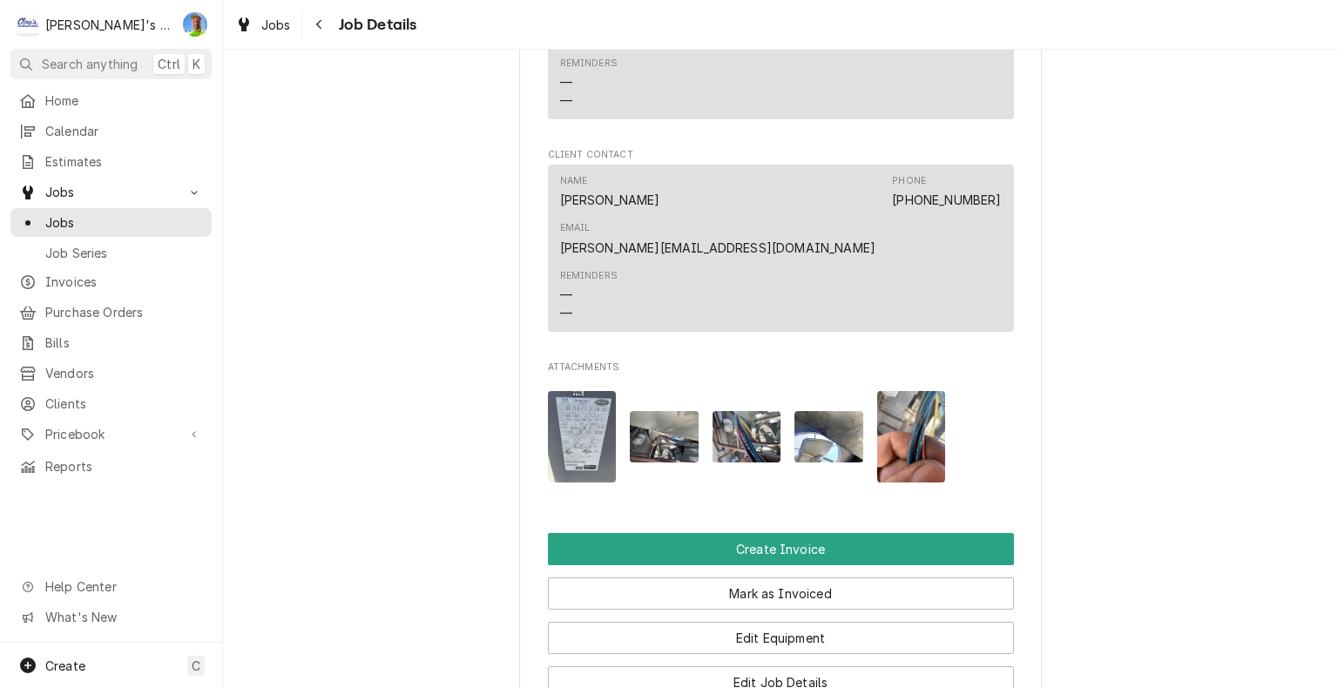
scroll to position [1394, 0]
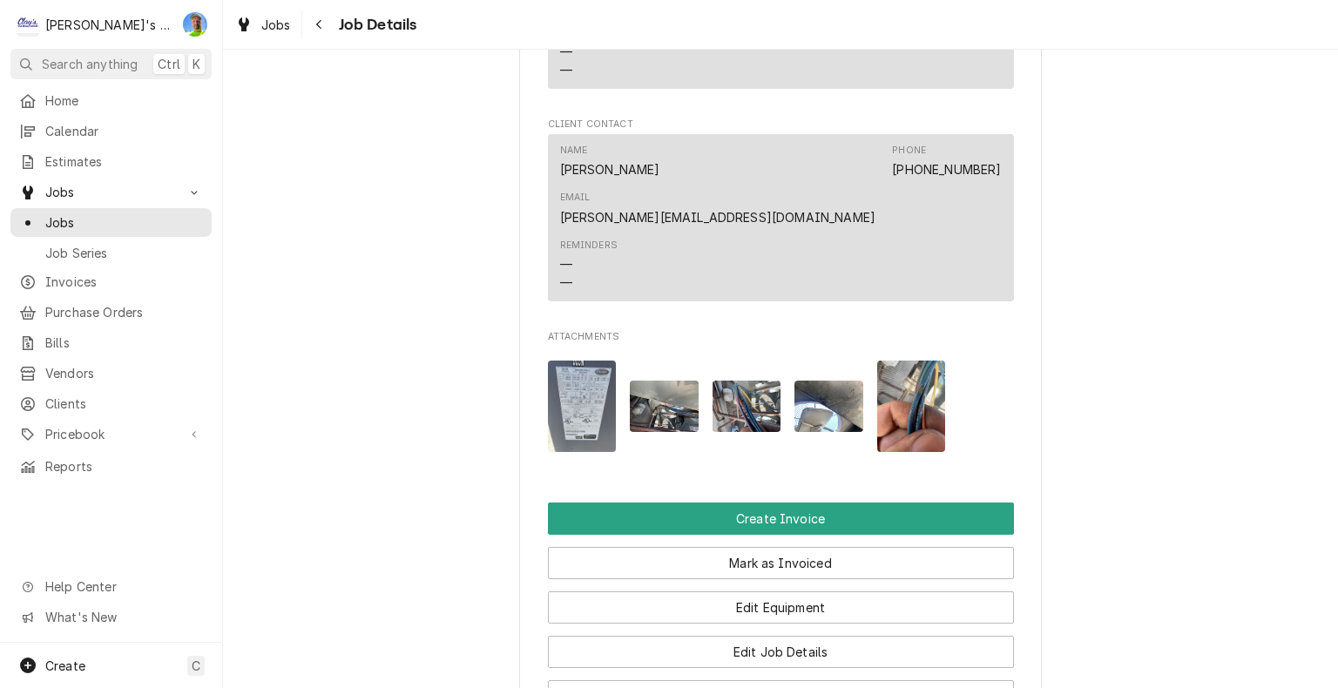
click at [661, 381] on img "Attachments" at bounding box center [664, 406] width 69 height 51
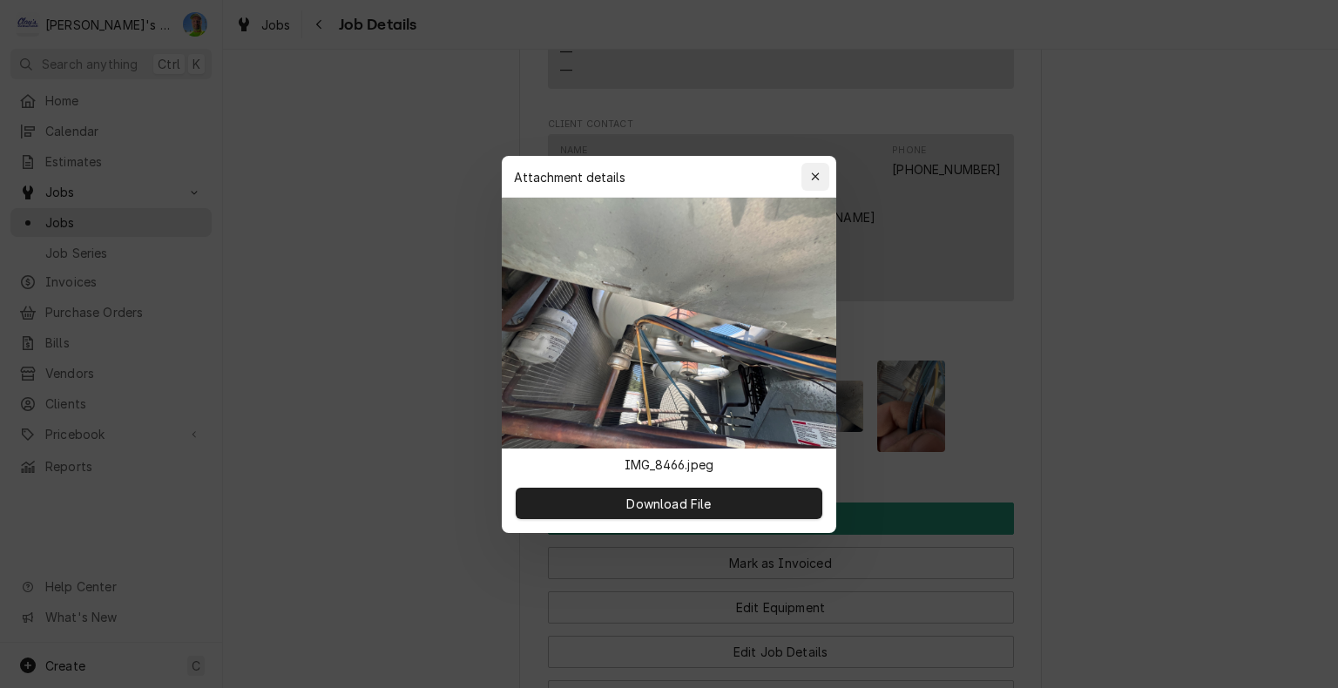
click at [812, 178] on icon "button" at bounding box center [816, 177] width 10 height 12
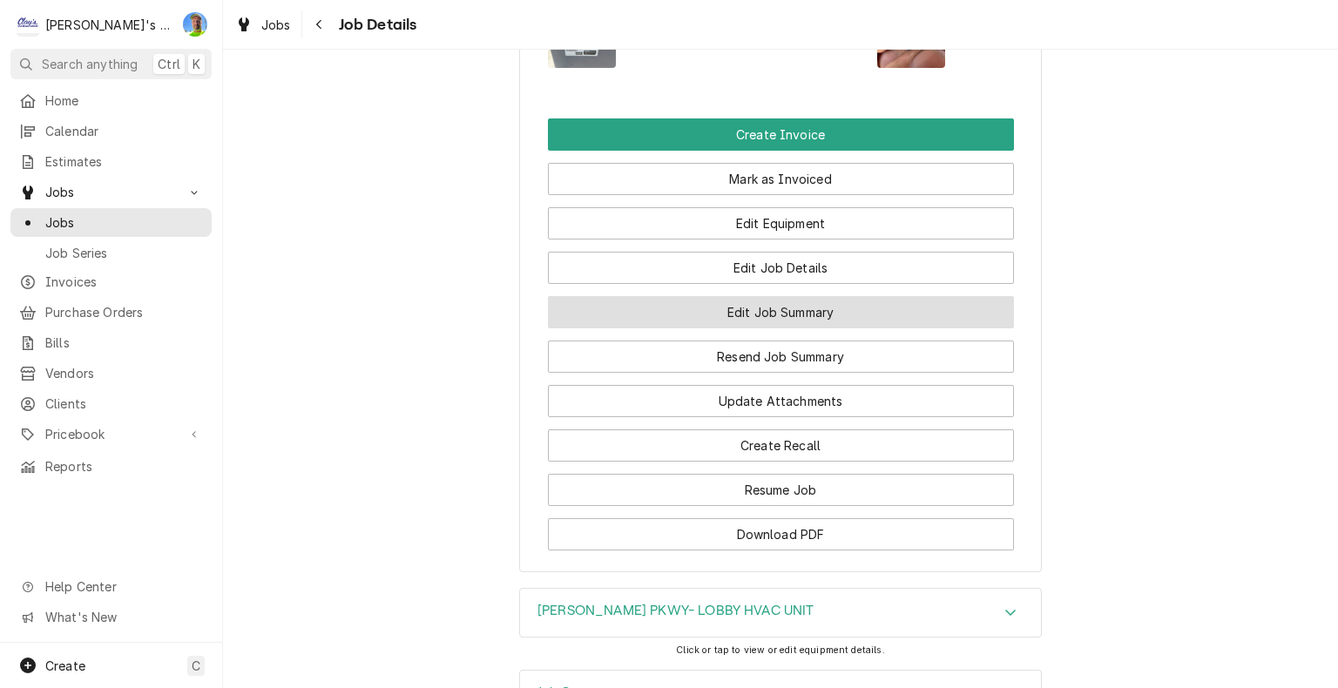
scroll to position [1830, 0]
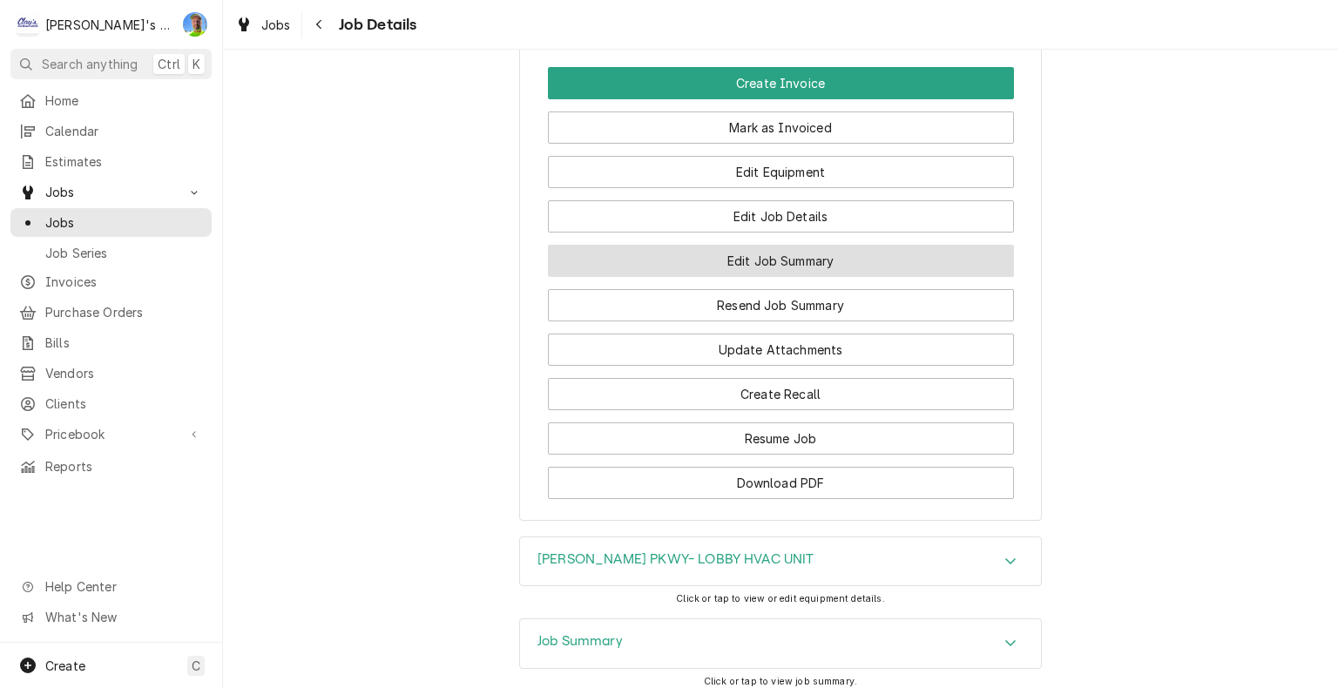
click at [851, 245] on button "Edit Job Summary" at bounding box center [781, 261] width 466 height 32
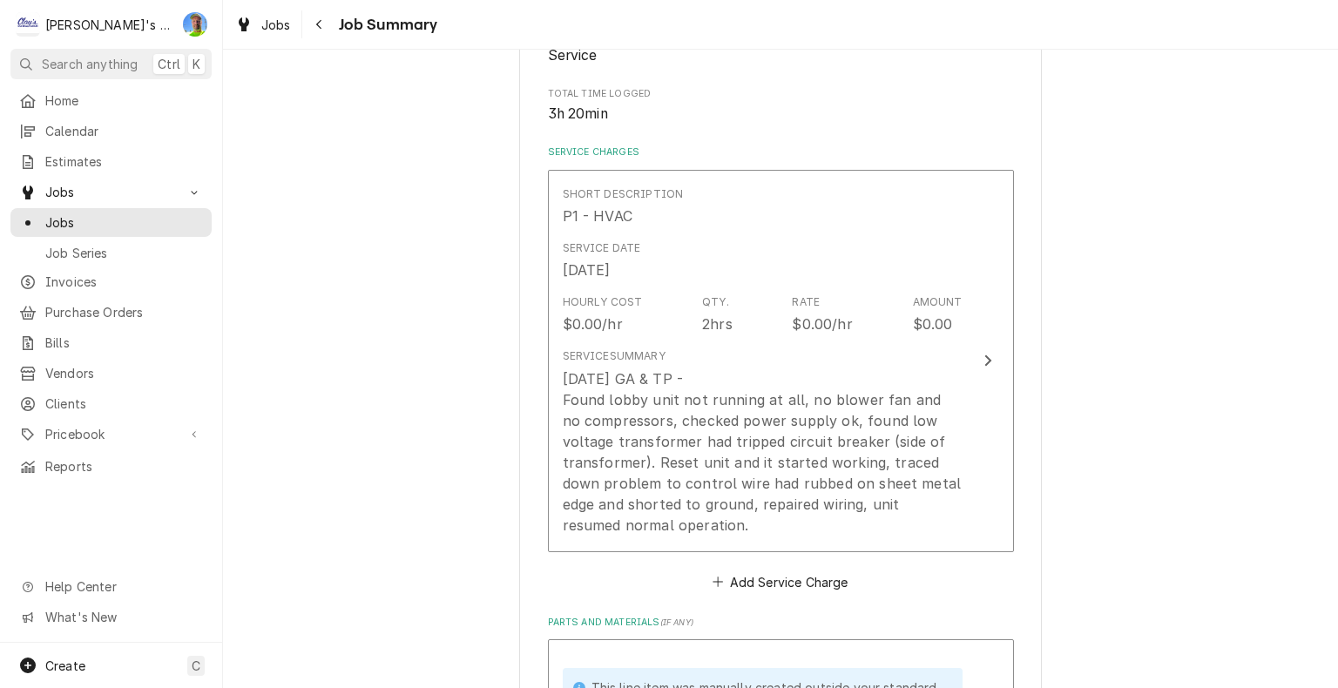
scroll to position [436, 0]
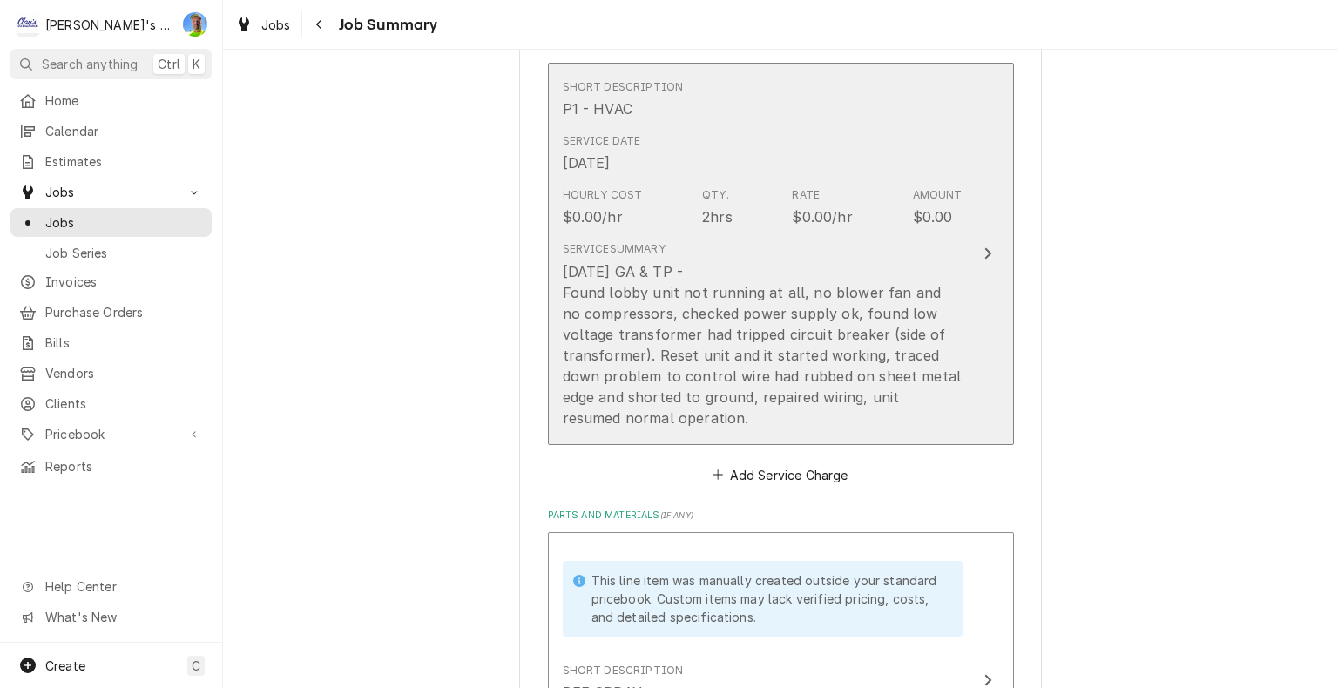
click at [961, 248] on button "Short Description P1 - HVAC Service Date [DATE] Hourly Cost $0.00/hr Qty. 2hrs …" at bounding box center [781, 254] width 466 height 383
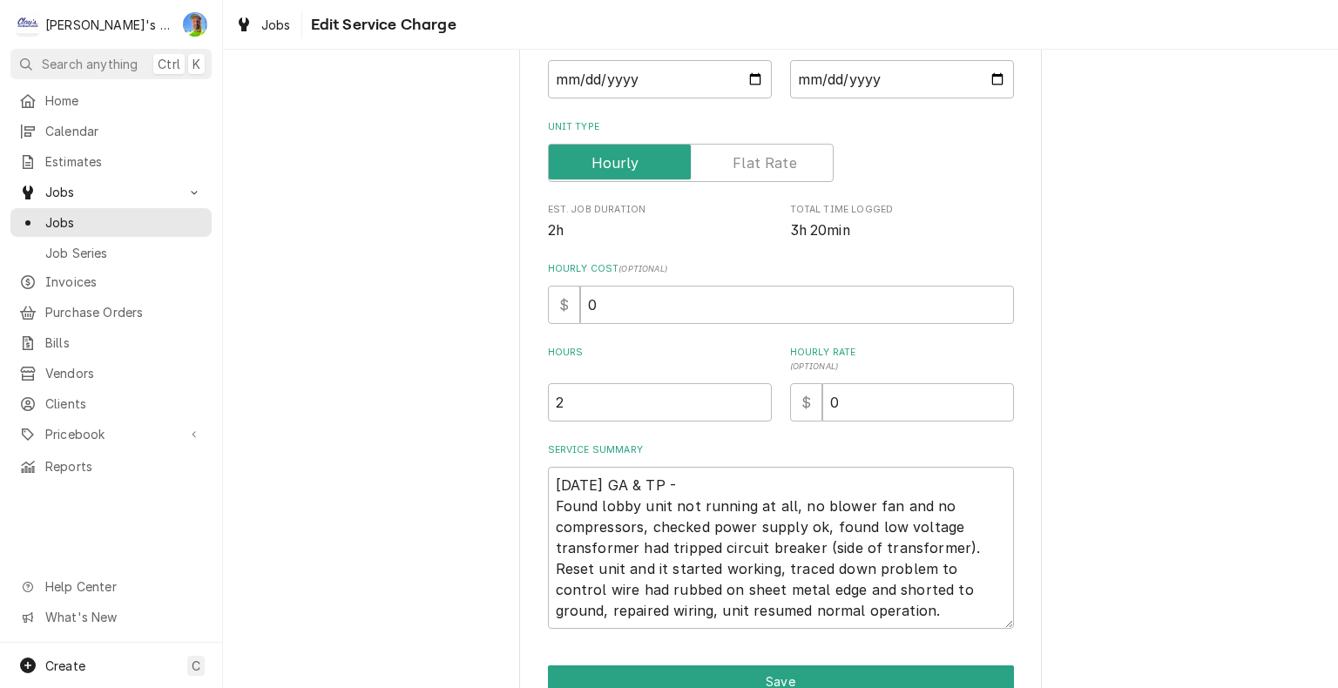
scroll to position [261, 0]
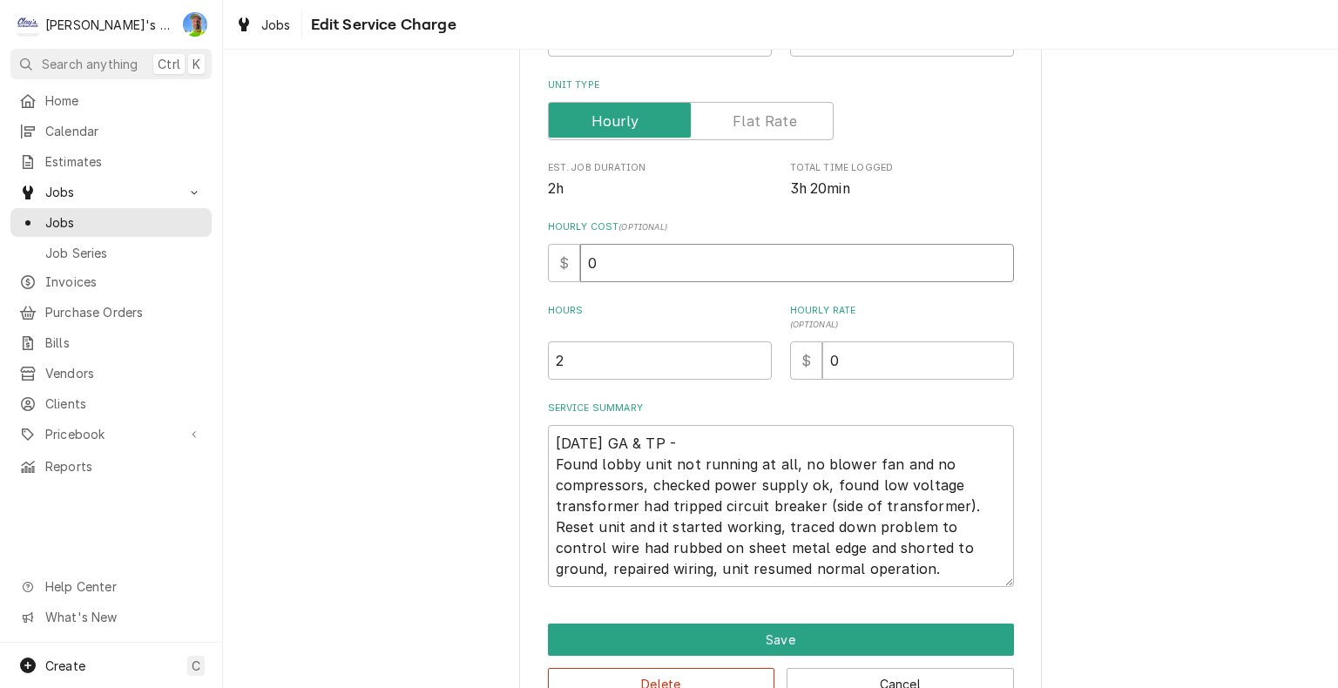
click at [701, 259] on input "0" at bounding box center [797, 263] width 434 height 38
type textarea "x"
type input "6"
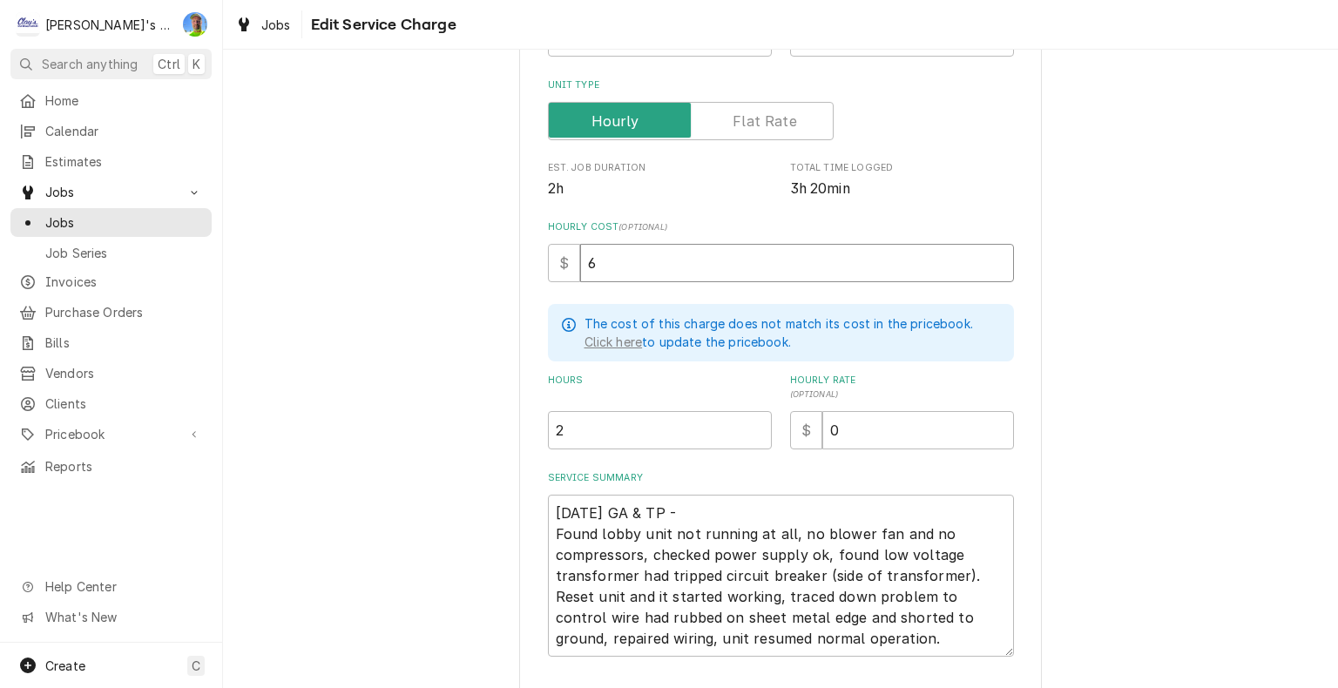
type textarea "x"
type input "60"
type textarea "x"
type input "1"
type textarea "x"
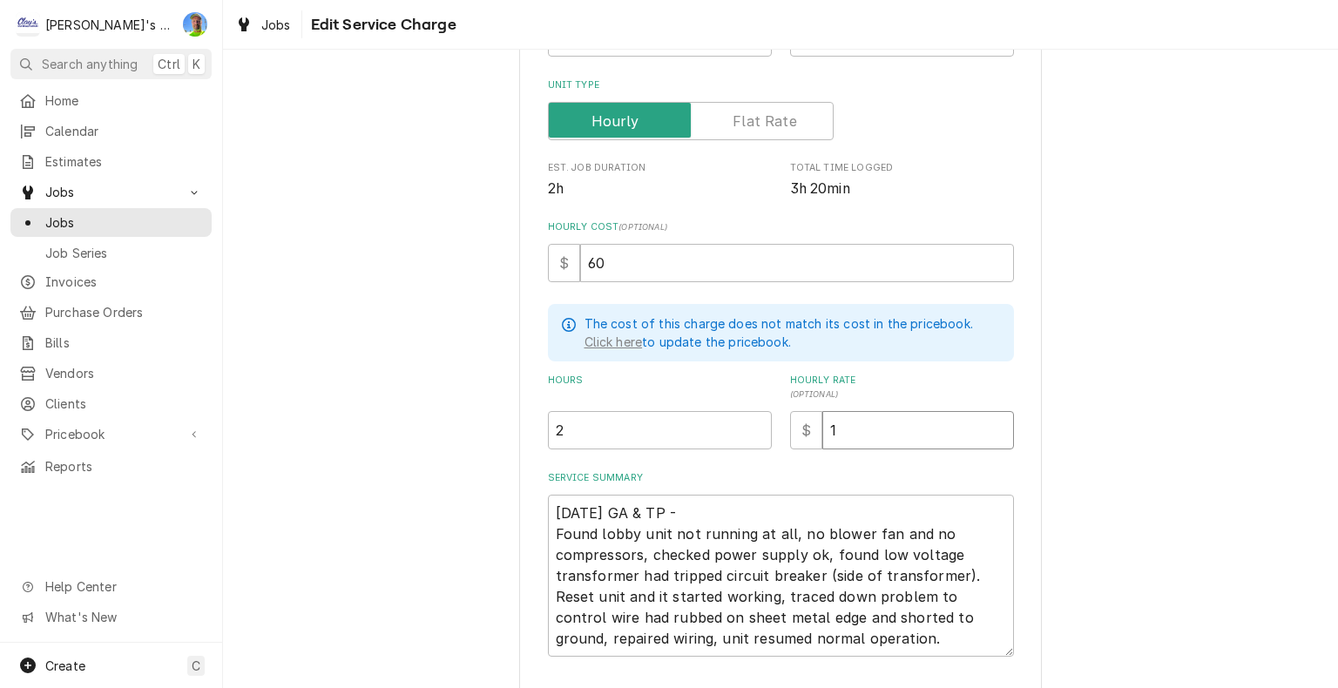
type input "11"
type textarea "x"
type input "114"
click at [585, 430] on input "2" at bounding box center [660, 430] width 224 height 38
type textarea "x"
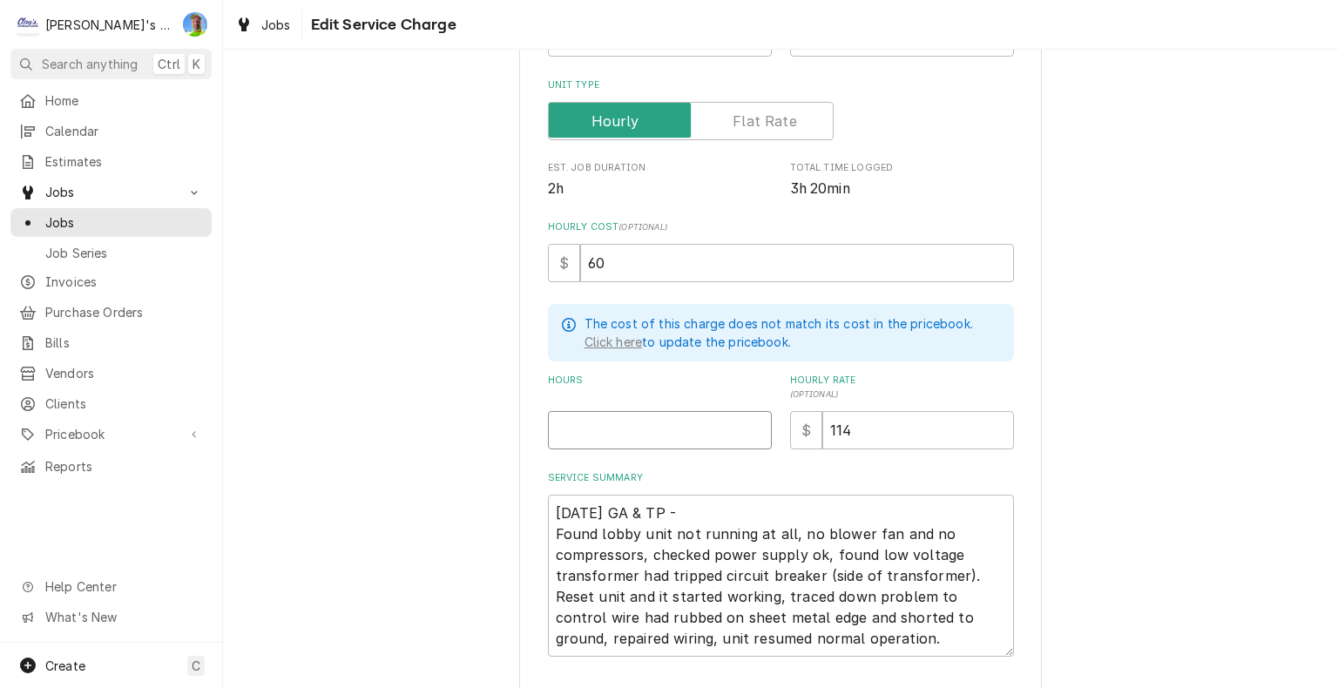
type textarea "x"
type input "1"
type textarea "x"
type input "1.1"
type textarea "x"
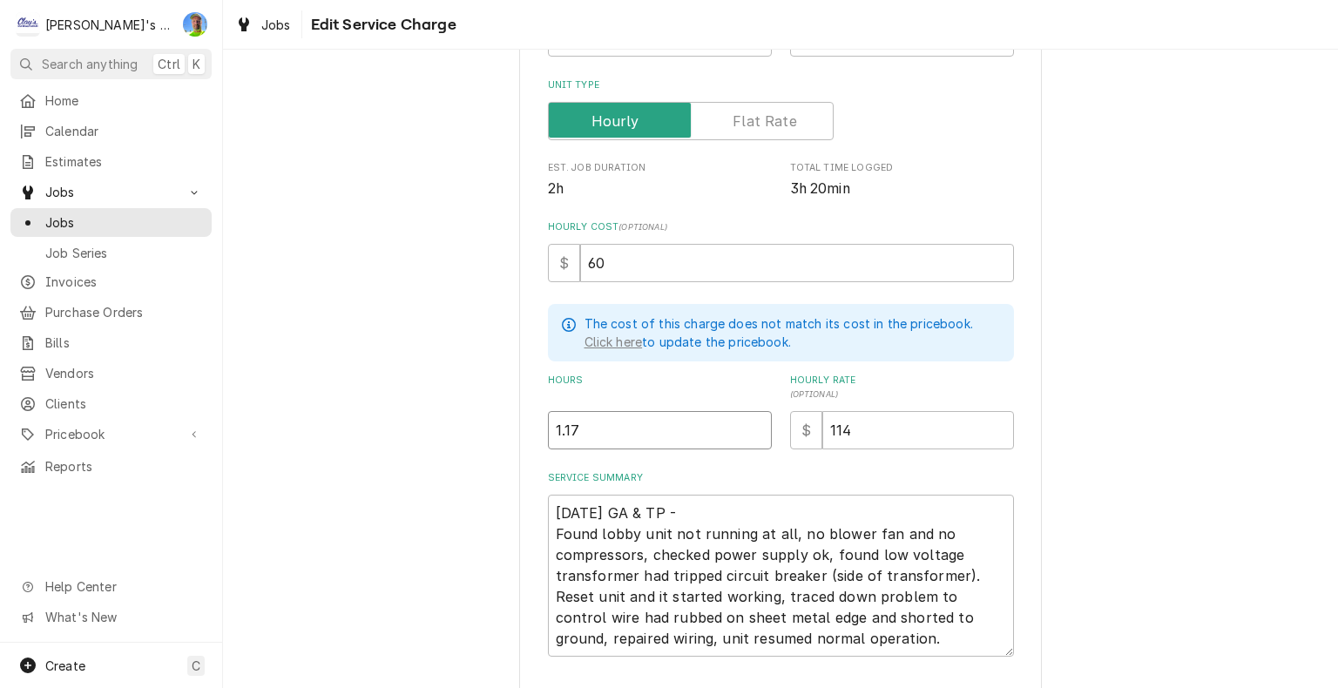
type input "1.17"
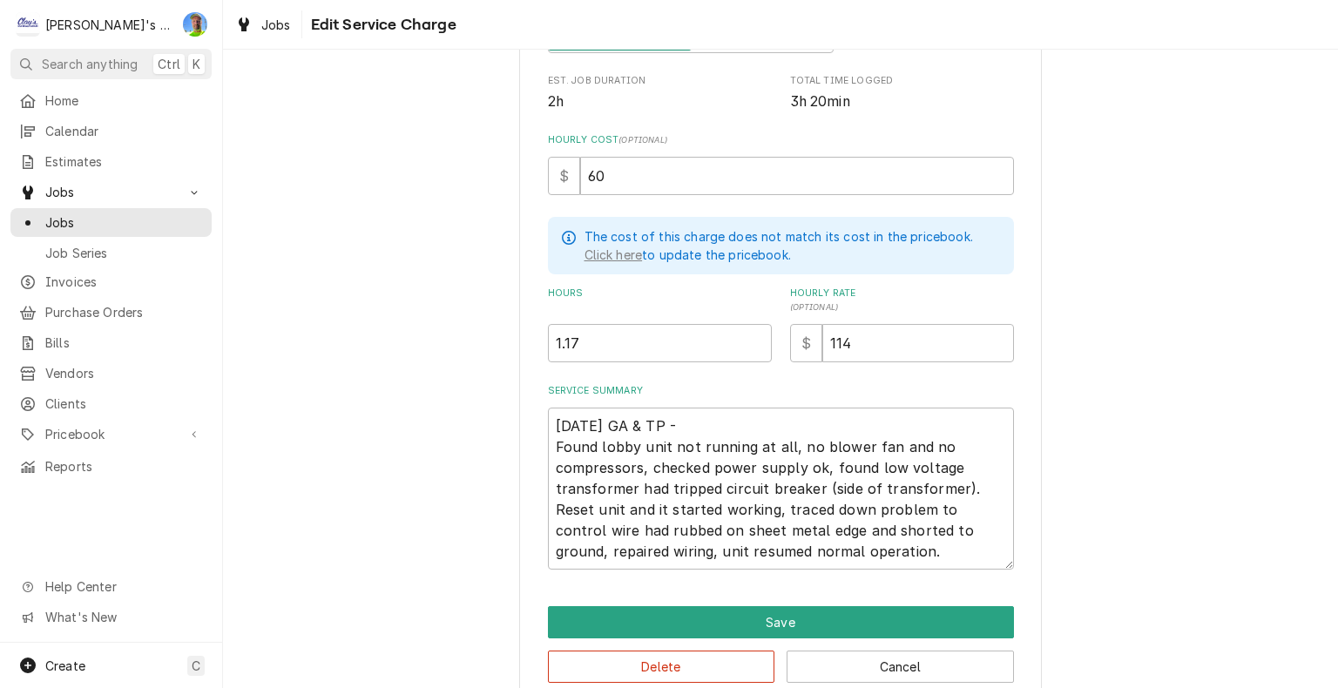
scroll to position [376, 0]
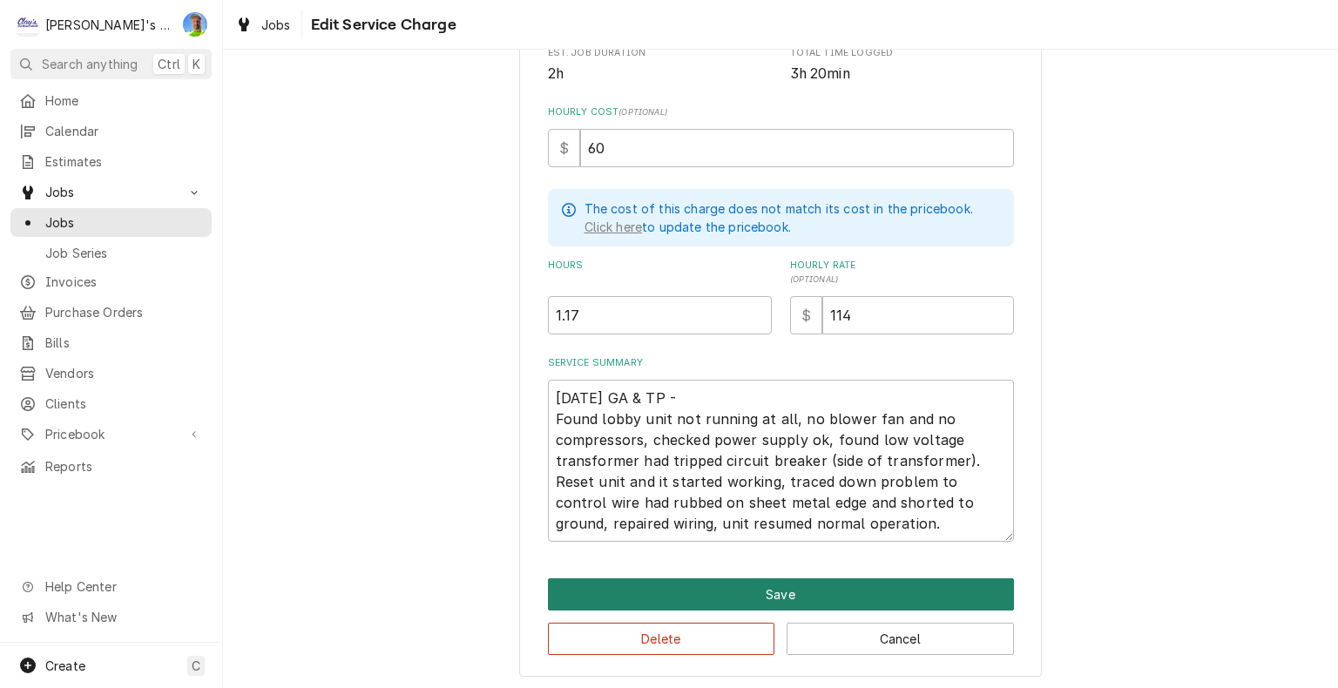
click at [848, 591] on button "Save" at bounding box center [781, 595] width 466 height 32
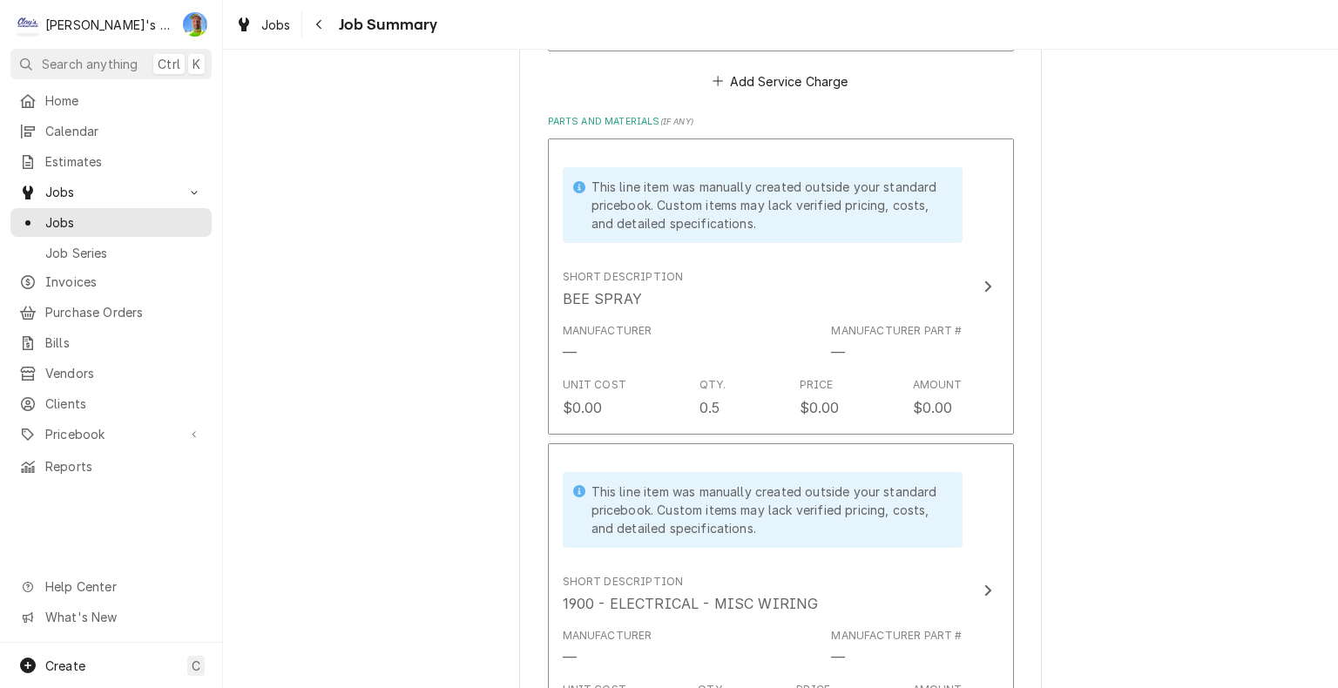
scroll to position [784, 0]
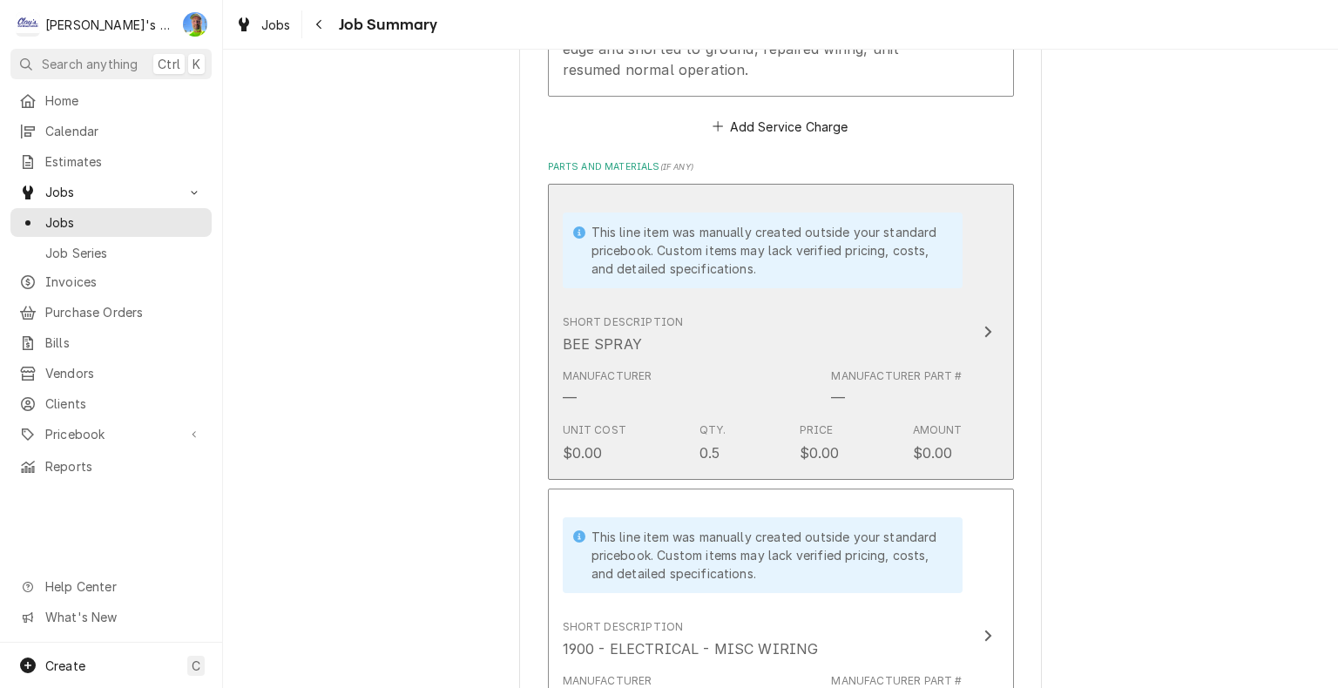
click at [972, 343] on button "This line item was manually created outside your standard pricebook. Custom ite…" at bounding box center [781, 332] width 466 height 296
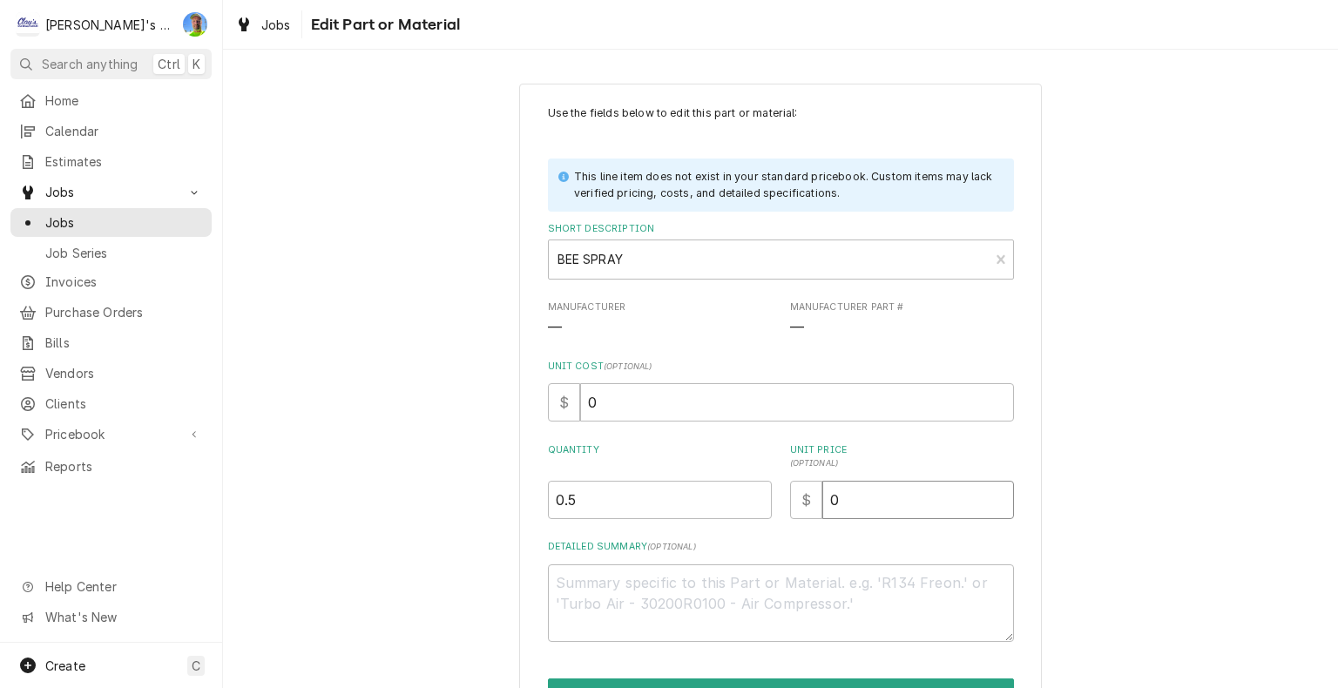
click at [855, 498] on input "0" at bounding box center [919, 500] width 192 height 38
type textarea "x"
type input "1"
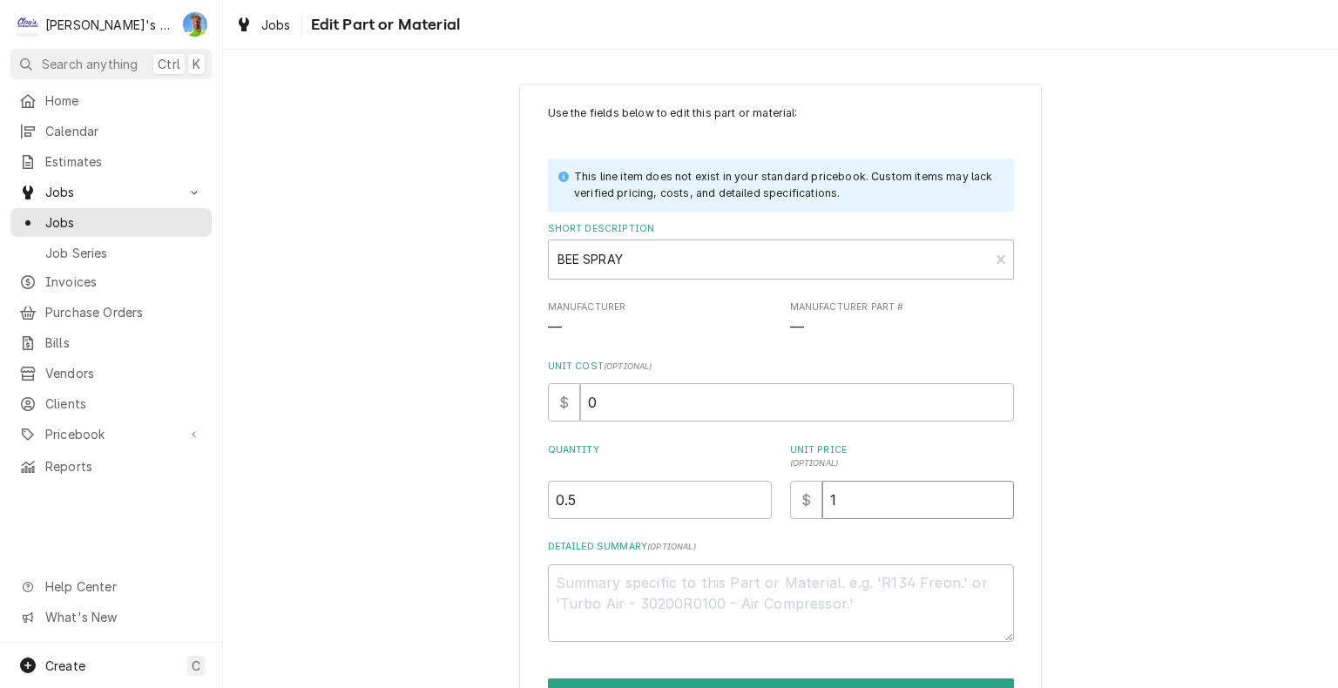
type textarea "x"
type input "10"
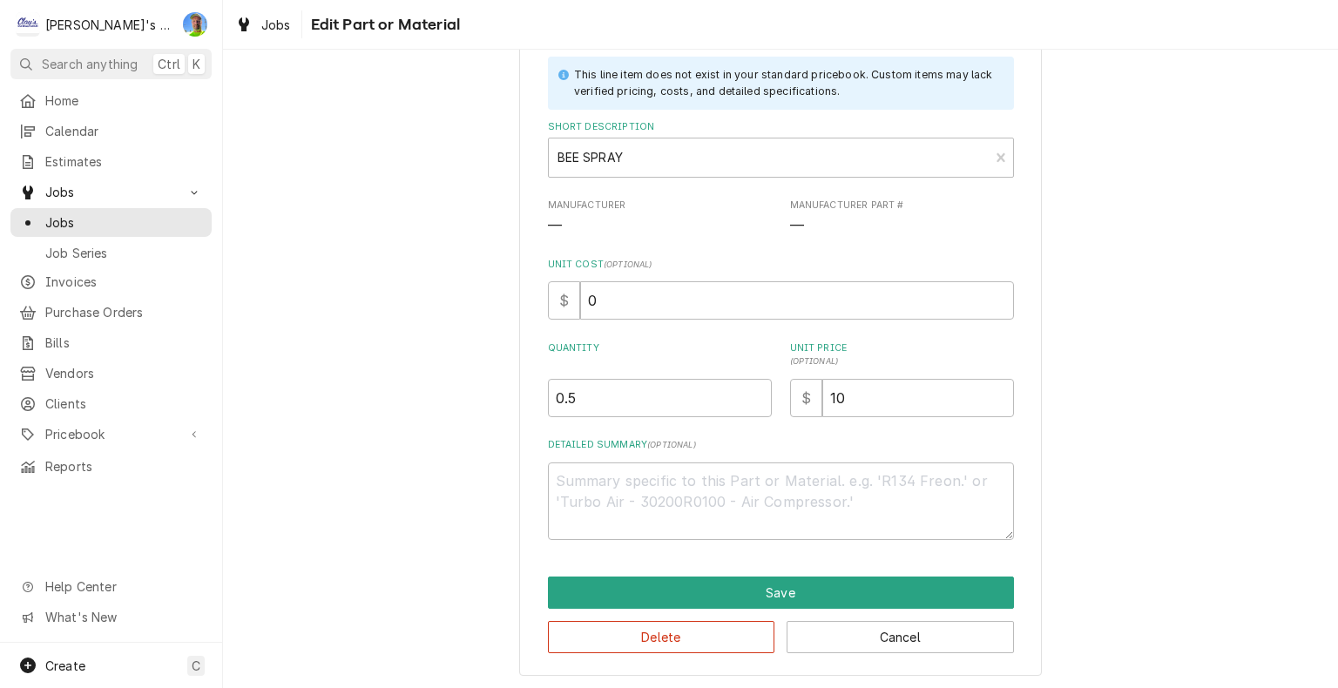
scroll to position [103, 0]
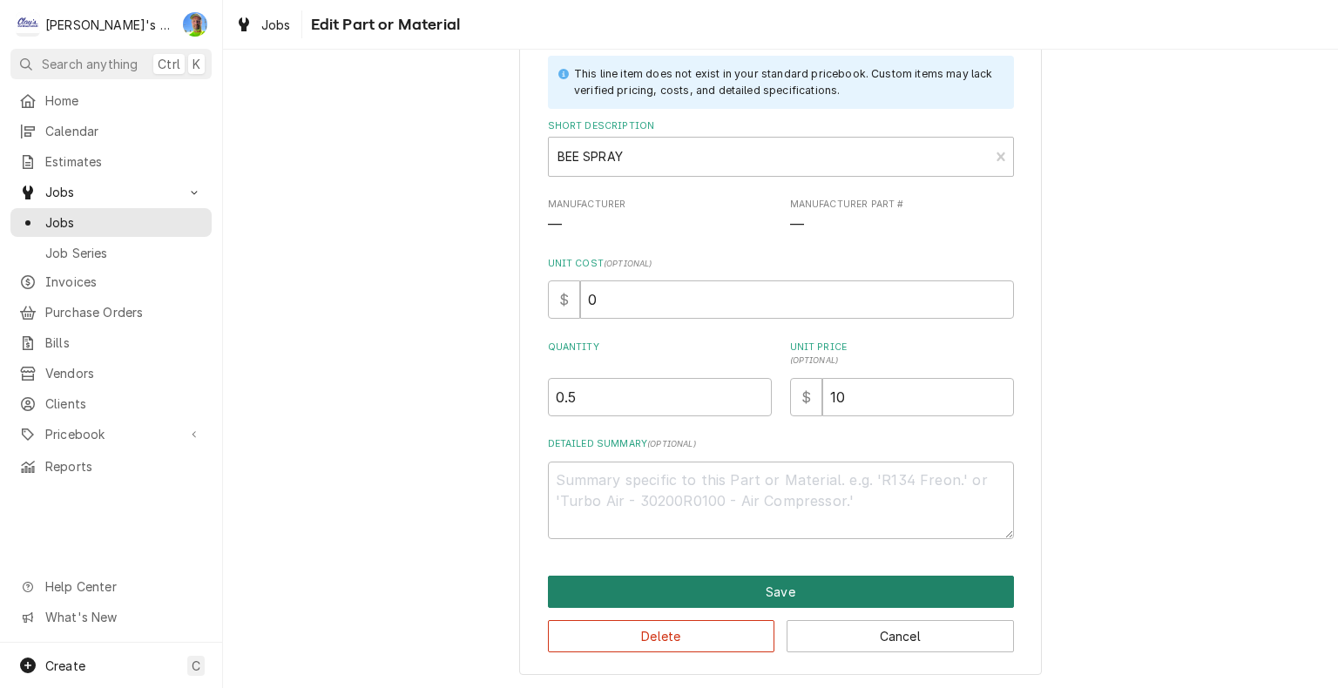
click at [817, 584] on button "Save" at bounding box center [781, 592] width 466 height 32
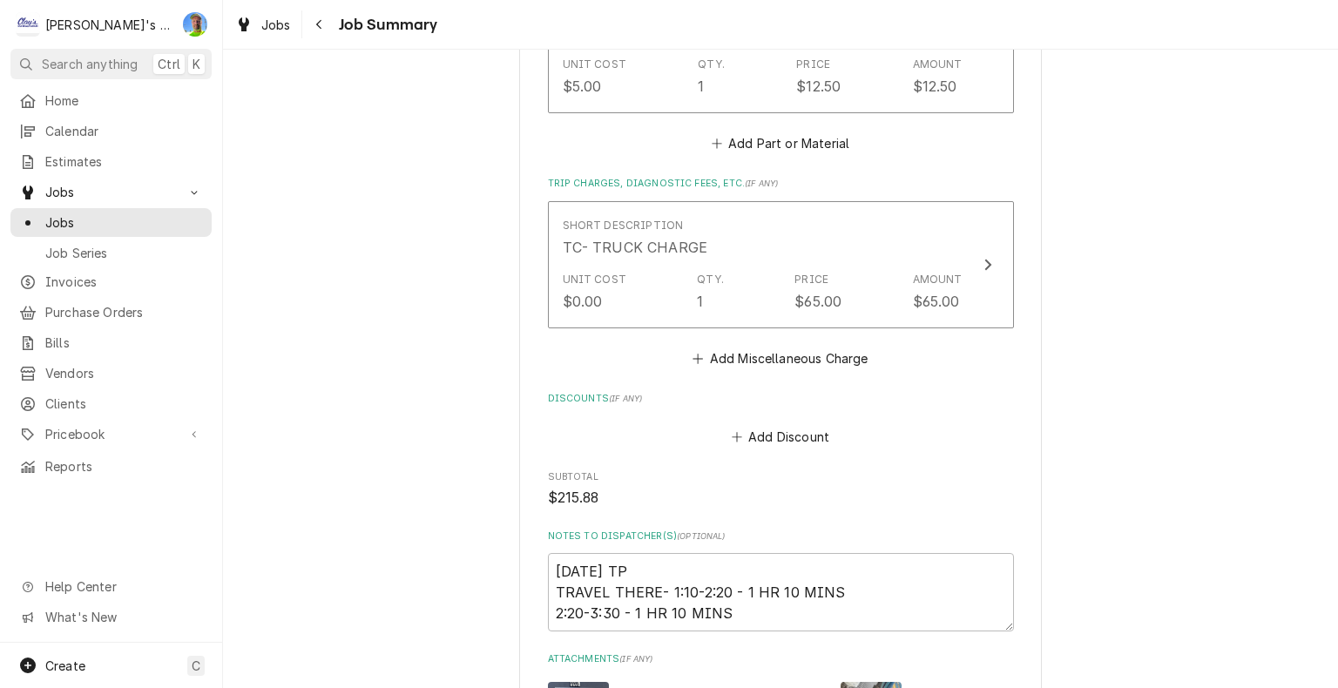
scroll to position [1481, 0]
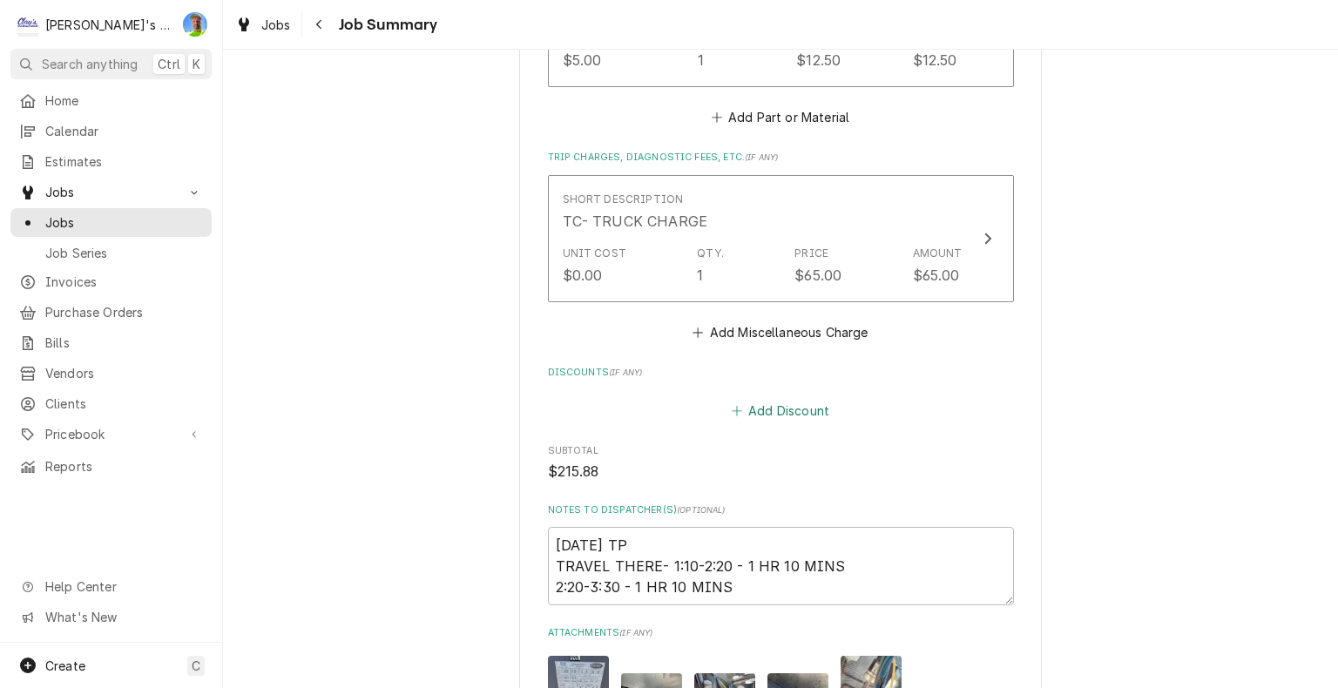
click at [787, 412] on button "Add Discount" at bounding box center [780, 411] width 104 height 24
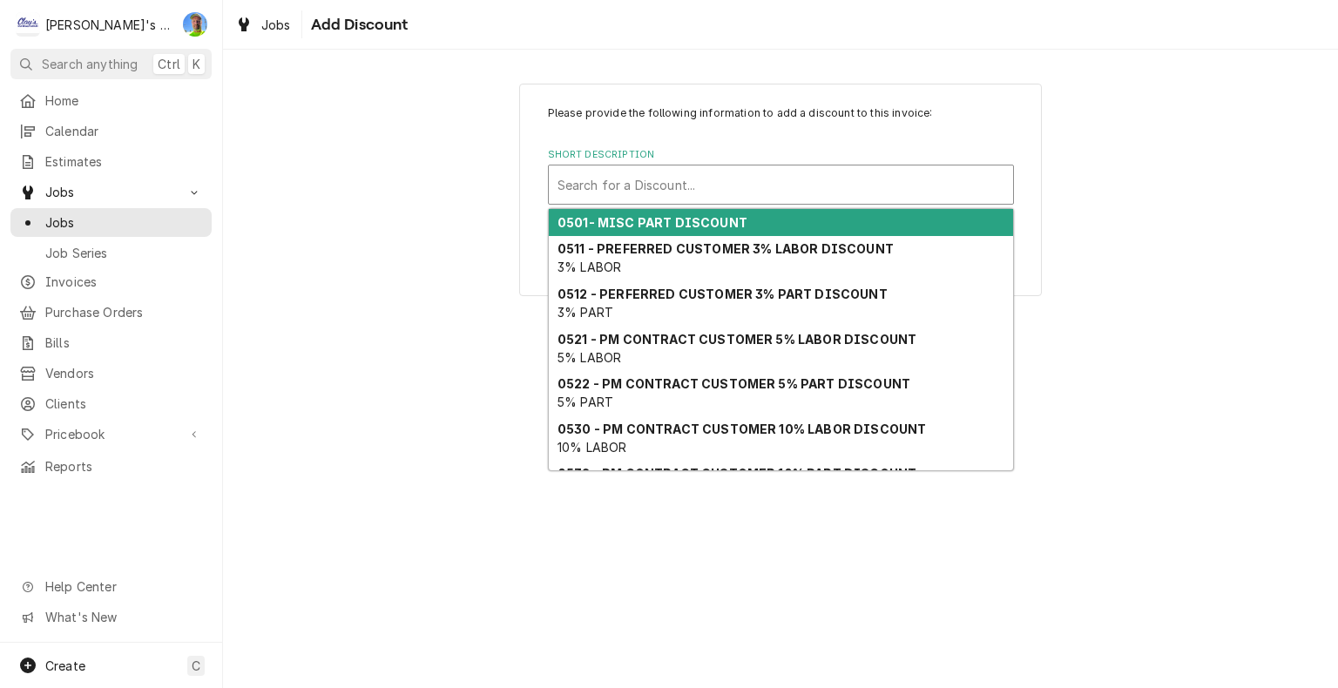
click at [781, 187] on div "Short Description" at bounding box center [781, 184] width 447 height 31
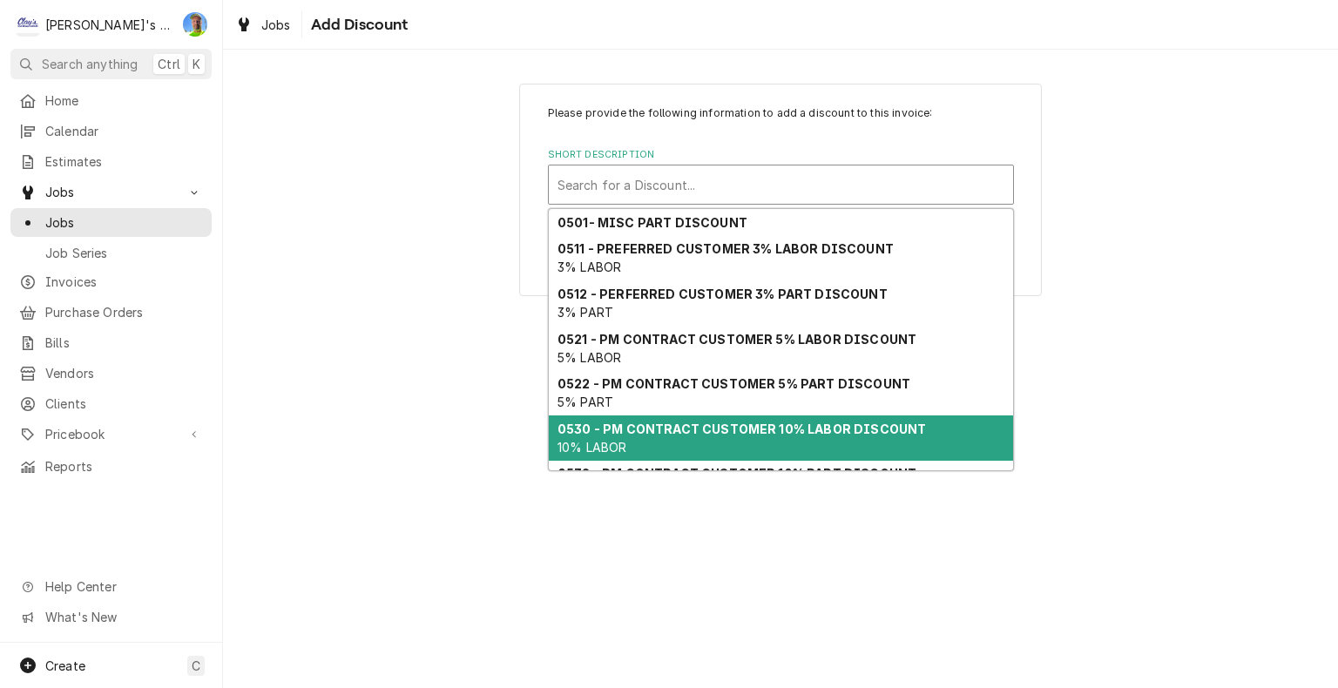
scroll to position [87, 0]
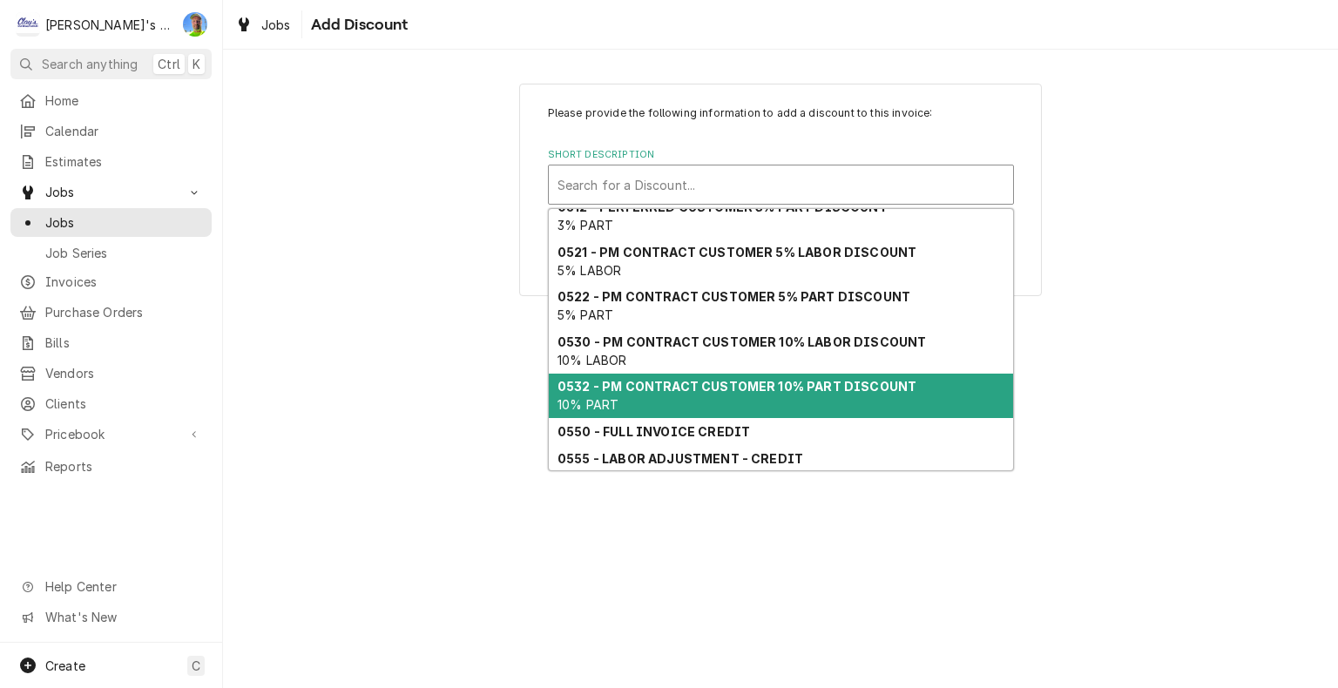
click at [840, 385] on strong "0532 - PM CONTRACT CUSTOMER 10% PART DISCOUNT" at bounding box center [737, 386] width 359 height 15
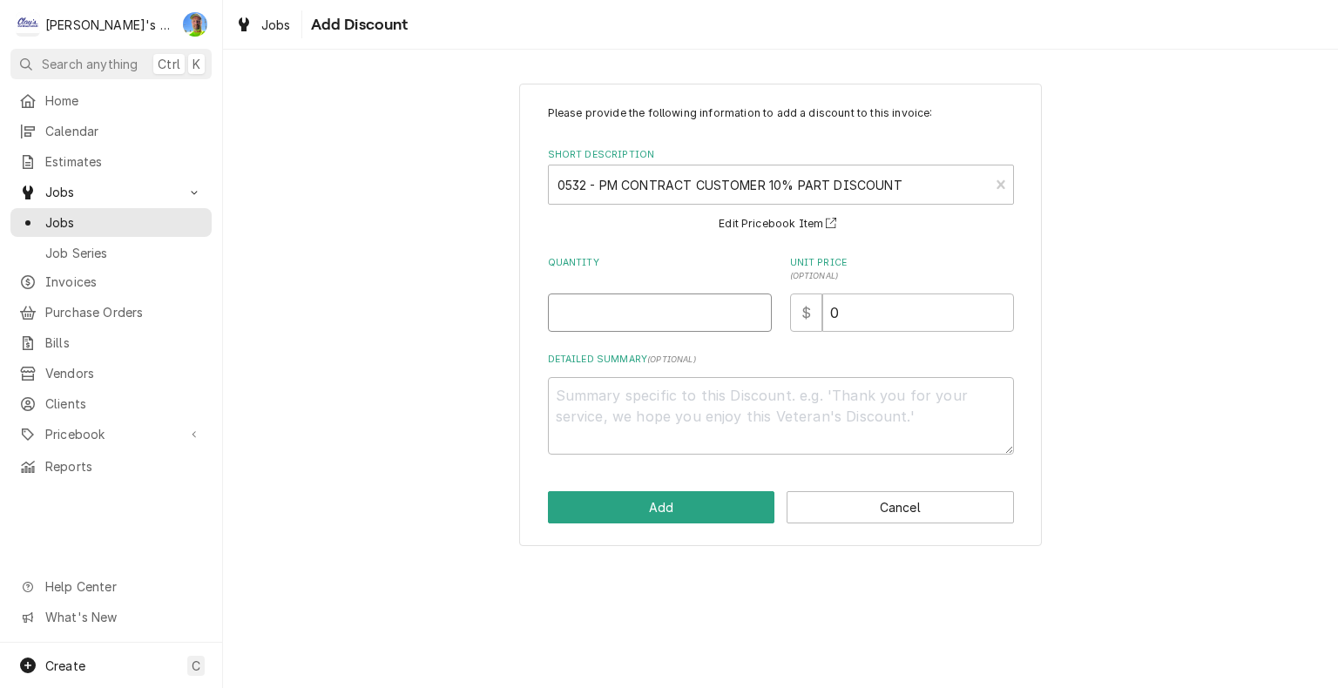
click at [714, 312] on input "Quantity" at bounding box center [660, 313] width 224 height 38
type textarea "x"
type input "1"
click at [735, 505] on button "Add" at bounding box center [661, 507] width 227 height 32
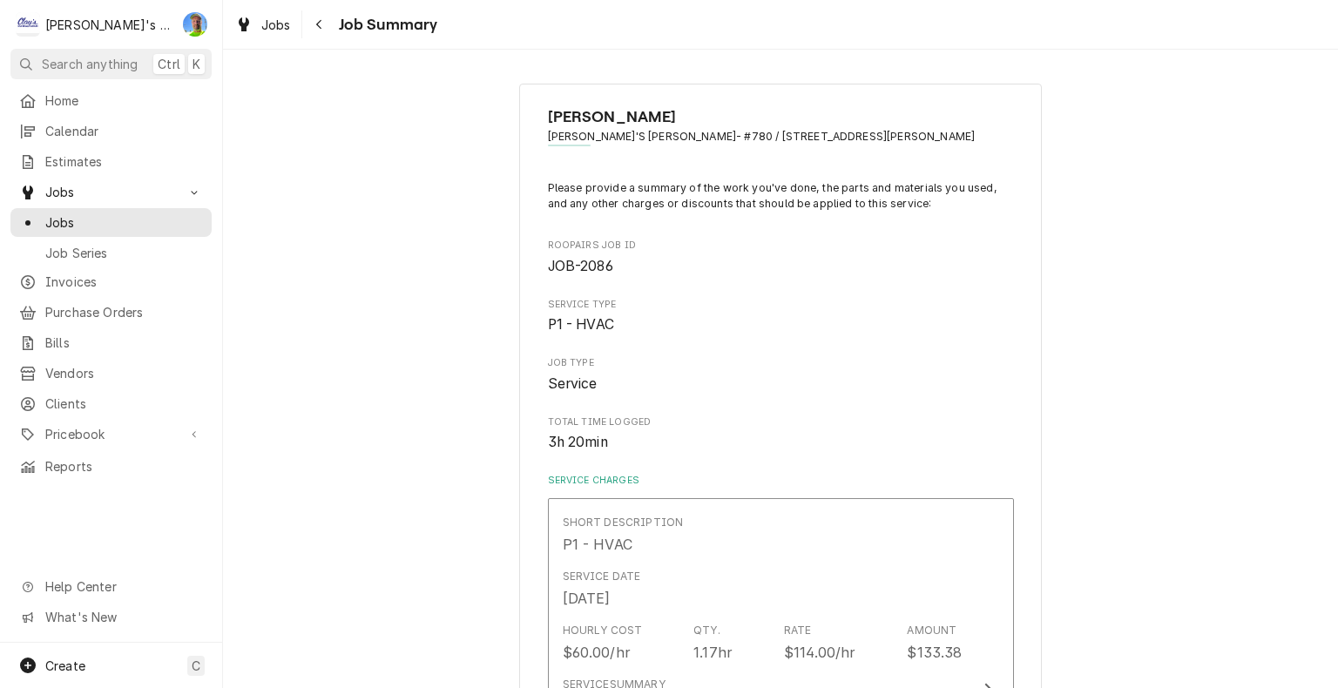
scroll to position [1502, 0]
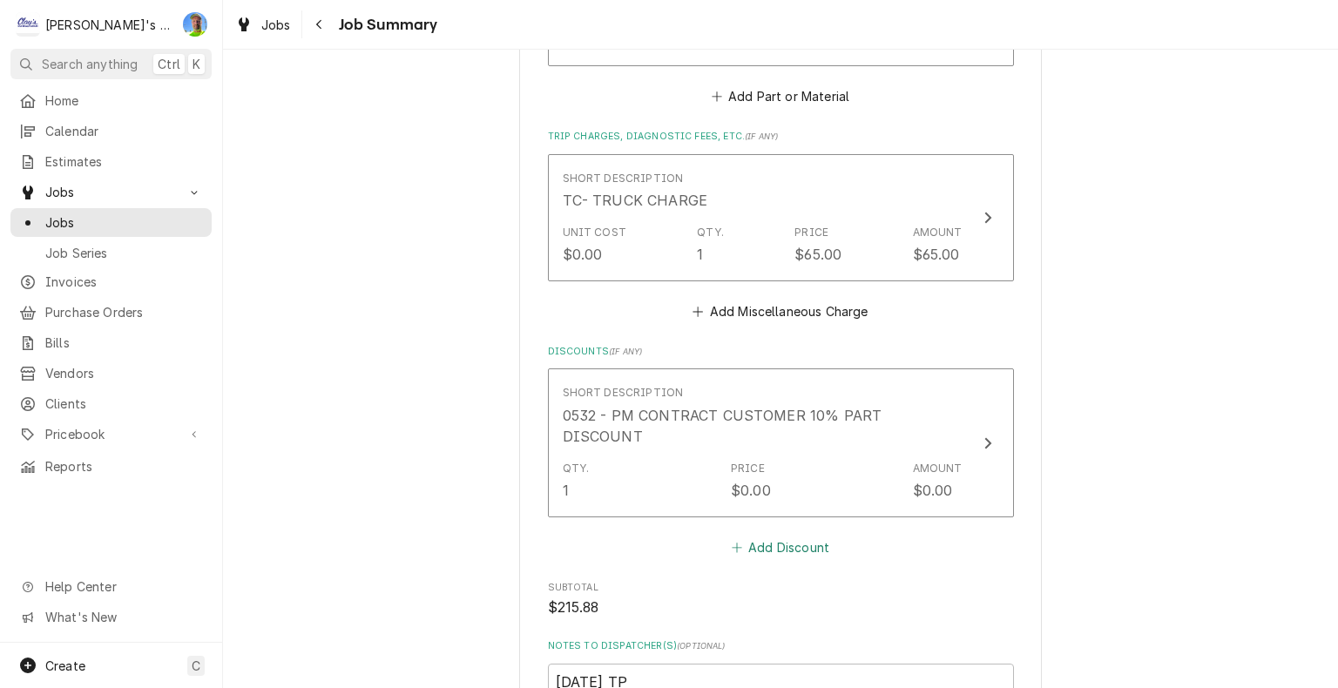
click at [763, 535] on button "Add Discount" at bounding box center [780, 547] width 104 height 24
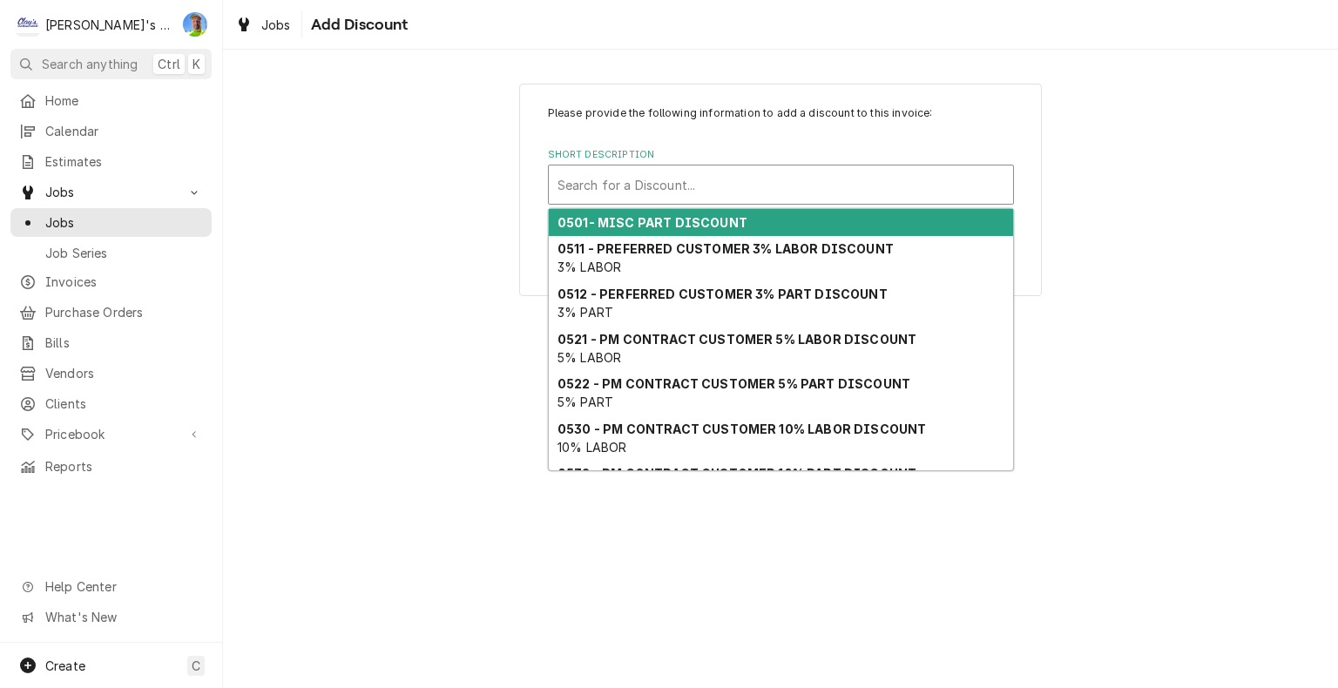
click at [733, 193] on div "Short Description" at bounding box center [781, 184] width 447 height 31
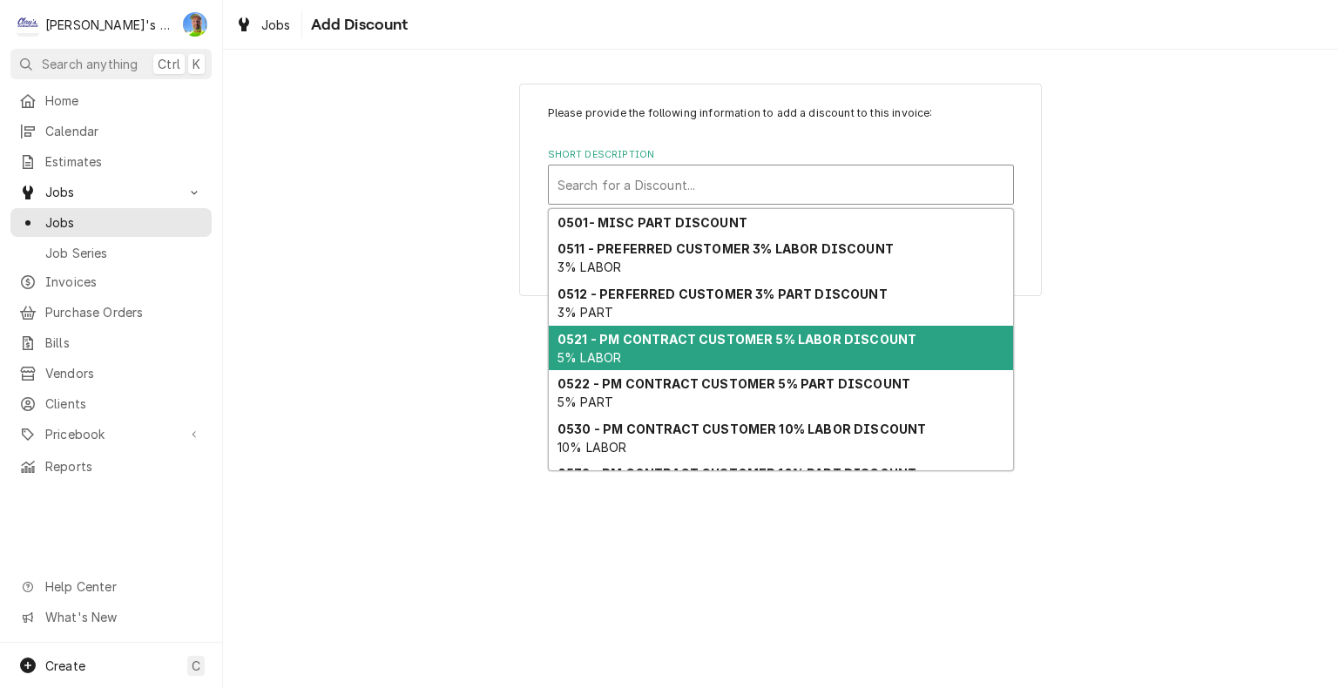
scroll to position [115, 0]
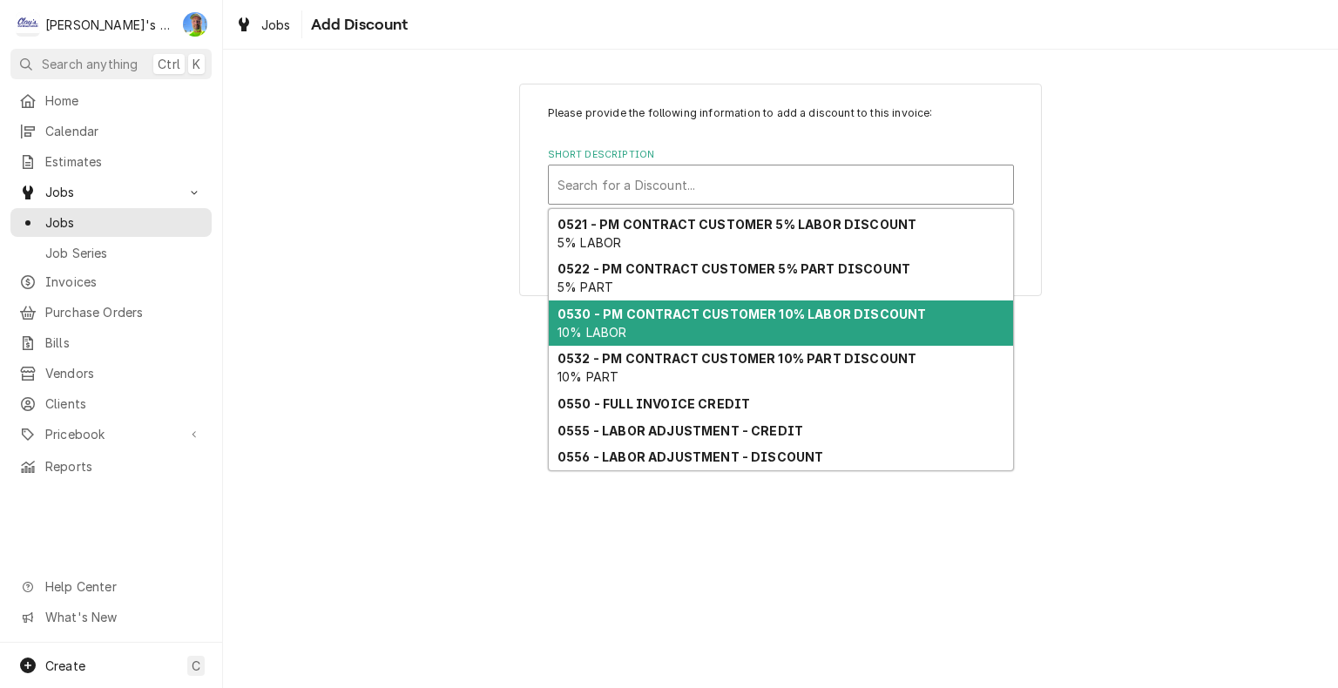
click at [764, 310] on strong "0530 - PM CONTRACT CUSTOMER 10% LABOR DISCOUNT" at bounding box center [742, 314] width 369 height 15
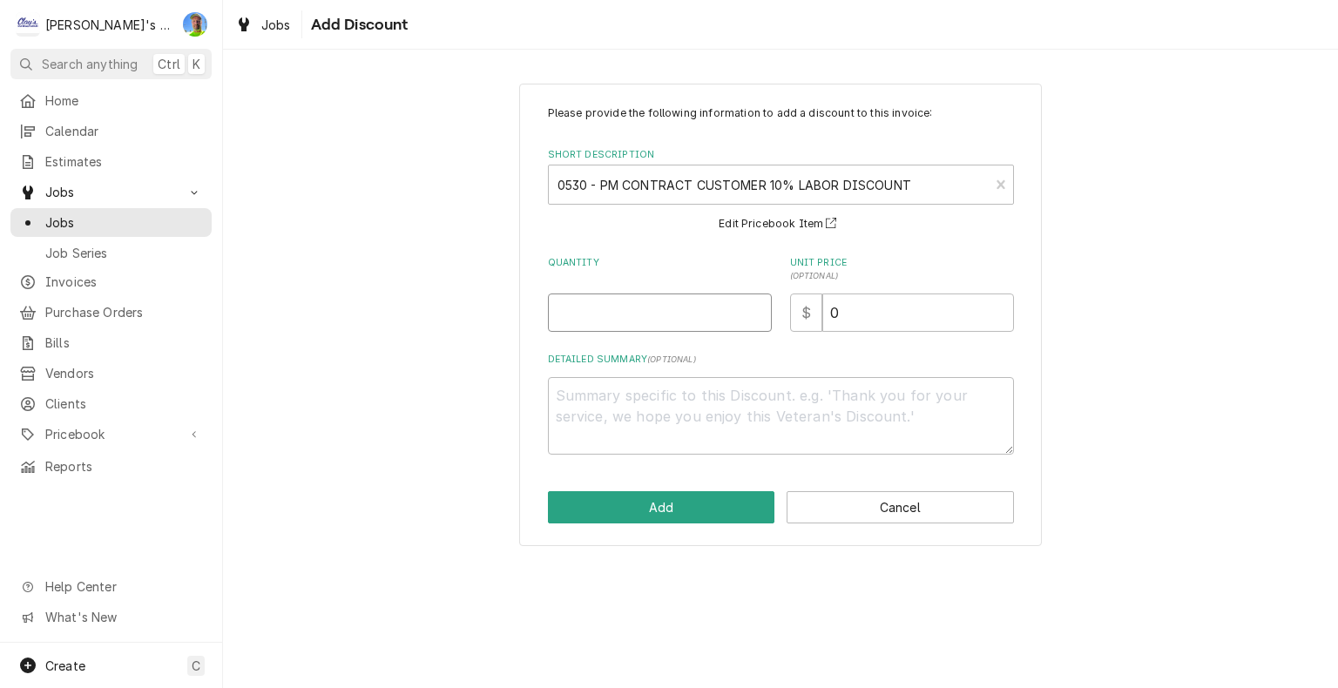
click at [669, 324] on input "Quantity" at bounding box center [660, 313] width 224 height 38
type textarea "x"
type input "1"
click at [718, 510] on button "Add" at bounding box center [661, 507] width 227 height 32
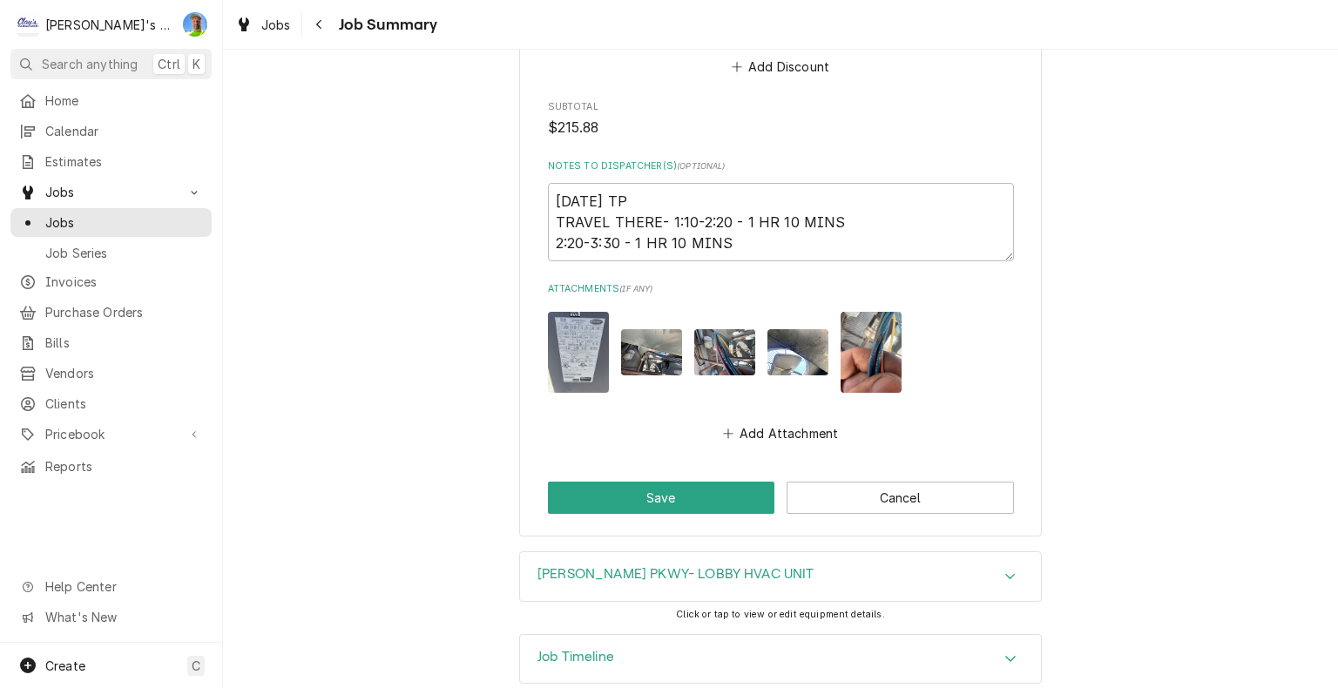
scroll to position [2144, 0]
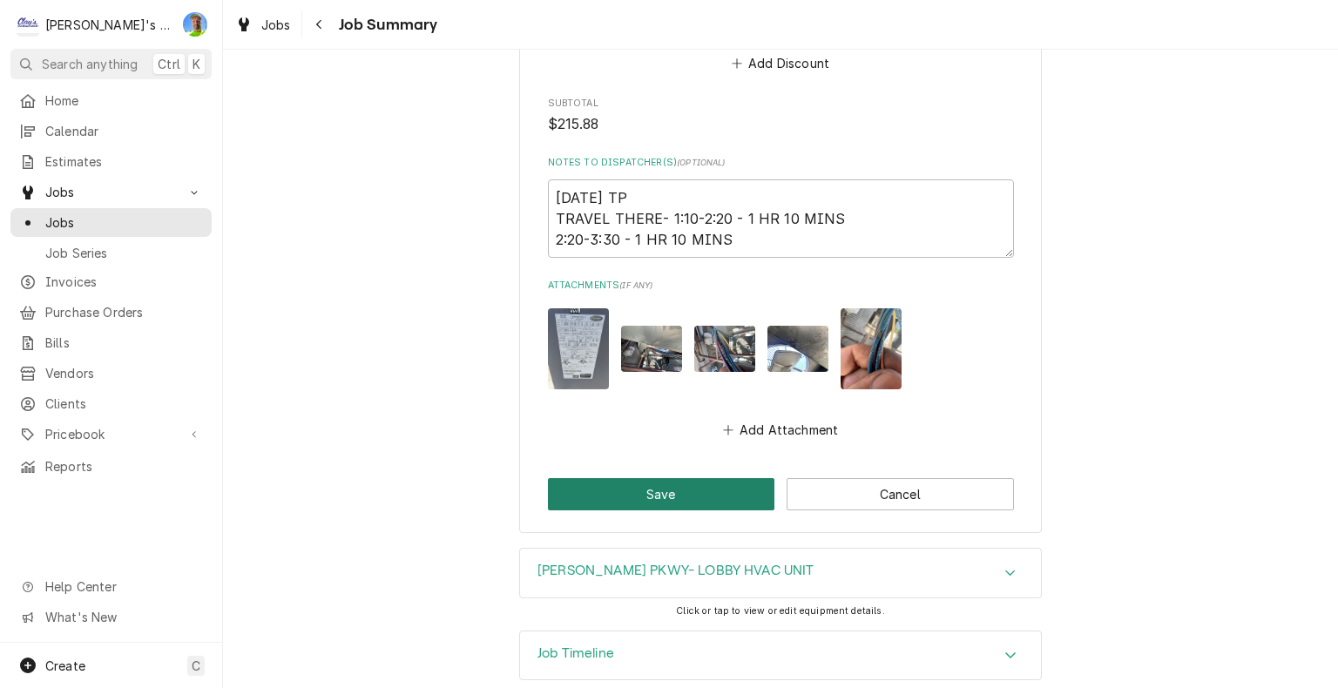
click at [734, 478] on button "Save" at bounding box center [661, 494] width 227 height 32
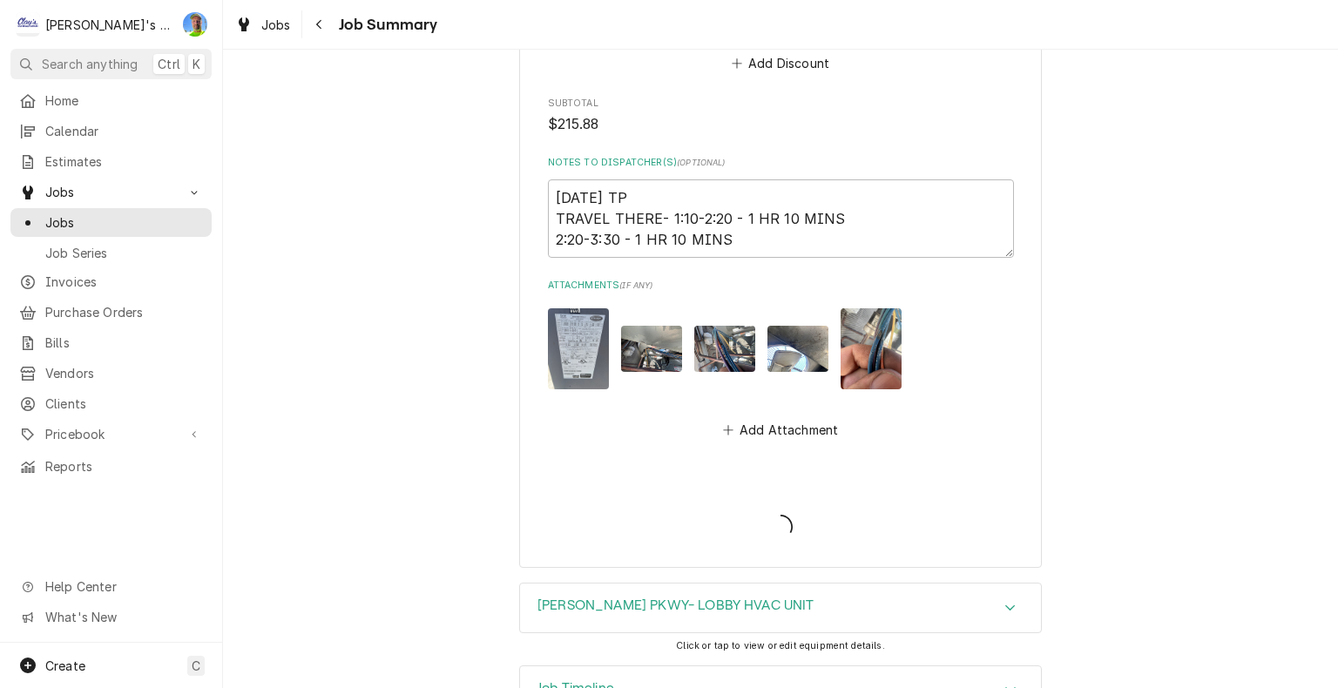
type textarea "x"
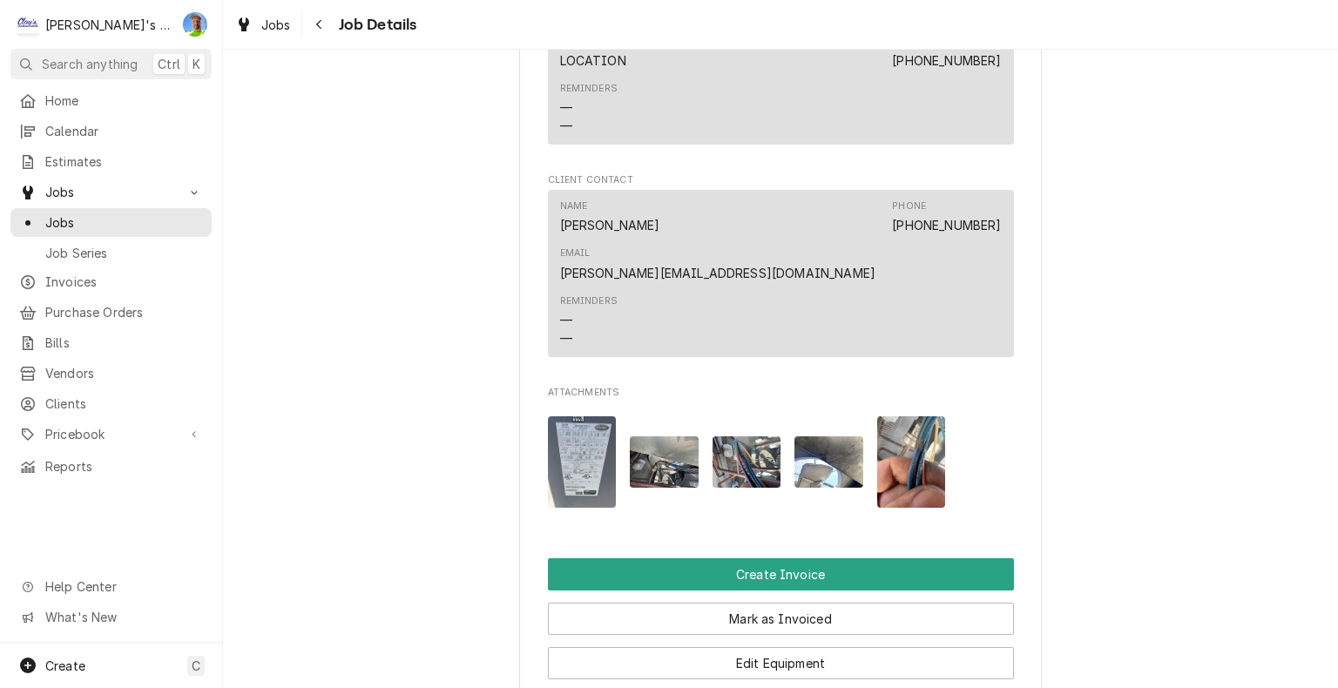
scroll to position [1568, 0]
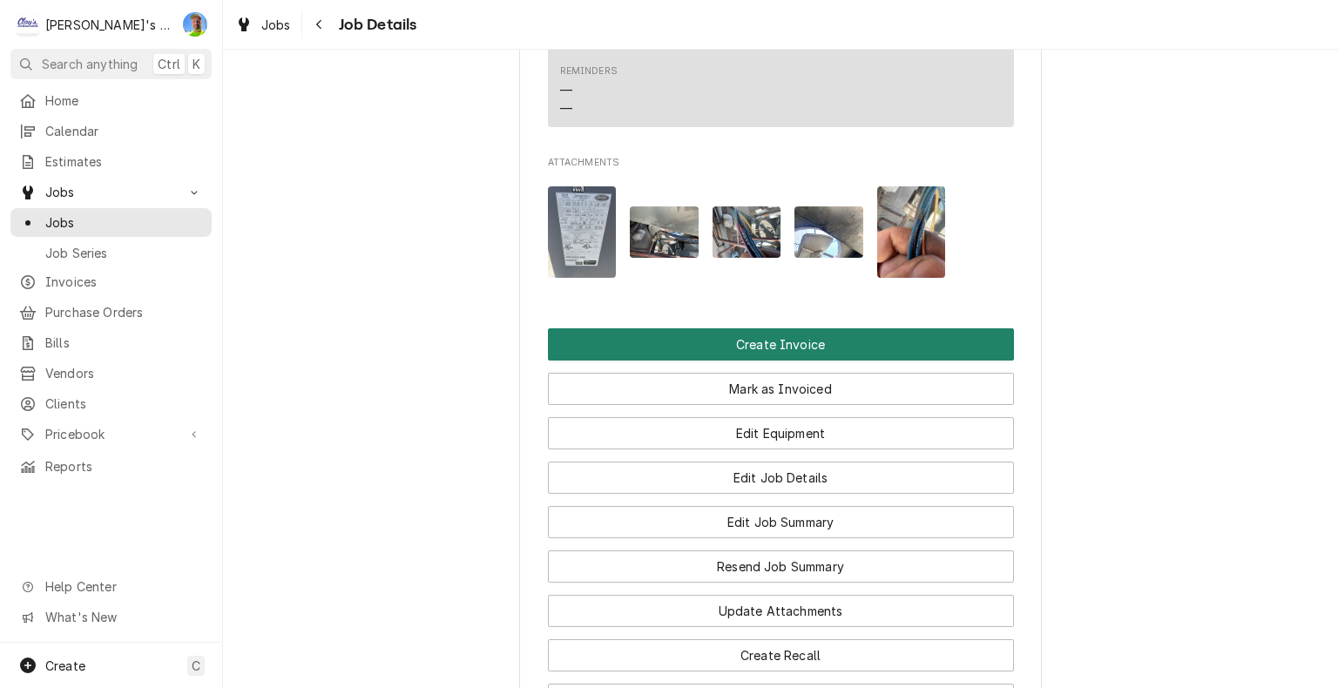
click at [787, 328] on button "Create Invoice" at bounding box center [781, 344] width 466 height 32
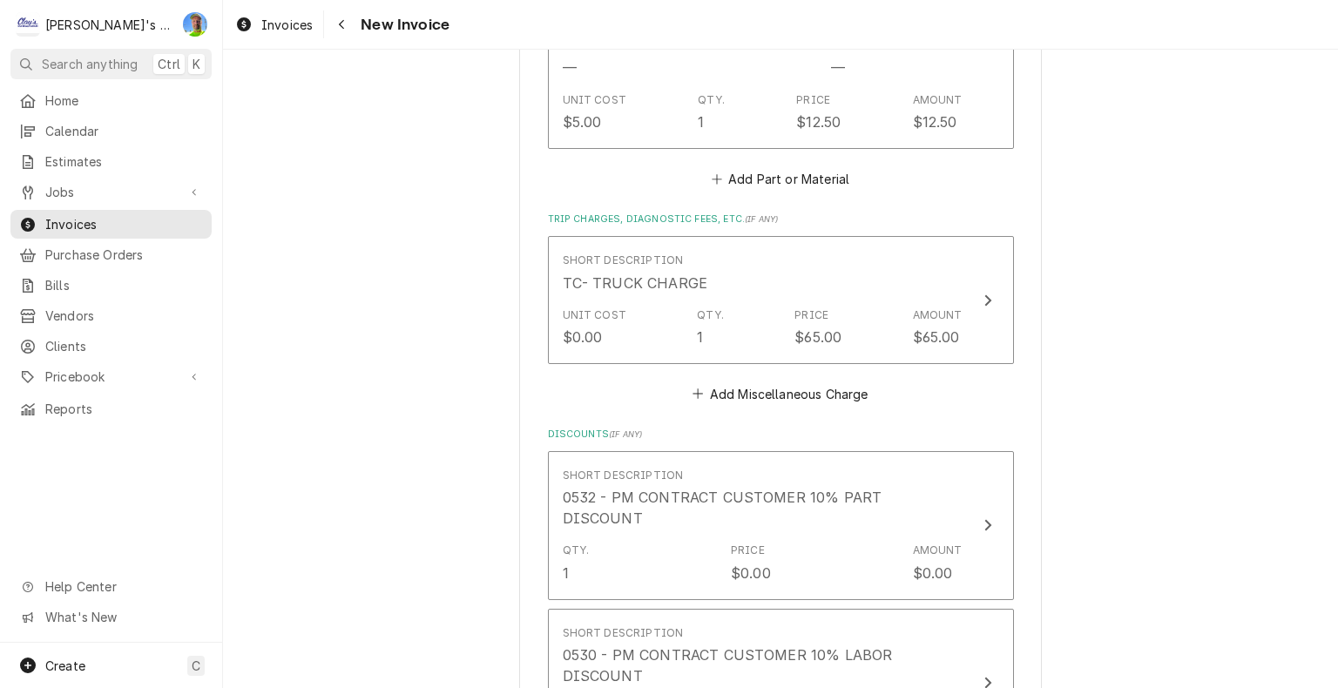
scroll to position [2614, 0]
click at [777, 394] on button "Add Miscellaneous Charge" at bounding box center [780, 391] width 181 height 24
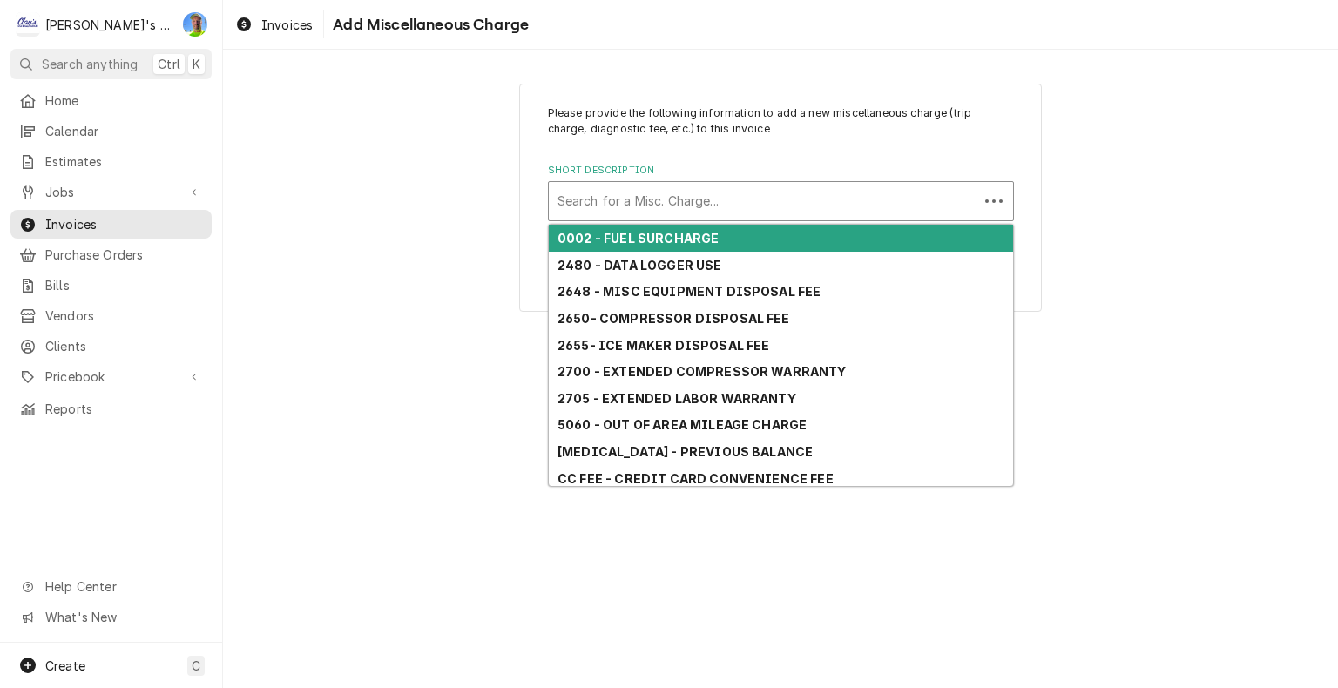
click at [728, 196] on div "Short Description" at bounding box center [764, 201] width 412 height 31
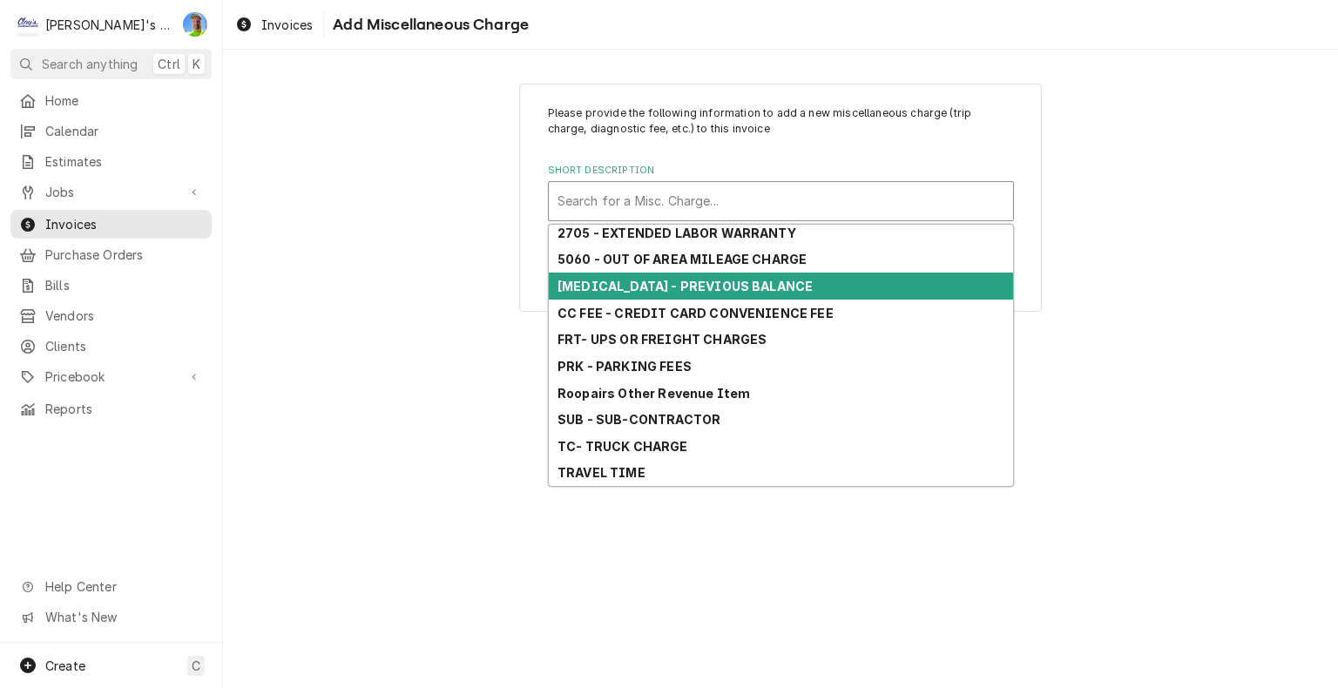
scroll to position [166, 0]
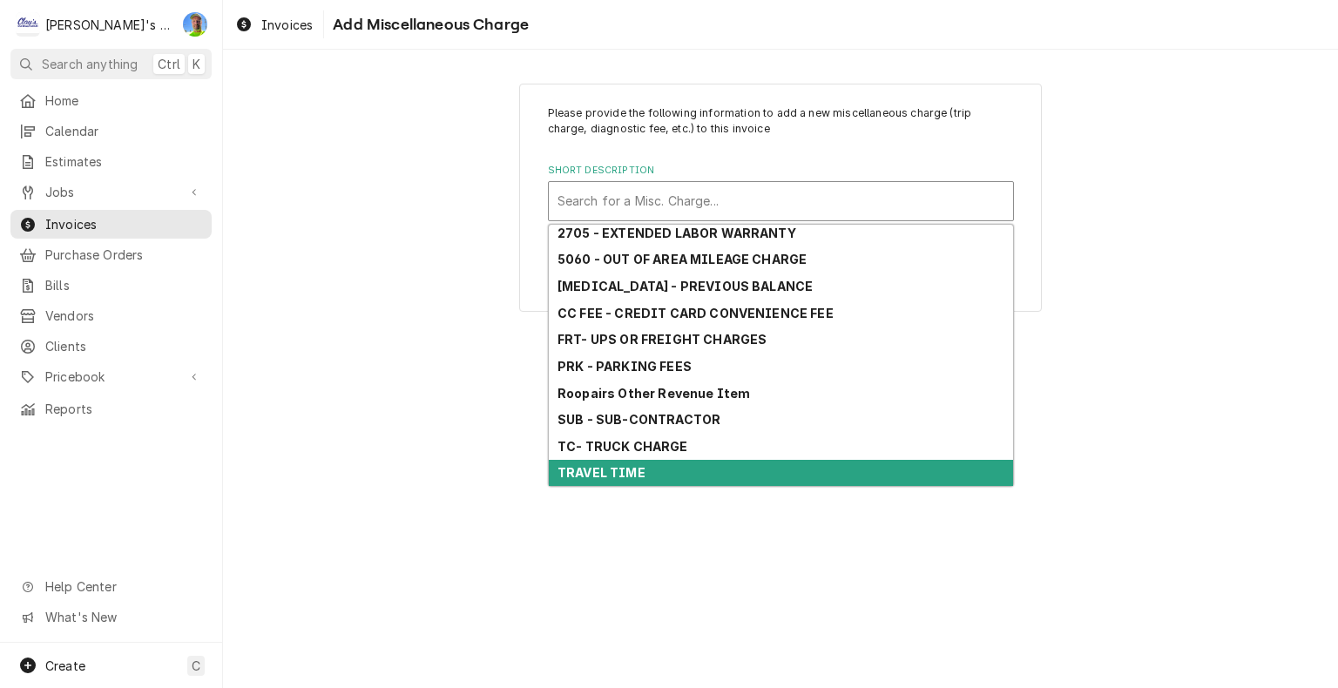
click at [740, 472] on div "TRAVEL TIME" at bounding box center [781, 473] width 464 height 27
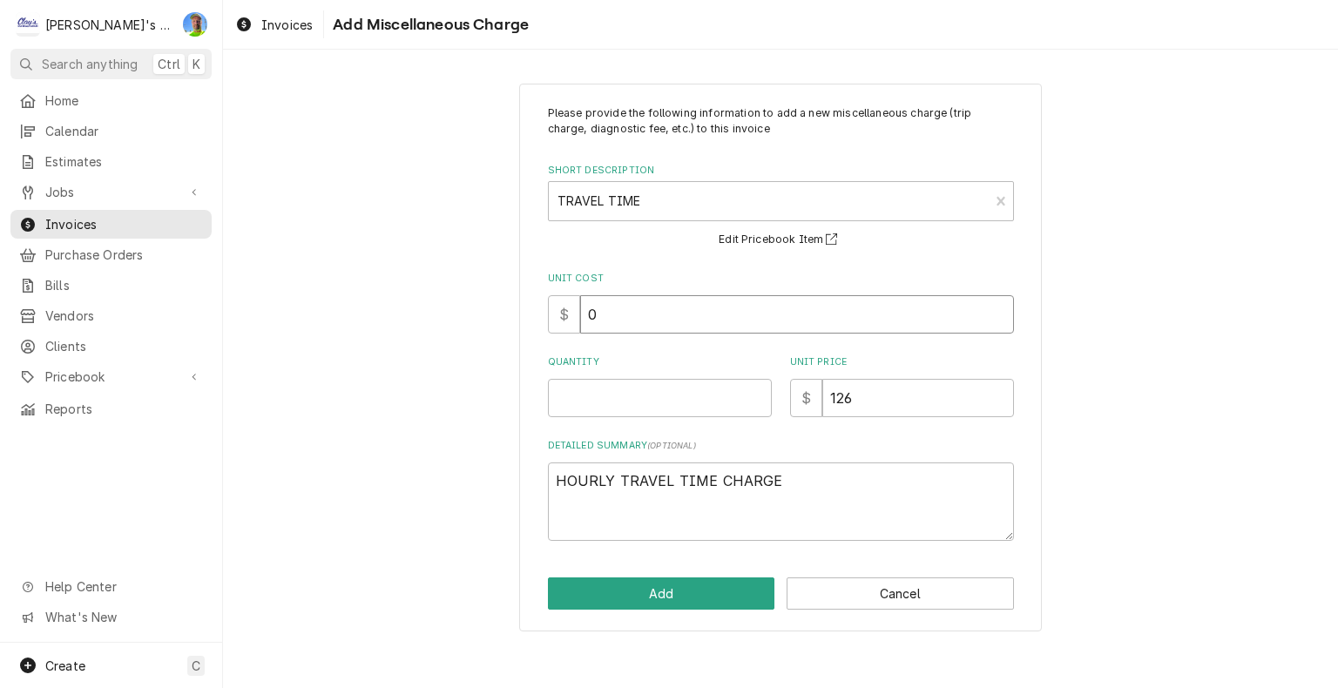
click at [622, 322] on input "0" at bounding box center [797, 314] width 434 height 38
type textarea "x"
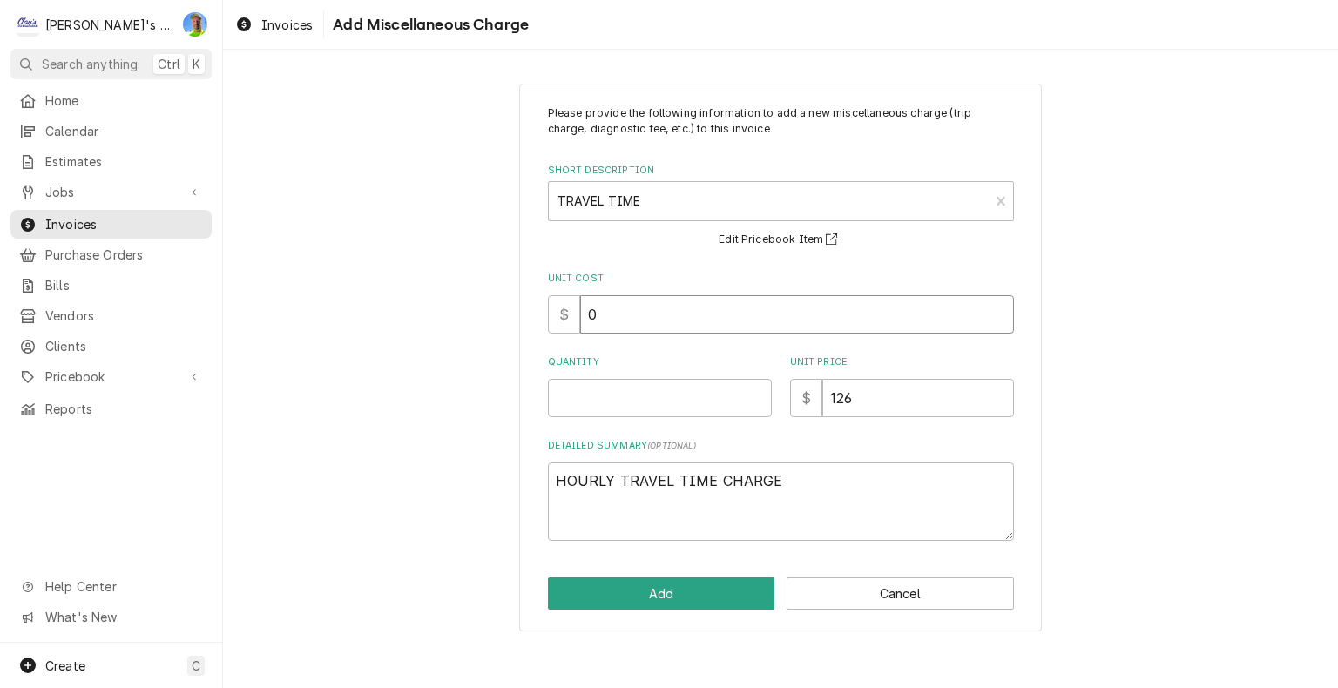
type input "6"
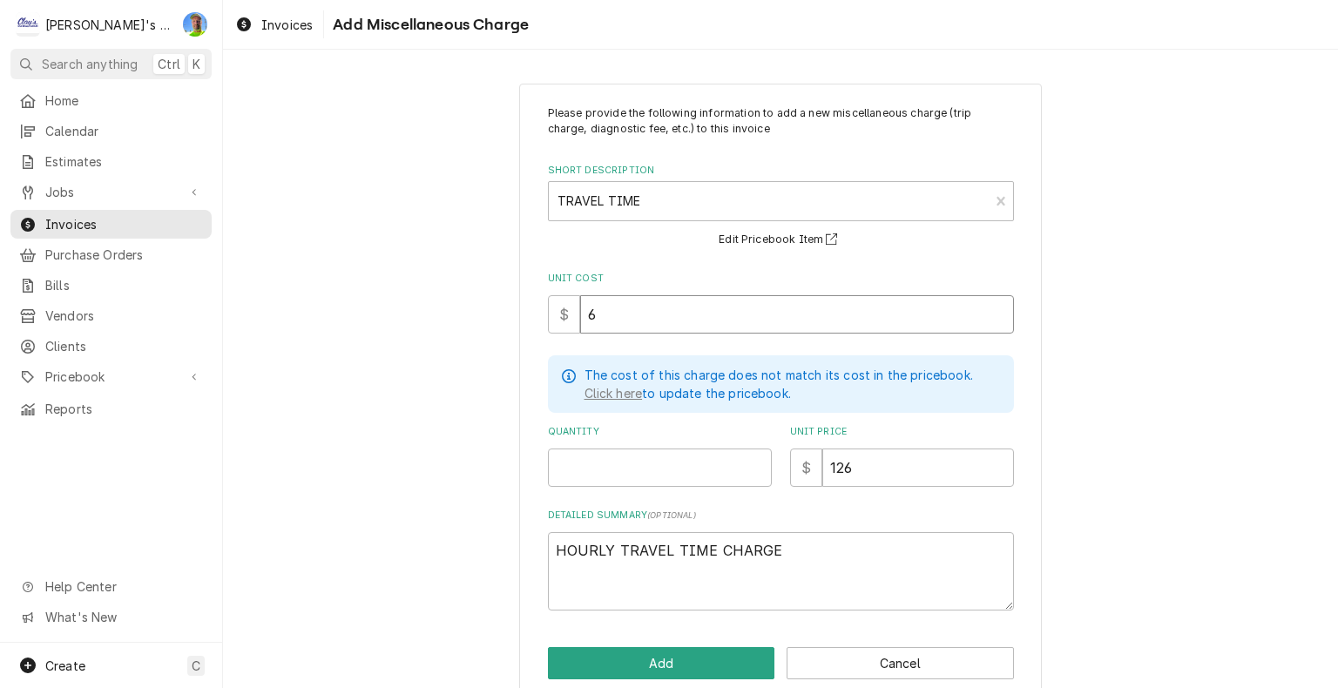
type textarea "x"
type input "60"
type textarea "x"
type input "2"
type textarea "x"
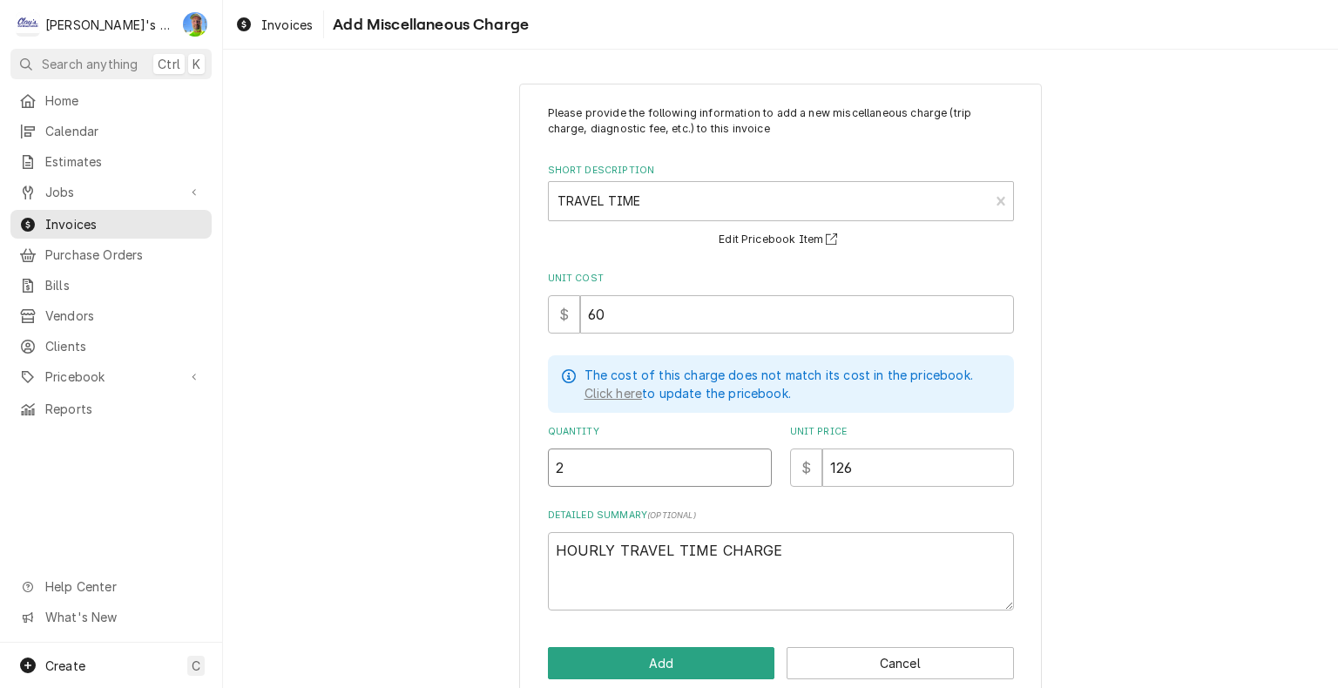
type input "2.1"
type textarea "x"
type input "2.17"
click at [816, 551] on textarea "HOURLY TRAVEL TIME CHARGE" at bounding box center [781, 571] width 466 height 78
type textarea "x"
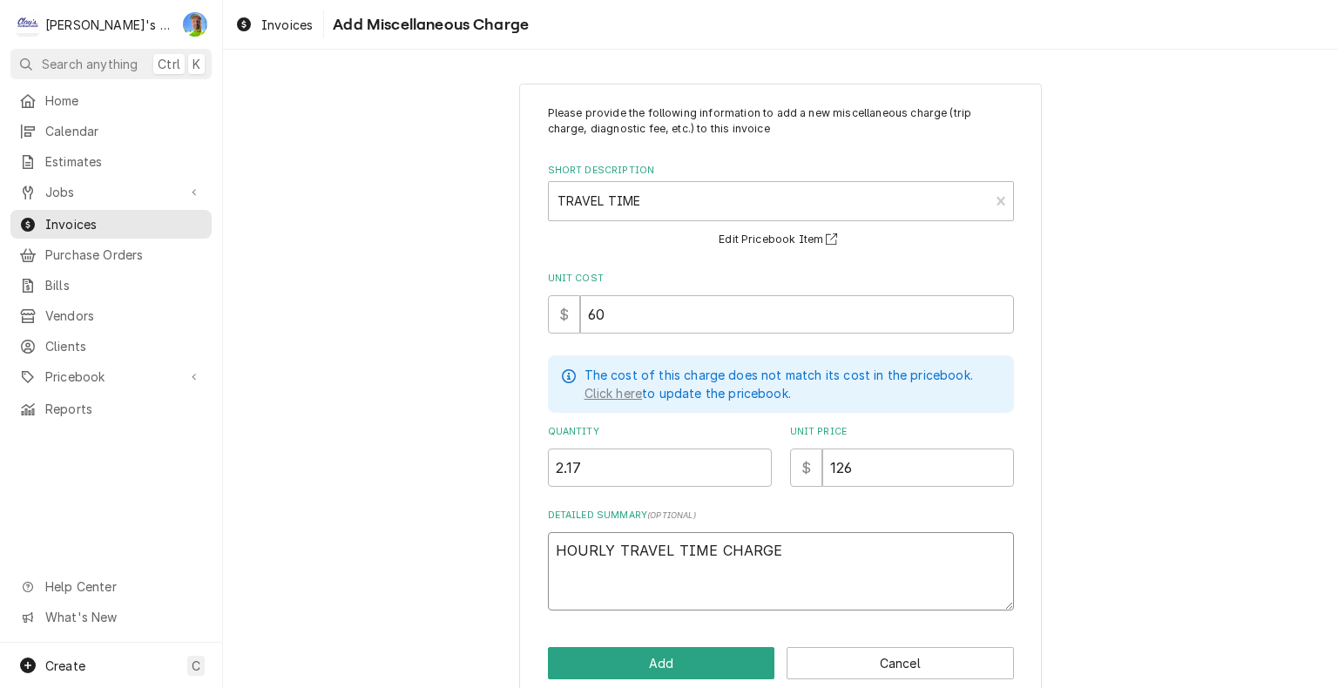
type textarea "HOURLY TRAVEL TIME CHARGE"
type textarea "x"
type textarea "HOURLY TRAVEL TIME CHARGE -"
type textarea "x"
type textarea "HOURLY TRAVEL TIME CHARGE -"
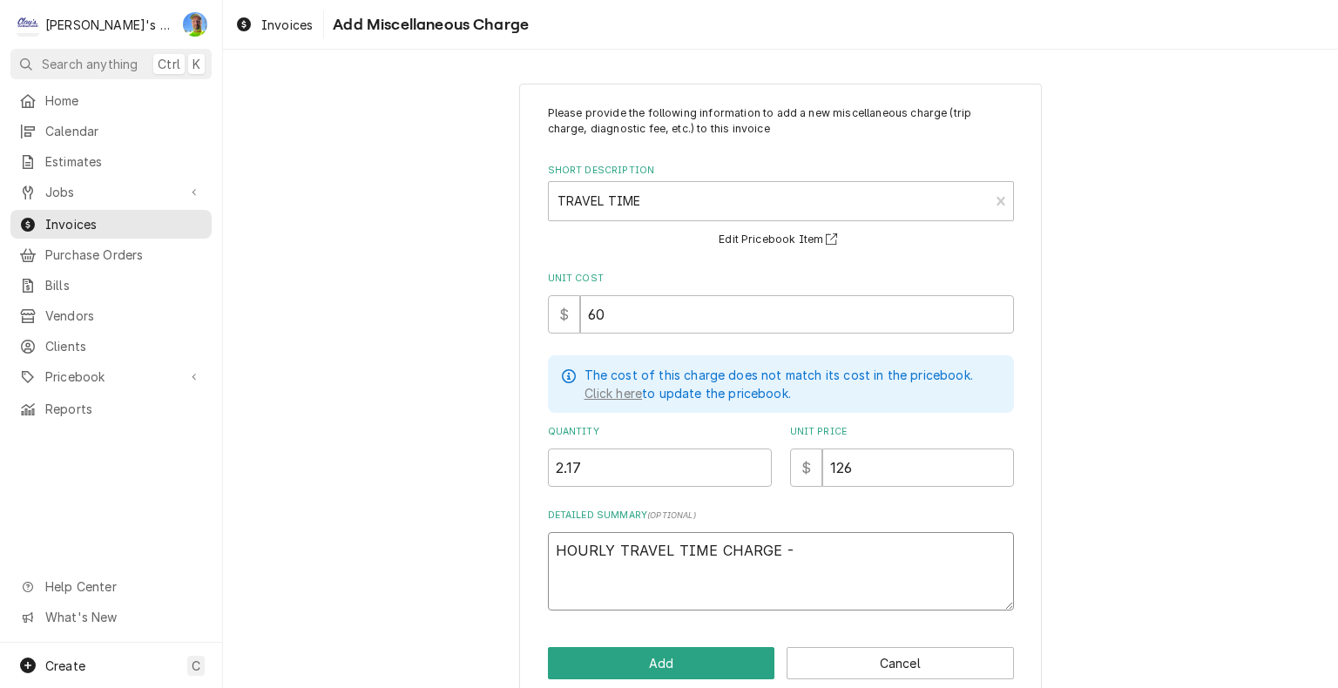
type textarea "x"
type textarea "HOURLY TRAVEL TIME CHARGE - r"
type textarea "x"
type textarea "HOURLY TRAVEL TIME CHARGE - ro"
type textarea "x"
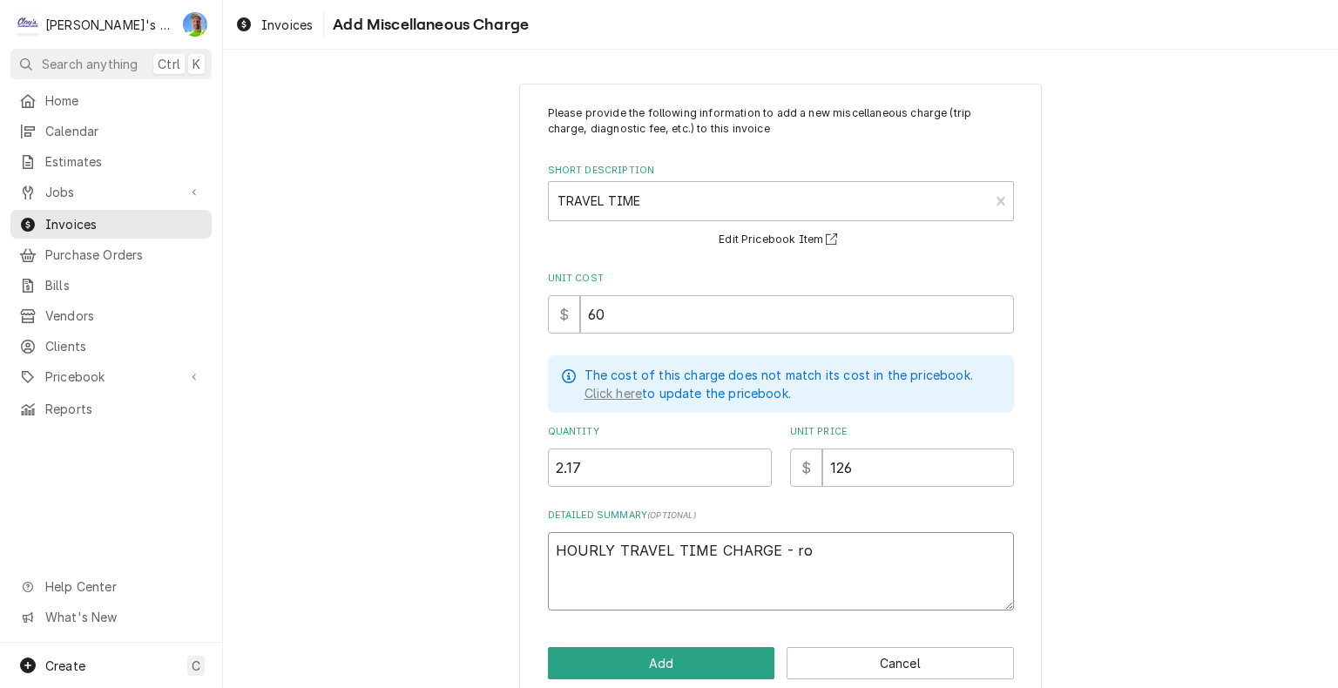
type textarea "HOURLY TRAVEL TIME CHARGE - ros"
type textarea "x"
type textarea "HOURLY TRAVEL TIME CHARGE - rose"
type textarea "x"
type textarea "HOURLY TRAVEL TIME CHARGE - roseb"
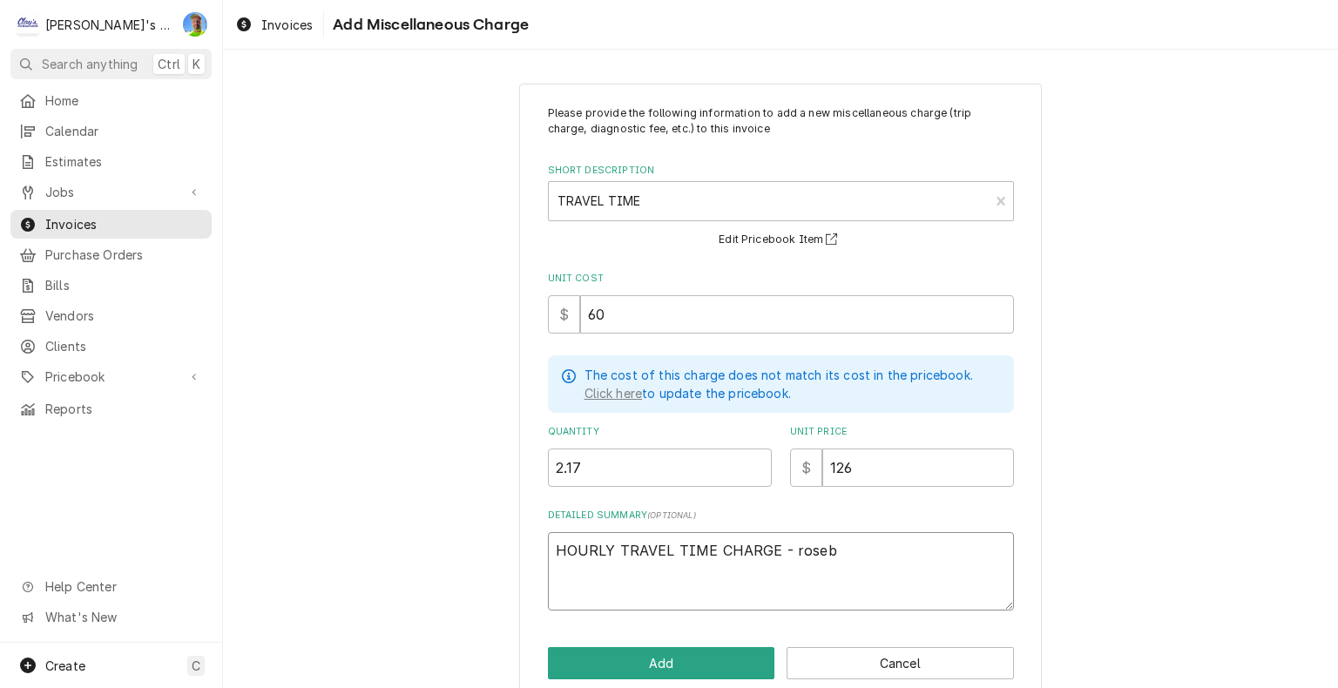
type textarea "x"
type textarea "HOURLY TRAVEL TIME CHARGE - rosebu"
type textarea "x"
type textarea "HOURLY TRAVEL TIME CHARGE - rosebur"
type textarea "x"
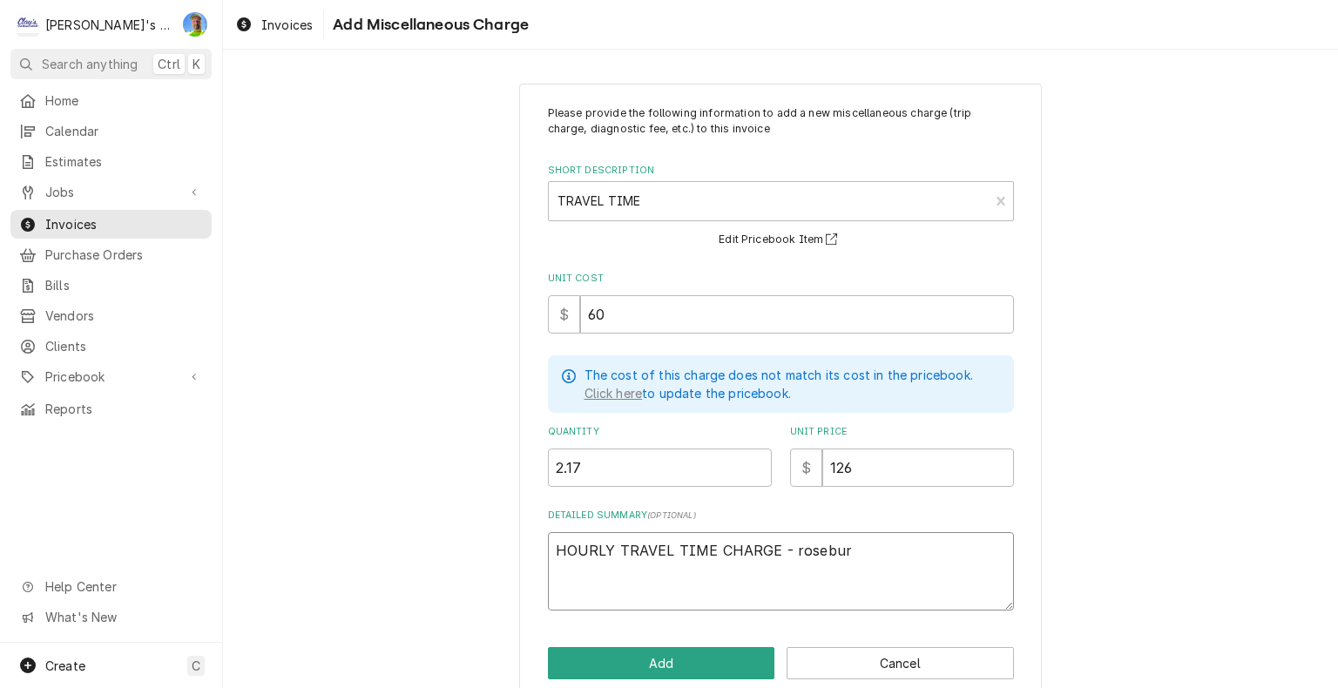
type textarea "HOURLY TRAVEL TIME CHARGE - roseburg"
type textarea "x"
type textarea "HOURLY TRAVEL TIME CHARGE - rosebur"
type textarea "x"
type textarea "HOURLY TRAVEL TIME CHARGE - rosebu"
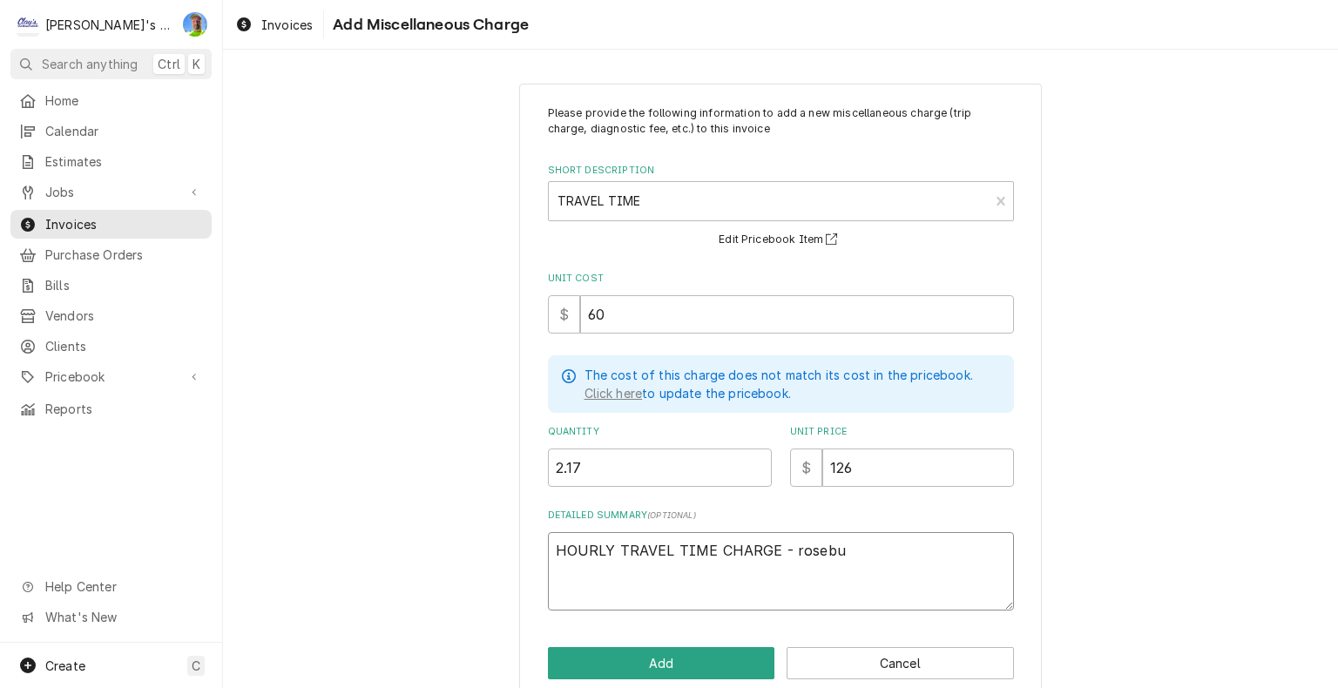
type textarea "x"
type textarea "HOURLY TRAVEL TIME CHARGE - roseb"
type textarea "x"
type textarea "HOURLY TRAVEL TIME CHARGE - rose"
type textarea "x"
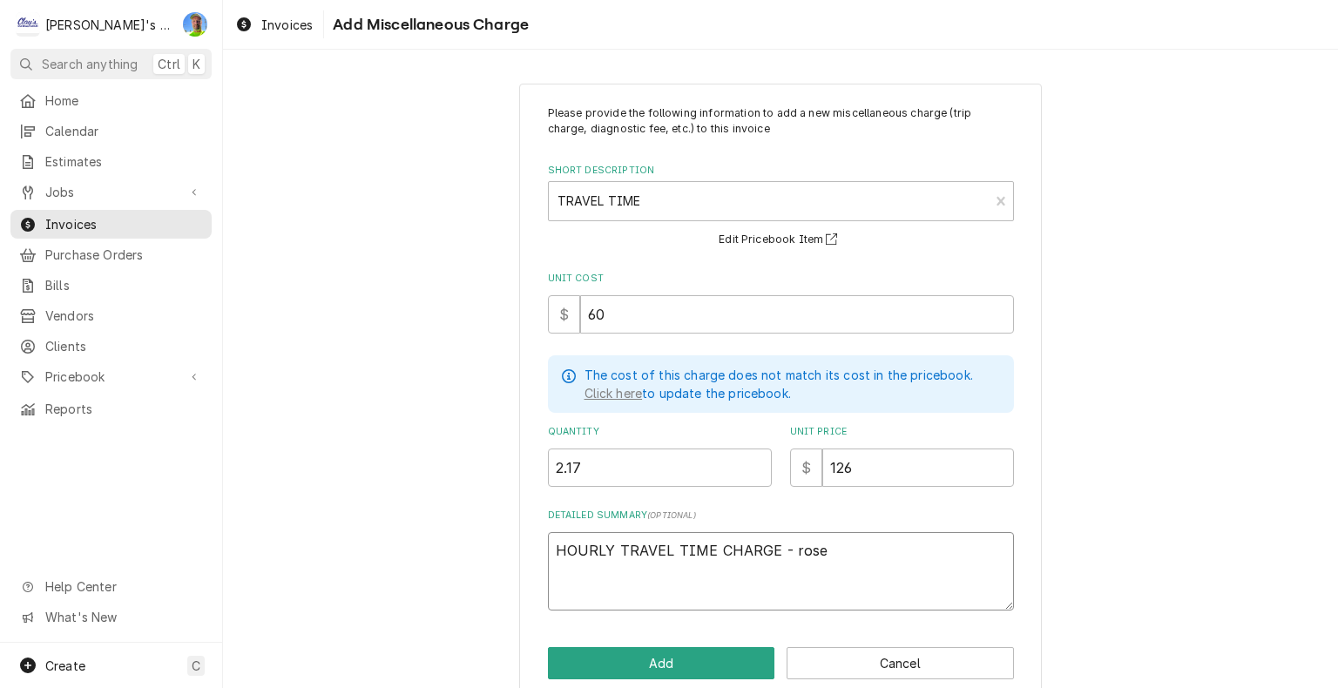
type textarea "HOURLY TRAVEL TIME CHARGE - ros"
type textarea "x"
type textarea "HOURLY TRAVEL TIME CHARGE - ro"
type textarea "x"
type textarea "HOURLY TRAVEL TIME CHARGE - r"
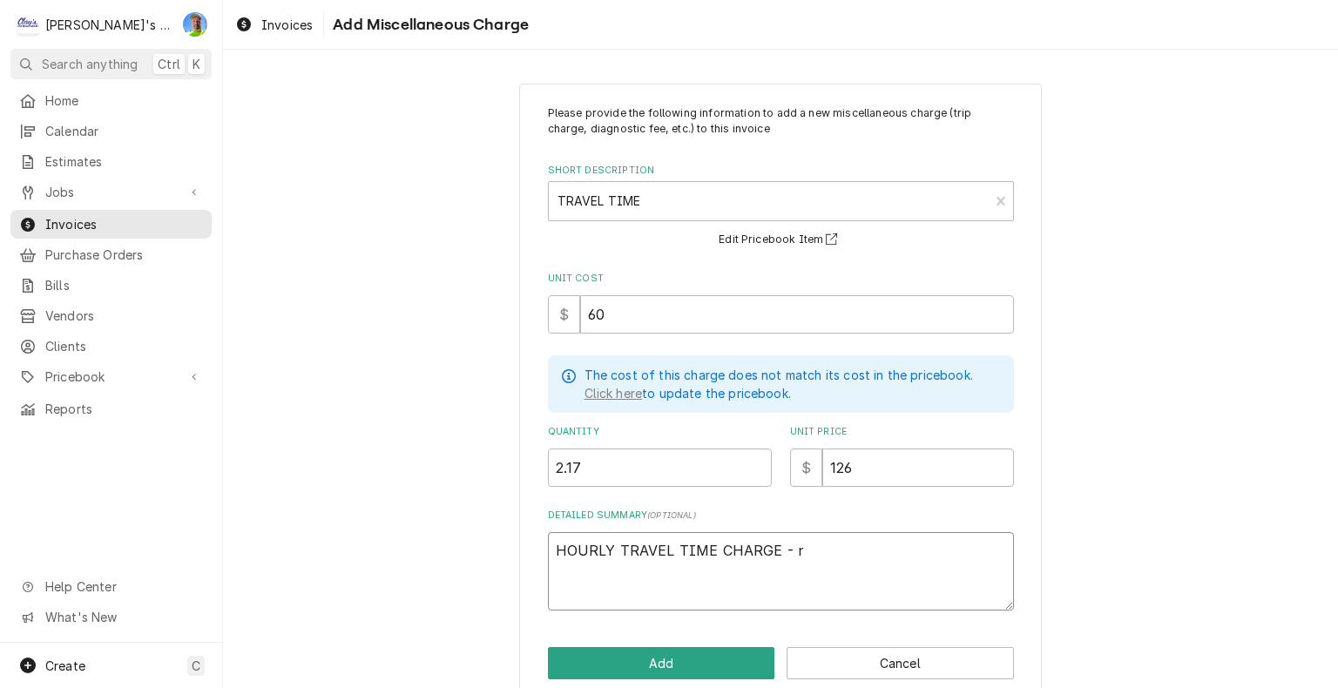
type textarea "x"
type textarea "HOURLY TRAVEL TIME CHARGE -"
type textarea "x"
type textarea "HOURLY TRAVEL TIME CHARGE - R"
type textarea "x"
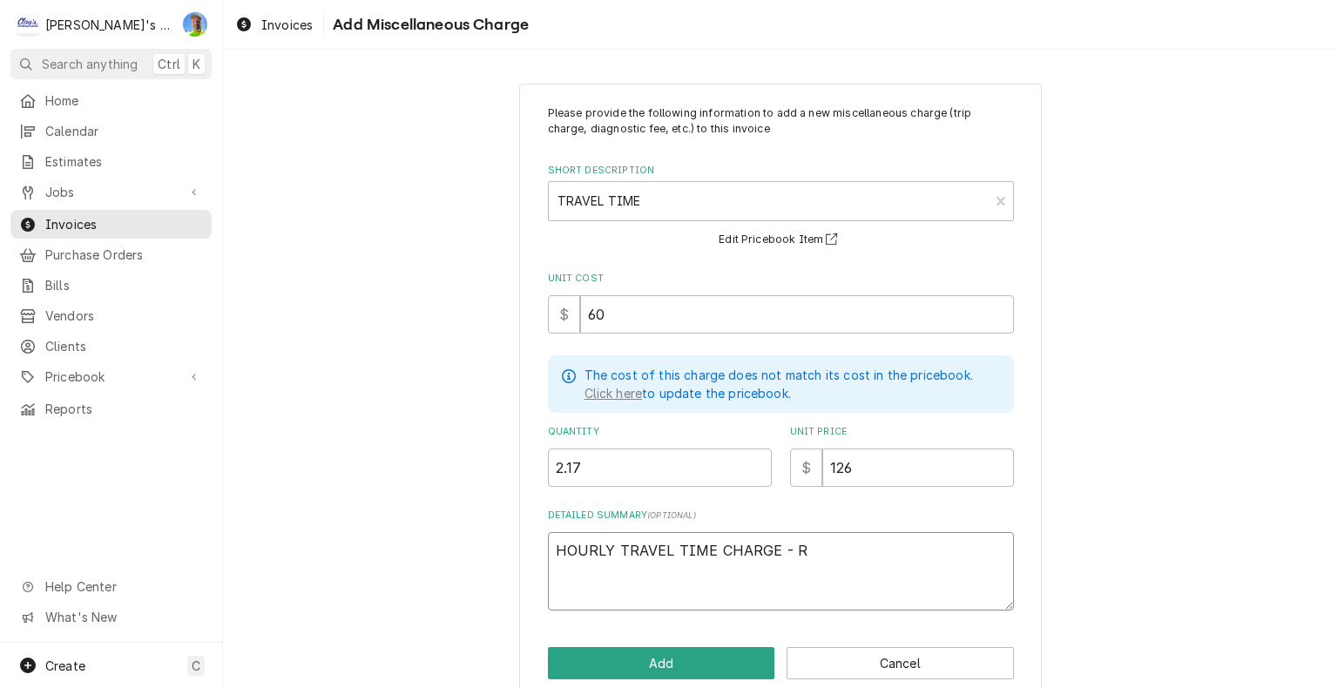
type textarea "HOURLY TRAVEL TIME CHARGE - RO"
type textarea "x"
type textarea "HOURLY TRAVEL TIME CHARGE - ROS"
type textarea "x"
type textarea "HOURLY TRAVEL TIME CHARGE - ROSE"
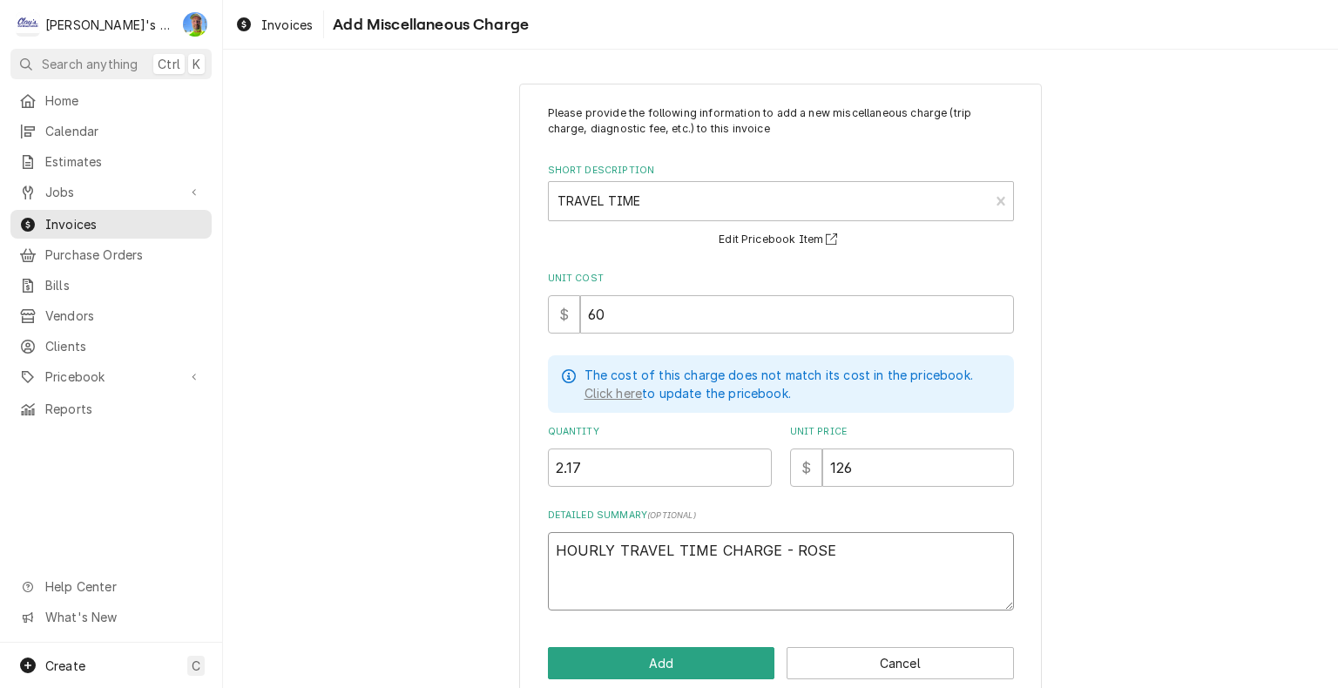
type textarea "x"
type textarea "HOURLY TRAVEL TIME CHARGE - ROSEB"
type textarea "x"
type textarea "HOURLY TRAVEL TIME CHARGE - ROSEBU"
type textarea "x"
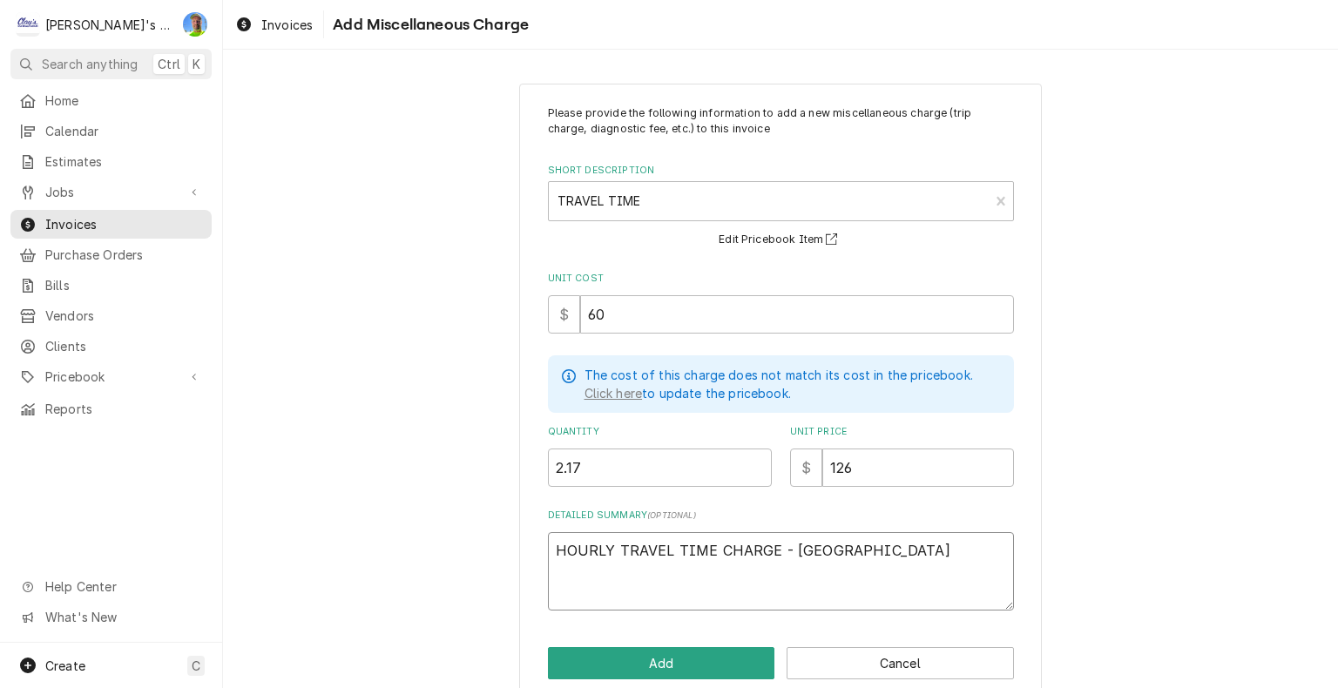
type textarea "HOURLY TRAVEL TIME CHARGE - ROSEBUR"
type textarea "x"
type textarea "HOURLY TRAVEL TIME CHARGE - ROSEBURG"
click at [634, 655] on button "Add" at bounding box center [661, 663] width 227 height 32
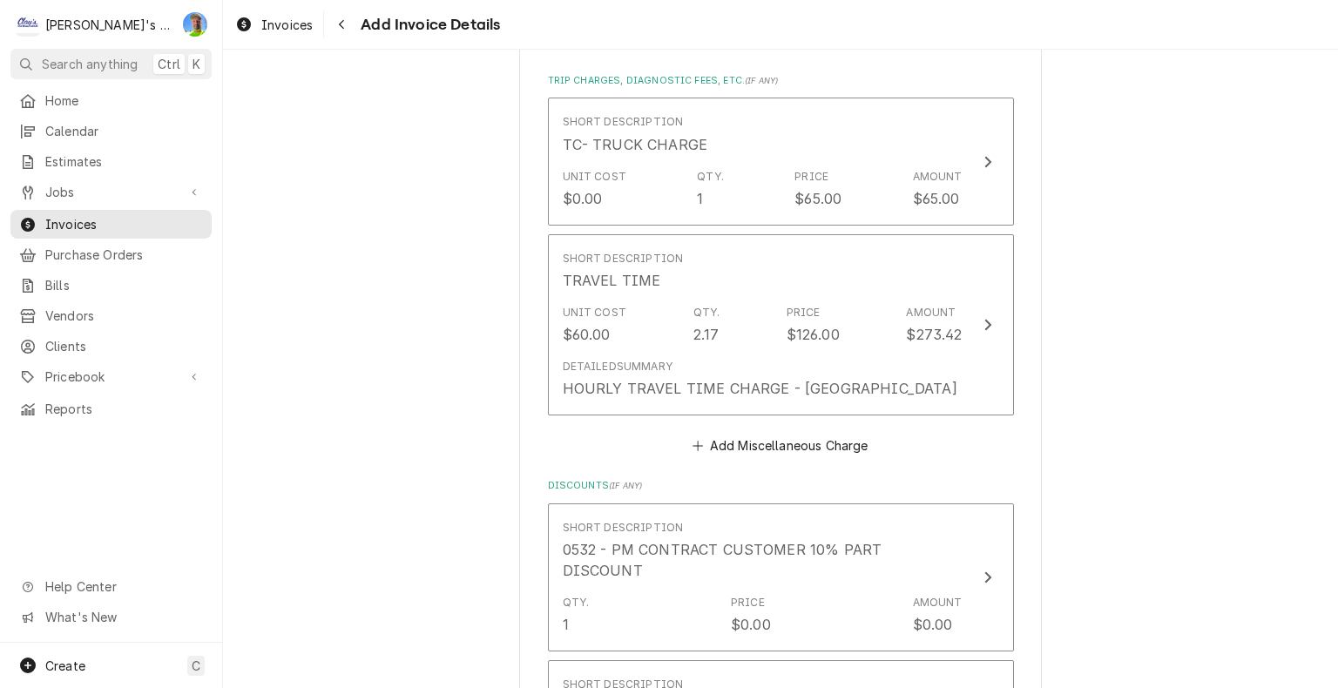
scroll to position [2700, 0]
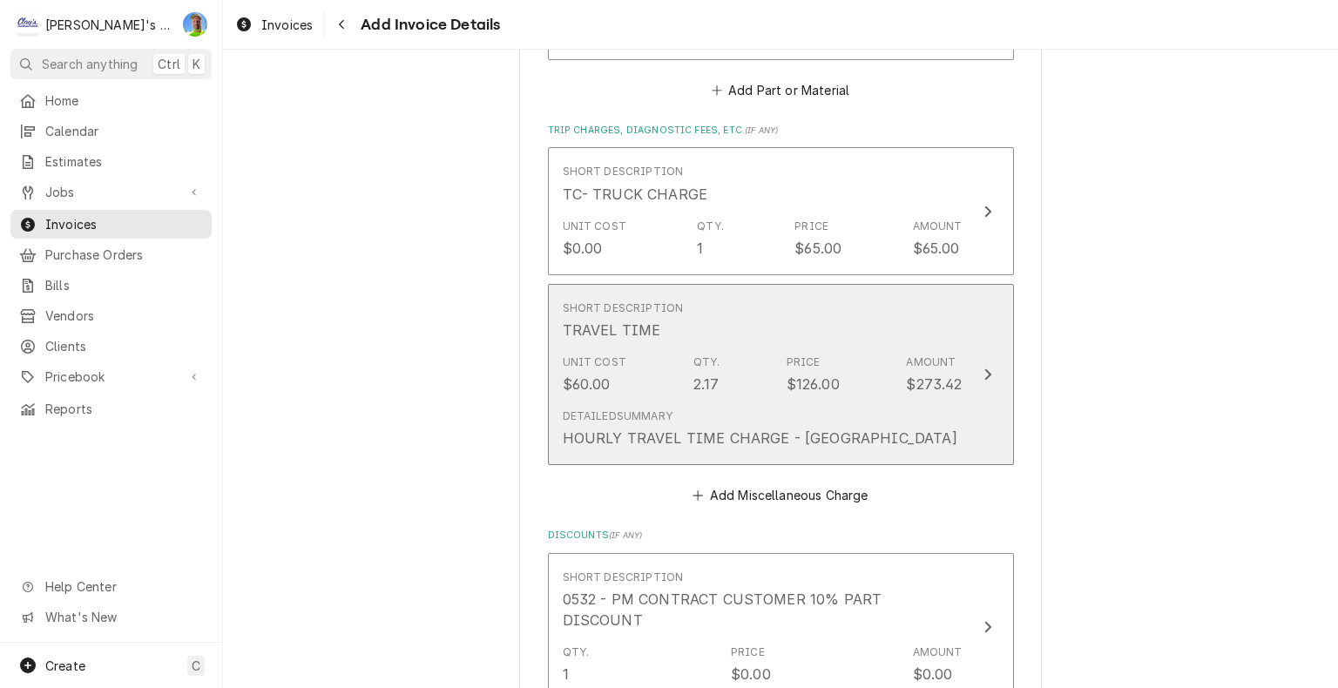
click at [973, 407] on button "Short Description TRAVEL TIME Unit Cost $60.00 Qty. 2.17 Price $126.00 Amount $…" at bounding box center [781, 375] width 466 height 182
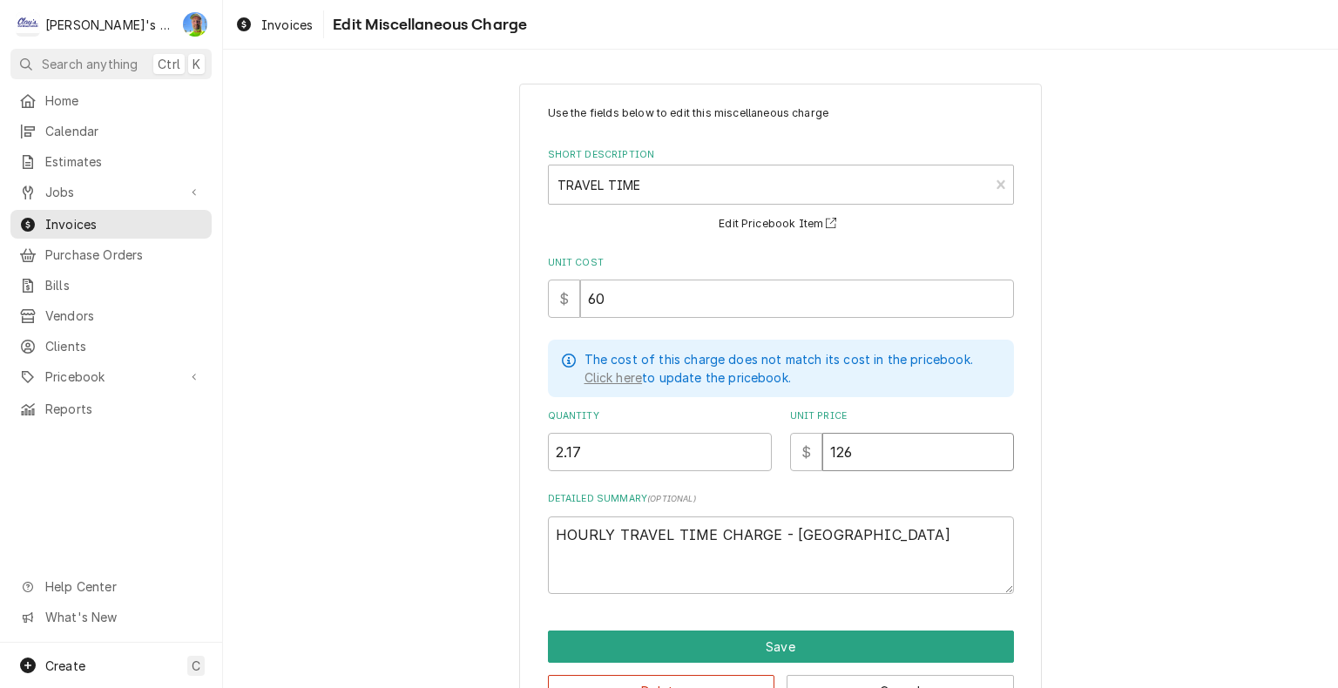
click at [858, 450] on input "126" at bounding box center [919, 452] width 192 height 38
type textarea "x"
type input "12"
type textarea "x"
type input "1"
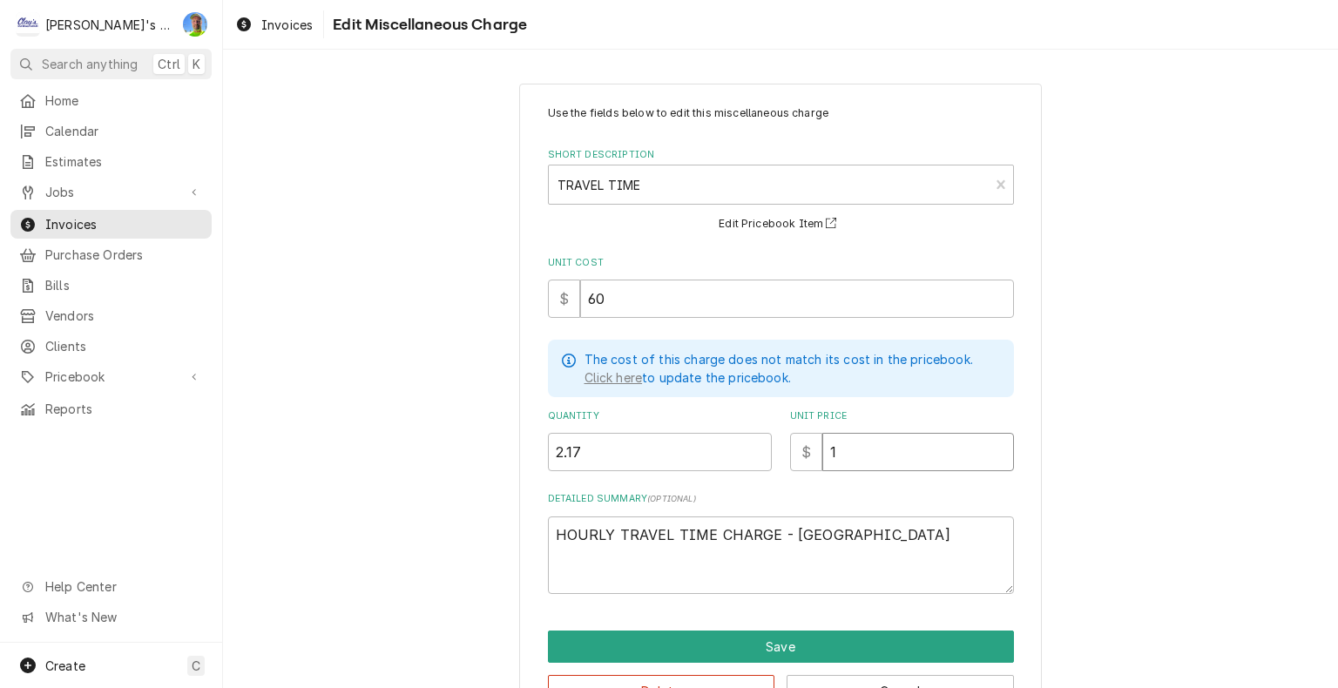
type textarea "x"
type input "11"
type textarea "x"
type input "114"
click at [886, 642] on button "Save" at bounding box center [781, 647] width 466 height 32
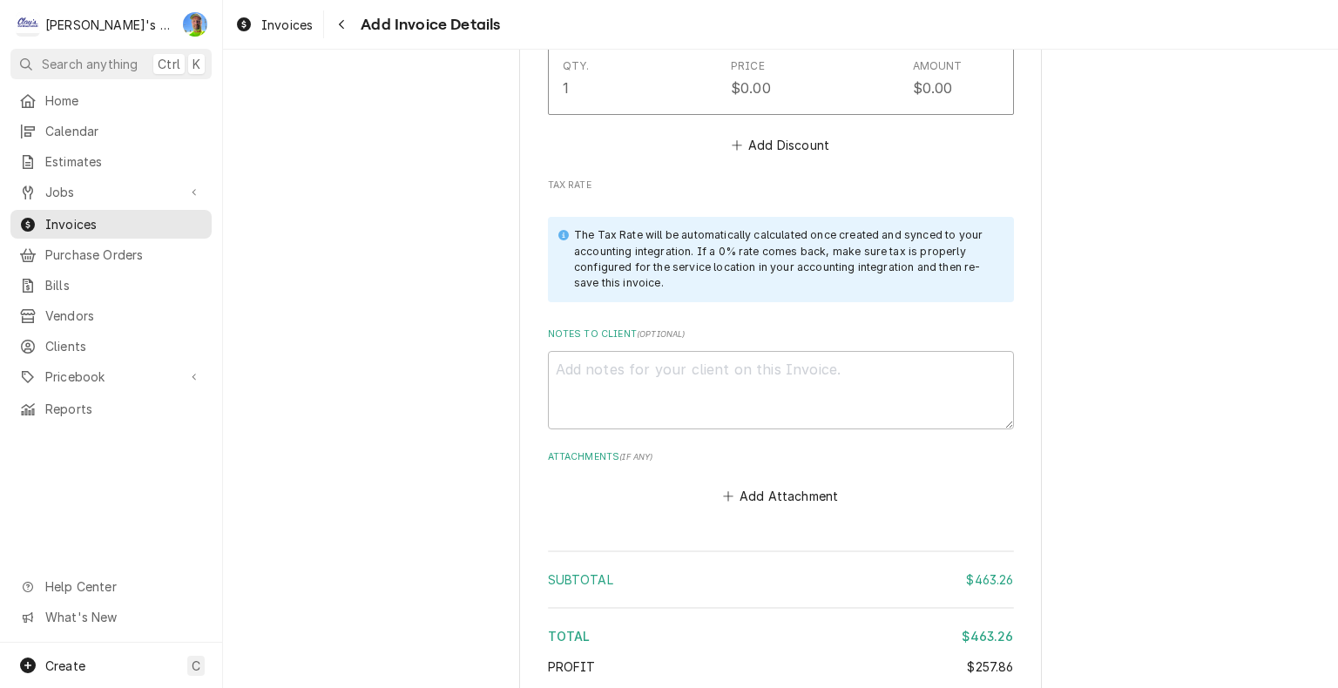
scroll to position [3485, 0]
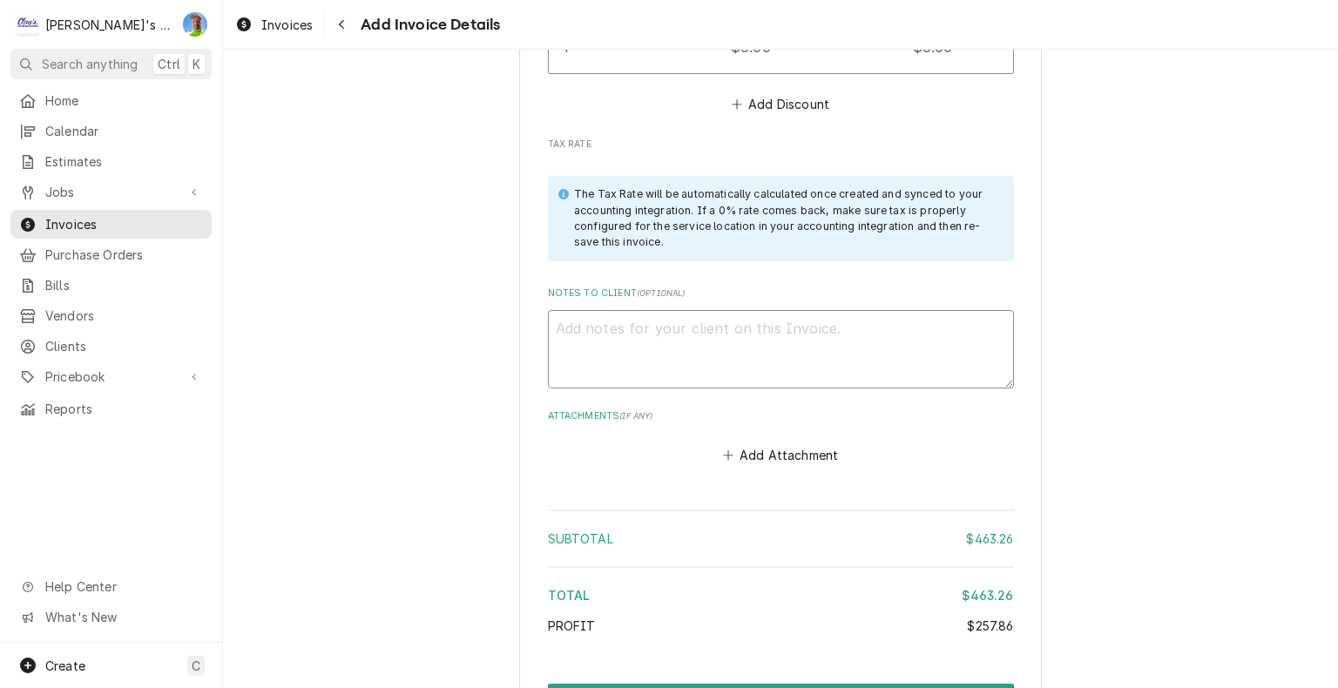
click at [738, 310] on textarea "Notes to Client ( optional )" at bounding box center [781, 349] width 466 height 78
type textarea "x"
type textarea "9"
type textarea "x"
type textarea "9/"
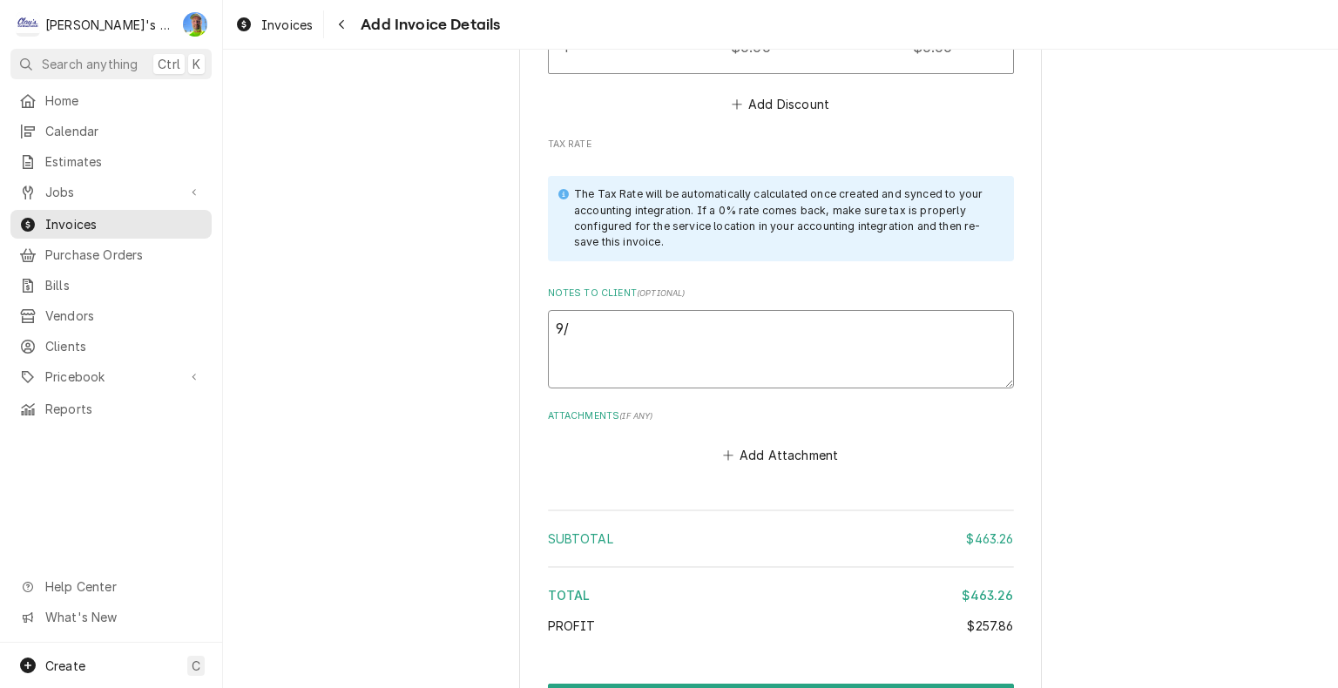
type textarea "x"
type textarea "9/1"
type textarea "x"
type textarea "9/14"
type textarea "x"
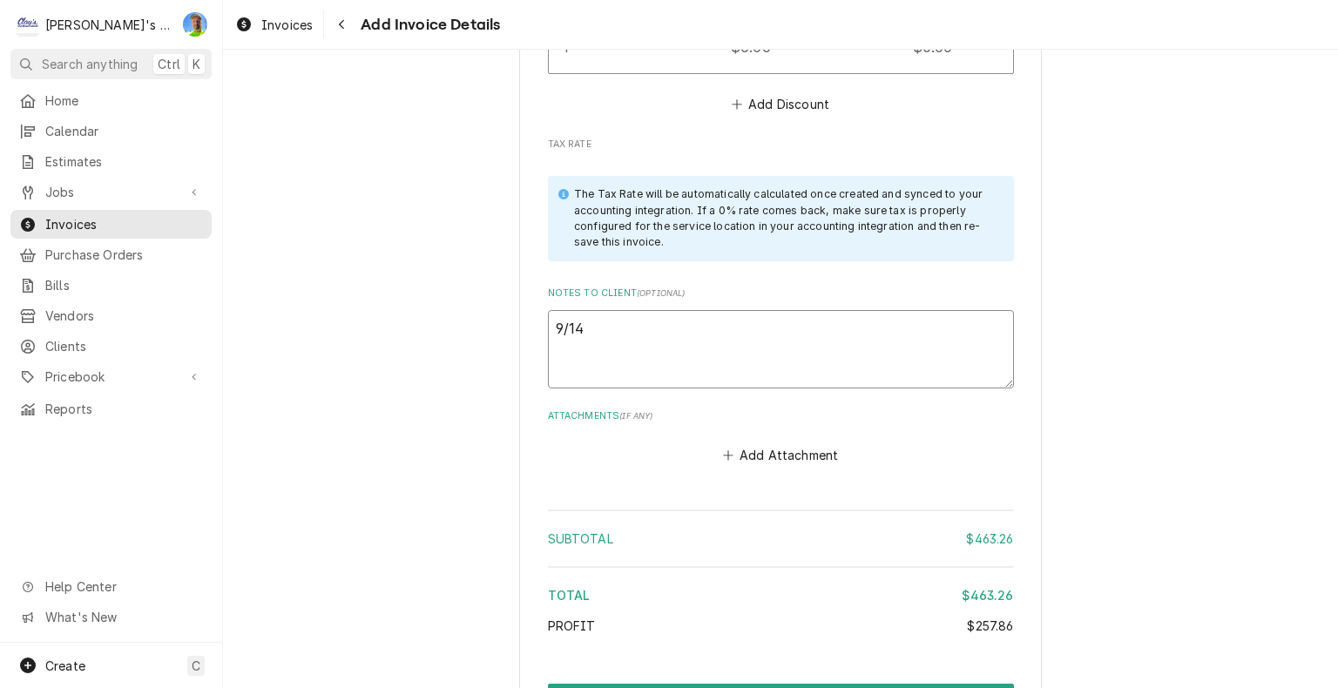
type textarea "9/14"
type textarea "x"
type textarea "9/14 g"
type textarea "x"
type textarea "9/14 ga"
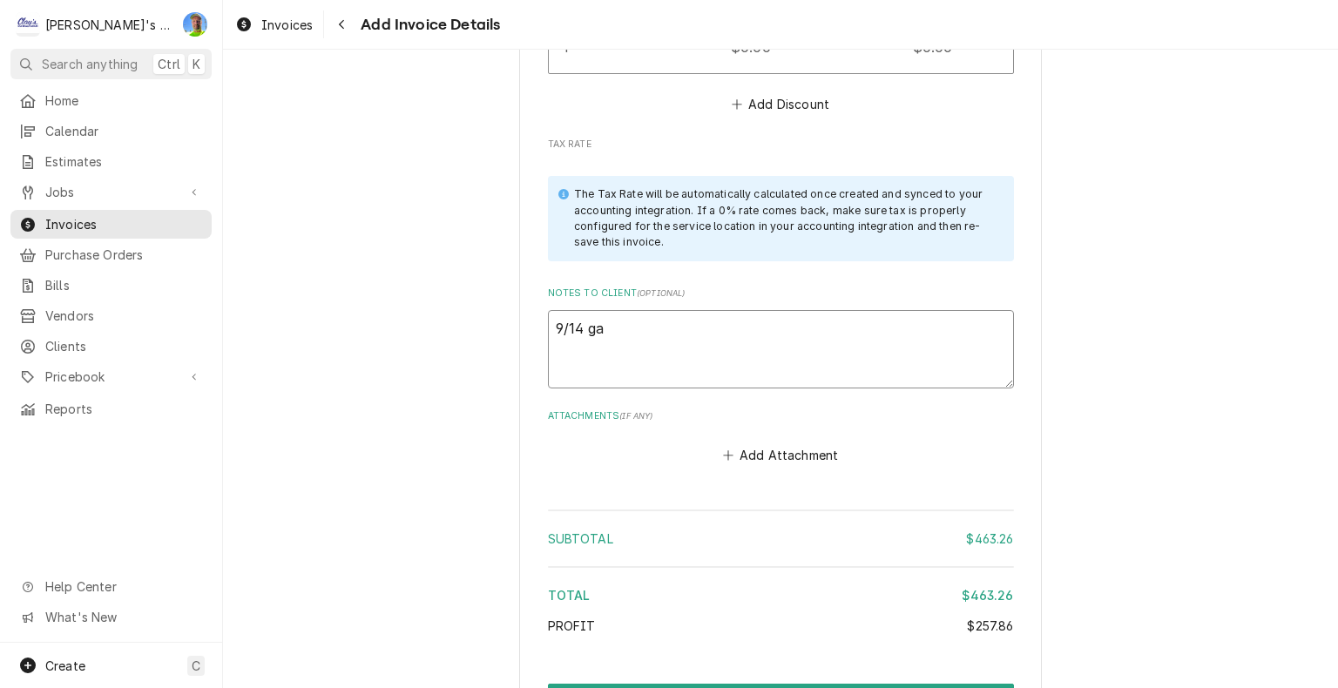
type textarea "x"
type textarea "9/14 g"
type textarea "x"
type textarea "9/14"
type textarea "x"
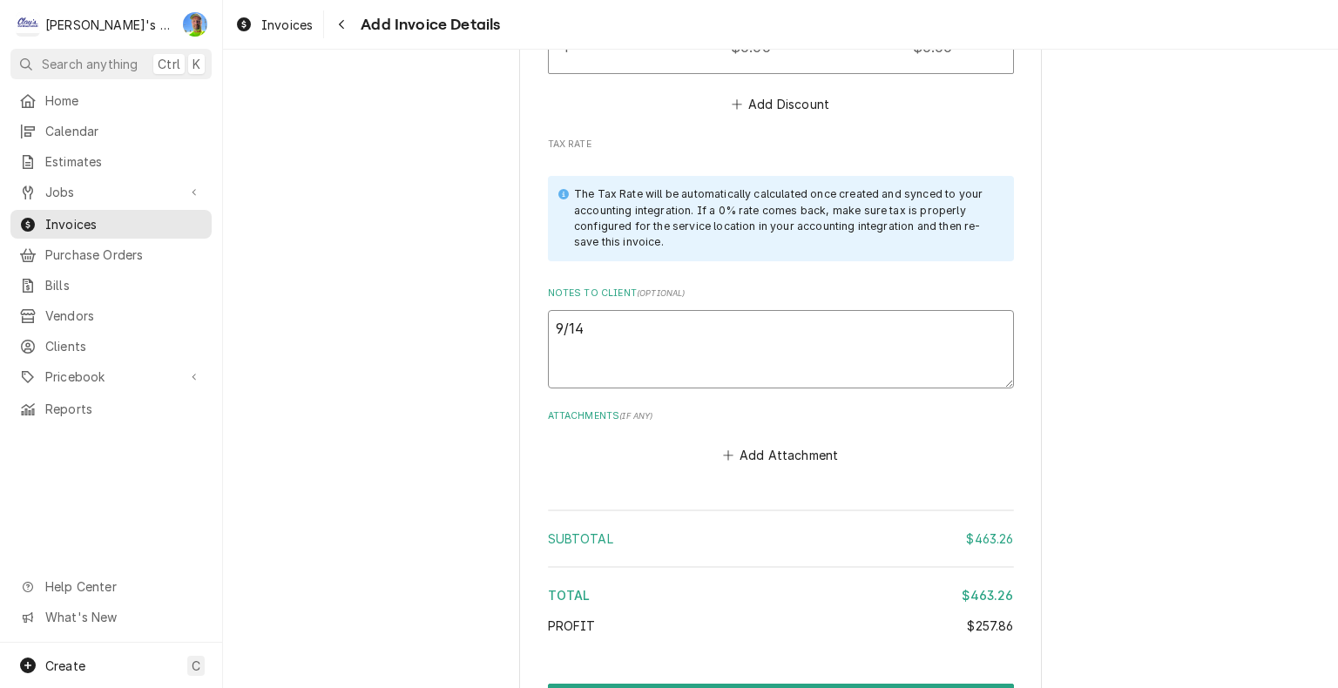
type textarea "9/14 G"
type textarea "x"
type textarea "9/14 GA"
type textarea "x"
type textarea "9/14 GA"
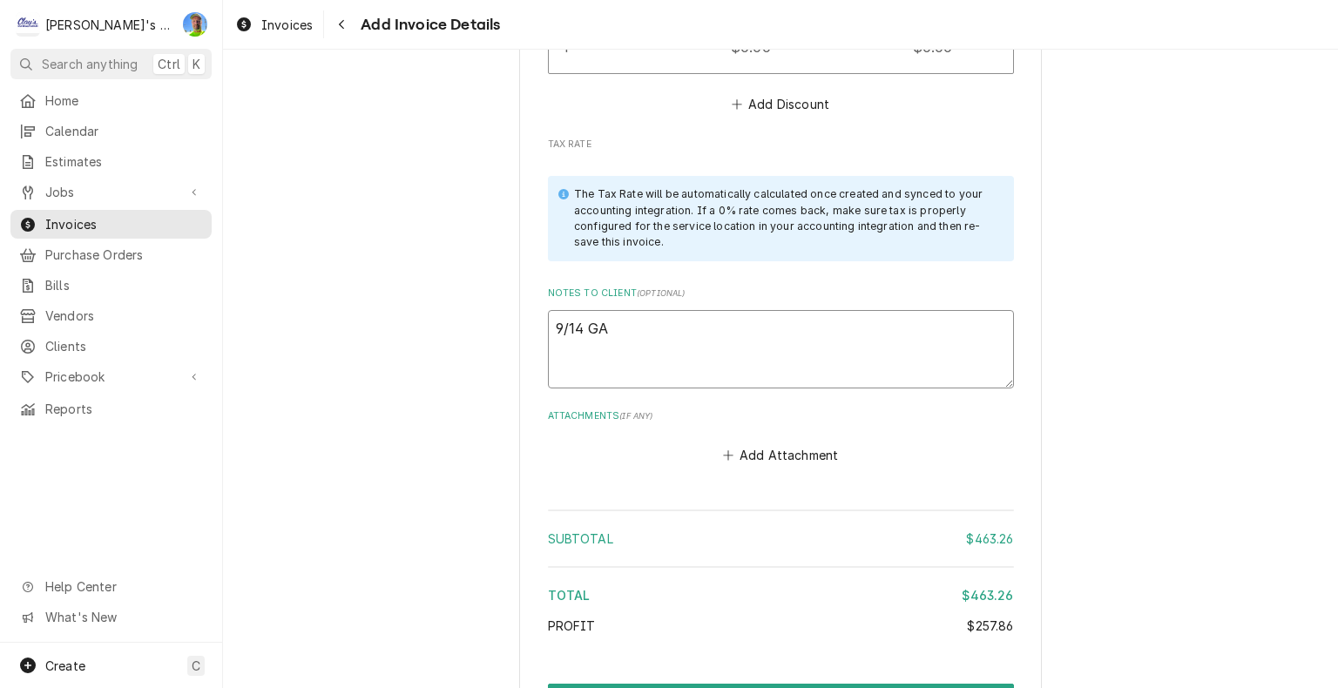
type textarea "x"
type textarea "9/14 GA -"
type textarea "x"
type textarea "9/14 GA -"
type textarea "x"
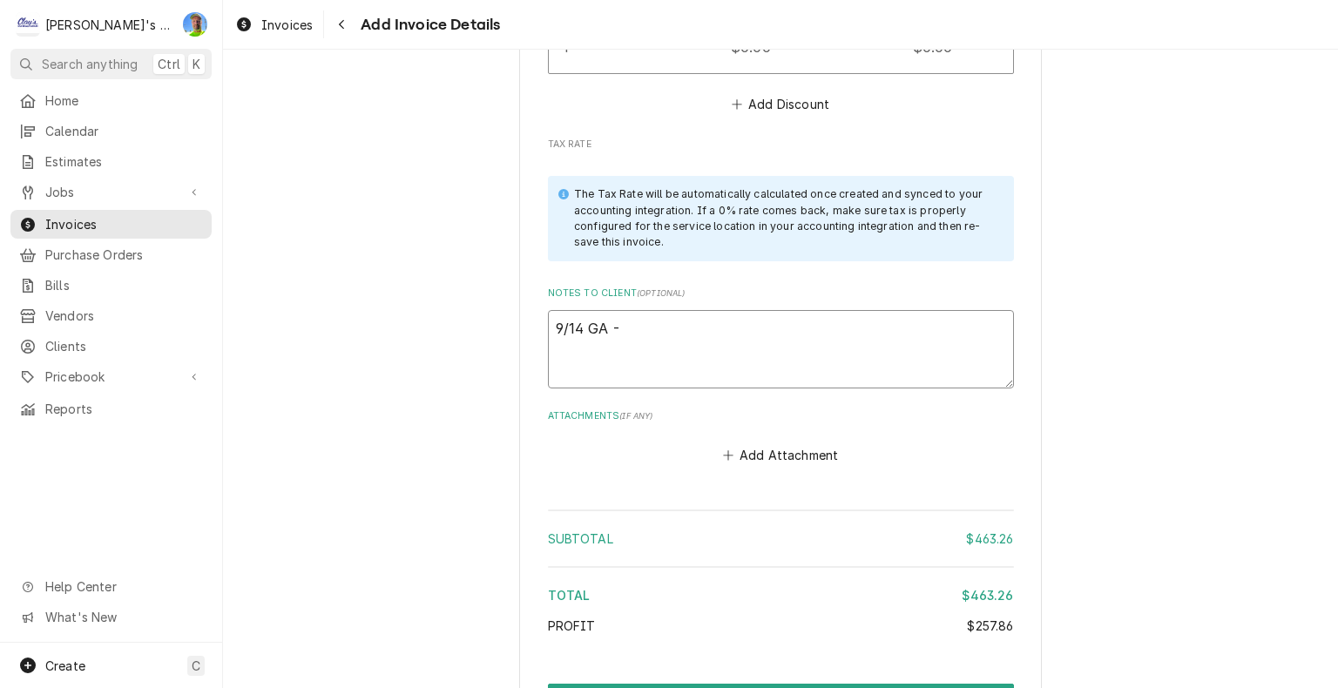
type textarea "9/14 GA - l"
type textarea "x"
type textarea "9/14 GA - lo"
type textarea "x"
type textarea "9/14 GA - loo"
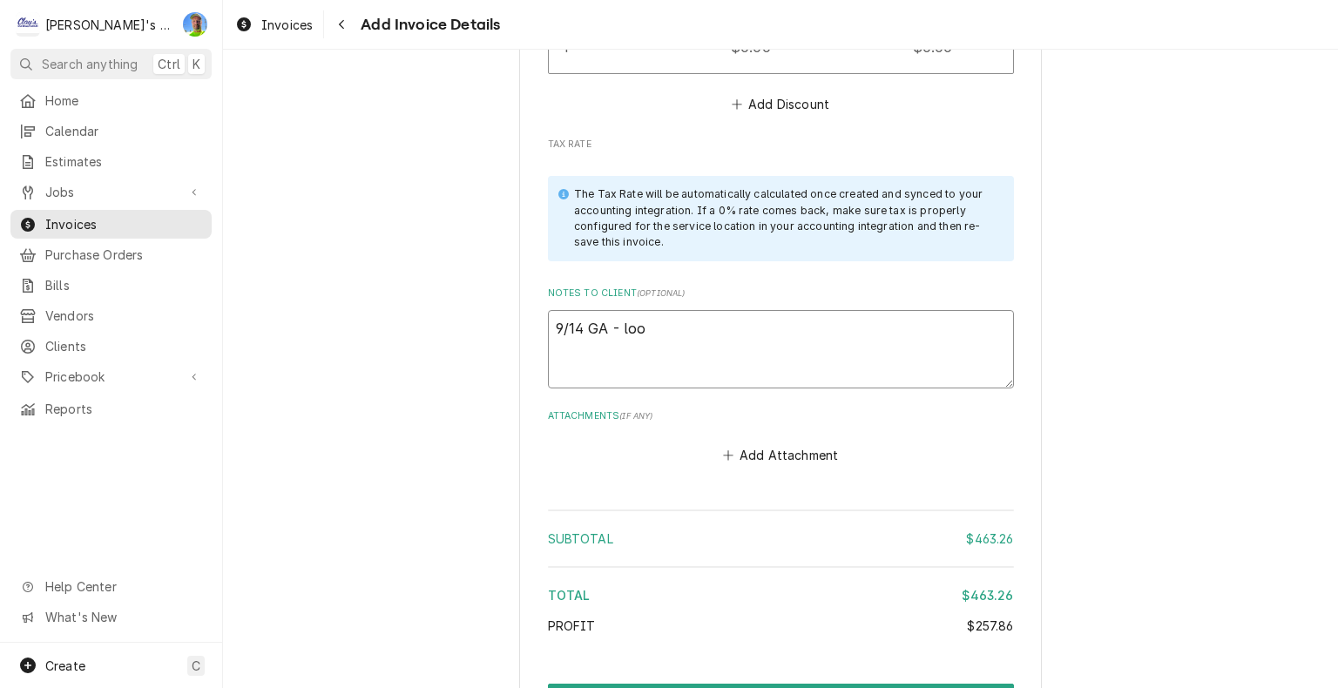
type textarea "x"
type textarea "9/14 GA - look"
type textarea "x"
type textarea "9/14 GA - look"
type textarea "x"
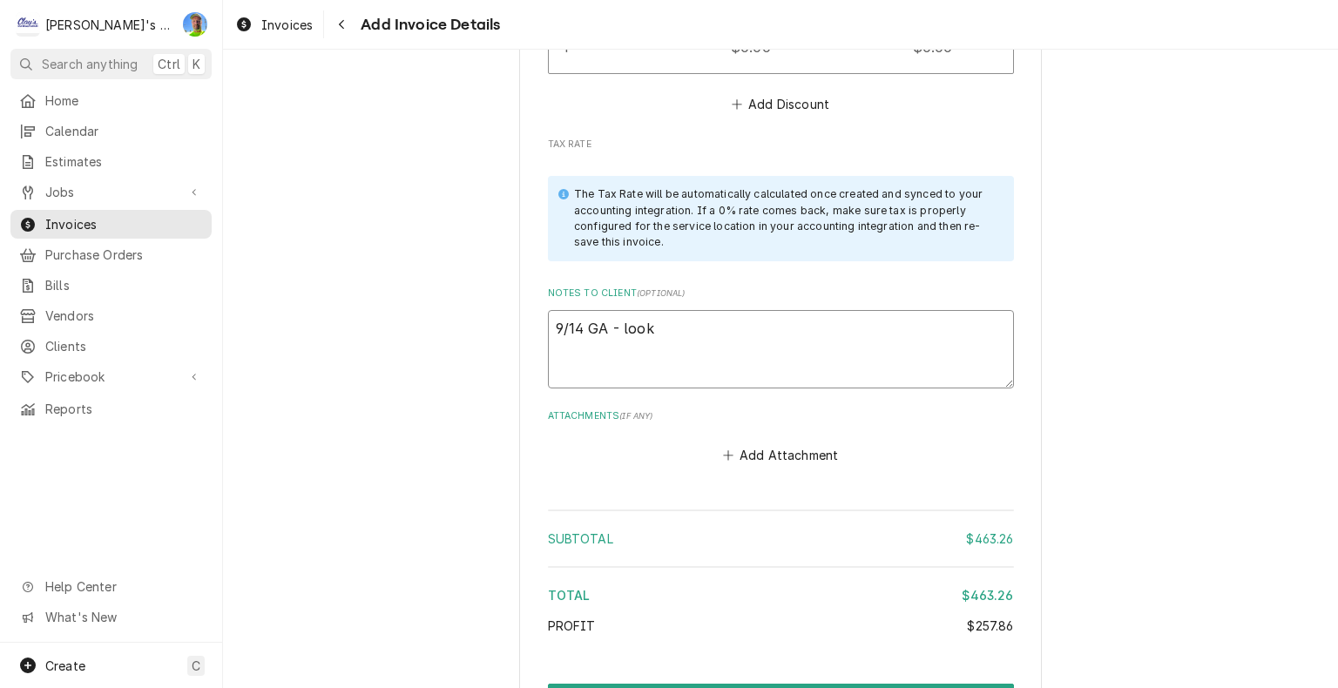
type textarea "9/14 GA - look o"
type textarea "x"
type textarea "9/14 GA - look ok"
type textarea "x"
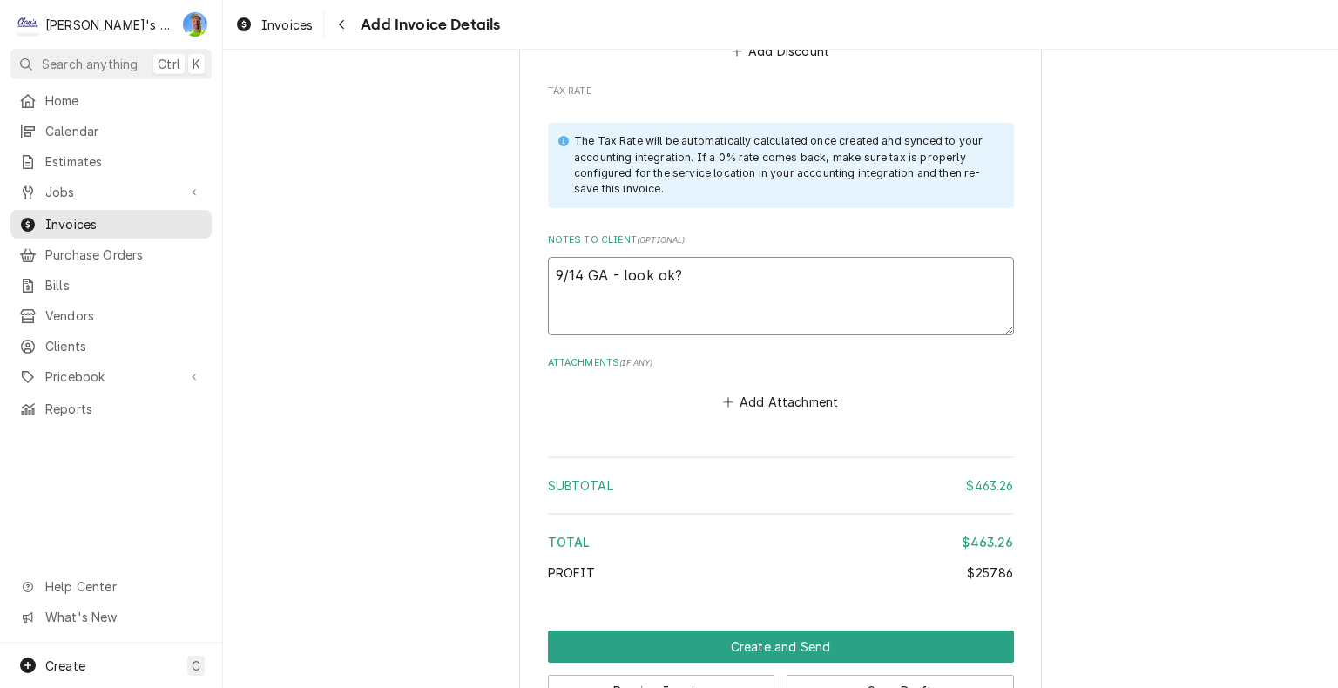
scroll to position [3566, 0]
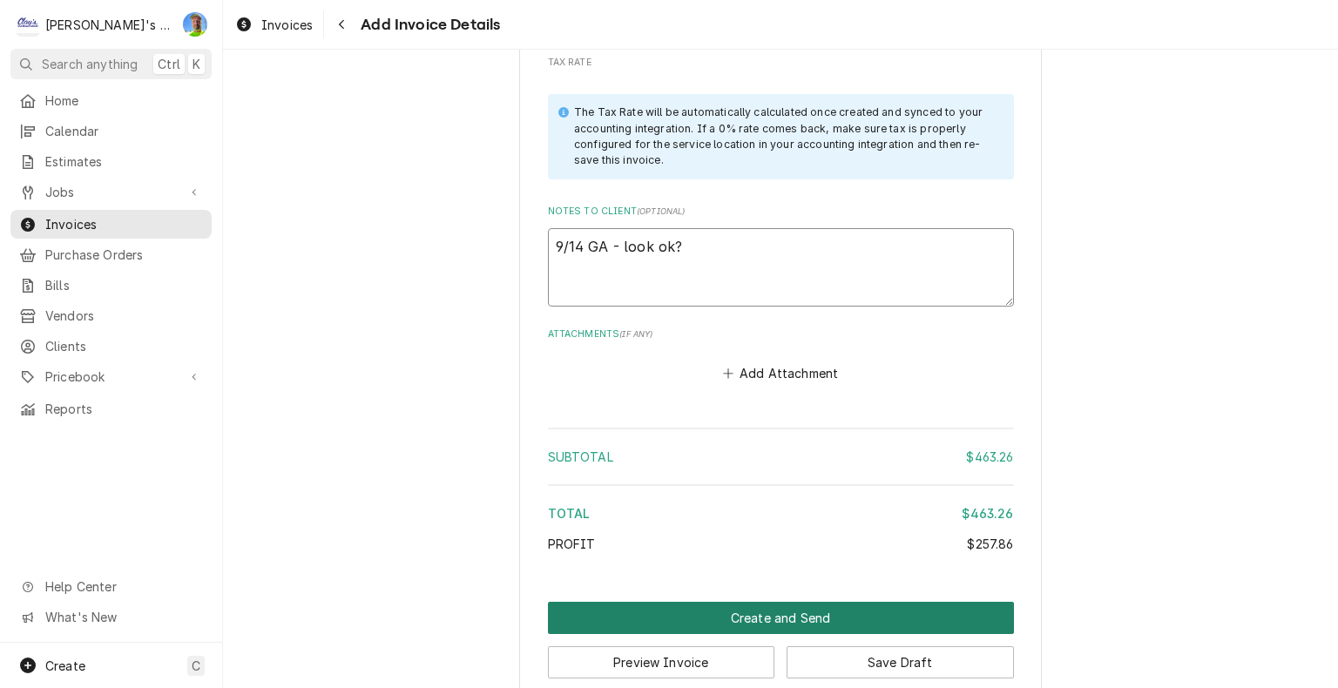
type textarea "9/14 GA - look ok?"
click at [560, 602] on button "Create and Send" at bounding box center [781, 618] width 466 height 32
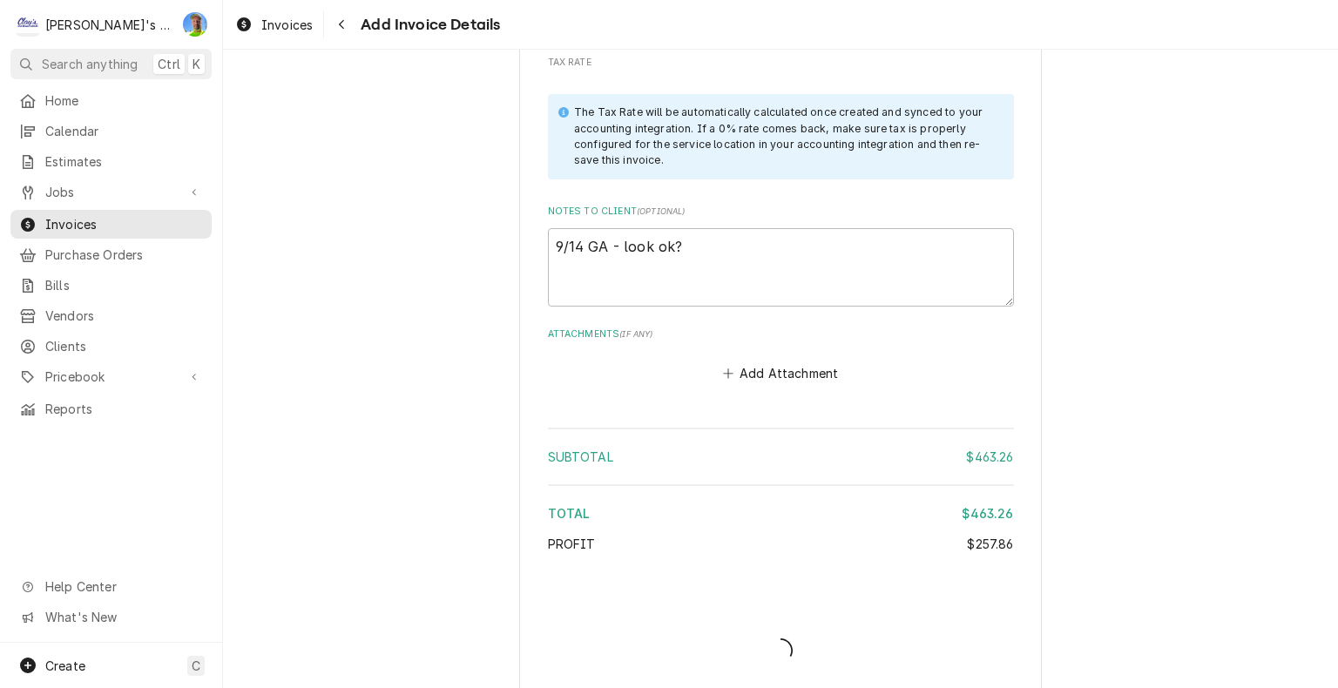
scroll to position [3558, 0]
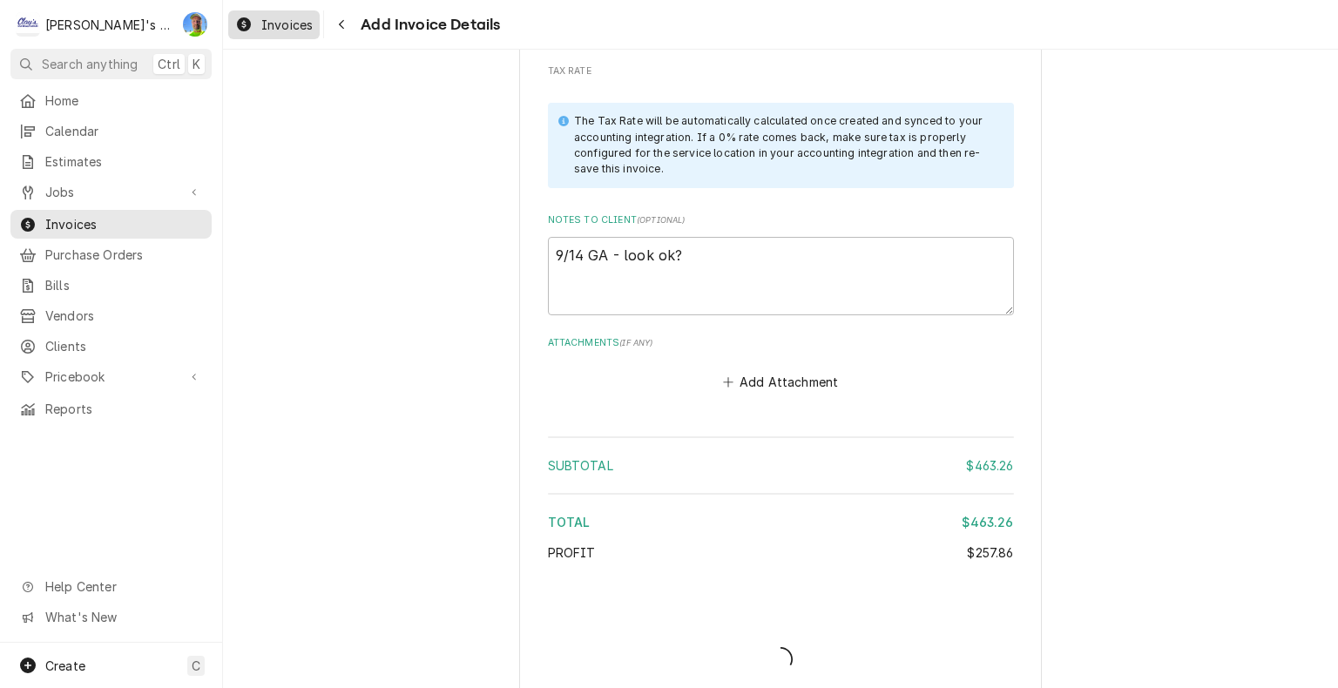
type textarea "x"
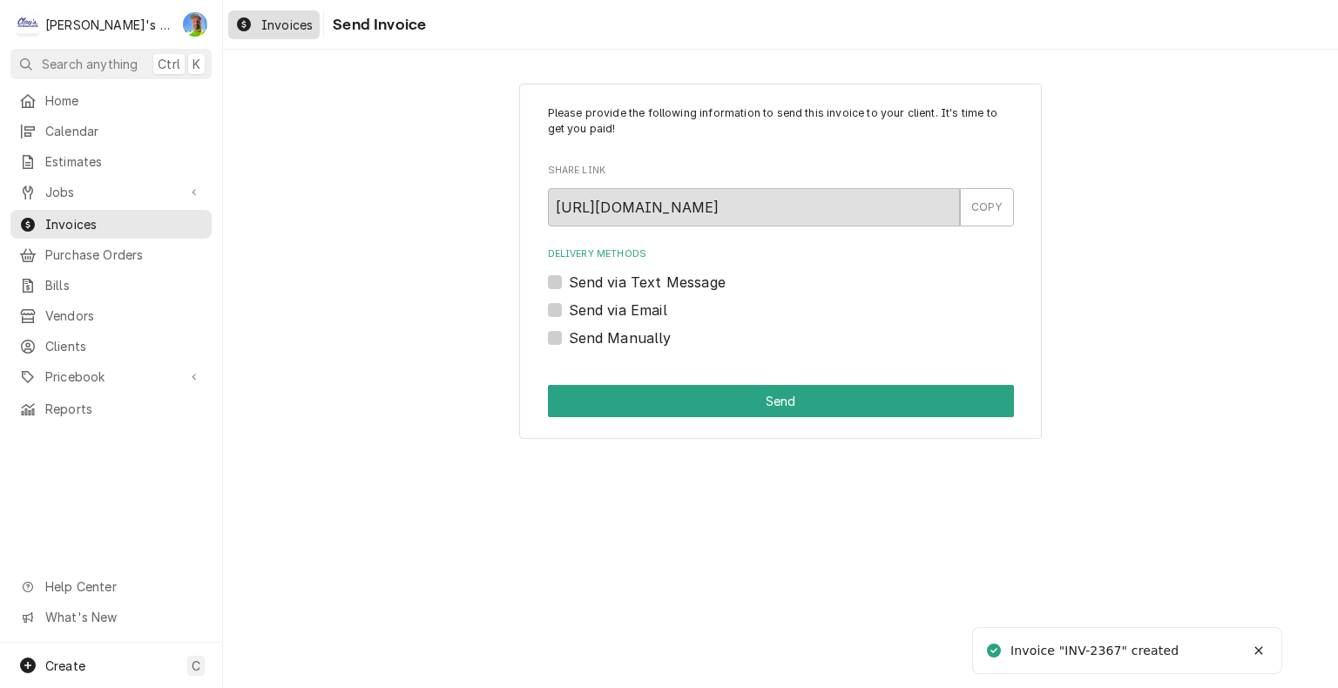
click at [274, 25] on span "Invoices" at bounding box center [286, 25] width 51 height 18
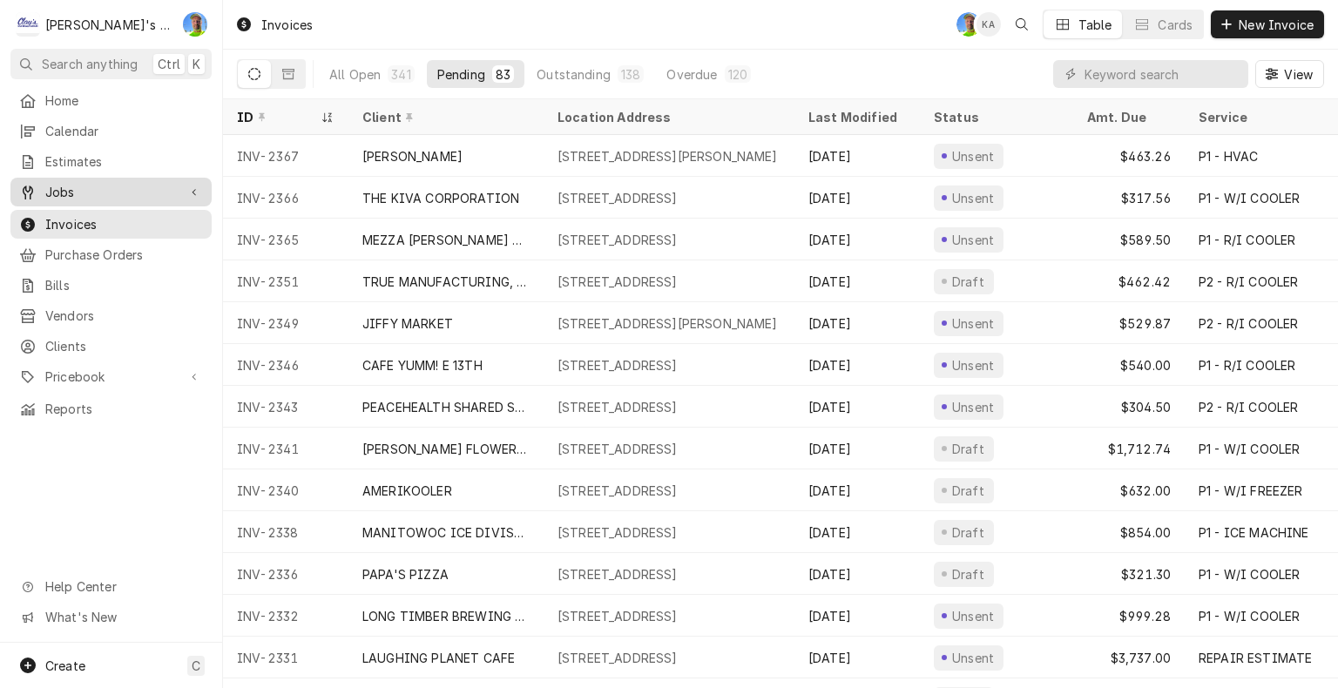
click at [79, 185] on span "Jobs" at bounding box center [111, 192] width 132 height 18
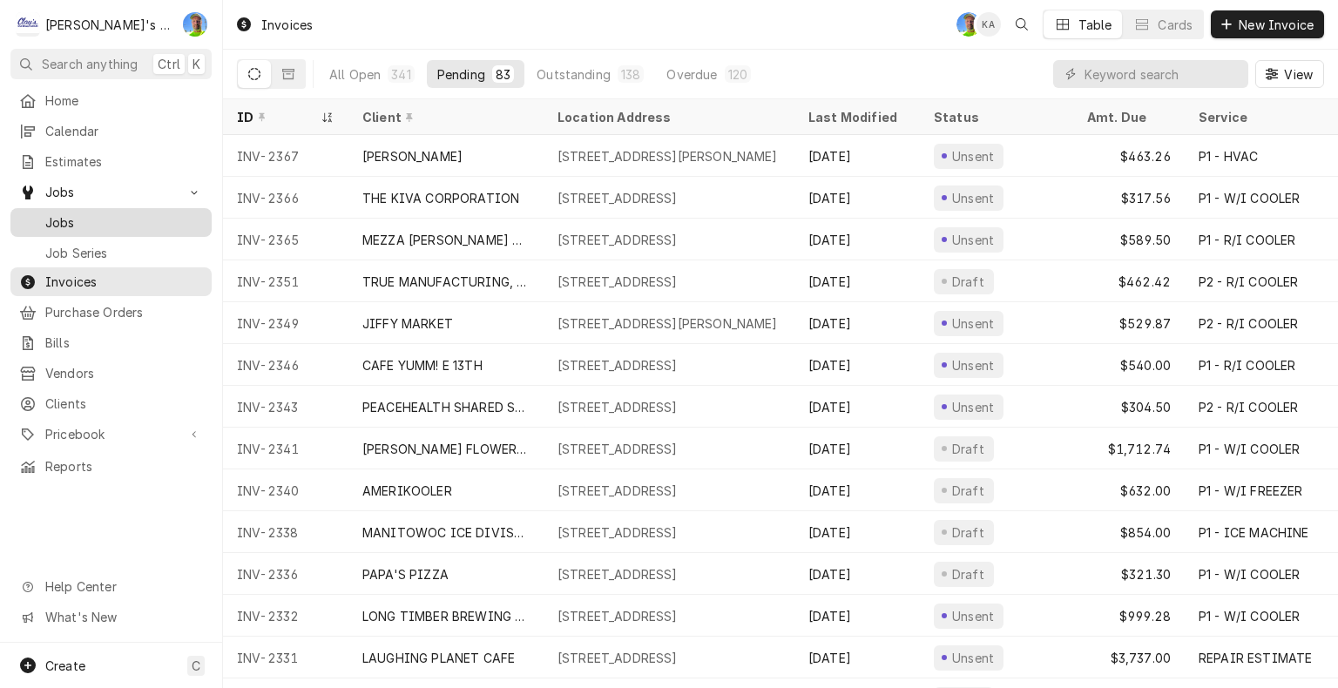
click at [89, 214] on span "Jobs" at bounding box center [124, 222] width 158 height 18
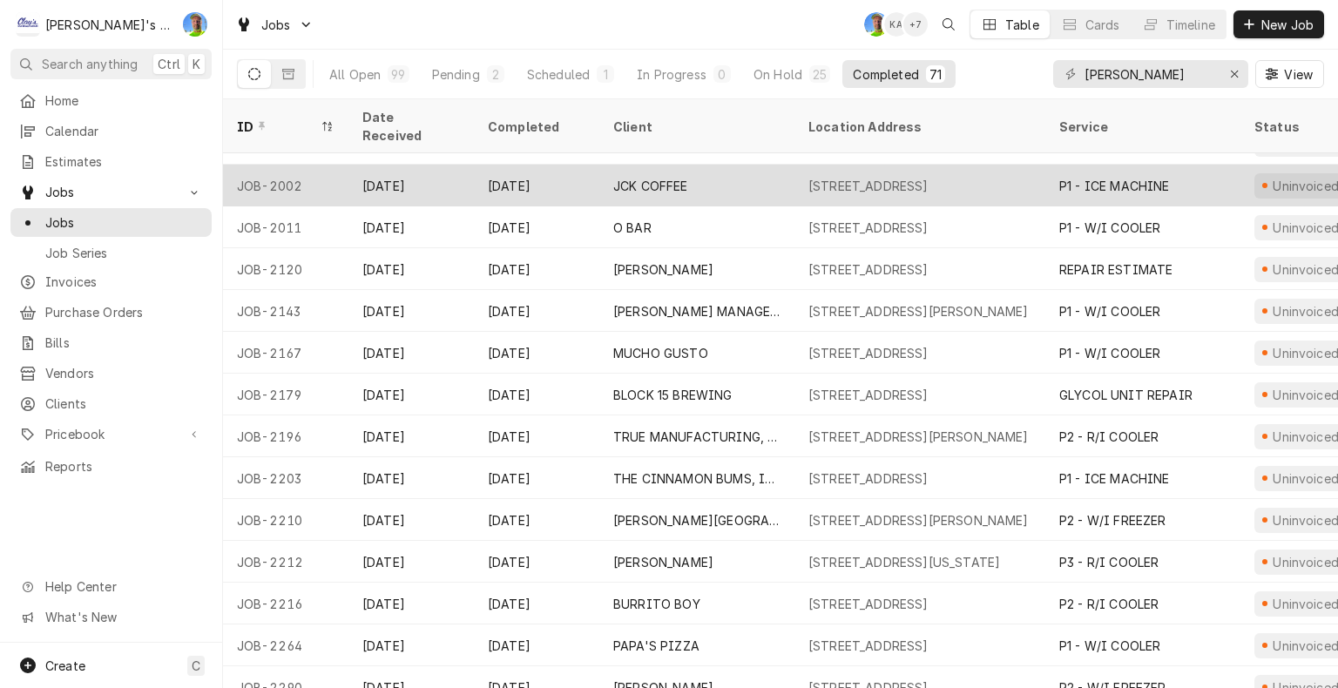
scroll to position [798, 0]
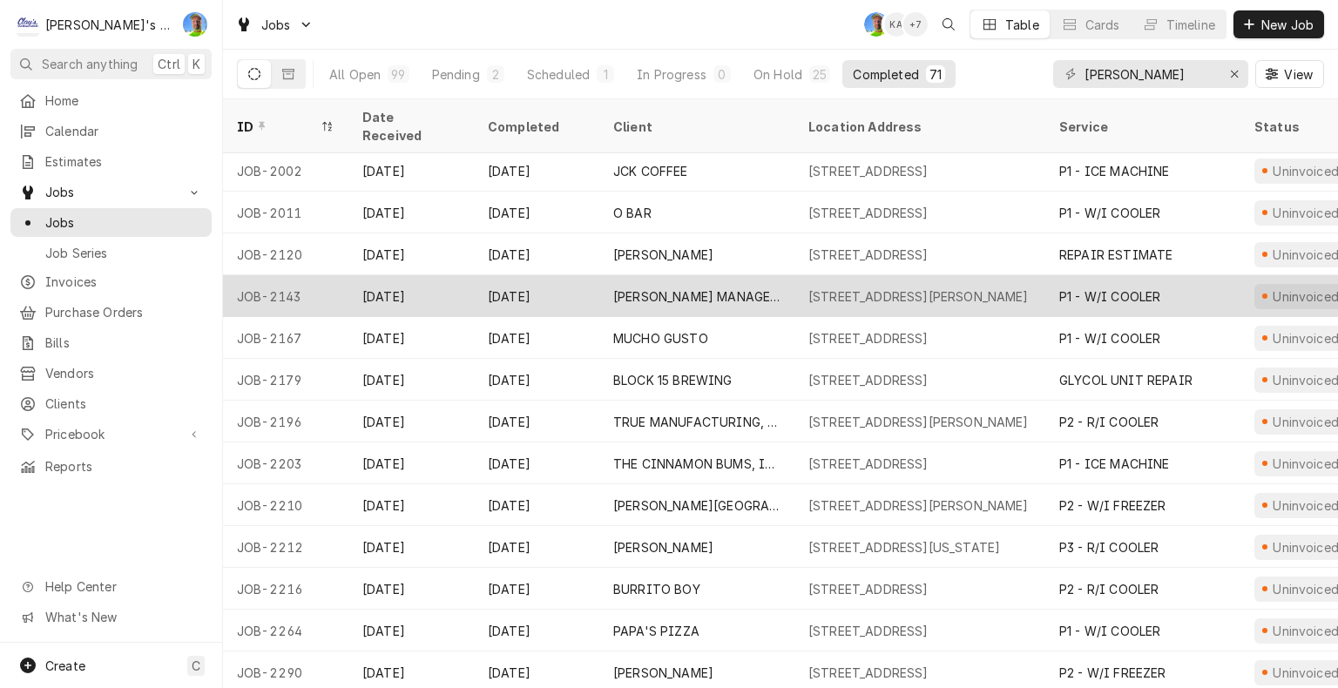
click at [570, 278] on div "[DATE]" at bounding box center [536, 296] width 125 height 42
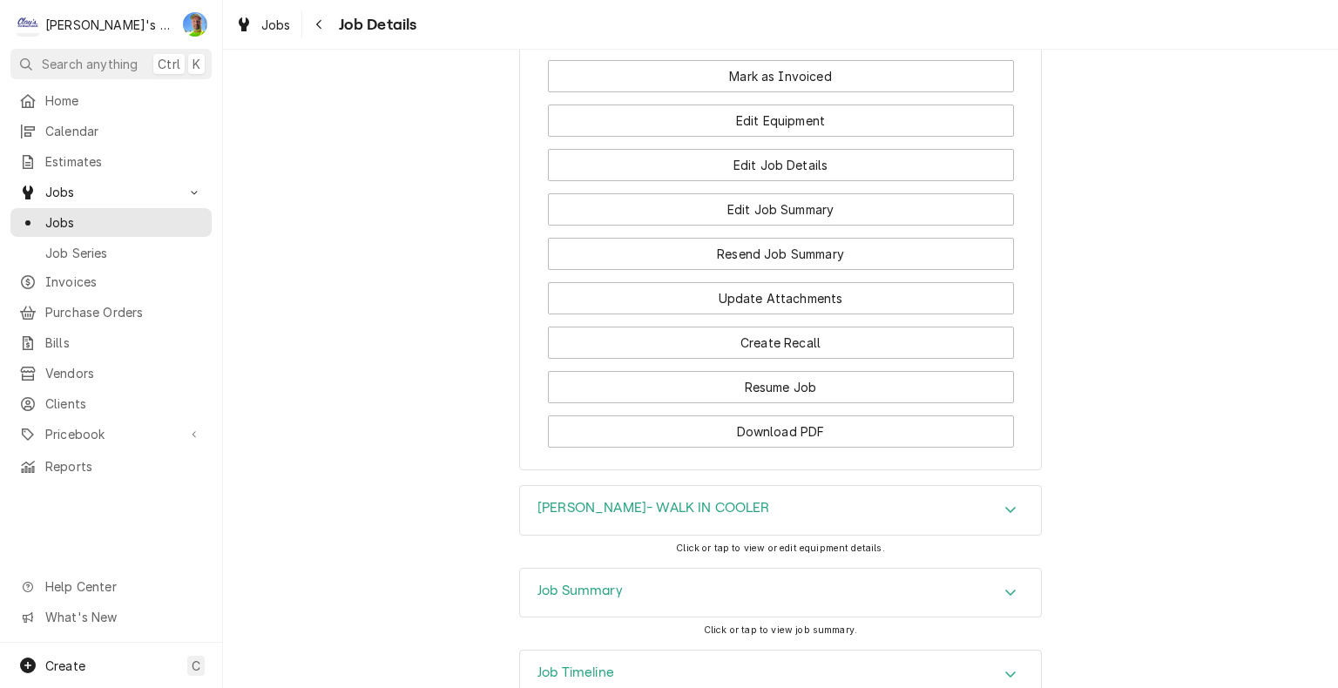
scroll to position [2178, 0]
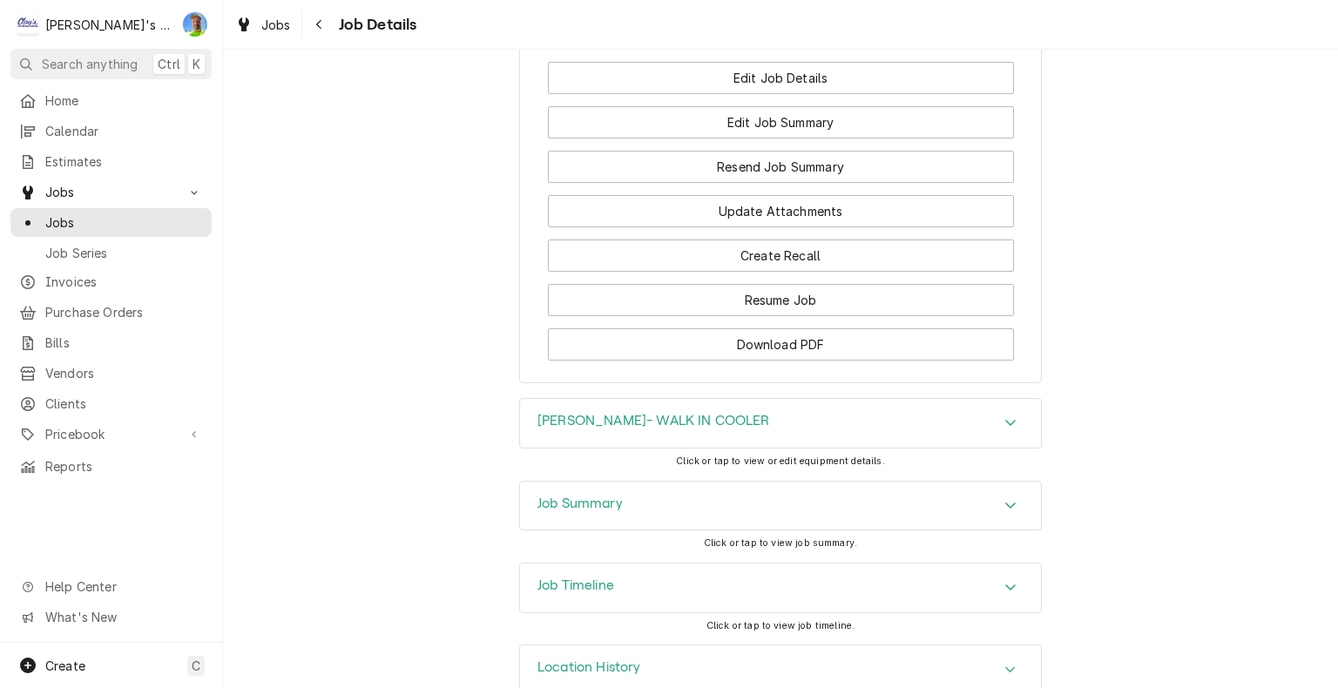
click at [558, 510] on div "Job Summary" at bounding box center [780, 506] width 521 height 49
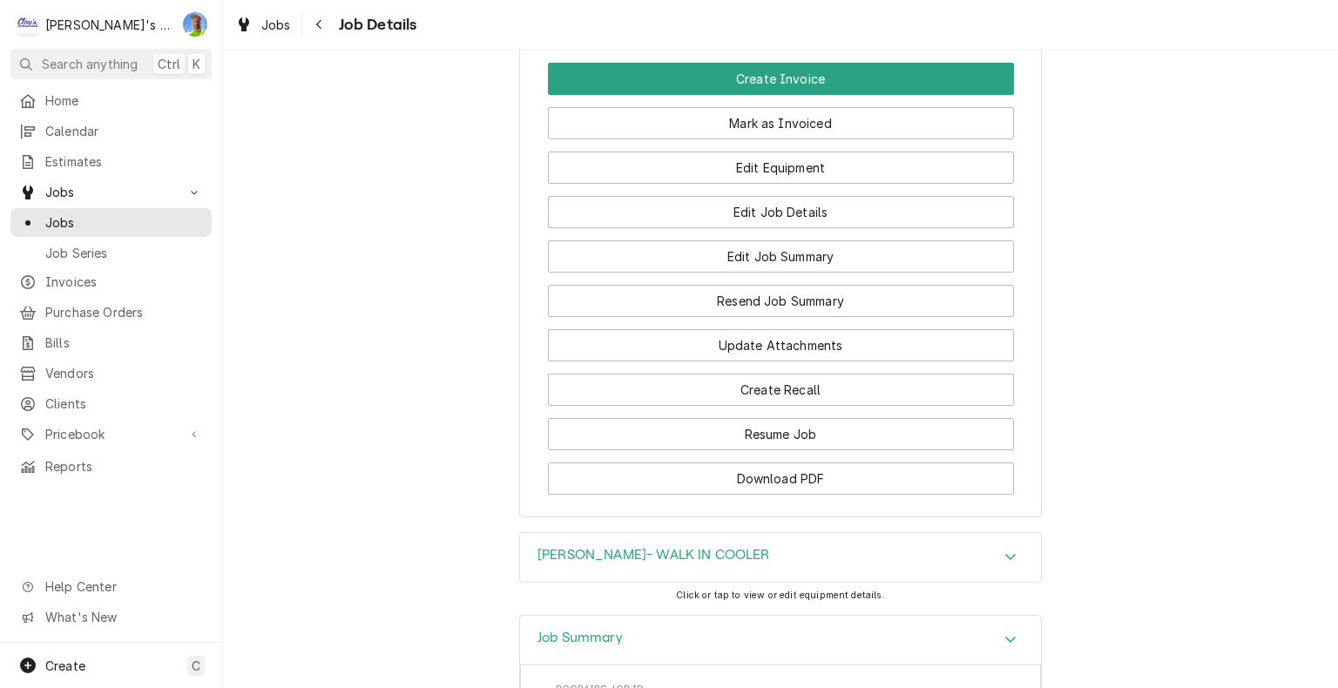
scroll to position [1870, 0]
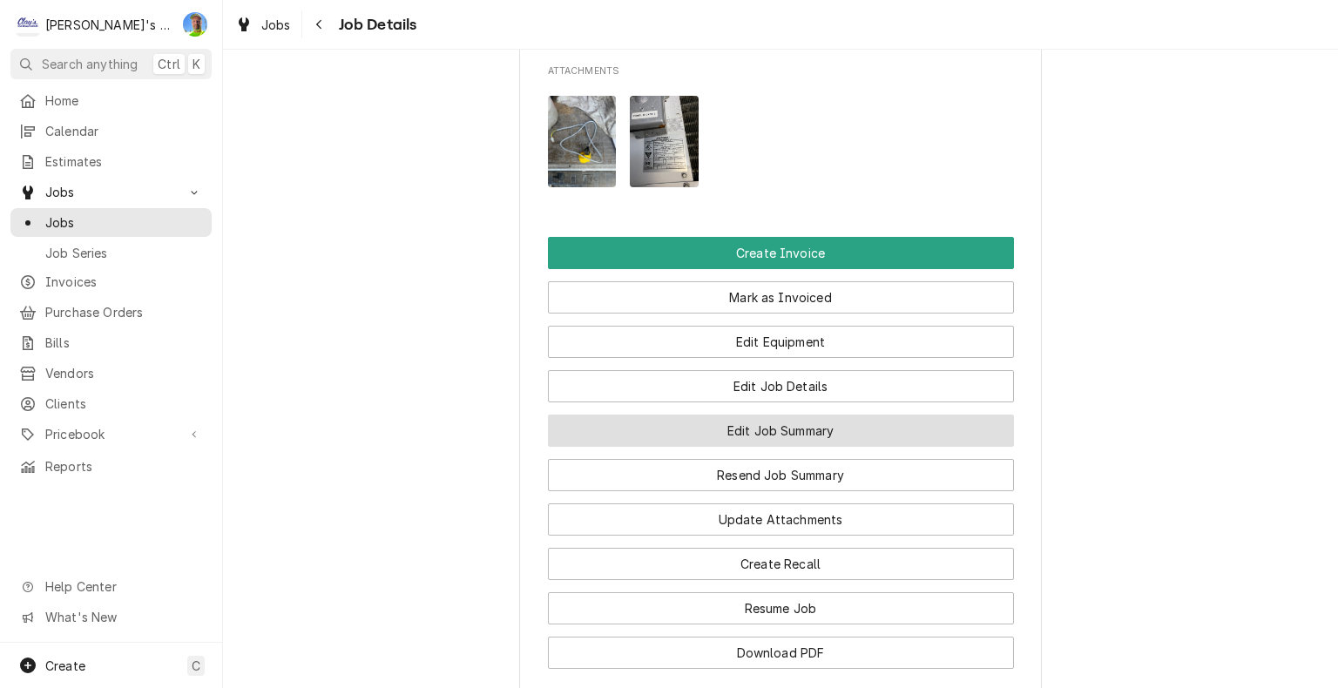
click at [918, 447] on button "Edit Job Summary" at bounding box center [781, 431] width 466 height 32
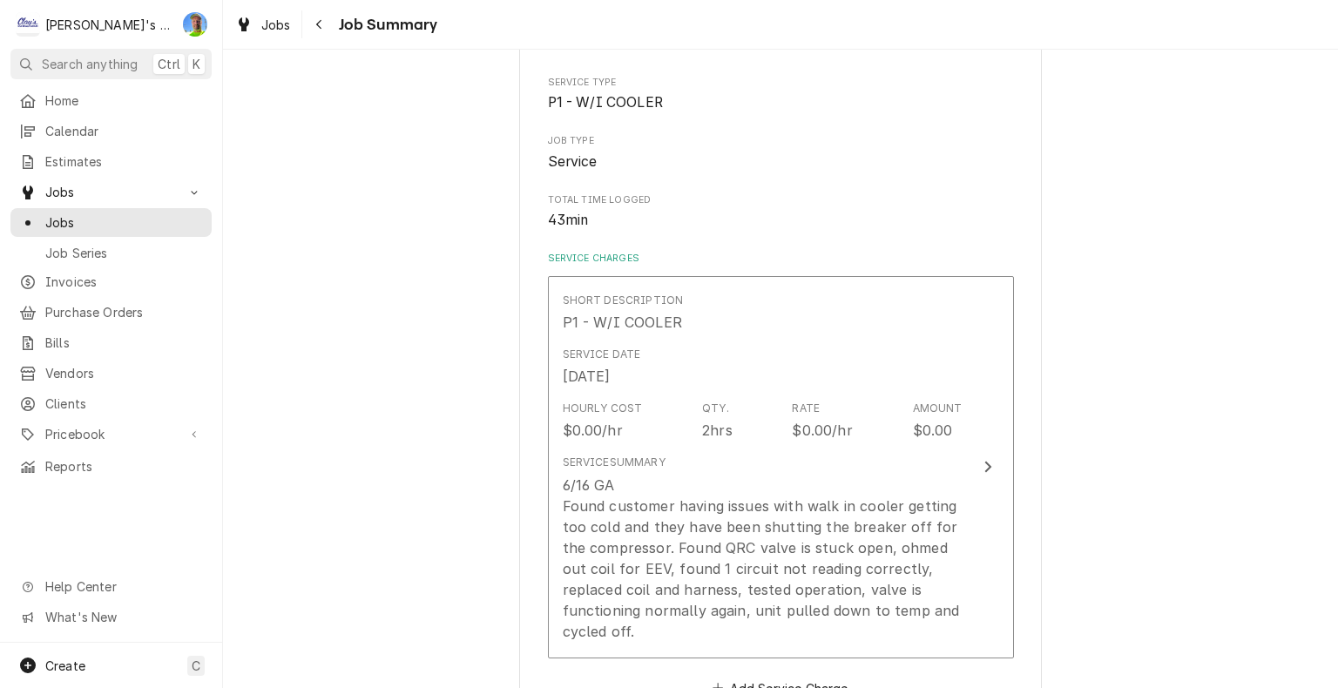
scroll to position [261, 0]
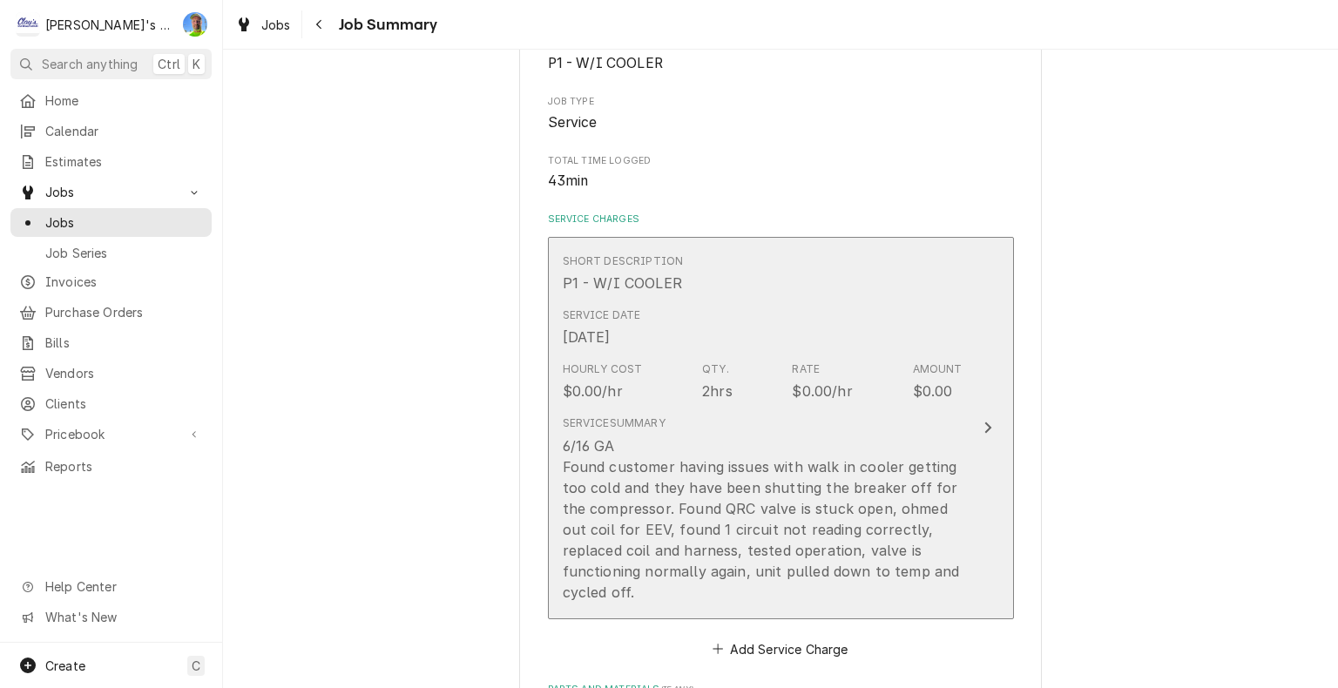
click at [955, 447] on div "6/16 GA Found customer having issues with walk in cooler getting too cold and t…" at bounding box center [763, 519] width 400 height 167
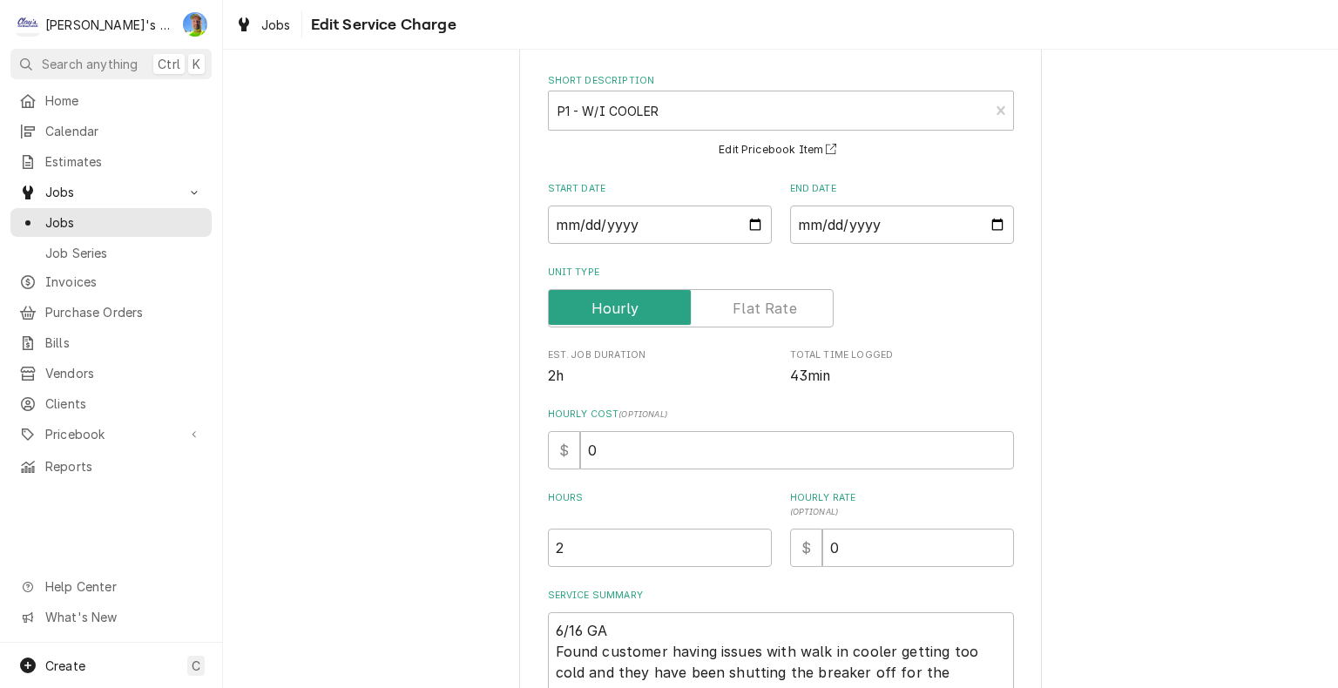
scroll to position [261, 0]
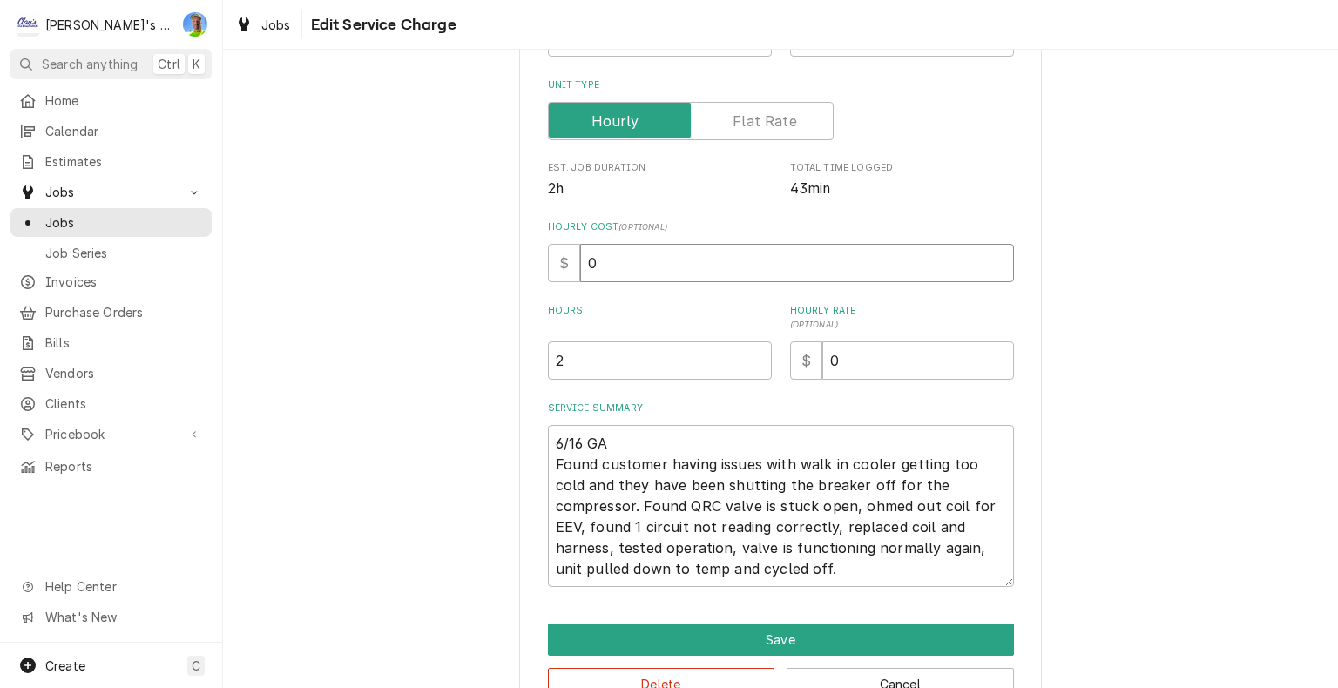
click at [627, 257] on input "0" at bounding box center [797, 263] width 434 height 38
type textarea "x"
type input "6"
type textarea "x"
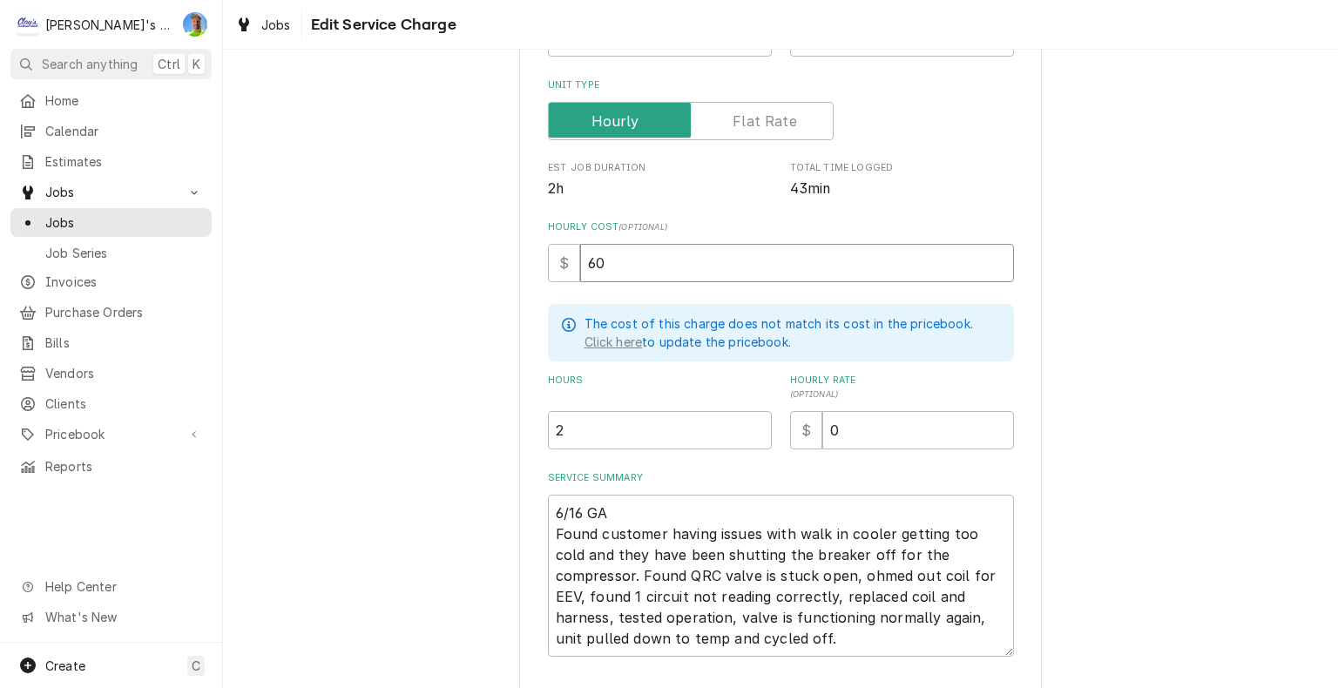
type input "60"
type textarea "x"
type input "1"
type textarea "x"
type input "1"
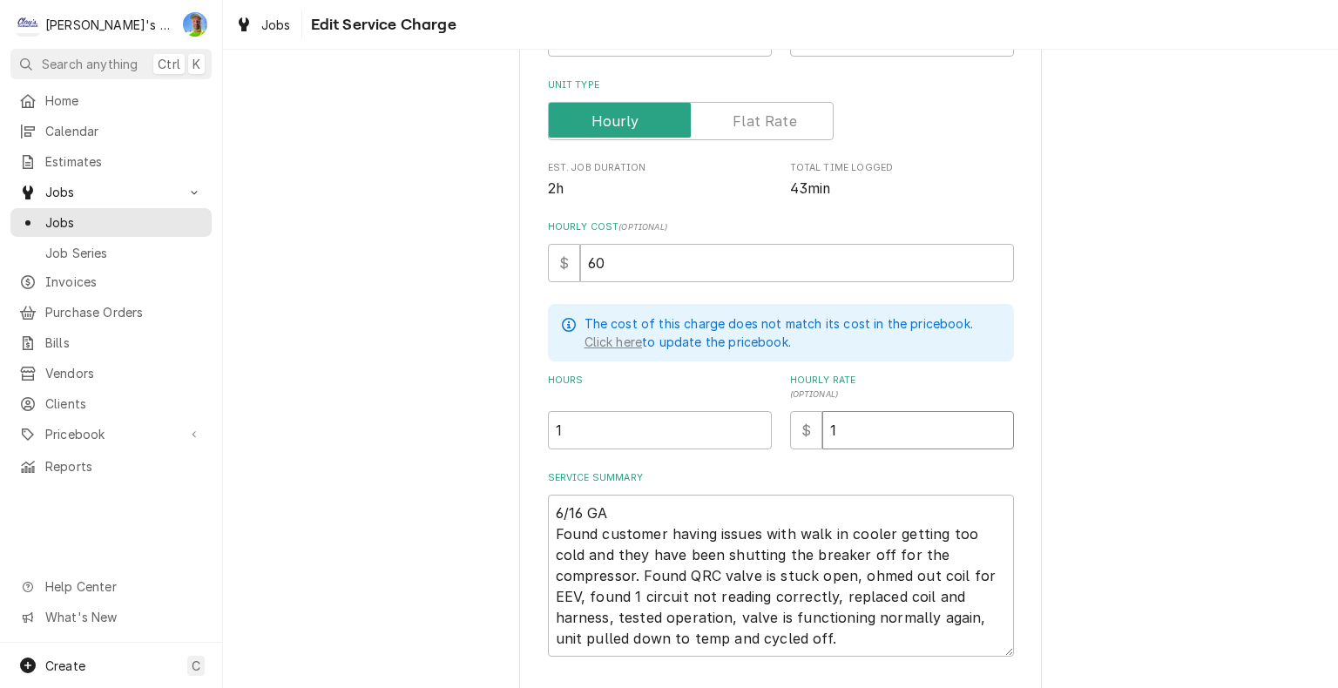
type textarea "x"
type input "12"
type textarea "x"
type input "126"
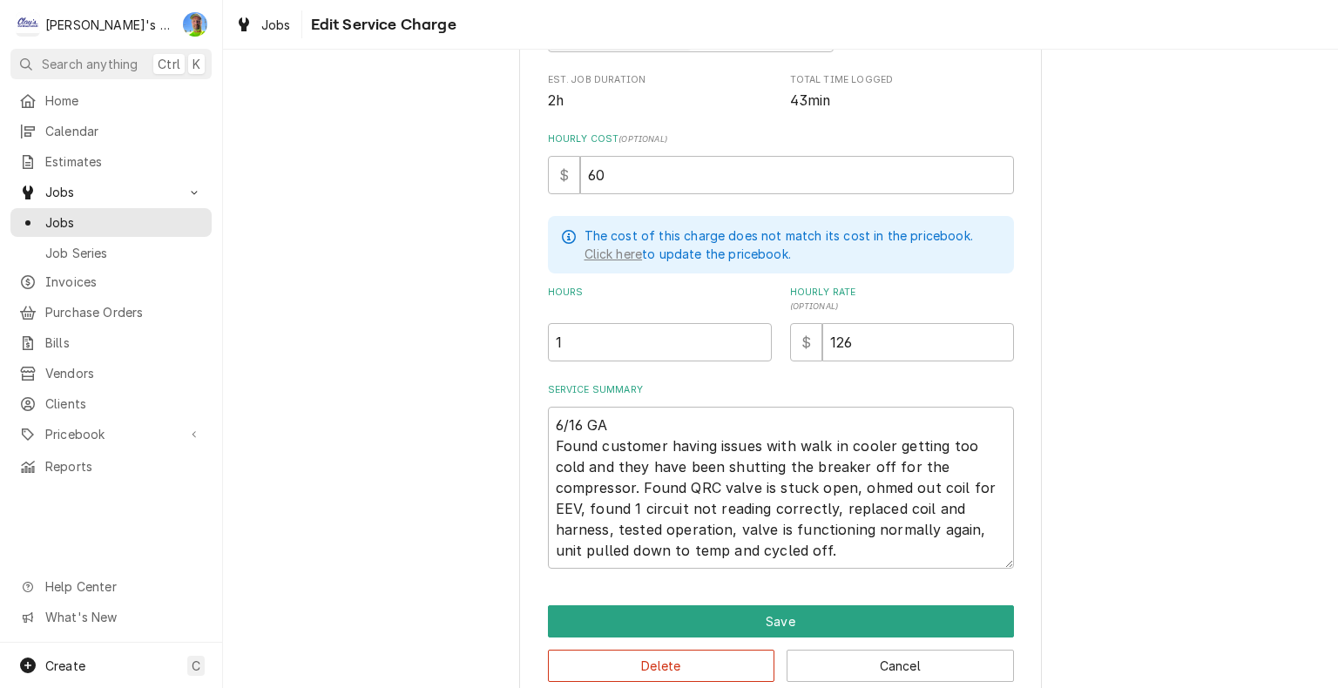
scroll to position [376, 0]
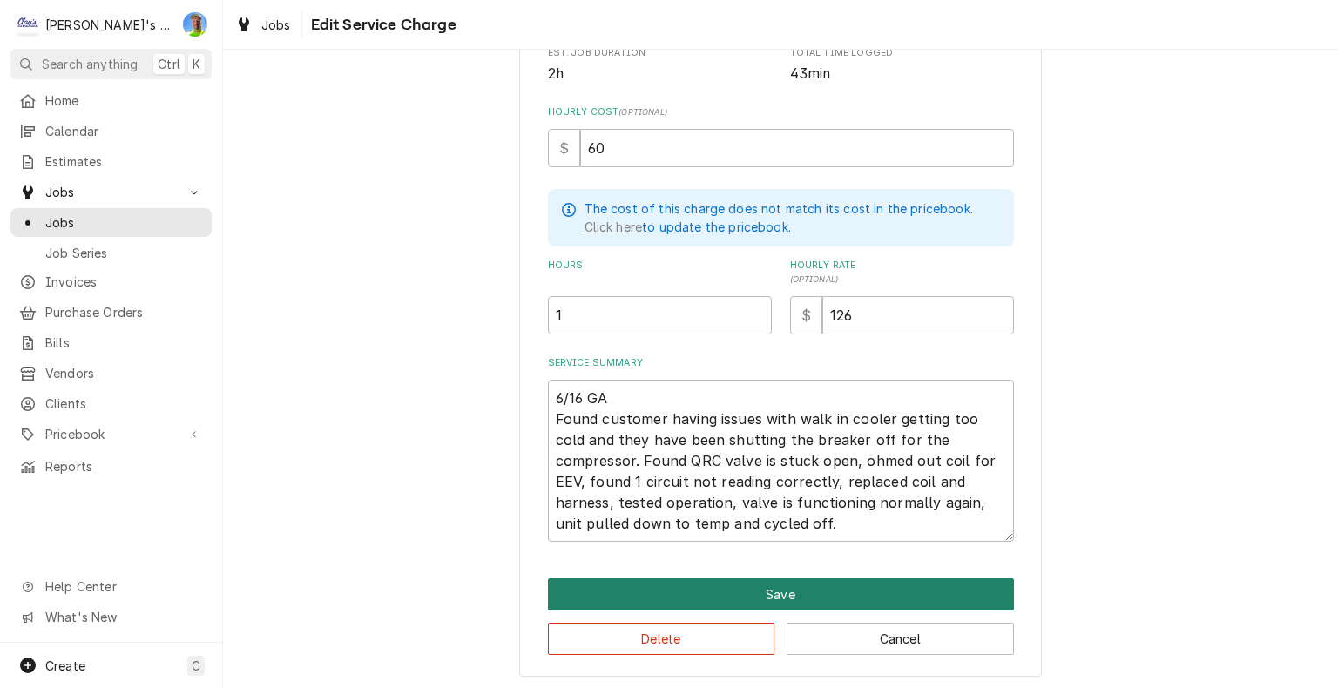
click at [836, 585] on button "Save" at bounding box center [781, 595] width 466 height 32
type textarea "x"
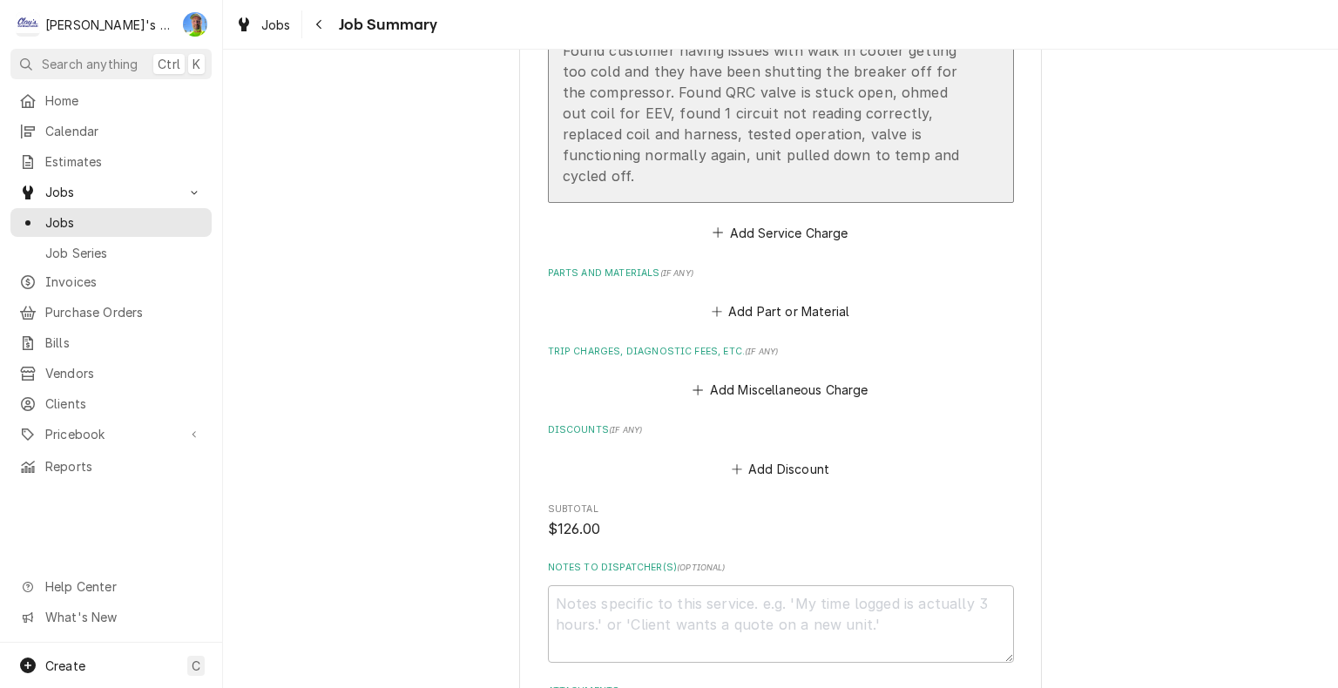
scroll to position [697, 0]
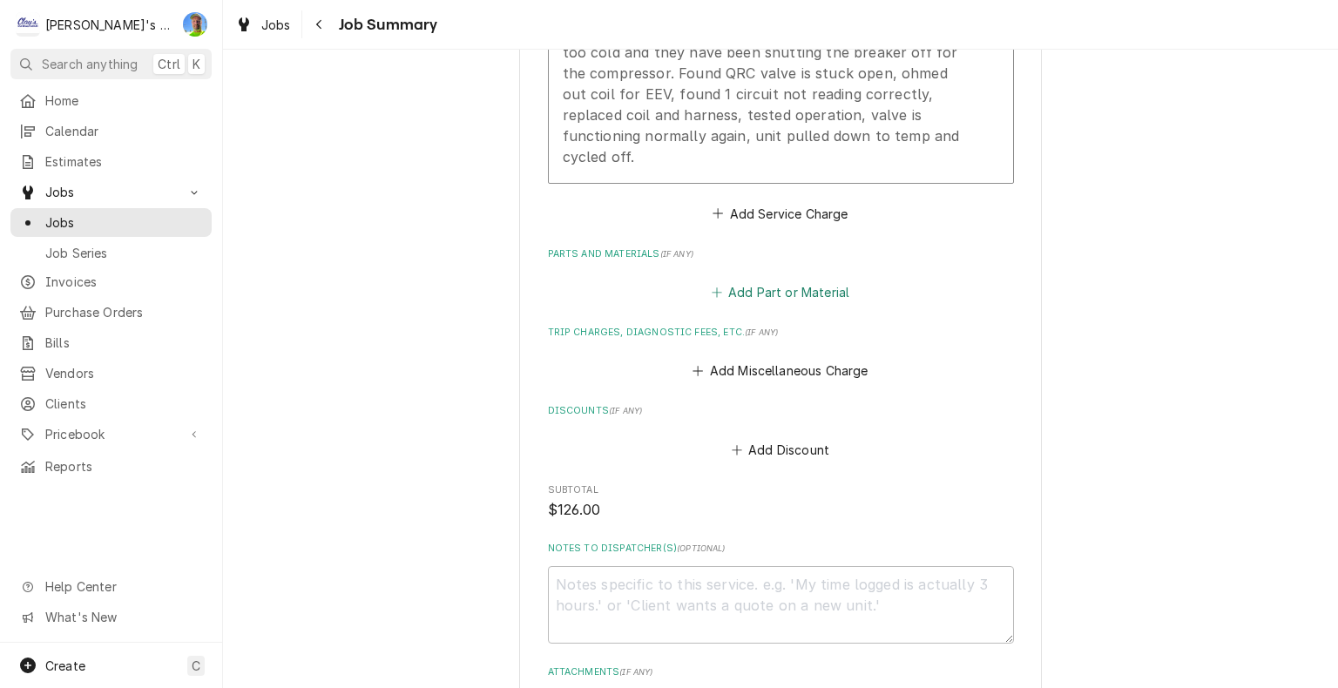
click at [740, 286] on button "Add Part or Material" at bounding box center [780, 293] width 144 height 24
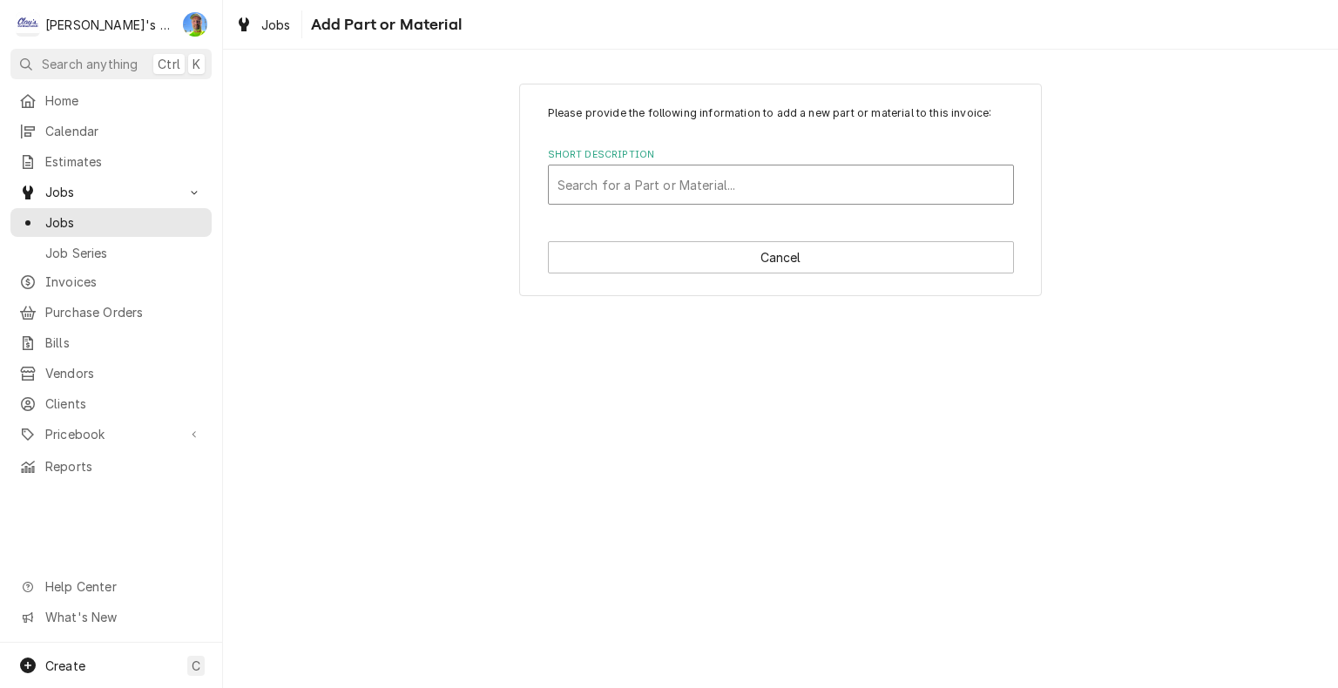
click at [687, 179] on div "Short Description" at bounding box center [781, 184] width 447 height 31
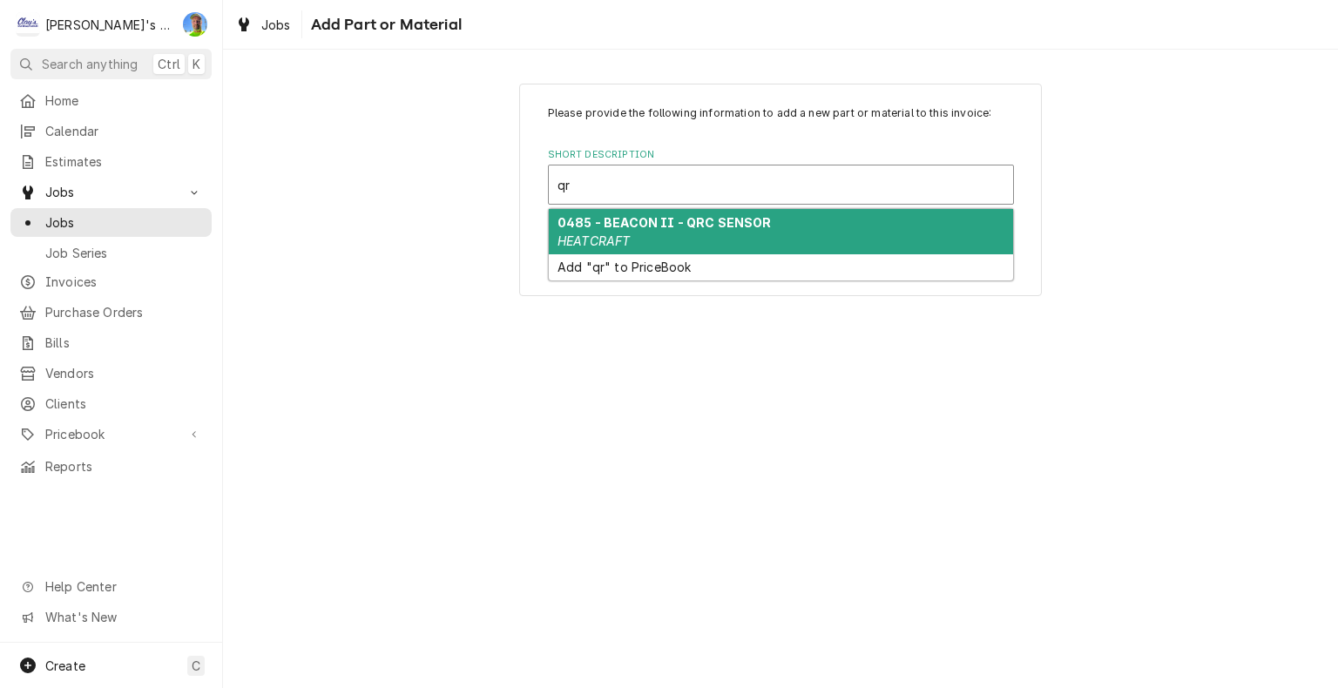
type input "q"
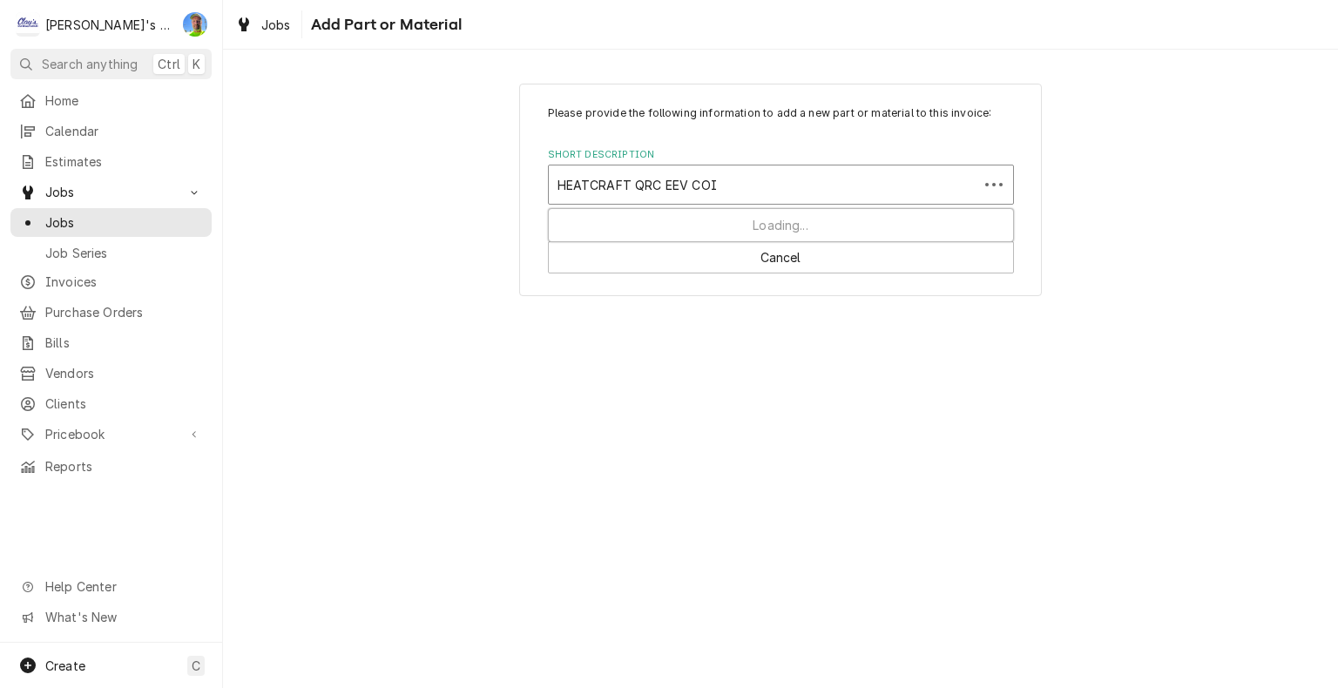
type input "HEATCRAFT QRC EEV COIL"
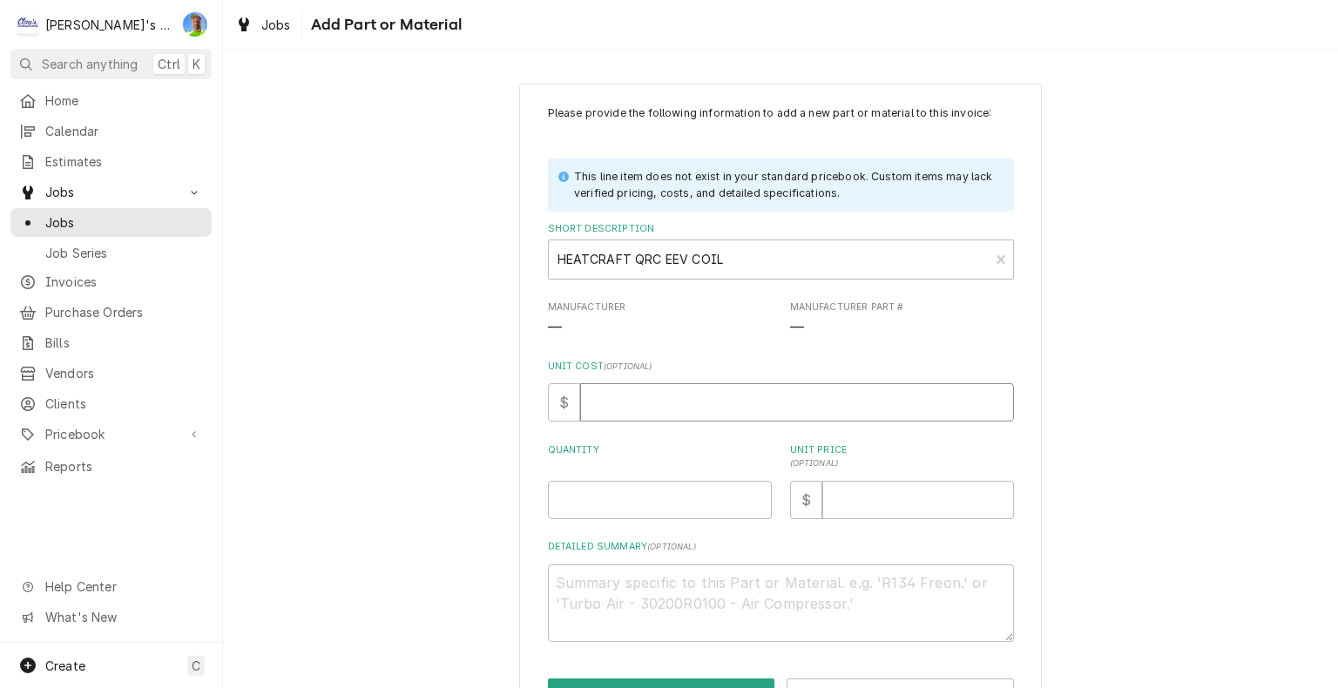
type textarea "x"
type input "8"
type textarea "x"
type input "81"
type textarea "x"
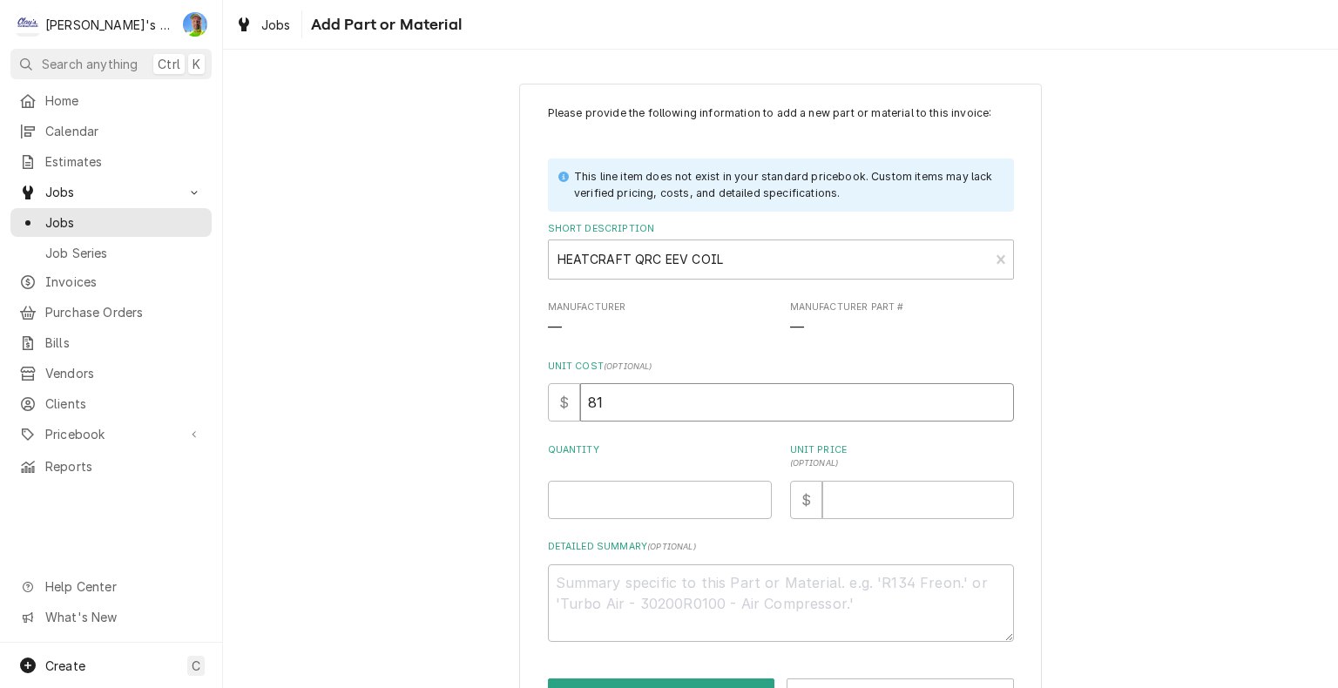
type input "81.1"
type textarea "x"
type input "81.11"
type textarea "x"
type input "1"
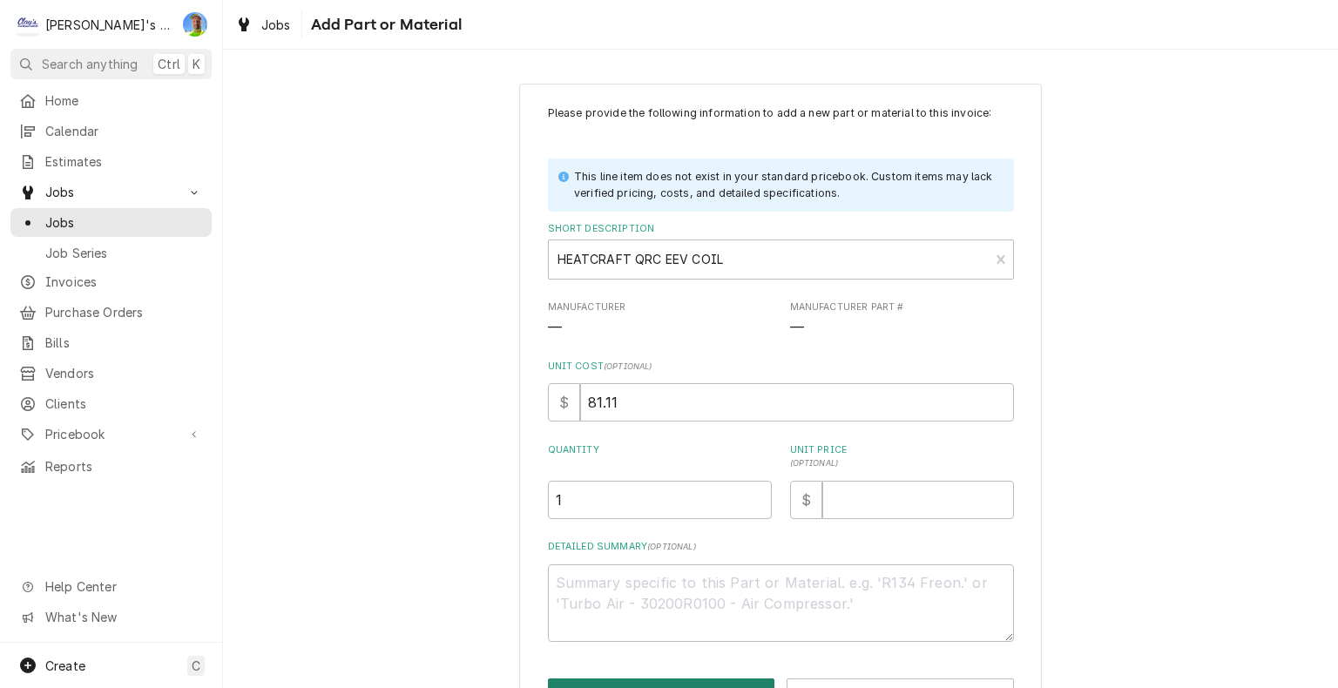
scroll to position [21, 0]
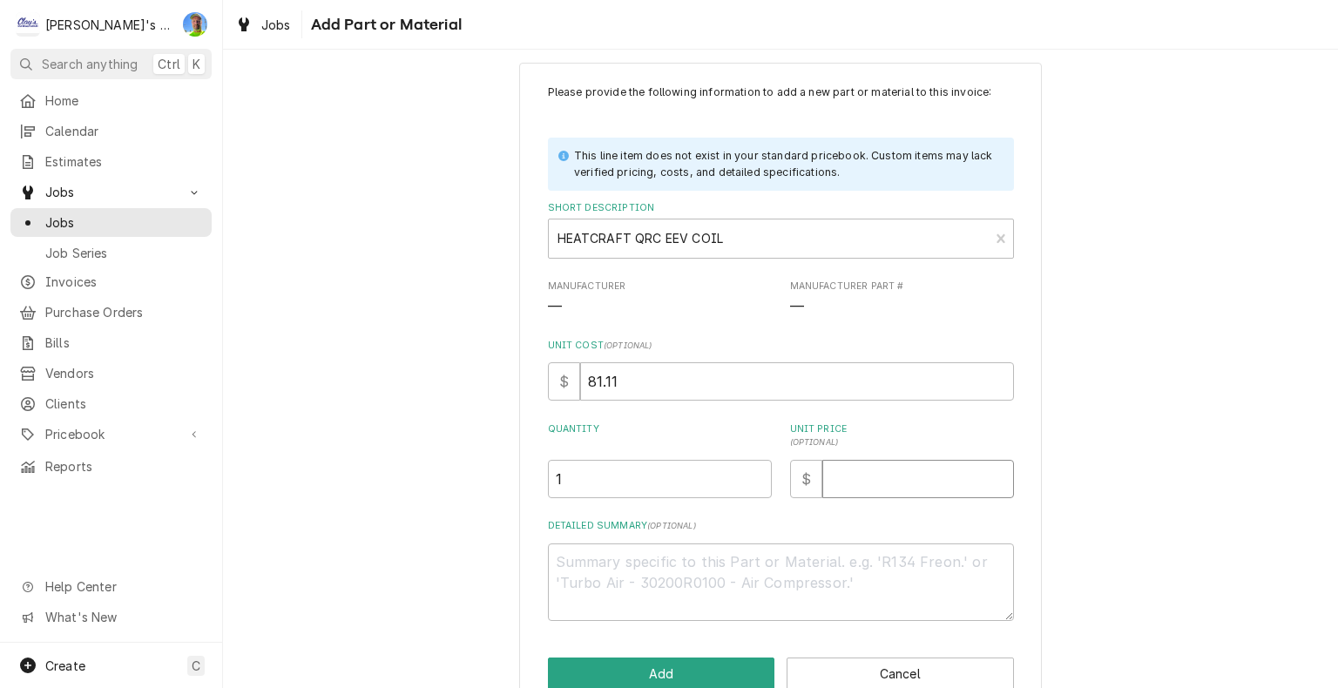
click at [919, 476] on input "Unit Price ( optional )" at bounding box center [919, 479] width 192 height 38
type textarea "x"
type input "1"
type textarea "x"
type input "17"
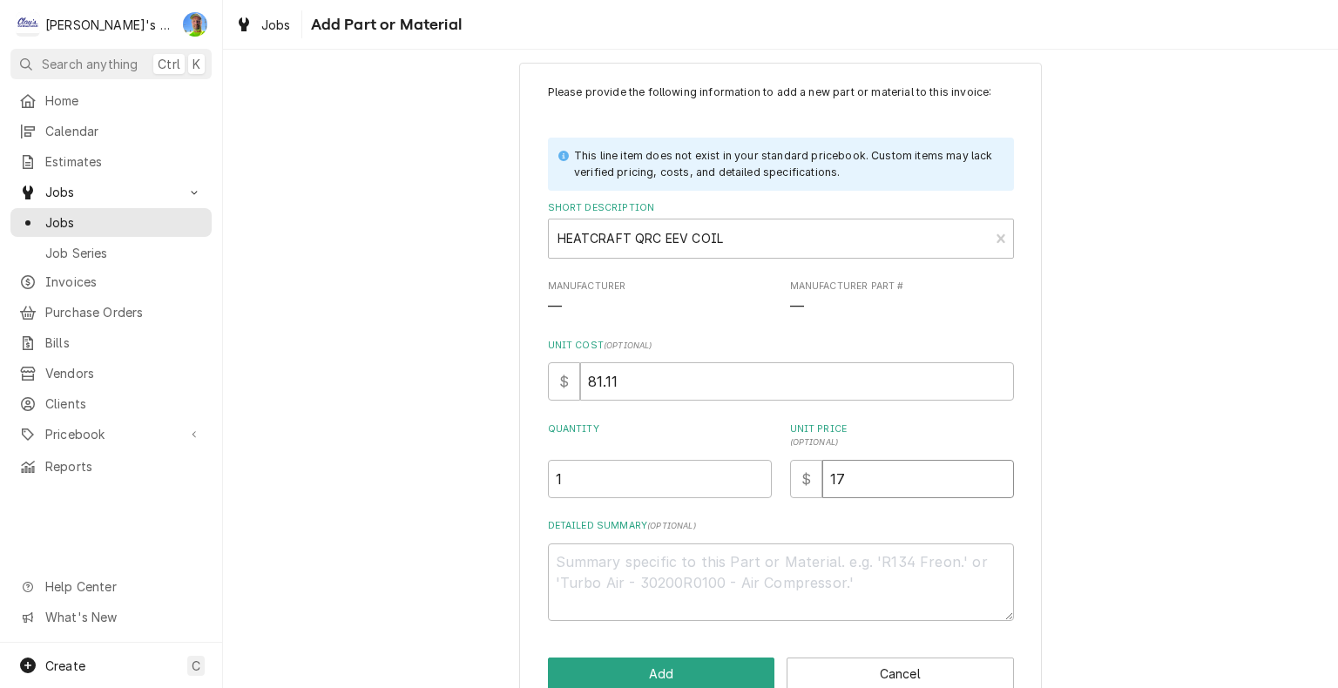
type textarea "x"
type input "170"
type textarea "x"
type input "170.3"
type textarea "x"
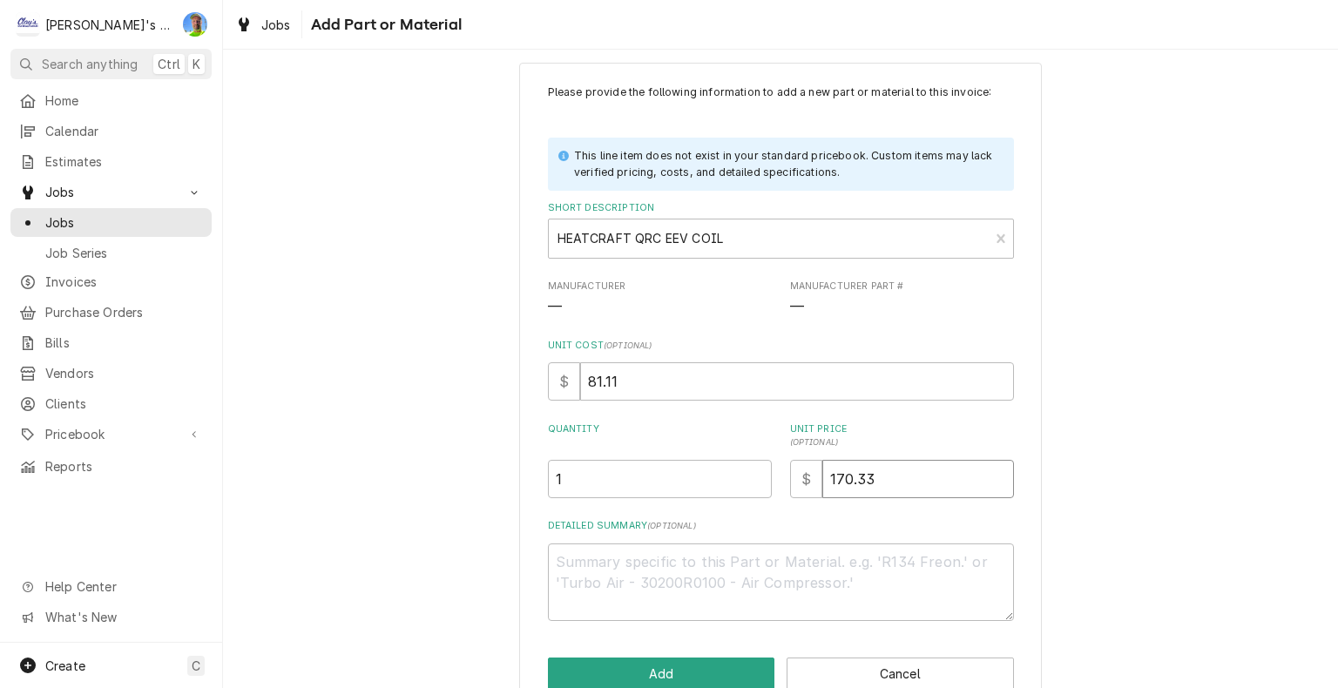
type input "170.33"
type textarea "x"
type textarea "B"
type textarea "x"
type textarea "BO"
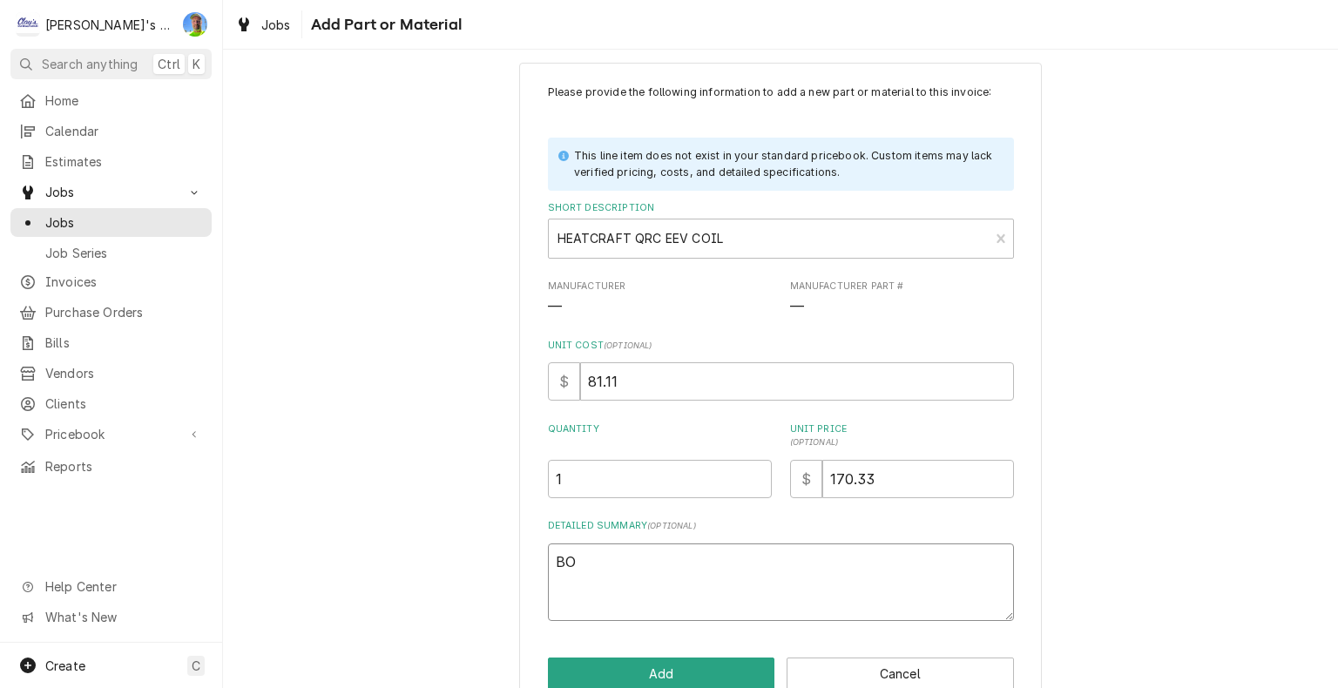
type textarea "x"
type textarea "[DEMOGRAPHIC_DATA]"
type textarea "x"
type textarea "BOHN"
type textarea "x"
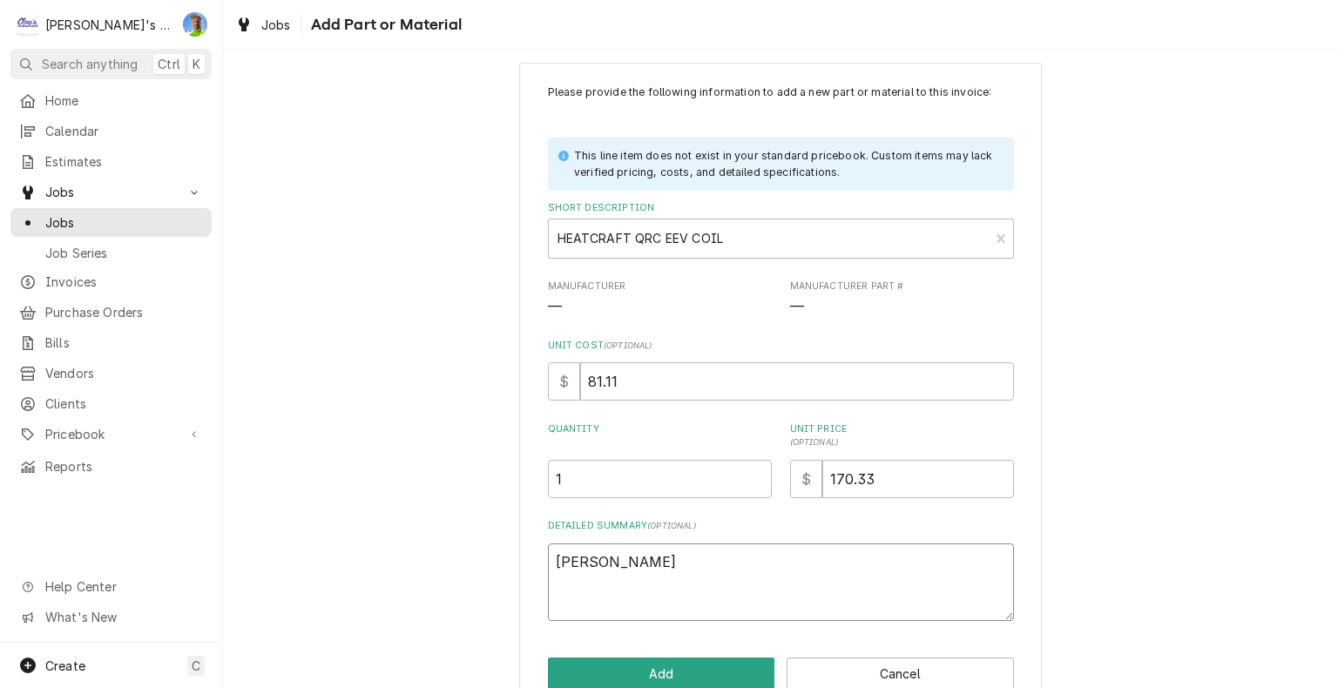
type textarea "BOHN/"
type textarea "x"
type textarea "BOHN/L"
type textarea "x"
type textarea "BOHN/LA"
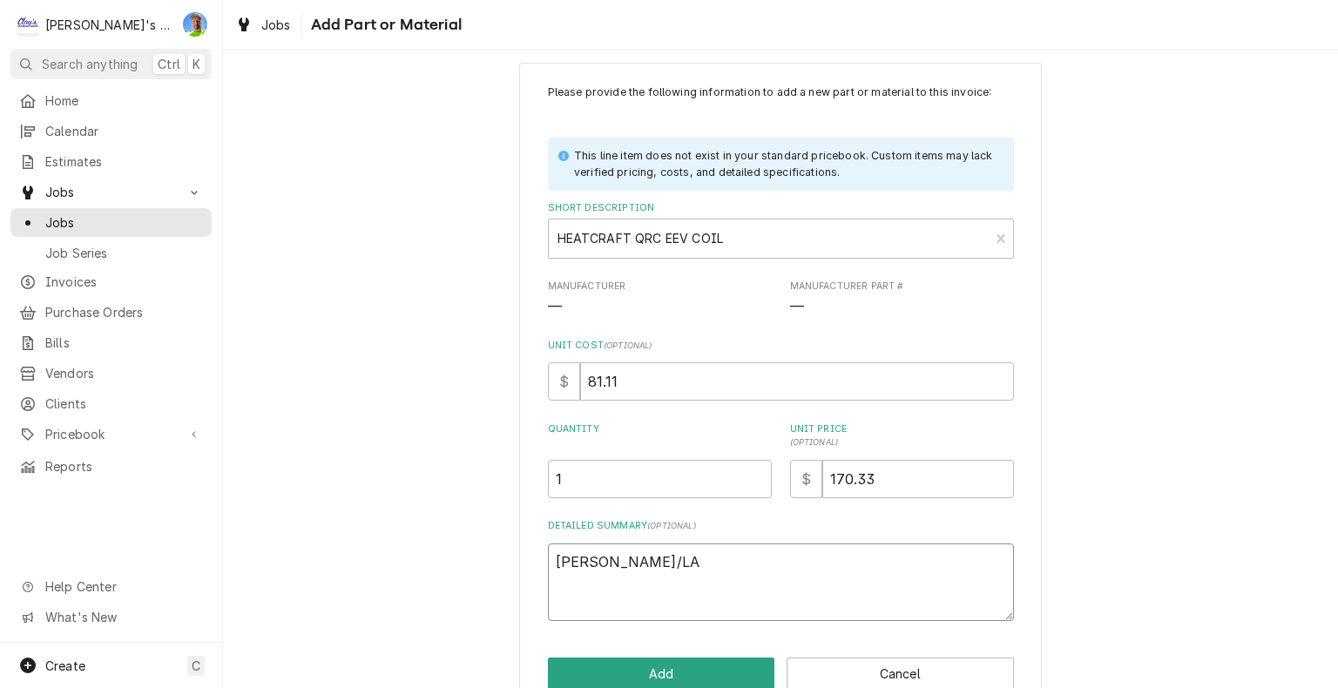
type textarea "x"
type textarea "BOHN/LAR"
type textarea "x"
type textarea "BOHN/LARK"
type textarea "x"
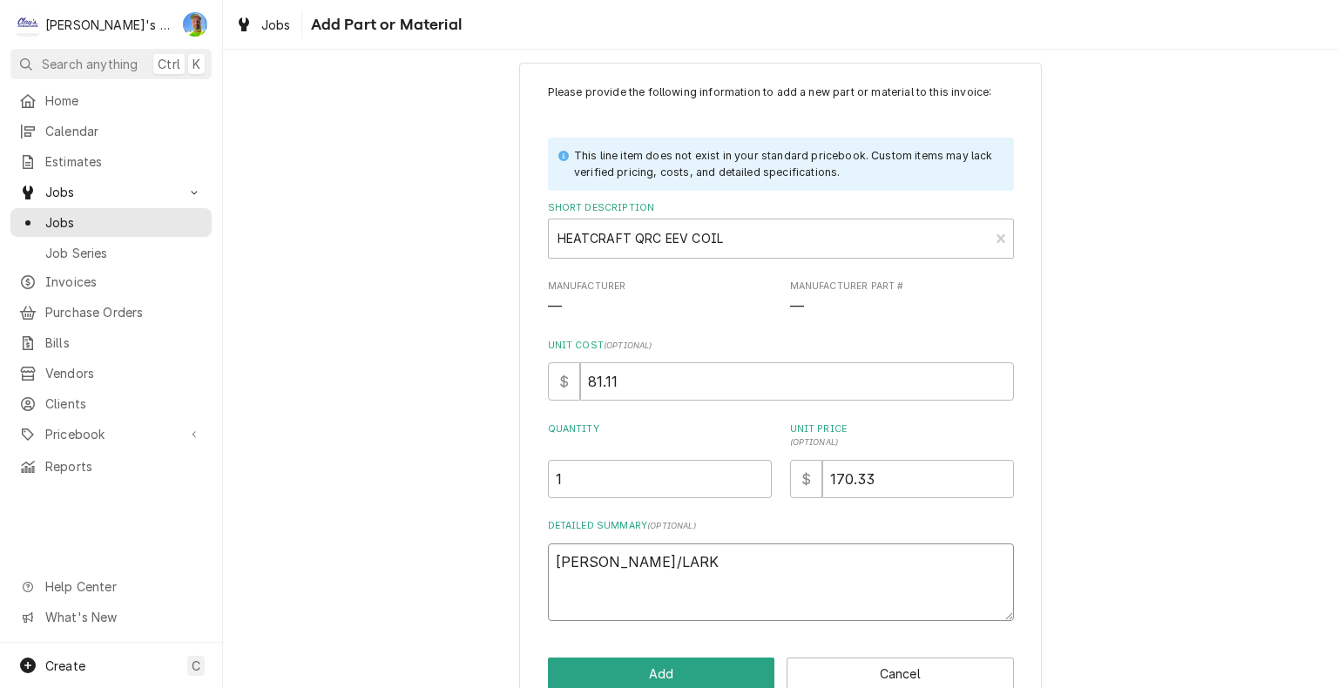
type textarea "BOHN/LARKI"
type textarea "x"
type textarea "BOHN/LARKIN"
type textarea "x"
type textarea "BOHN/LARKIN"
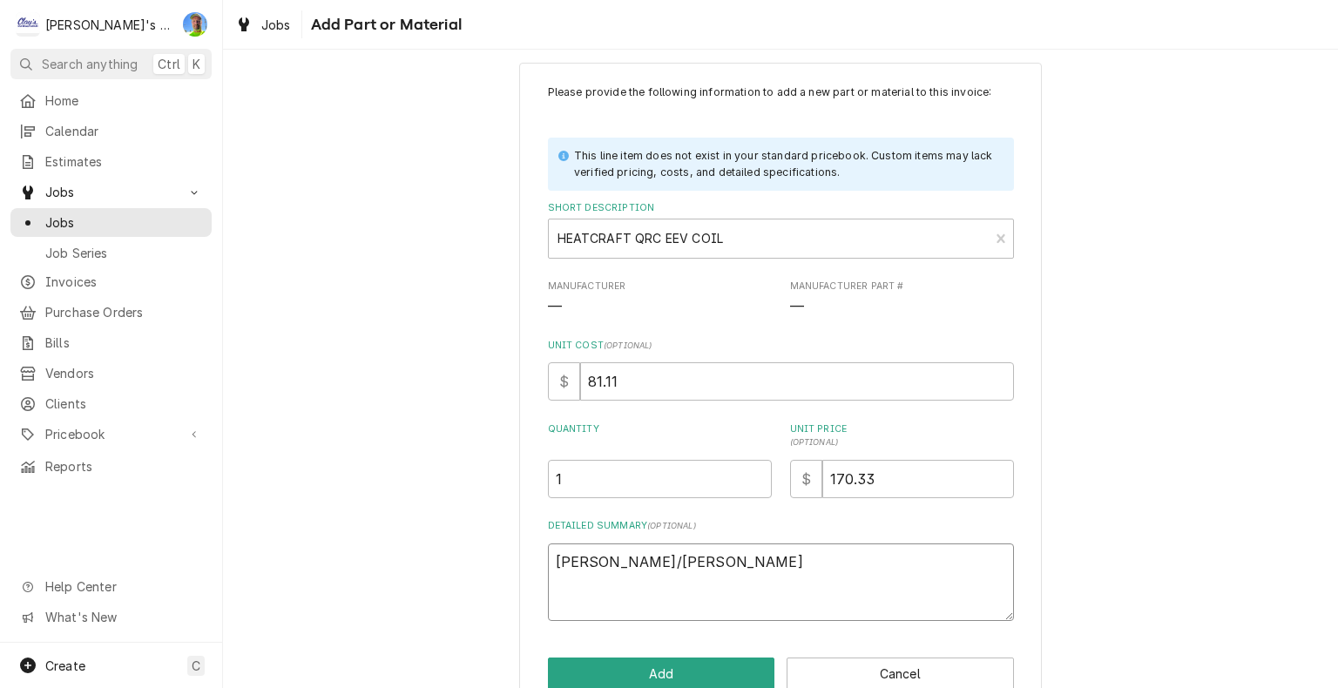
type textarea "x"
type textarea "BOHN/LARKIN E"
type textarea "x"
type textarea "BOHN/LARKIN EE"
type textarea "x"
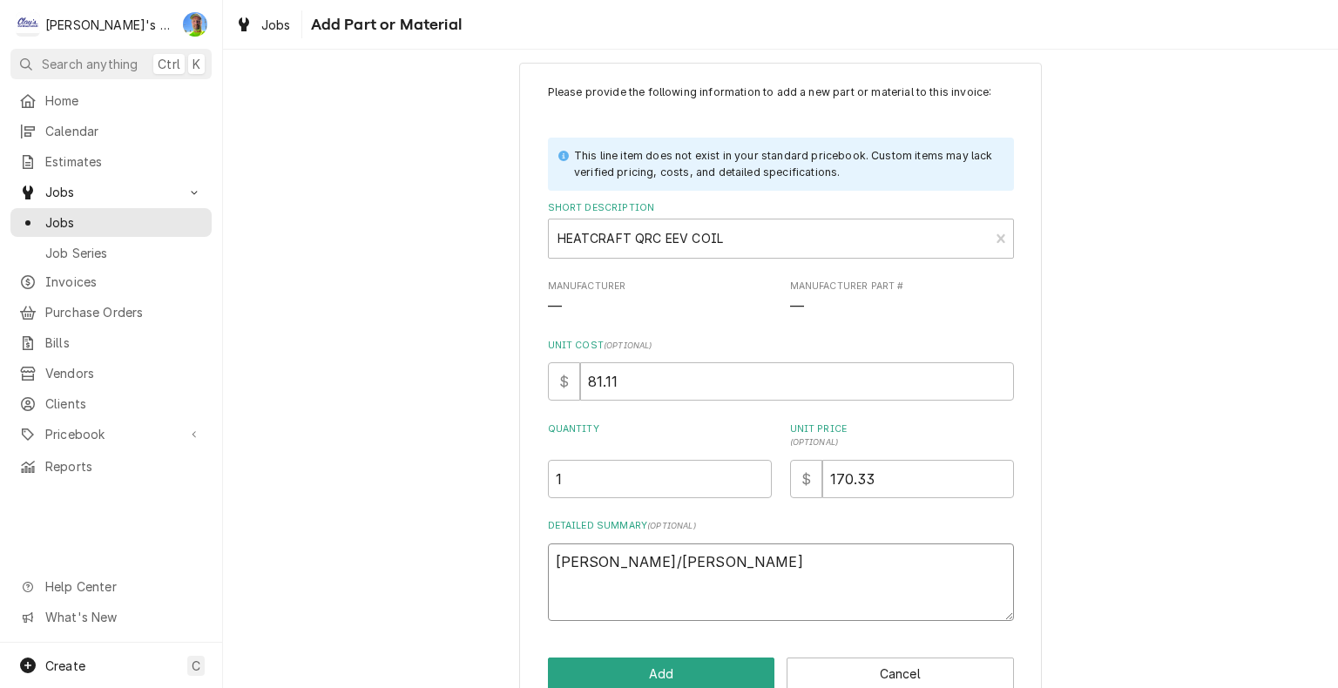
type textarea "BOHN/LARKIN EEV"
type textarea "x"
type textarea "BOHN/LARKIN EE"
type textarea "x"
type textarea "BOHN/LARKIN E"
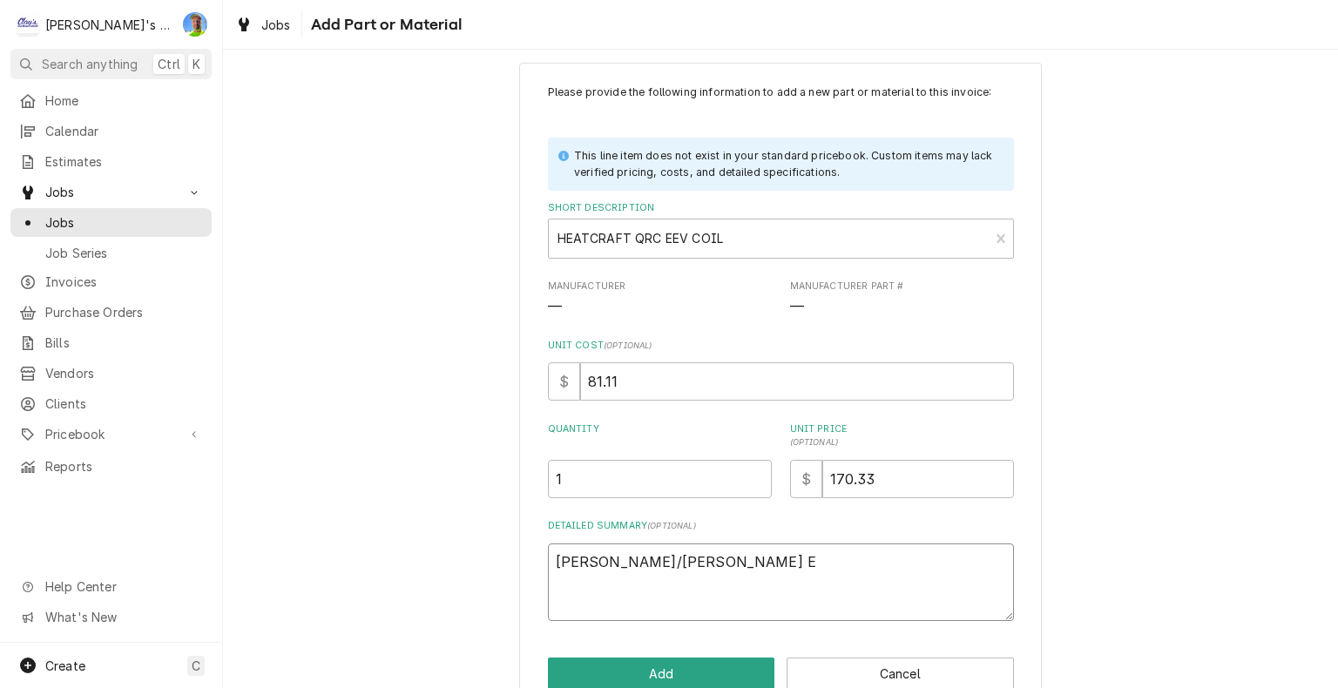
type textarea "x"
type textarea "BOHN/LARKIN"
type textarea "x"
type textarea "BOHN/LARKIN E"
type textarea "x"
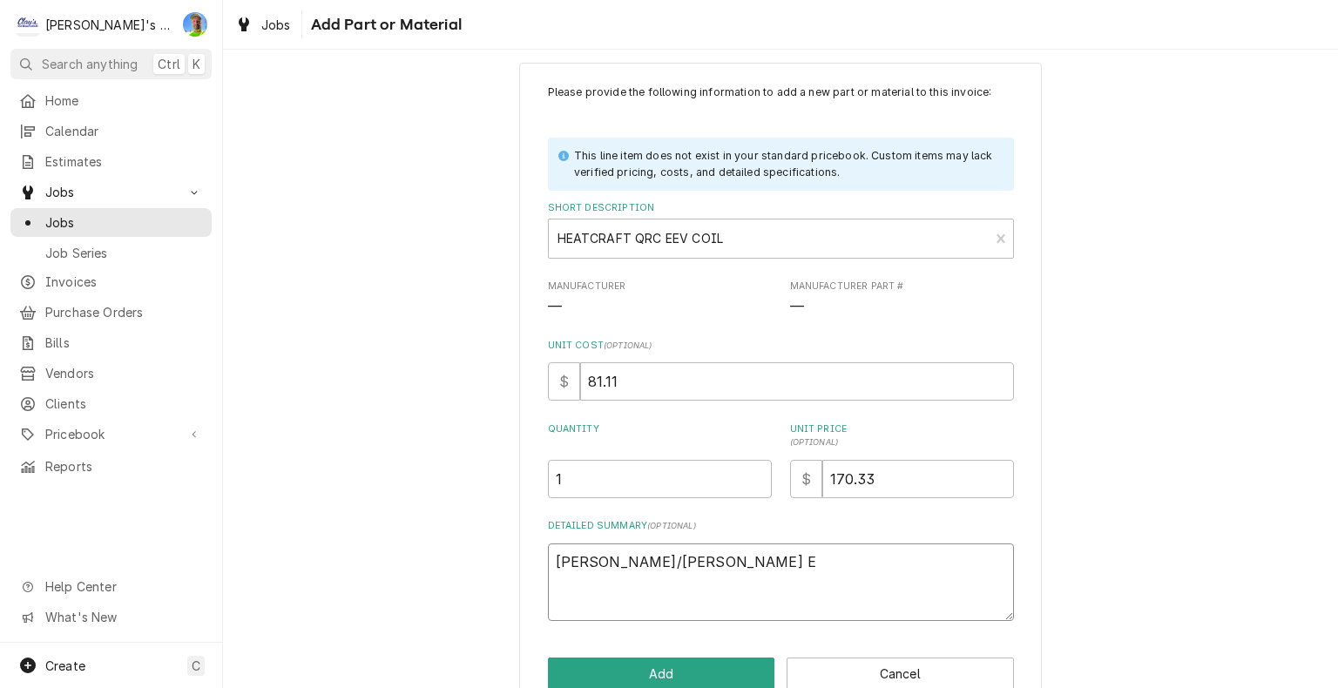
type textarea "BOHN/LARKIN EL"
type textarea "x"
type textarea "BOHN/LARKIN ELE"
type textarea "x"
type textarea "BOHN/LARKIN ELEC"
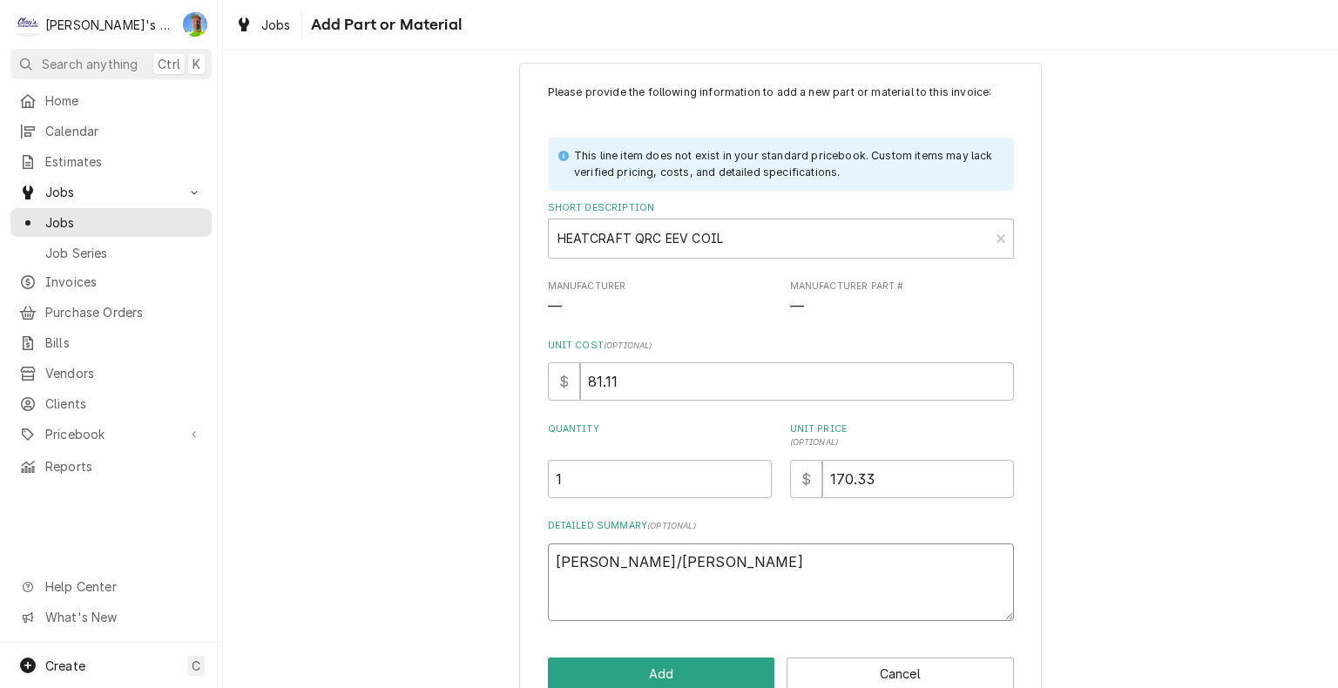
type textarea "x"
type textarea "BOHN/LARKIN ELECT"
type textarea "x"
type textarea "BOHN/LARKIN ELECTR"
type textarea "x"
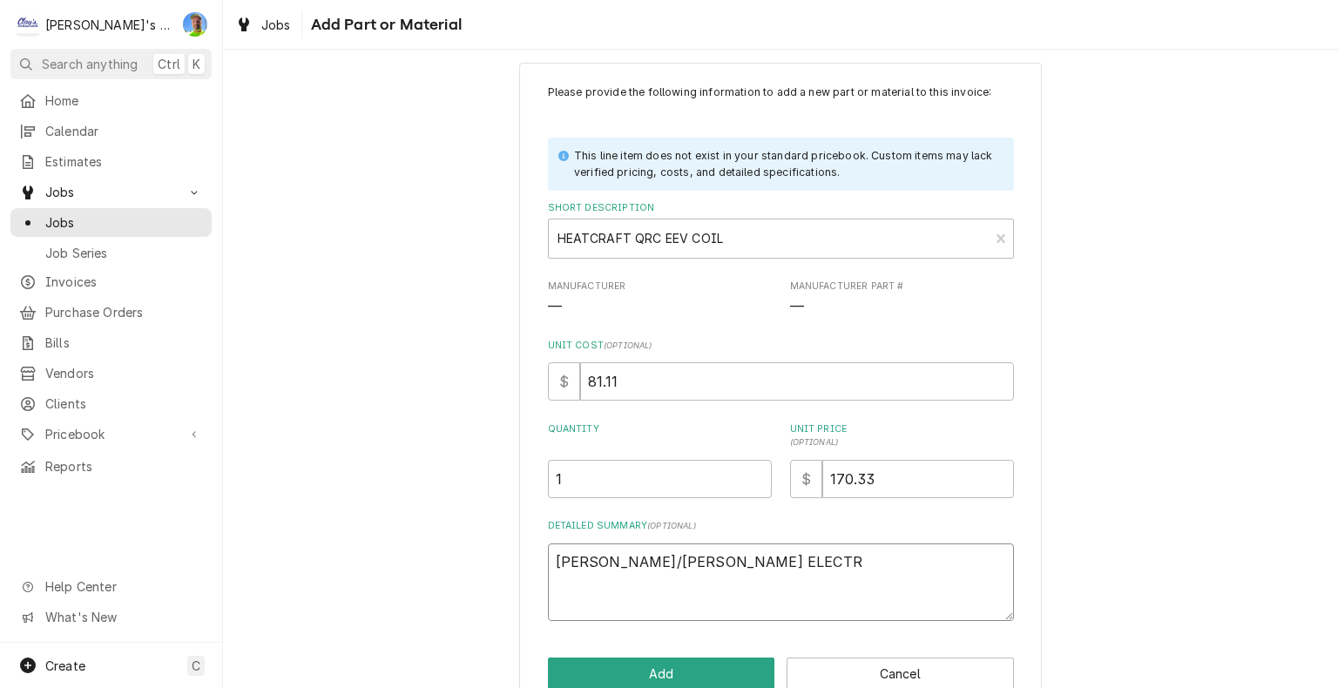
type textarea "BOHN/LARKIN ELECTRO"
type textarea "x"
type textarea "BOHN/LARKIN ELECTRON"
type textarea "x"
type textarea "BOHN/LARKIN ELECTRONI"
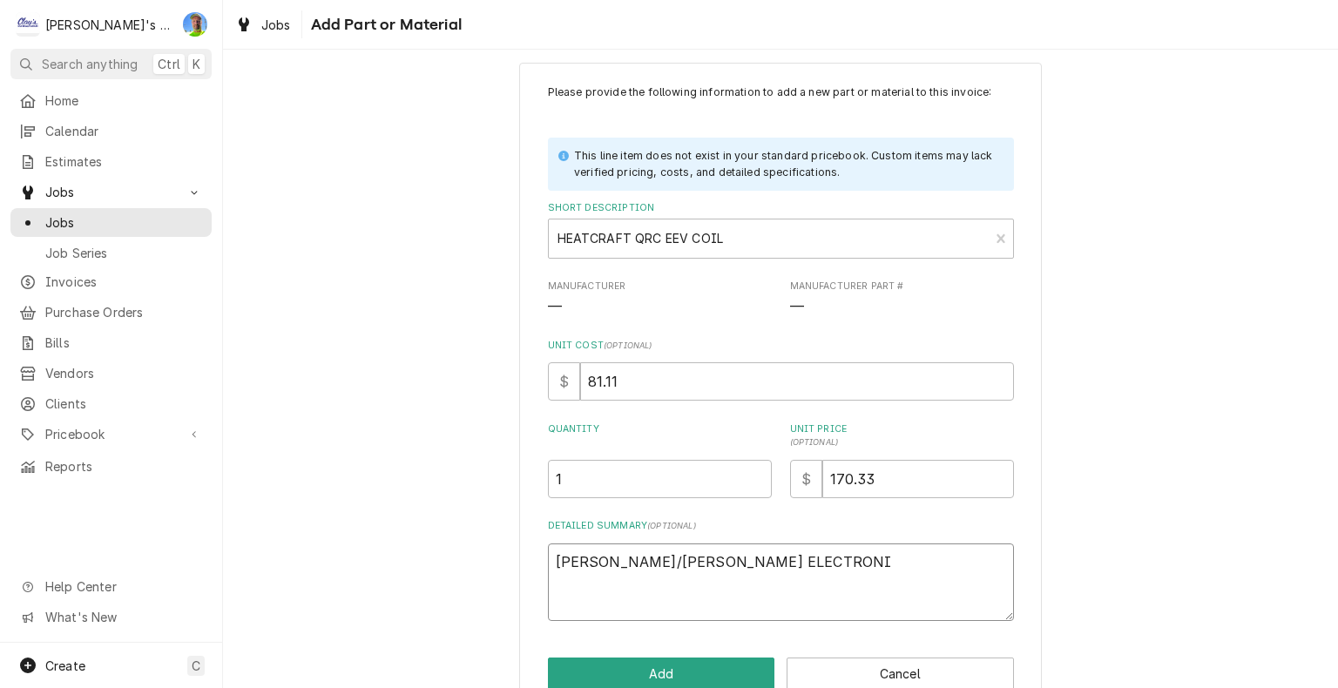
type textarea "x"
type textarea "BOHN/LARKIN ELECTRONIC"
type textarea "x"
type textarea "BOHN/LARKIN ELECTRONIC"
type textarea "x"
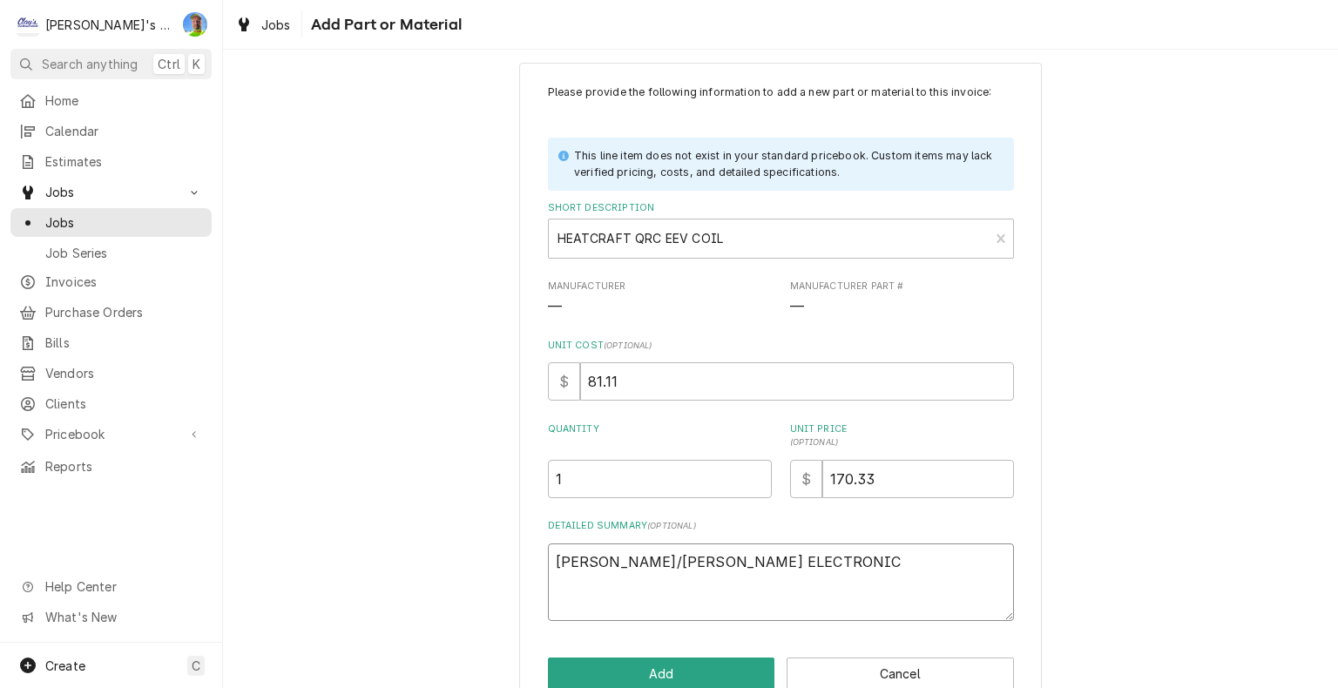
type textarea "BOHN/LARKIN ELECTRONIC E"
type textarea "x"
type textarea "BOHN/LARKIN ELECTRONIC EX"
type textarea "x"
type textarea "BOHN/LARKIN ELECTRONIC EXP"
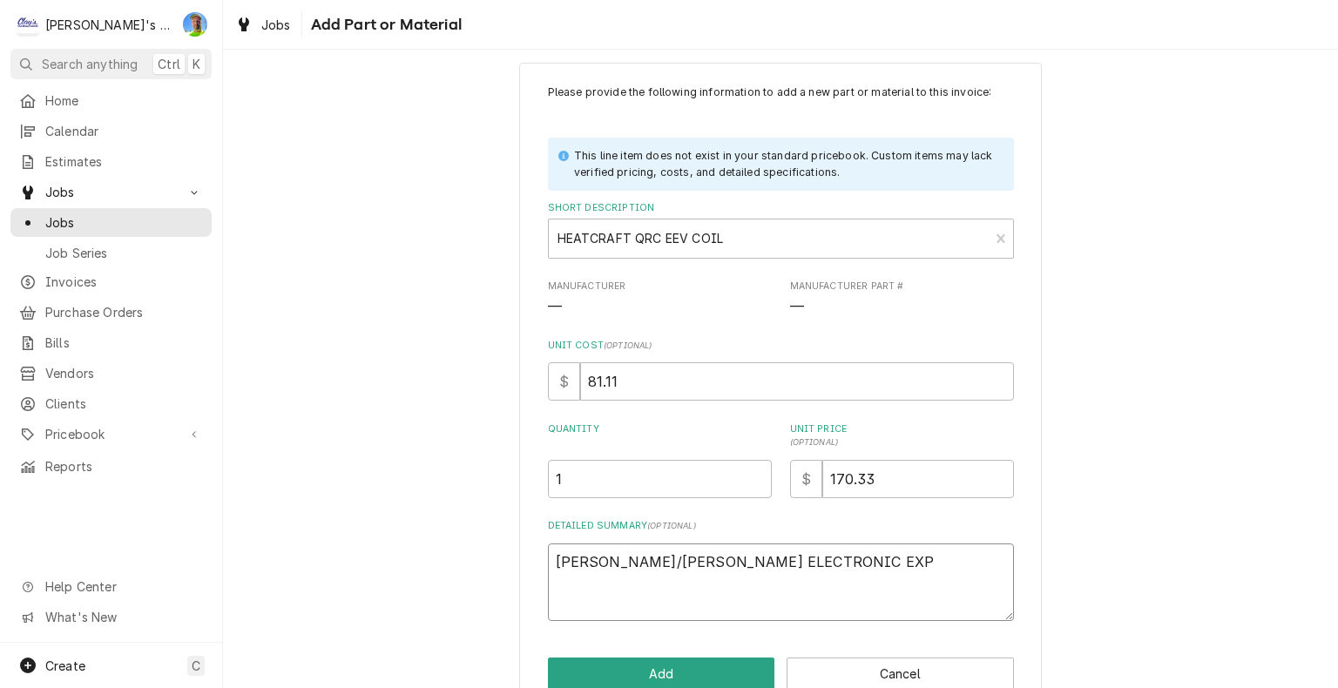
type textarea "x"
type textarea "BOHN/LARKIN ELECTRONIC EXPA"
type textarea "x"
type textarea "BOHN/LARKIN ELECTRONIC EXPAN"
type textarea "x"
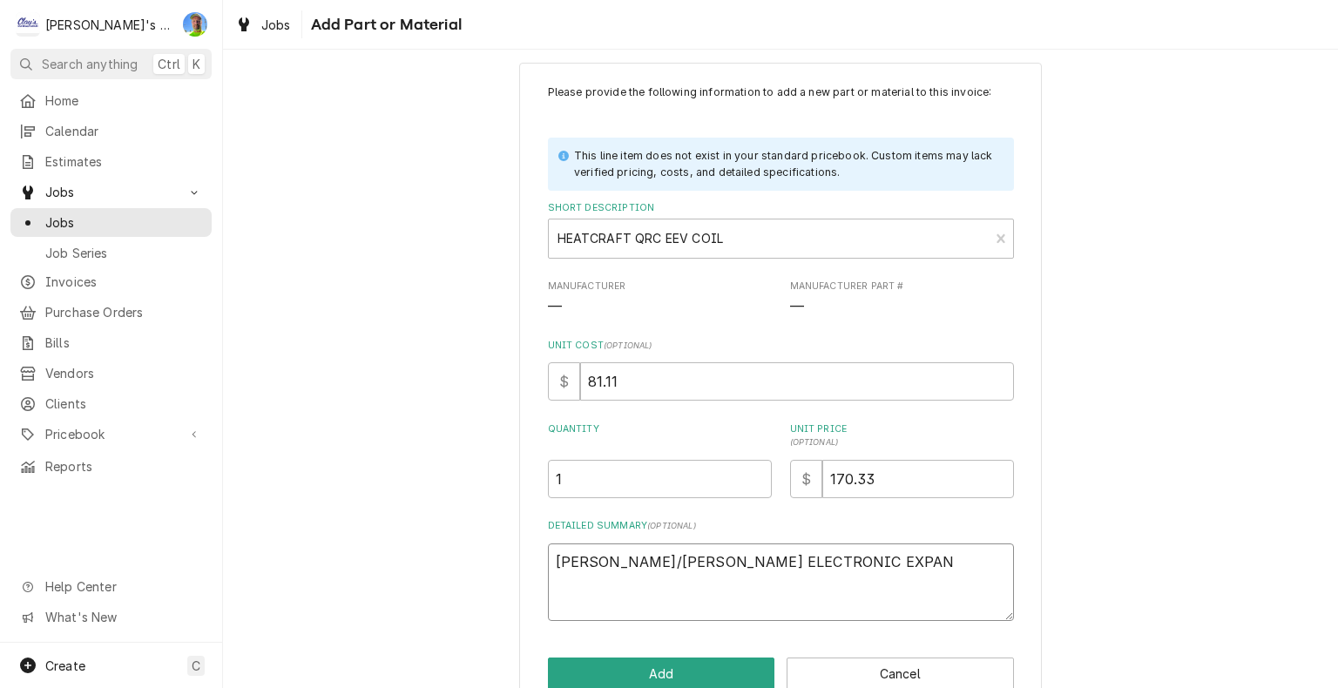
type textarea "BOHN/LARKIN ELECTRONIC EXPANS"
type textarea "x"
type textarea "BOHN/LARKIN ELECTRONIC EXPANSI"
type textarea "x"
type textarea "BOHN/LARKIN ELECTRONIC EXPANSIO"
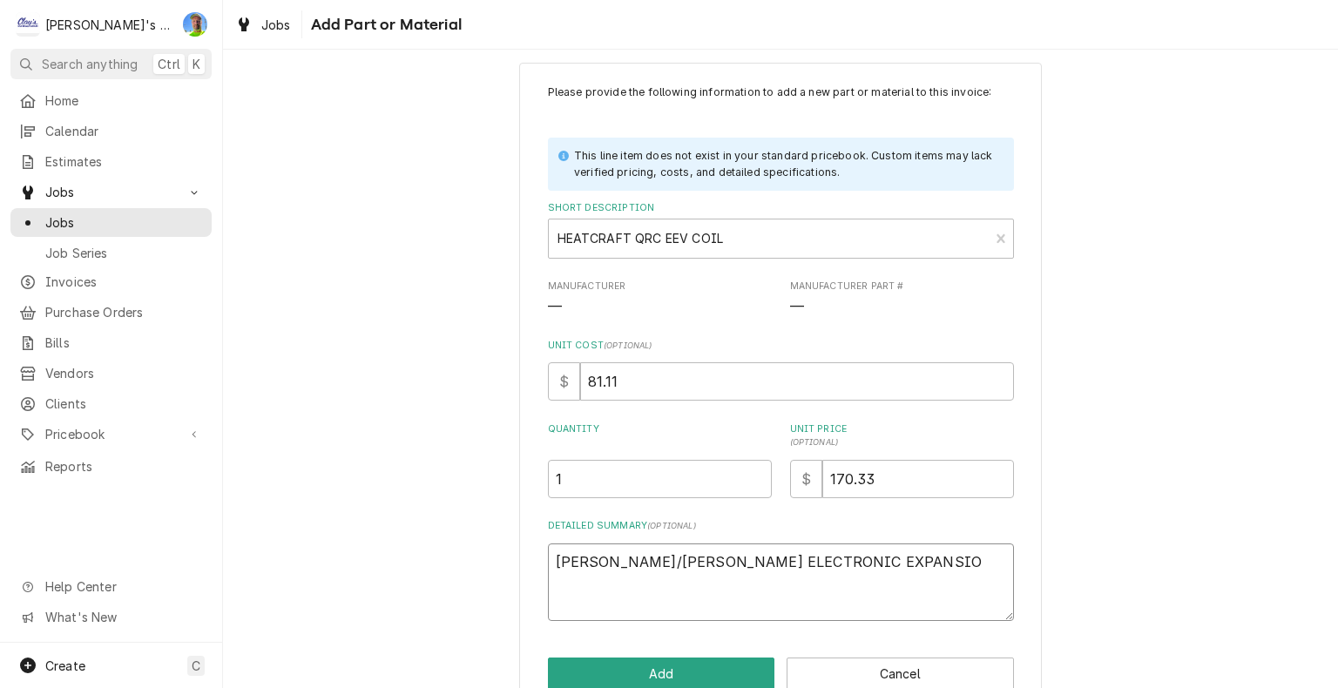
type textarea "x"
type textarea "BOHN/LARKIN ELECTRONIC EXPANSION"
type textarea "x"
type textarea "BOHN/LARKIN ELECTRONIC EXPANSION"
type textarea "x"
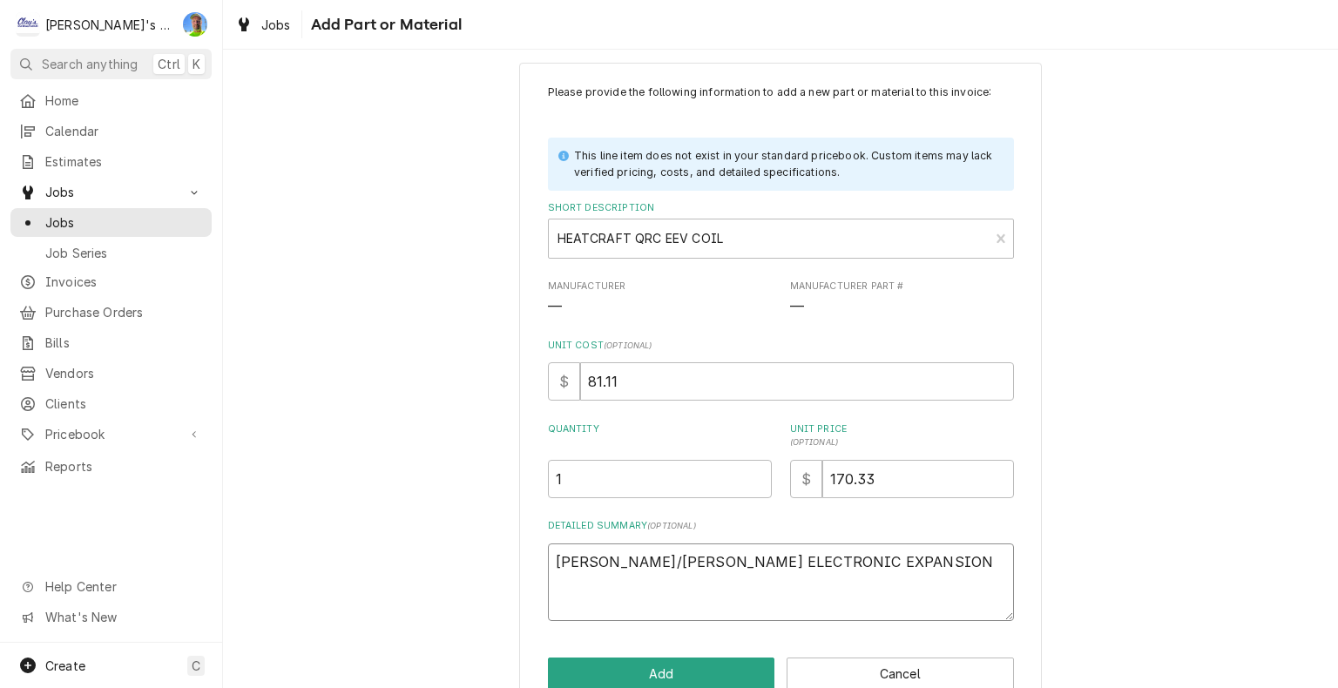
type textarea "BOHN/LARKIN ELECTRONIC EXPANSION V"
type textarea "x"
type textarea "BOHN/LARKIN ELECTRONIC EXPANSION VA"
type textarea "x"
type textarea "BOHN/LARKIN ELECTRONIC EXPANSION VAL"
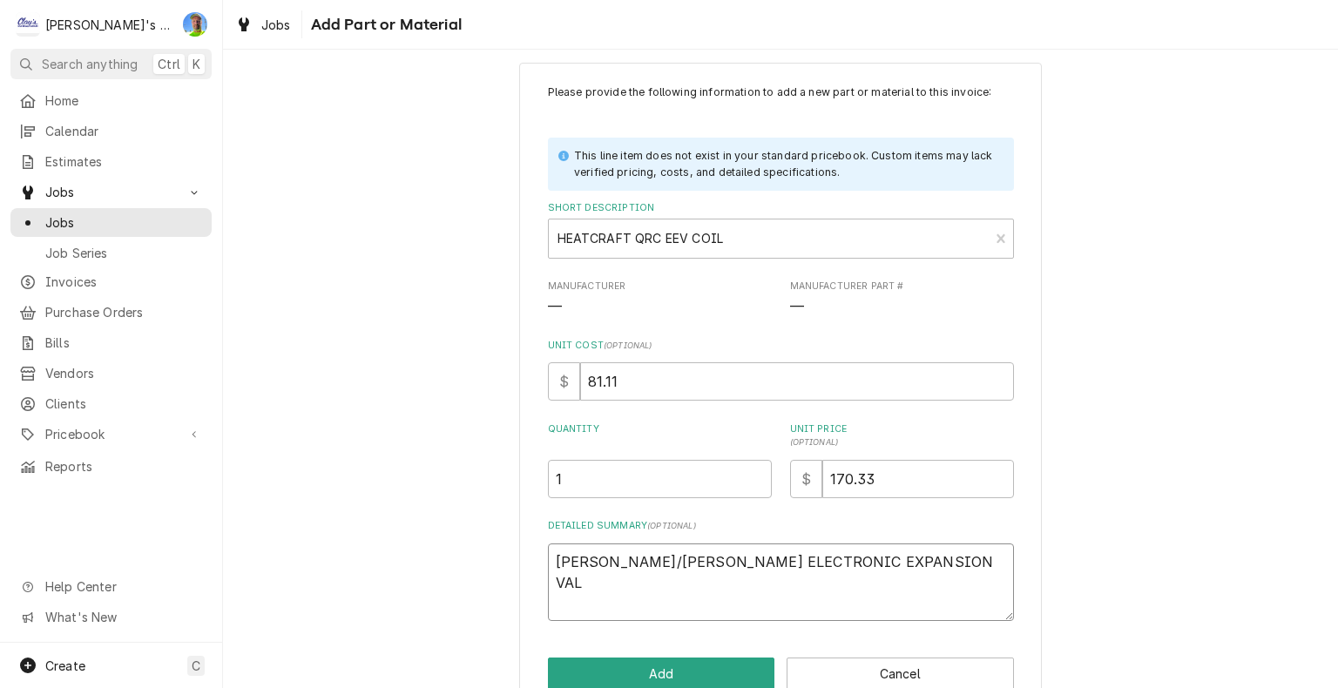
type textarea "x"
type textarea "BOHN/LARKIN ELECTRONIC EXPANSION VALV"
type textarea "x"
type textarea "BOHN/LARKIN ELECTRONIC EXPANSION VALVE"
type textarea "x"
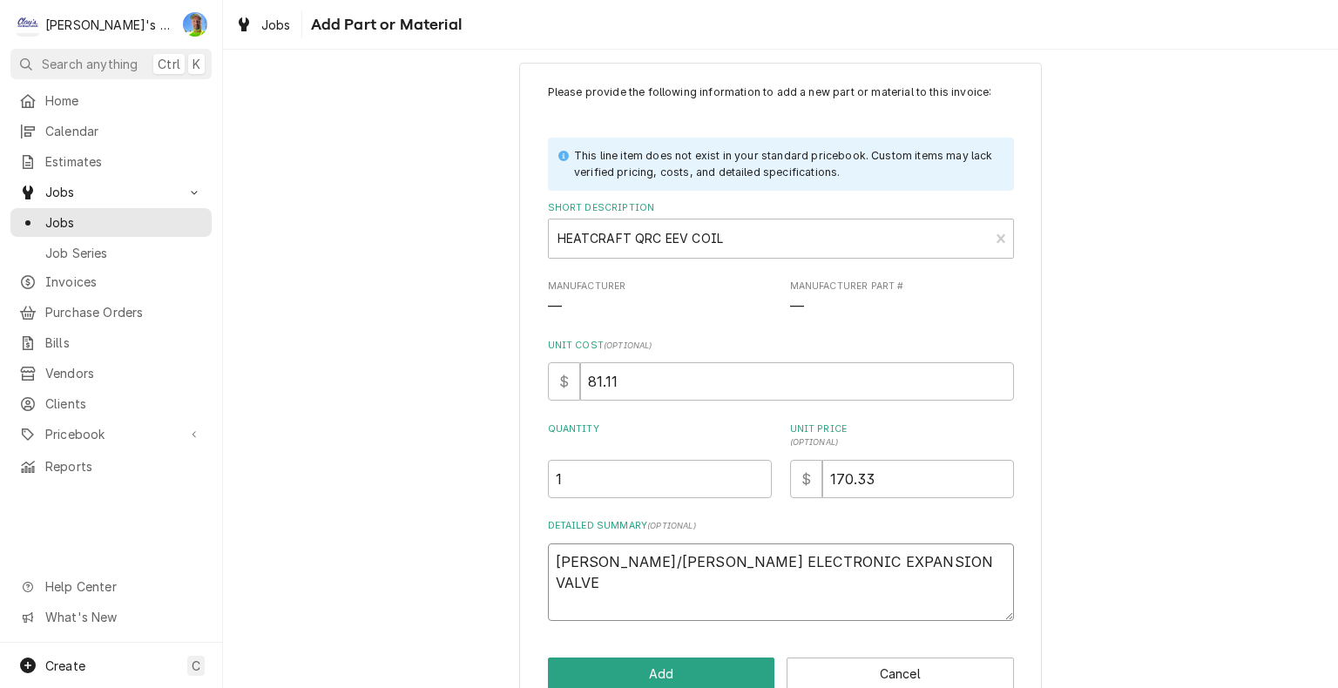
type textarea "BOHN/LARKIN ELECTRONIC EXPANSION VALVE"
type textarea "x"
type textarea "BOHN/LARKIN ELECTRONIC EXPANSION VALVE C"
type textarea "x"
type textarea "BOHN/LARKIN ELECTRONIC EXPANSION VALVE CO"
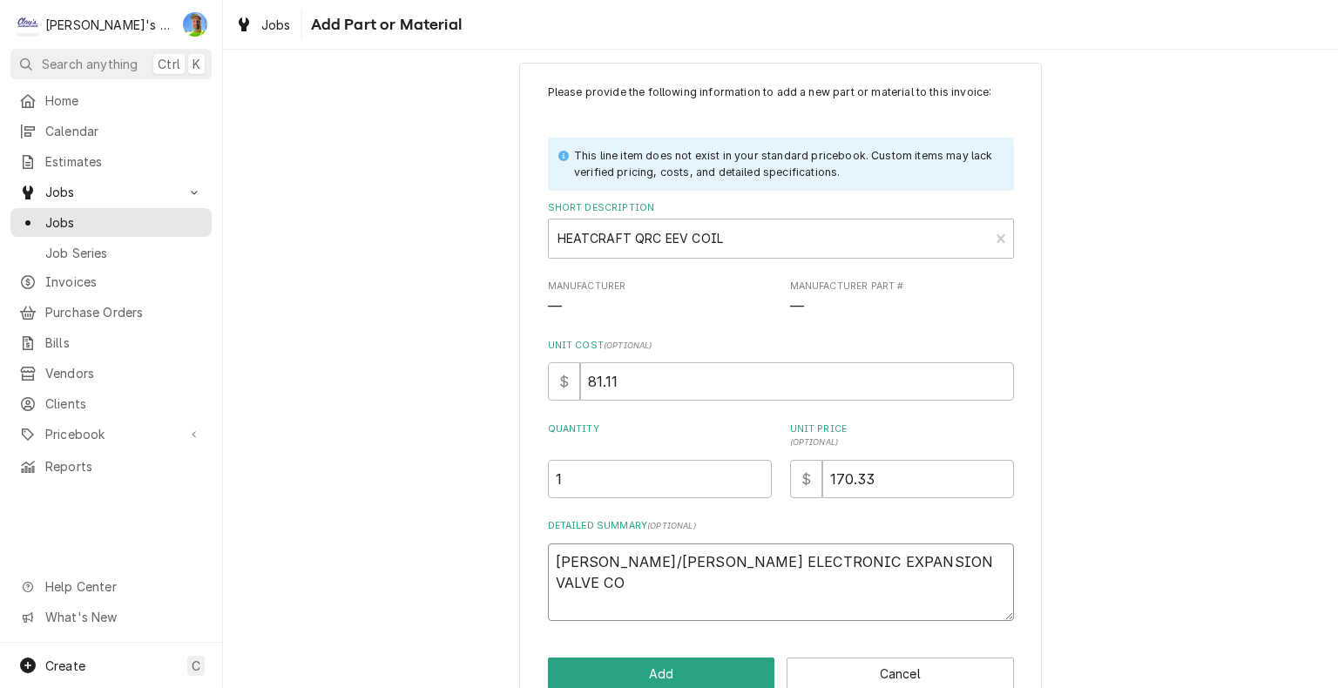
type textarea "x"
type textarea "BOHN/LARKIN ELECTRONIC EXPANSION VALVE COI"
type textarea "x"
type textarea "BOHN/LARKIN ELECTRONIC EXPANSION VALVE COIL"
type textarea "x"
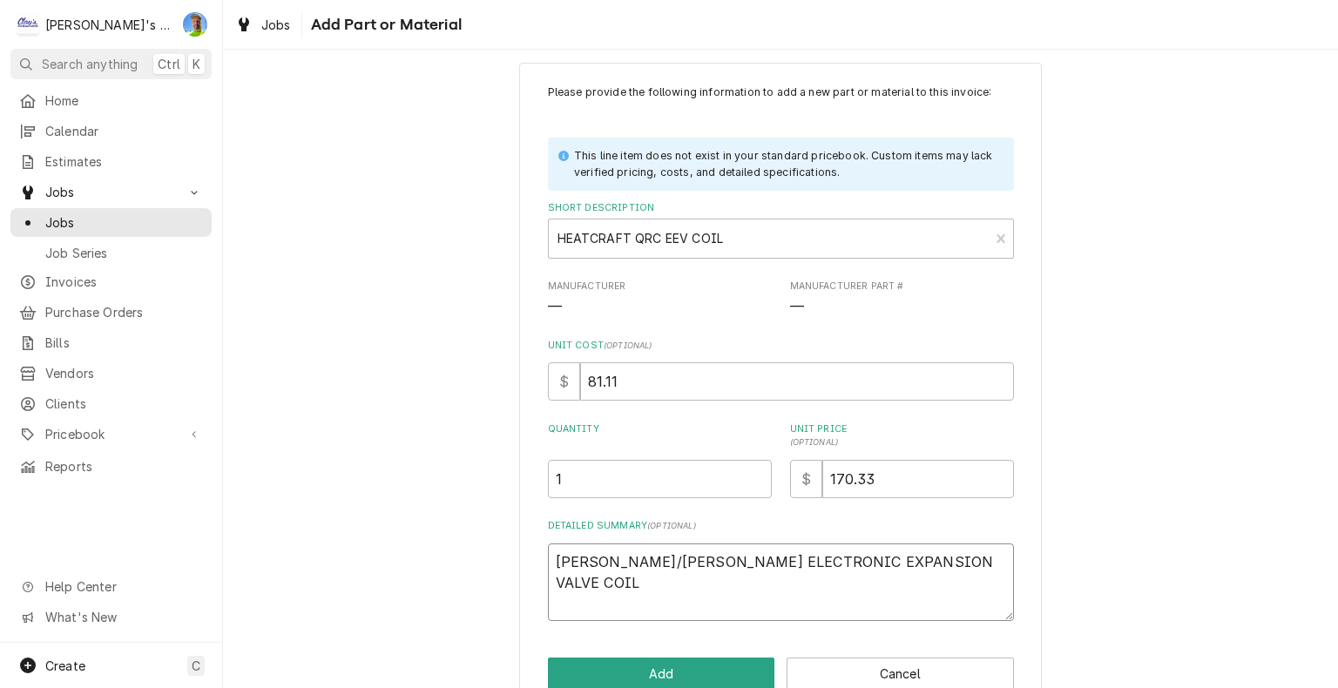
type textarea "BOHN/LARKIN ELECTRONIC EXPANSION VALVE COIL"
type textarea "x"
type textarea "BOHN/LARKIN ELECTRONIC EXPANSION VALVE COIL ("
type textarea "x"
type textarea "BOHN/LARKIN ELECTRONIC EXPANSION VALVE COIL (Y"
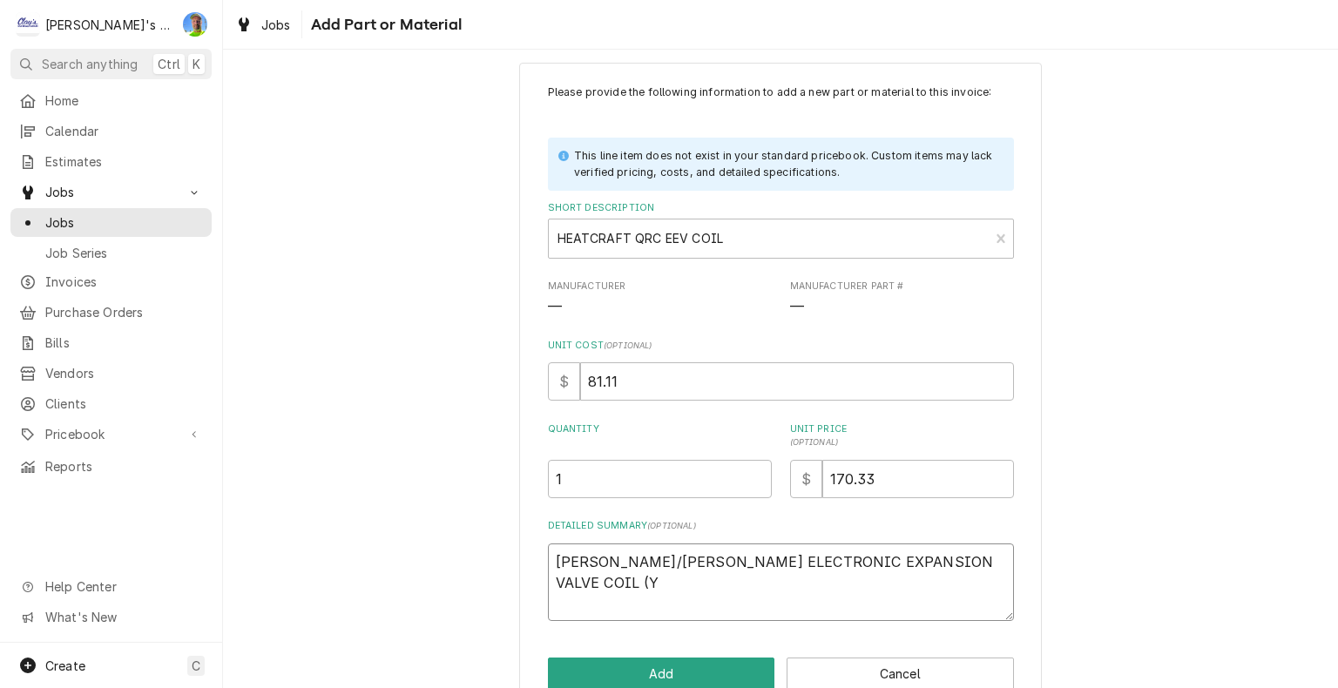
type textarea "x"
type textarea "BOHN/LARKIN ELECTRONIC EXPANSION VALVE COIL (YE"
type textarea "x"
type textarea "BOHN/LARKIN ELECTRONIC EXPANSION VALVE COIL (YEL"
type textarea "x"
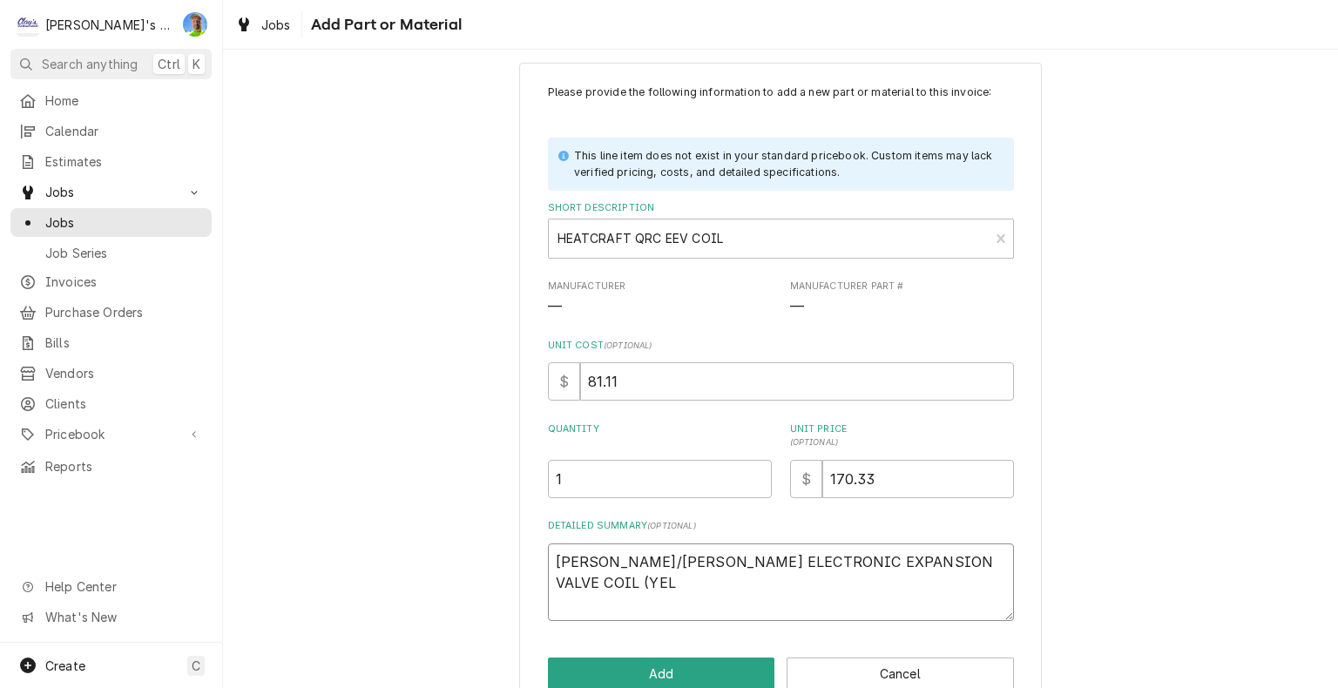
type textarea "BOHN/LARKIN ELECTRONIC EXPANSION VALVE COIL (YELL"
type textarea "x"
type textarea "BOHN/LARKIN ELECTRONIC EXPANSION VALVE COIL (YELLO"
type textarea "x"
type textarea "BOHN/LARKIN ELECTRONIC EXPANSION VALVE COIL (YELLOW"
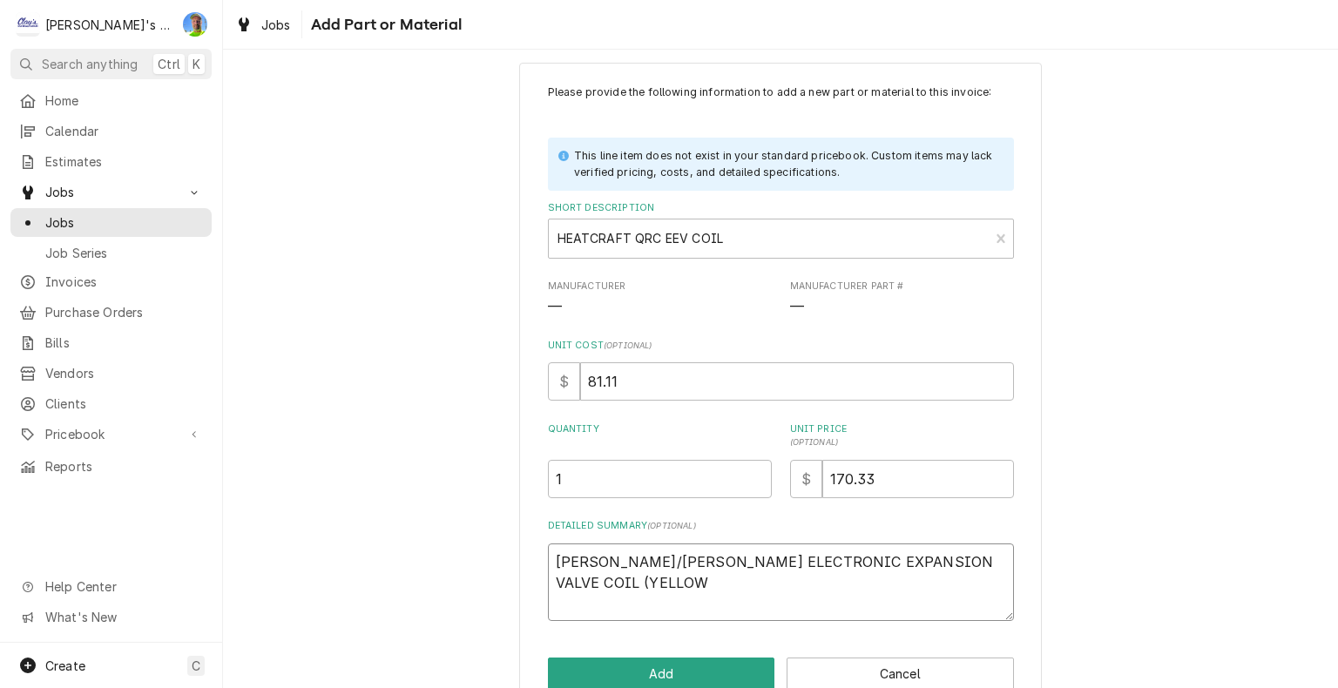
type textarea "x"
type textarea "BOHN/LARKIN ELECTRONIC EXPANSION VALVE COIL (YELLOW)"
type textarea "x"
type textarea "BOHN/LARKIN ELECTRONIC EXPANSION VALVE COIL (YELLOW)"
type textarea "x"
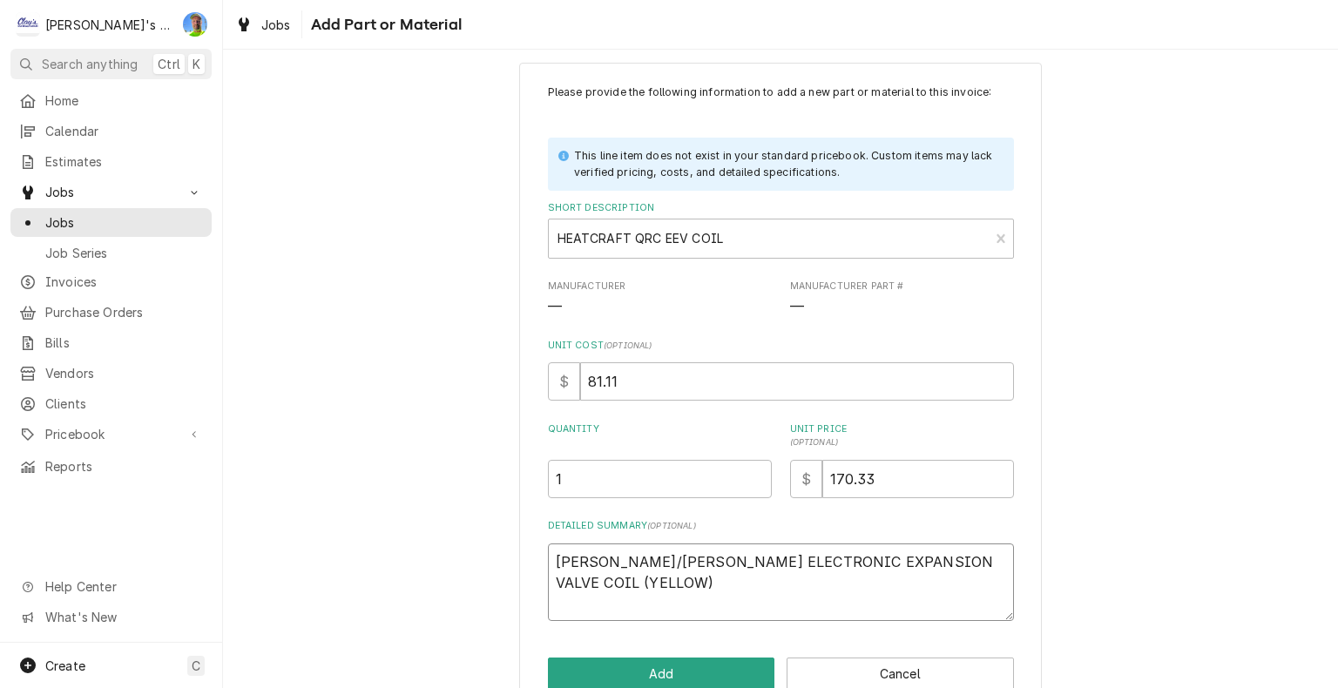
type textarea "BOHN/LARKIN ELECTRONIC EXPANSION VALVE COIL (YELLOW) 2"
type textarea "x"
type textarea "BOHN/LARKIN ELECTRONIC EXPANSION VALVE COIL (YELLOW) 22"
type textarea "x"
type textarea "BOHN/LARKIN ELECTRONIC EXPANSION VALVE COIL (YELLOW) 225"
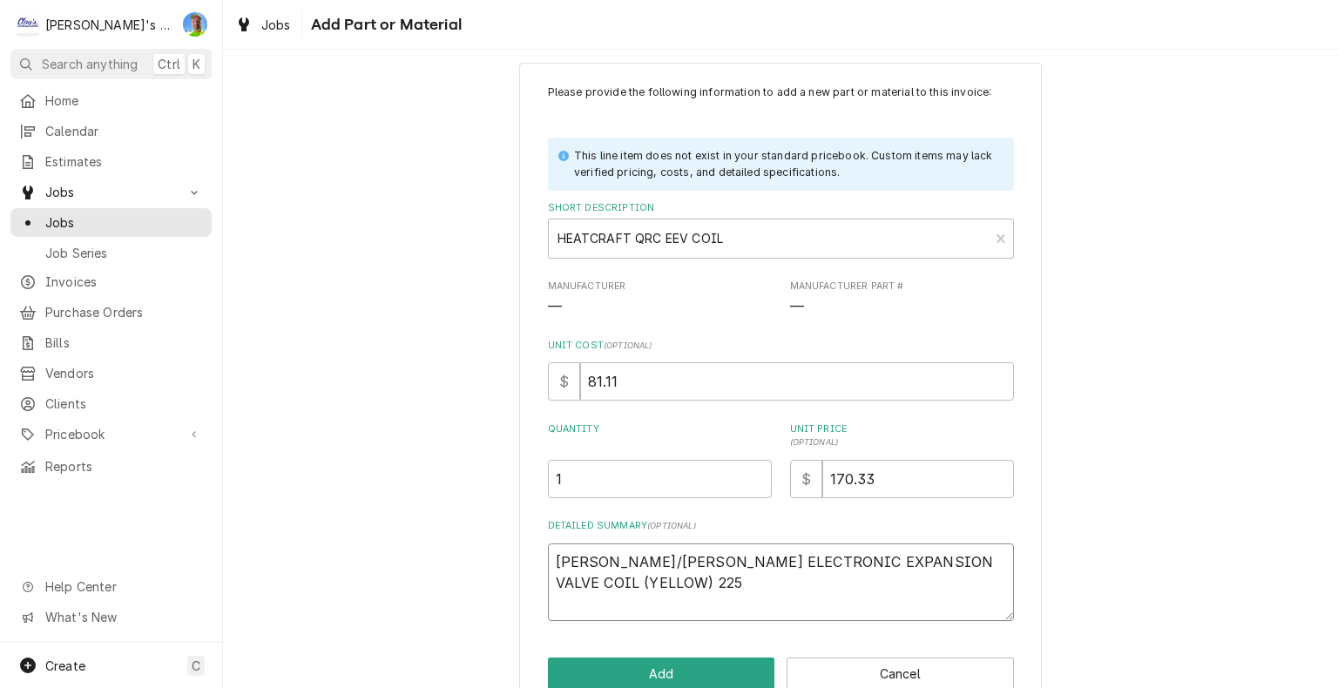
type textarea "x"
type textarea "BOHN/LARKIN ELECTRONIC EXPANSION VALVE COIL (YELLOW) 2253"
type textarea "x"
type textarea "BOHN/LARKIN ELECTRONIC EXPANSION VALVE COIL (YELLOW) 22531"
type textarea "x"
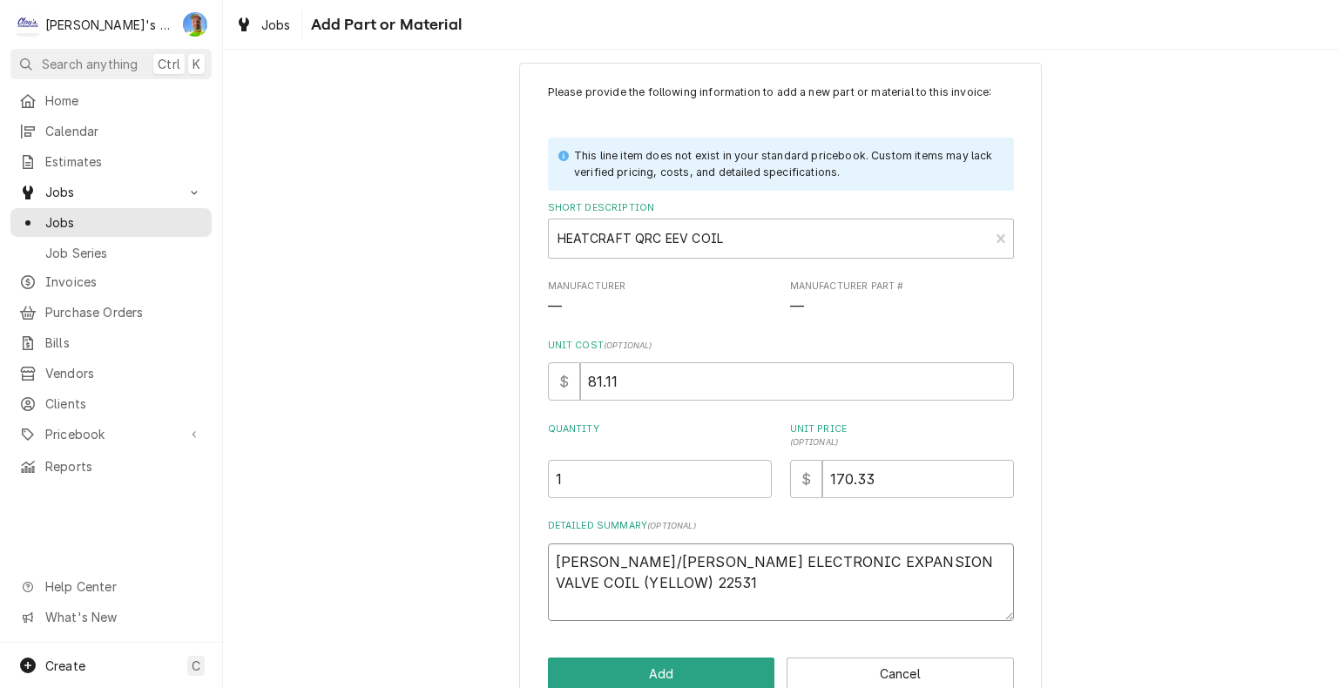
type textarea "BOHN/LARKIN ELECTRONIC EXPANSION VALVE COIL (YELLOW) 225316"
type textarea "x"
type textarea "BOHN/LARKIN ELECTRONIC EXPANSION VALVE COIL (YELLOW) 2253160"
type textarea "x"
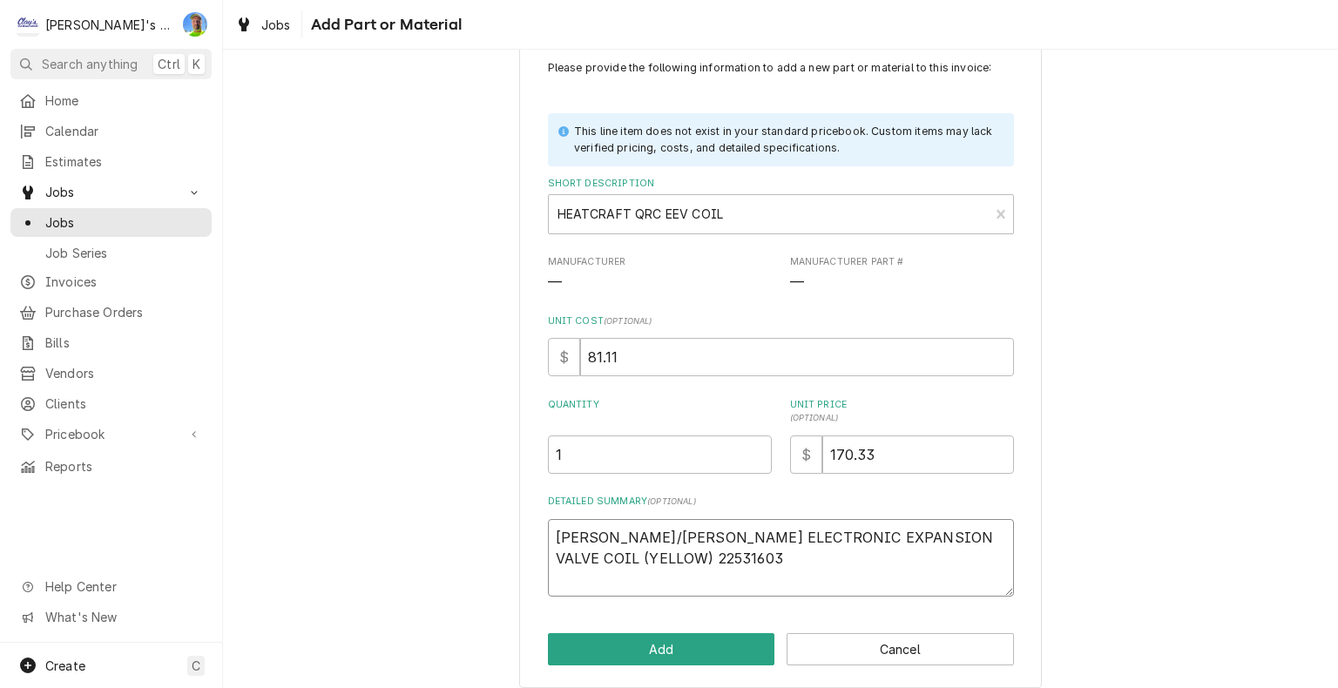
scroll to position [58, 0]
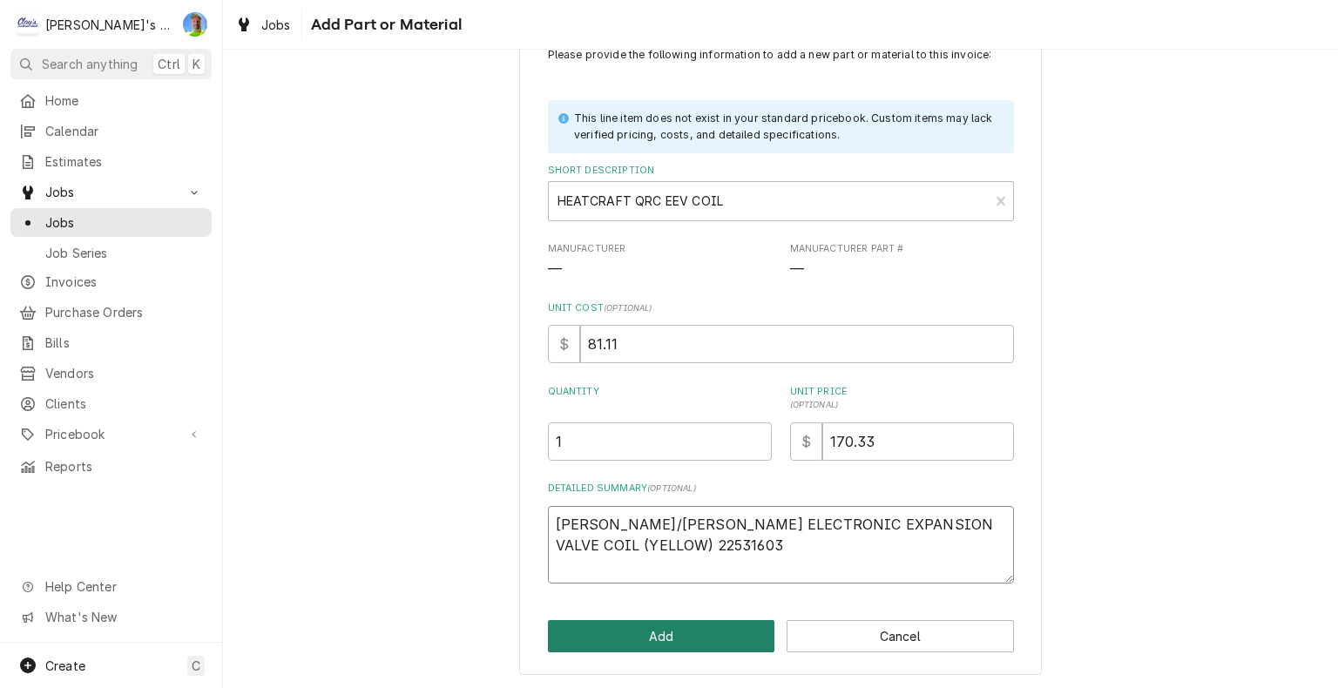
type textarea "BOHN/LARKIN ELECTRONIC EXPANSION VALVE COIL (YELLOW) 22531603"
click at [677, 640] on button "Add" at bounding box center [661, 636] width 227 height 32
type textarea "x"
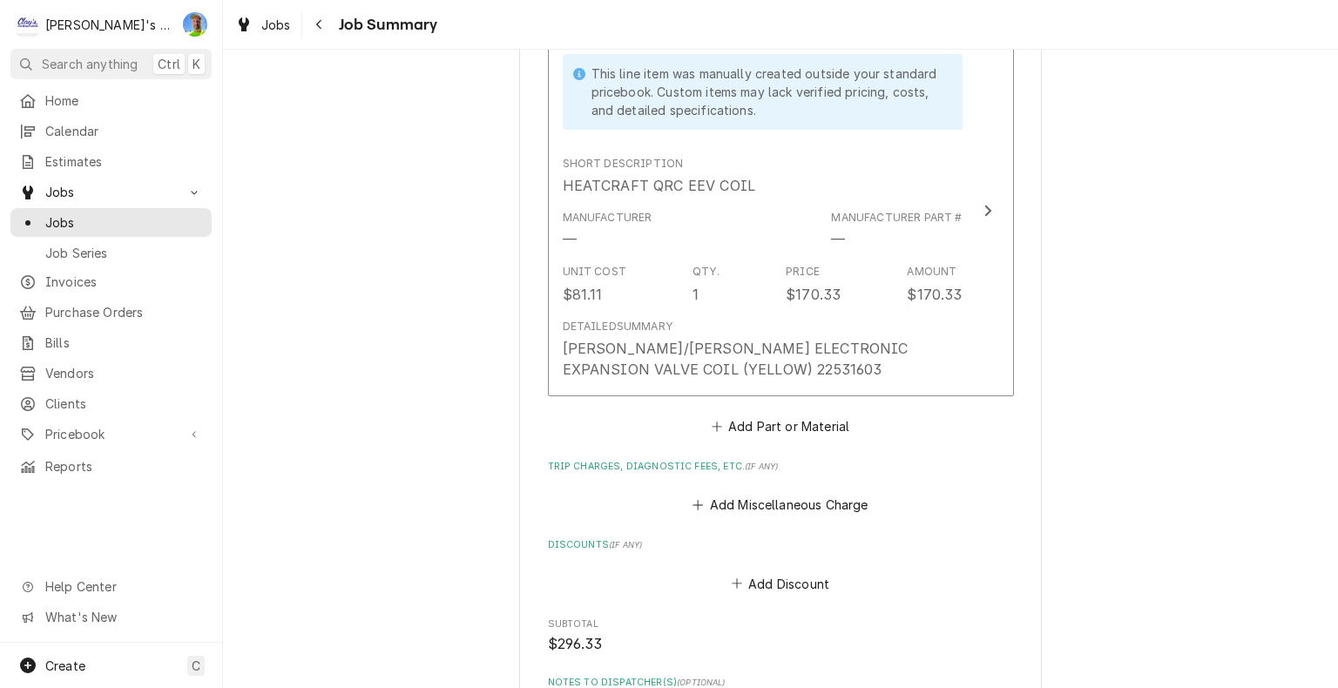
scroll to position [958, 0]
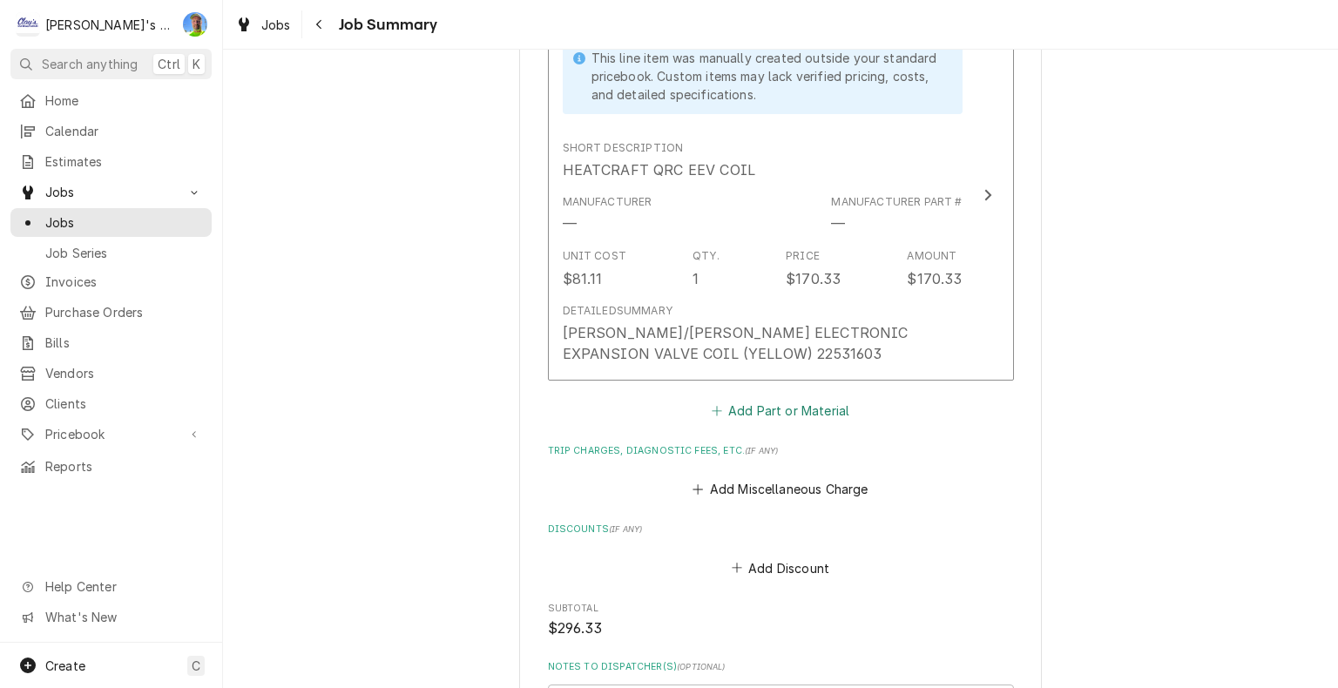
click at [732, 407] on button "Add Part or Material" at bounding box center [780, 410] width 144 height 24
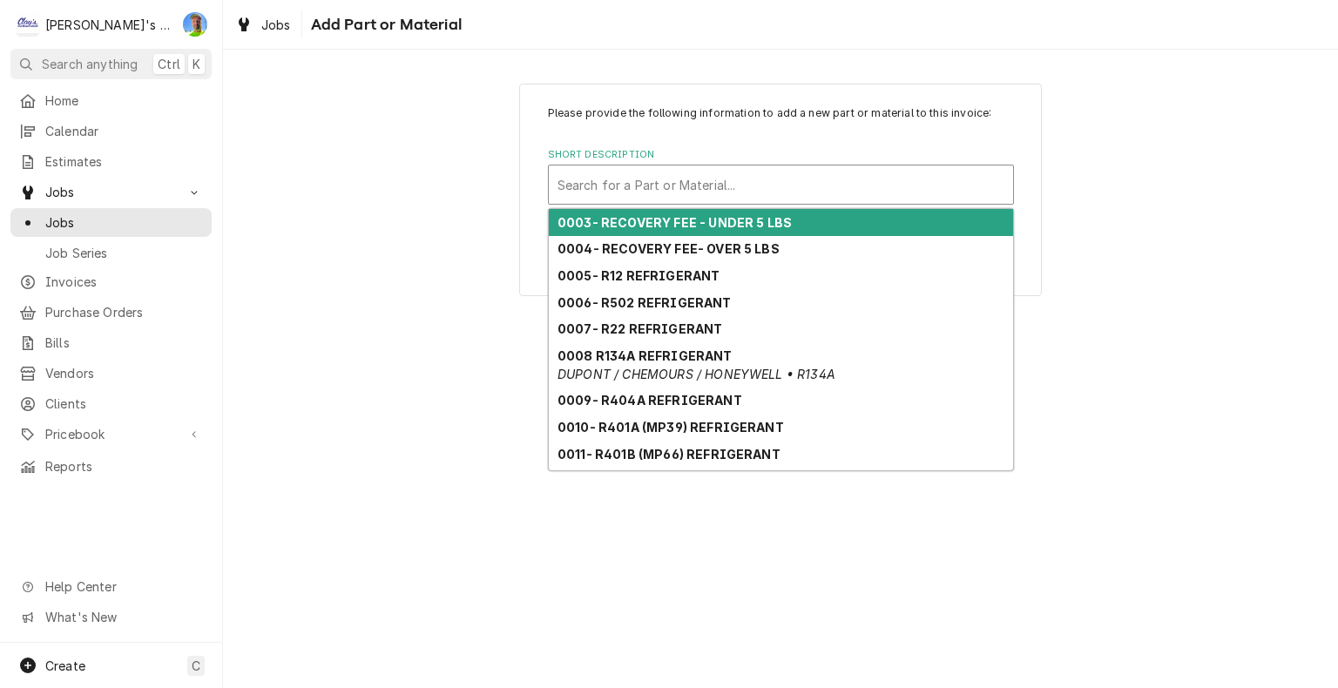
click at [638, 180] on div "Short Description" at bounding box center [781, 184] width 447 height 31
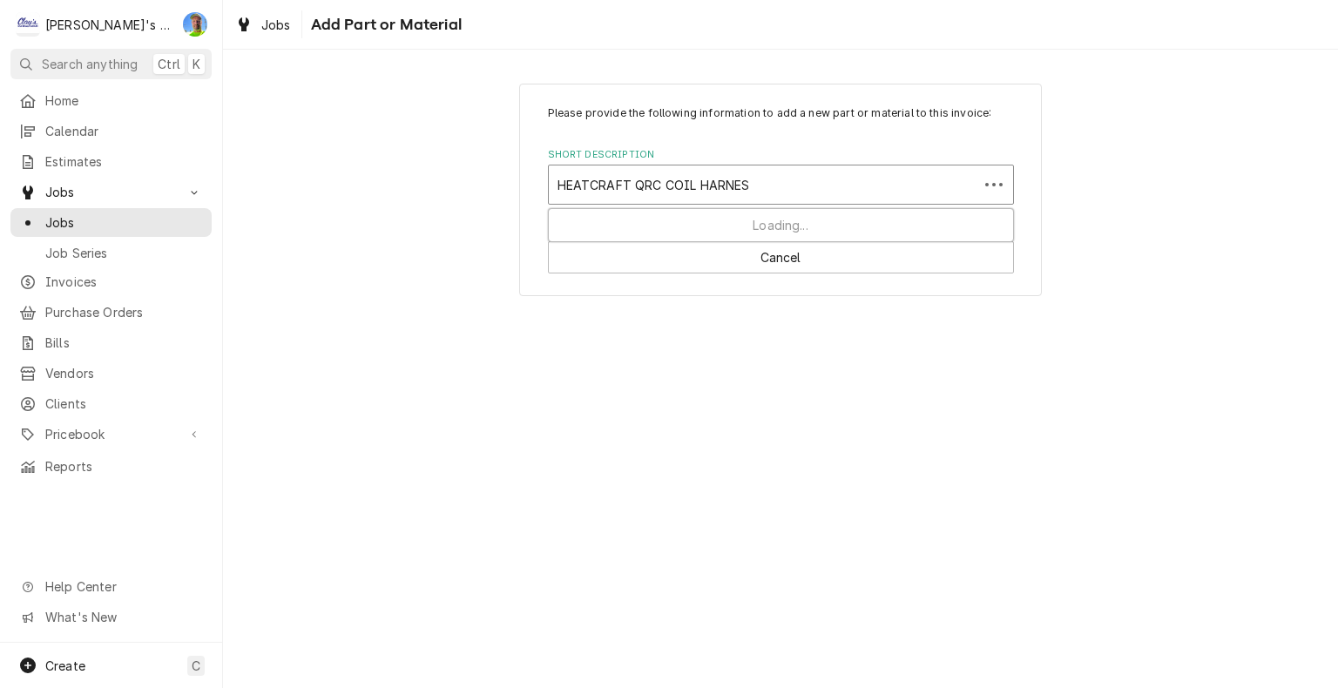
type input "HEATCRAFT QRC COIL HARNESS"
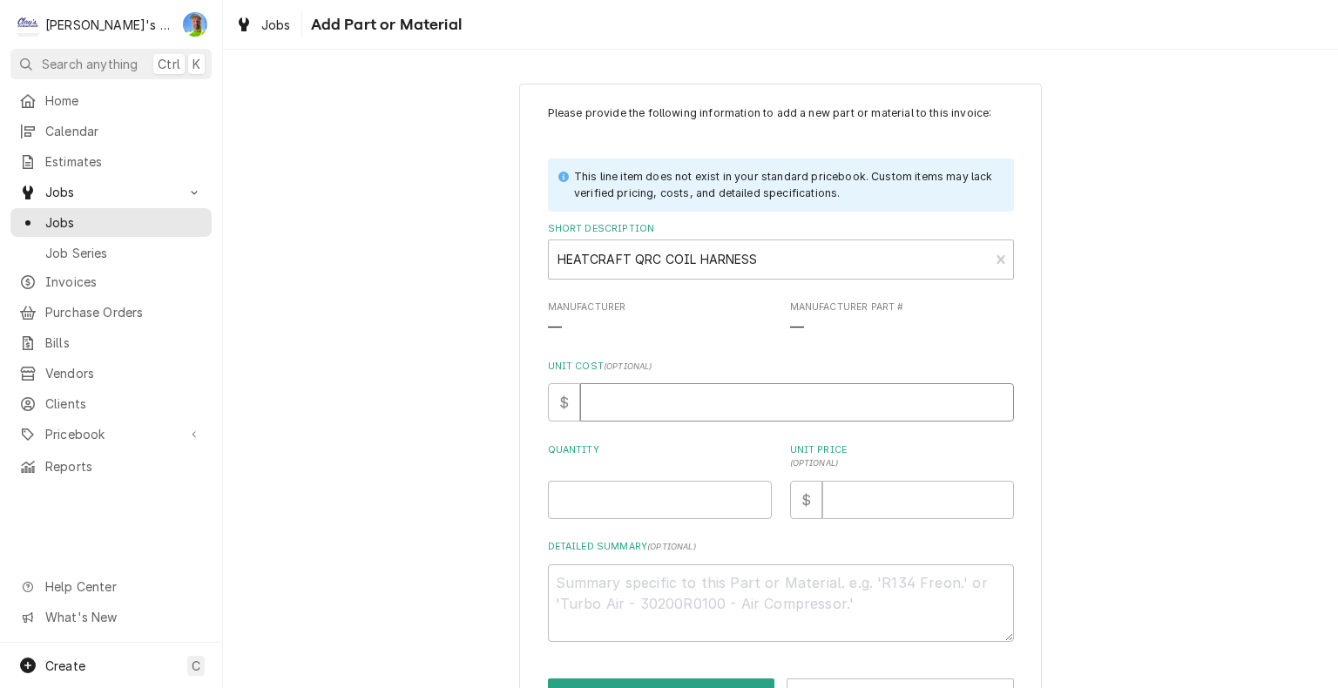
type textarea "x"
type input "9"
type textarea "x"
type input "96"
type textarea "x"
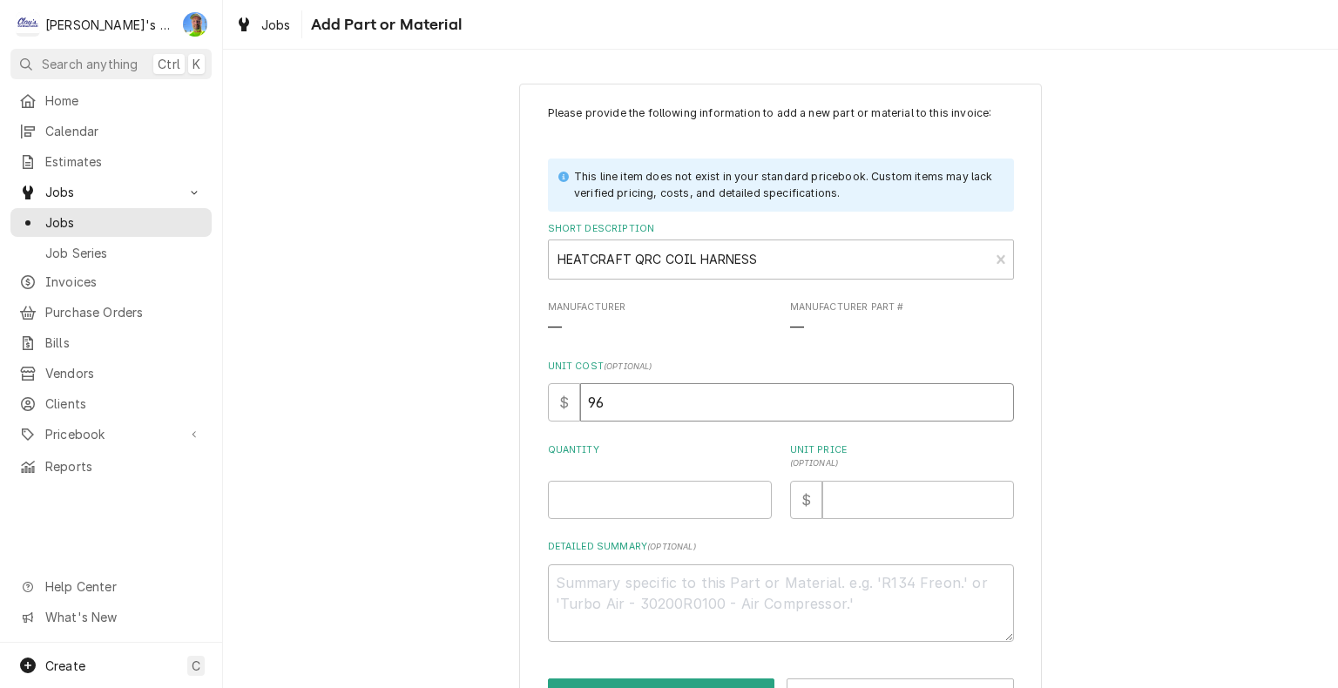
type input "96.8"
type textarea "x"
type input "96.85"
type textarea "x"
type input "1"
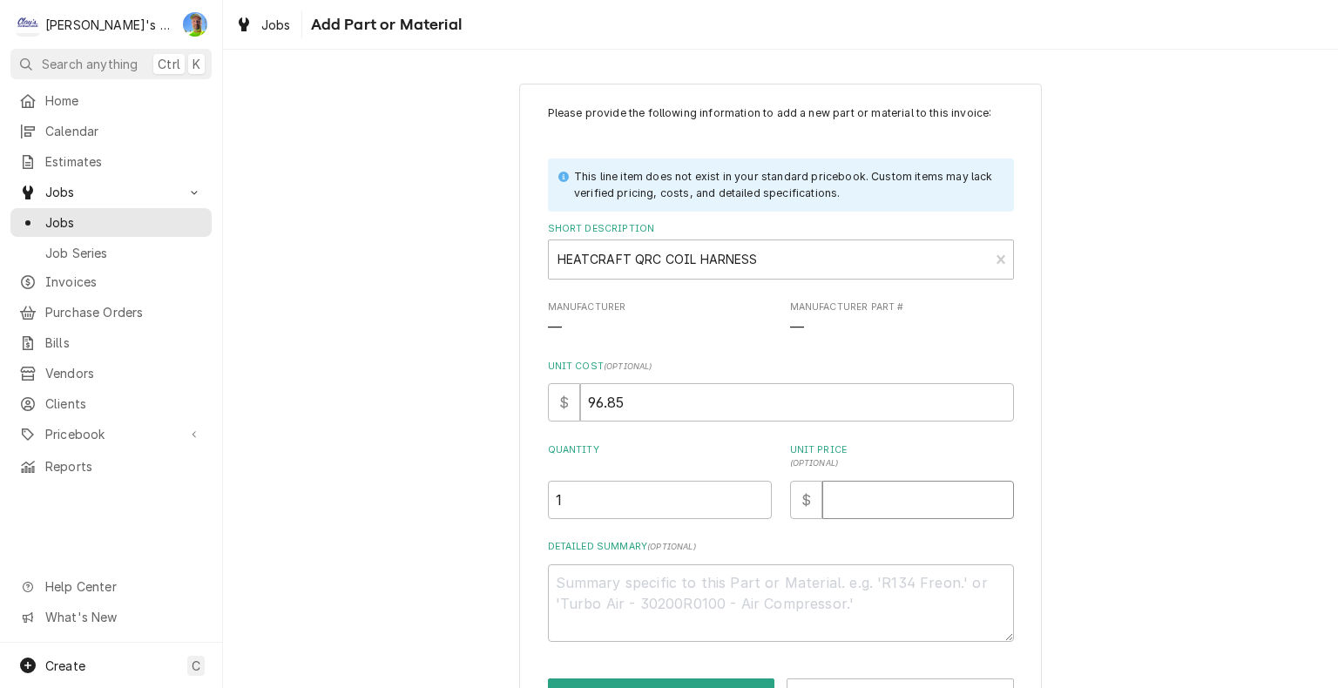
type textarea "x"
type input "2"
type textarea "x"
type input "20"
type textarea "x"
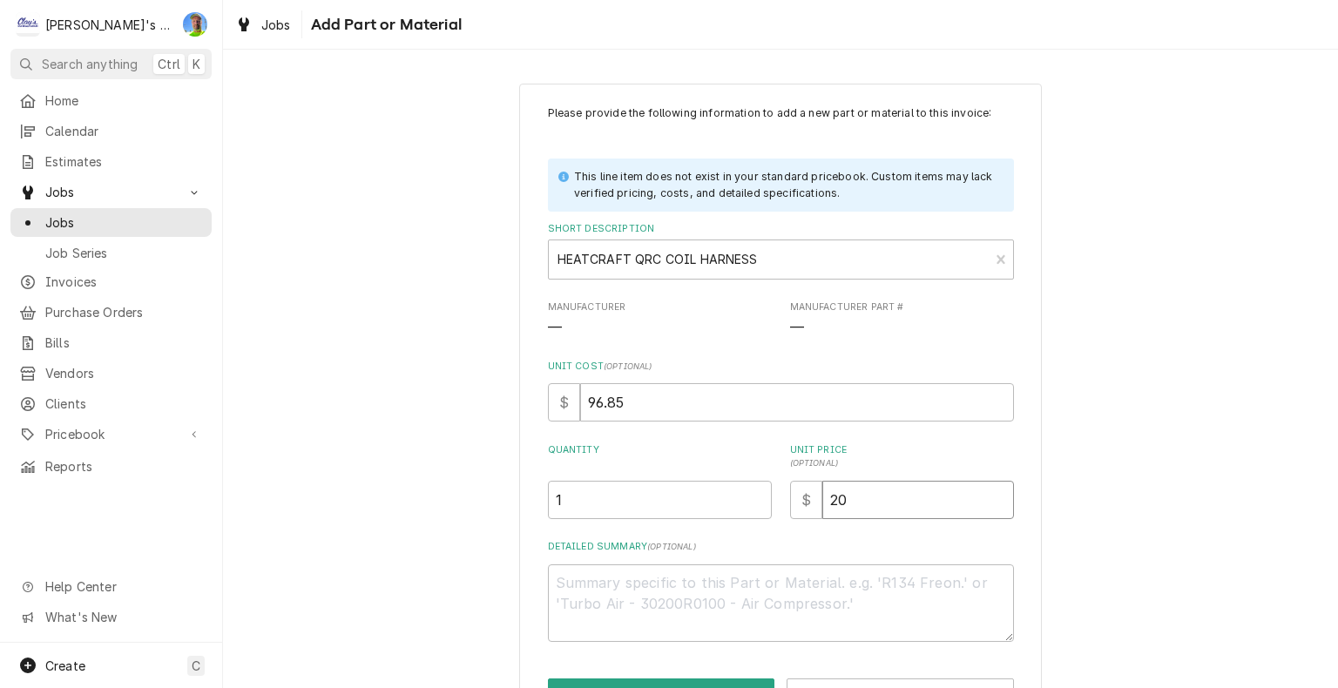
type input "203"
type textarea "x"
type input "203.3"
type textarea "x"
type input "203.36"
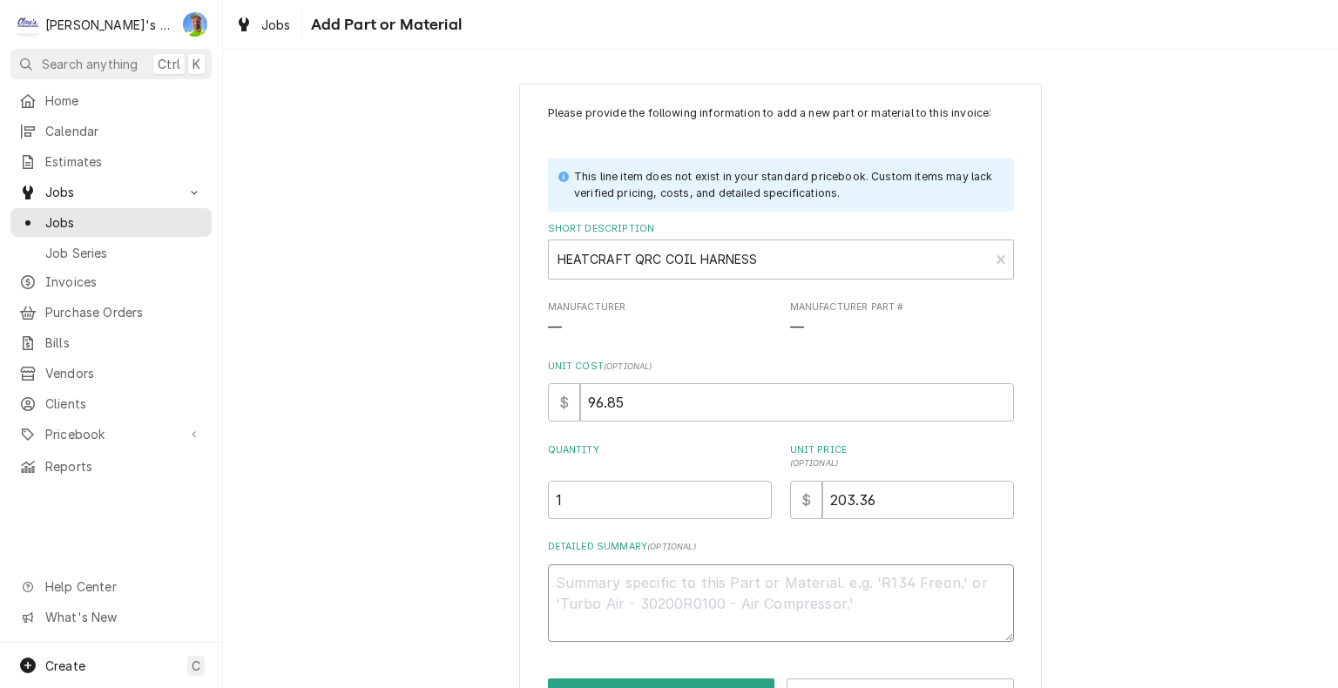
type textarea "x"
type textarea "B"
type textarea "x"
type textarea "BO"
type textarea "x"
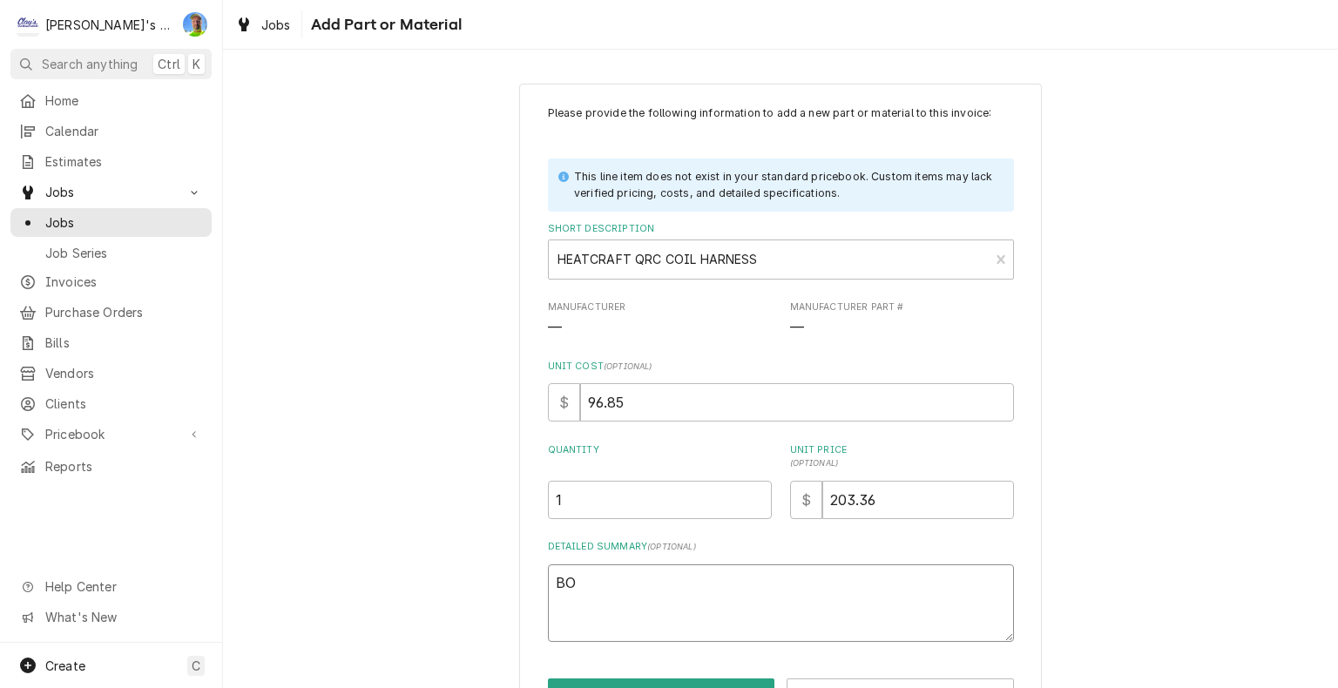
type textarea "BOH"
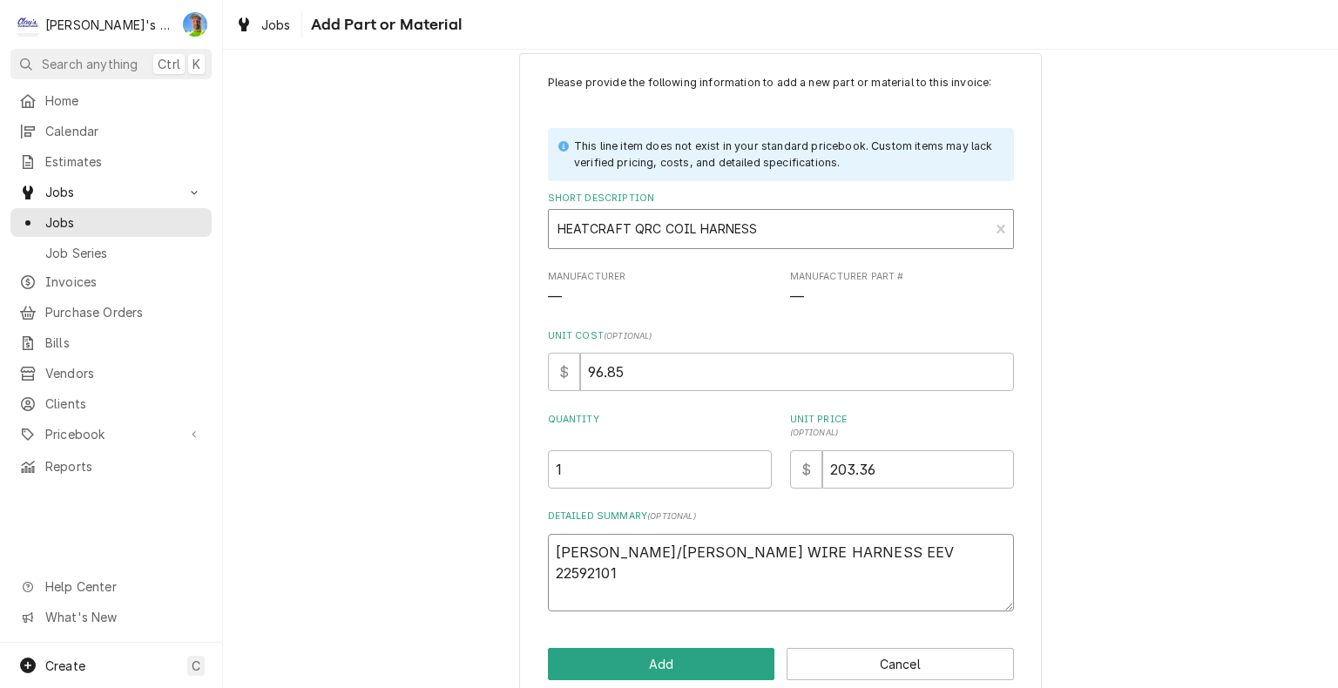
scroll to position [58, 0]
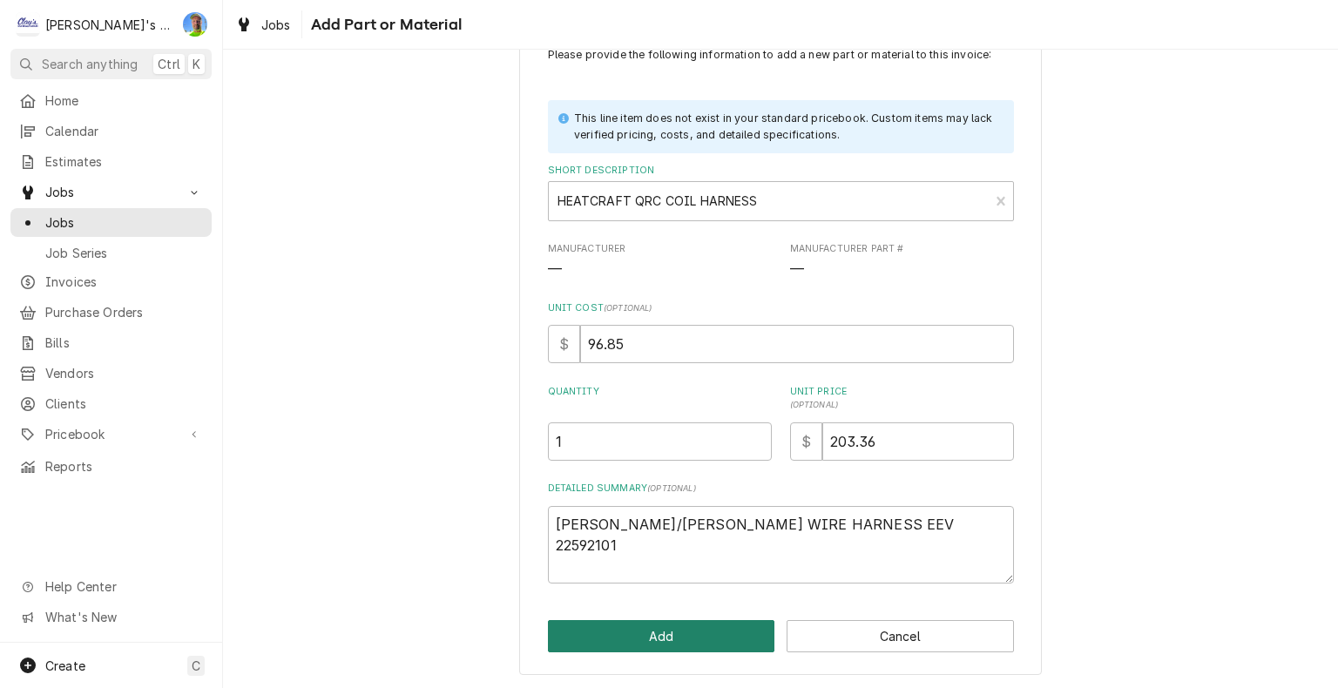
click at [616, 632] on button "Add" at bounding box center [661, 636] width 227 height 32
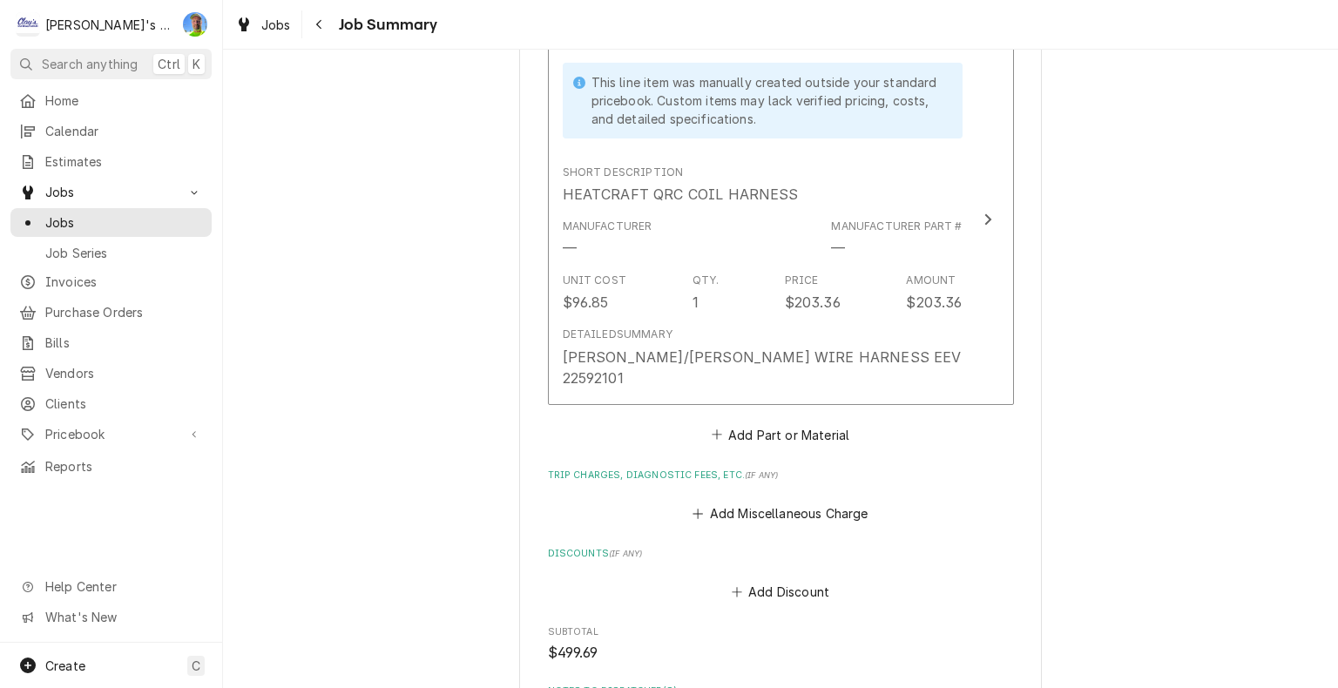
scroll to position [1328, 0]
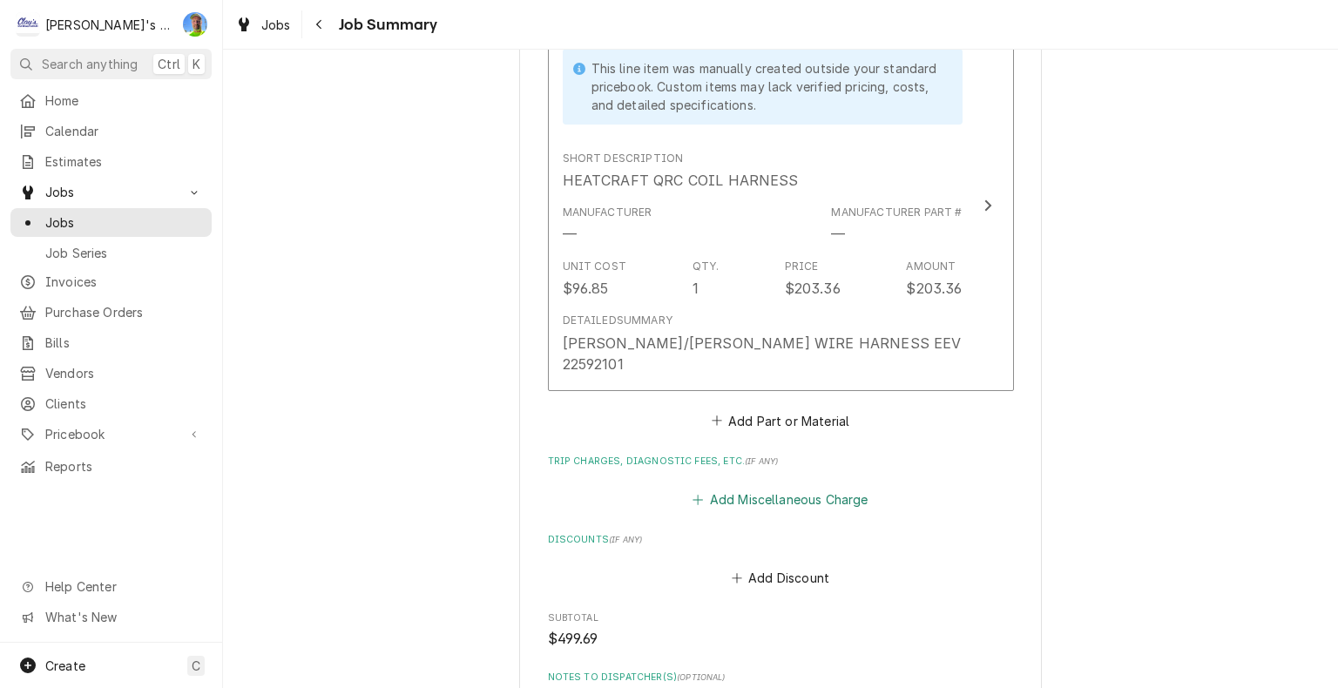
click at [780, 487] on button "Add Miscellaneous Charge" at bounding box center [780, 499] width 181 height 24
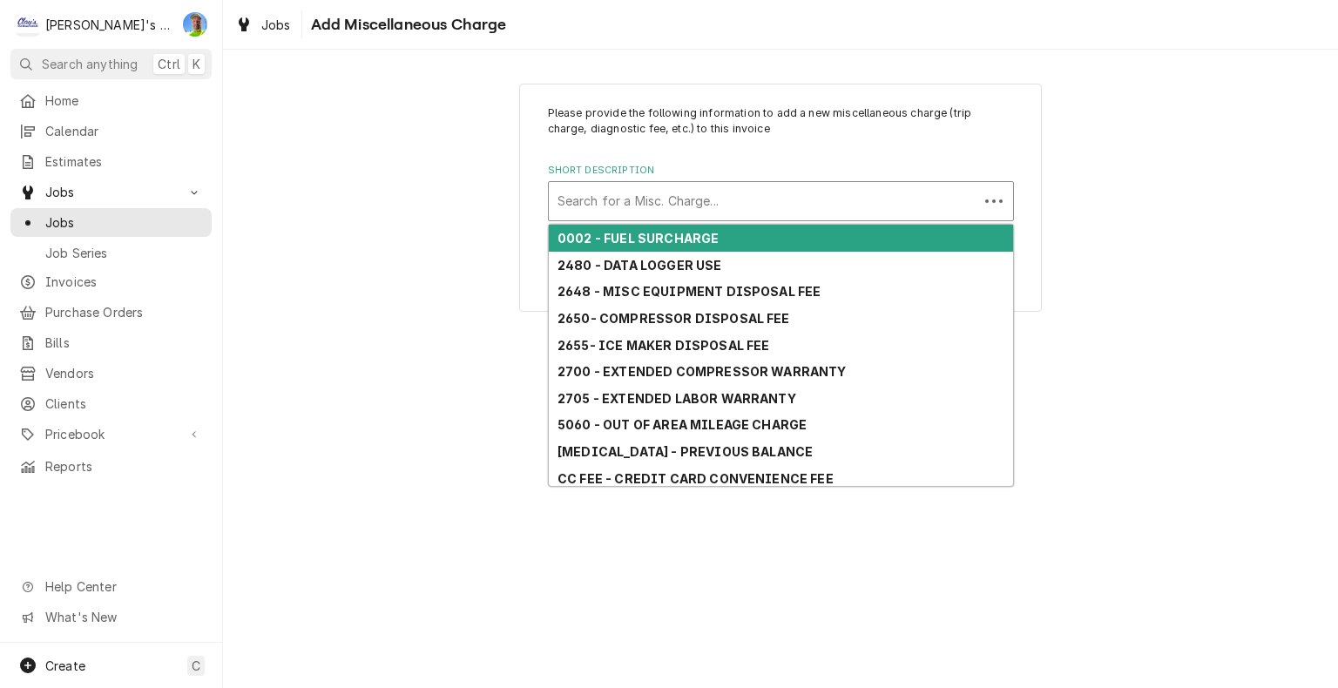
click at [684, 209] on div "Short Description" at bounding box center [764, 201] width 412 height 31
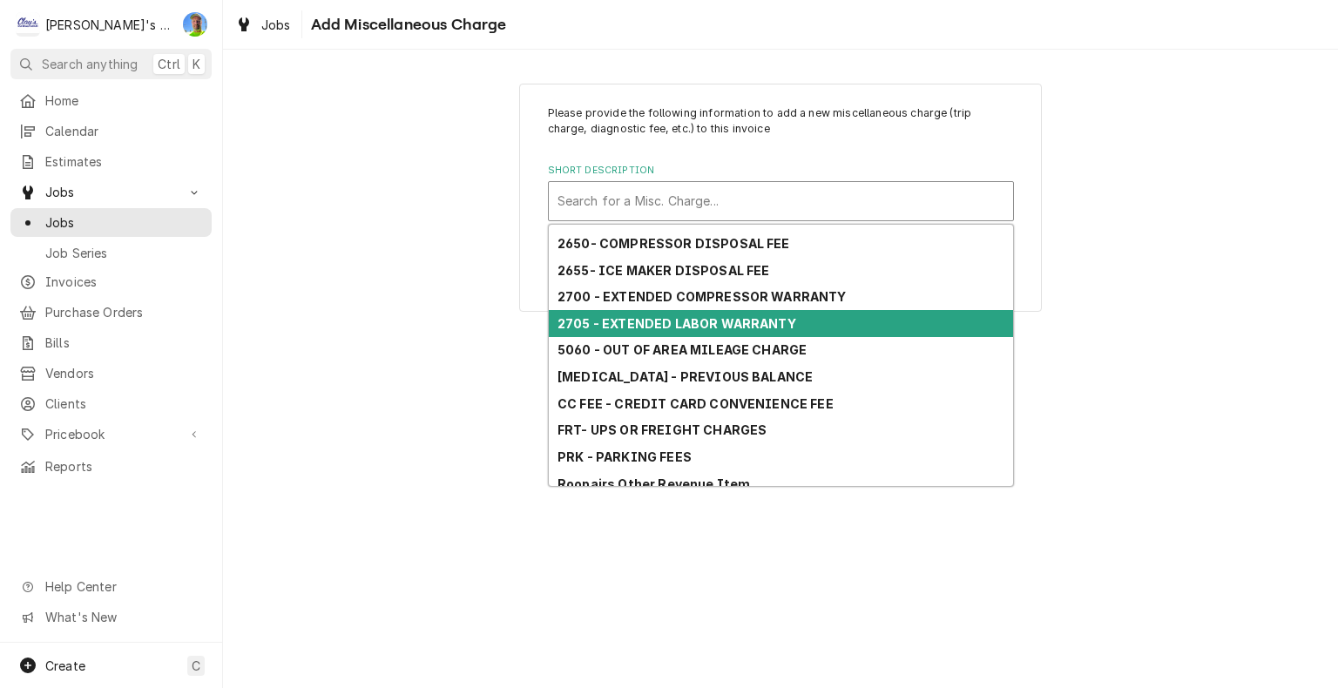
scroll to position [166, 0]
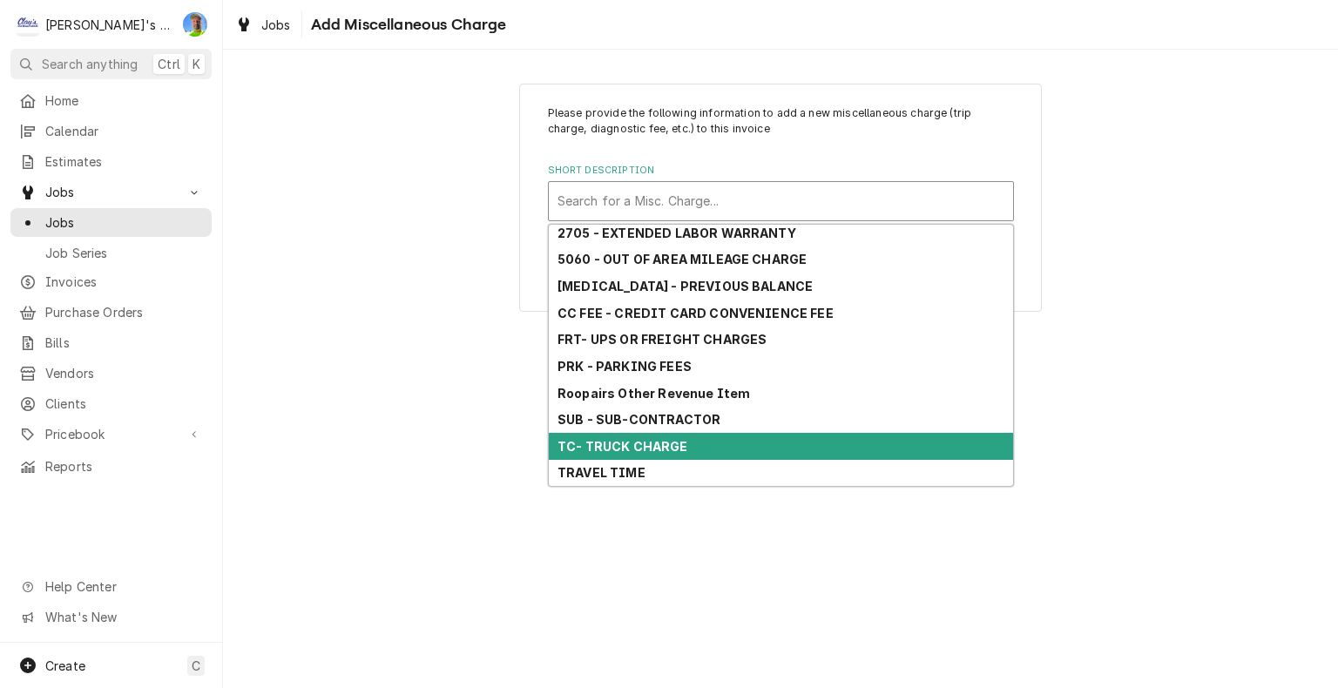
click at [687, 444] on div "TC- TRUCK CHARGE" at bounding box center [781, 446] width 464 height 27
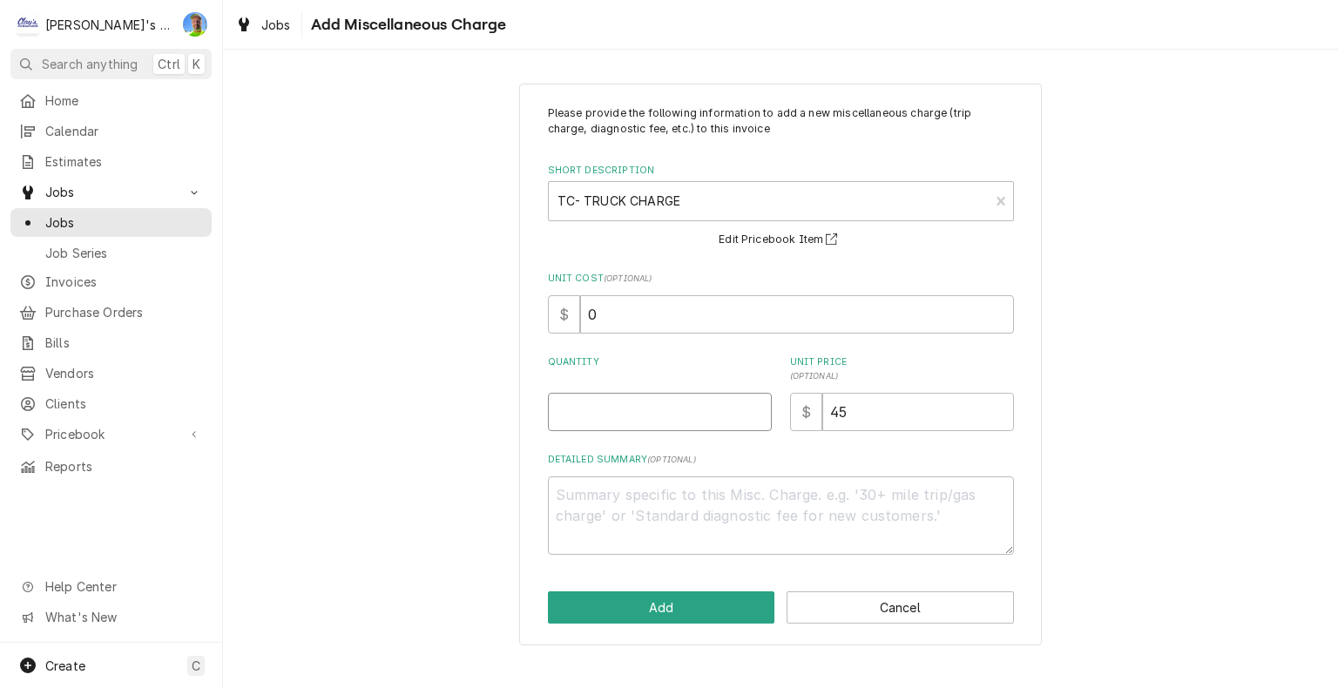
click at [617, 410] on input "Quantity" at bounding box center [660, 412] width 224 height 38
click at [687, 599] on button "Add" at bounding box center [661, 608] width 227 height 32
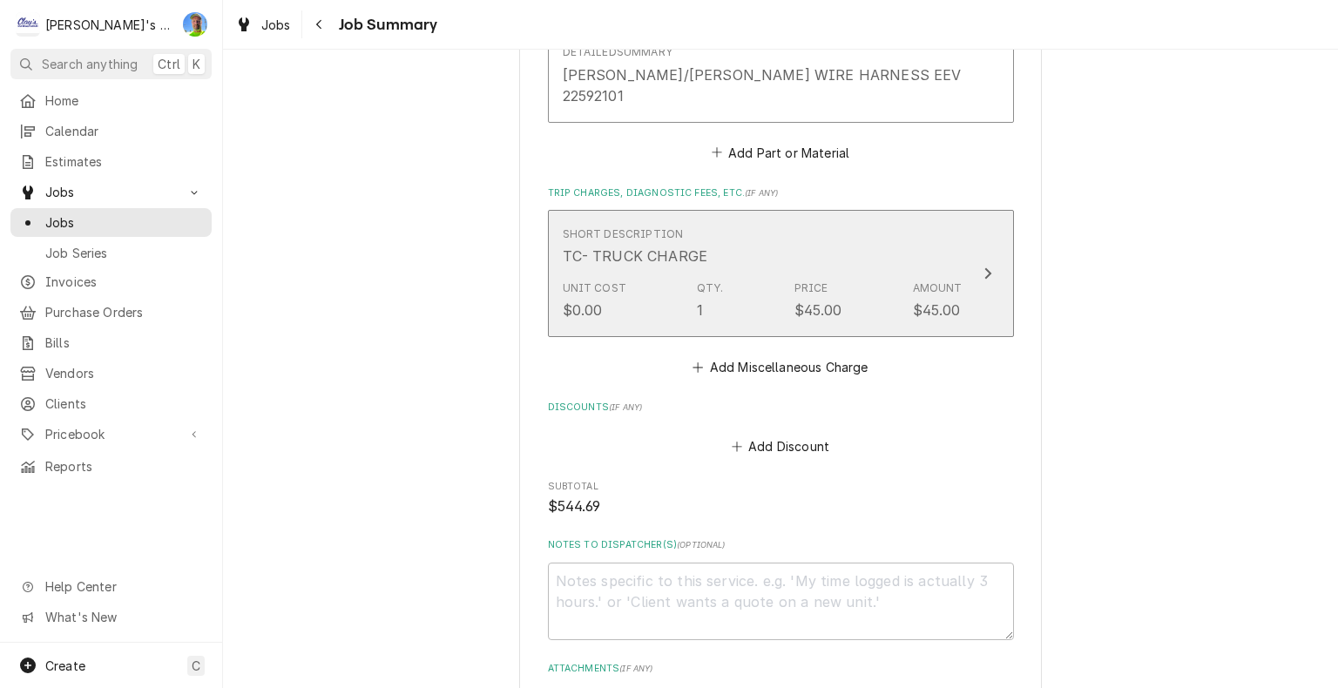
scroll to position [1610, 0]
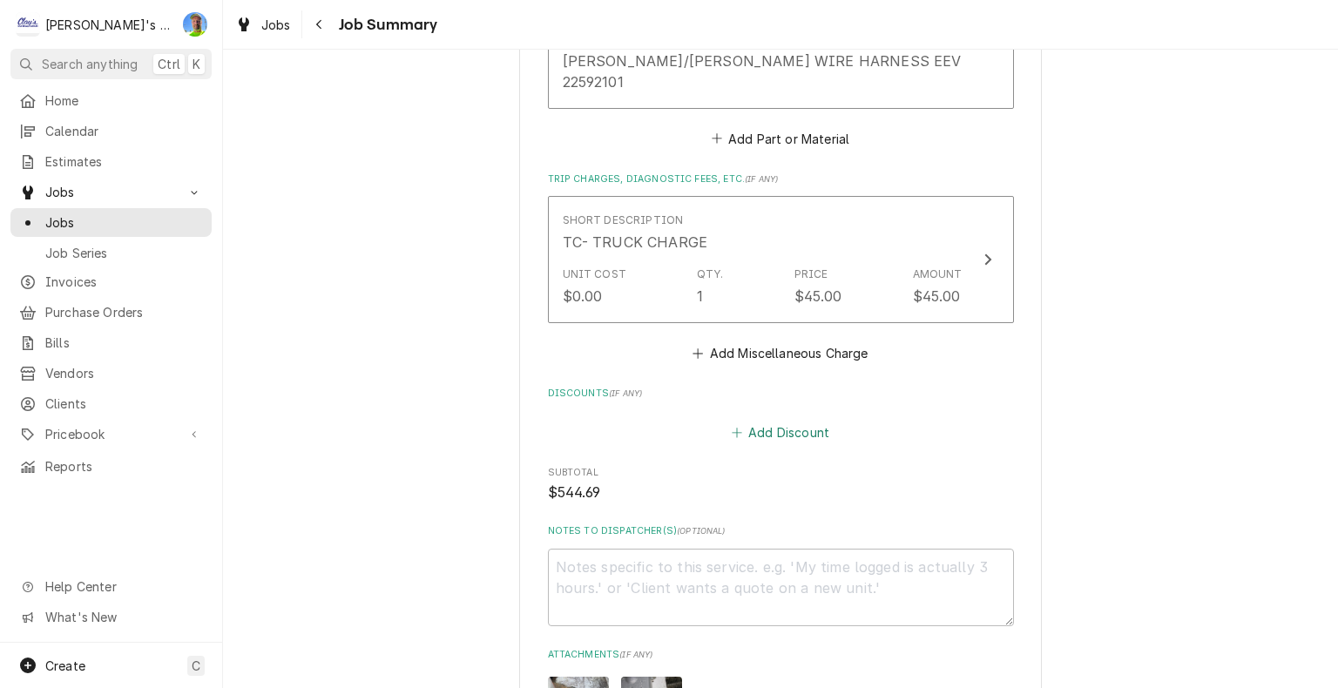
click at [777, 420] on button "Add Discount" at bounding box center [780, 432] width 104 height 24
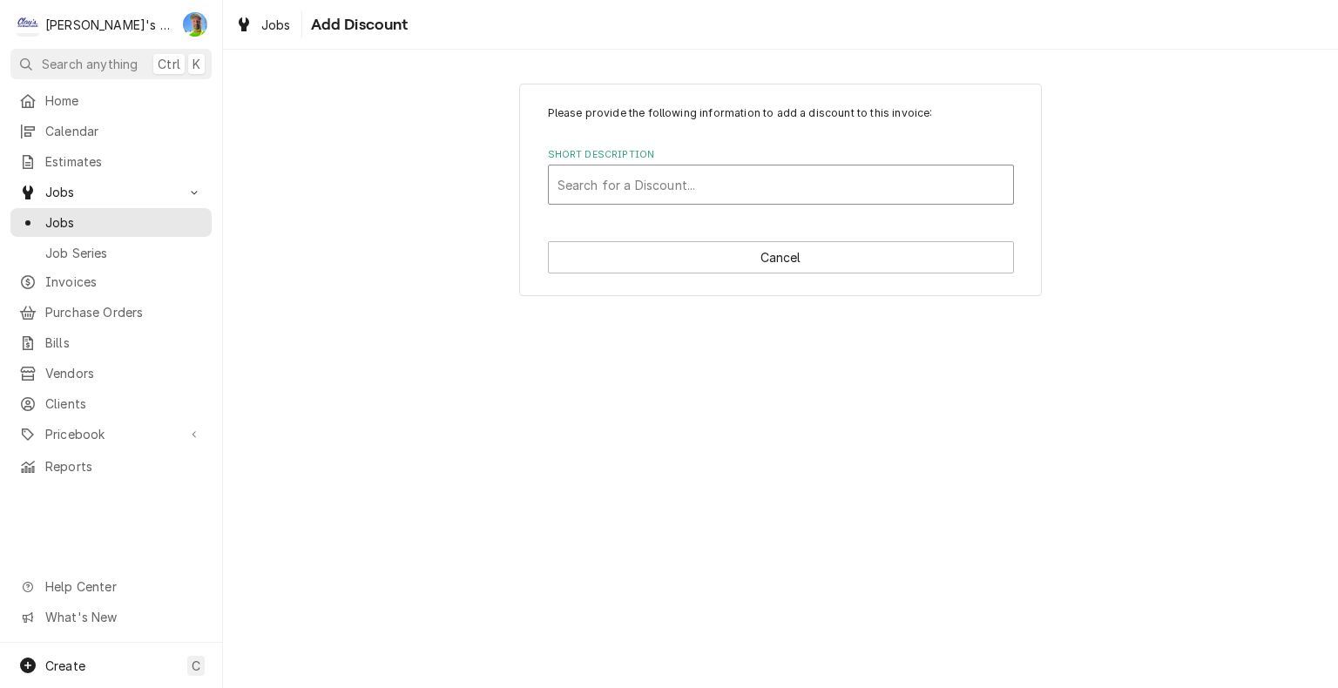
click at [589, 174] on div "Short Description" at bounding box center [781, 184] width 447 height 31
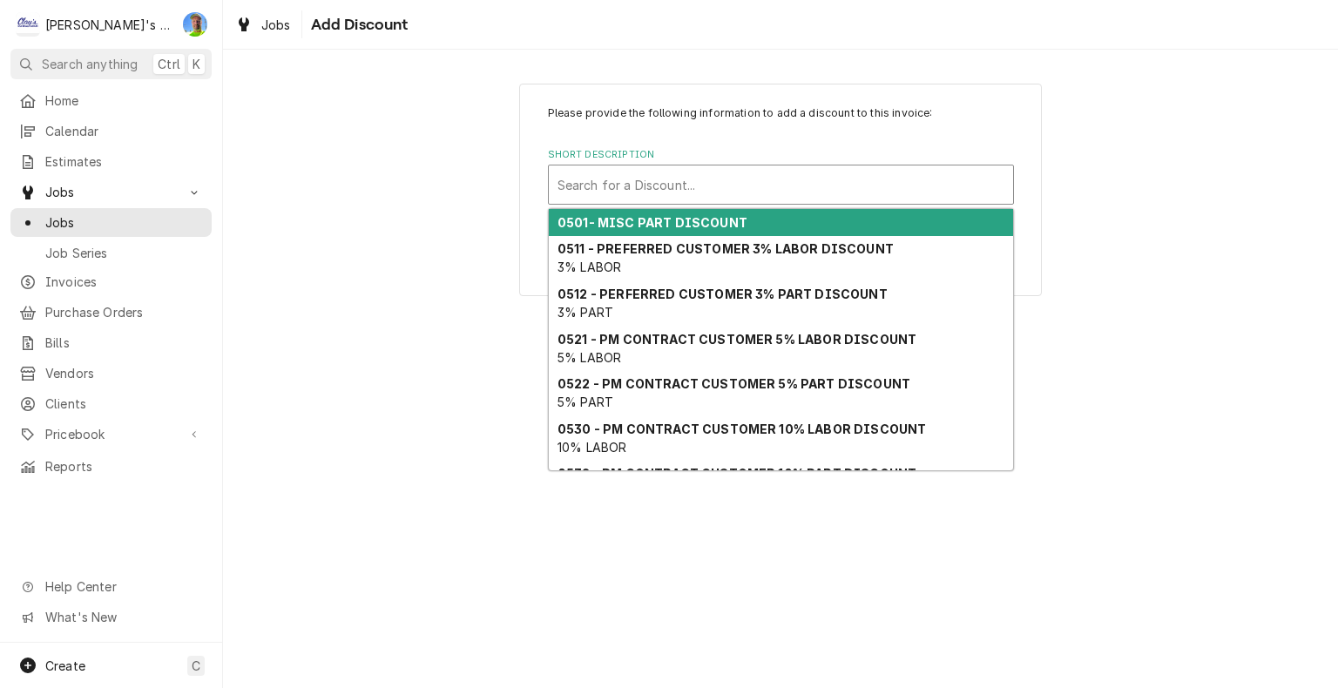
click at [615, 218] on strong "0501- MISC PART DISCOUNT" at bounding box center [653, 222] width 190 height 15
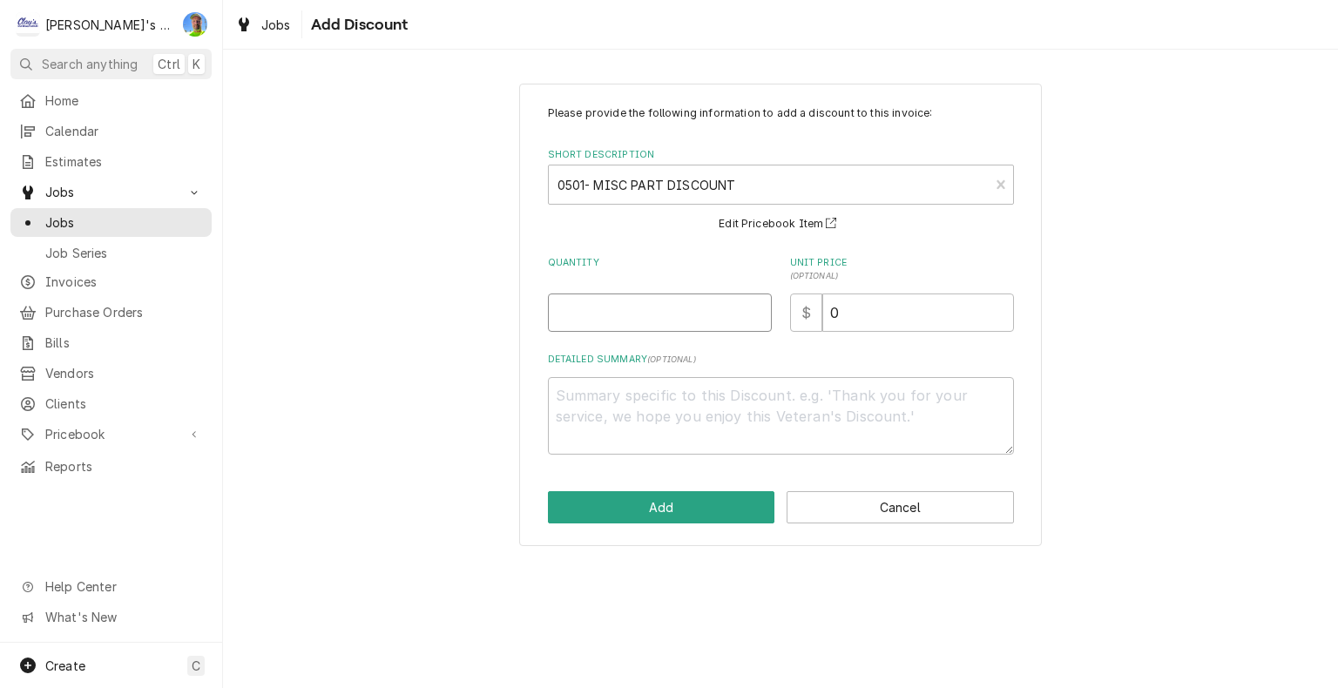
click at [591, 308] on input "Quantity" at bounding box center [660, 313] width 224 height 38
click at [620, 392] on textarea "Detailed Summary ( optional )" at bounding box center [781, 416] width 466 height 78
click at [645, 500] on button "Add" at bounding box center [661, 507] width 227 height 32
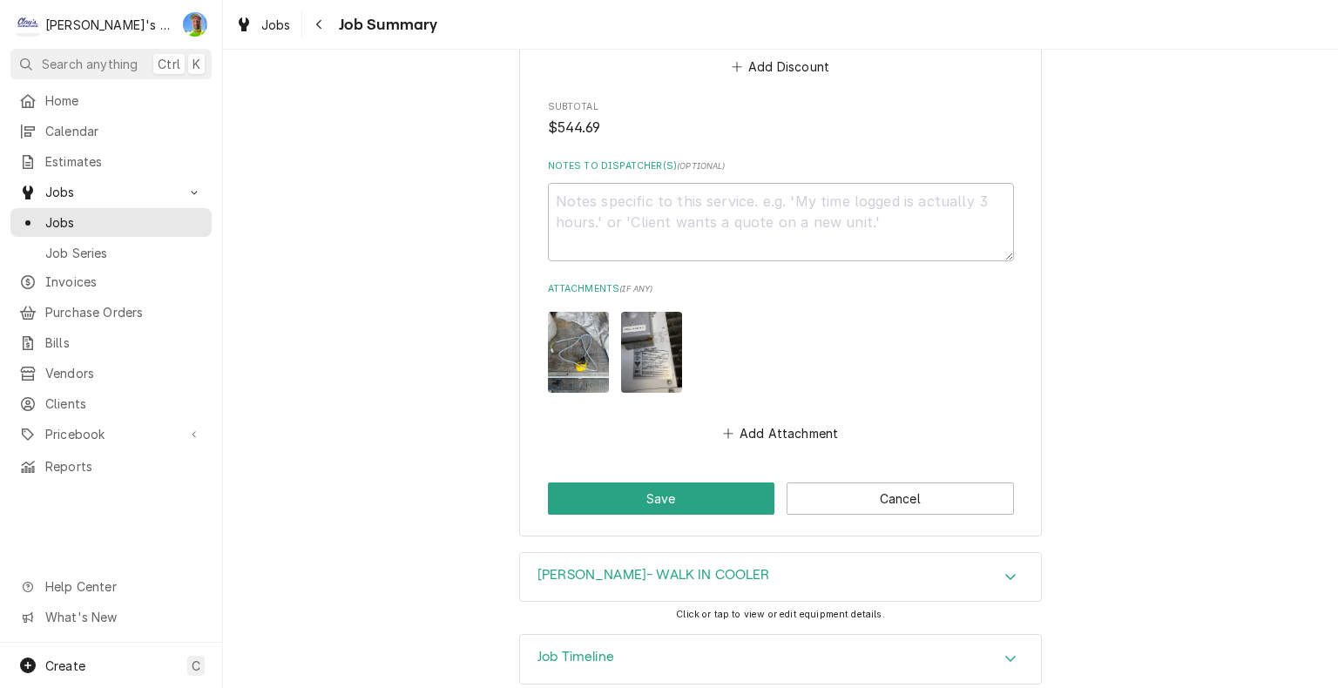
scroll to position [2170, 0]
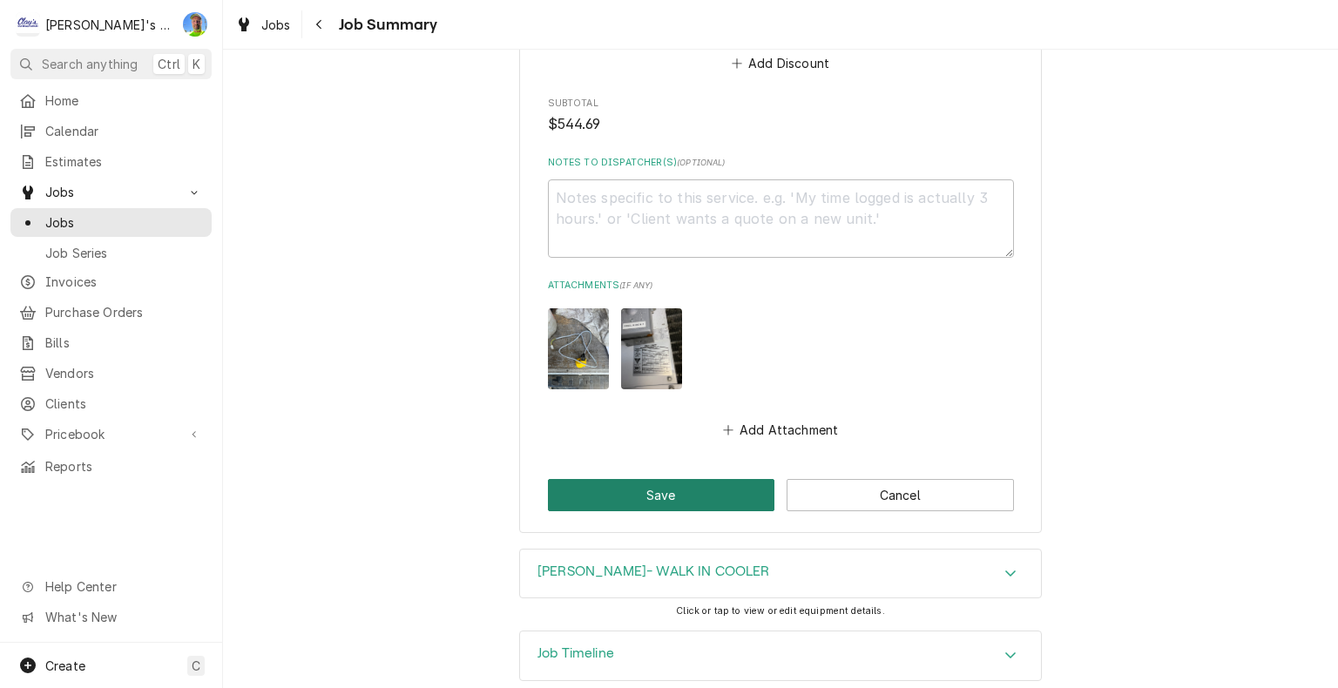
click at [640, 479] on button "Save" at bounding box center [661, 495] width 227 height 32
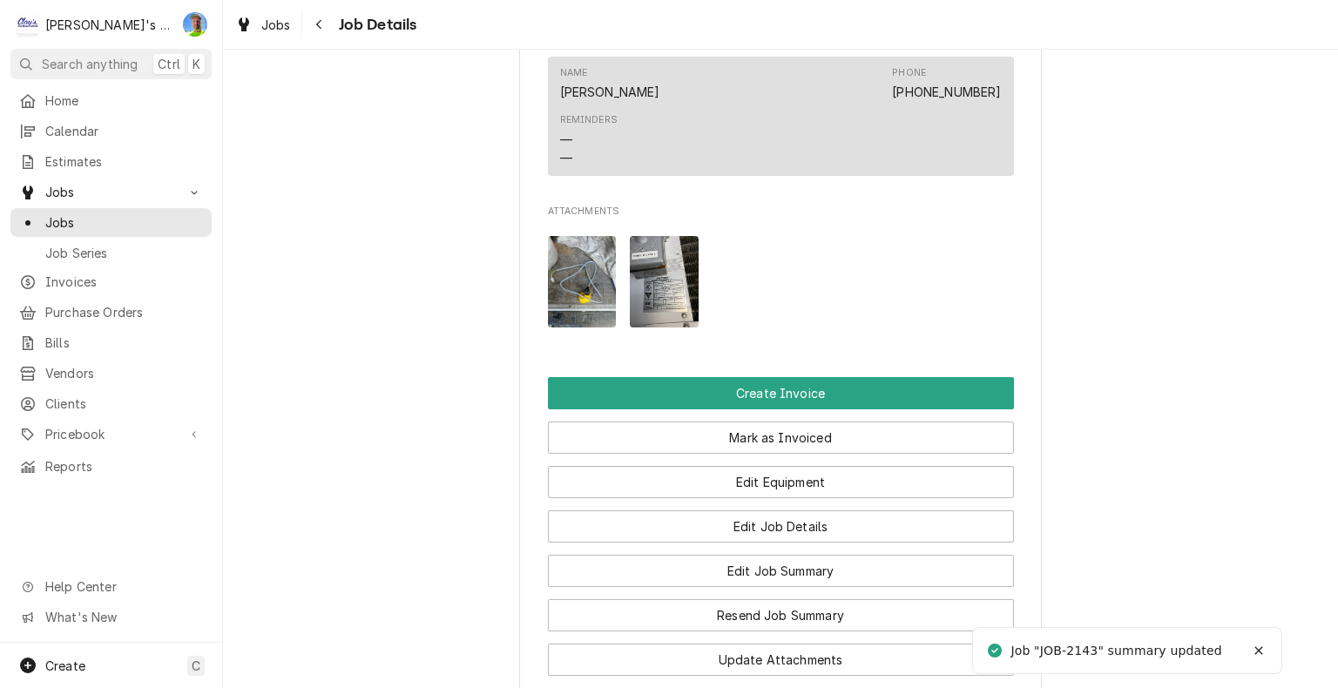
scroll to position [1917, 0]
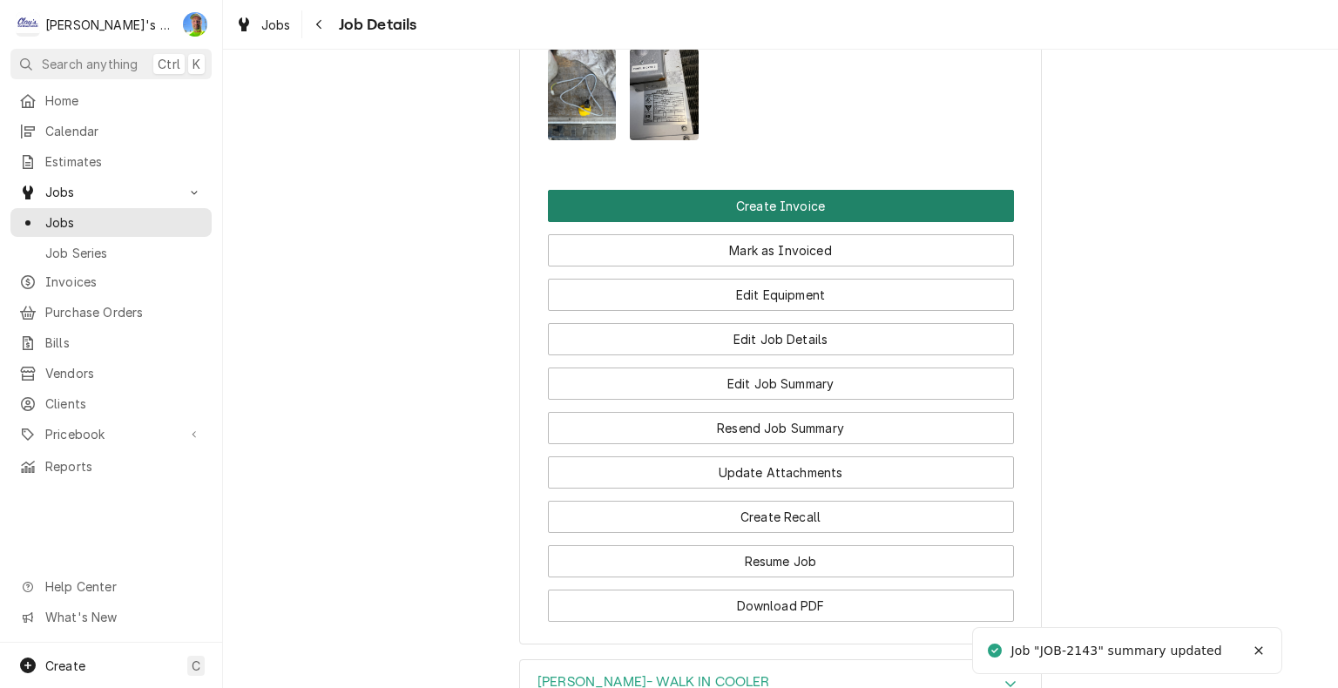
click at [792, 222] on button "Create Invoice" at bounding box center [781, 206] width 466 height 32
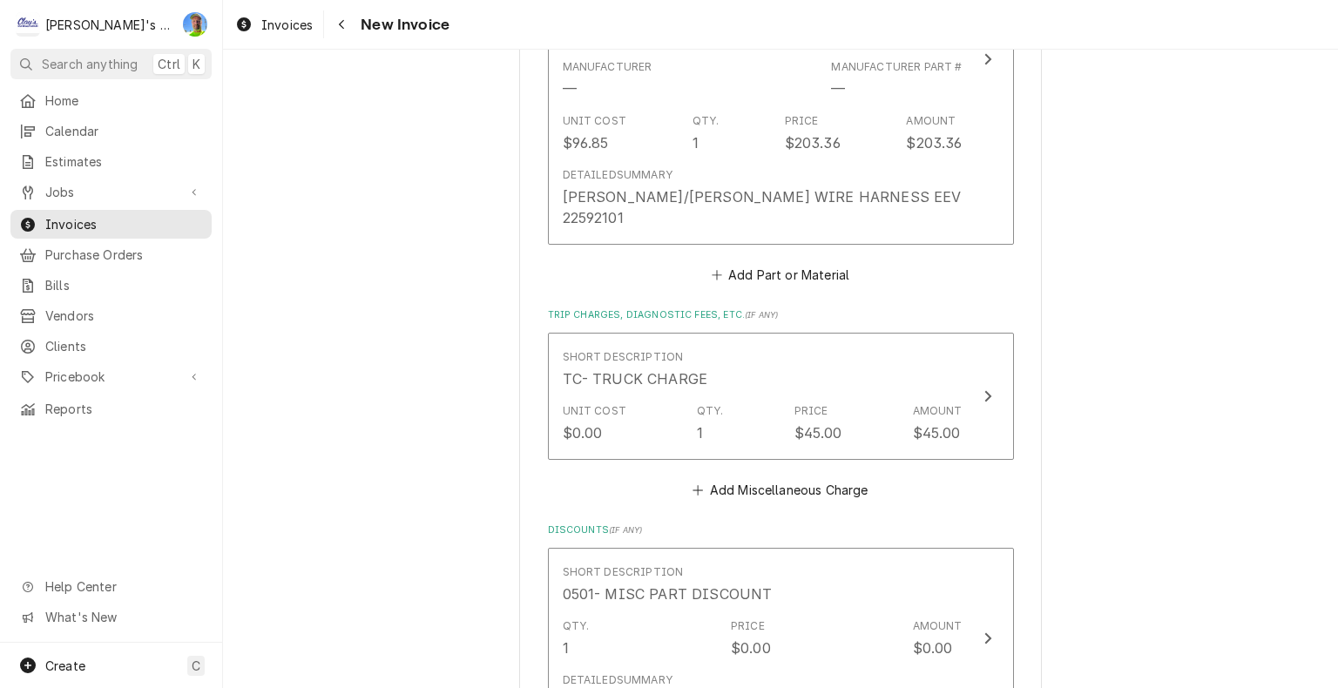
scroll to position [3050, 0]
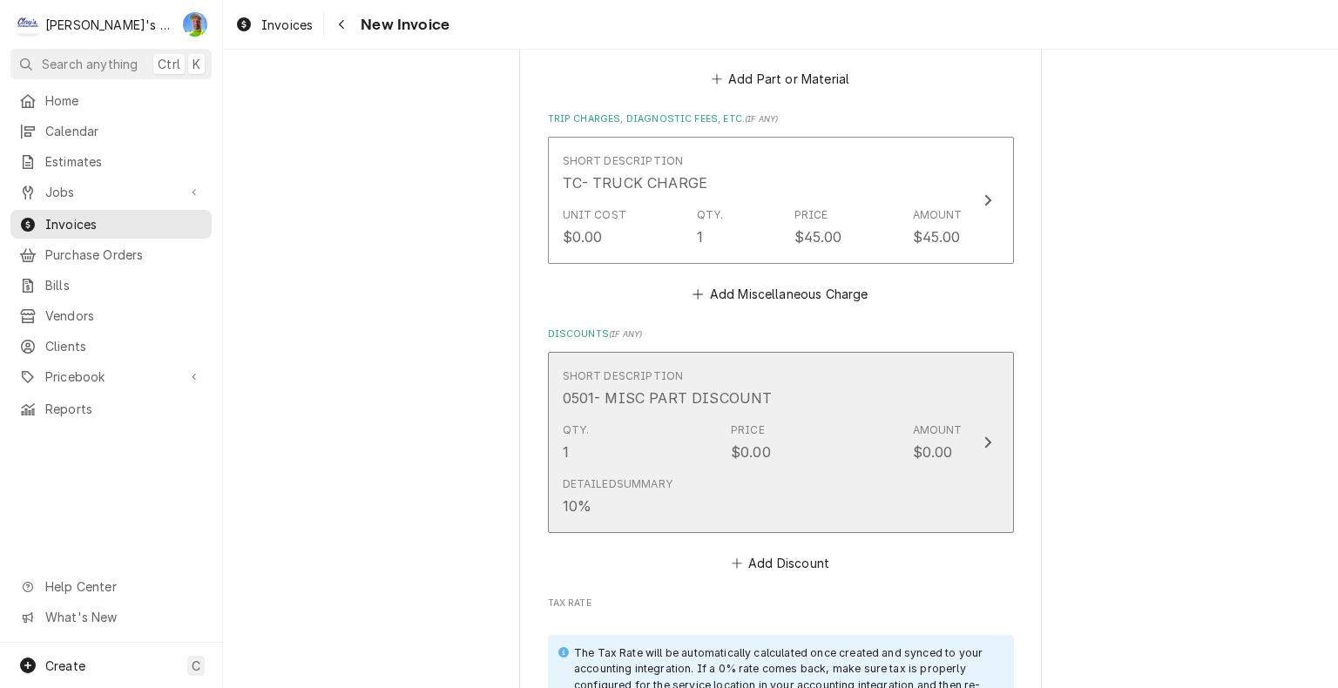
click at [977, 432] on div "Update Line Item" at bounding box center [988, 442] width 23 height 21
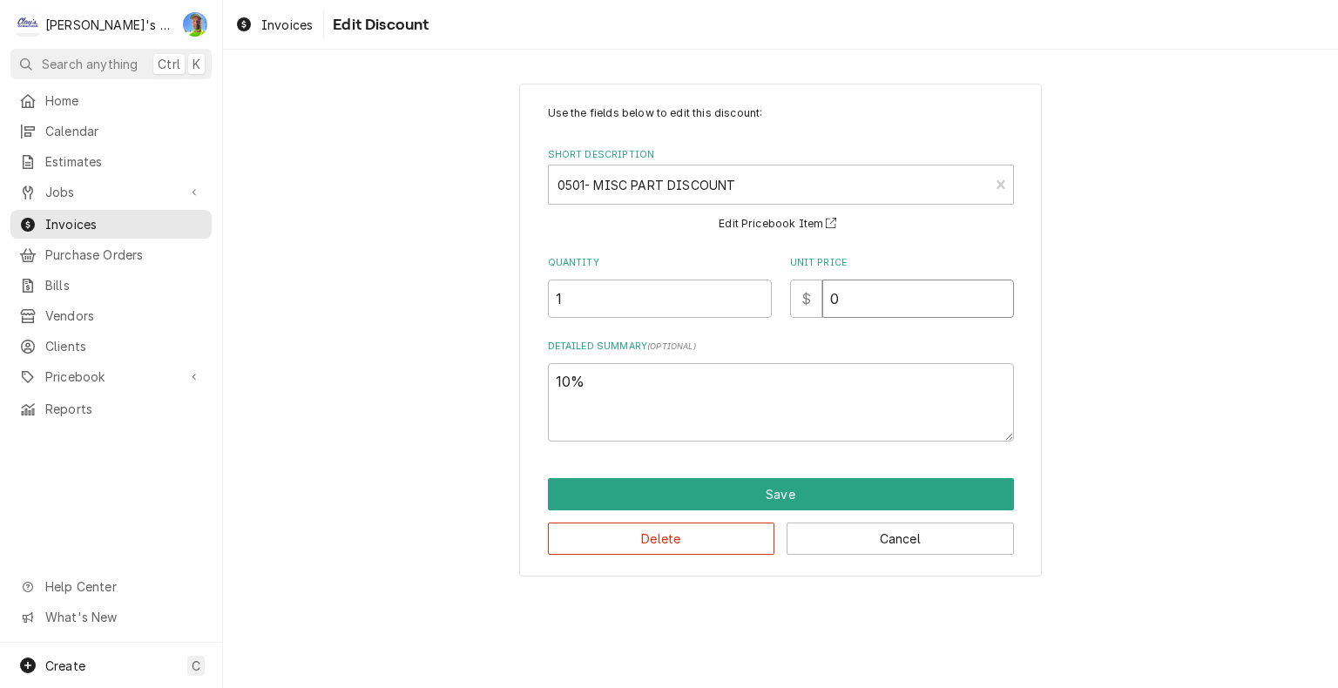
click at [924, 310] on input "0" at bounding box center [919, 299] width 192 height 38
type textarea "x"
type input "3"
type textarea "x"
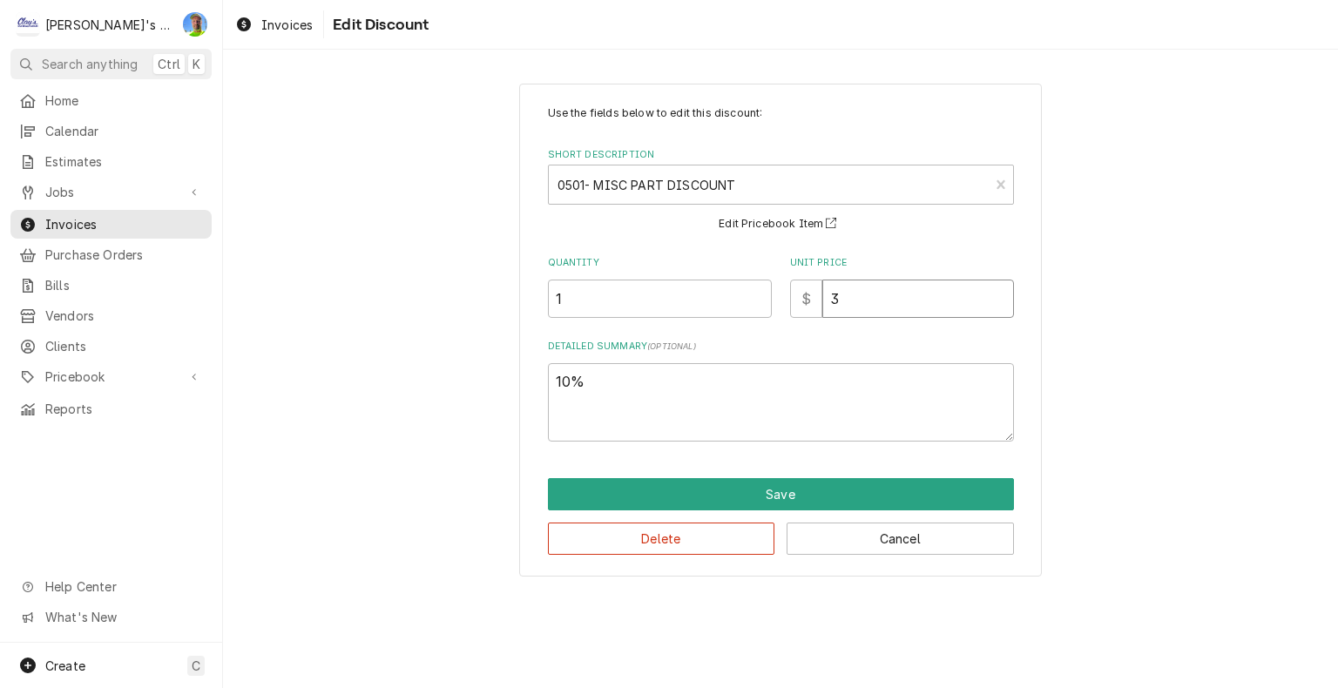
type input "37"
type textarea "x"
type input "373"
type textarea "x"
type input "3737"
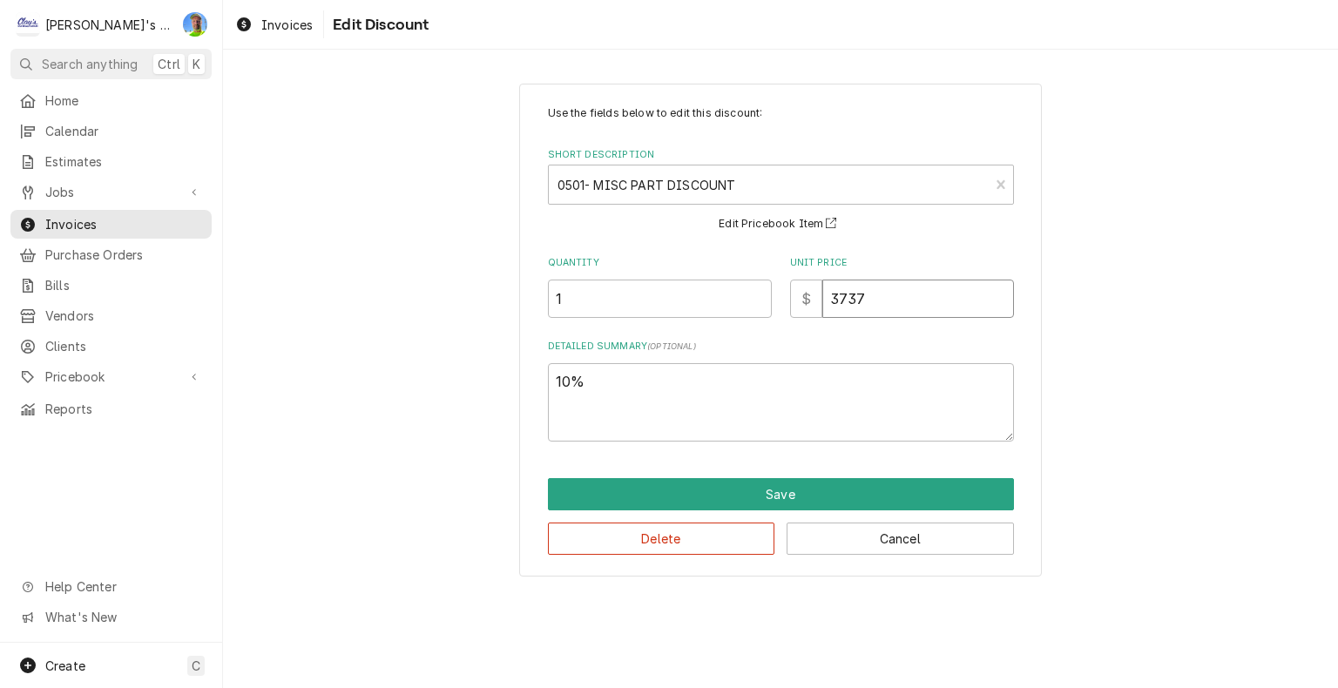
type textarea "x"
type input "373"
type textarea "x"
type input "37"
type textarea "x"
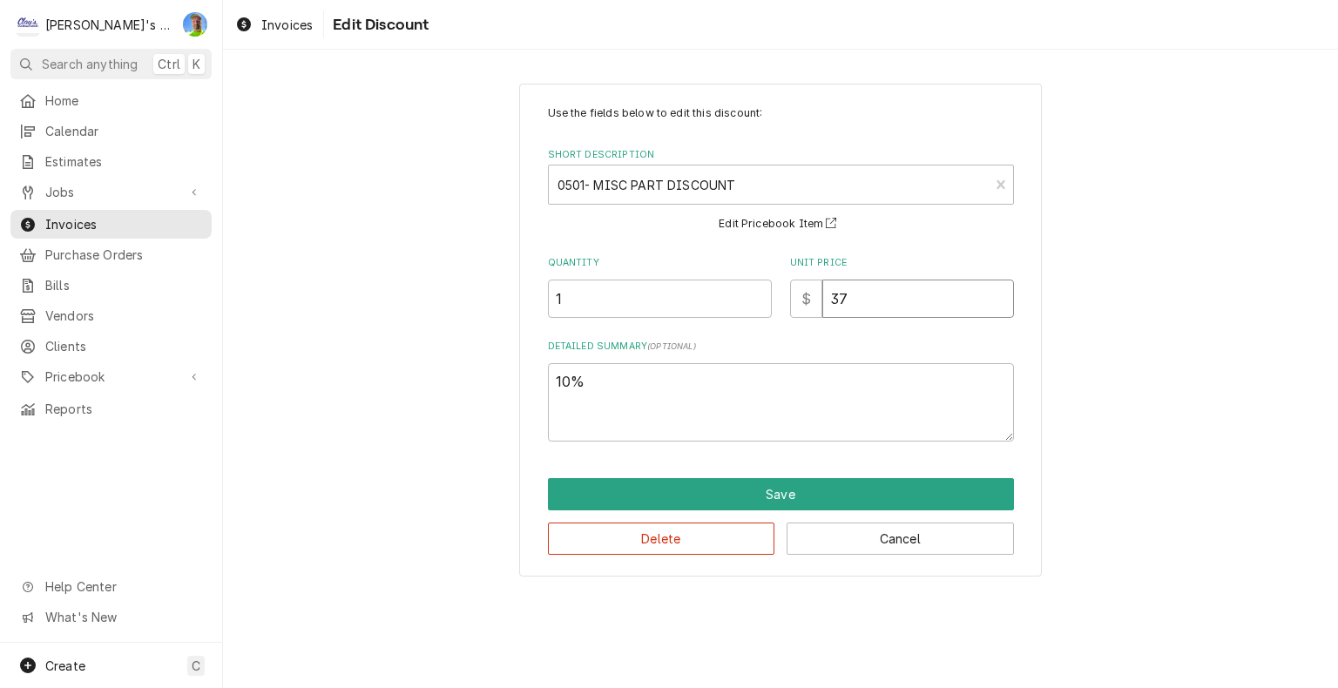
type input "37.3"
type textarea "x"
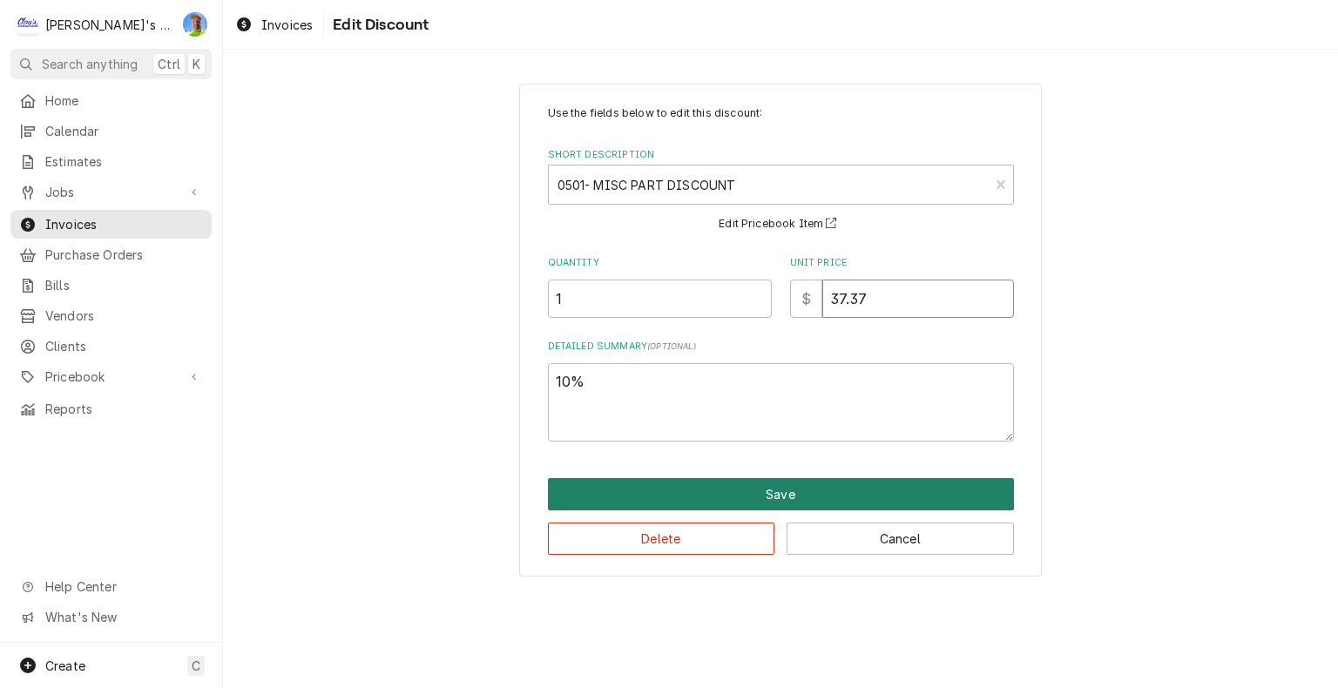
type input "37.37"
click at [865, 484] on button "Save" at bounding box center [781, 494] width 466 height 32
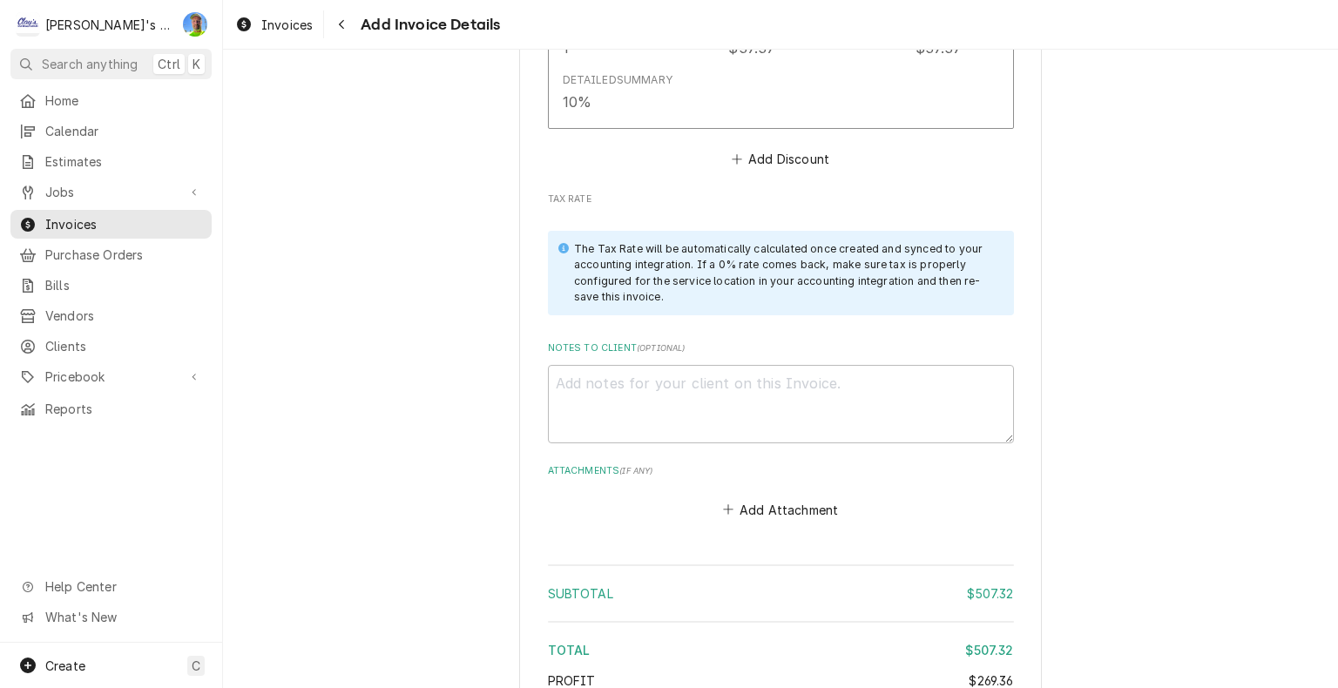
scroll to position [3485, 0]
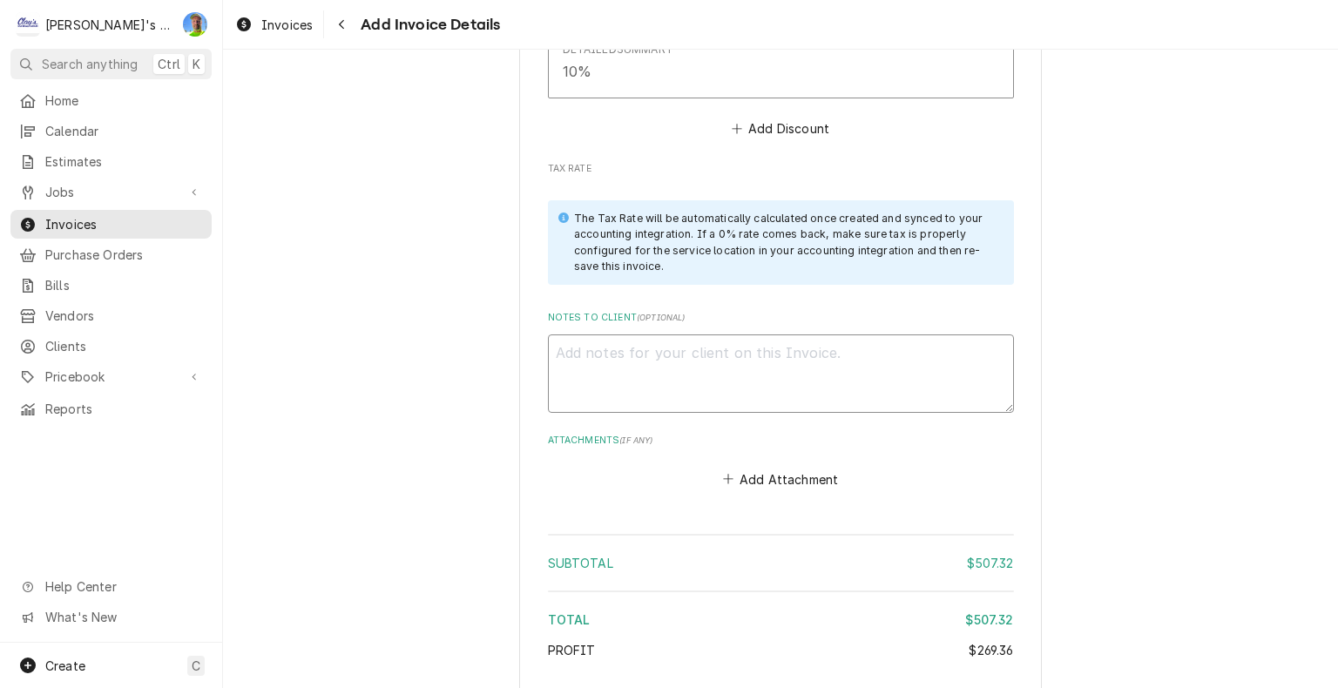
click at [927, 335] on textarea "Notes to Client ( optional )" at bounding box center [781, 374] width 466 height 78
type textarea "x"
type textarea "9"
type textarea "x"
type textarea "9/"
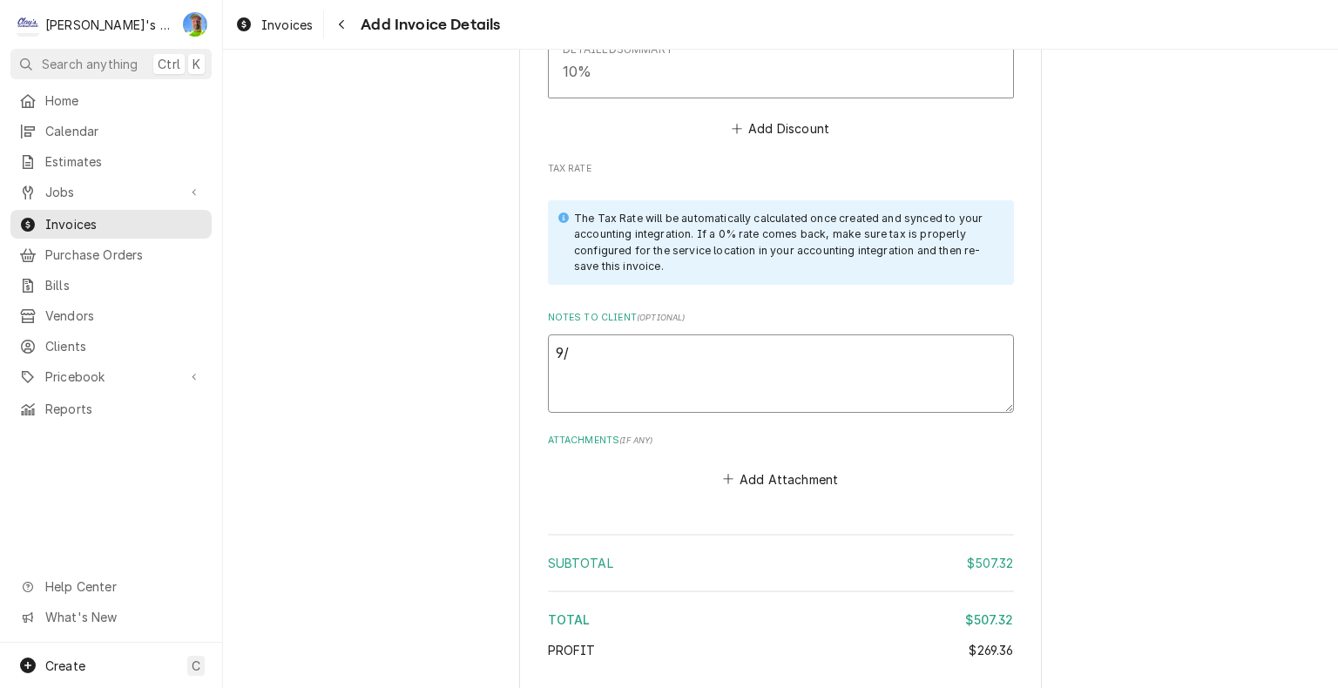
type textarea "x"
type textarea "9/1"
type textarea "x"
type textarea "9/14"
type textarea "x"
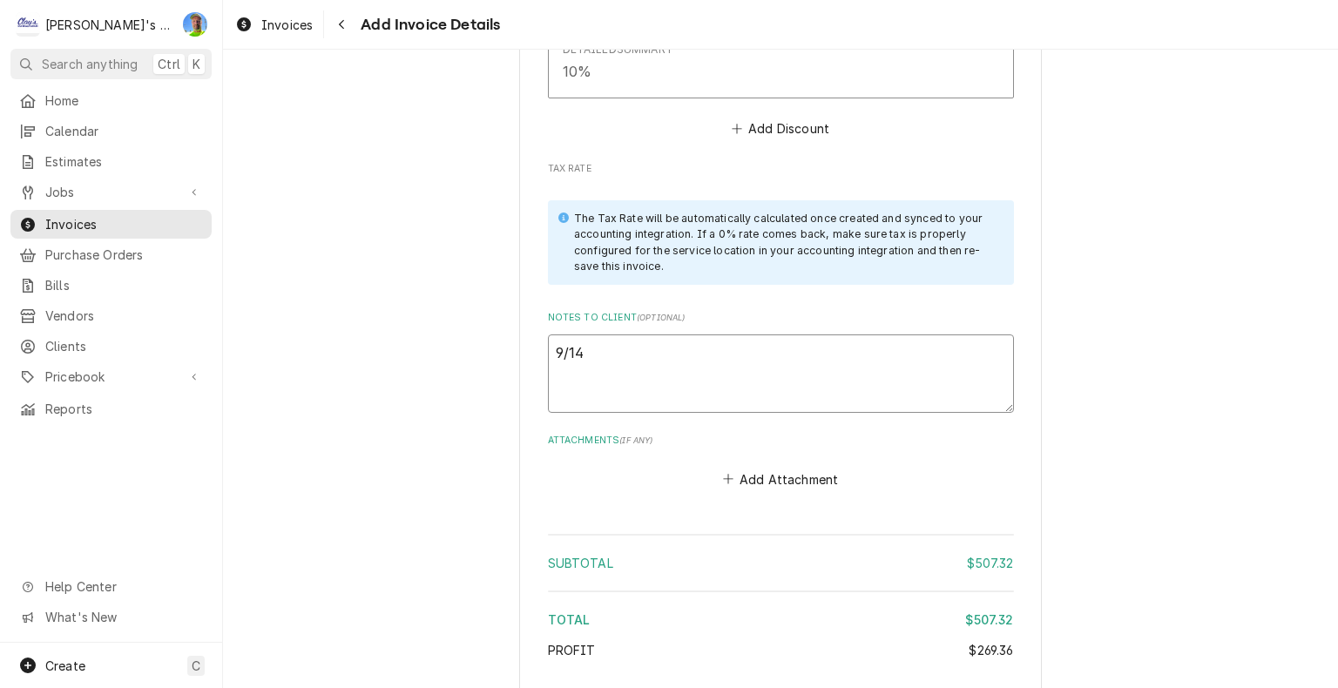
type textarea "9/14"
type textarea "x"
type textarea "9/14 G"
type textarea "x"
type textarea "9/14 GA"
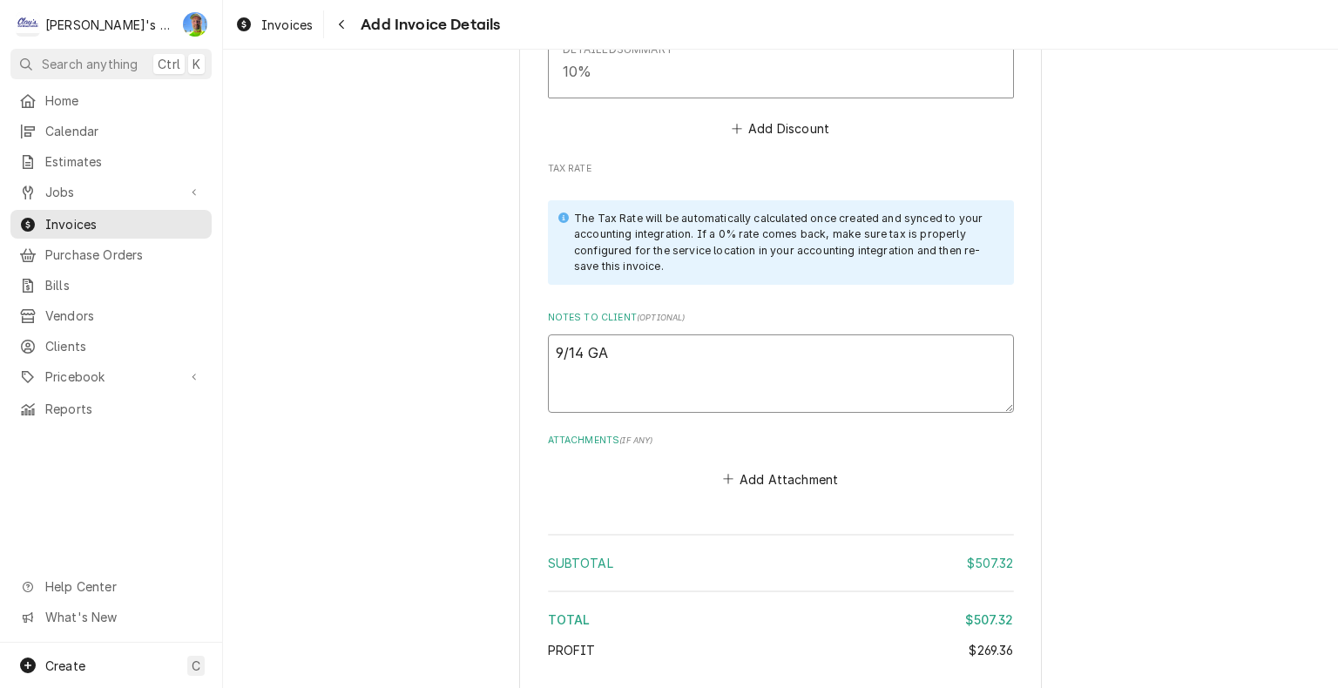
type textarea "x"
type textarea "9/14 GA"
type textarea "x"
type textarea "9/14 GA -"
type textarea "x"
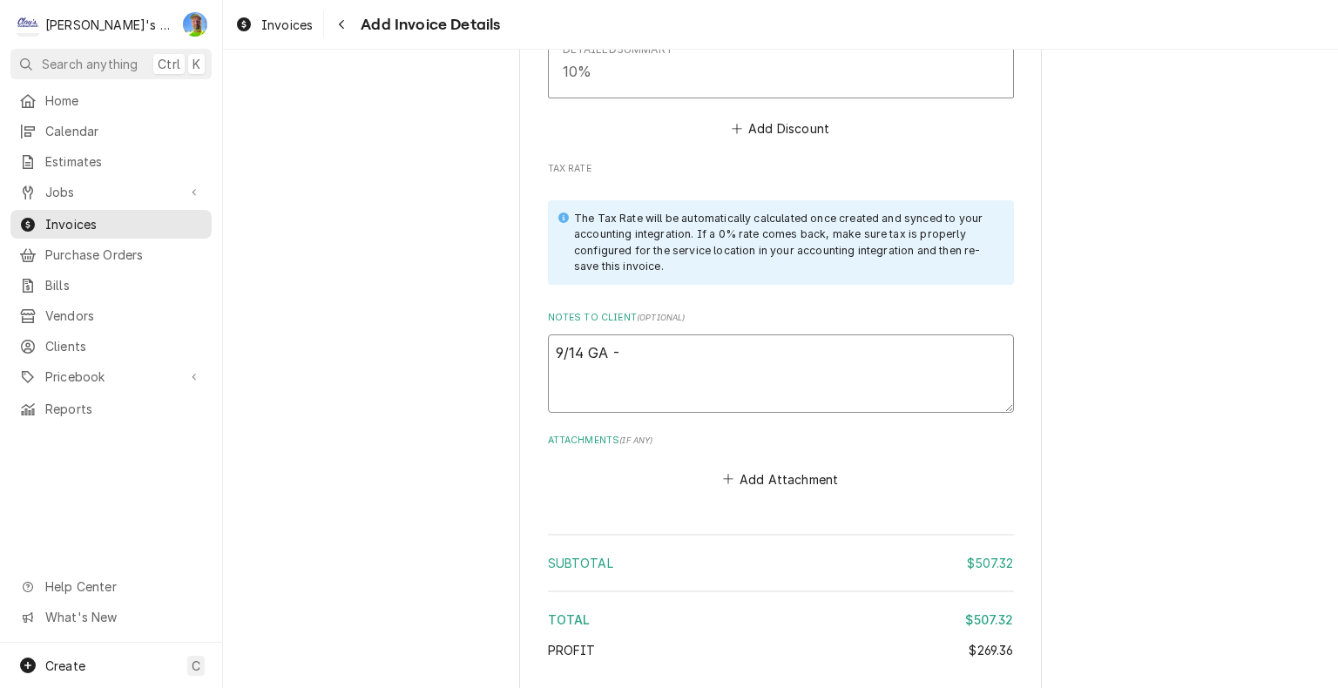
type textarea "9/14 GA -l"
type textarea "x"
type textarea "9/14 GA -lo"
type textarea "x"
type textarea "9/14 GA -loo"
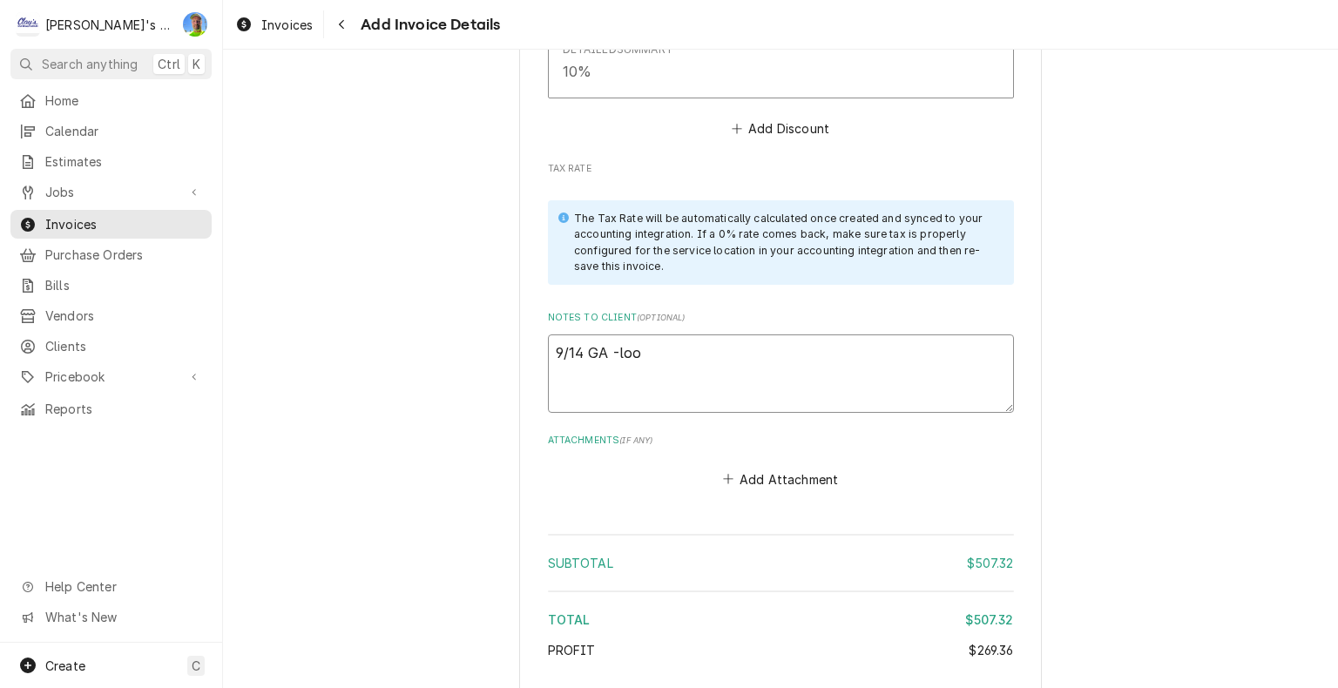
type textarea "x"
type textarea "9/14 GA -look"
type textarea "x"
type textarea "9/14 GA -look"
type textarea "x"
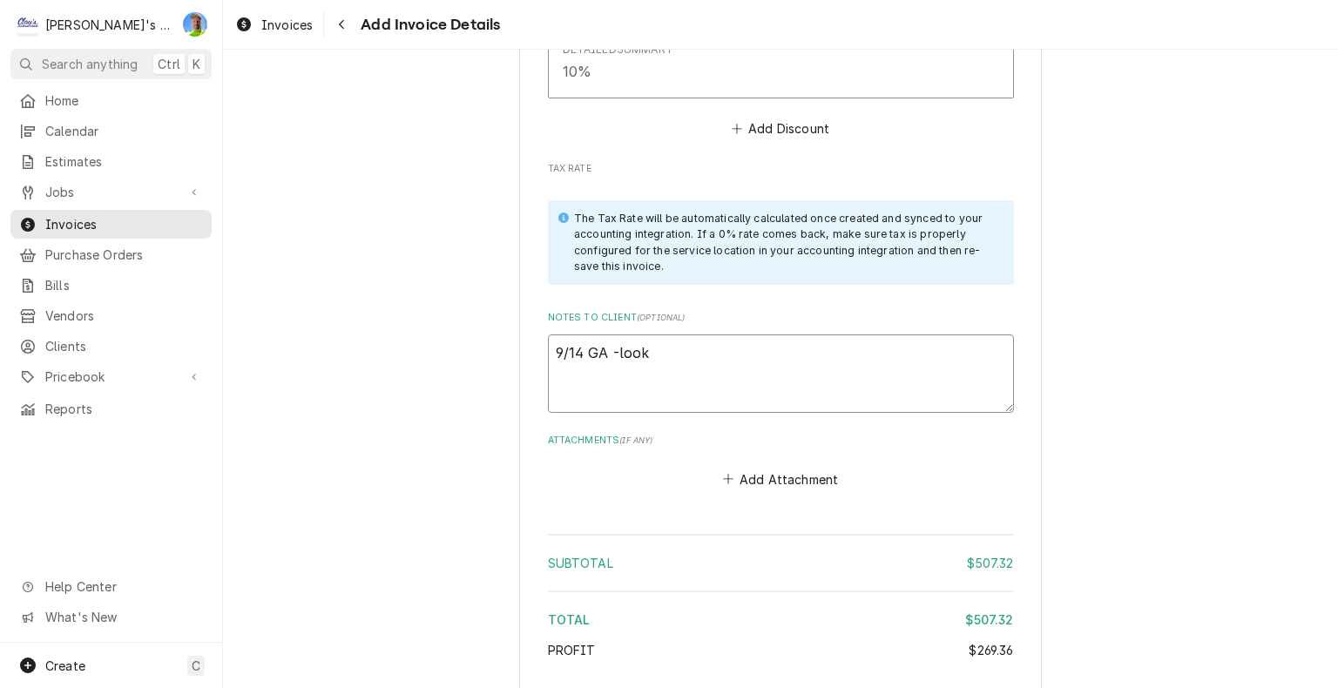
type textarea "9/14 GA -look o"
type textarea "x"
type textarea "9/14 GA -look ok"
type textarea "x"
type textarea "9/14 GA -look ok?"
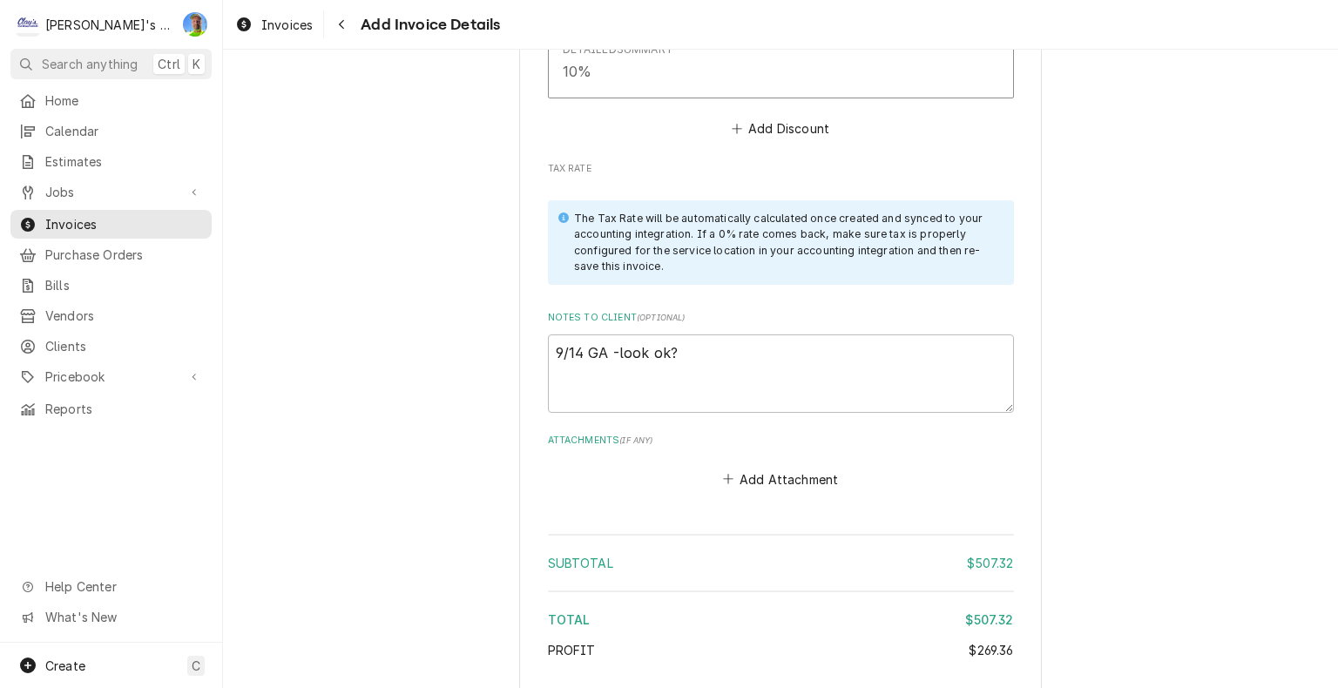
type textarea "x"
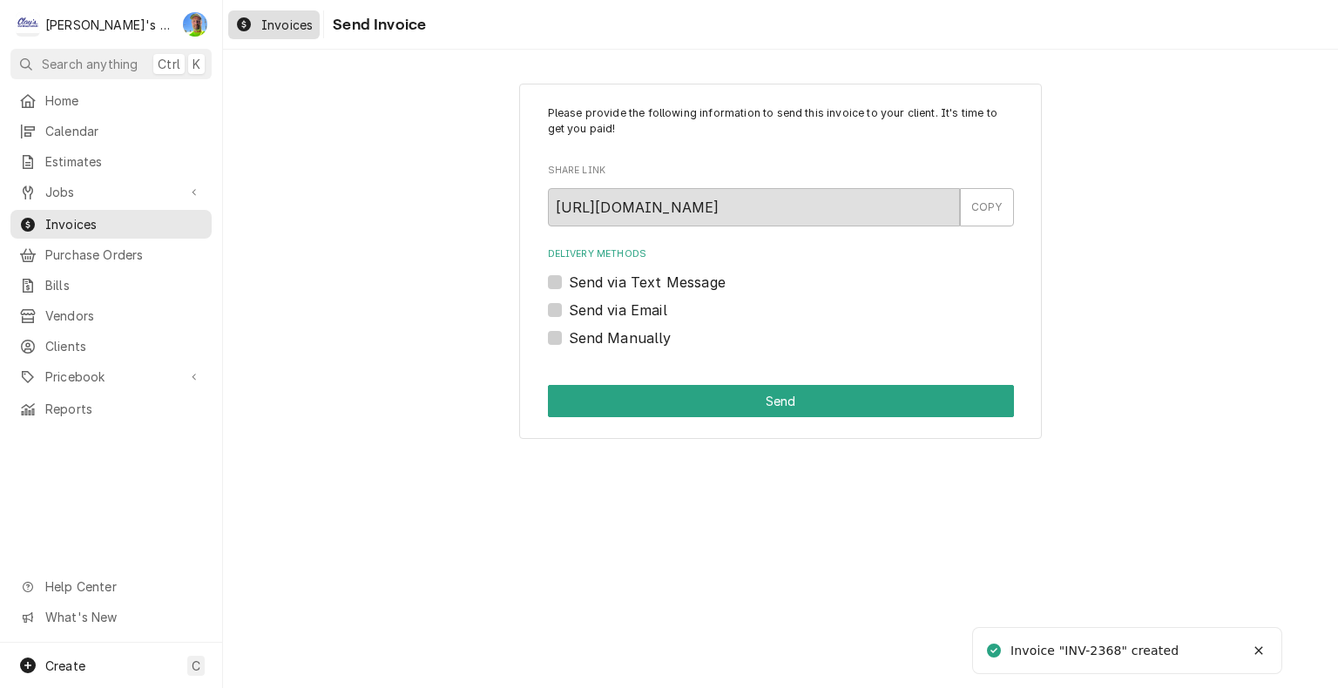
click at [261, 15] on div "Invoices" at bounding box center [274, 25] width 85 height 22
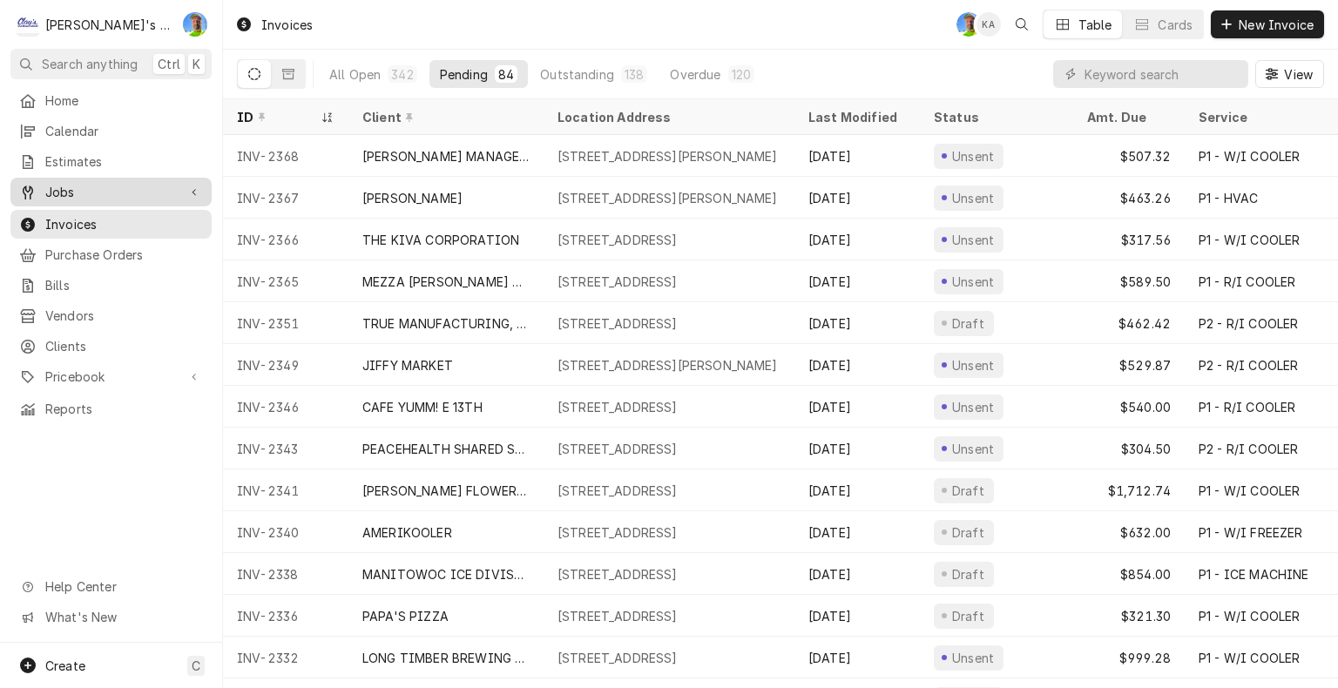
click at [79, 192] on span "Jobs" at bounding box center [111, 192] width 132 height 18
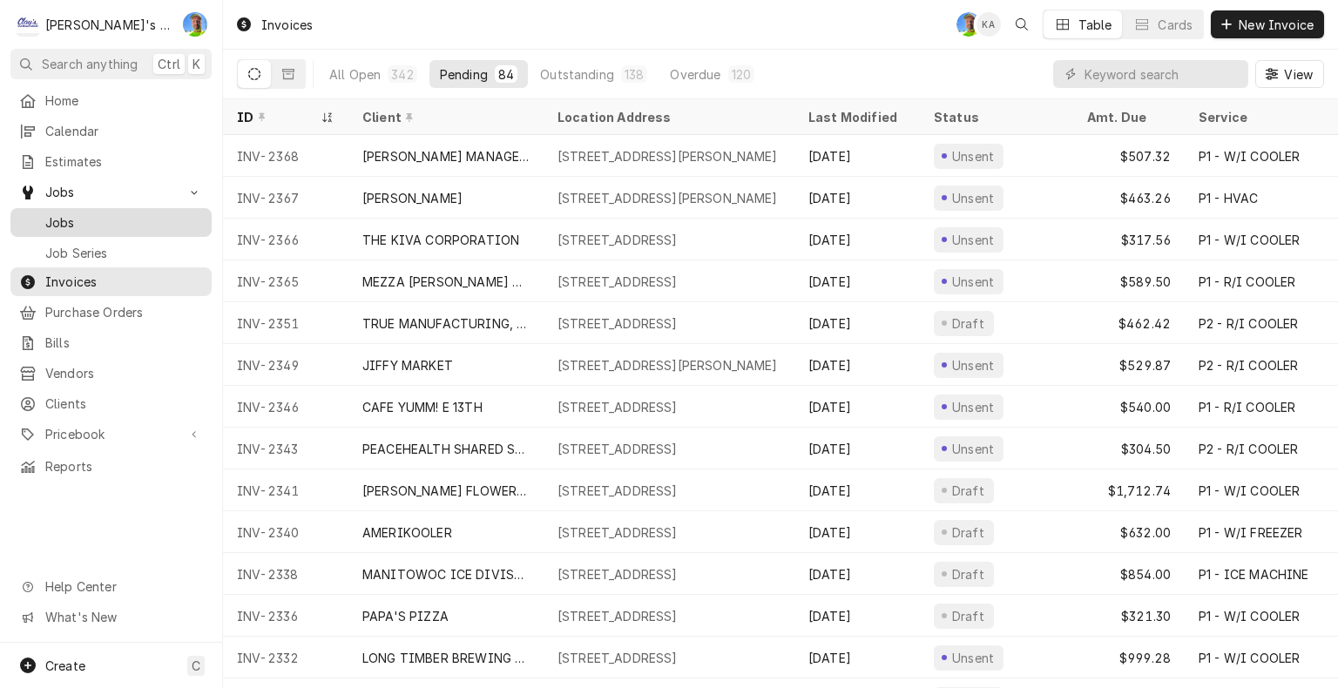
click at [92, 213] on span "Jobs" at bounding box center [124, 222] width 158 height 18
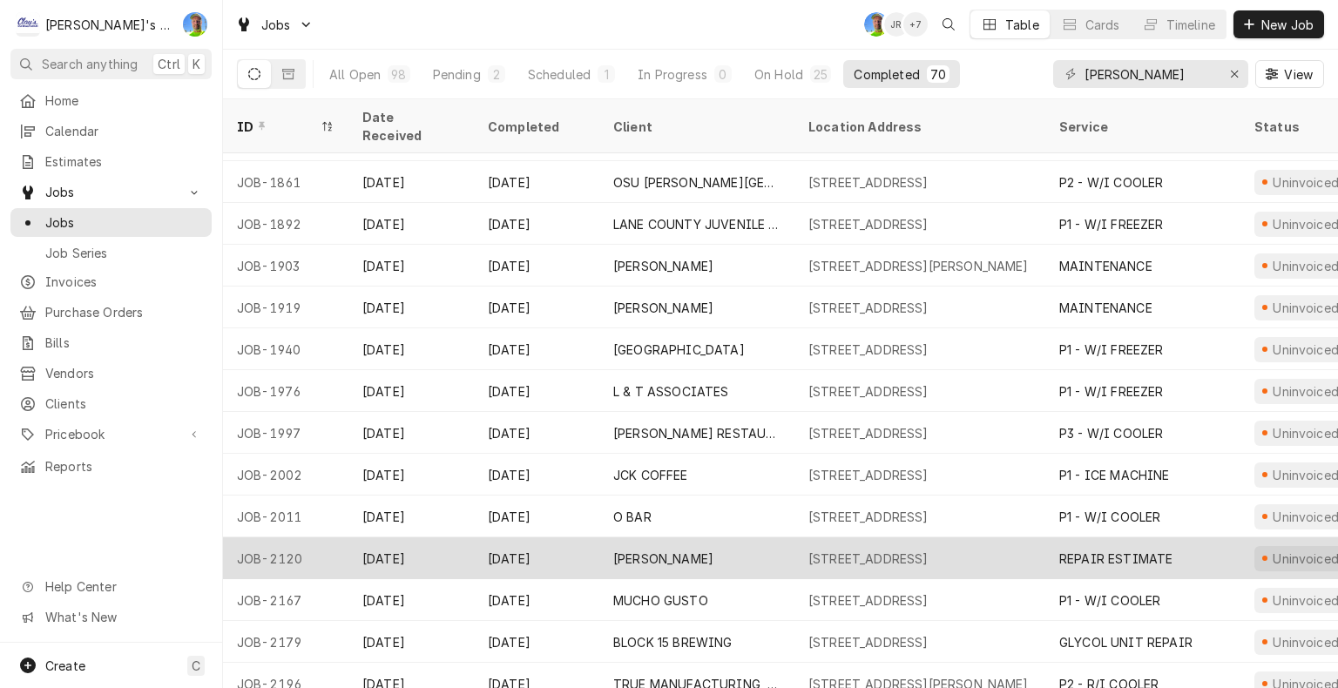
scroll to position [558, 0]
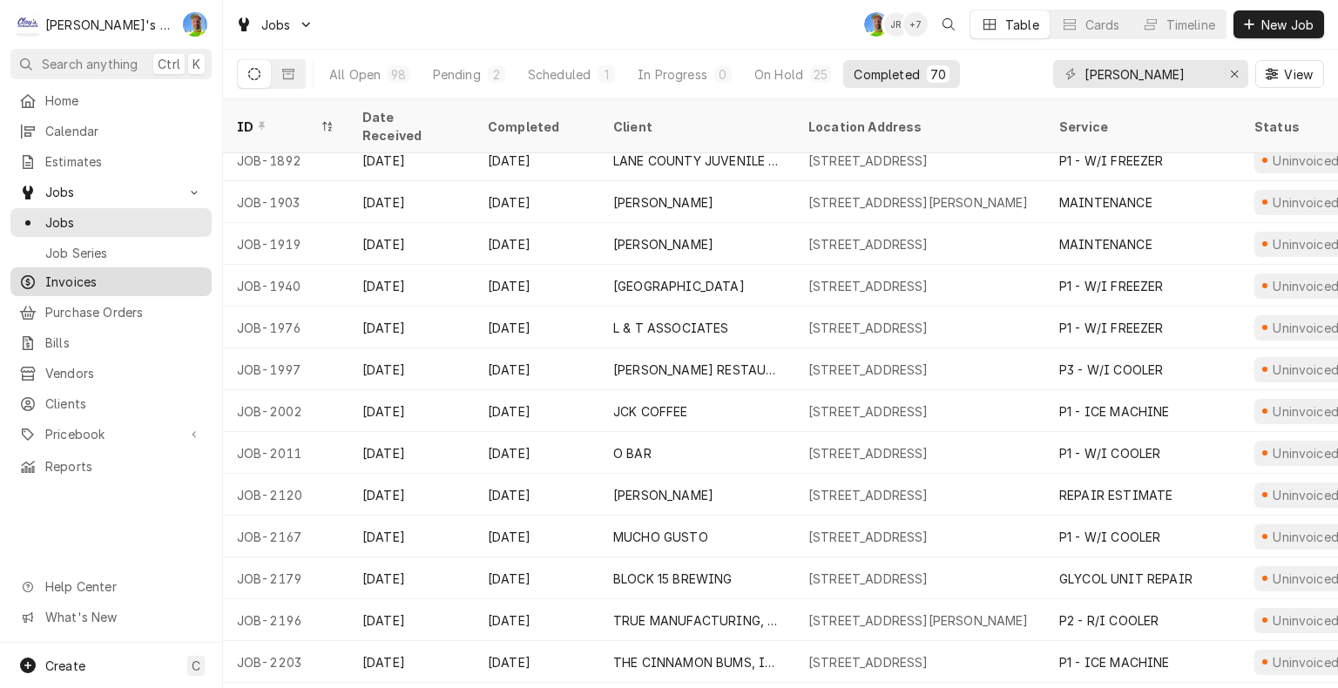
click at [95, 274] on span "Invoices" at bounding box center [124, 282] width 158 height 18
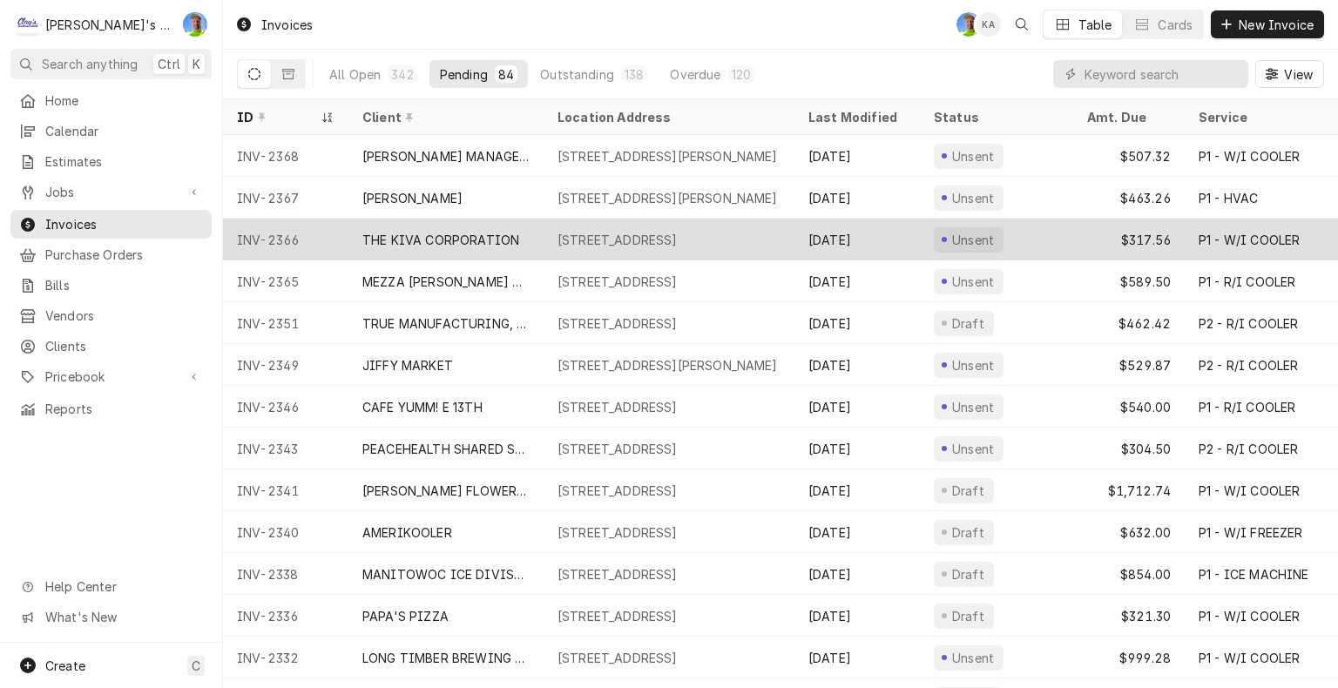
click at [577, 231] on div "[STREET_ADDRESS]" at bounding box center [618, 240] width 120 height 18
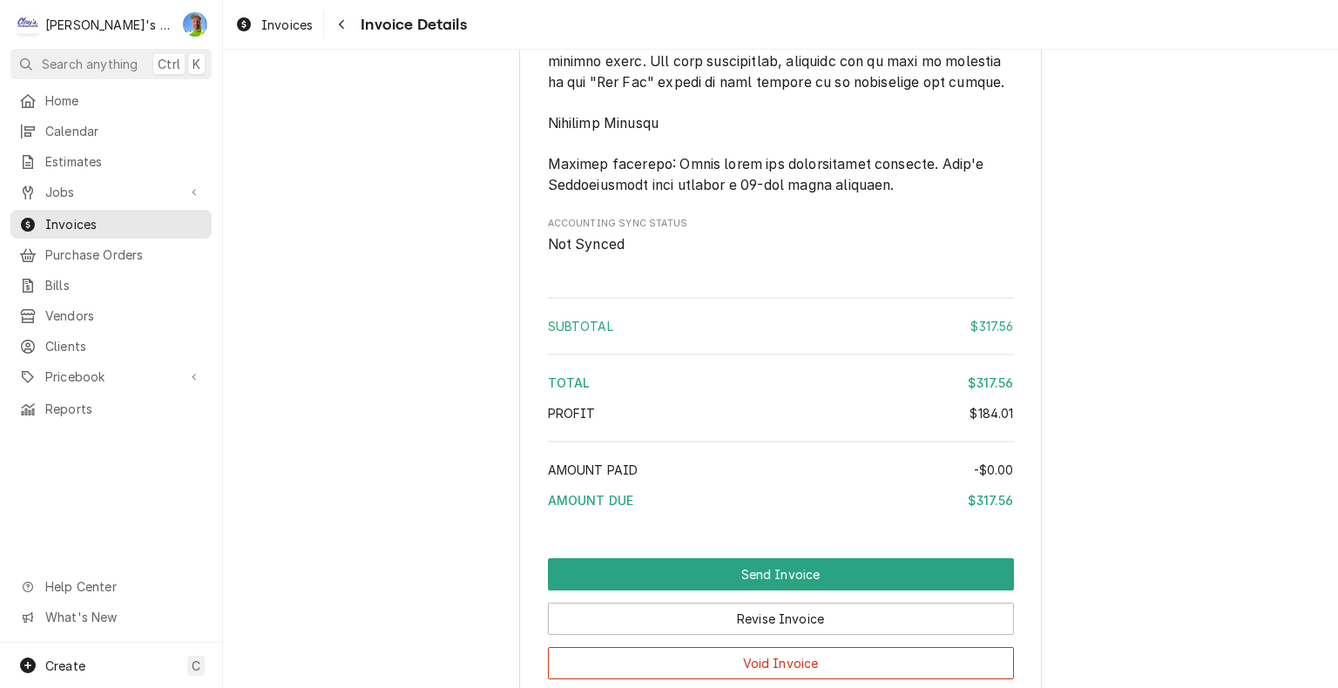
scroll to position [2788, 0]
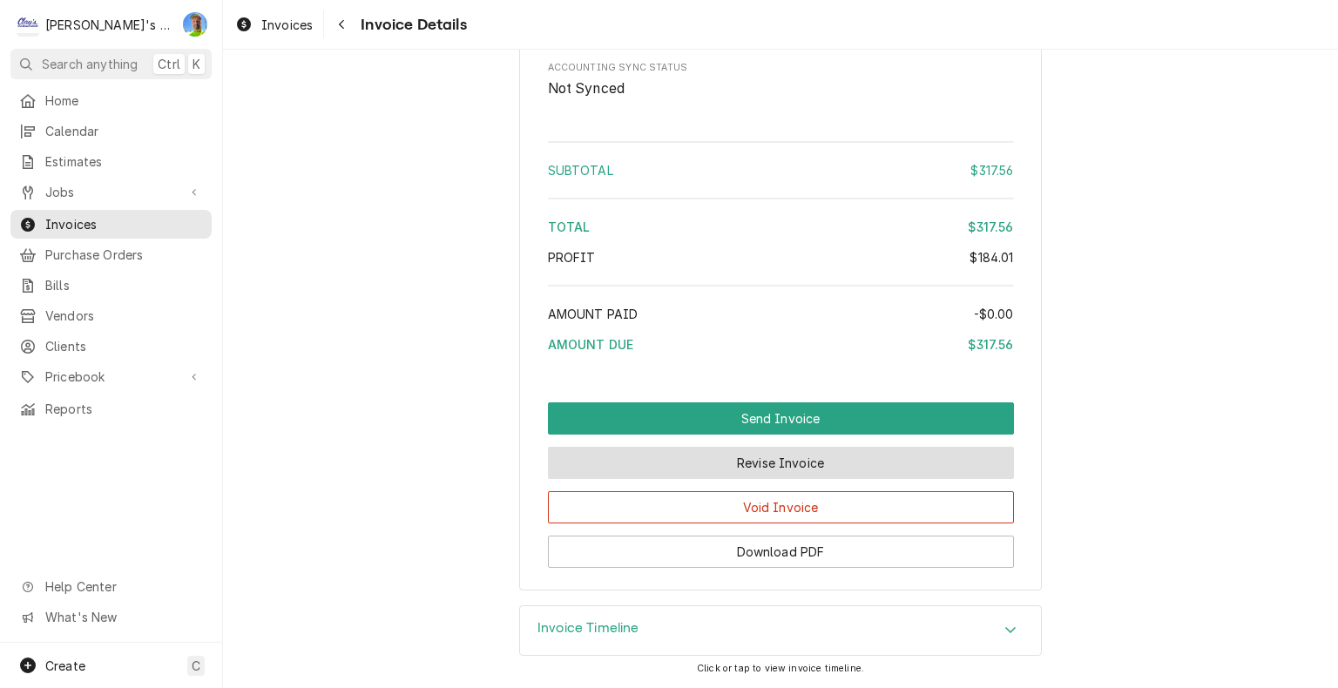
click at [768, 479] on button "Revise Invoice" at bounding box center [781, 463] width 466 height 32
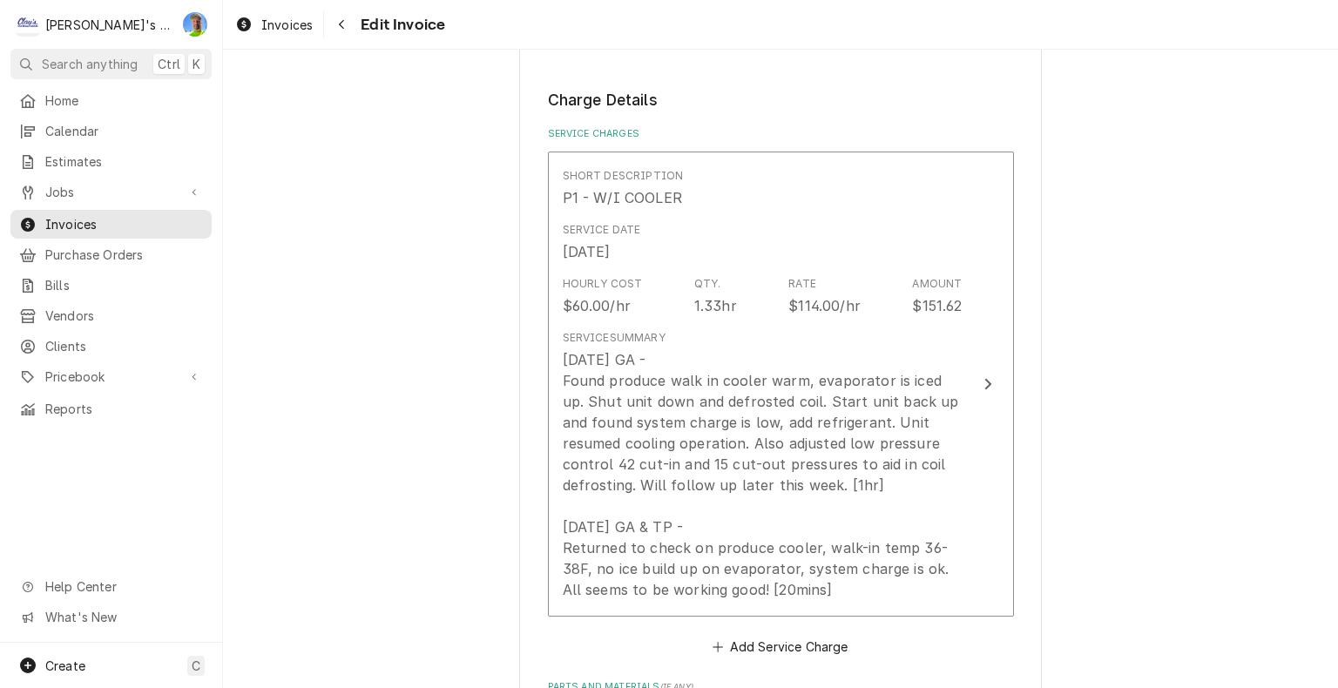
scroll to position [1568, 0]
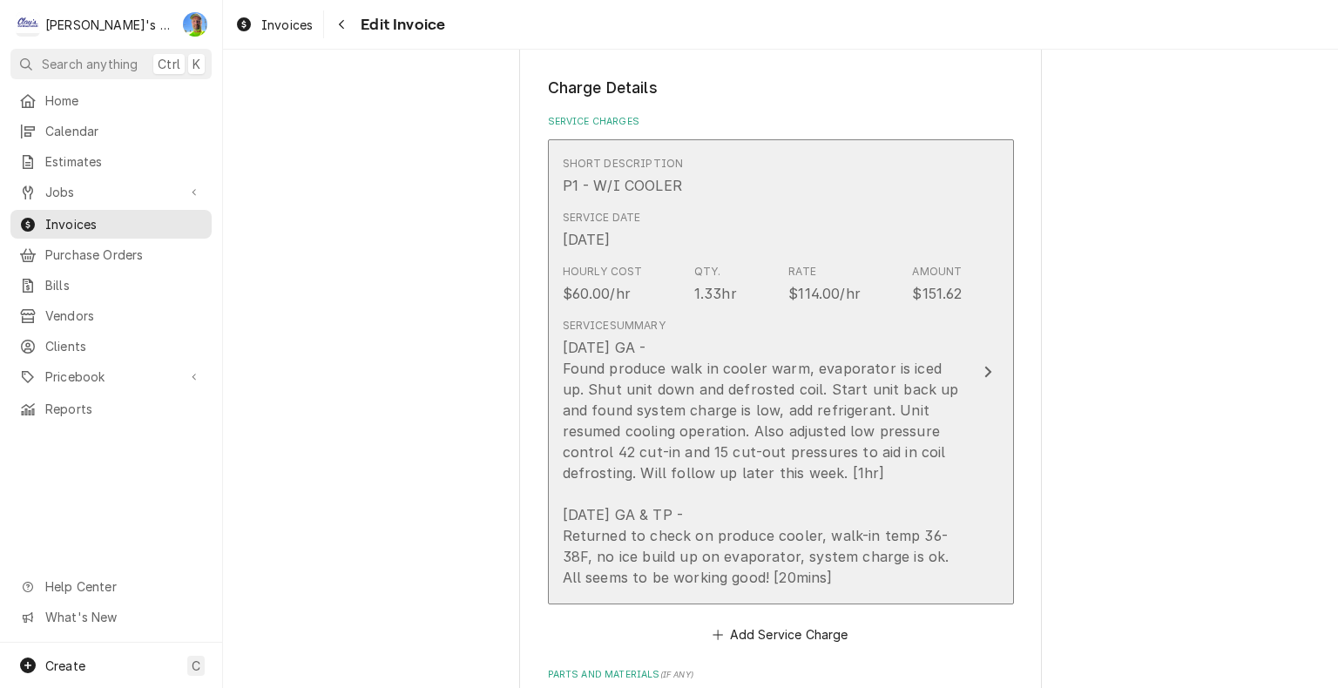
click at [919, 500] on div "6/16/2025 GA - Found produce walk in cooler warm, evaporator is iced up. Shut u…" at bounding box center [763, 462] width 400 height 251
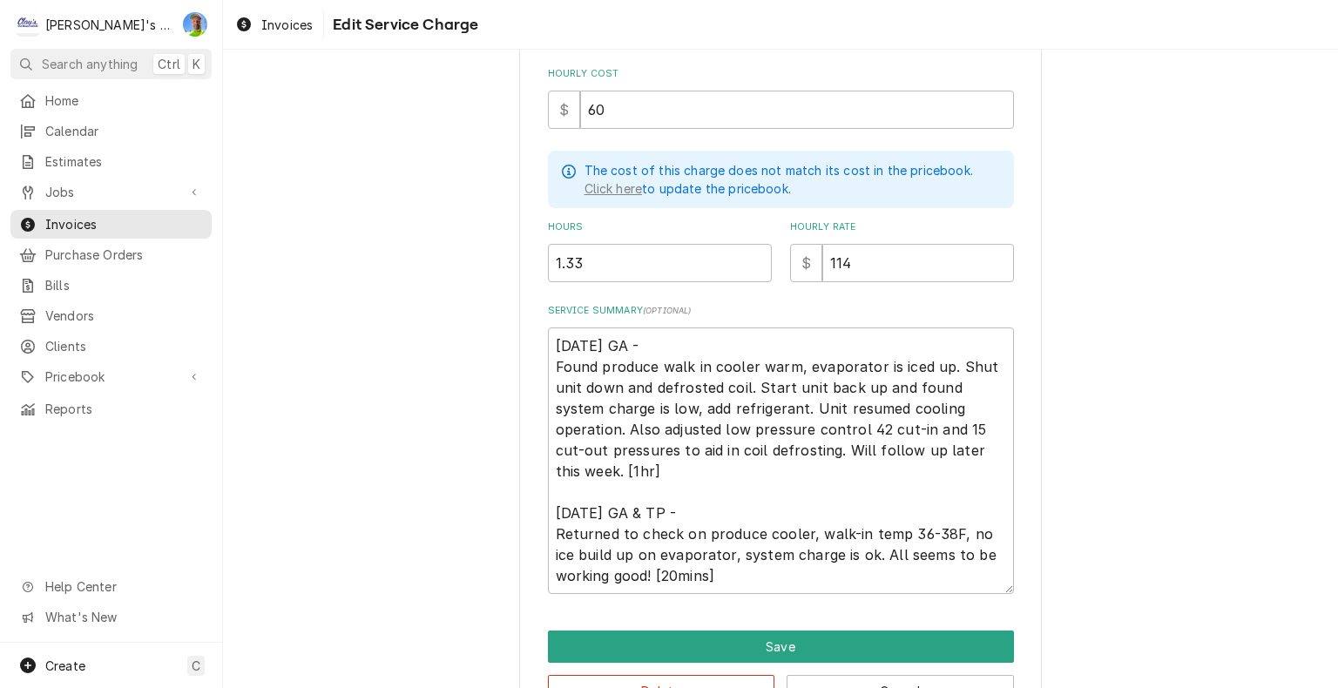
scroll to position [436, 0]
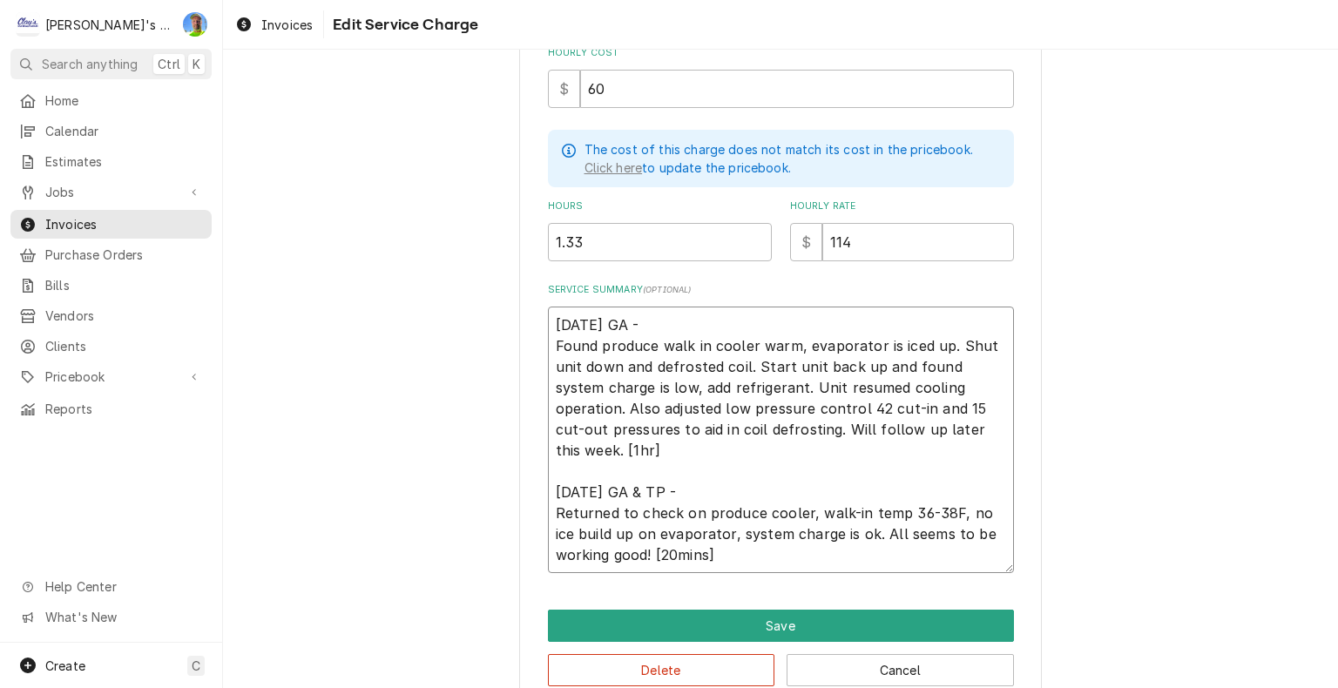
click at [568, 450] on textarea "6/16/2025 GA - Found produce walk in cooler warm, evaporator is iced up. Shut u…" at bounding box center [781, 440] width 466 height 267
type textarea "x"
type textarea "6/16/2025 GA - Found produce walk in cooler warm, evaporator is iced up. Shut u…"
type textarea "x"
type textarea "6/16/2025 GA - Found produce walk in cooler warm, evaporator is iced up. Shut u…"
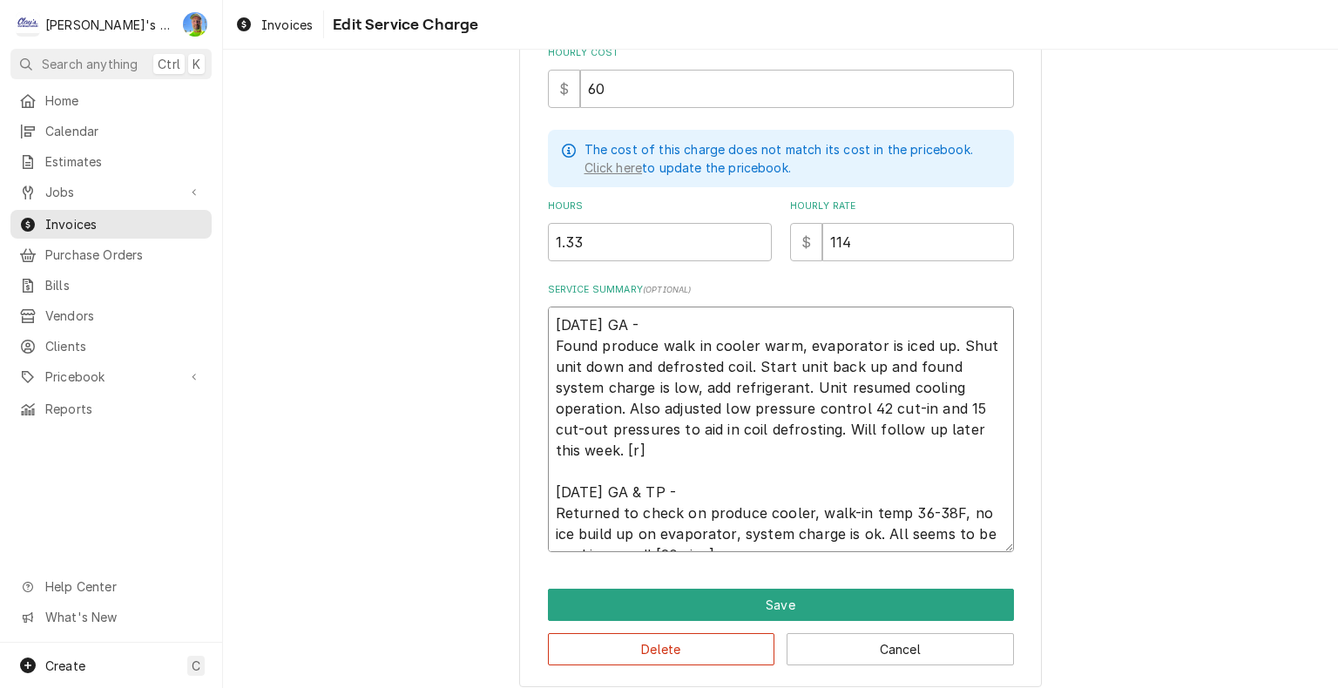
type textarea "x"
type textarea "6/16/2025 GA - Found produce walk in cooler warm, evaporator is iced up. Shut u…"
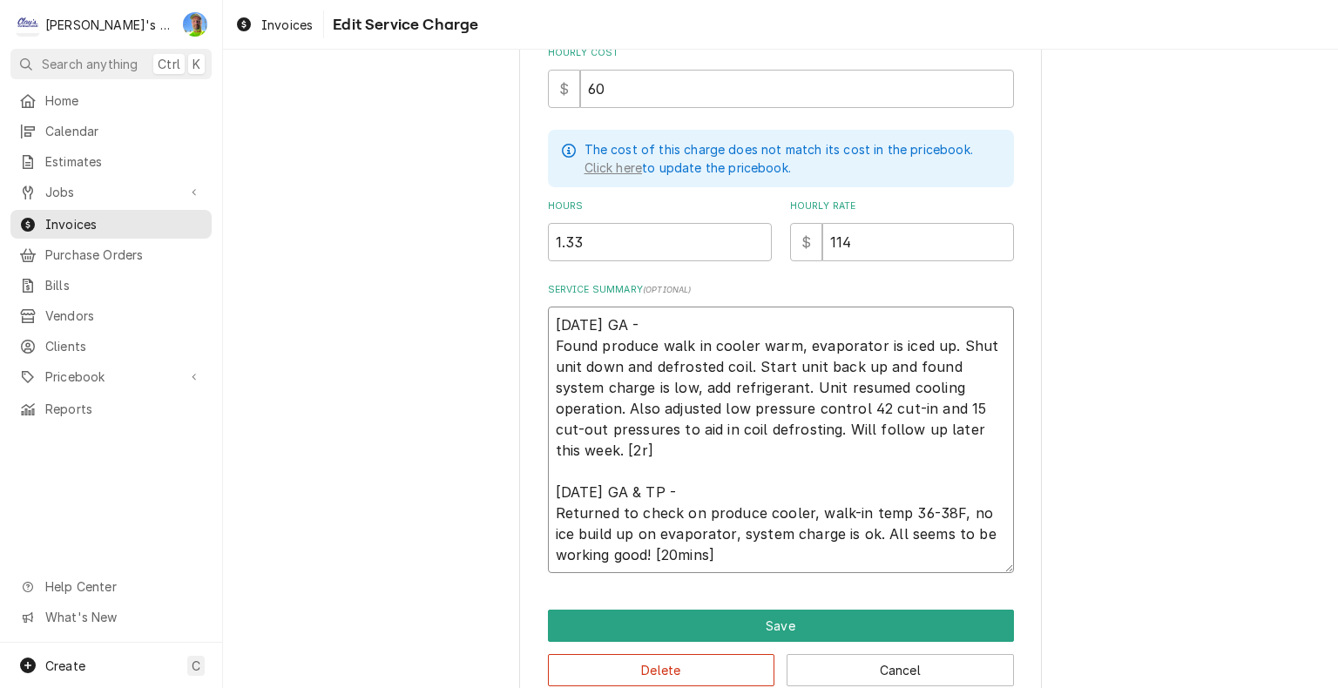
type textarea "x"
type textarea "6/16/2025 GA - Found produce walk in cooler warm, evaporator is iced up. Shut u…"
type textarea "x"
type textarea "6/16/2025 GA - Found produce walk in cooler warm, evaporator is iced up. Shut u…"
type textarea "x"
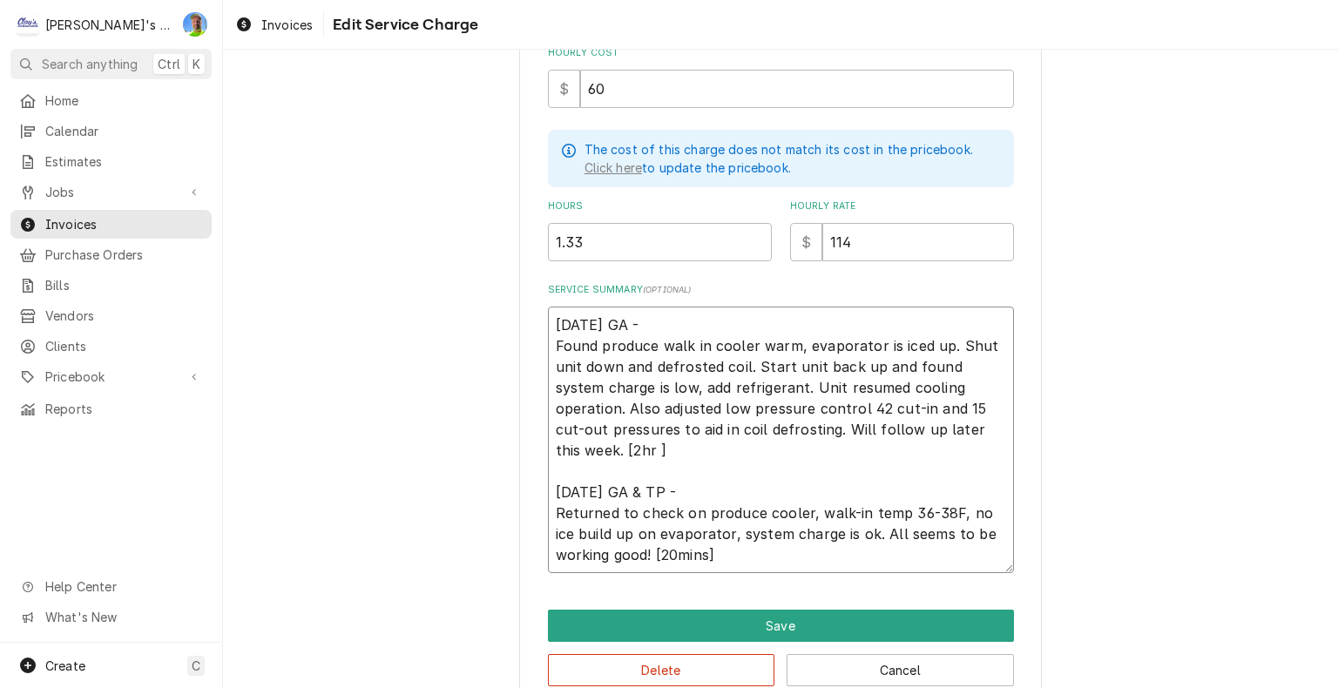
type textarea "6/16/2025 GA - Found produce walk in cooler warm, evaporator is iced up. Shut u…"
type textarea "x"
type textarea "6/16/2025 GA - Found produce walk in cooler warm, evaporator is iced up. Shut u…"
type textarea "x"
type textarea "6/16/2025 GA - Found produce walk in cooler warm, evaporator is iced up. Shut u…"
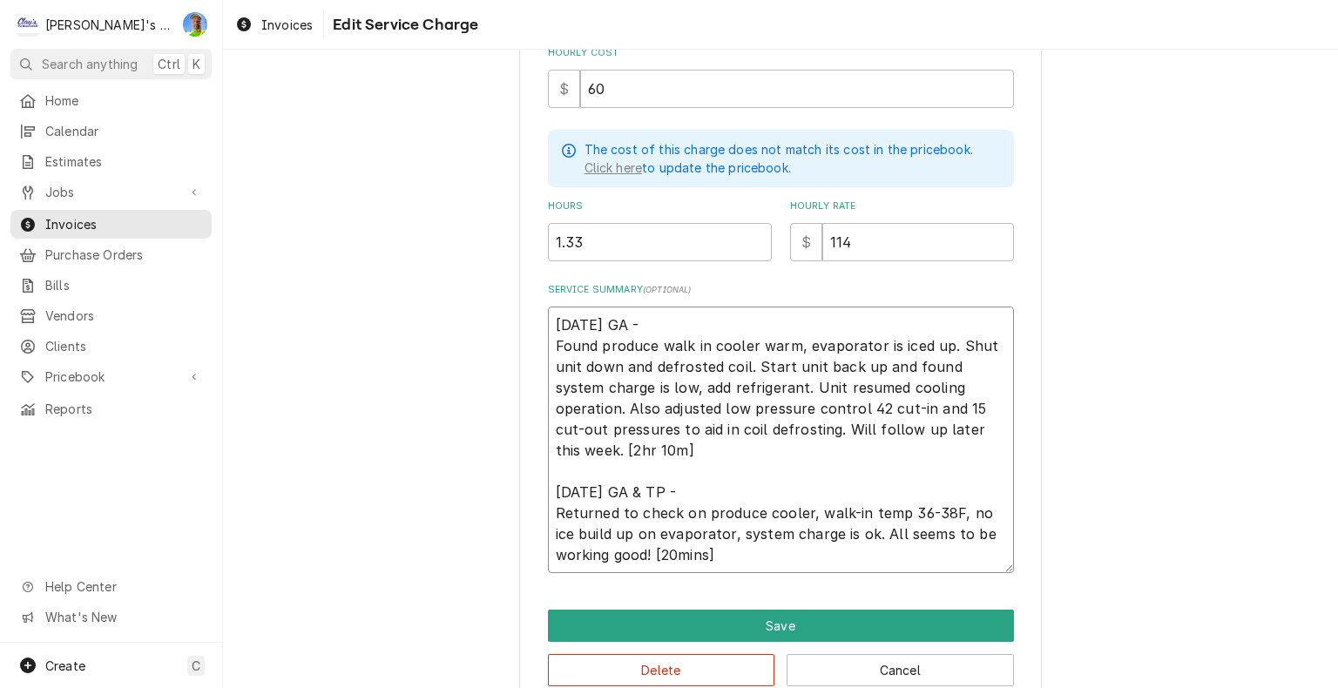
type textarea "x"
type textarea "6/16/2025 GA - Found produce walk in cooler warm, evaporator is iced up. Shut u…"
type textarea "x"
type textarea "6/16/2025 GA - Found produce walk in cooler warm, evaporator is iced up. Shut u…"
type textarea "x"
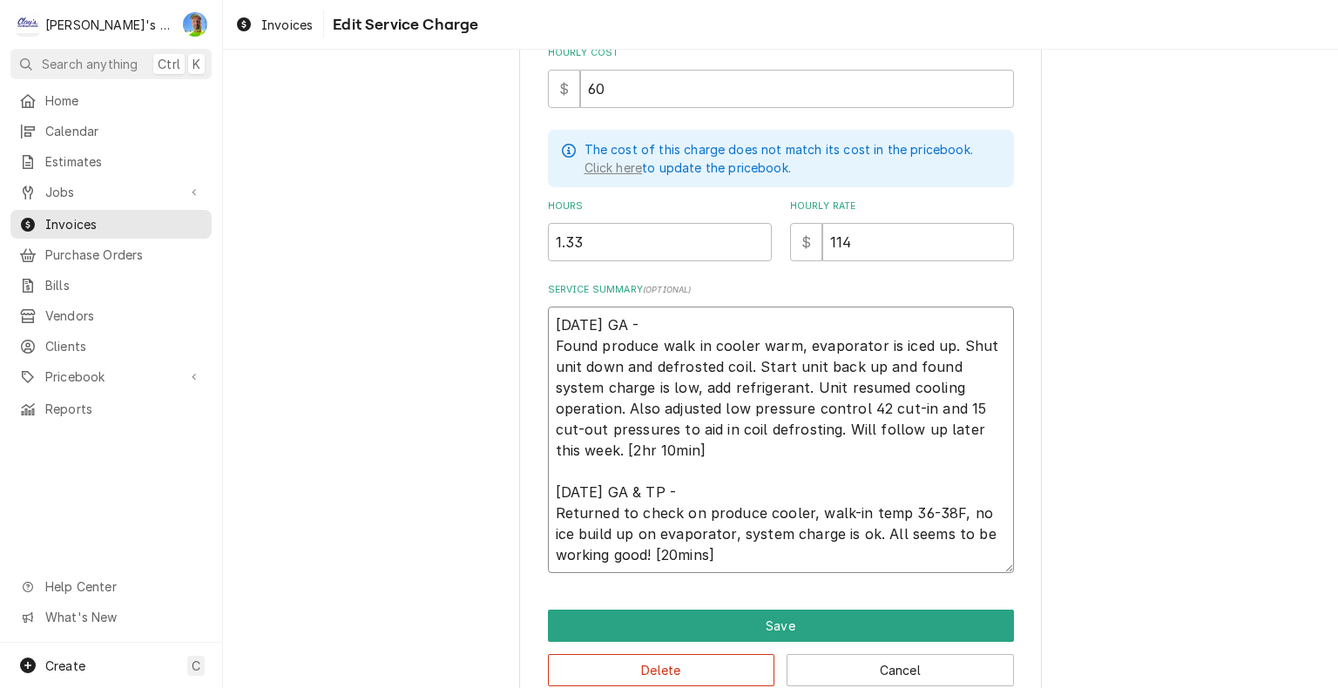
type textarea "6/16/2025 GA - Found produce walk in cooler warm, evaporator is iced up. Shut u…"
type textarea "x"
type textarea "6/16/2025 GA - Found produce walk in cooler warm, evaporator is iced up. Shut u…"
click at [594, 242] on input "1.33" at bounding box center [660, 242] width 224 height 38
type textarea "x"
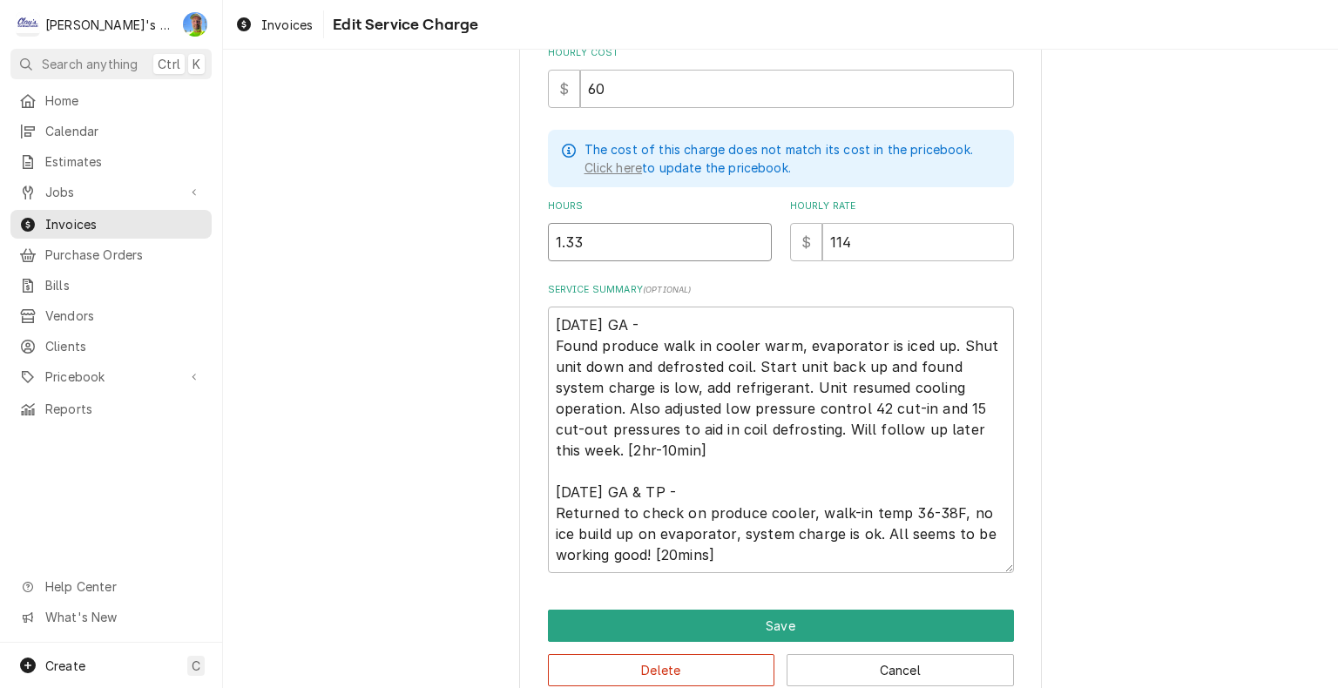
type input "1.3"
type textarea "x"
type input "1"
type textarea "x"
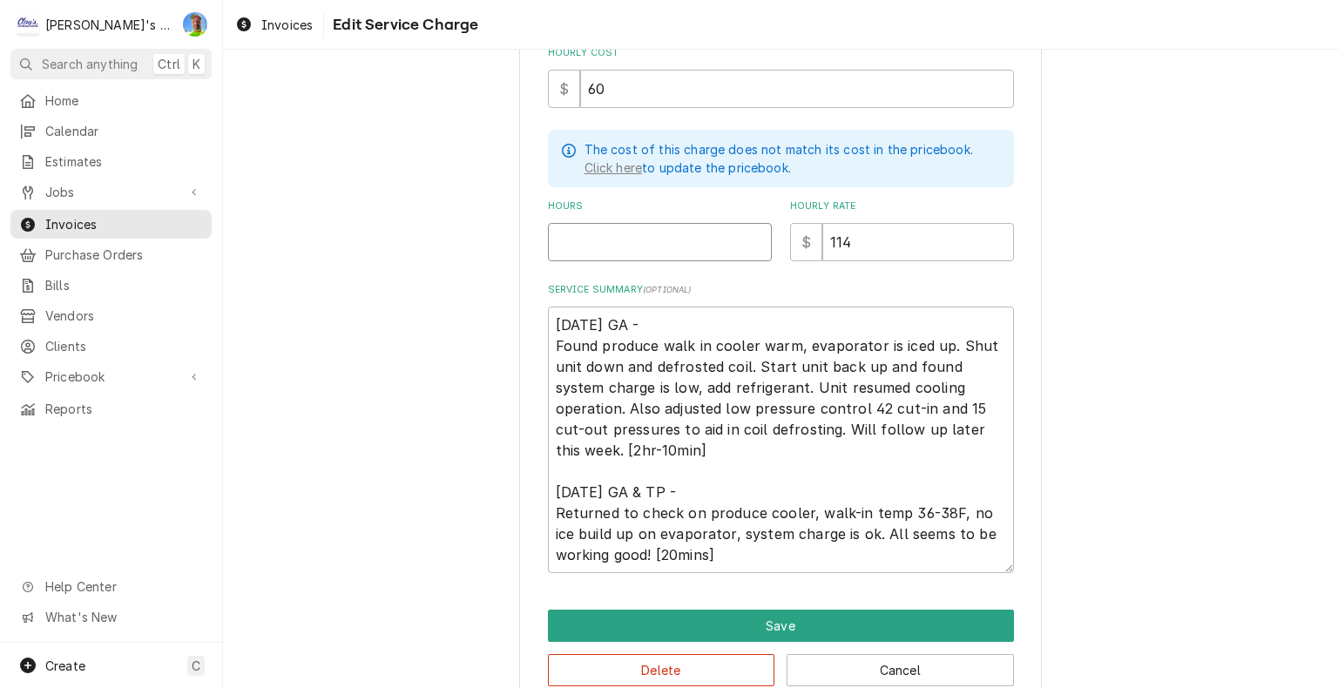
type input "2"
type textarea "x"
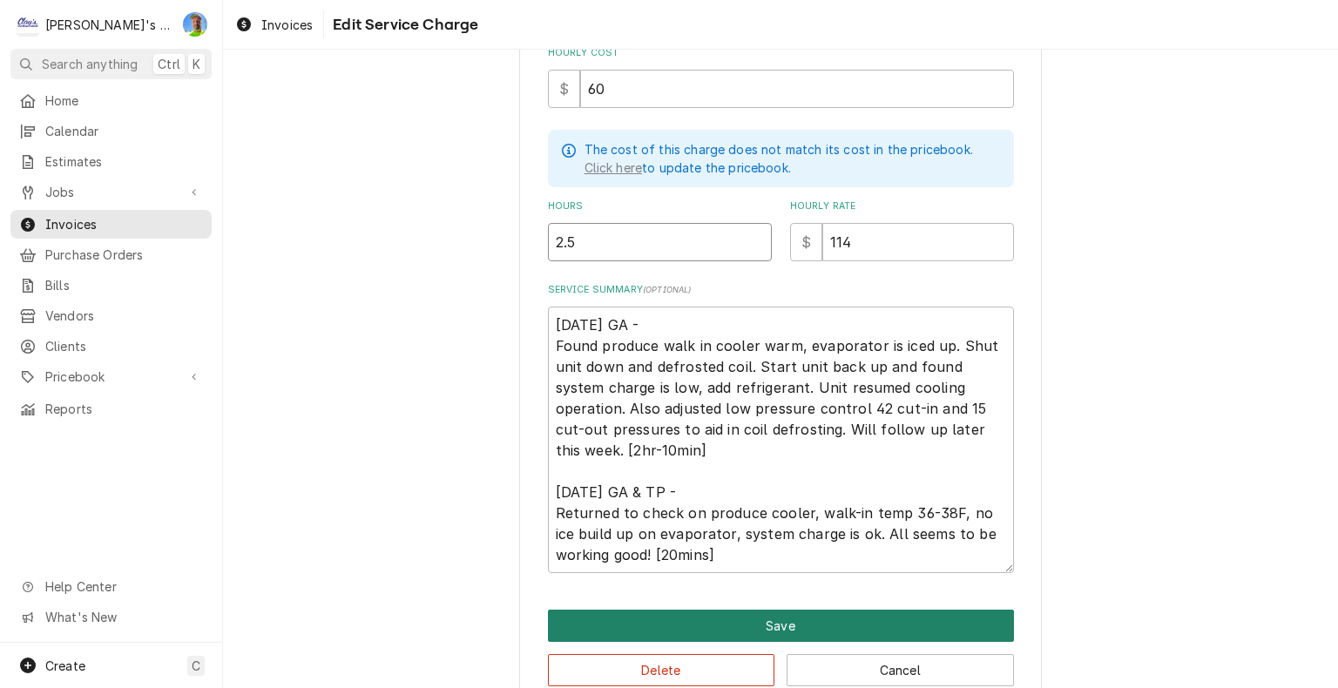
type input "2.5"
click at [859, 631] on button "Save" at bounding box center [781, 626] width 466 height 32
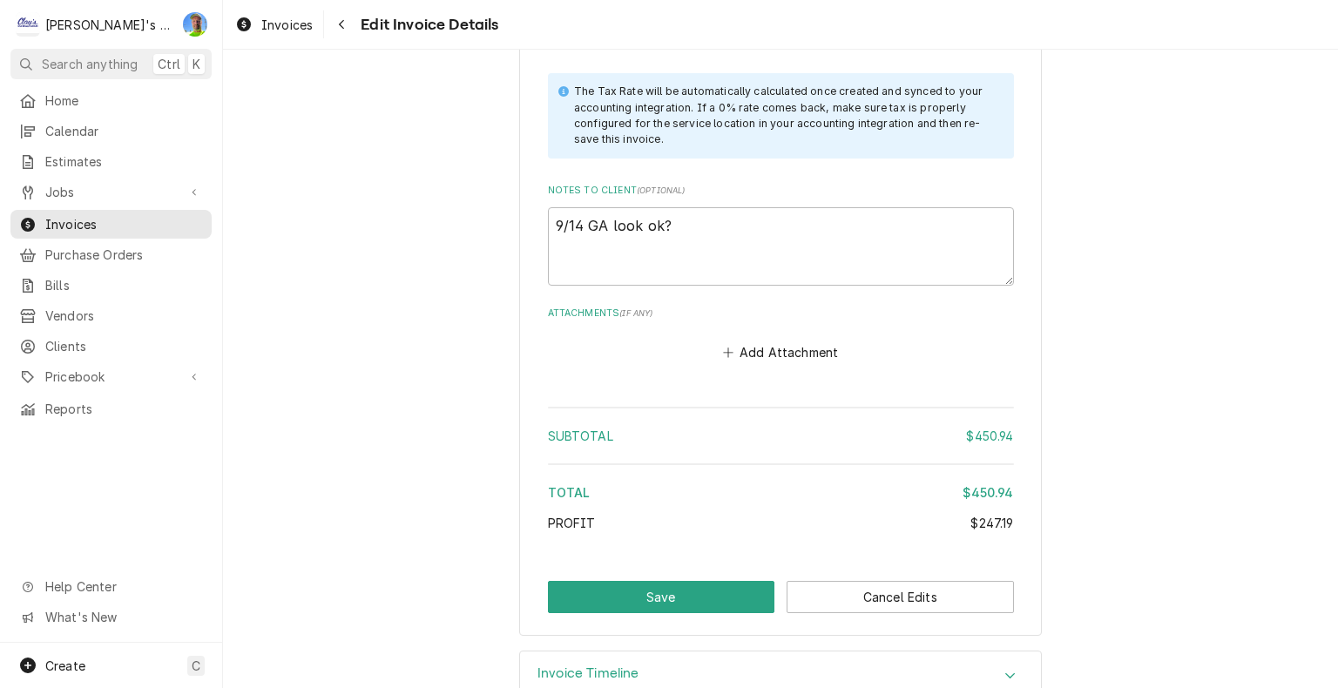
scroll to position [3245, 0]
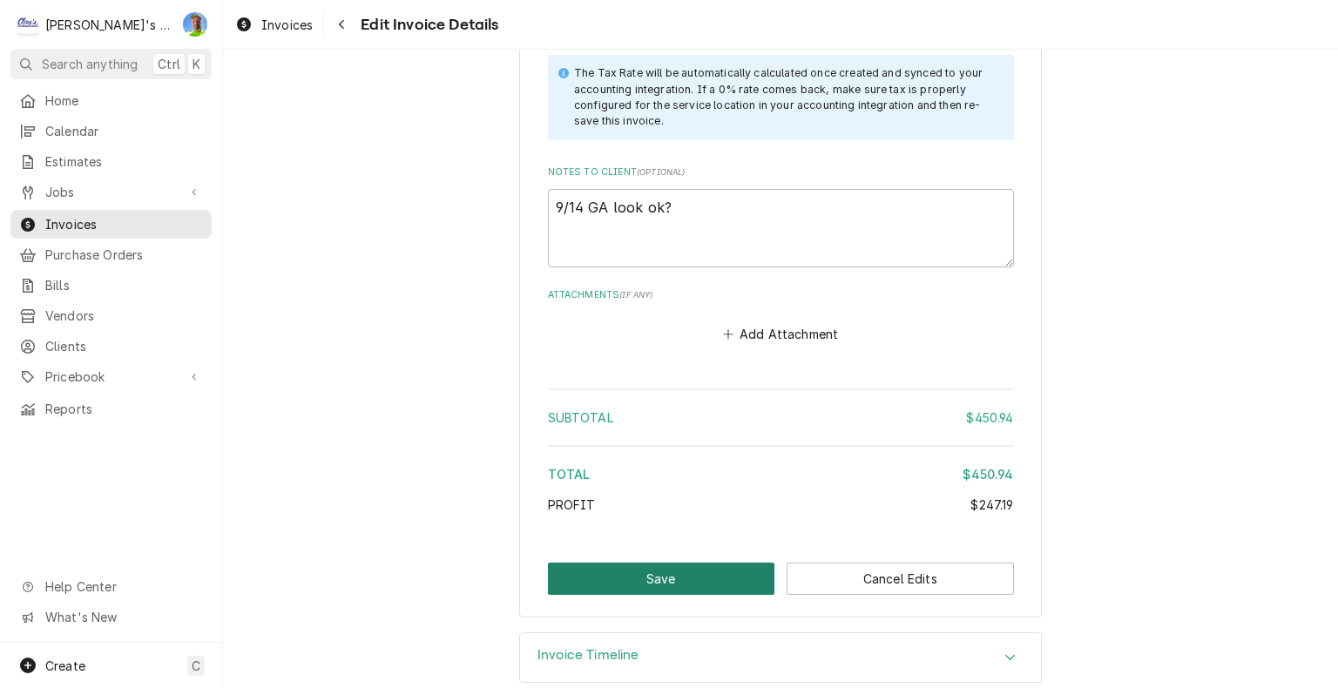
click at [662, 563] on button "Save" at bounding box center [661, 579] width 227 height 32
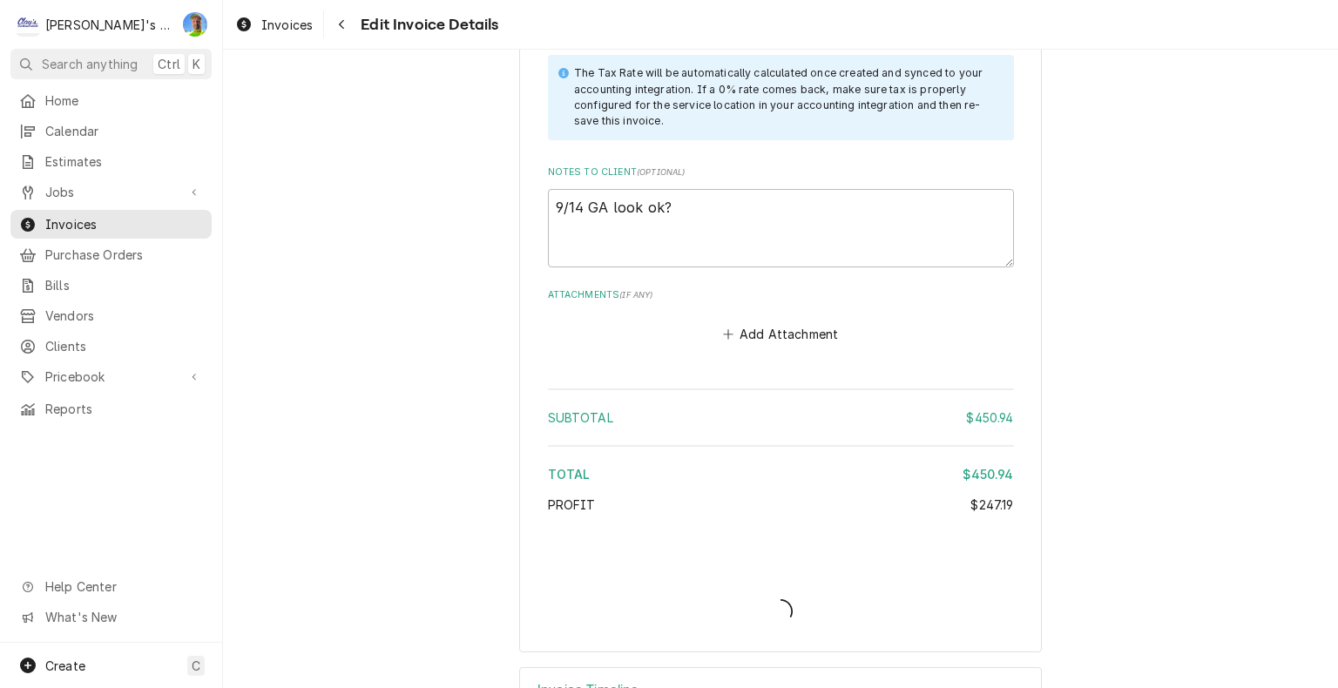
type textarea "x"
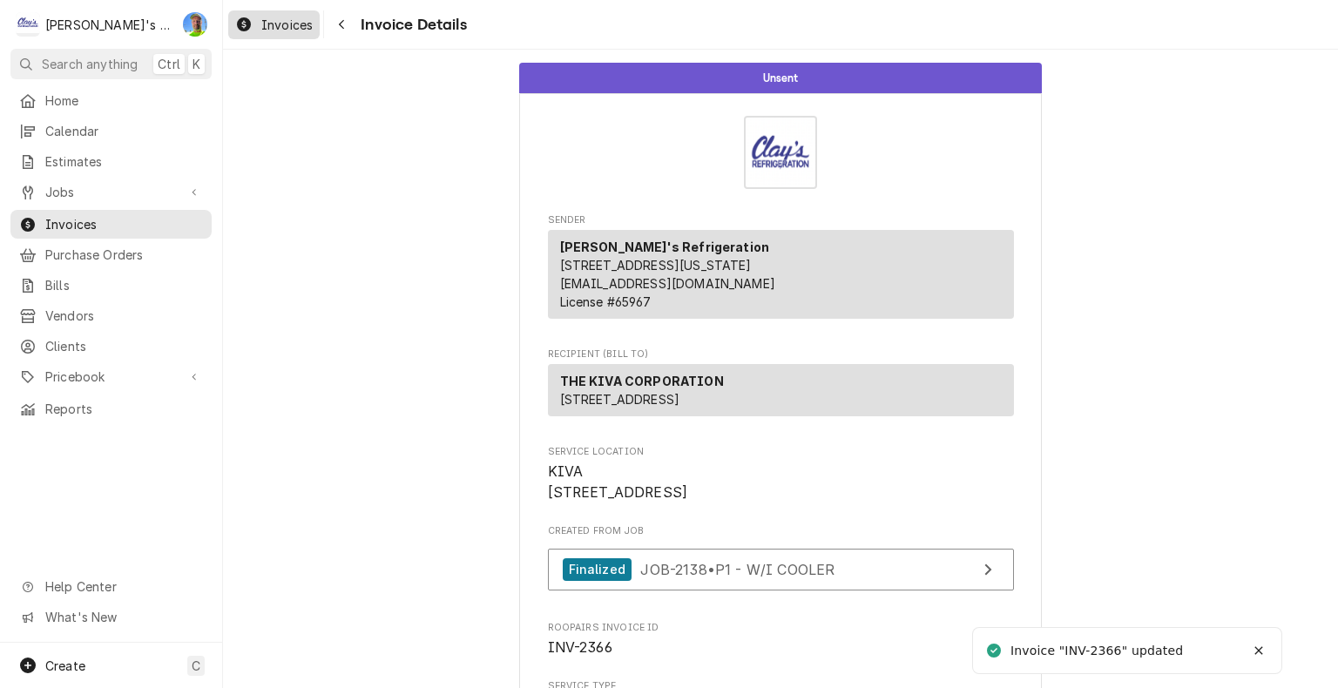
click at [275, 33] on div "Invoices" at bounding box center [274, 25] width 85 height 22
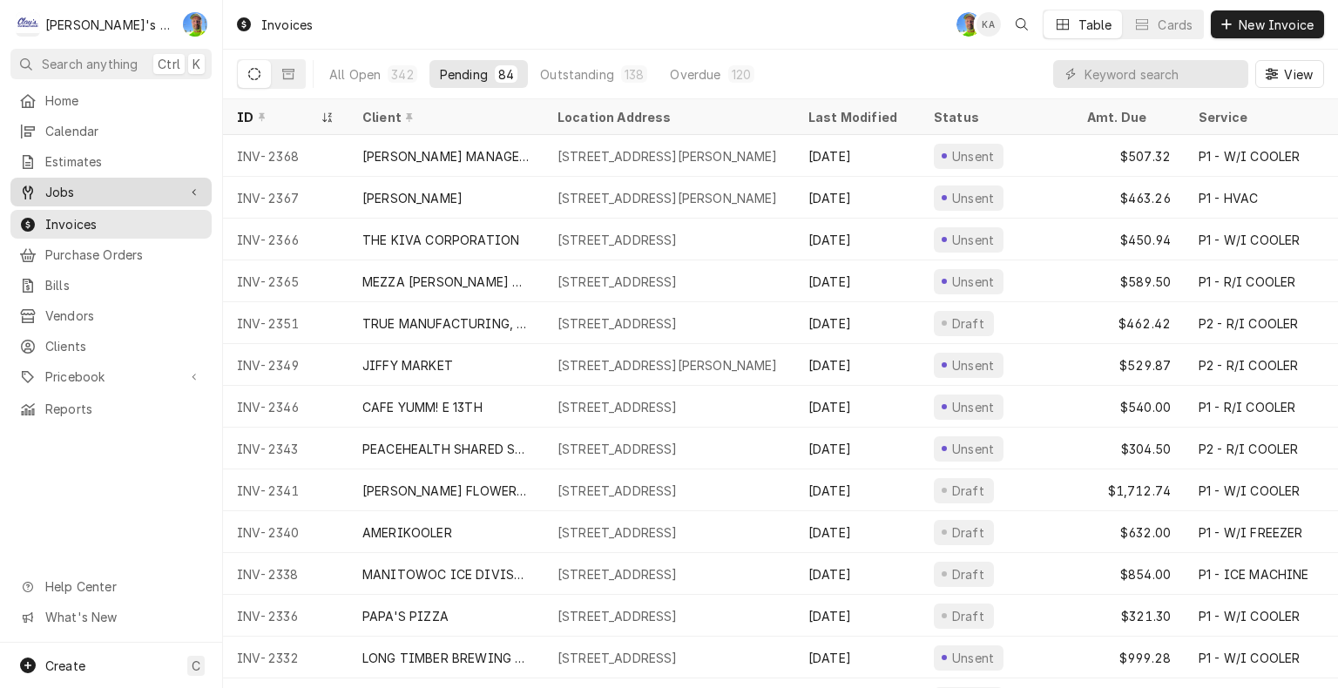
click at [78, 186] on span "Jobs" at bounding box center [111, 192] width 132 height 18
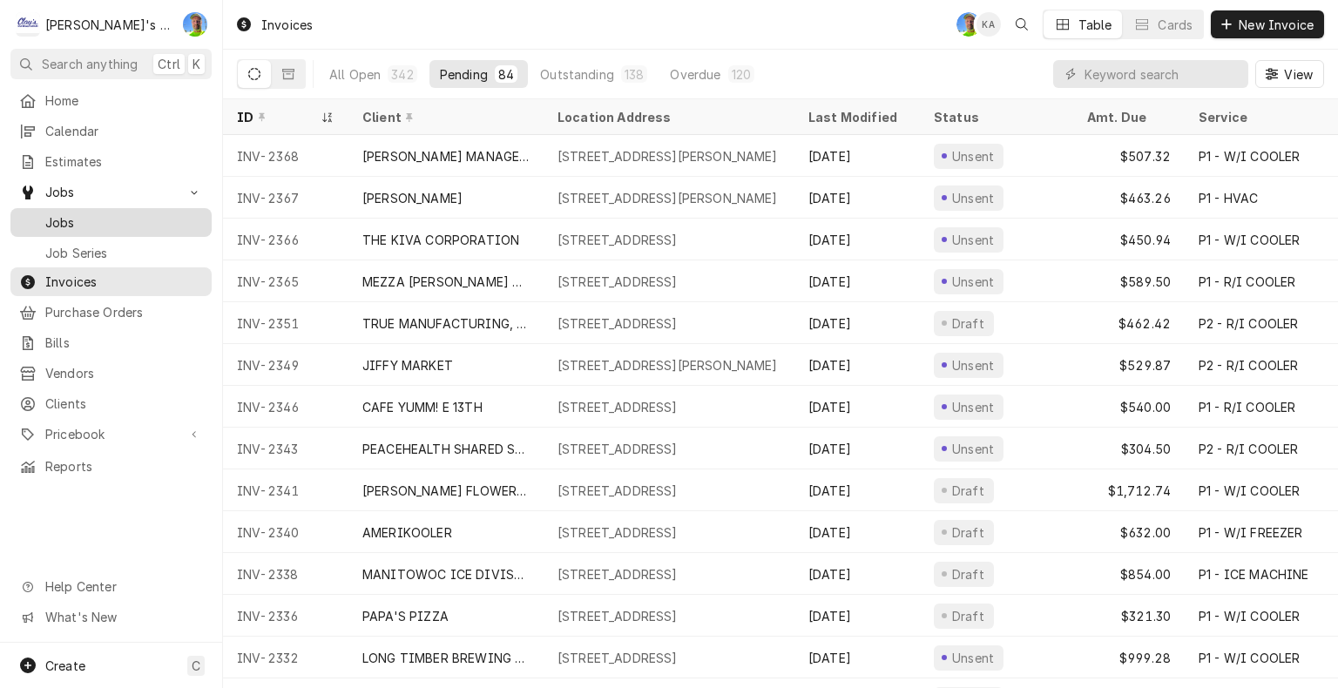
click at [80, 218] on span "Jobs" at bounding box center [124, 222] width 158 height 18
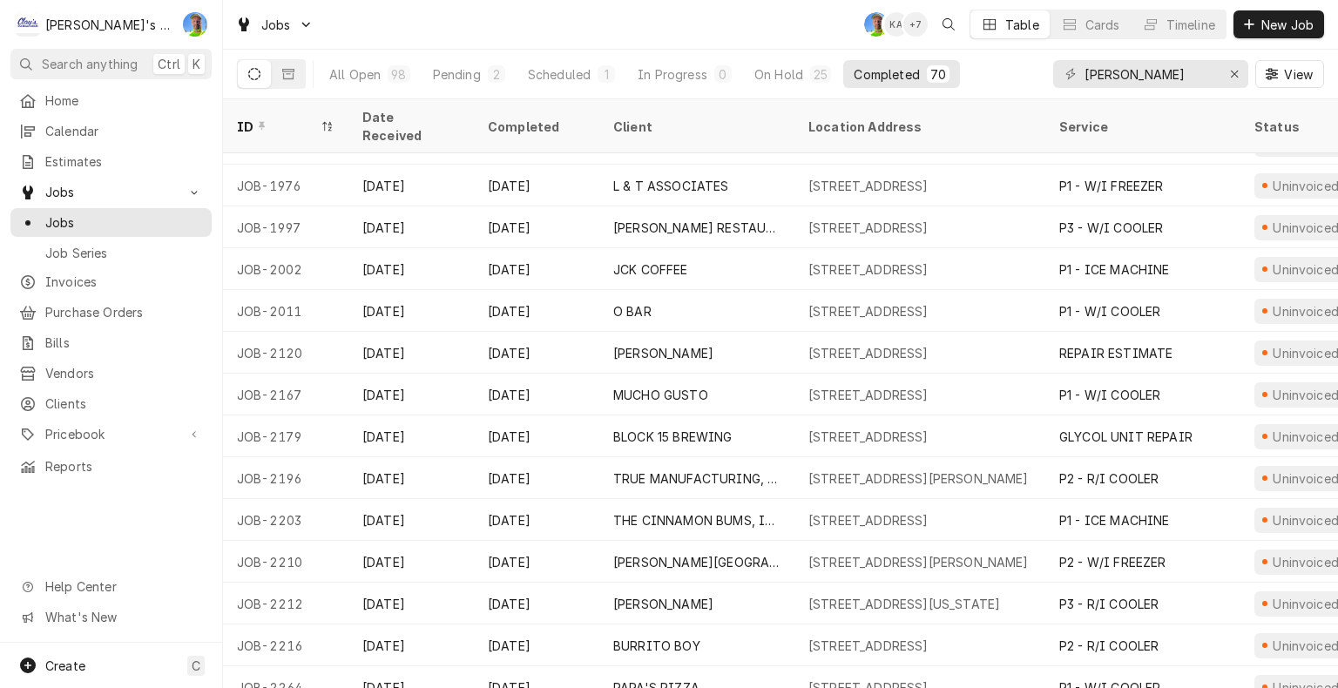
scroll to position [673, 0]
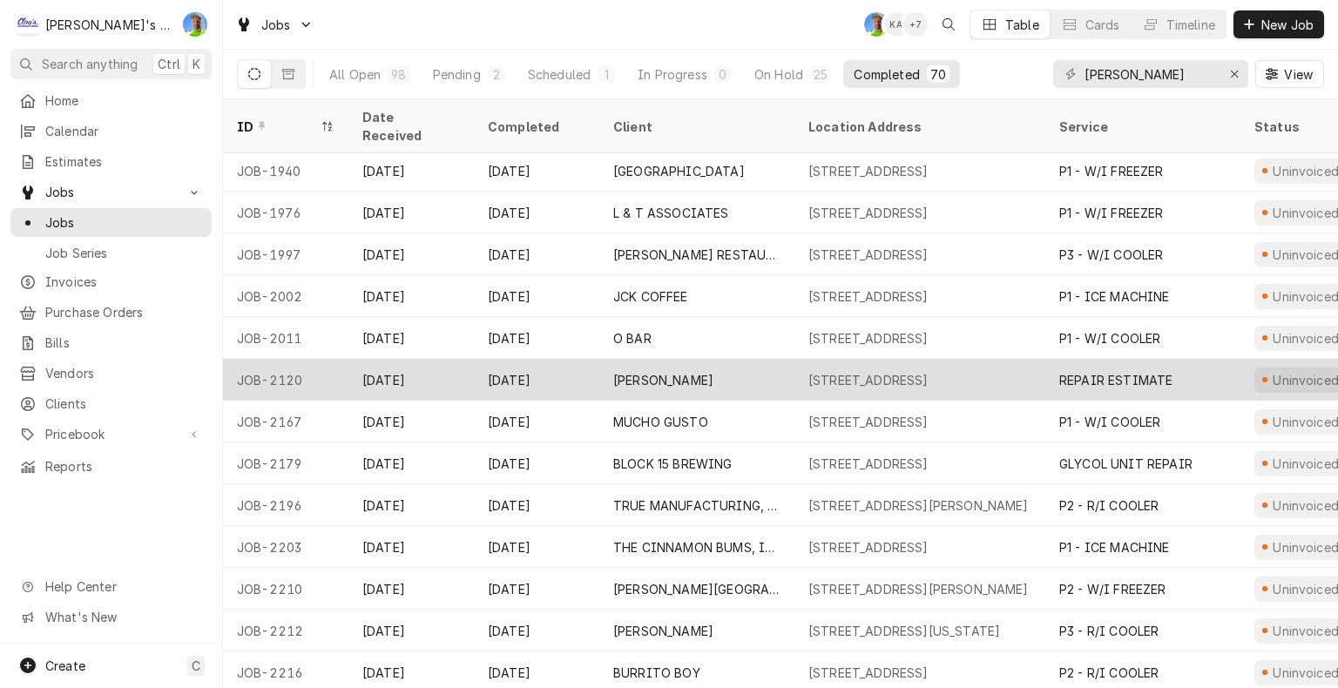
click at [566, 359] on div "[DATE]" at bounding box center [536, 380] width 125 height 42
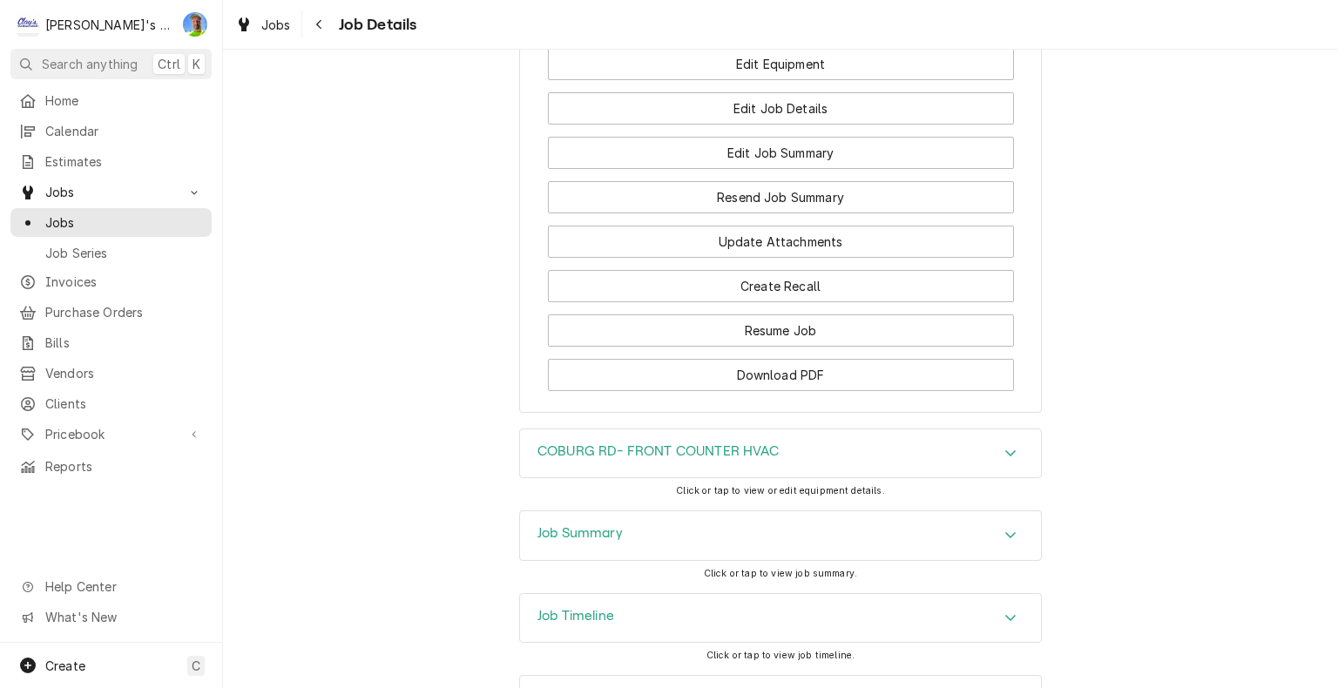
scroll to position [2124, 0]
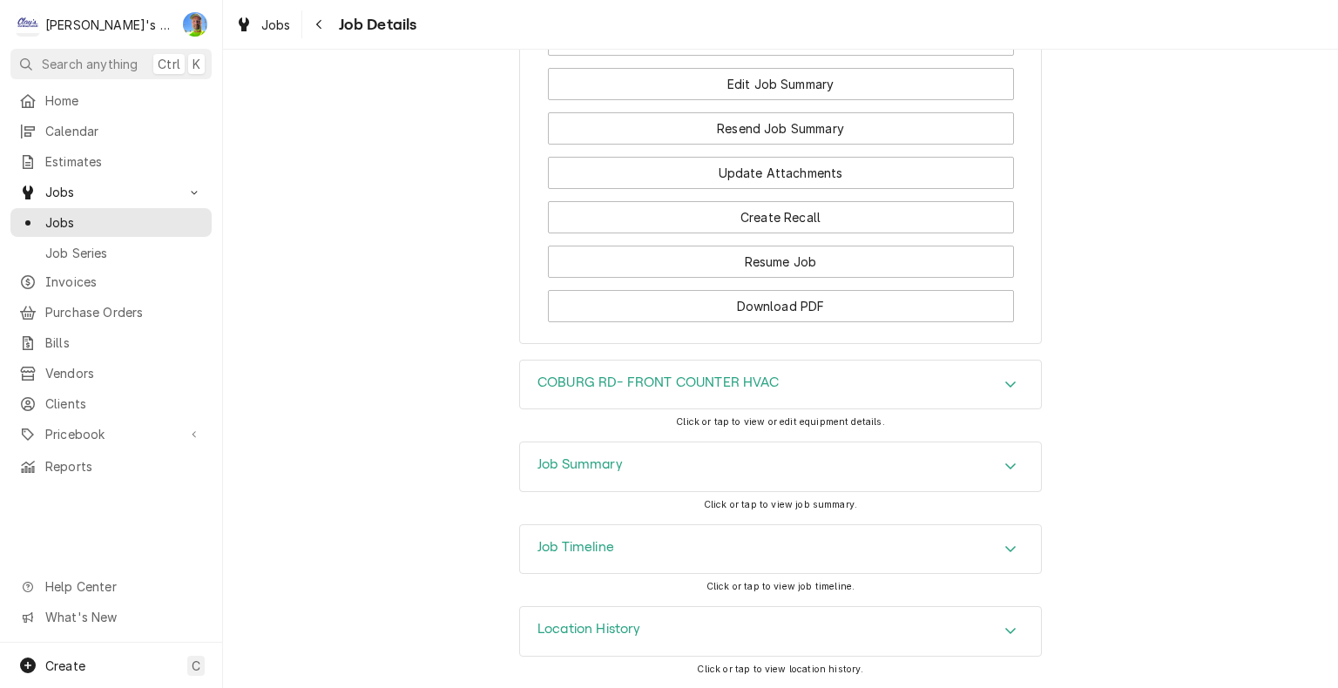
click at [588, 464] on h3 "Job Summary" at bounding box center [580, 465] width 85 height 17
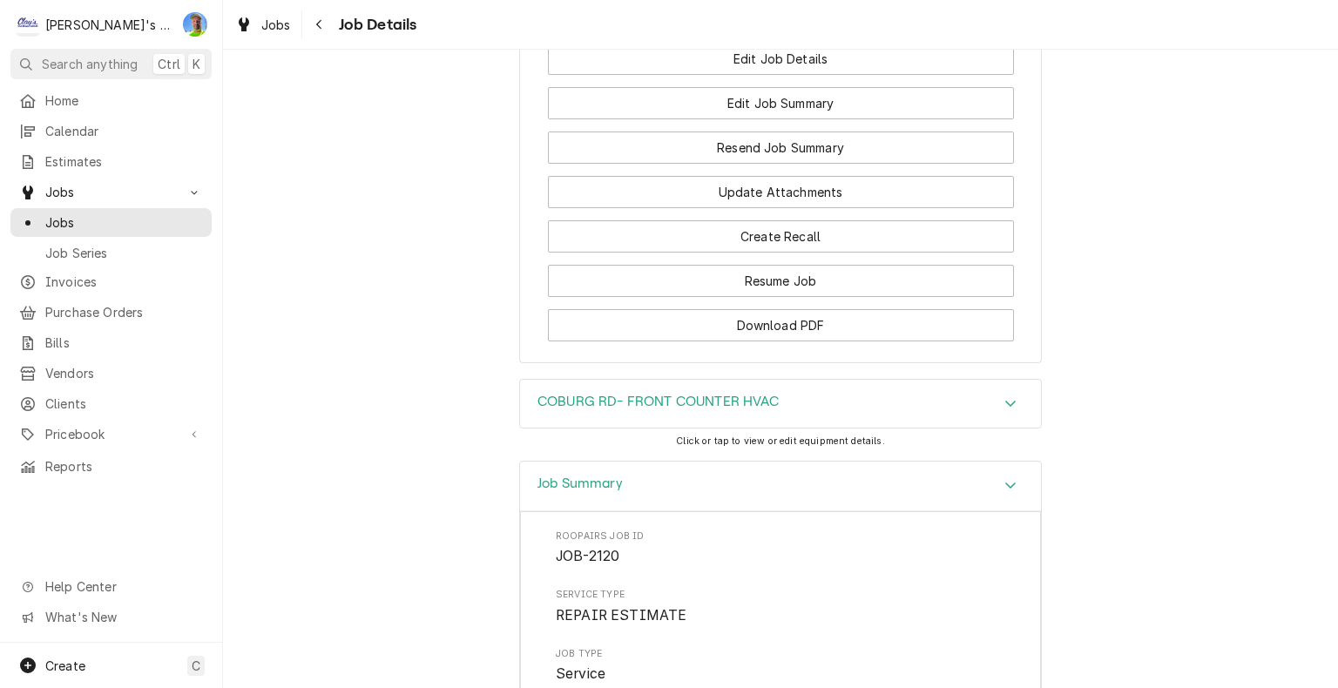
scroll to position [1830, 0]
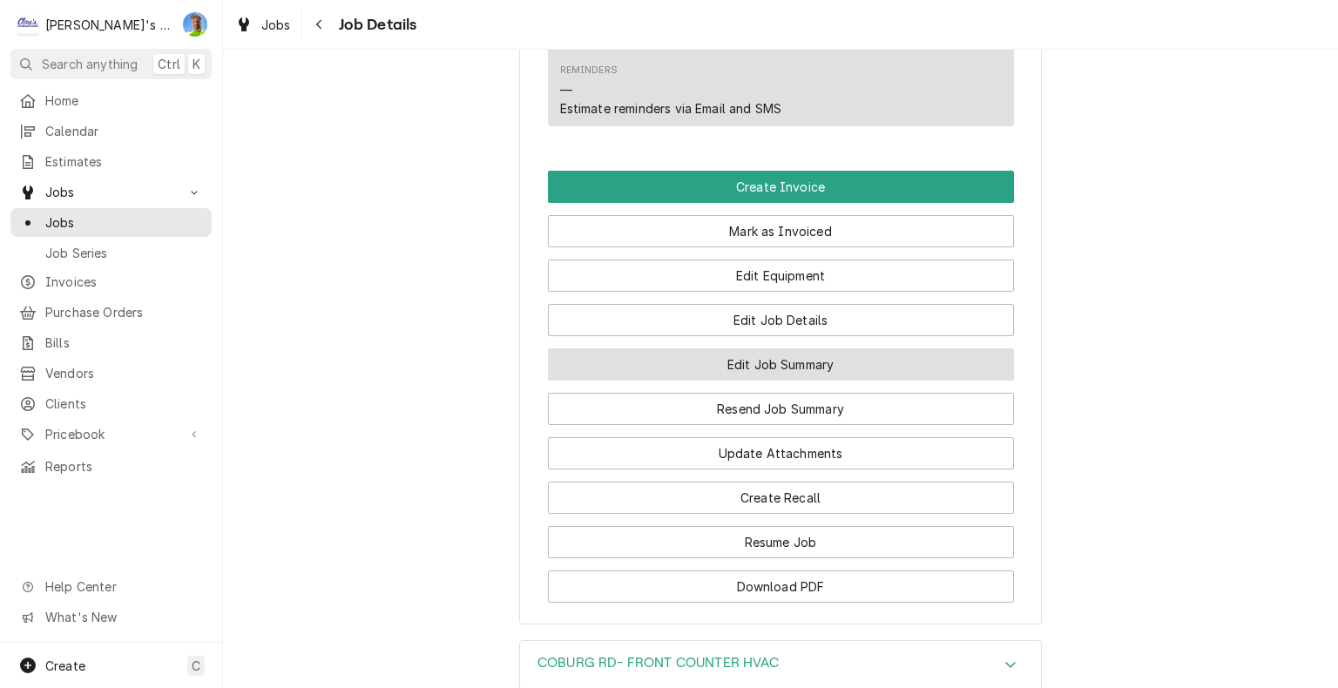
click at [924, 381] on button "Edit Job Summary" at bounding box center [781, 365] width 466 height 32
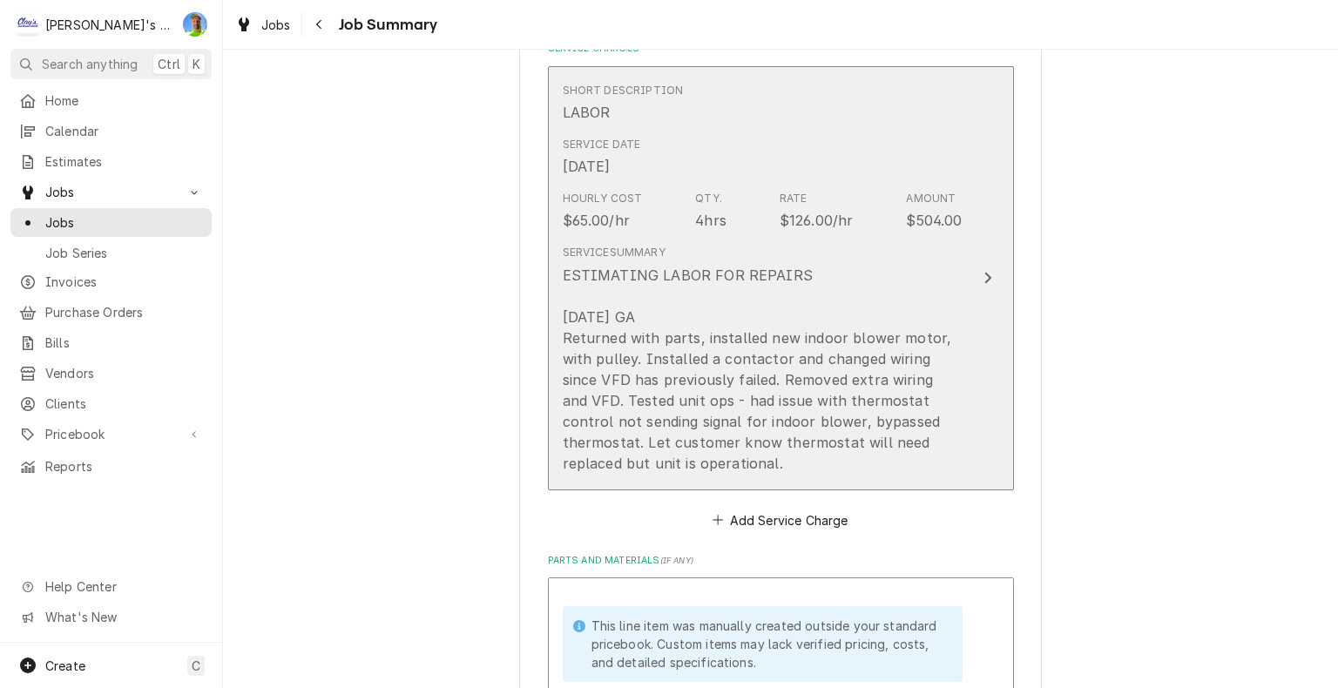
scroll to position [436, 0]
click at [962, 287] on button "Short Description LABOR Service Date [DATE] Hourly Cost $65.00/hr Qty. 4hrs Rat…" at bounding box center [781, 275] width 466 height 424
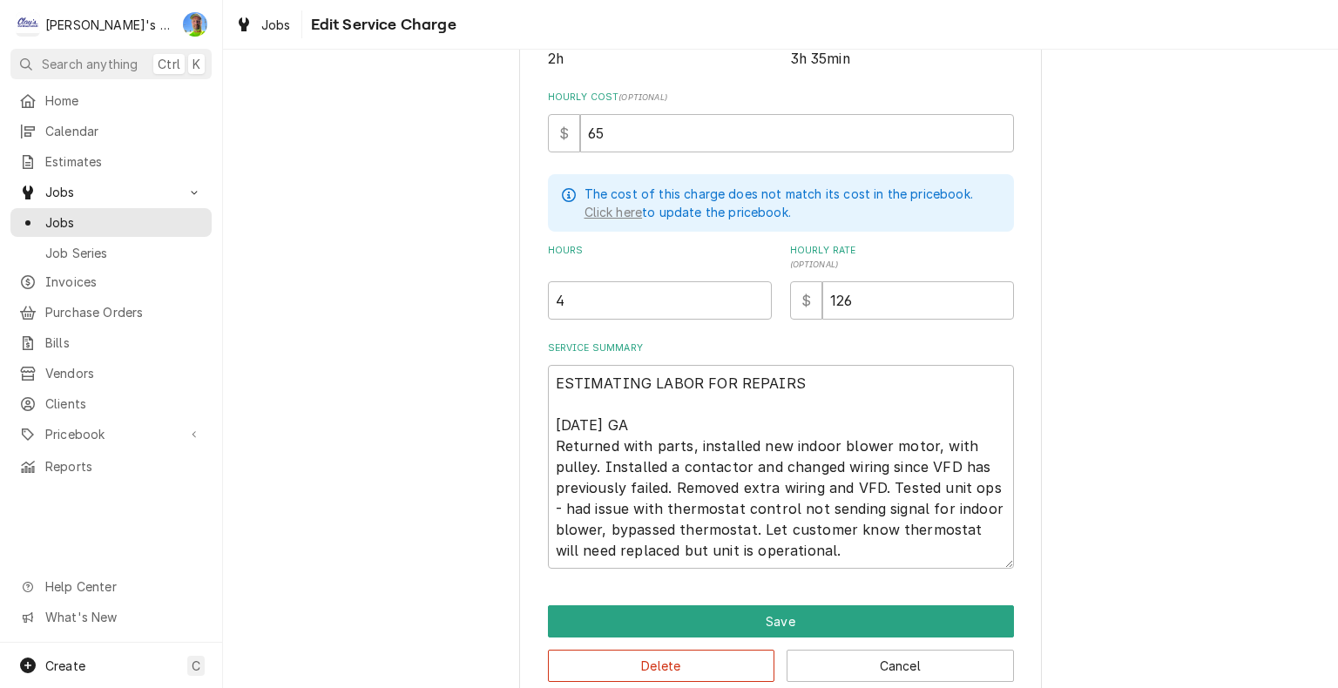
scroll to position [418, 0]
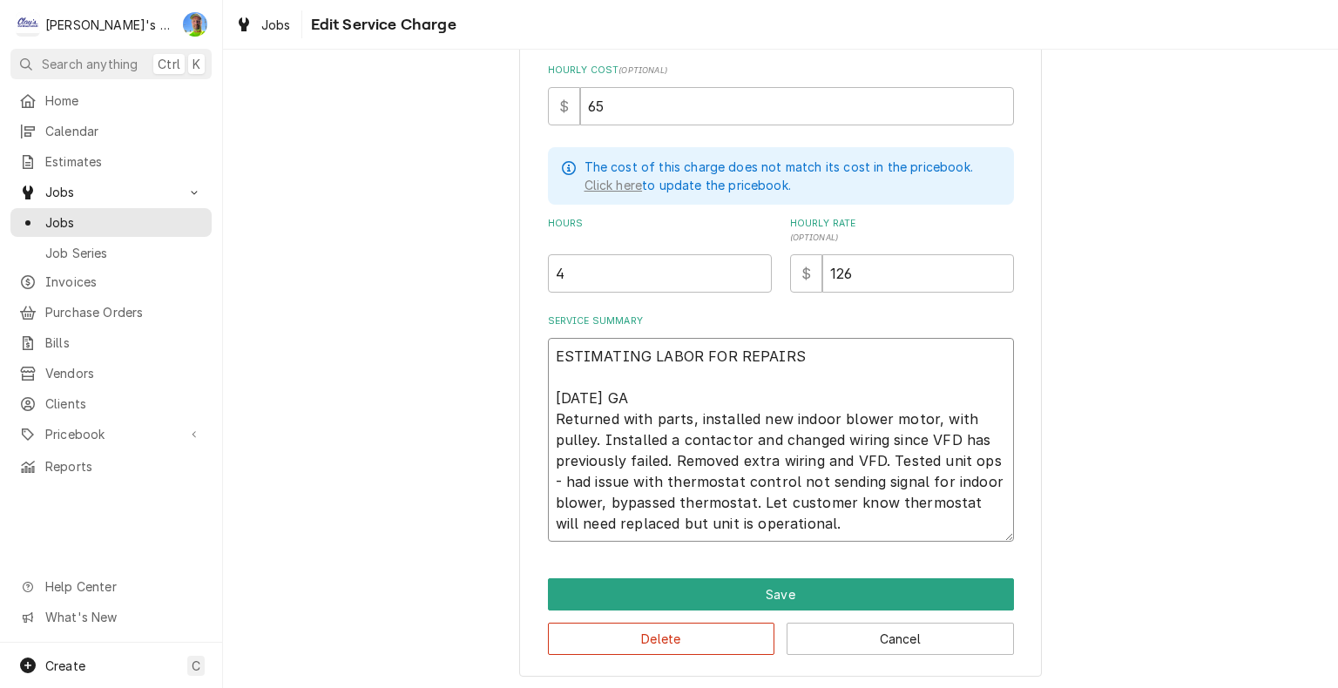
click at [809, 355] on textarea "ESTIMATING LABOR FOR REPAIRS [DATE] GA Returned with parts, installed new indoo…" at bounding box center [781, 440] width 466 height 204
type textarea "x"
type textarea "ESTIMATING LABOR FOR REPAIR [DATE] GA Returned with parts, installed new indoor…"
type textarea "x"
type textarea "ESTIMATING LABOR FOR REPAI [DATE] GA Returned with parts, installed new indoor …"
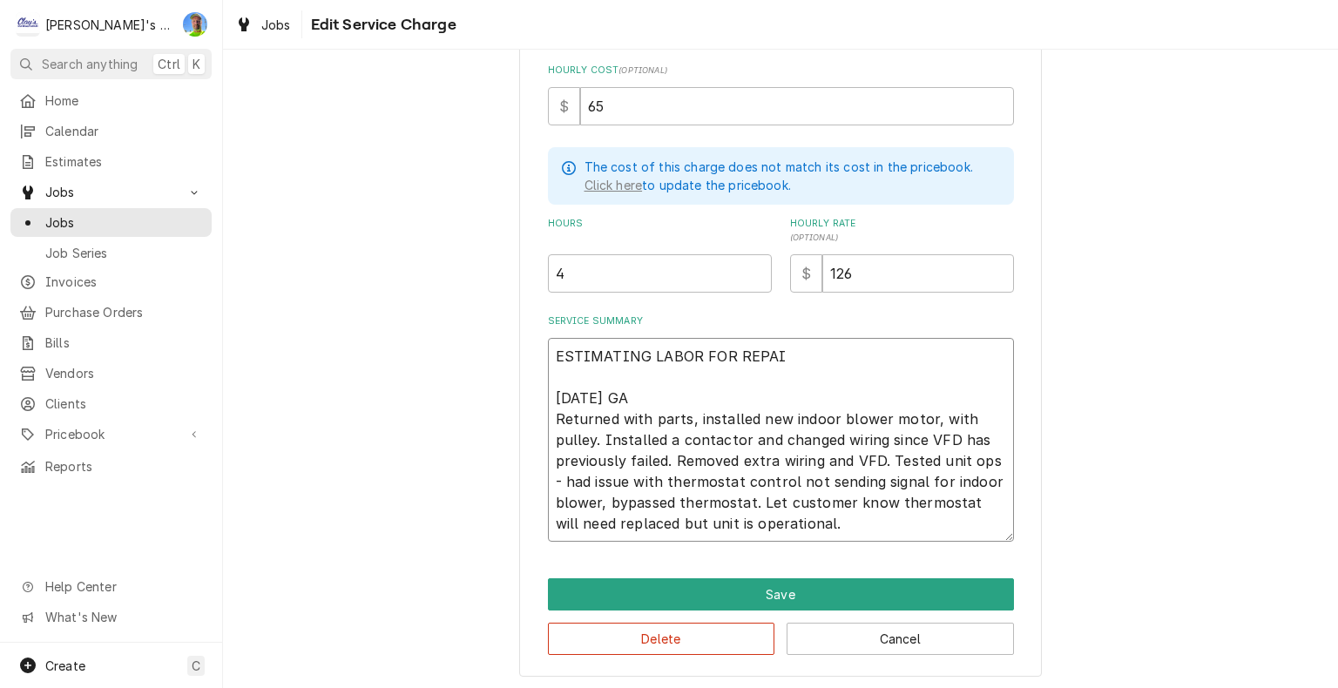
type textarea "x"
type textarea "ESTIMATING LABOR FOR REPA [DATE] GA Returned with parts, installed new indoor b…"
type textarea "x"
type textarea "ESTIMATING LABOR FOR REP [DATE] GA Returned with parts, installed new indoor bl…"
type textarea "x"
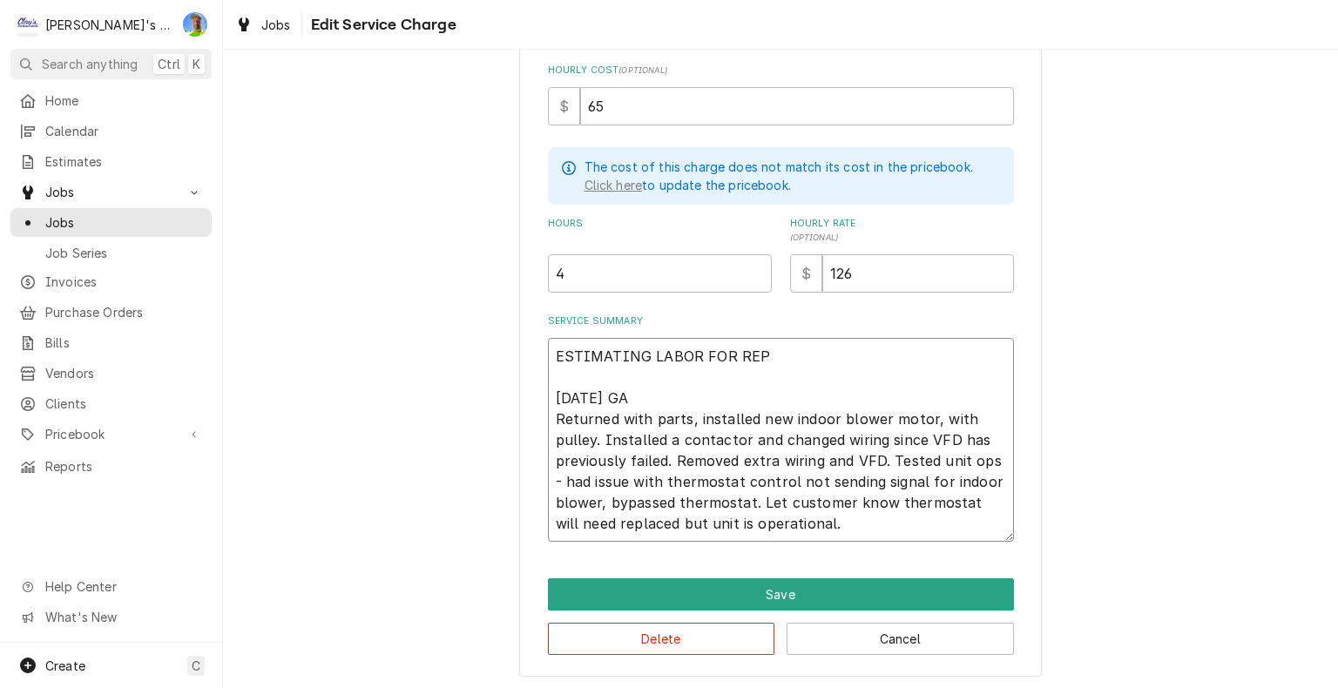
type textarea "ESTIMATING LABOR FOR RE [DATE] GA Returned with parts, installed new indoor blo…"
type textarea "x"
type textarea "ESTIMATING LABOR FOR R [DATE] GA Returned with parts, installed new indoor blow…"
type textarea "x"
type textarea "ESTIMATING LABOR FOR [DATE] GA Returned with parts, installed new indoor blower…"
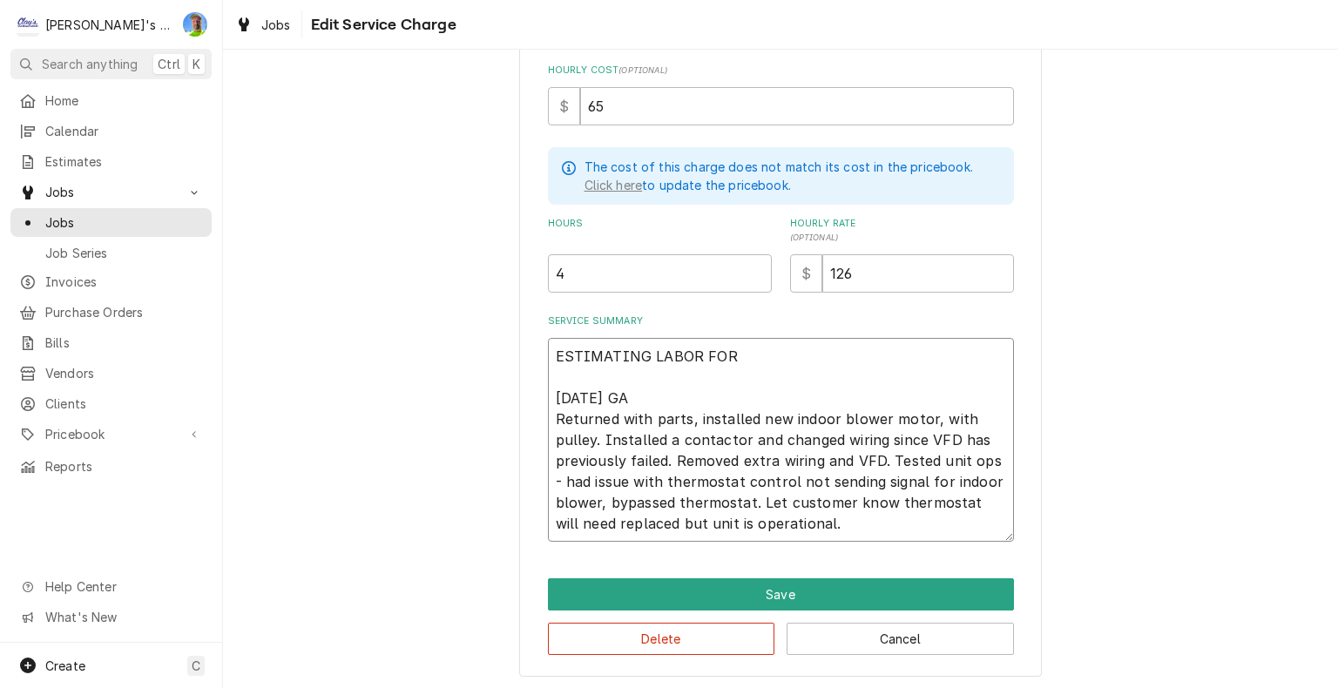
type textarea "x"
type textarea "ESTIMATING LABOR FOR [DATE] GA Returned with parts, installed new indoor blower…"
type textarea "x"
type textarea "ESTIMATING LABOR FO [DATE] GA Returned with parts, installed new indoor blower …"
type textarea "x"
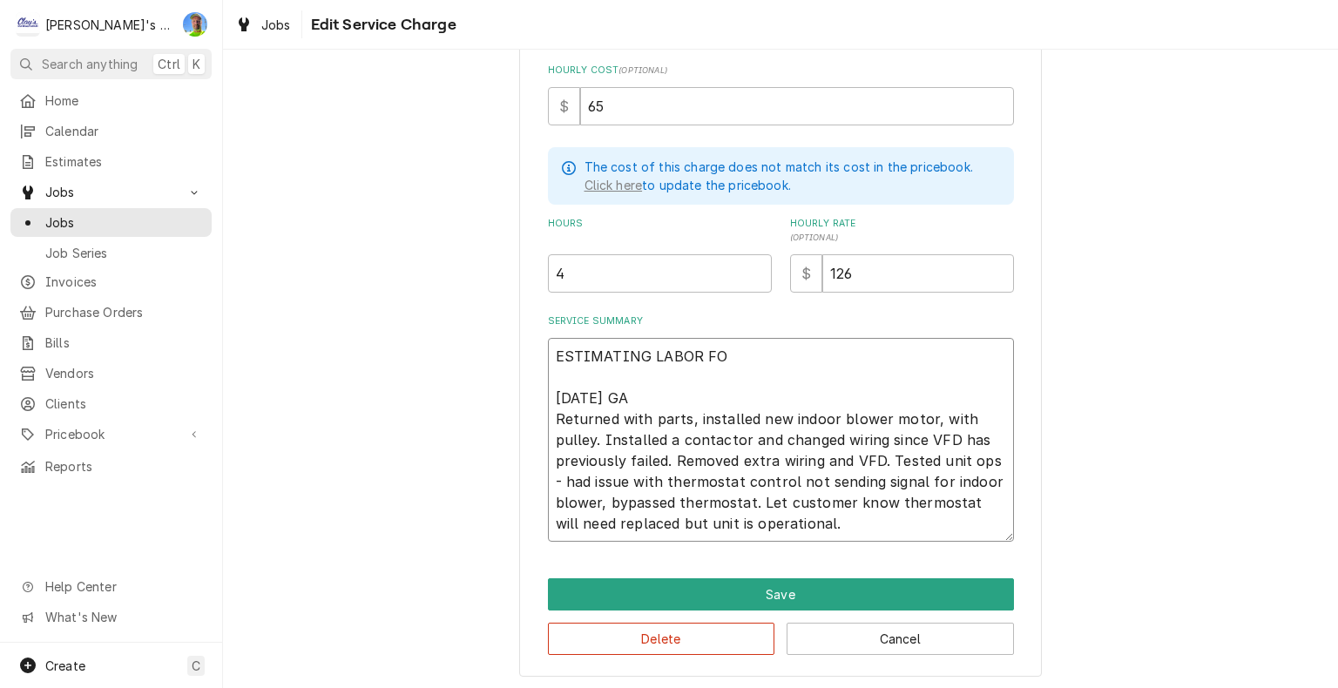
type textarea "ESTIMATING LABOR F 6/20/2025 GA Returned with parts, installed new indoor blowe…"
type textarea "x"
type textarea "ESTIMATING LABOR 6/20/2025 GA Returned with parts, installed new indoor blower …"
type textarea "x"
type textarea "ESTIMATING LABOR 6/20/2025 GA Returned with parts, installed new indoor blower …"
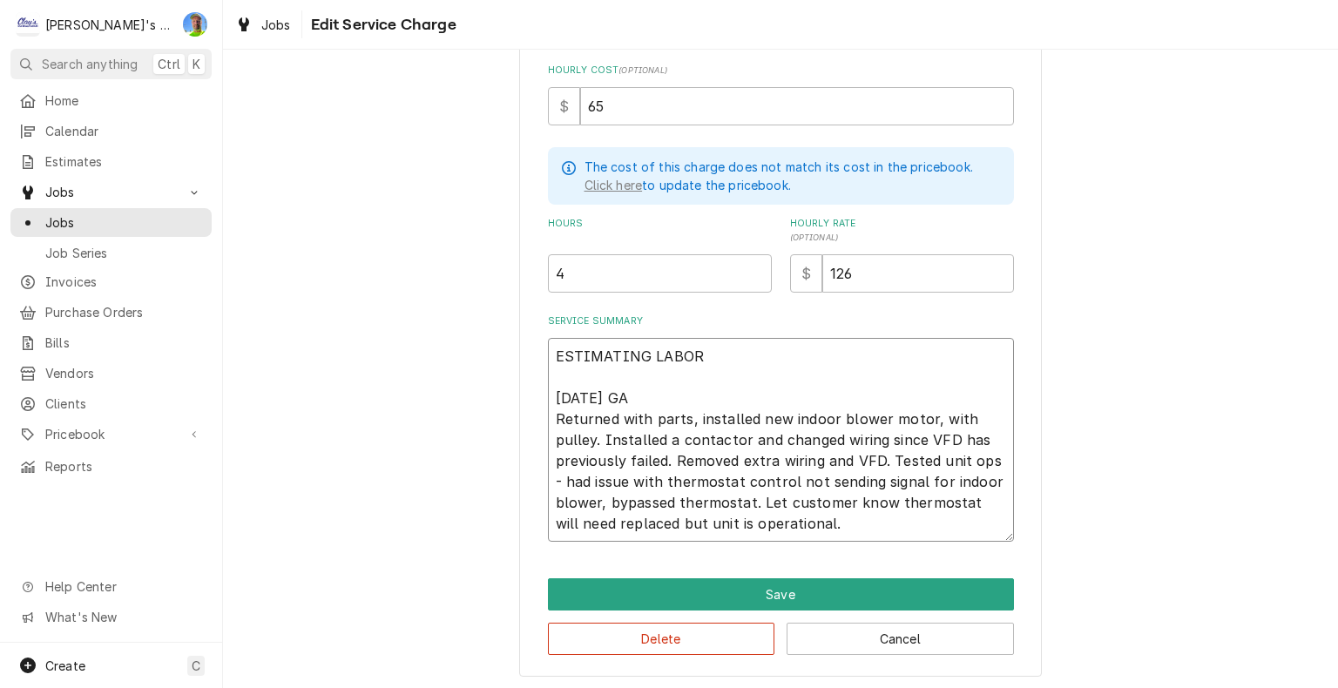
type textarea "x"
type textarea "ESTIMATING LABO 6/20/2025 GA Returned with parts, installed new indoor blower m…"
type textarea "x"
type textarea "ESTIMATING LAB 6/20/2025 GA Returned with parts, installed new indoor blower mo…"
type textarea "x"
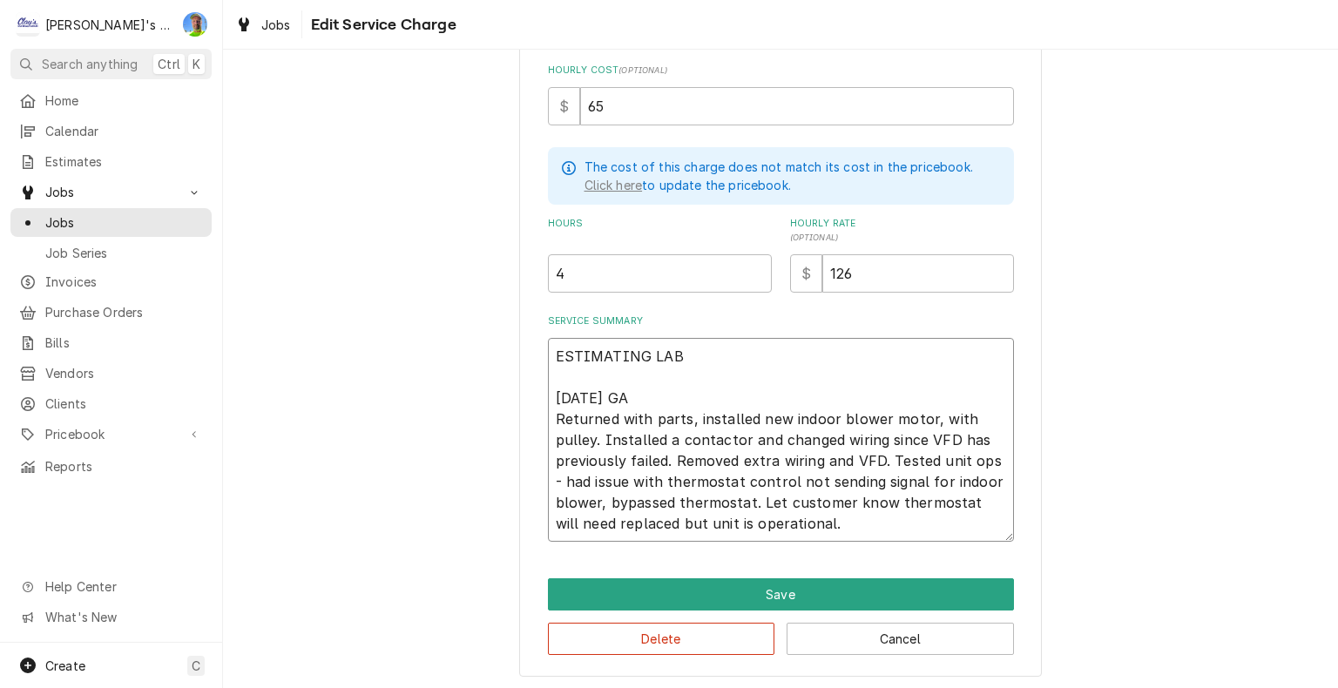
type textarea "ESTIMATING LA 6/20/2025 GA Returned with parts, installed new indoor blower mot…"
type textarea "x"
type textarea "ESTIMATING L 6/20/2025 GA Returned with parts, installed new indoor blower moto…"
type textarea "x"
type textarea "ESTIMATING 6/20/2025 GA Returned with parts, installed new indoor blower motor,…"
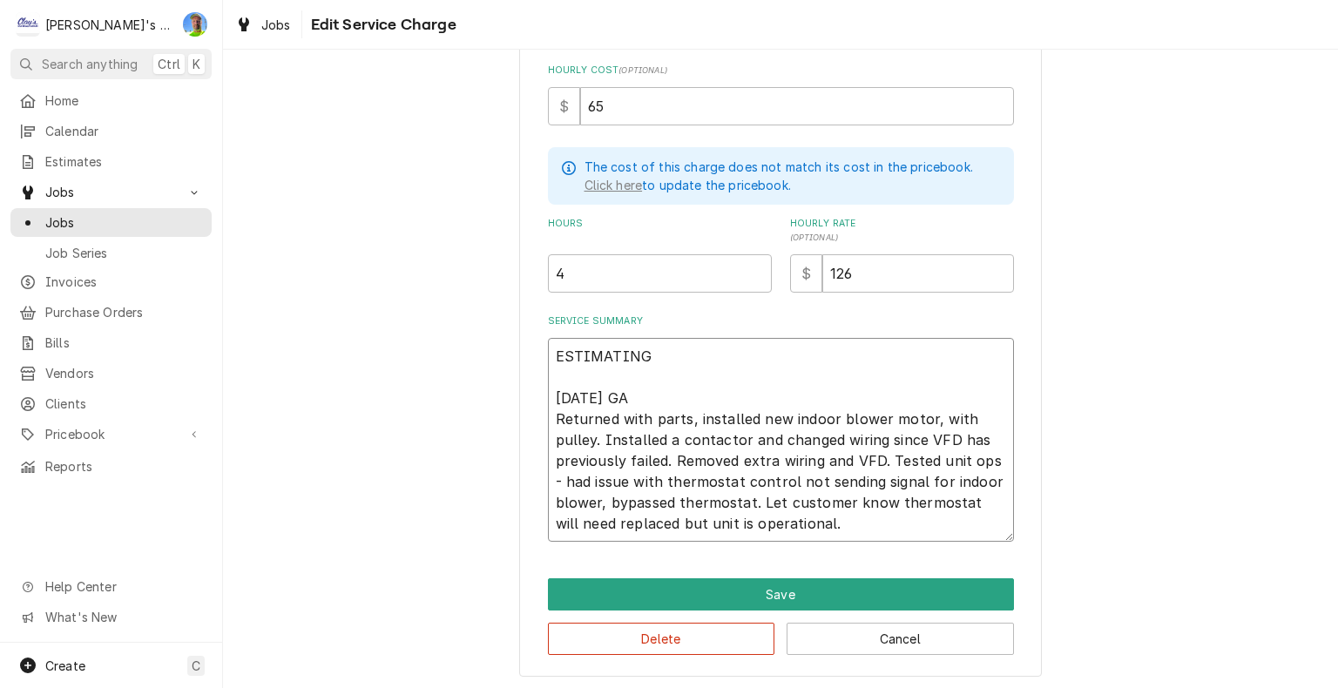
type textarea "x"
type textarea "ESTIMATING 6/20/2025 GA Returned with parts, installed new indoor blower motor,…"
type textarea "x"
type textarea "ESTIMATIN 6/20/2025 GA Returned with parts, installed new indoor blower motor, …"
type textarea "x"
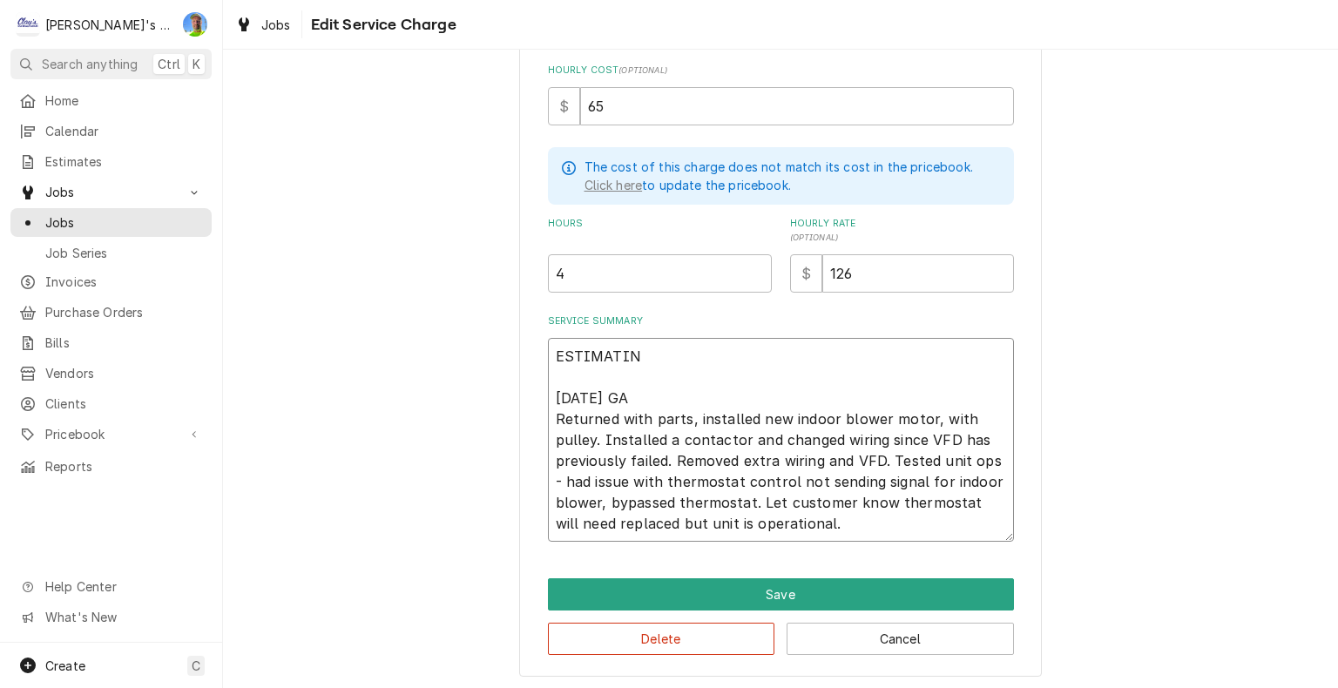
type textarea "ESTIMATI 6/20/2025 GA Returned with parts, installed new indoor blower motor, w…"
type textarea "x"
type textarea "ESTIMAT 6/20/2025 GA Returned with parts, installed new indoor blower motor, wi…"
type textarea "x"
type textarea "ESTIMA 6/20/2025 GA Returned with parts, installed new indoor blower motor, wit…"
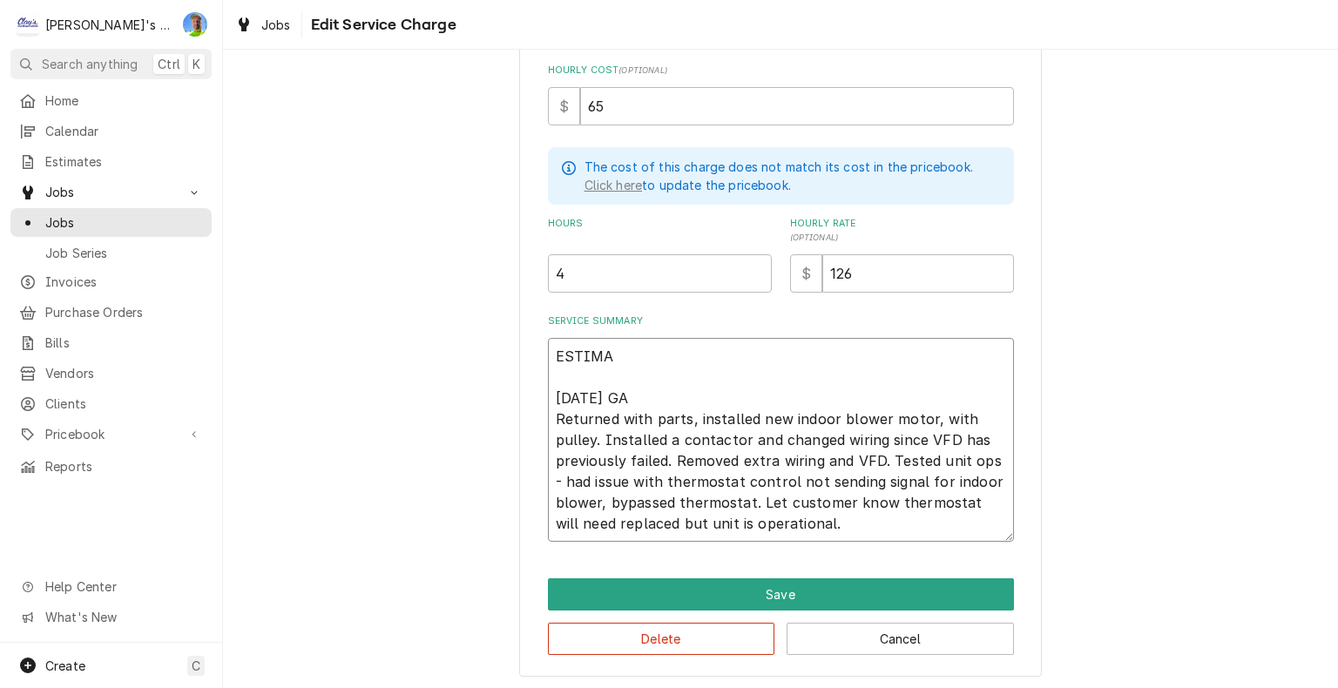
type textarea "x"
type textarea "ESTIM 6/20/2025 GA Returned with parts, installed new indoor blower motor, with…"
type textarea "x"
type textarea "ESTI 6/20/2025 GA Returned with parts, installed new indoor blower motor, with …"
type textarea "x"
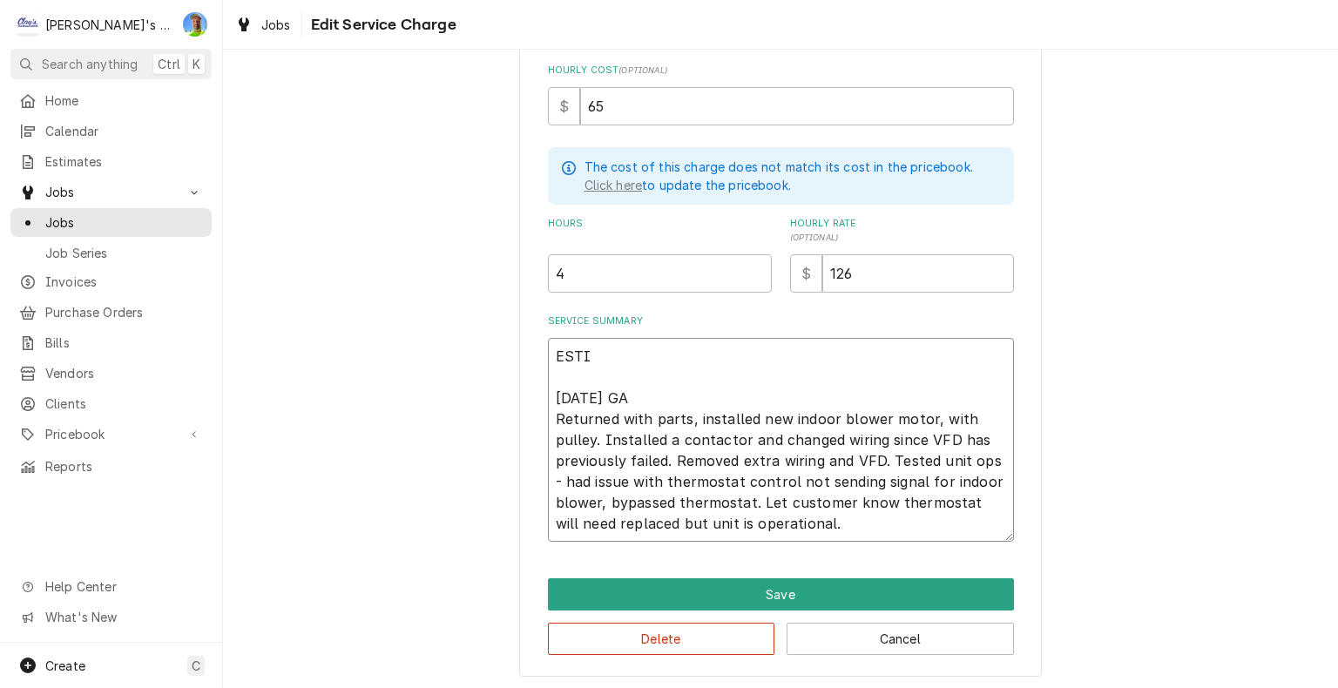
type textarea "EST 6/20/2025 GA Returned with parts, installed new indoor blower motor, with p…"
type textarea "x"
type textarea "ES 6/20/2025 GA Returned with parts, installed new indoor blower motor, with pu…"
type textarea "x"
type textarea "E 6/20/2025 GA Returned with parts, installed new indoor blower motor, with pul…"
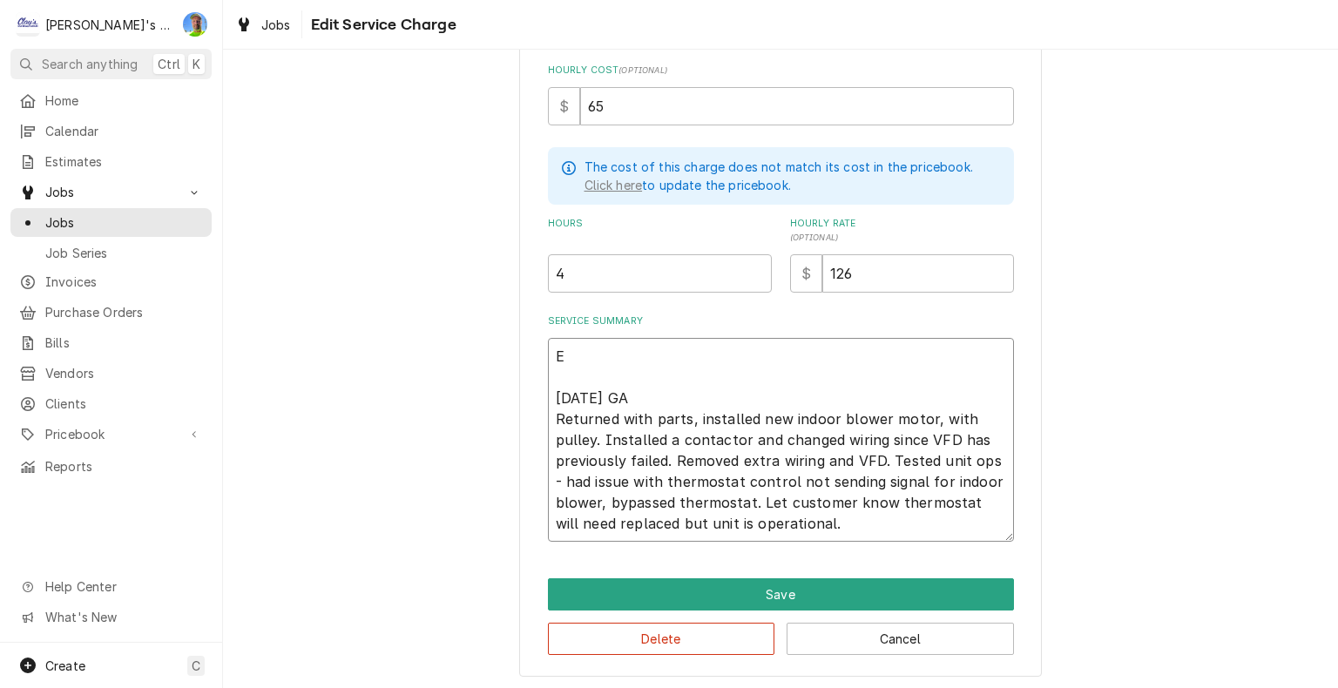
type textarea "x"
type textarea "6/20/2025 GA Returned with parts, installed new indoor blower motor, with pulle…"
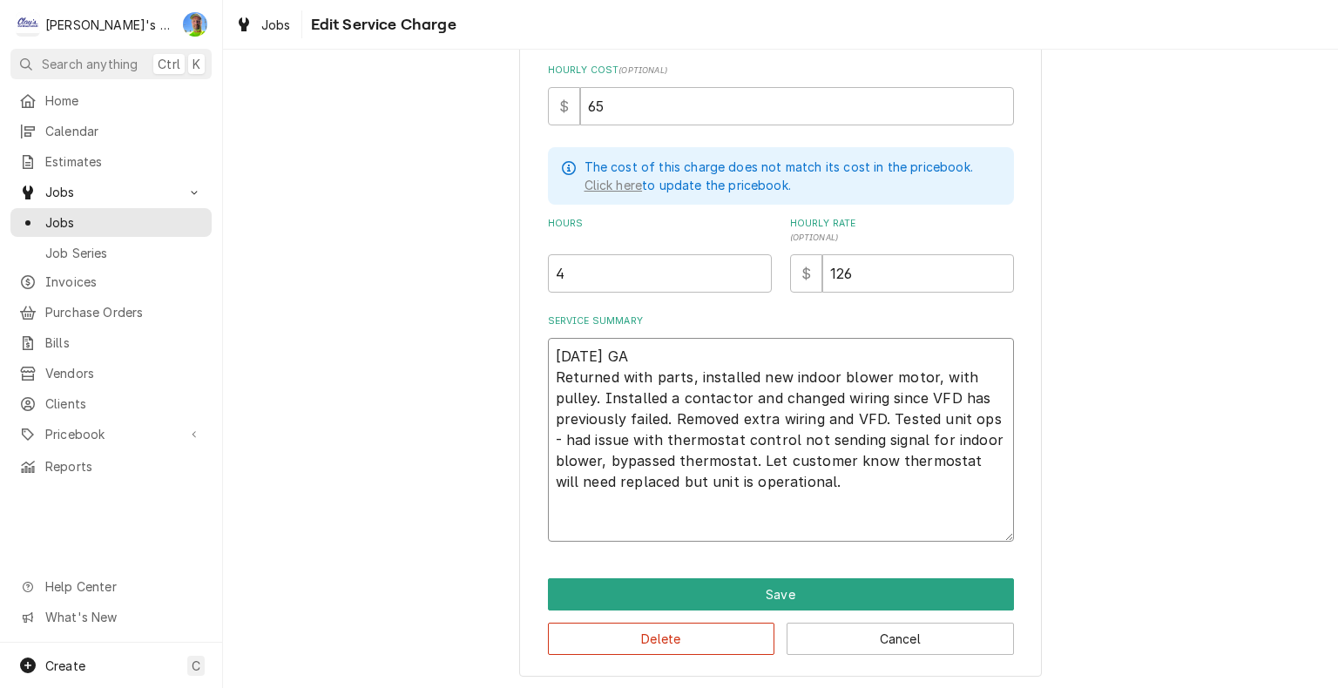
type textarea "x"
type textarea "r 6/20/2025 GA Returned with parts, installed new indoor blower motor, with pul…"
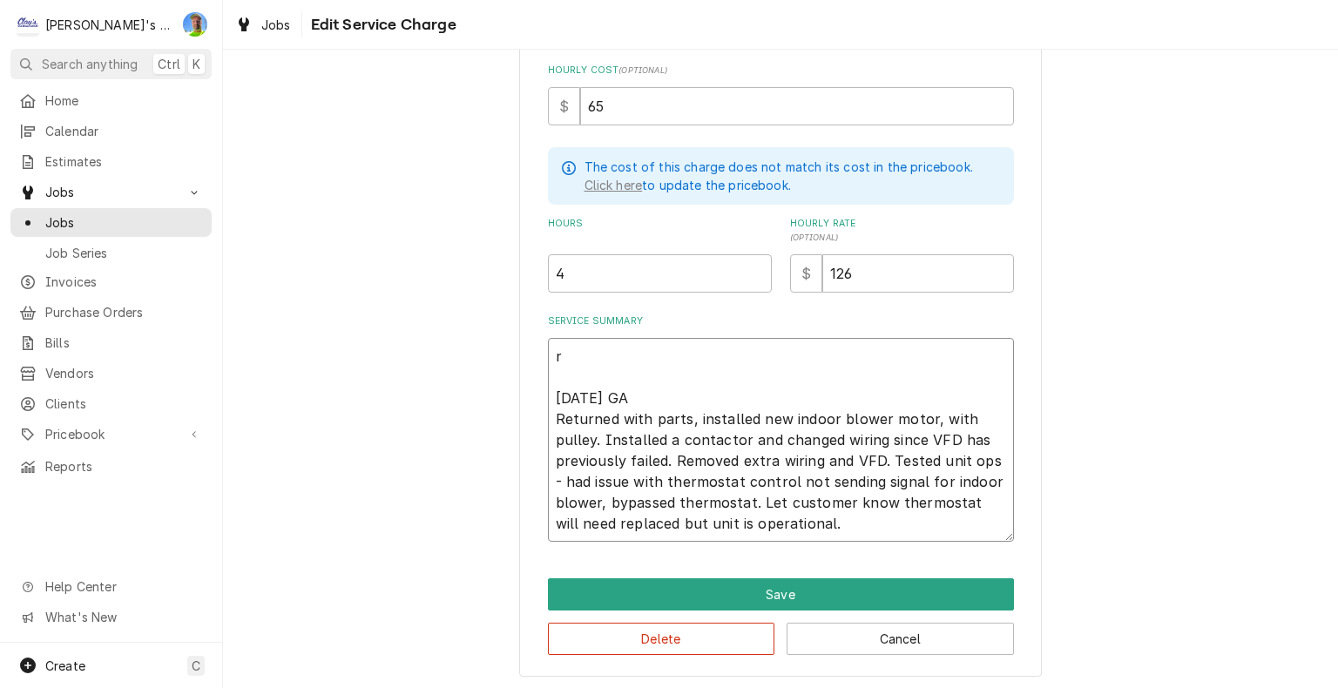
type textarea "x"
type textarea "re 6/20/2025 GA Returned with parts, installed new indoor blower motor, with pu…"
type textarea "x"
type textarea "rep 6/20/2025 GA Returned with parts, installed new indoor blower motor, with p…"
type textarea "x"
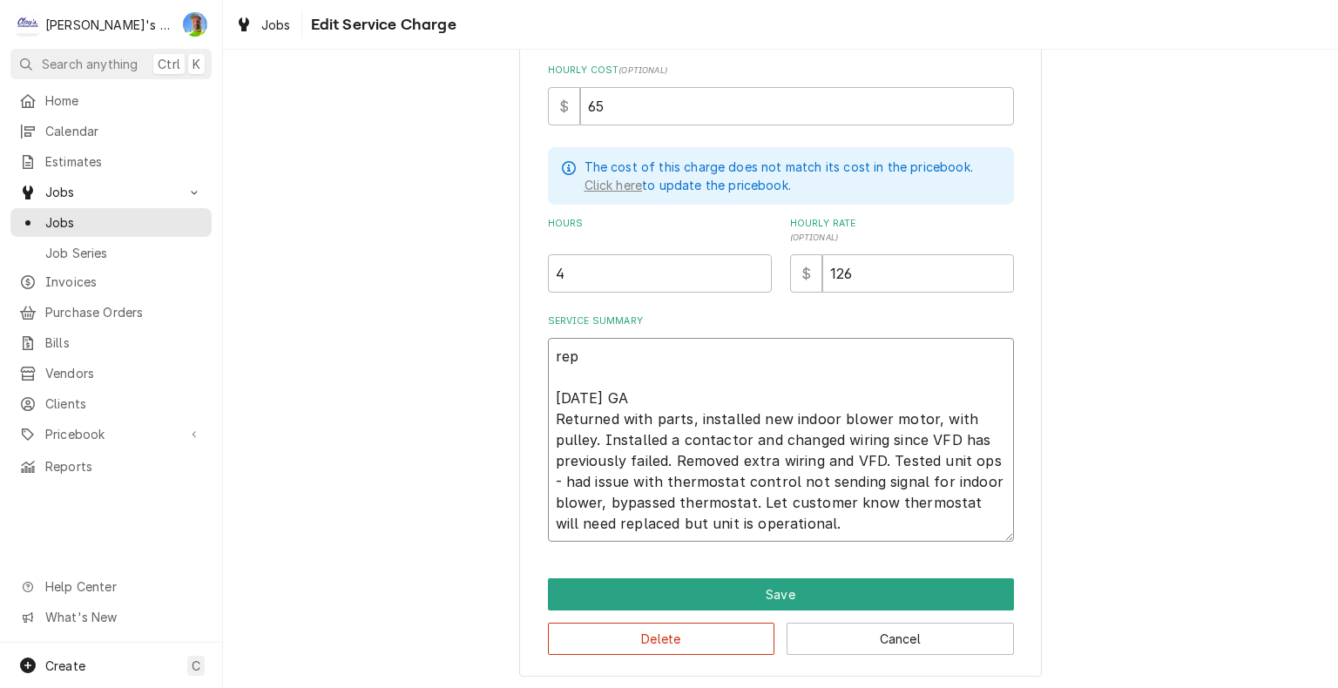
type textarea "repa 6/20/2025 GA Returned with parts, installed new indoor blower motor, with …"
type textarea "x"
type textarea "repai 6/20/2025 GA Returned with parts, installed new indoor blower motor, with…"
type textarea "x"
type textarea "repair 6/20/2025 GA Returned with parts, installed new indoor blower motor, wit…"
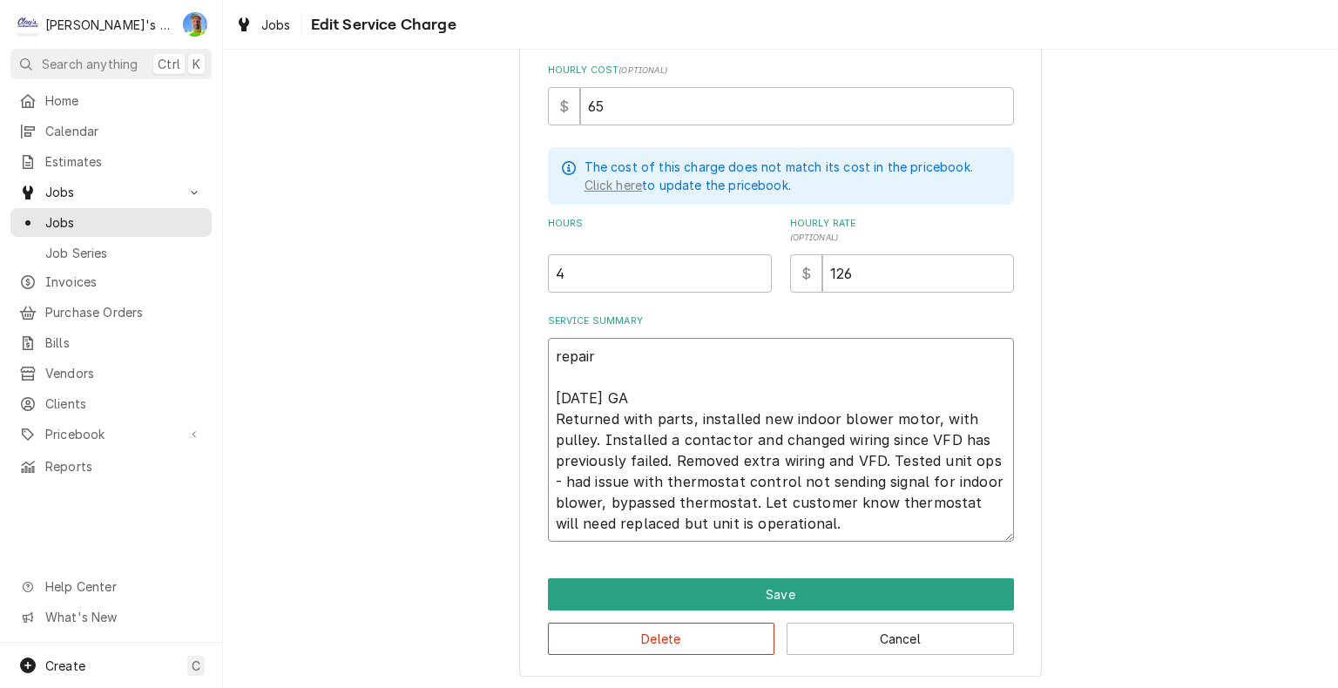
type textarea "x"
type textarea "repairs 6/20/2025 GA Returned with parts, installed new indoor blower motor, wi…"
type textarea "x"
type textarea "repairs 6/20/2025 GA Returned with parts, installed new indoor blower motor, wi…"
type textarea "x"
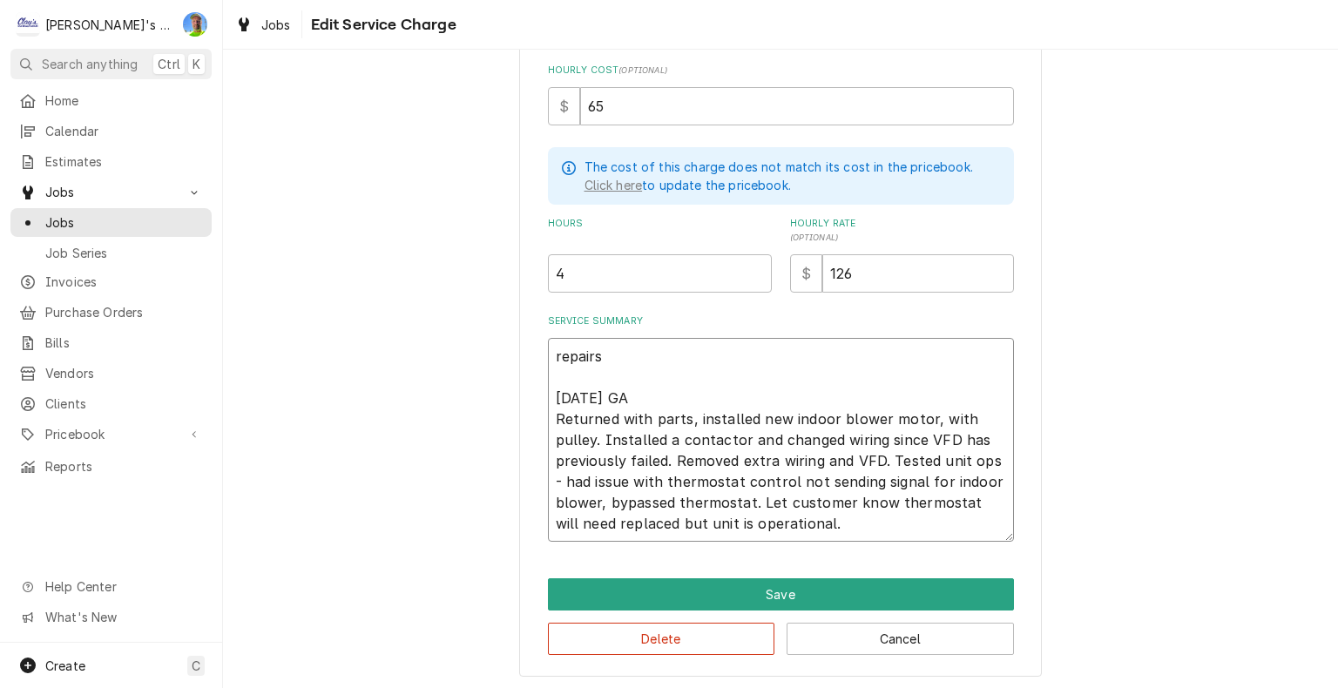
type textarea "repairs p 6/20/2025 GA Returned with parts, installed new indoor blower motor, …"
type textarea "x"
type textarea "repairs pe 6/20/2025 GA Returned with parts, installed new indoor blower motor,…"
type textarea "x"
type textarea "repairs per 6/20/2025 GA Returned with parts, installed new indoor blower motor…"
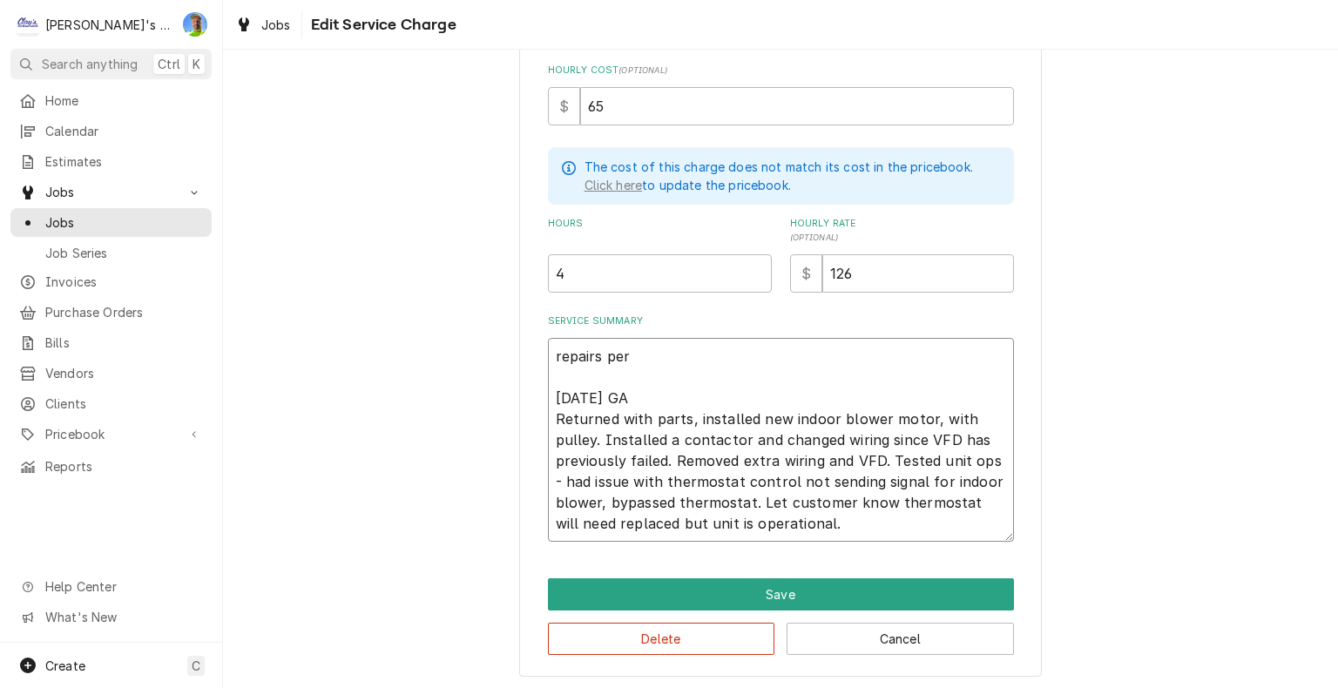
type textarea "x"
type textarea "repairs per 6/20/2025 GA Returned with parts, installed new indoor blower motor…"
type textarea "x"
type textarea "repairs per 6/20/2025 GA Returned with parts, installed new indoor blower motor…"
type textarea "x"
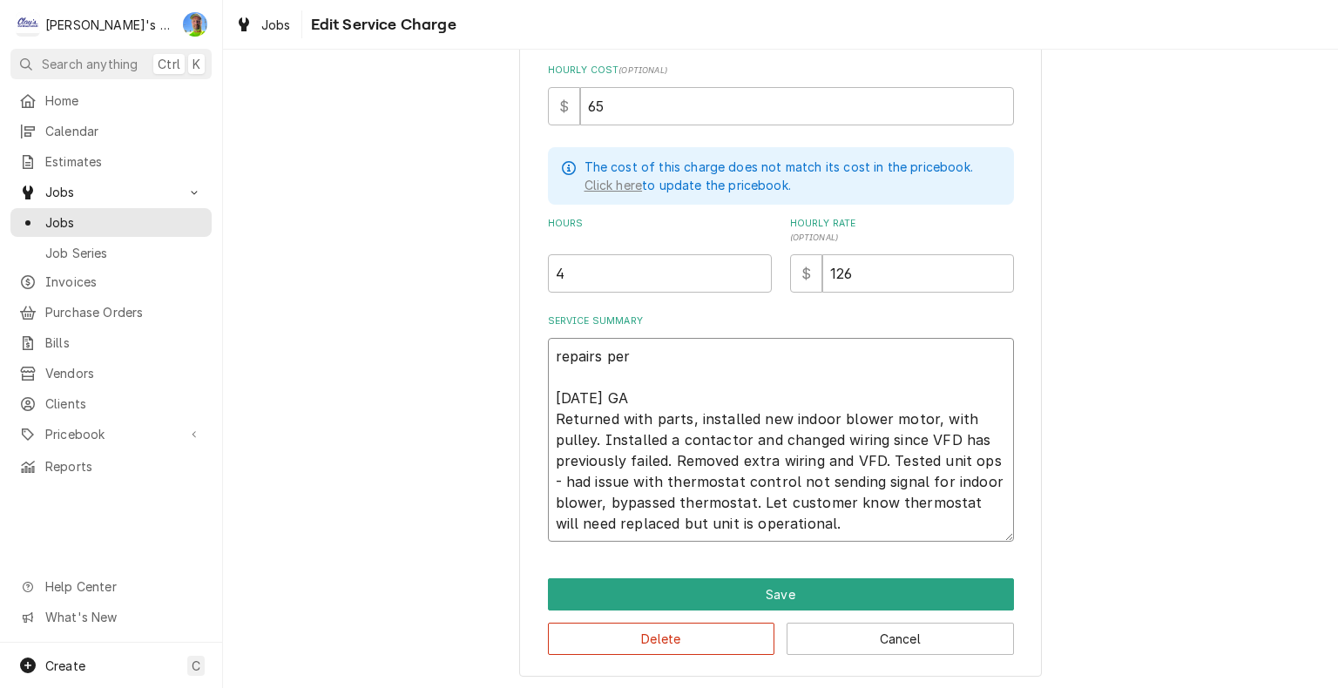
type textarea "repairs pe 6/20/2025 GA Returned with parts, installed new indoor blower motor,…"
type textarea "x"
type textarea "repairs p 6/20/2025 GA Returned with parts, installed new indoor blower motor, …"
type textarea "x"
type textarea "repairs 6/20/2025 GA Returned with parts, installed new indoor blower motor, wi…"
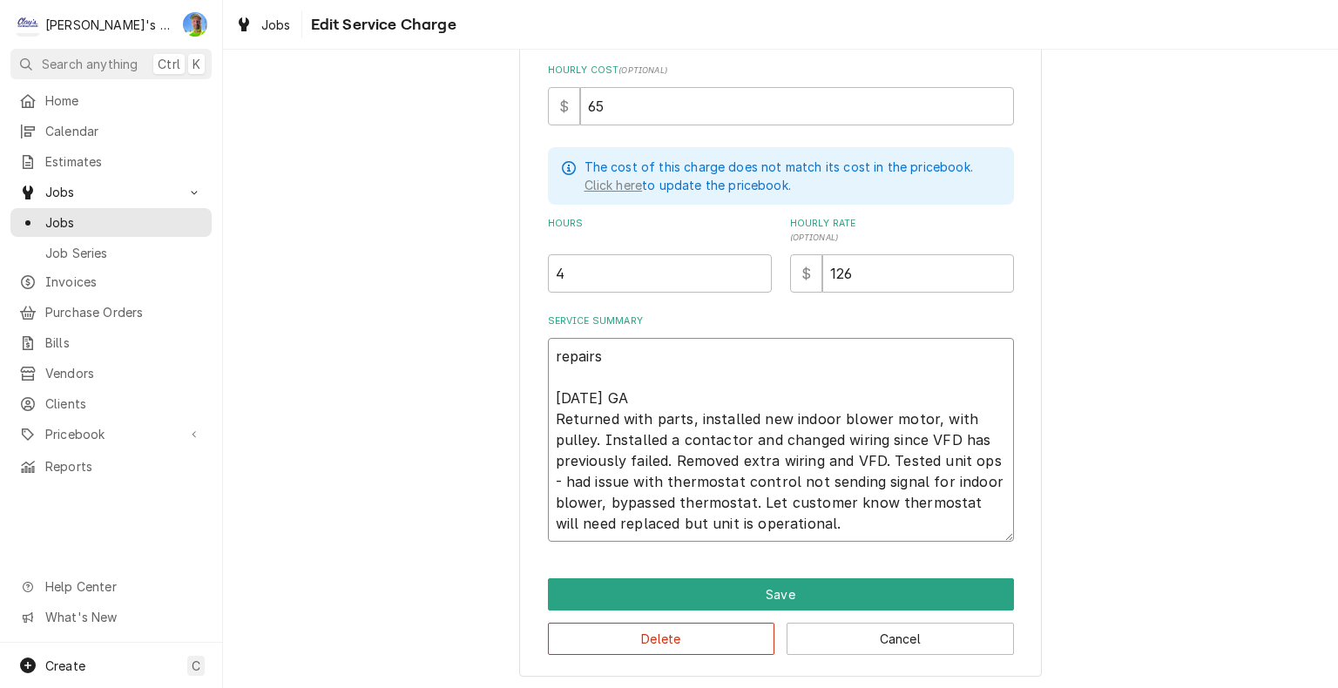
type textarea "x"
type textarea "repairs 6/20/2025 GA Returned with parts, installed new indoor blower motor, wi…"
type textarea "x"
type textarea "repair 6/20/2025 GA Returned with parts, installed new indoor blower motor, wit…"
type textarea "x"
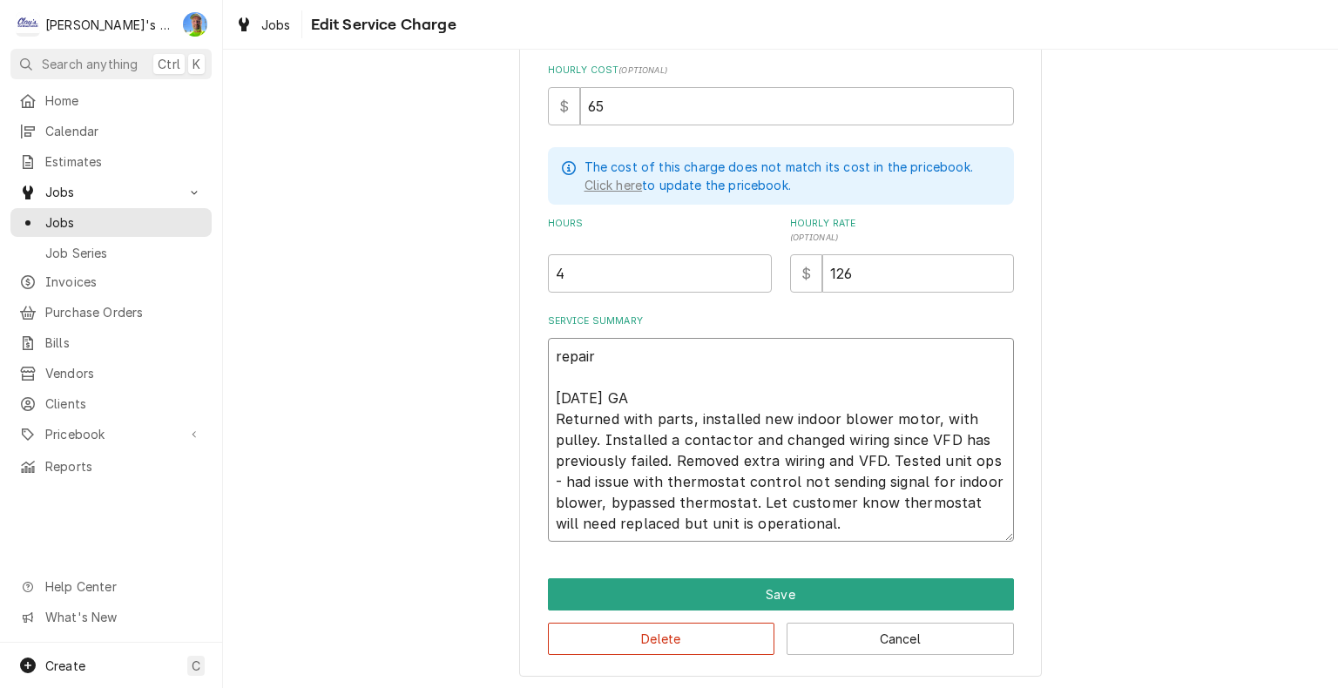
type textarea "repai 6/20/2025 GA Returned with parts, installed new indoor blower motor, with…"
type textarea "x"
type textarea "repa 6/20/2025 GA Returned with parts, installed new indoor blower motor, with …"
type textarea "x"
type textarea "rep 6/20/2025 GA Returned with parts, installed new indoor blower motor, with p…"
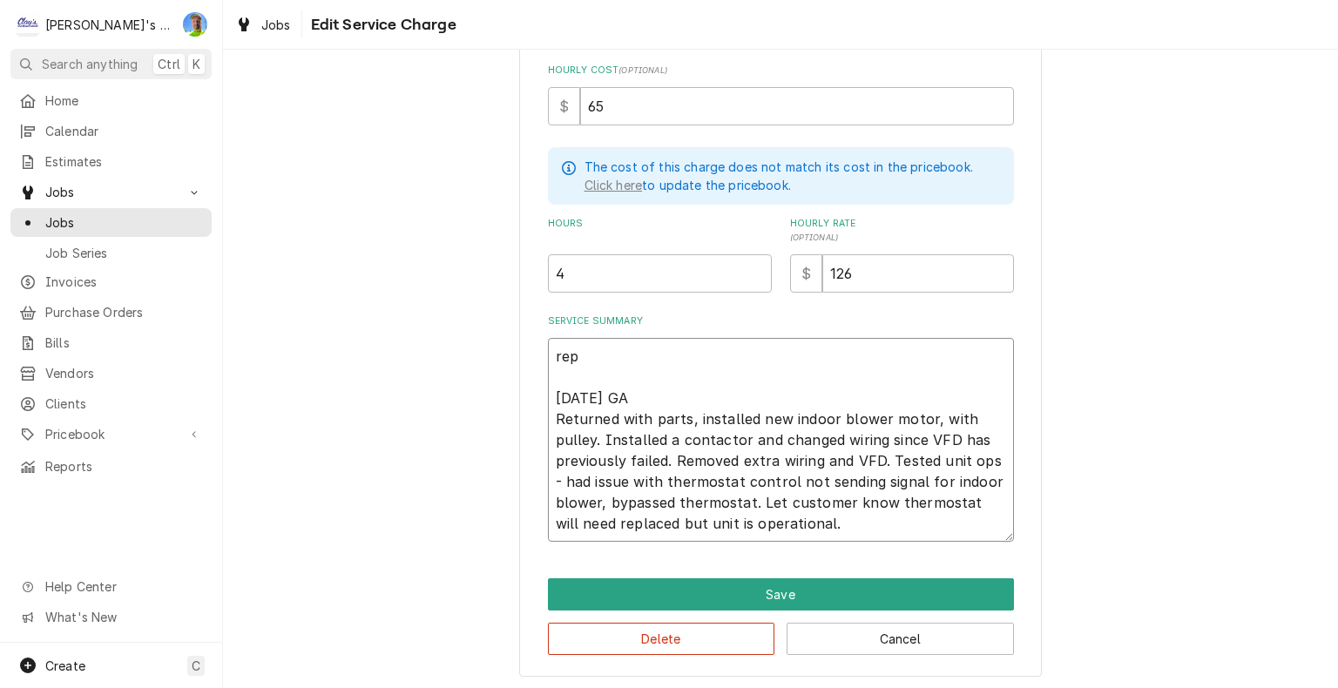
type textarea "x"
type textarea "re 6/20/2025 GA Returned with parts, installed new indoor blower motor, with pu…"
type textarea "x"
type textarea "r 6/20/2025 GA Returned with parts, installed new indoor blower motor, with pul…"
type textarea "x"
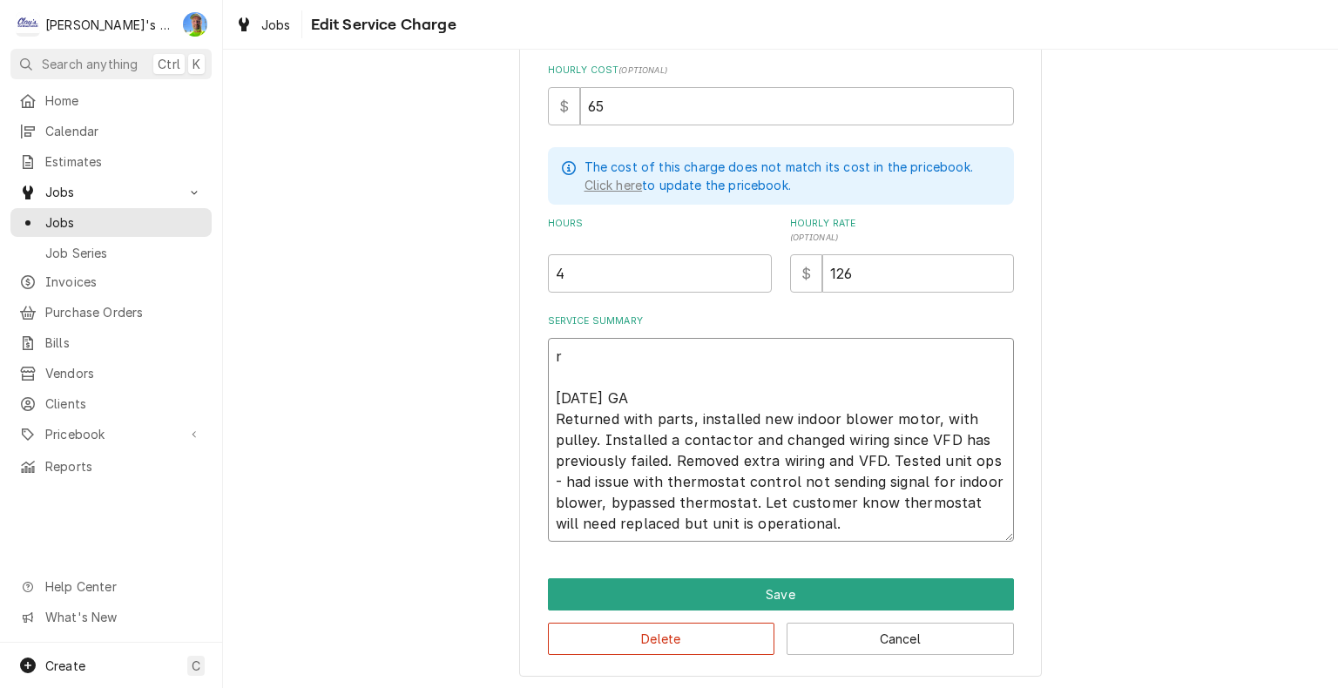
type textarea "6/20/2025 GA Returned with parts, installed new indoor blower motor, with pulle…"
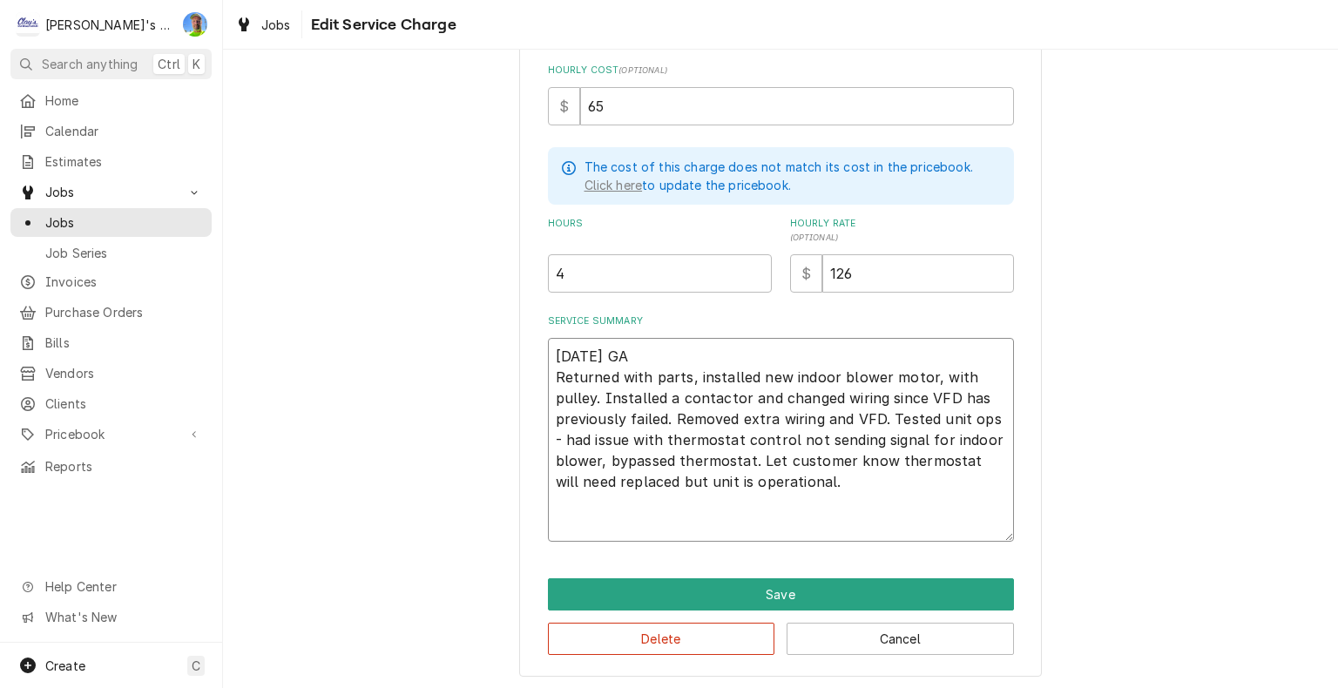
type textarea "x"
type textarea "R 6/20/2025 GA Returned with parts, installed new indoor blower motor, with pul…"
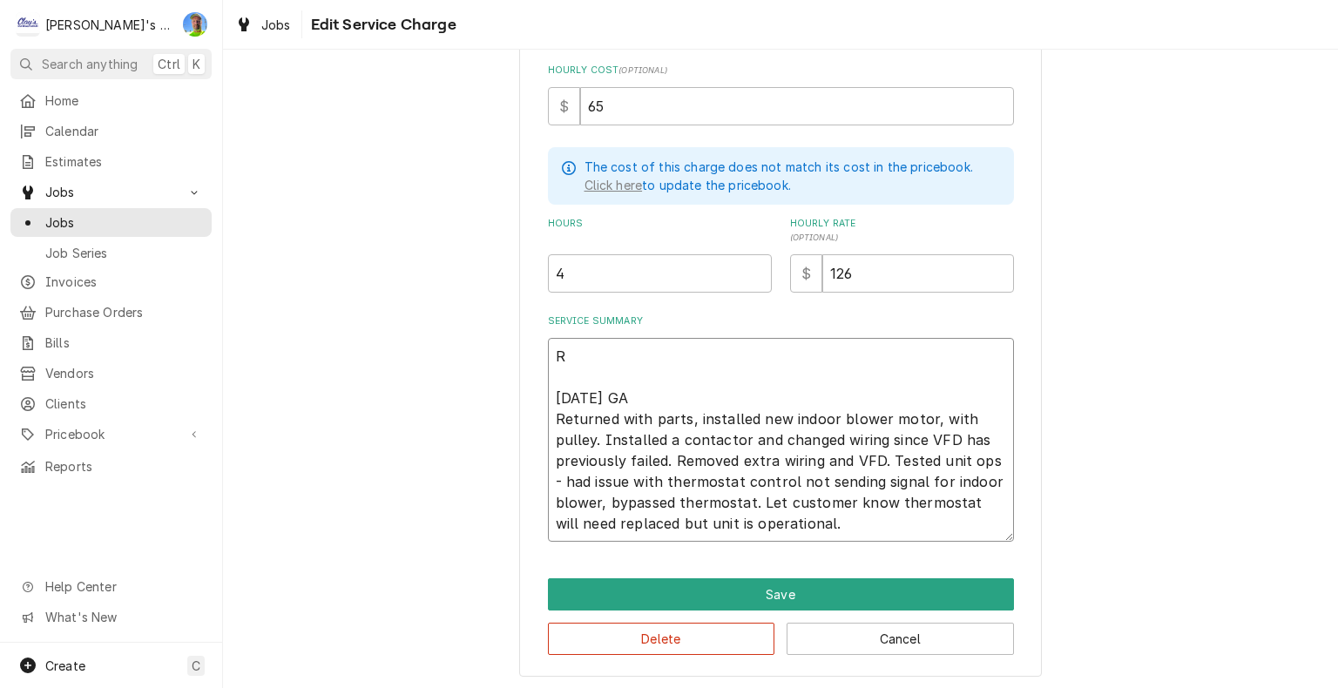
type textarea "x"
type textarea "RE 6/20/2025 GA Returned with parts, installed new indoor blower motor, with pu…"
type textarea "x"
type textarea "REP 6/20/2025 GA Returned with parts, installed new indoor blower motor, with p…"
type textarea "x"
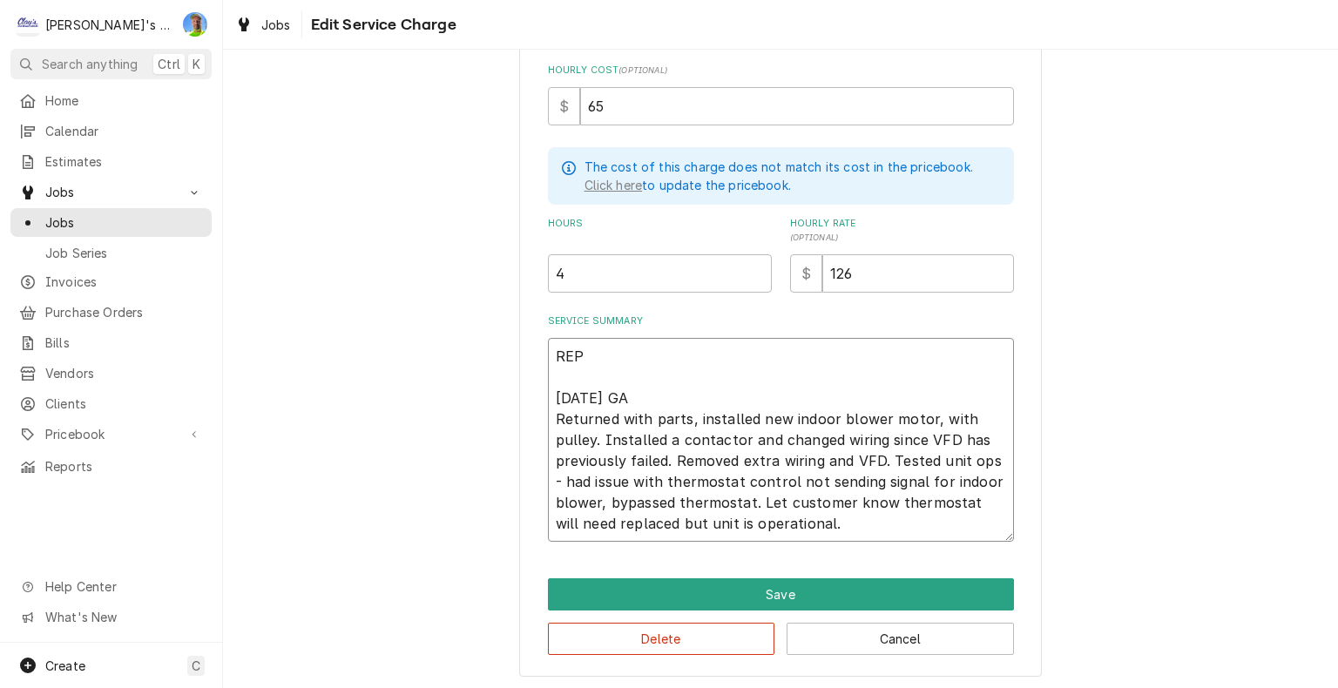
type textarea "REPA 6/20/2025 GA Returned with parts, installed new indoor blower motor, with …"
type textarea "x"
type textarea "REPAI 6/20/2025 GA Returned with parts, installed new indoor blower motor, with…"
type textarea "x"
type textarea "REPAIR 6/20/2025 GA Returned with parts, installed new indoor blower motor, wit…"
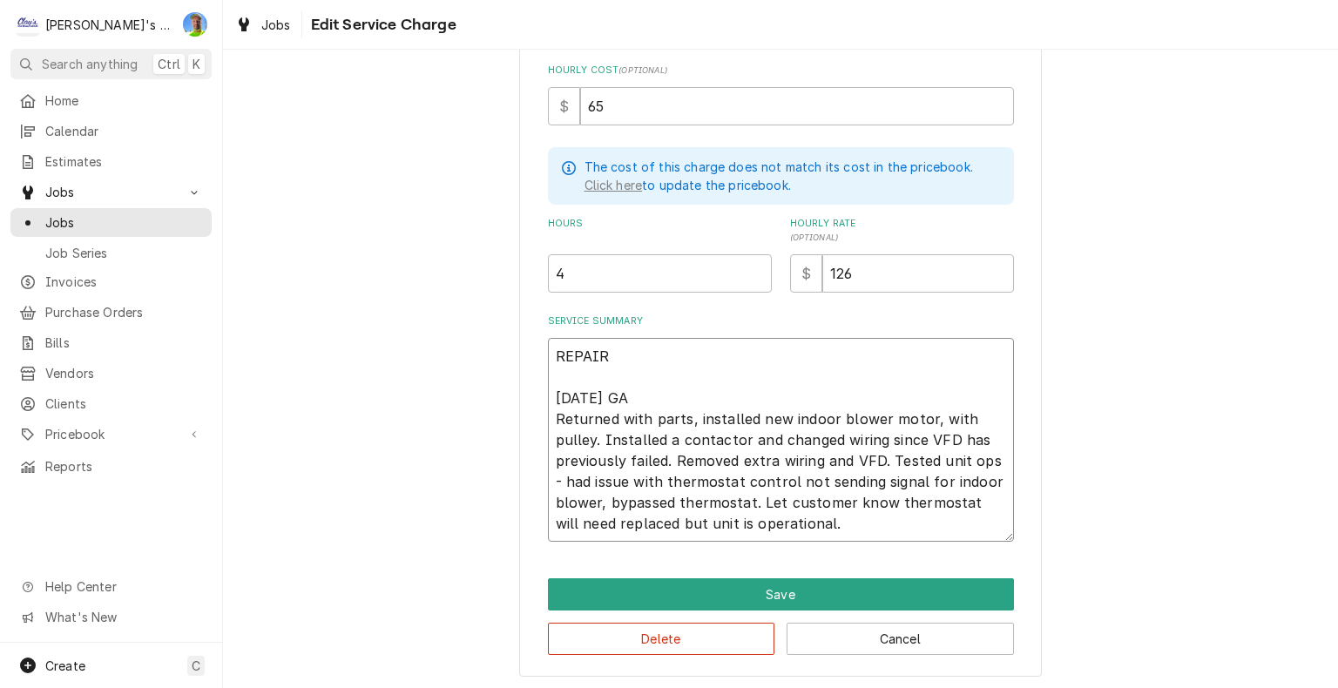
type textarea "x"
type textarea "REPAIRS 6/20/2025 GA Returned with parts, installed new indoor blower motor, wi…"
type textarea "x"
type textarea "REPAIRS 6/20/2025 GA Returned with parts, installed new indoor blower motor, wi…"
type textarea "x"
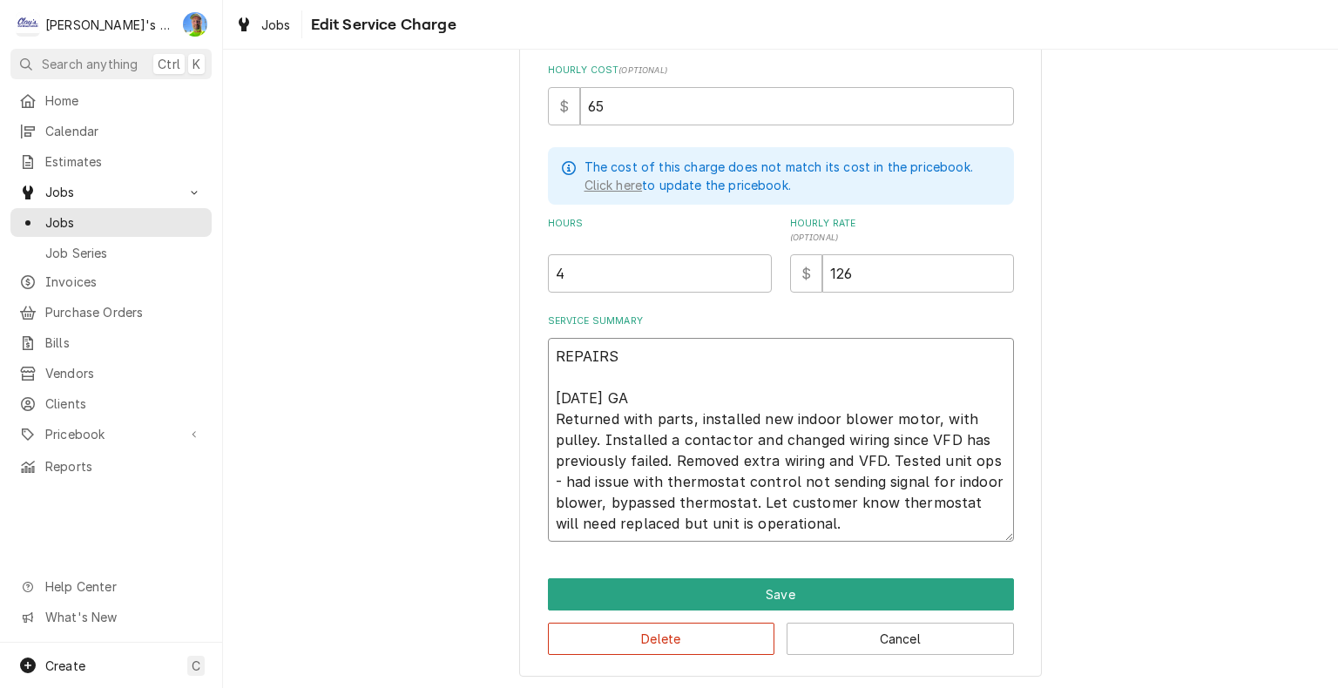
type textarea "REPAIRS P 6/20/2025 GA Returned with parts, installed new indoor blower motor, …"
type textarea "x"
type textarea "REPAIRS PE 6/20/2025 GA Returned with parts, installed new indoor blower motor,…"
type textarea "x"
type textarea "REPAIRS PER 6/20/2025 GA Returned with parts, installed new indoor blower motor…"
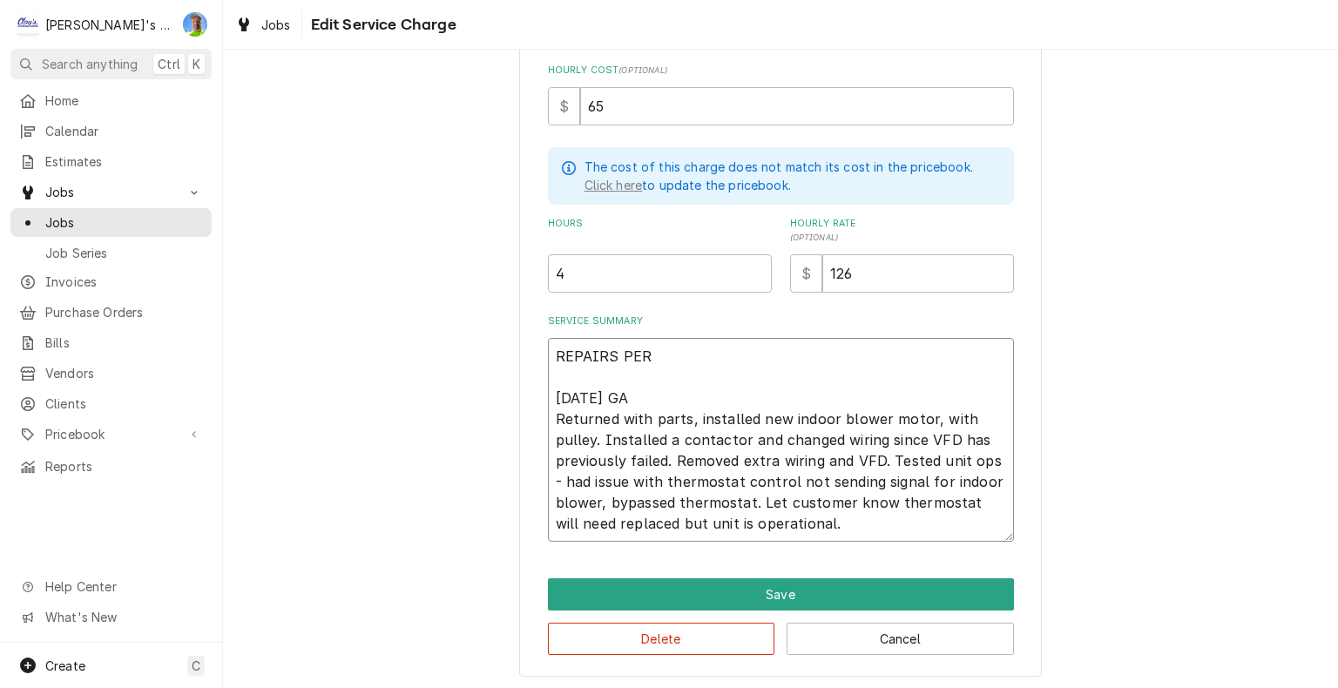
type textarea "x"
type textarea "REPAIRS PER 6/20/2025 GA Returned with parts, installed new indoor blower motor…"
type textarea "x"
type textarea "REPAIRS PER E 6/20/2025 GA Returned with parts, installed new indoor blower mot…"
type textarea "x"
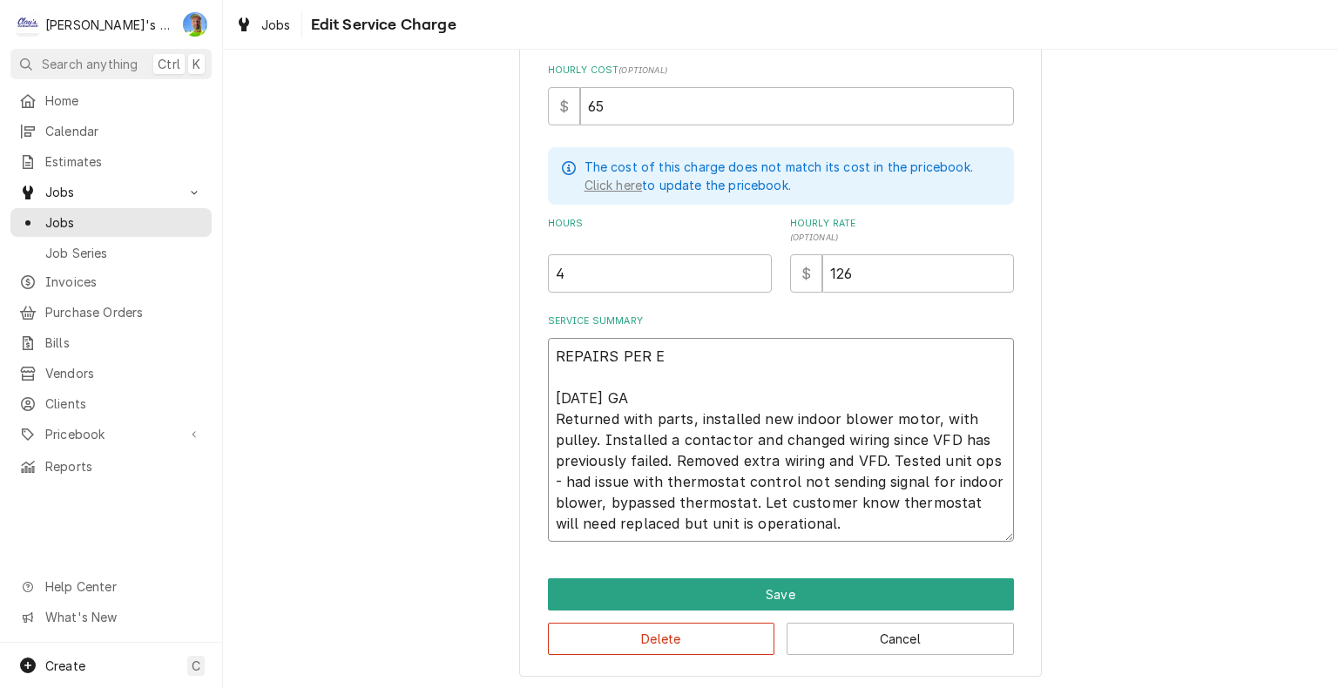
type textarea "REPAIRS PER ES 6/20/2025 GA Returned with parts, installed new indoor blower mo…"
type textarea "x"
type textarea "REPAIRS PER EST 6/20/2025 GA Returned with parts, installed new indoor blower m…"
type textarea "x"
type textarea "REPAIRS PER ESTI 6/20/2025 GA Returned with parts, installed new indoor blower …"
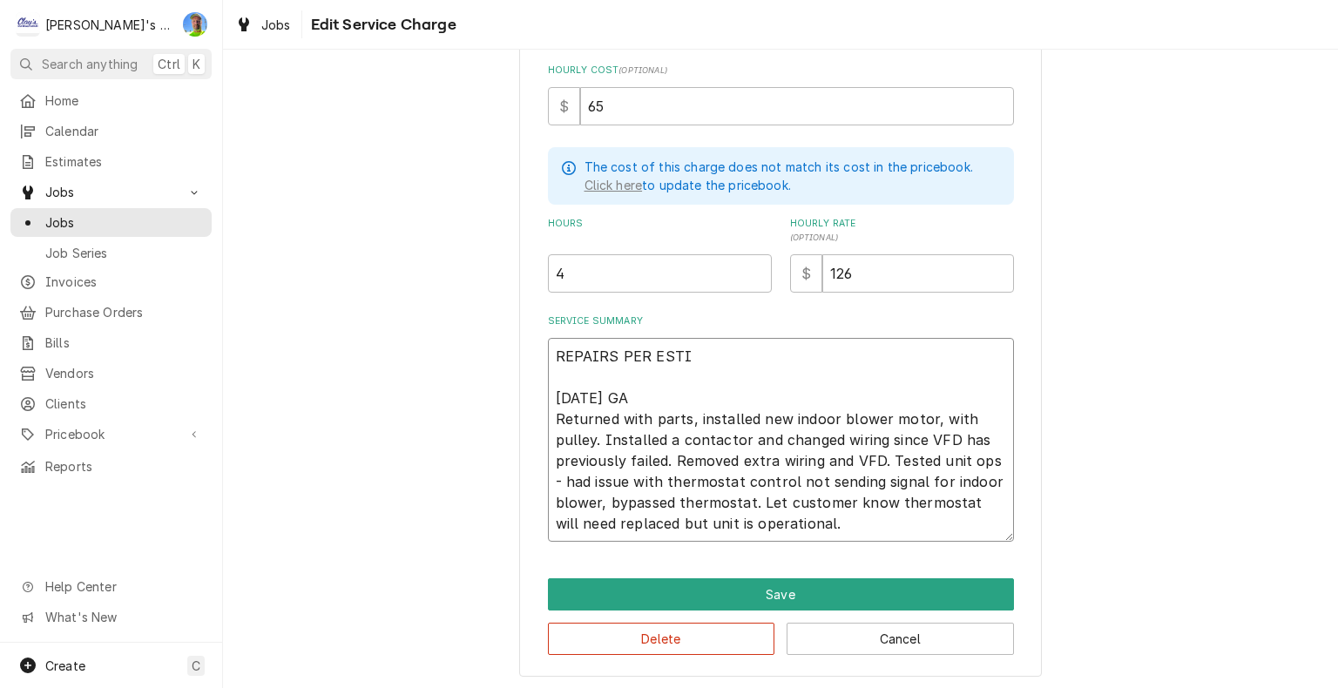
type textarea "x"
type textarea "REPAIRS PER ESTIM 6/20/2025 GA Returned with parts, installed new indoor blower…"
type textarea "x"
type textarea "REPAIRS PER ESTIMA 6/20/2025 GA Returned with parts, installed new indoor blowe…"
type textarea "x"
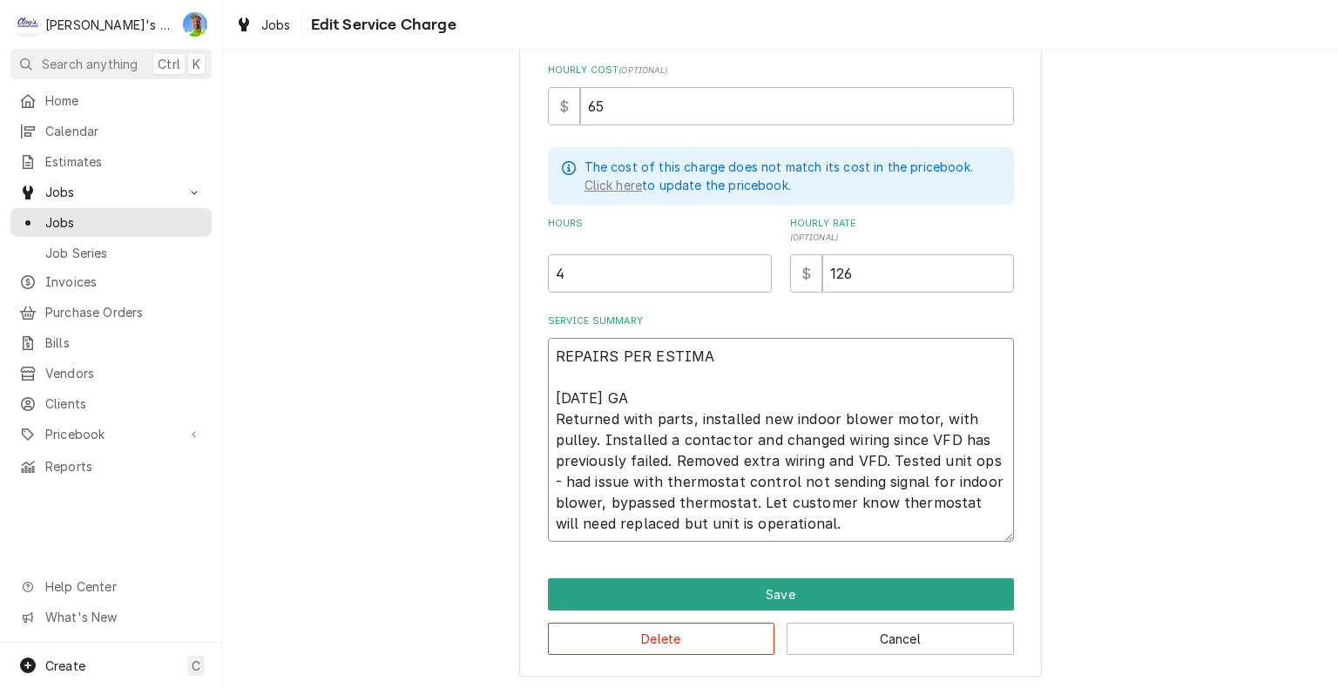
type textarea "REPAIRS PER ESTIMAT 6/20/2025 GA Returned with parts, installed new indoor blow…"
type textarea "x"
type textarea "REPAIRS PER ESTIMATE 6/20/2025 GA Returned with parts, installed new indoor blo…"
type textarea "x"
type textarea "REPAIRS PER ESTIMATE 6/20/2025 GA Returned with parts, installed new indoor blo…"
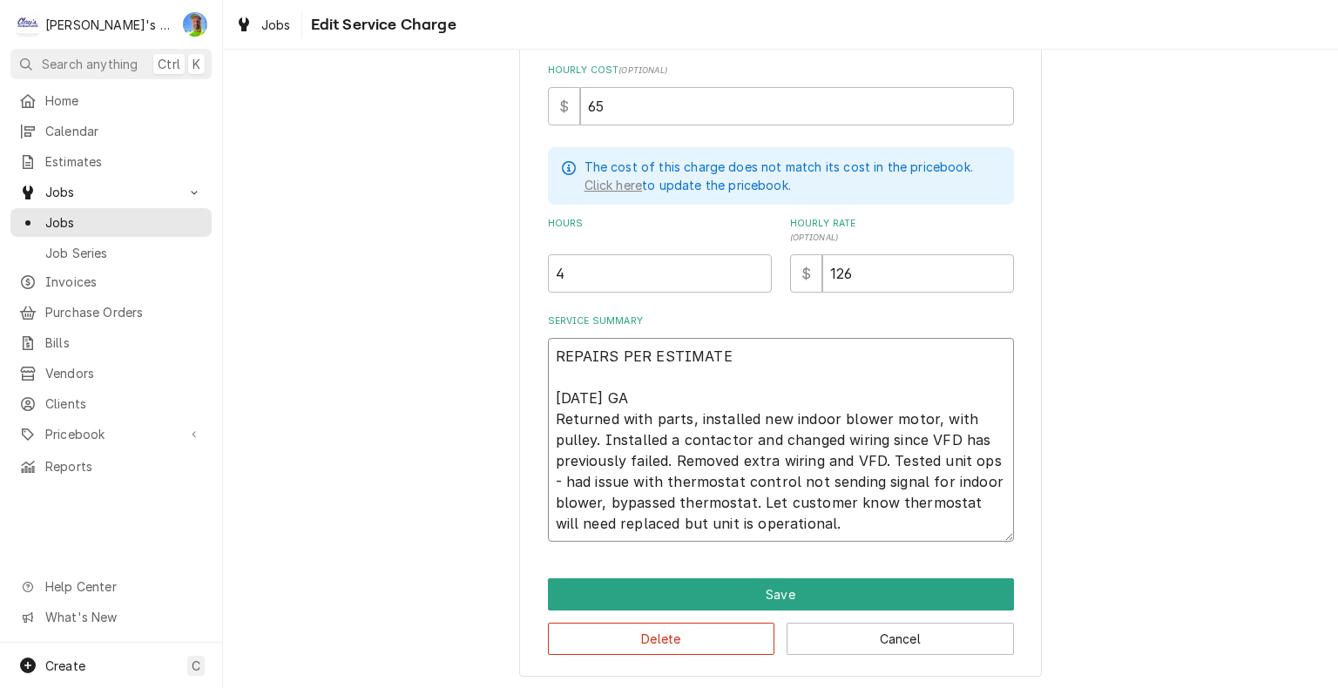
type textarea "x"
type textarea "REPAIRS PER ESTIMATE # 6/20/2025 GA Returned with parts, installed new indoor b…"
type textarea "x"
type textarea "REPAIRS PER ESTIMATE #2 6/20/2025 GA Returned with parts, installed new indoor …"
type textarea "x"
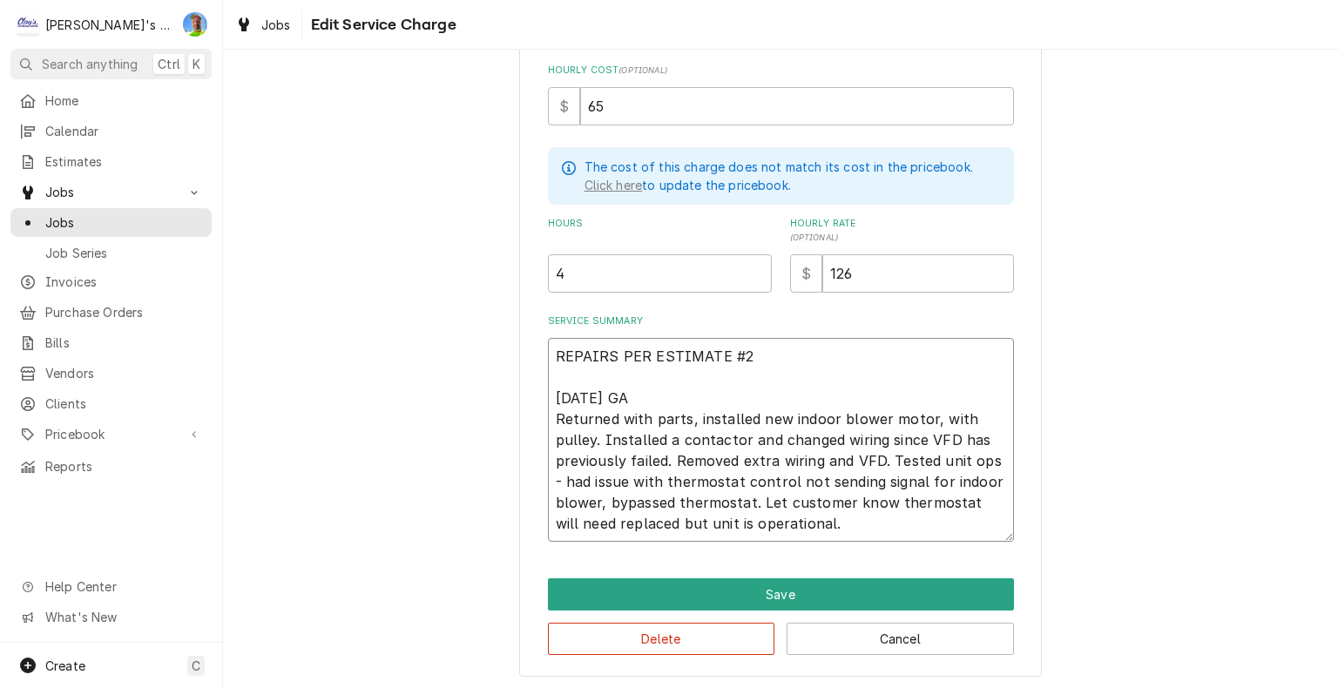
type textarea "REPAIRS PER ESTIMATE #24 6/20/2025 GA Returned with parts, installed new indoor…"
type textarea "x"
type textarea "REPAIRS PER ESTIMATE #240 6/20/2025 GA Returned with parts, installed new indoo…"
type textarea "x"
type textarea "REPAIRS PER ESTIMATE #240 6/20/2025 GA Returned with parts, installed new indoo…"
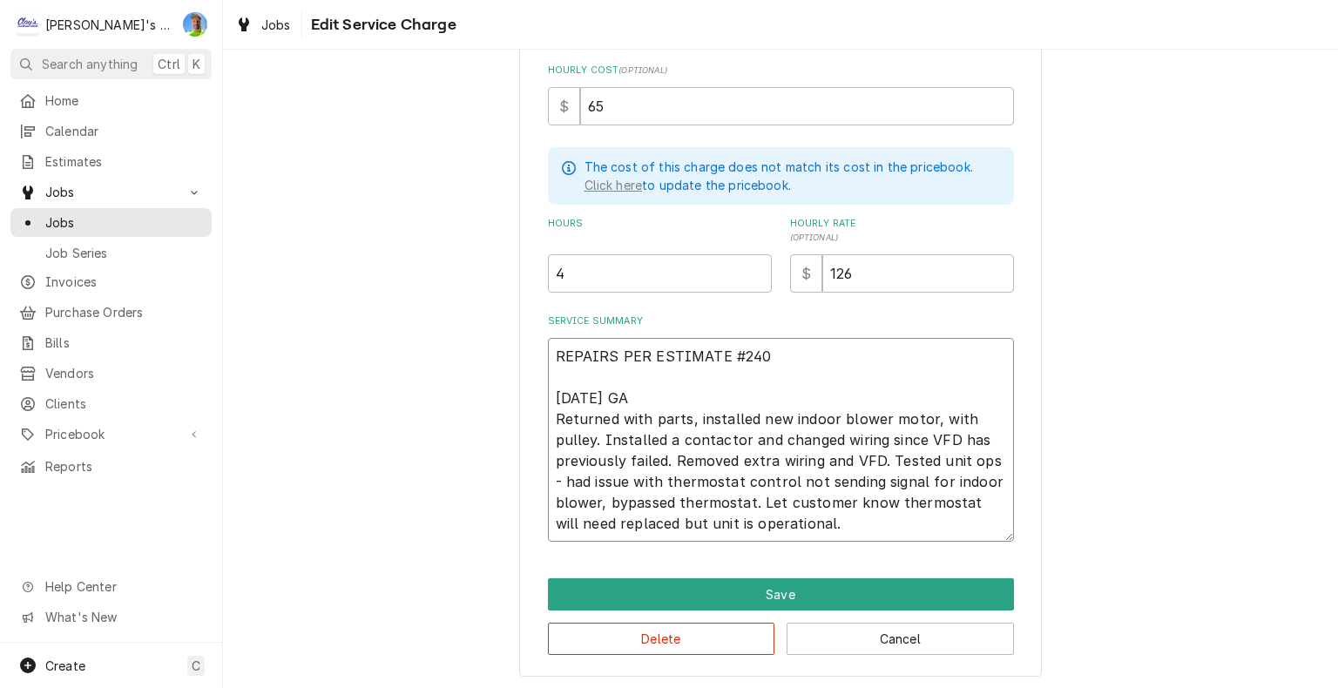
type textarea "x"
type textarea "REPAIRS PER ESTIMATE #240 T 6/20/2025 GA Returned with parts, installed new ind…"
type textarea "x"
type textarea "REPAIRS PER ESTIMATE #240 TO 6/20/2025 GA Returned with parts, installed new in…"
type textarea "x"
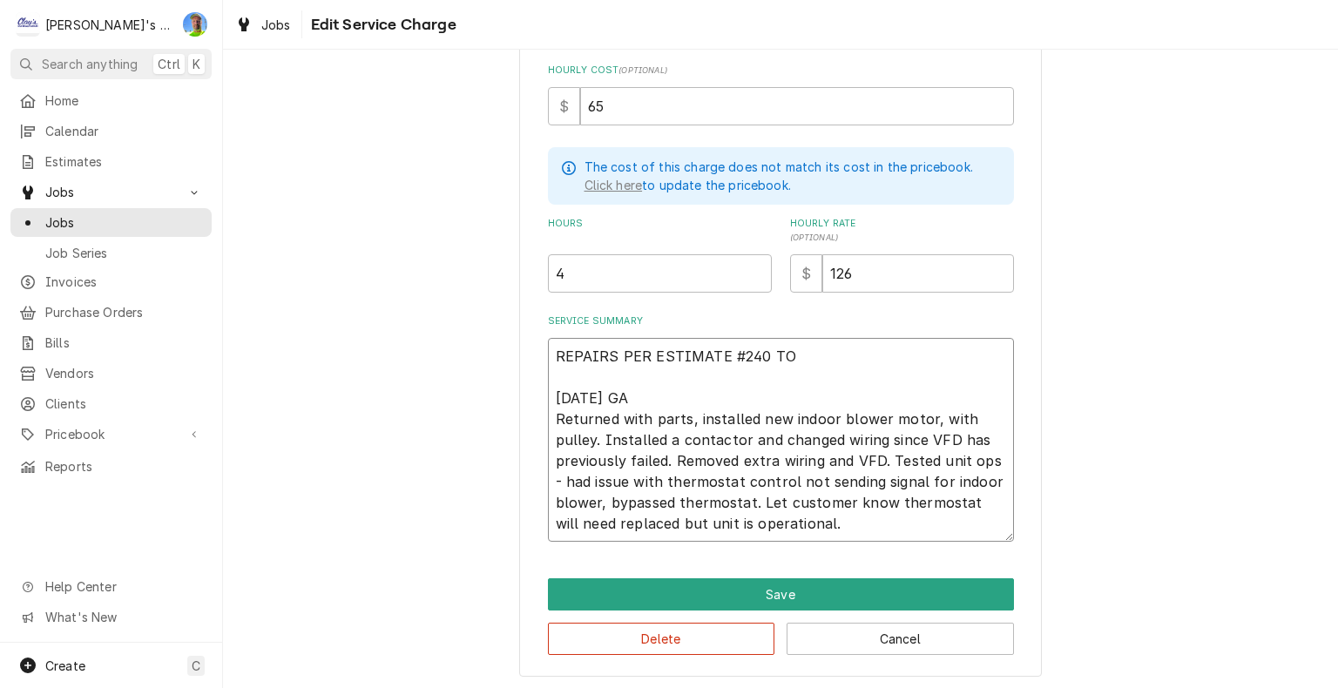
type textarea "REPAIRS PER ESTIMATE #240 TOT 6/20/2025 GA Returned with parts, installed new i…"
type textarea "x"
type textarea "REPAIRS PER ESTIMATE #240 TOTA 6/20/2025 GA Returned with parts, installed new …"
type textarea "x"
type textarea "REPAIRS PER ESTIMATE #240 TOTAL 6/20/2025 GA Returned with parts, installed new…"
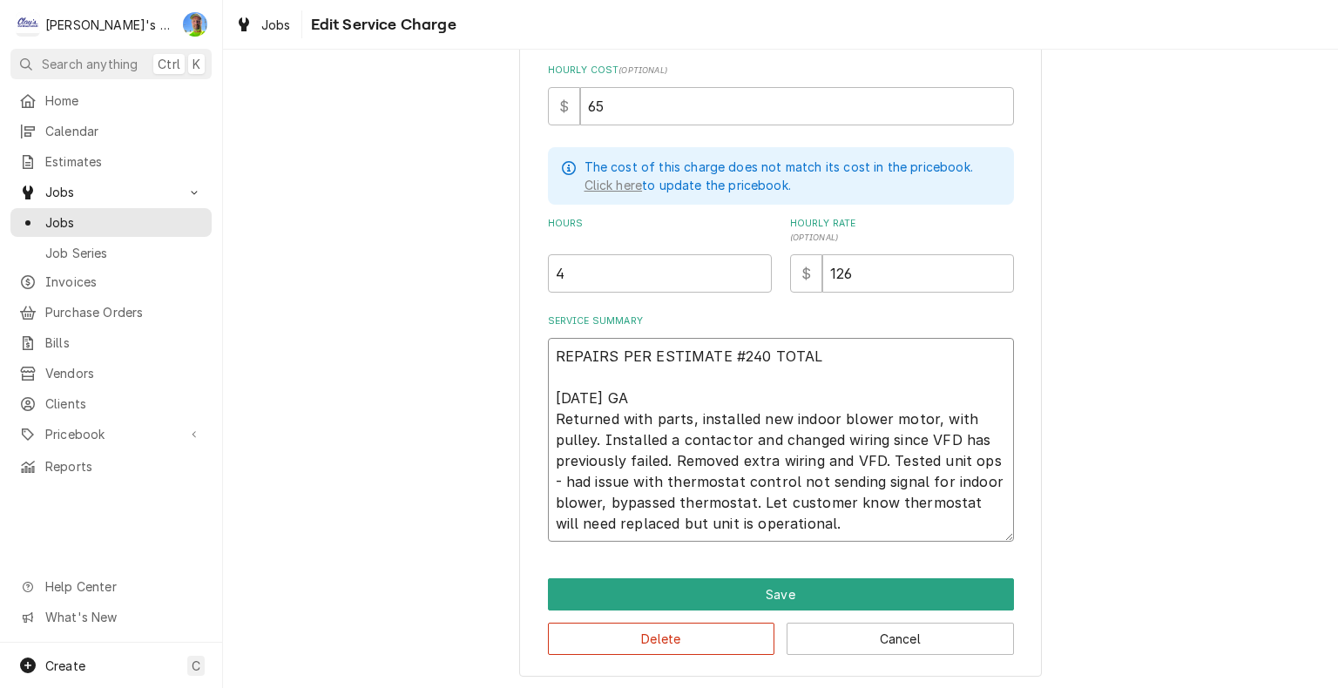
type textarea "x"
type textarea "REPAIRS PER ESTIMATE #240 TOTALI 6/20/2025 GA Returned with parts, installed ne…"
type textarea "x"
type textarea "REPAIRS PER ESTIMATE #240 TOTALIN 6/20/2025 GA Returned with parts, installed n…"
type textarea "x"
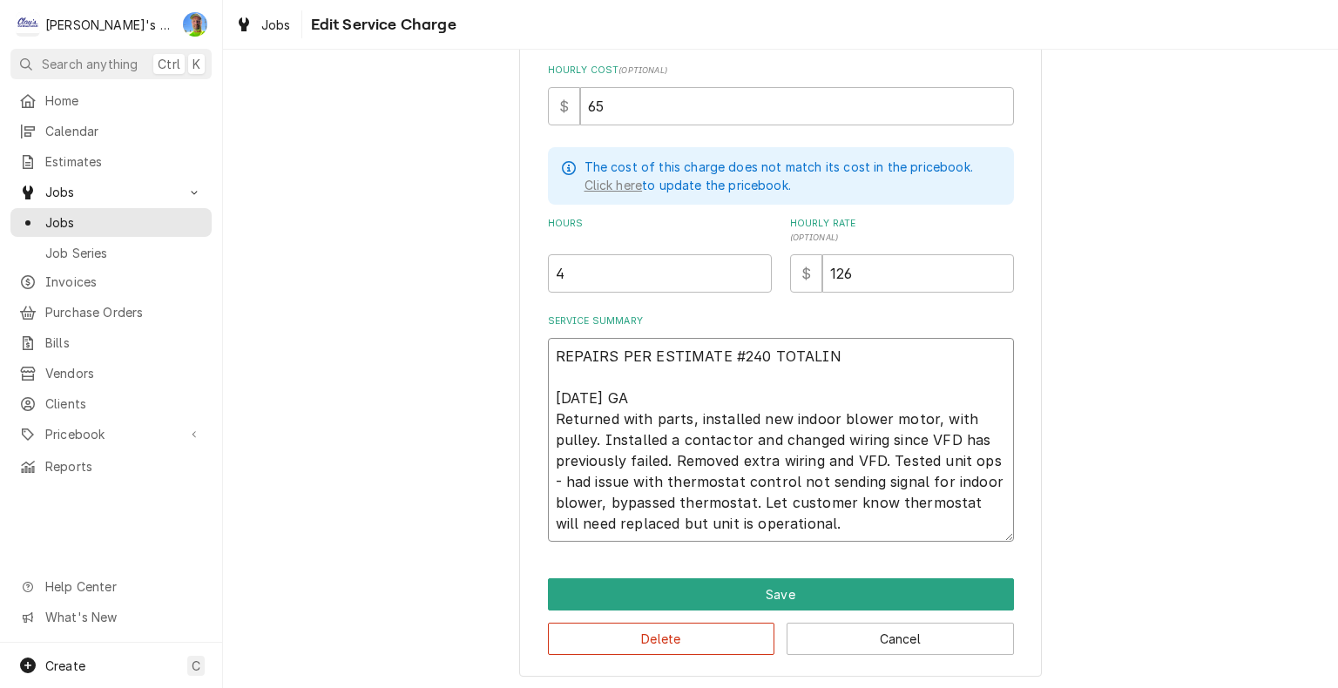
type textarea "REPAIRS PER ESTIMATE #240 TOTALING 6/20/2025 GA Returned with parts, installed …"
type textarea "x"
type textarea "REPAIRS PER ESTIMATE #240 TOTALING 6/20/2025 GA Returned with parts, installed …"
type textarea "x"
type textarea "REPAIRS PER ESTIMATE #240 TOTALING $ 6/20/2025 GA Returned with parts, installe…"
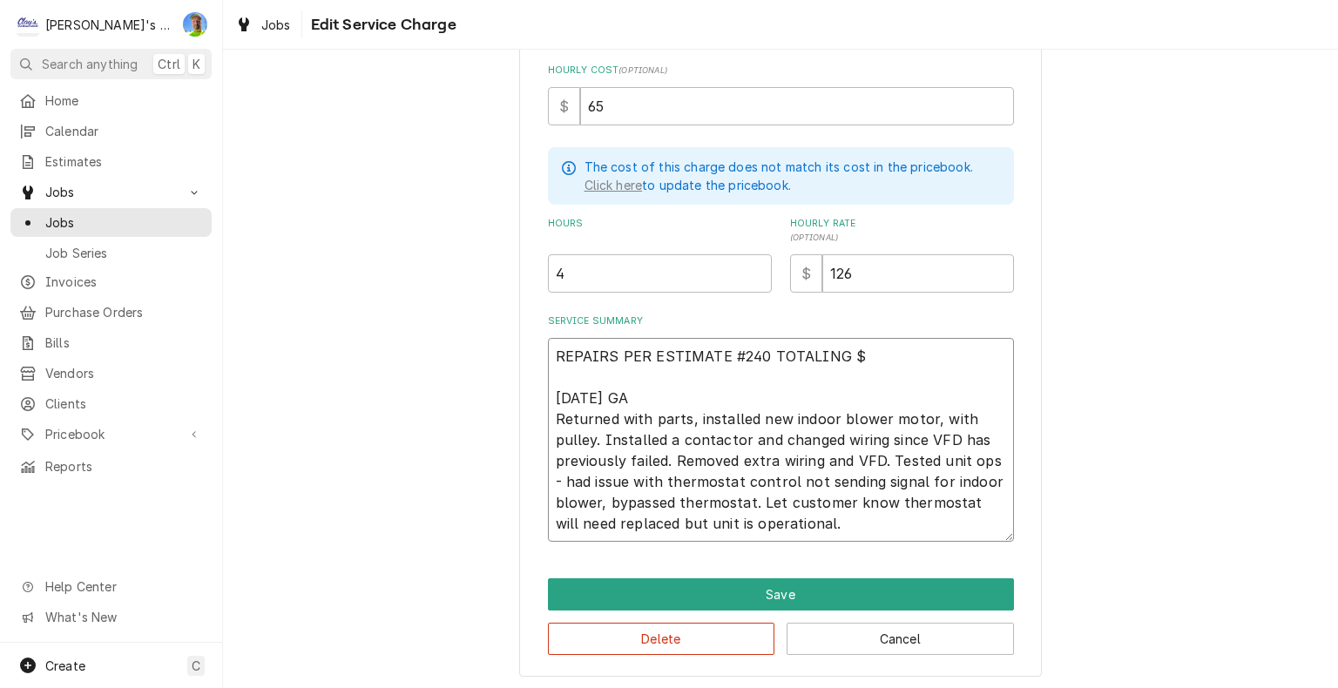
type textarea "x"
type textarea "REPAIRS PER ESTIMATE #240 TOTALING $2 6/20/2025 GA Returned with parts, install…"
type textarea "x"
type textarea "REPAIRS PER ESTIMATE #240 TOTALING $27 6/20/2025 GA Returned with parts, instal…"
type textarea "x"
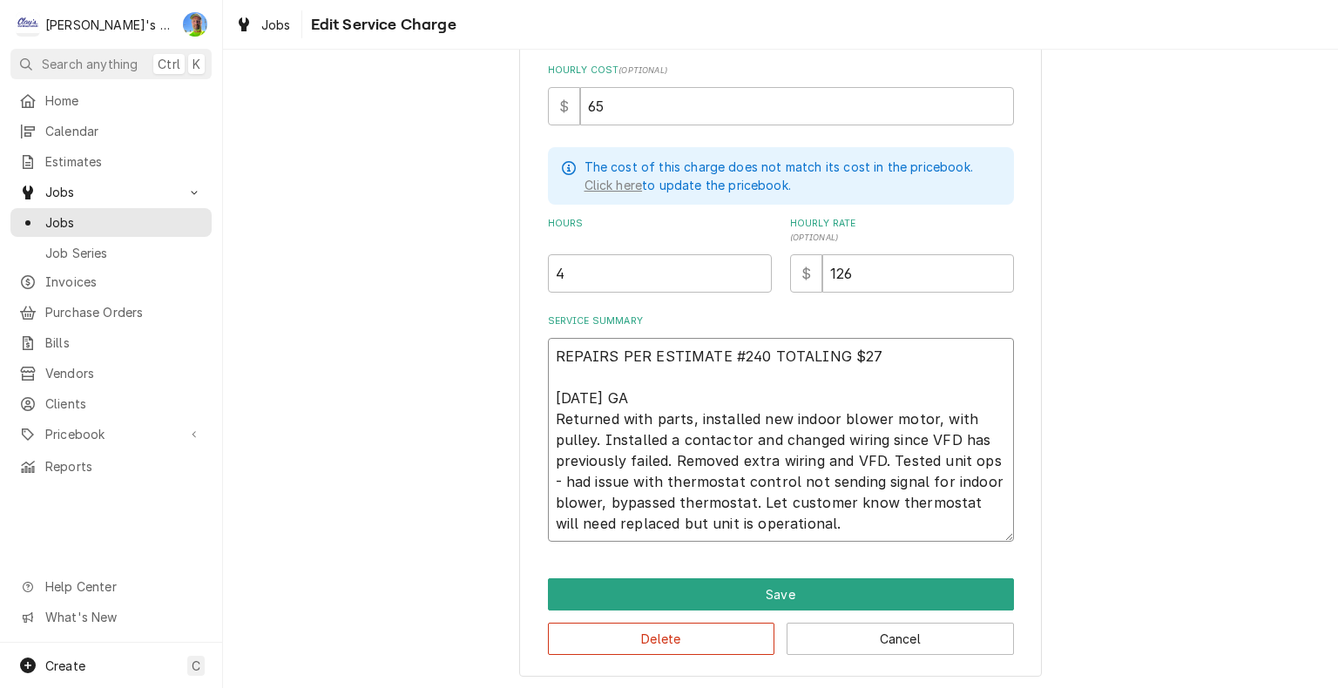
type textarea "REPAIRS PER ESTIMATE #240 TOTALING $272 6/20/2025 GA Returned with parts, insta…"
type textarea "x"
type textarea "REPAIRS PER ESTIMATE #240 TOTALING $2721 6/20/2025 GA Returned with parts, inst…"
type textarea "x"
type textarea "REPAIRS PER ESTIMATE #240 TOTALING $2721. 6/20/2025 GA Returned with parts, ins…"
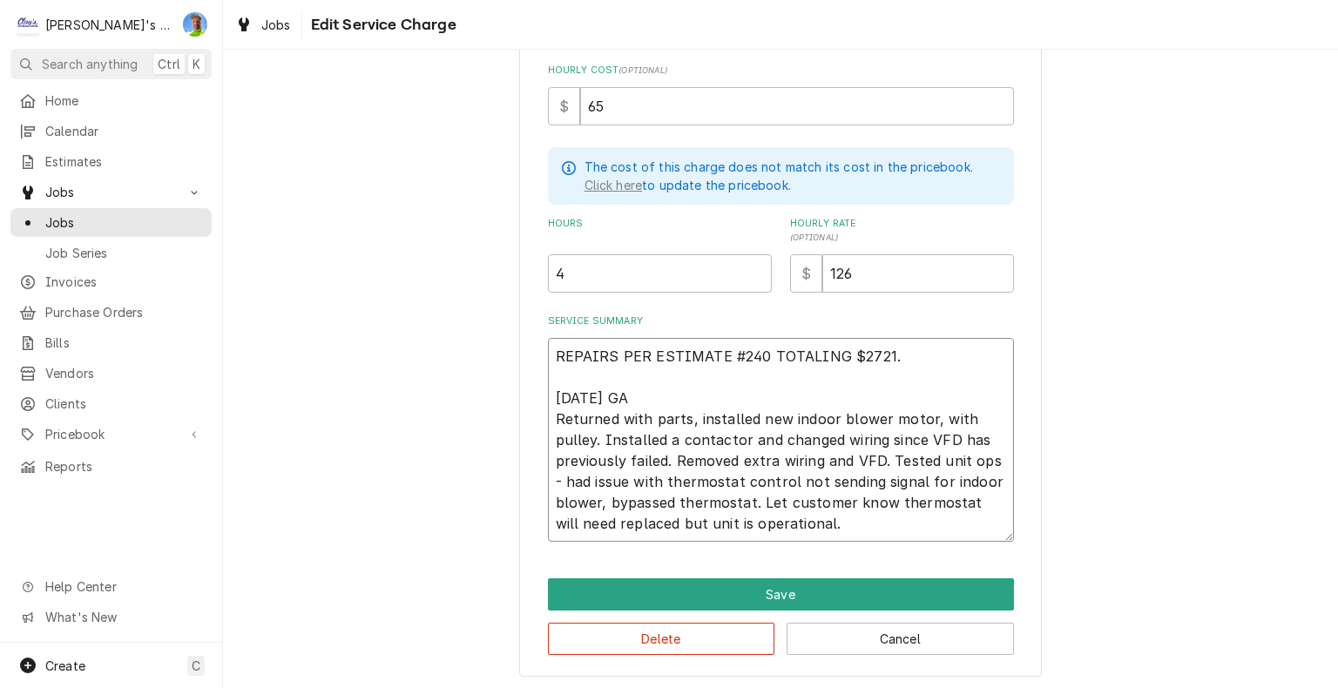
type textarea "x"
type textarea "REPAIRS PER ESTIMATE #240 TOTALING $2721.0 6/20/2025 GA Returned with parts, in…"
type textarea "x"
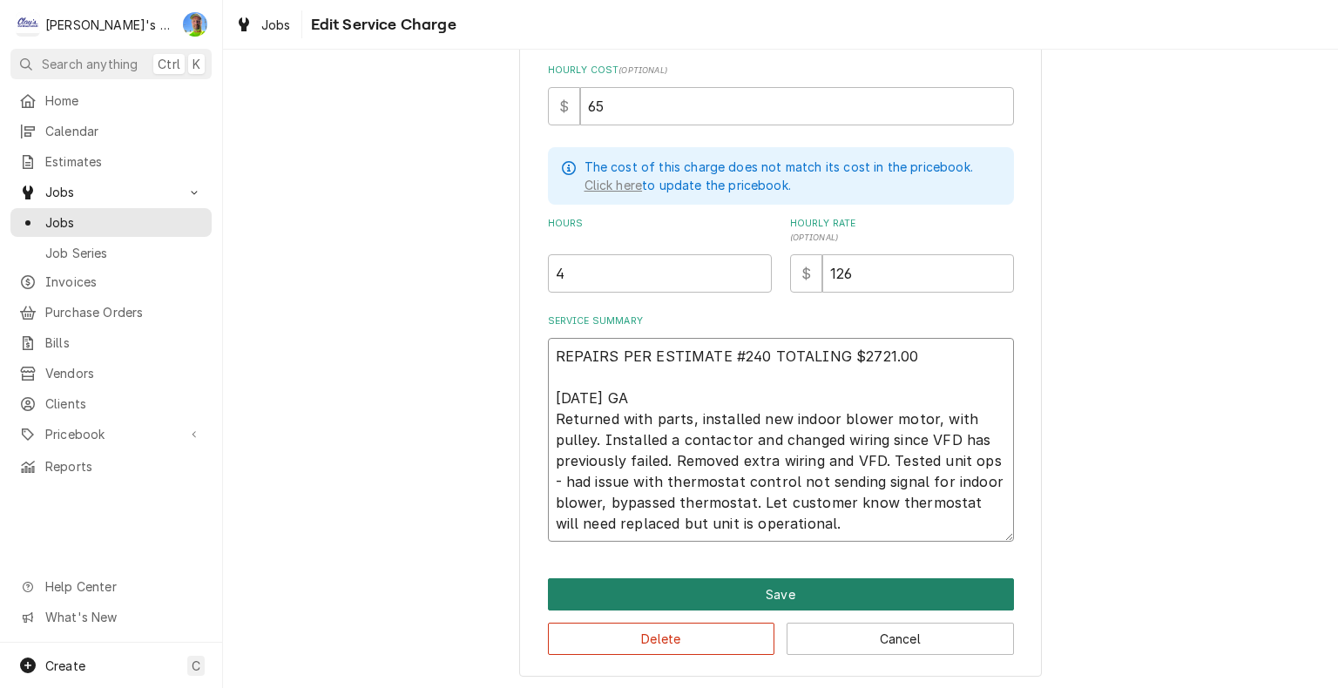
type textarea "REPAIRS PER ESTIMATE #240 TOTALING $2721.00 6/20/2025 GA Returned with parts, i…"
click at [962, 592] on button "Save" at bounding box center [781, 595] width 466 height 32
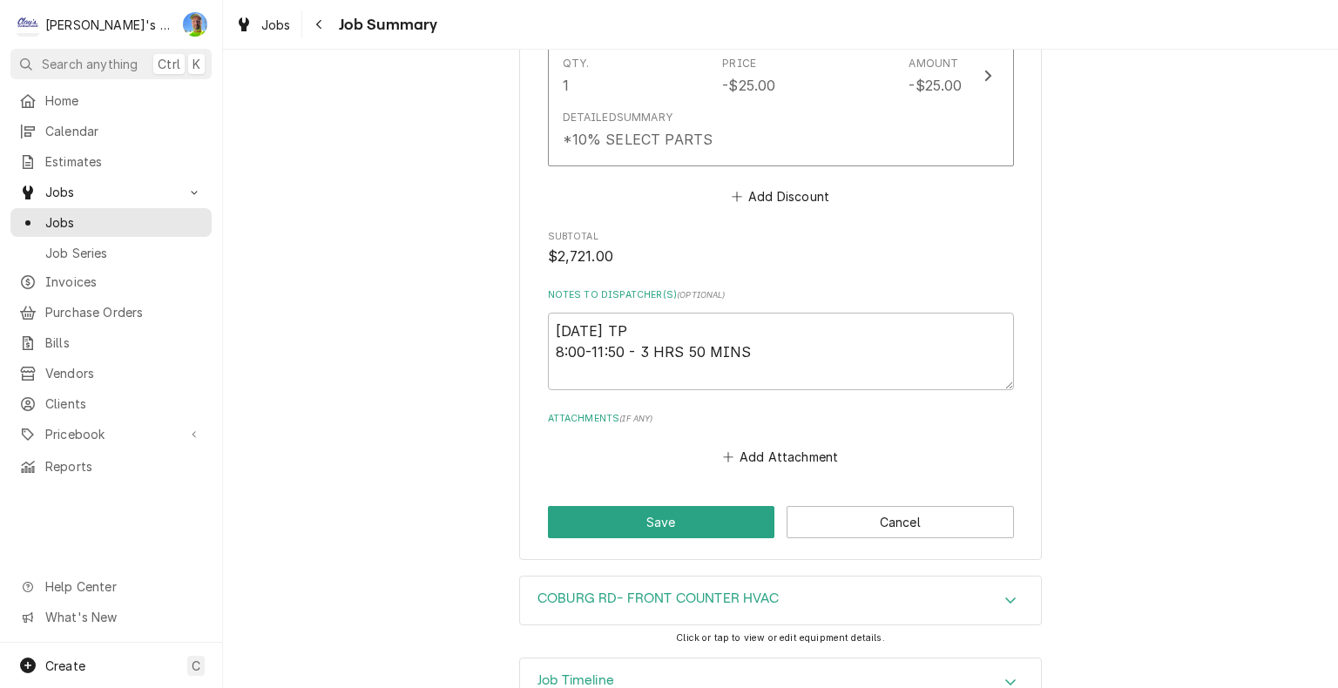
scroll to position [2265, 0]
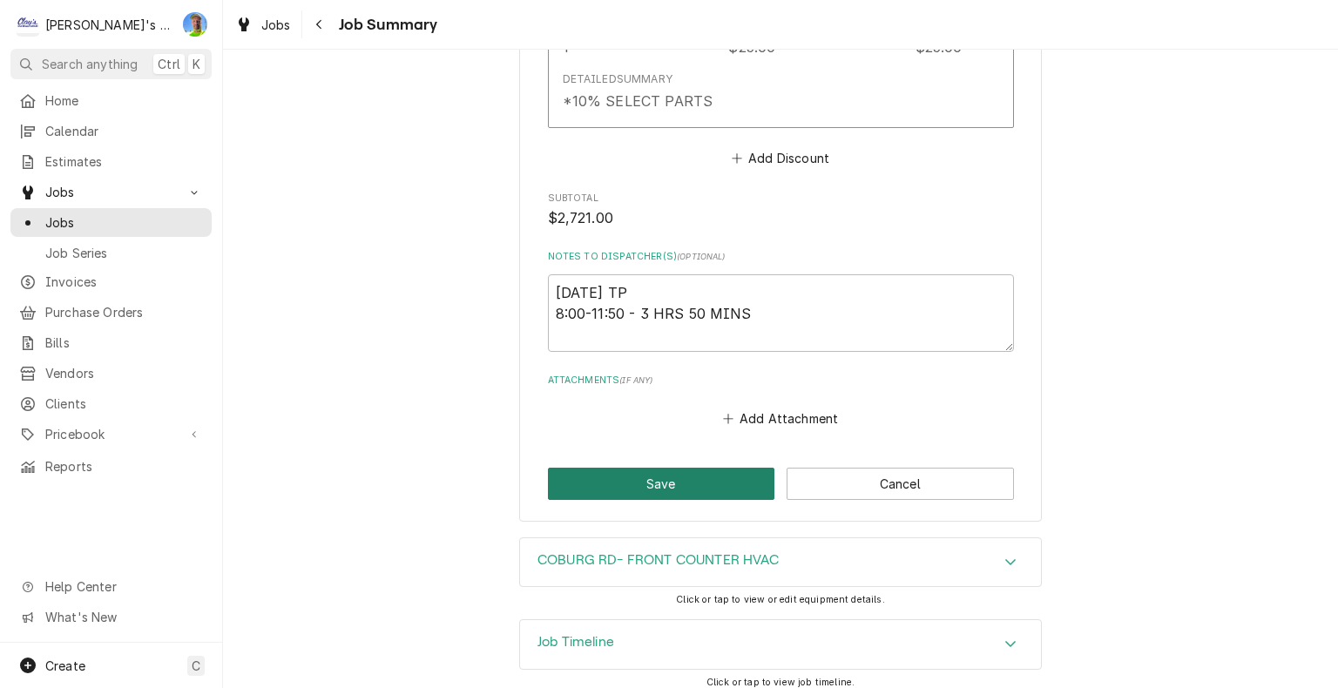
click at [645, 484] on button "Save" at bounding box center [661, 484] width 227 height 32
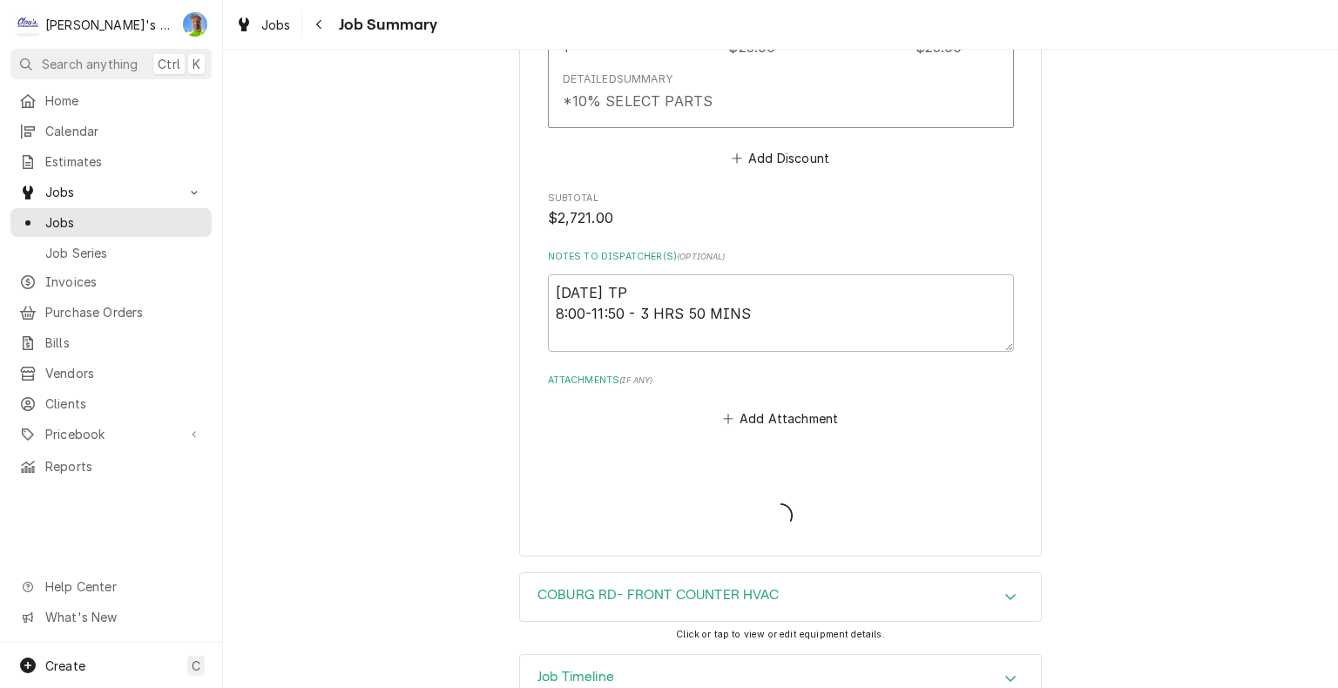
type textarea "x"
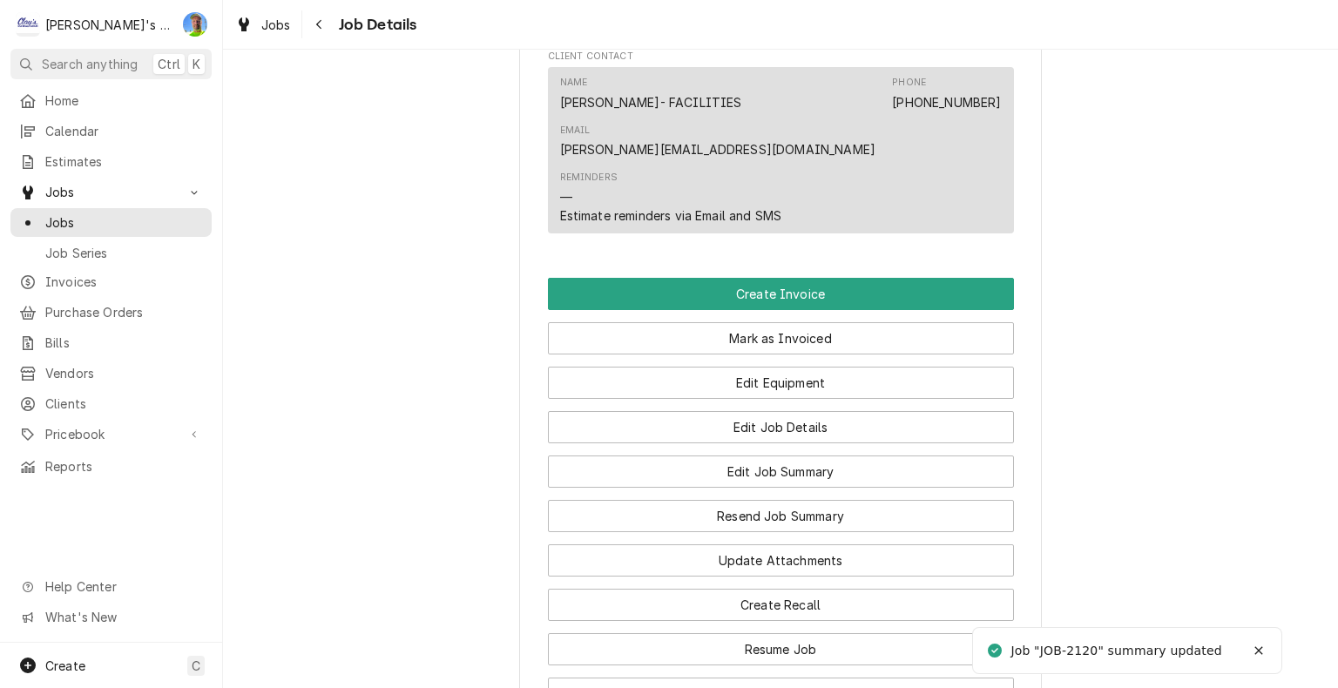
scroll to position [1917, 0]
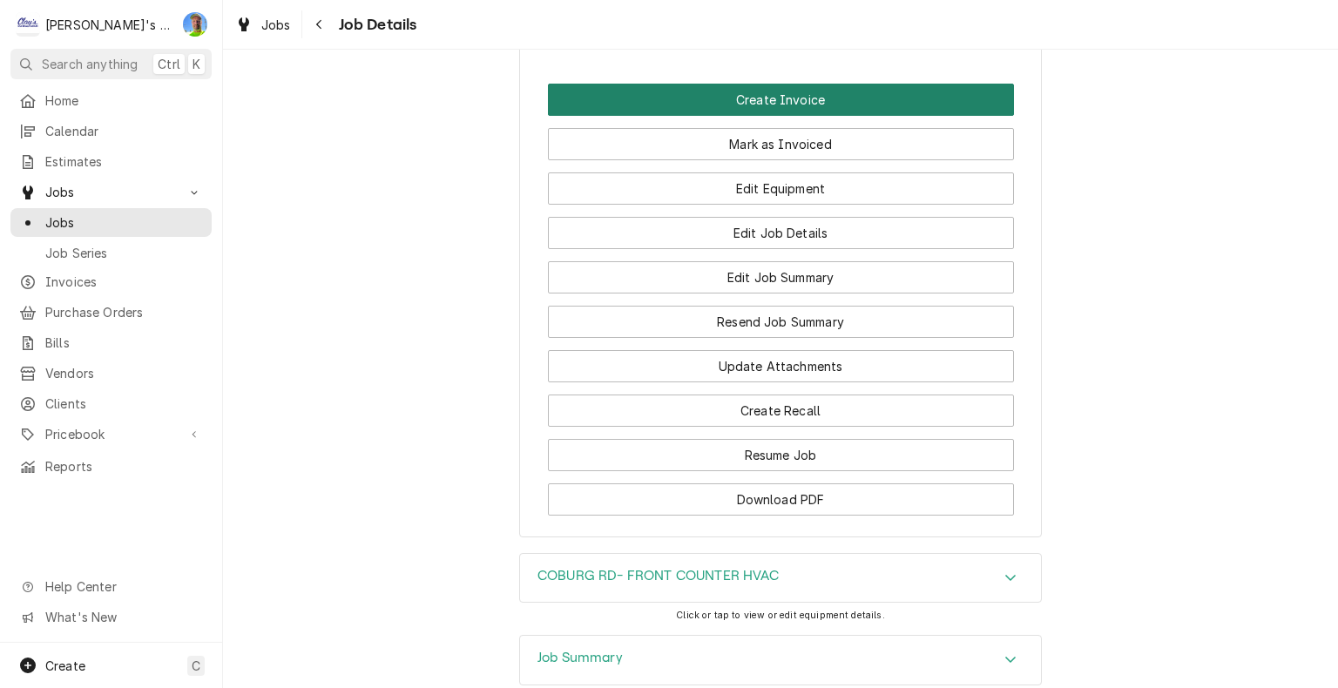
click at [859, 116] on button "Create Invoice" at bounding box center [781, 100] width 466 height 32
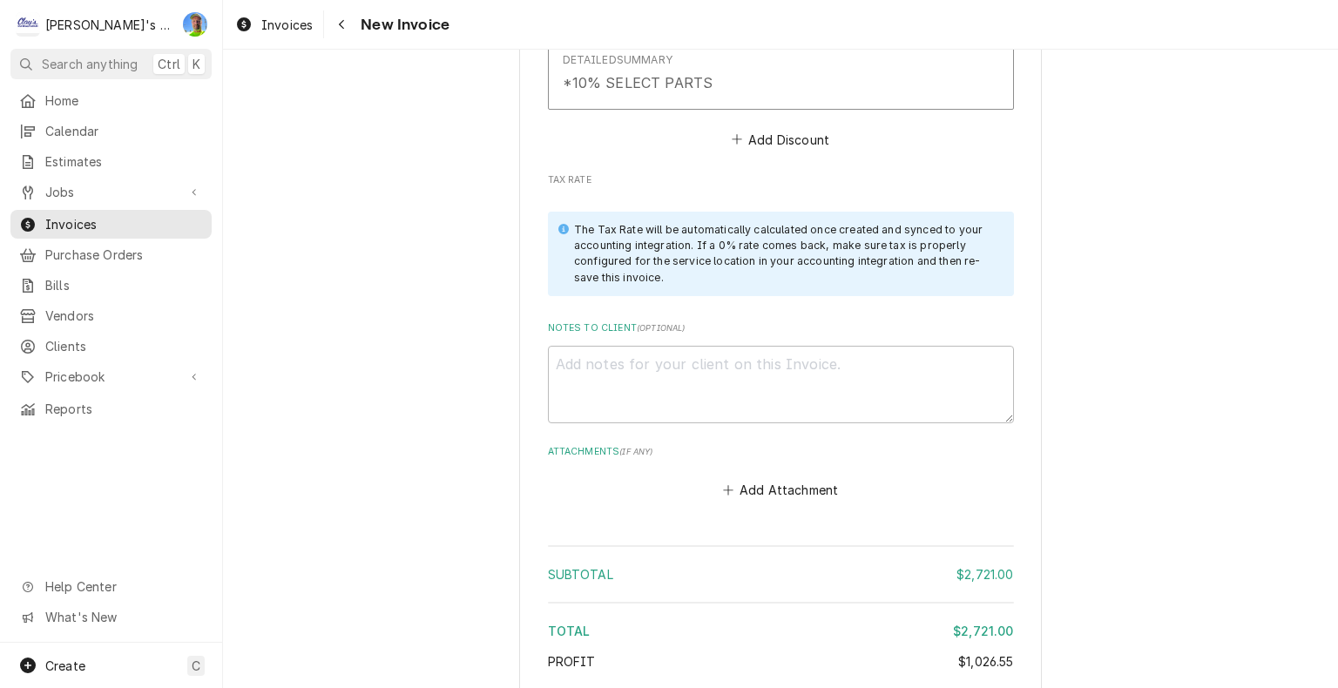
scroll to position [3485, 0]
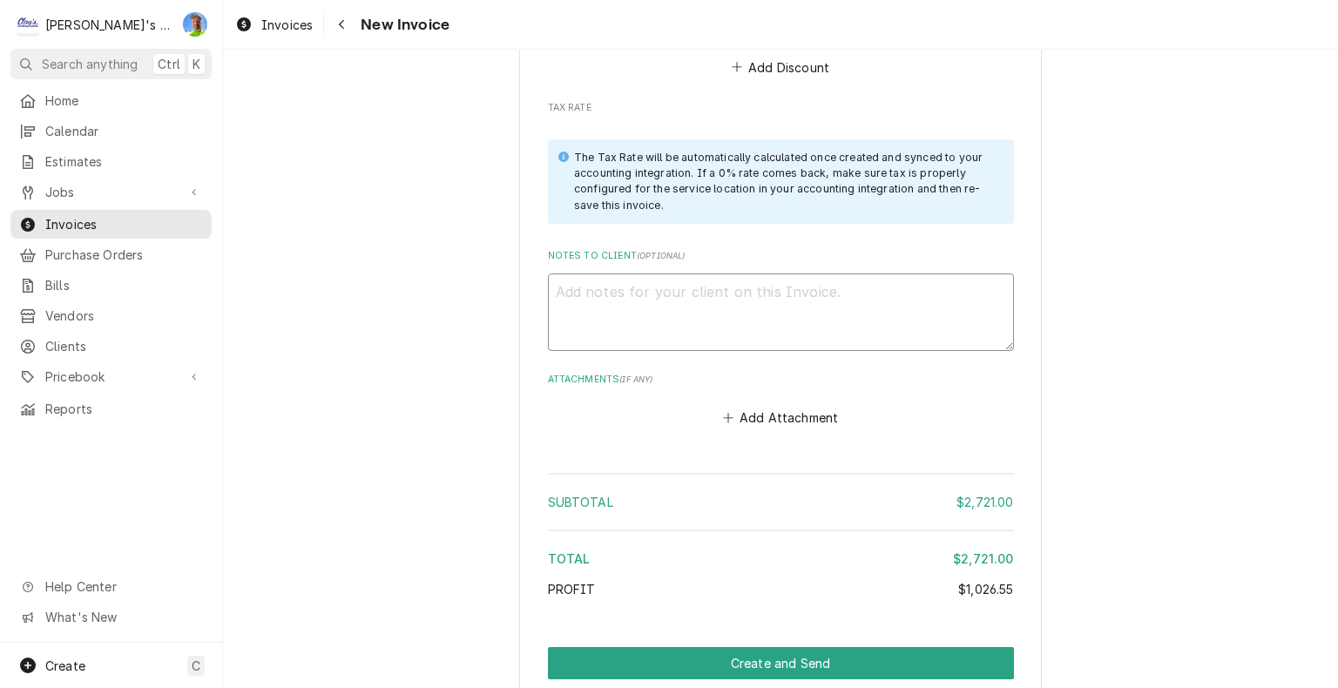
click at [962, 298] on textarea "Notes to Client ( optional )" at bounding box center [781, 313] width 466 height 78
type textarea "x"
type textarea "9"
type textarea "x"
type textarea "9/"
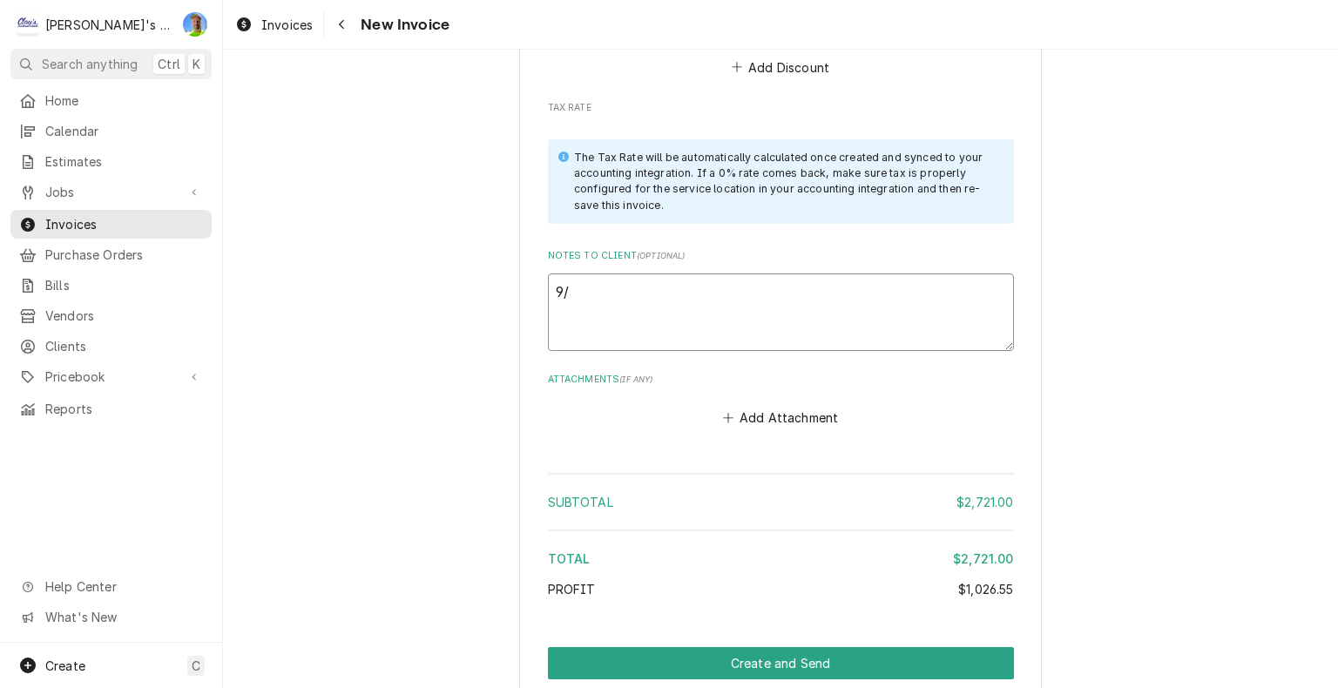
type textarea "x"
type textarea "9/1"
type textarea "x"
type textarea "9/14"
type textarea "x"
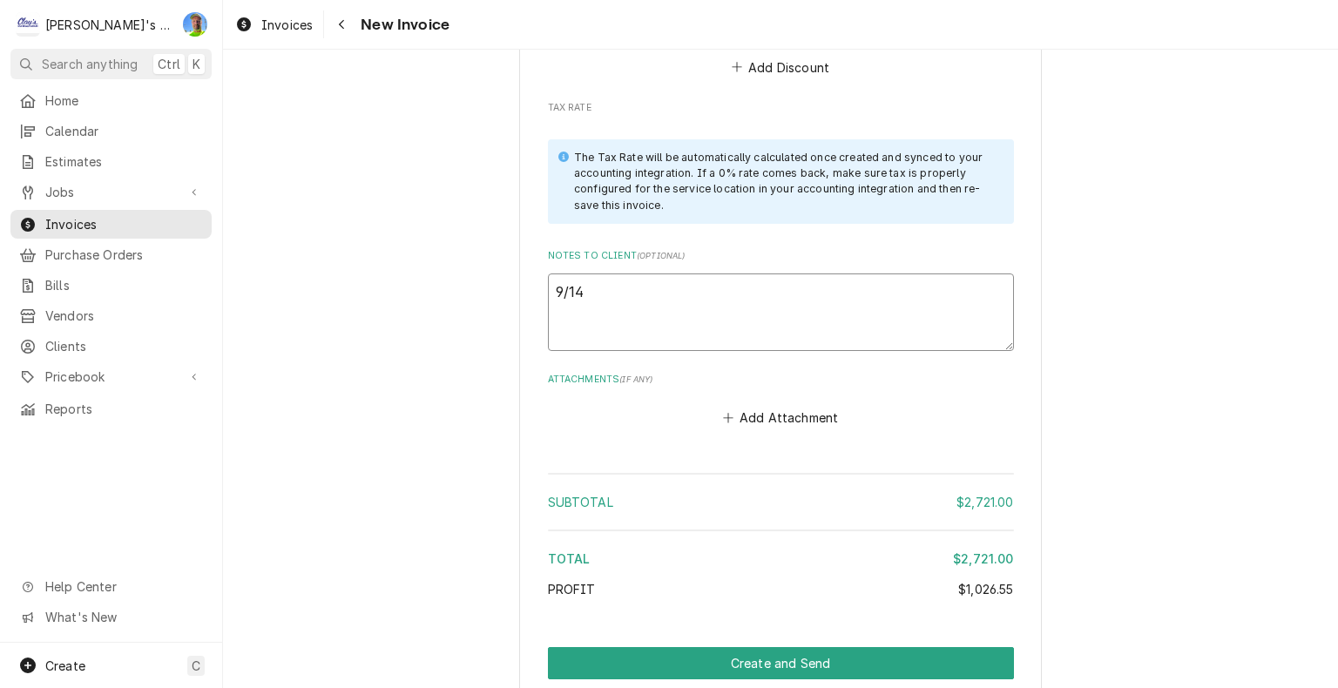
type textarea "9/14"
type textarea "x"
type textarea "9/14 G"
type textarea "x"
type textarea "9/14 GA"
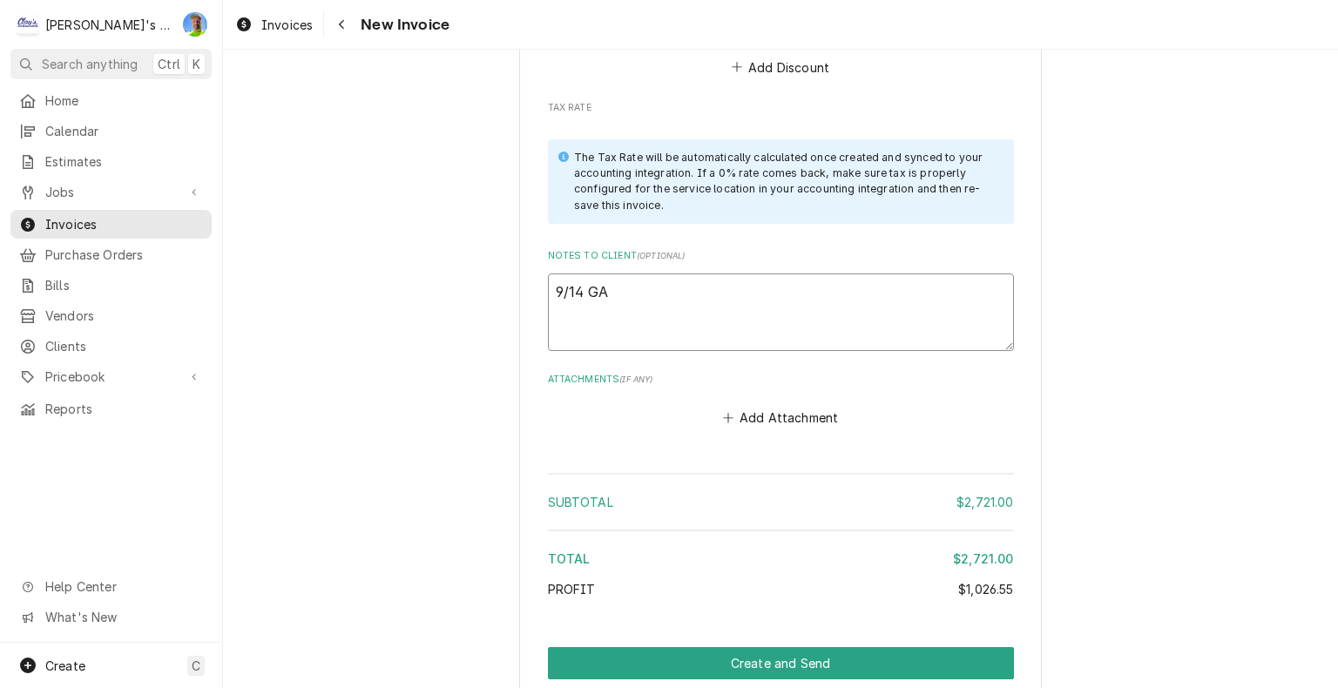
type textarea "x"
type textarea "9/14 GA"
type textarea "x"
type textarea "9/14 GA l"
type textarea "x"
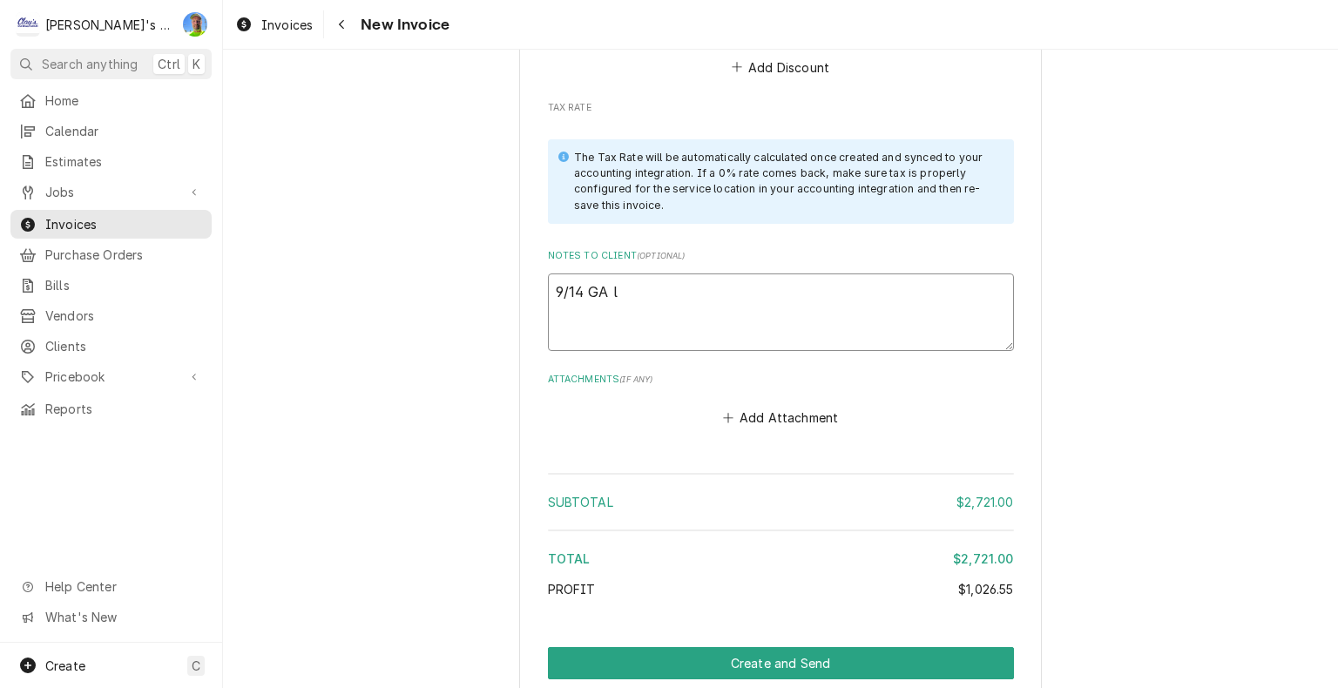
type textarea "9/14 GA lo"
type textarea "x"
type textarea "9/14 GA loo"
type textarea "x"
type textarea "9/14 GA look"
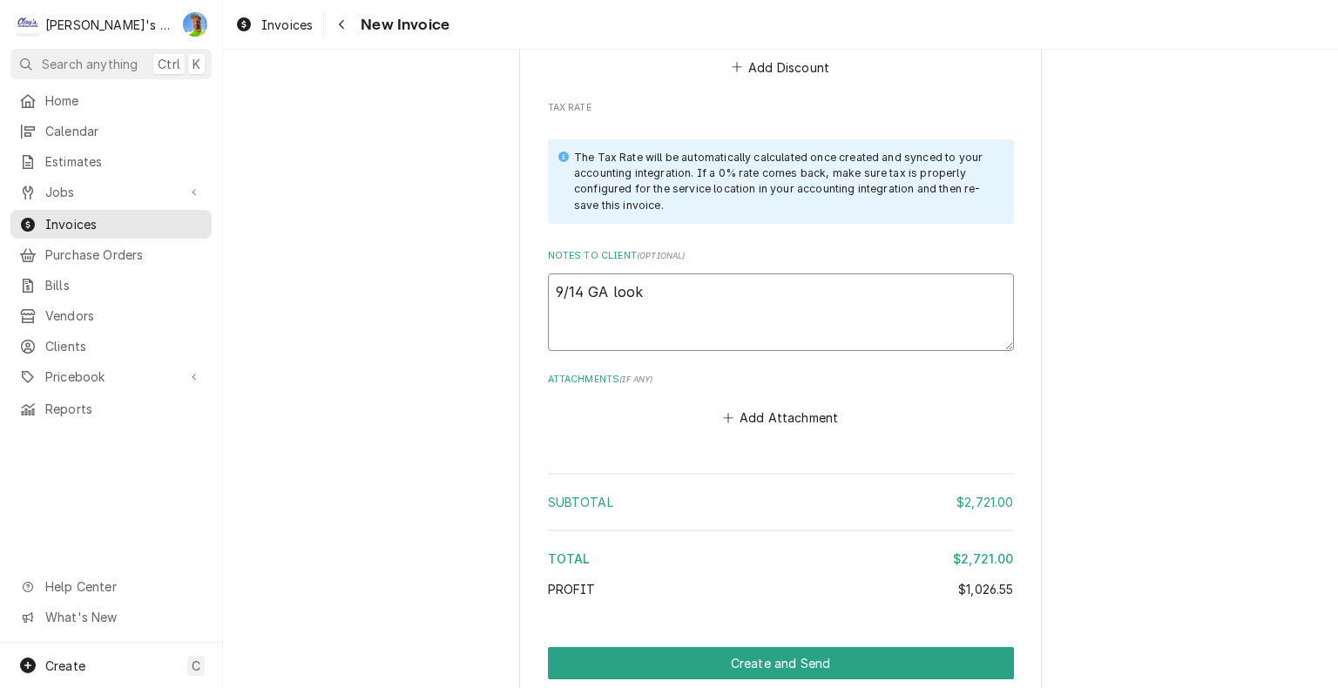
type textarea "x"
type textarea "9/14 GA look"
type textarea "x"
type textarea "9/14 GA look o"
type textarea "x"
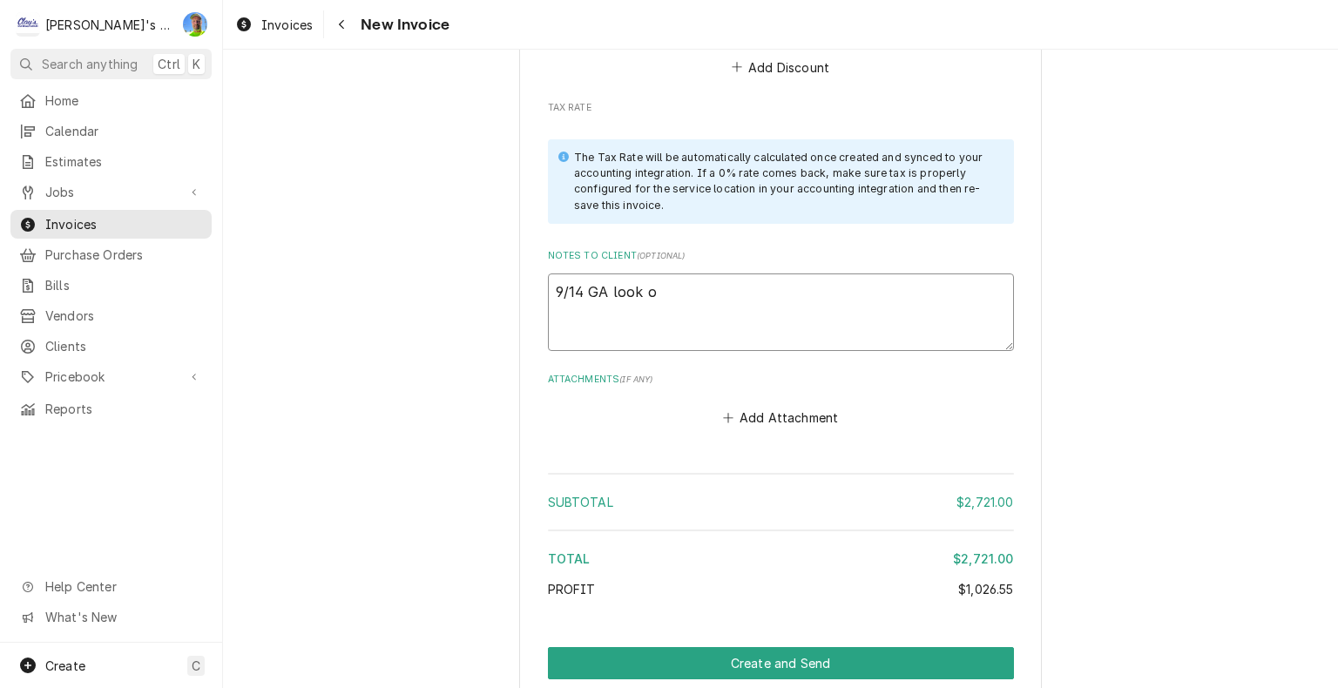
type textarea "9/14 GA look ok"
type textarea "x"
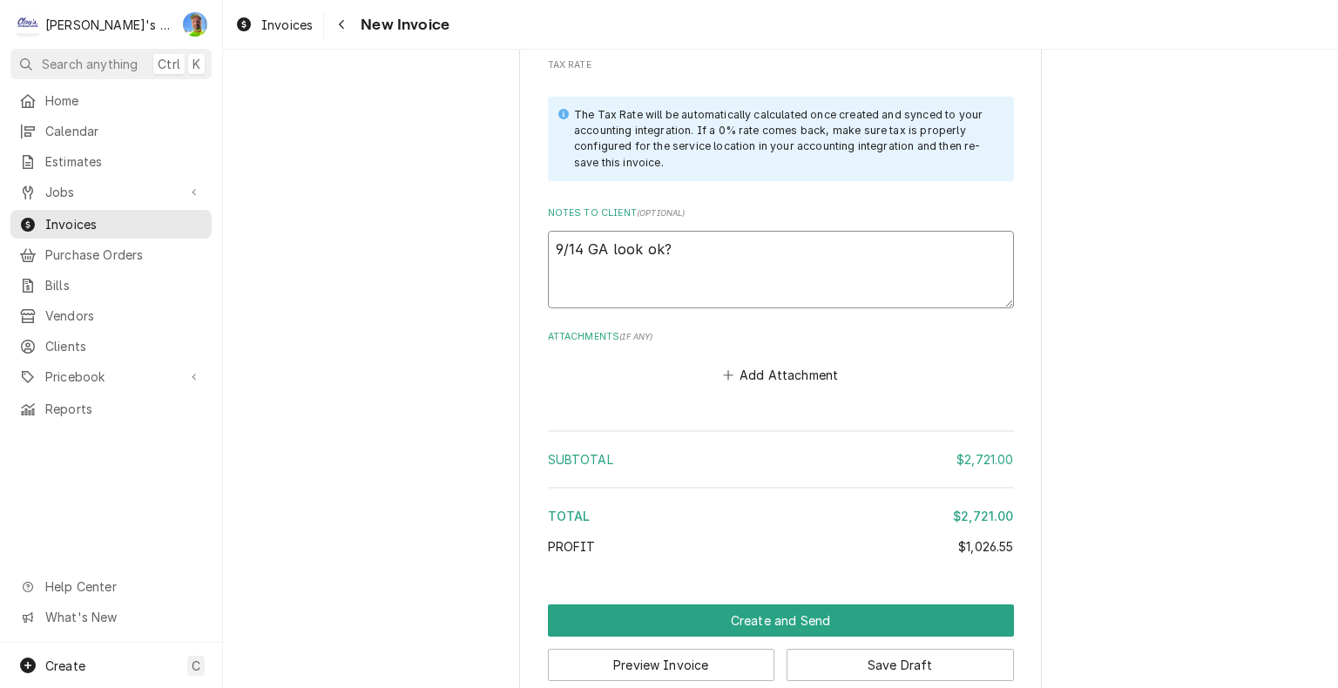
scroll to position [3552, 0]
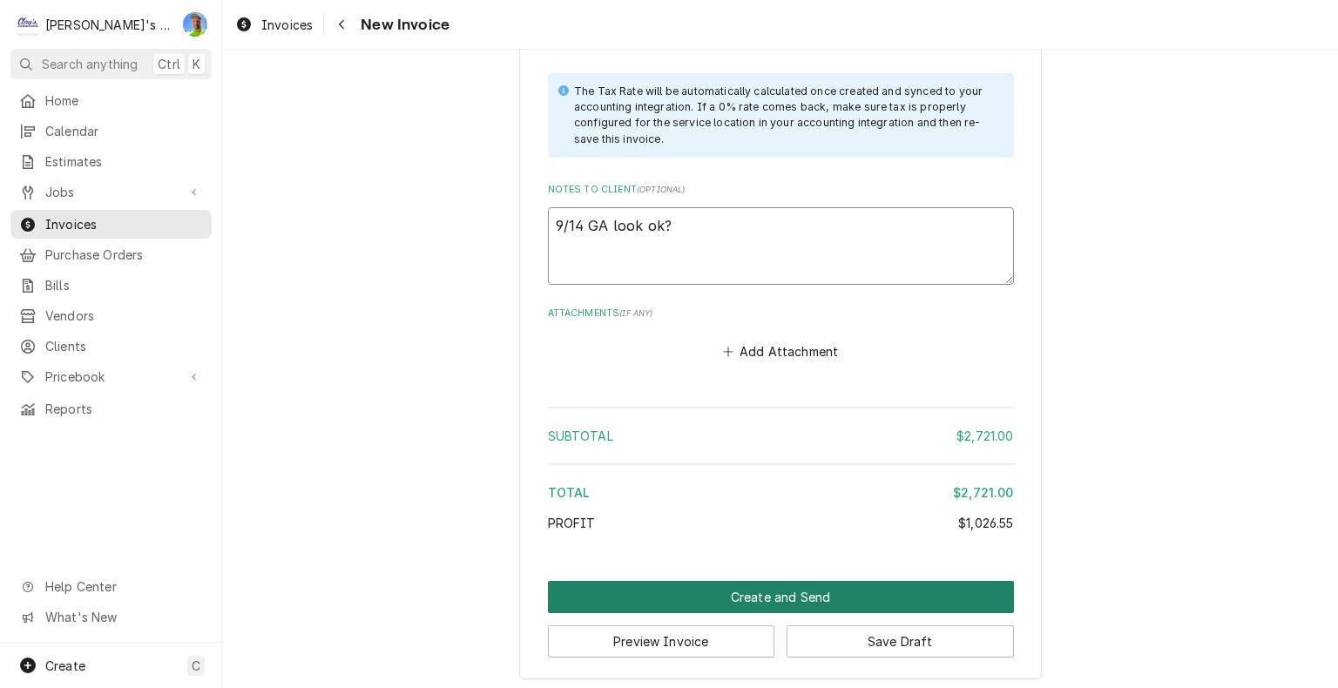
type textarea "9/14 GA look ok?"
click at [687, 591] on button "Create and Send" at bounding box center [781, 597] width 466 height 32
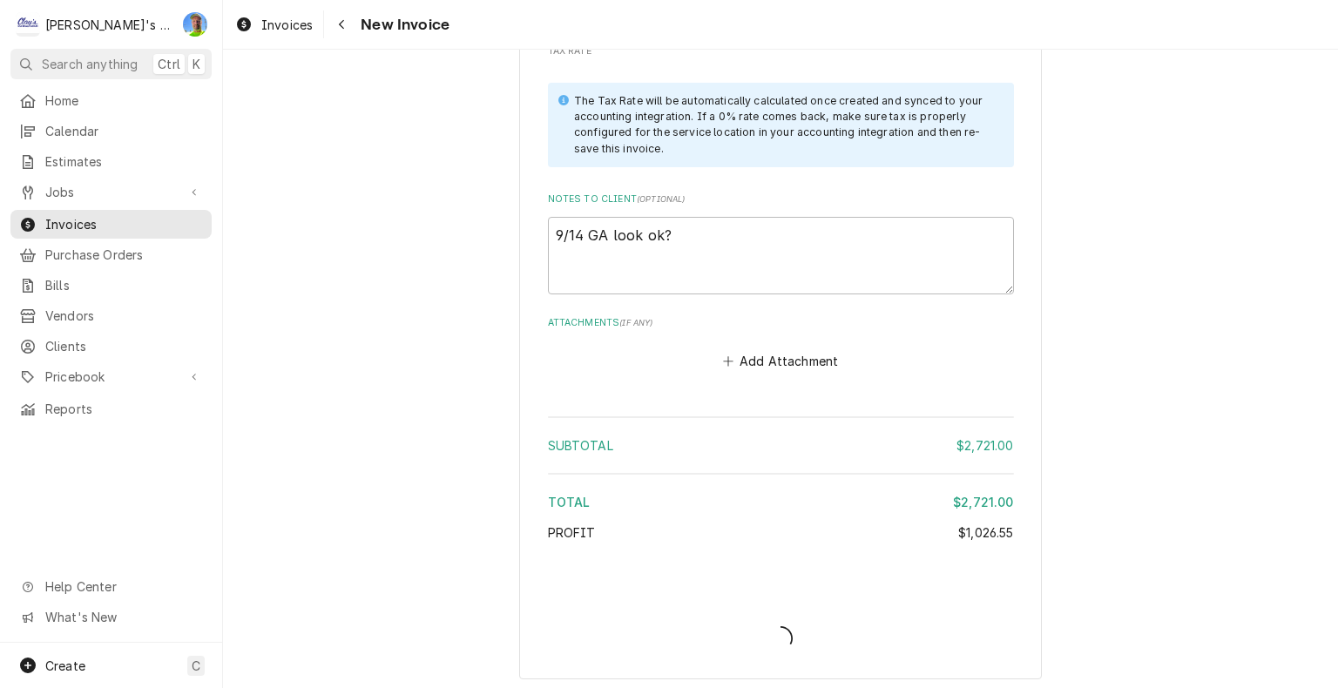
type textarea "x"
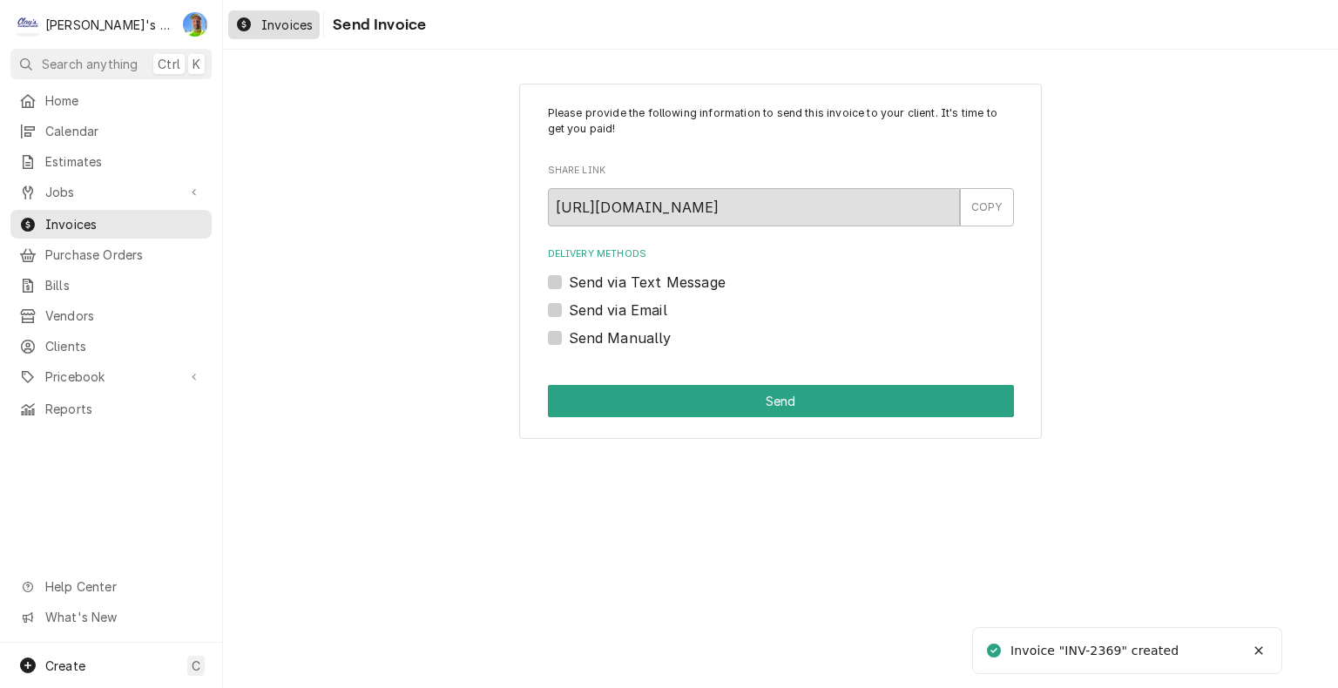
click at [254, 27] on div "Invoices" at bounding box center [274, 25] width 85 height 22
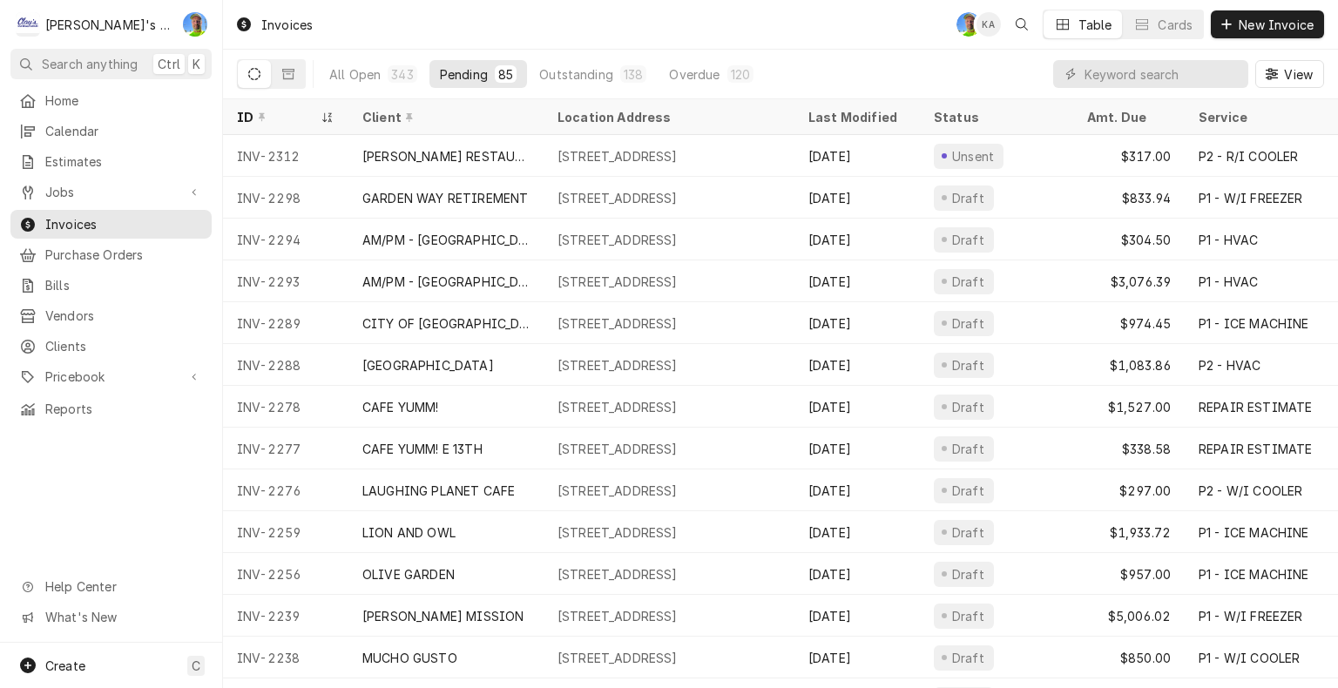
scroll to position [1004, 0]
click at [73, 186] on span "Jobs" at bounding box center [111, 192] width 132 height 18
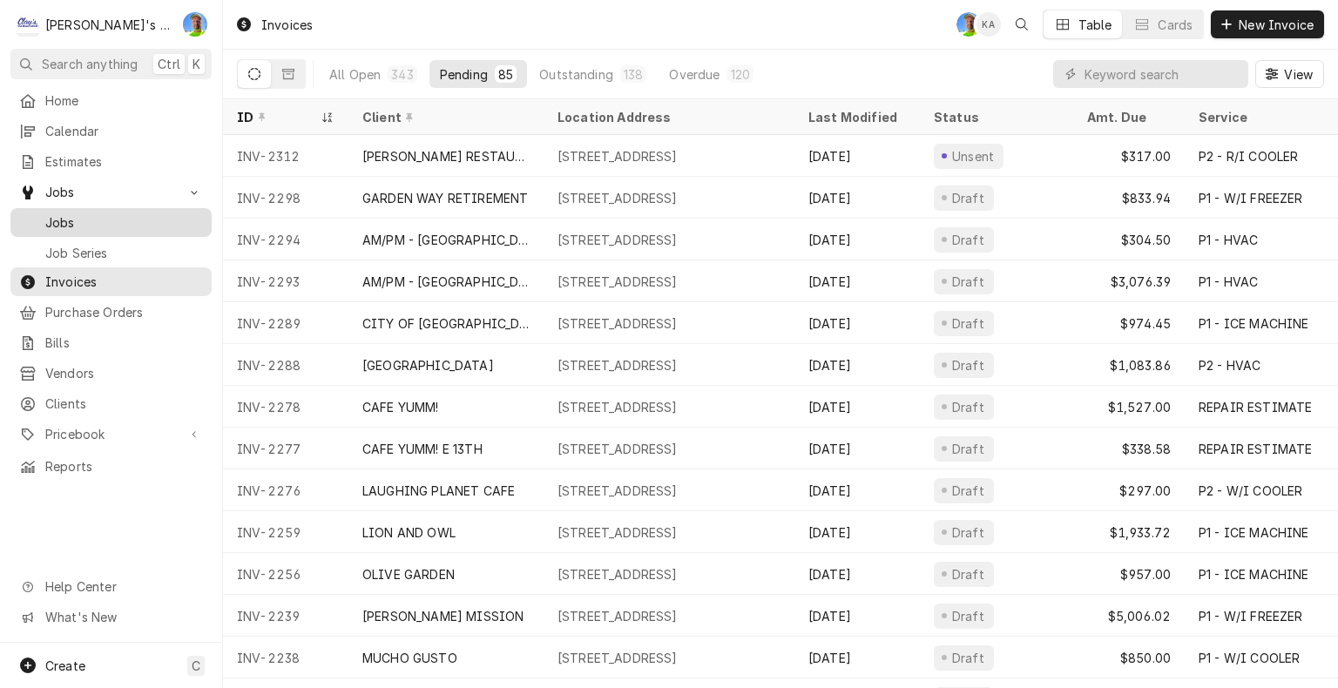
click at [73, 214] on span "Jobs" at bounding box center [124, 222] width 158 height 18
